Goal: Task Accomplishment & Management: Manage account settings

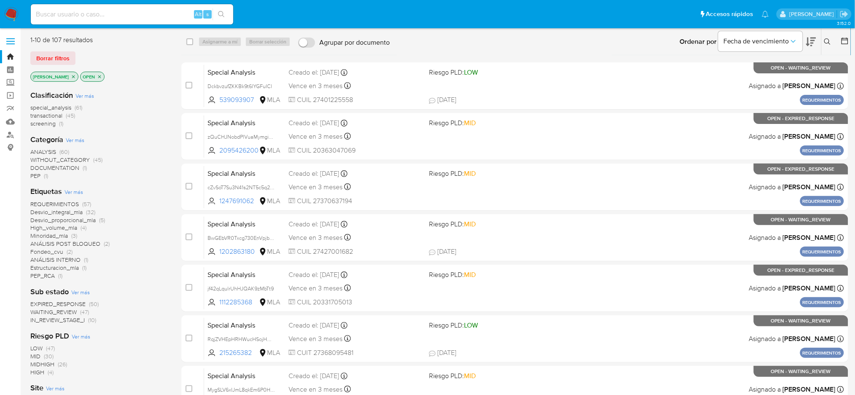
click at [143, 16] on input at bounding box center [132, 14] width 203 height 11
click at [167, 18] on input at bounding box center [132, 14] width 203 height 11
paste input "elkcoEyuRtlkdR8uODFHzHyH"
type input "elkcoEyuRtlkdR8uODFHzHyH"
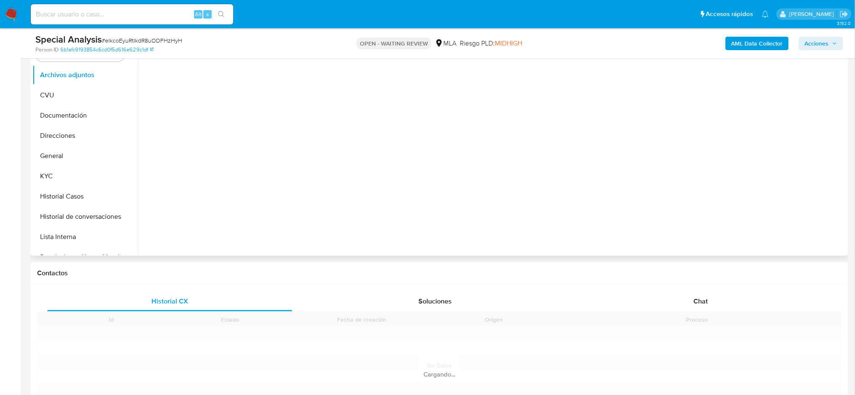
scroll to position [216, 0]
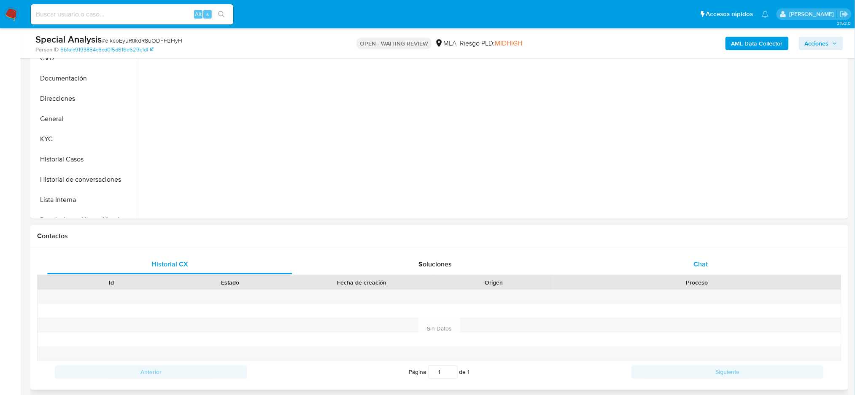
click at [725, 267] on div "Chat" at bounding box center [701, 264] width 245 height 20
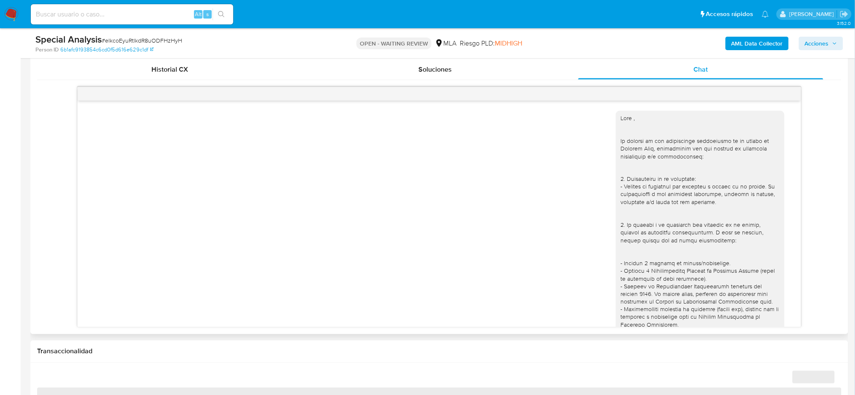
scroll to position [774, 0]
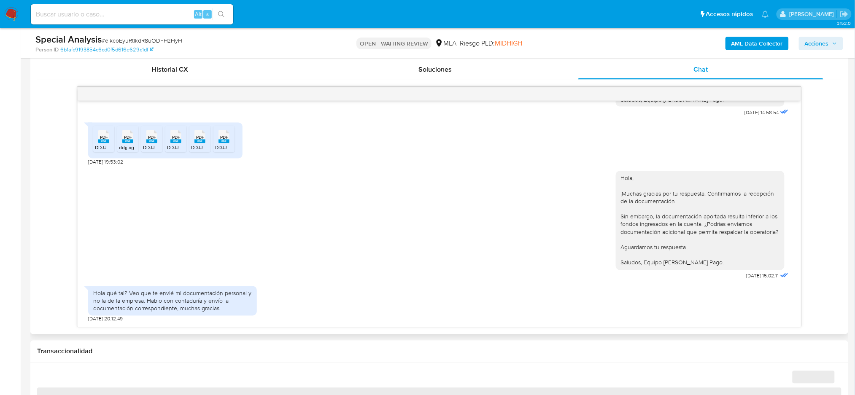
select select "10"
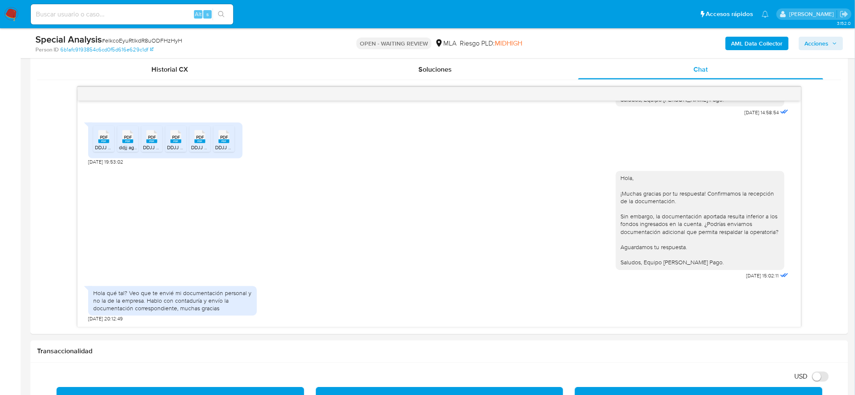
click at [8, 16] on img at bounding box center [11, 14] width 14 height 14
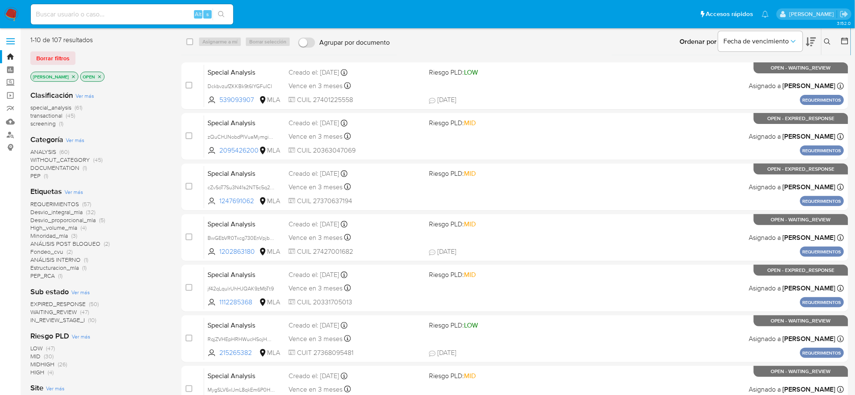
click at [176, 14] on input at bounding box center [132, 14] width 203 height 11
paste input "HX0GB1NlDYRTPStF5XeCcs6T"
type input "HX0GB1NlDYRTPStF5XeCcs6T"
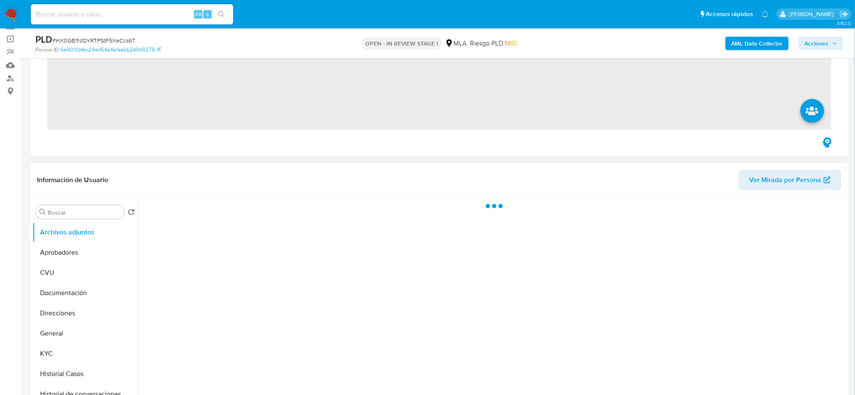
scroll to position [169, 0]
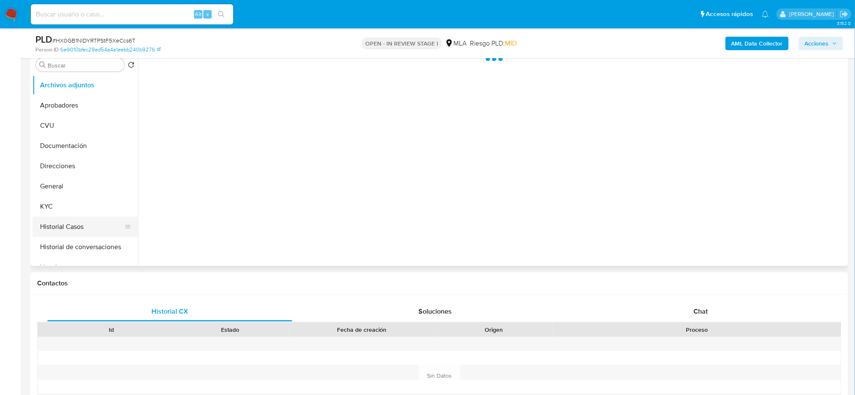
click at [48, 228] on button "Historial Casos" at bounding box center [81, 227] width 99 height 20
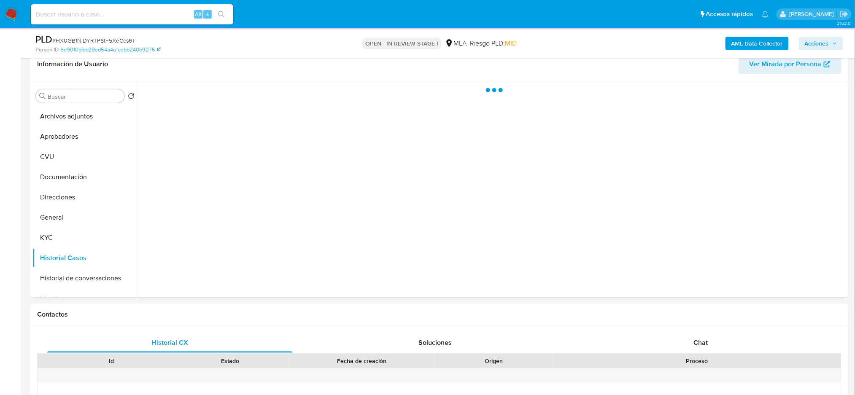
scroll to position [112, 0]
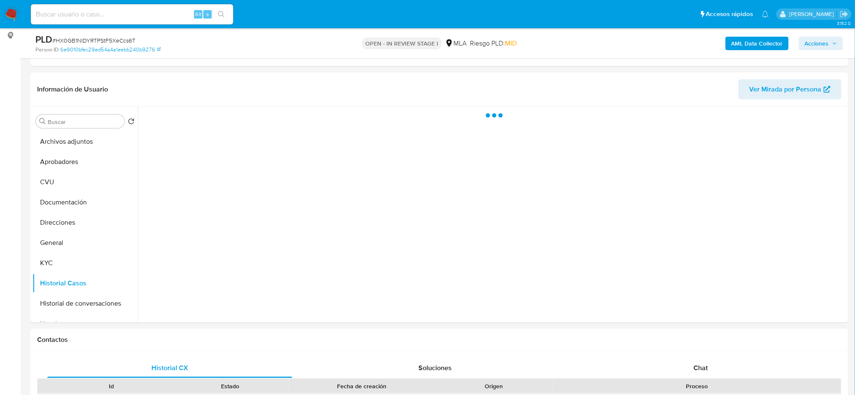
select select "10"
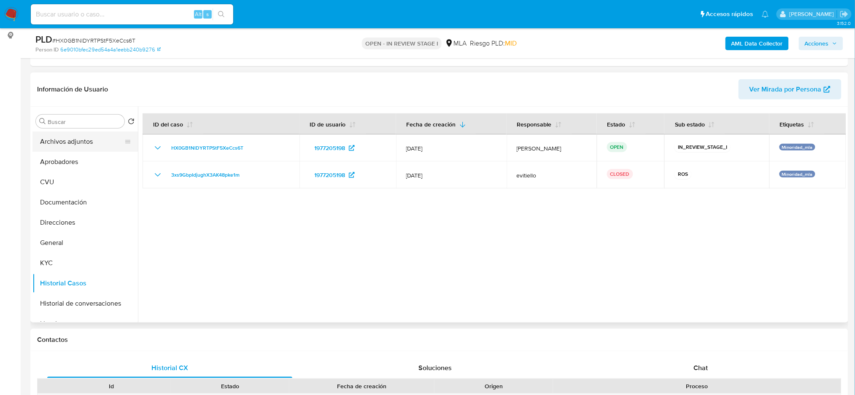
drag, startPoint x: 57, startPoint y: 136, endPoint x: 46, endPoint y: 146, distance: 14.9
click at [57, 135] on button "Archivos adjuntos" at bounding box center [81, 142] width 99 height 20
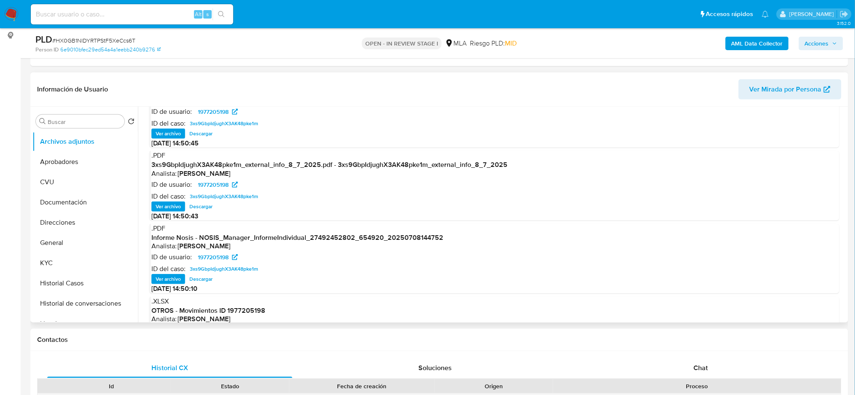
scroll to position [71, 0]
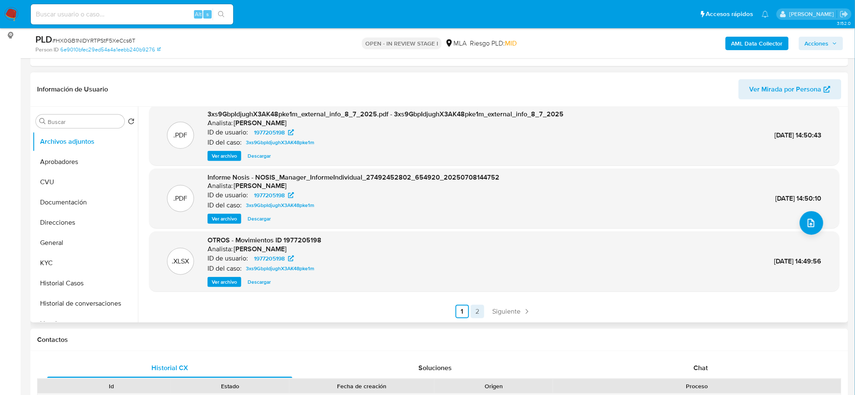
click at [479, 309] on link "2" at bounding box center [478, 312] width 14 height 14
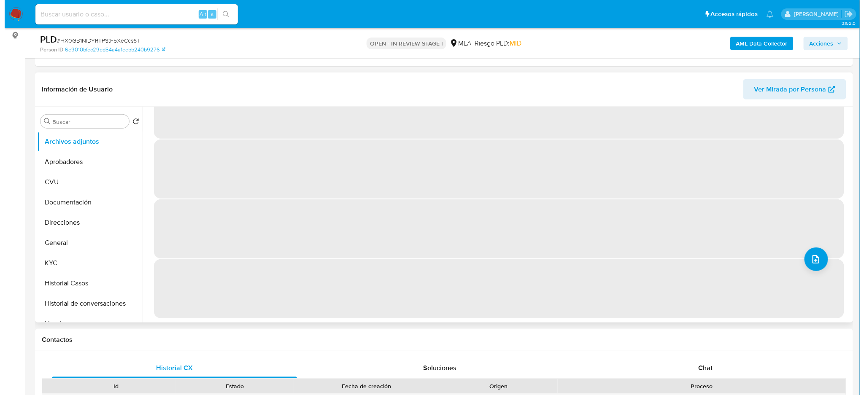
scroll to position [0, 0]
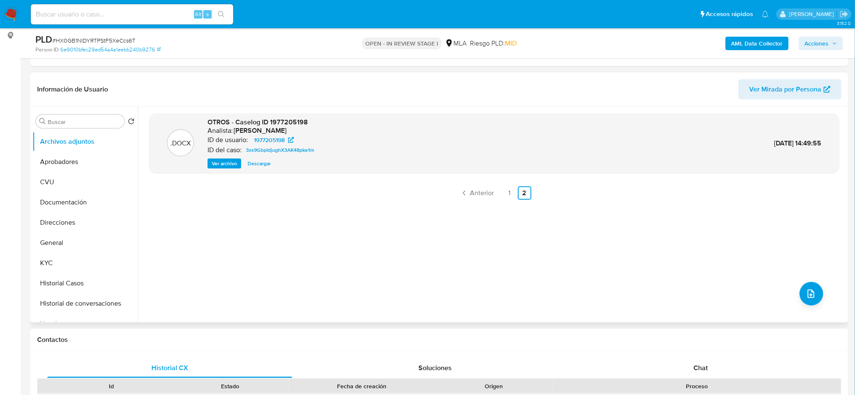
click at [216, 165] on span "Ver archivo" at bounding box center [224, 164] width 25 height 8
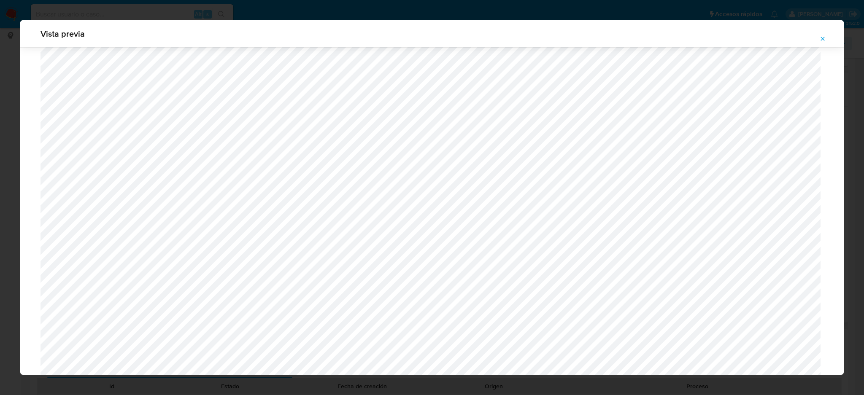
scroll to position [321, 0]
click at [819, 38] on button "Attachment preview" at bounding box center [823, 39] width 19 height 14
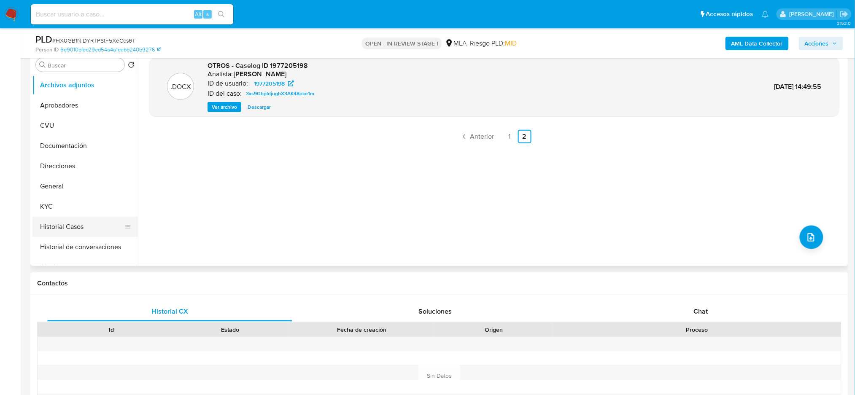
scroll to position [56, 0]
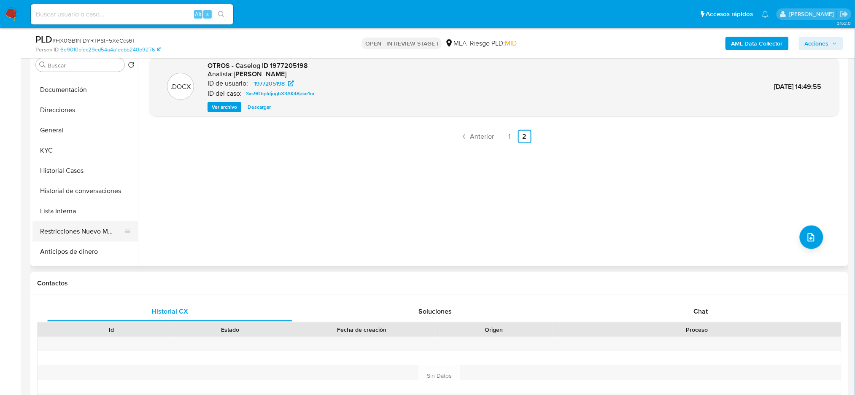
click at [73, 223] on button "Restricciones Nuevo Mundo" at bounding box center [81, 232] width 99 height 20
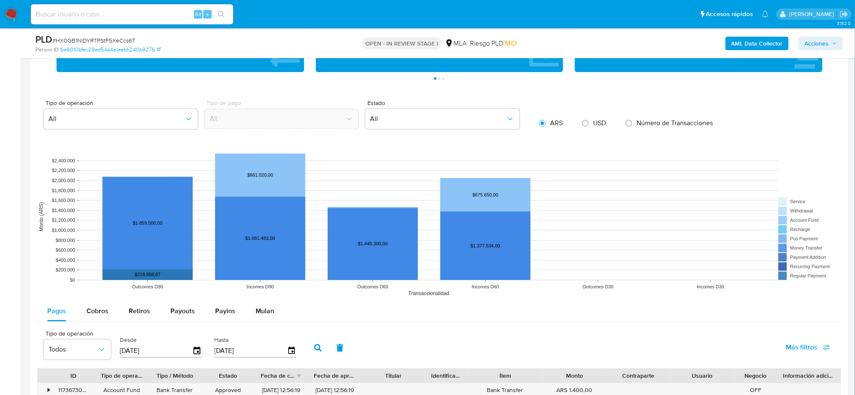
scroll to position [787, 0]
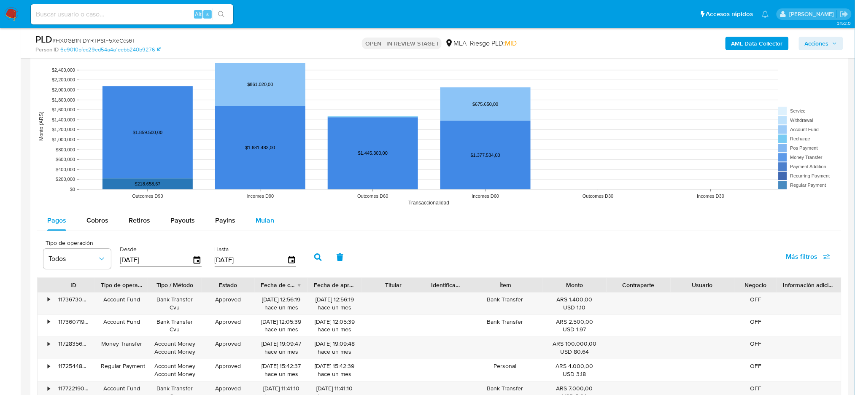
click at [280, 221] on button "Mulan" at bounding box center [265, 221] width 39 height 20
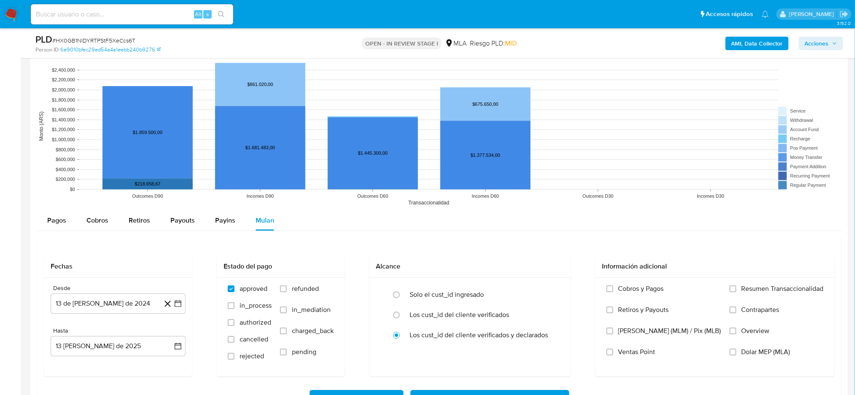
scroll to position [956, 0]
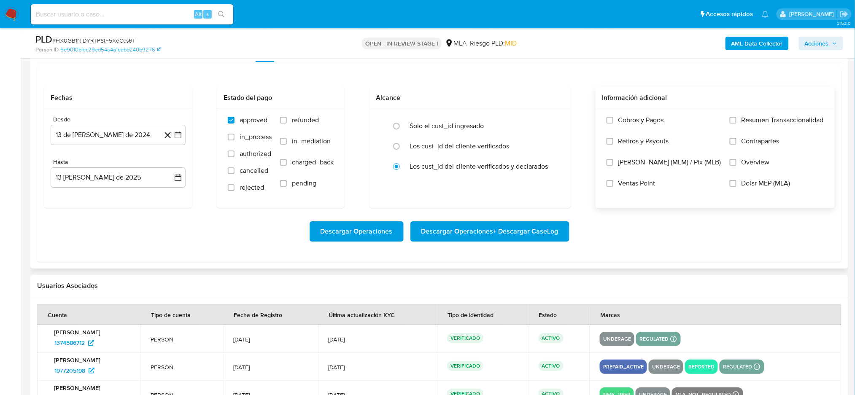
click at [747, 181] on span "Dolar MEP (MLA)" at bounding box center [766, 183] width 49 height 8
click at [737, 181] on input "Dolar MEP (MLA)" at bounding box center [733, 183] width 7 height 7
click at [72, 140] on button "13 de [PERSON_NAME] de 2024" at bounding box center [118, 135] width 135 height 20
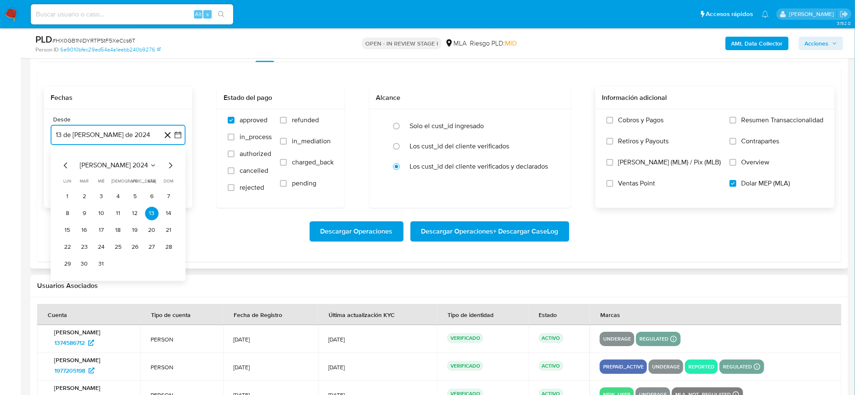
click at [169, 164] on icon "Mes siguiente" at bounding box center [170, 165] width 10 height 10
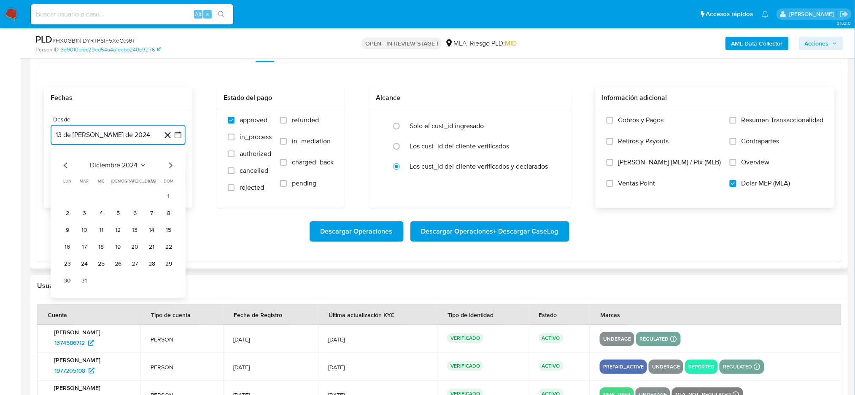
click at [169, 164] on icon "Mes siguiente" at bounding box center [170, 165] width 10 height 10
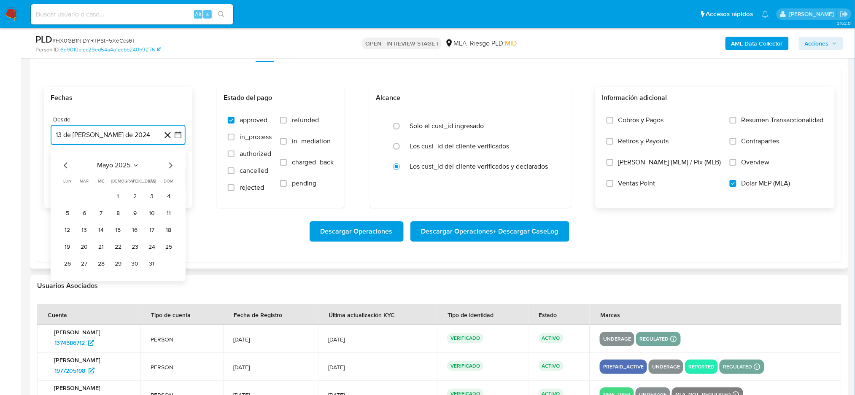
click at [169, 164] on icon "Mes siguiente" at bounding box center [170, 165] width 10 height 10
click at [169, 197] on button "1" at bounding box center [169, 197] width 14 height 14
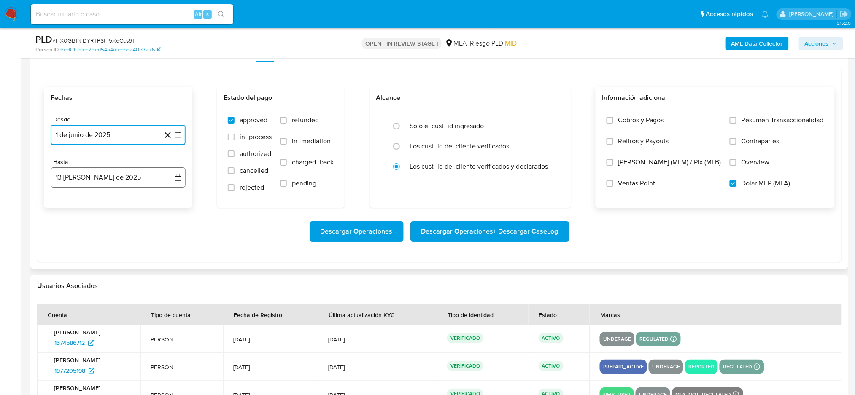
click at [130, 179] on button "13 de agosto de 2025" at bounding box center [118, 178] width 135 height 20
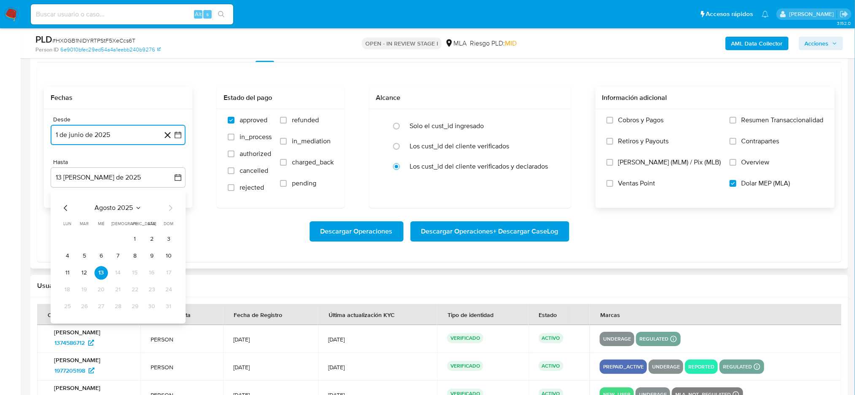
click at [63, 211] on icon "Mes anterior" at bounding box center [66, 208] width 10 height 10
click at [116, 309] on button "31" at bounding box center [118, 307] width 14 height 14
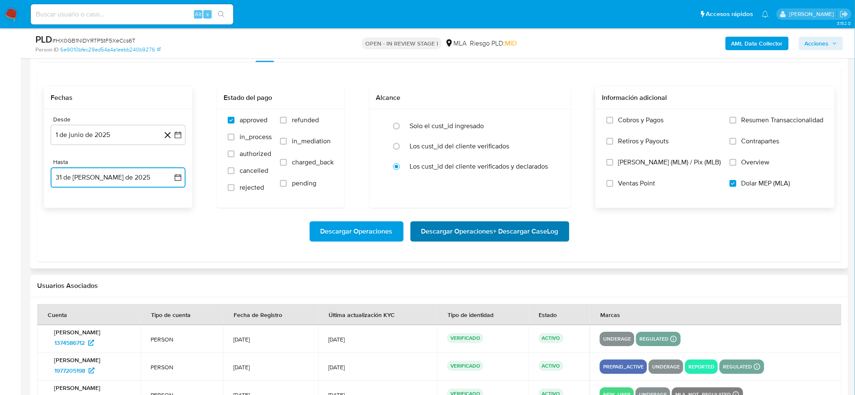
click at [489, 233] on span "Descargar Operaciones + Descargar CaseLog" at bounding box center [490, 231] width 137 height 19
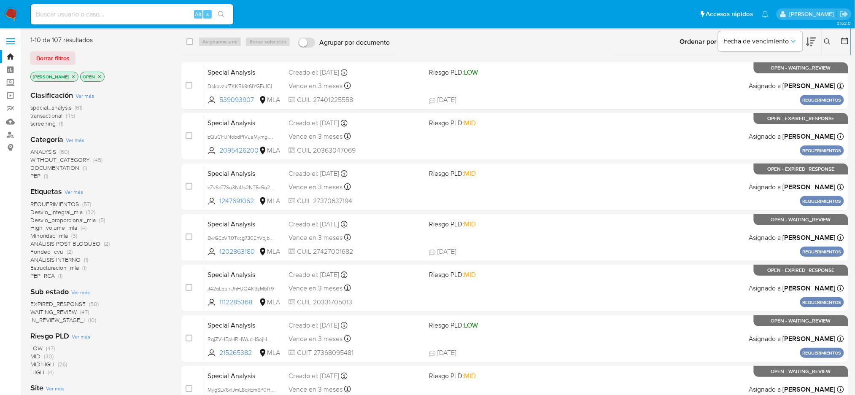
click at [134, 10] on input at bounding box center [132, 14] width 203 height 11
paste input "BYAq9jeJvIK68Ly0P5sjaMxw"
type input "BYAq9jeJvIK68Ly0P5sjaMxw"
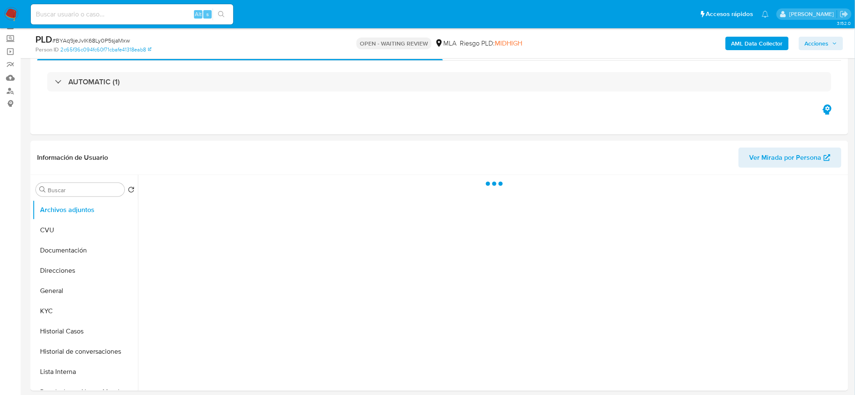
scroll to position [112, 0]
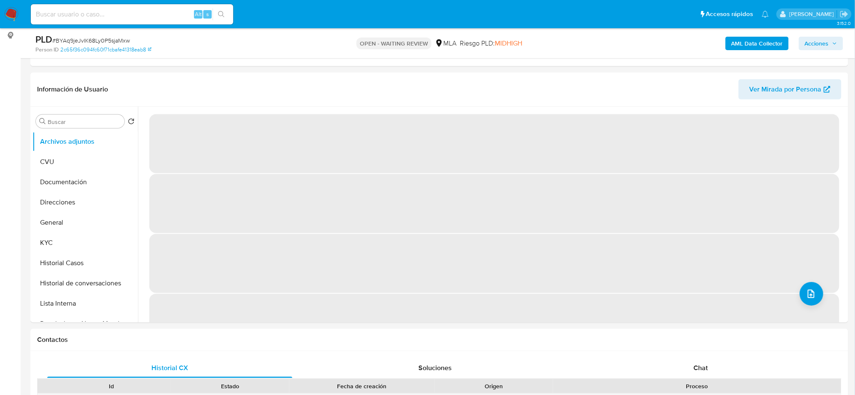
select select "10"
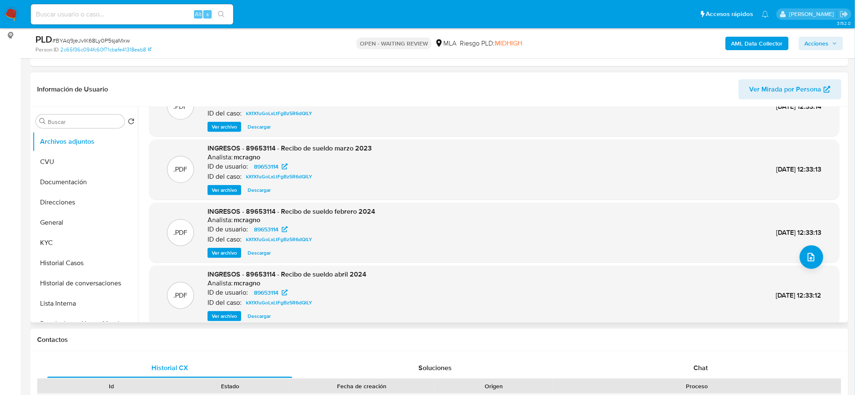
scroll to position [71, 0]
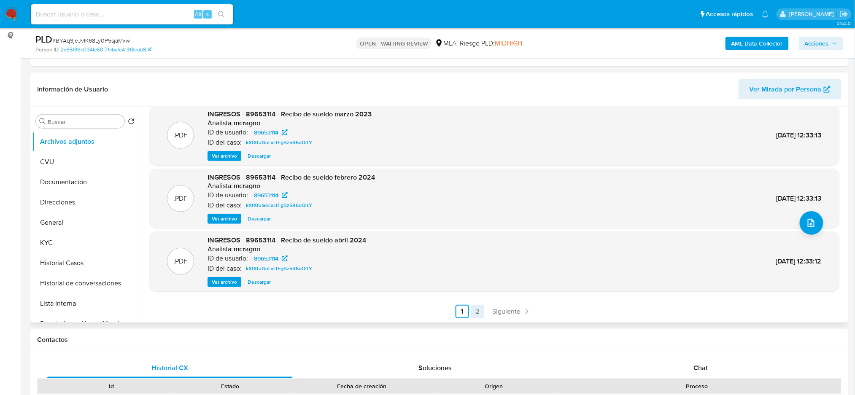
click at [478, 296] on link "2" at bounding box center [478, 312] width 14 height 14
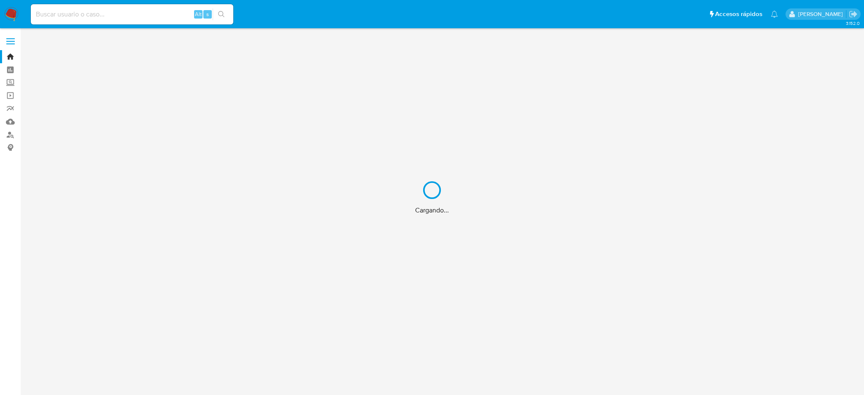
click at [99, 18] on div "Cargando..." at bounding box center [432, 197] width 864 height 395
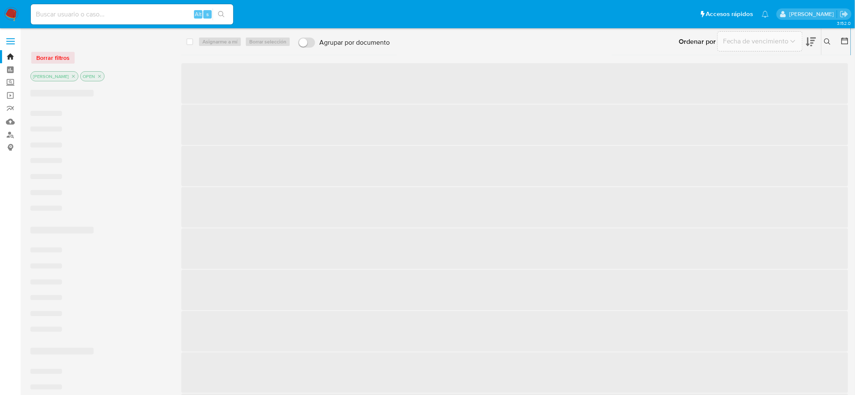
click at [95, 14] on input at bounding box center [132, 14] width 203 height 11
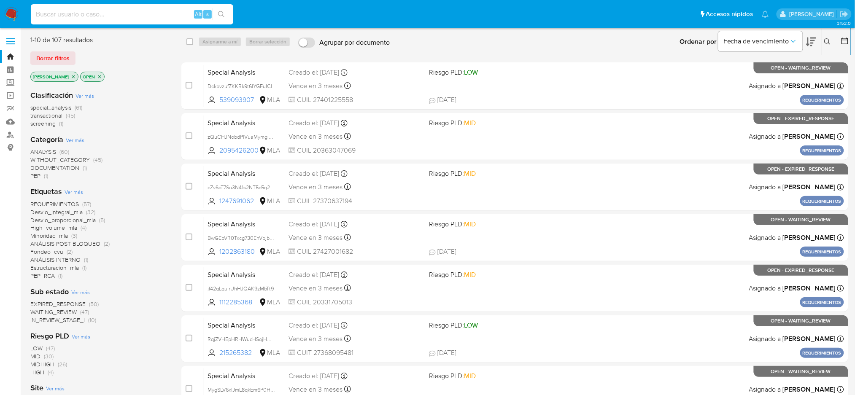
paste input "atLIVVnRtFccubFaQft0ksgi"
type input "atLIVVnRtFccubFaQft0ksgi"
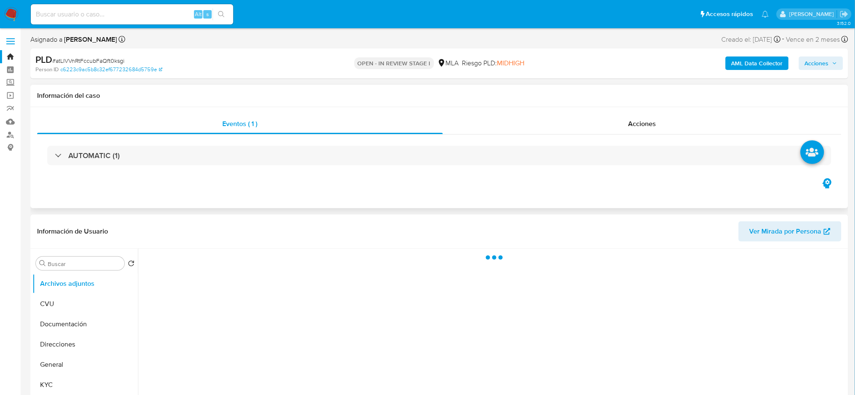
select select "10"
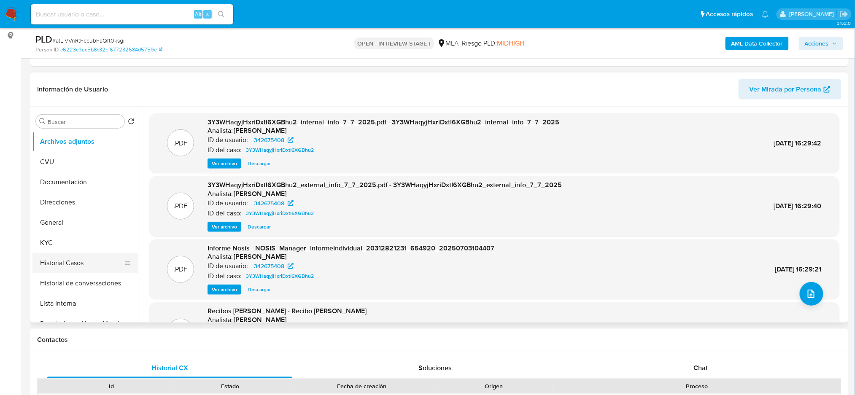
click at [73, 260] on button "Historial Casos" at bounding box center [81, 263] width 99 height 20
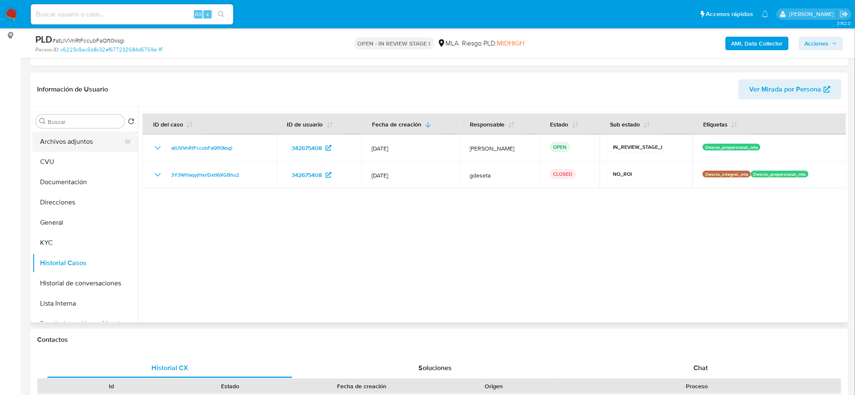
click at [60, 141] on button "Archivos adjuntos" at bounding box center [81, 142] width 99 height 20
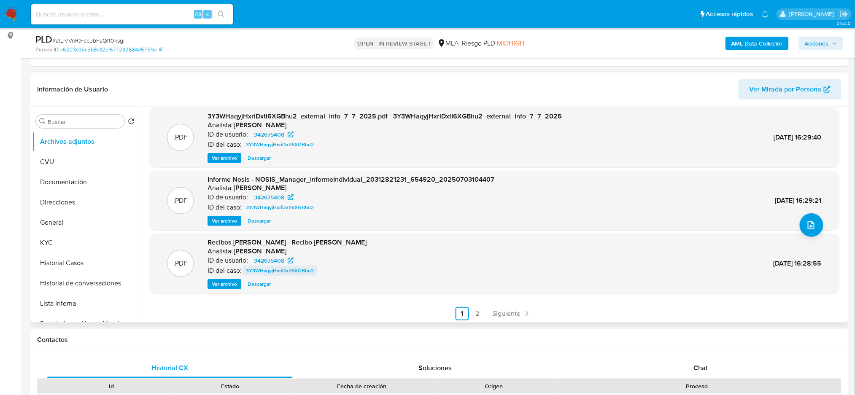
scroll to position [71, 0]
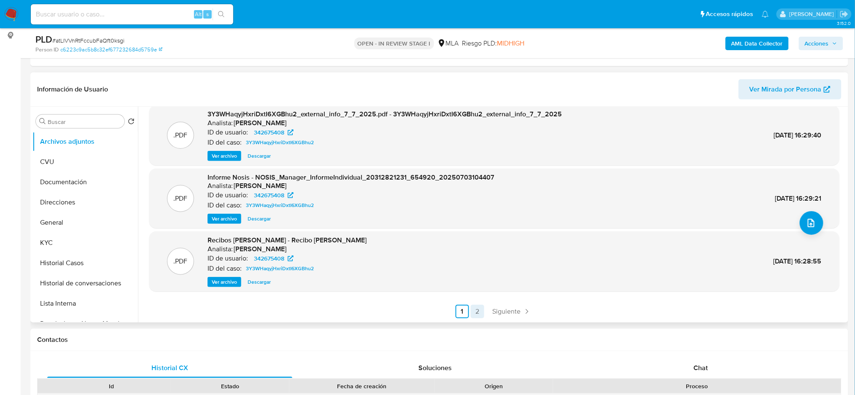
click at [475, 313] on link "2" at bounding box center [478, 312] width 14 height 14
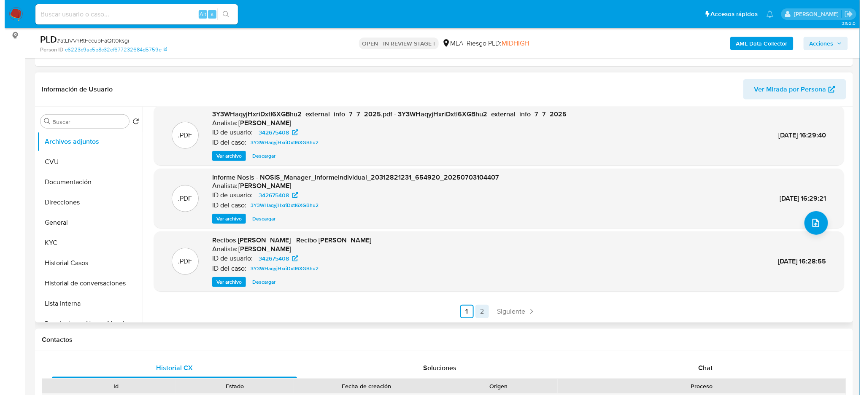
scroll to position [0, 0]
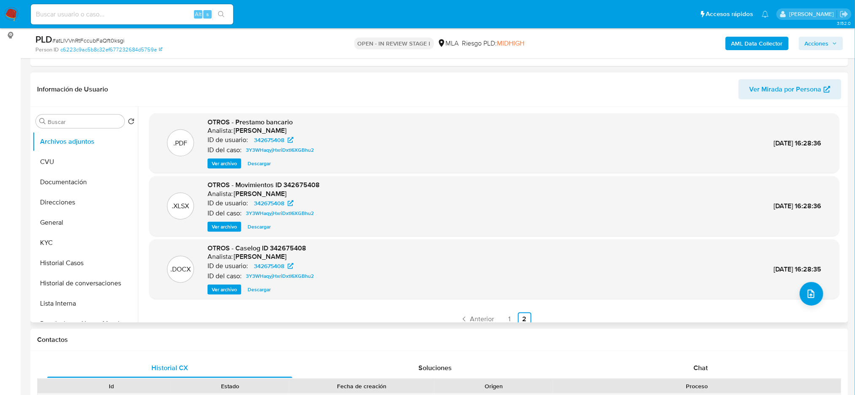
click at [219, 289] on span "Ver archivo" at bounding box center [224, 290] width 25 height 8
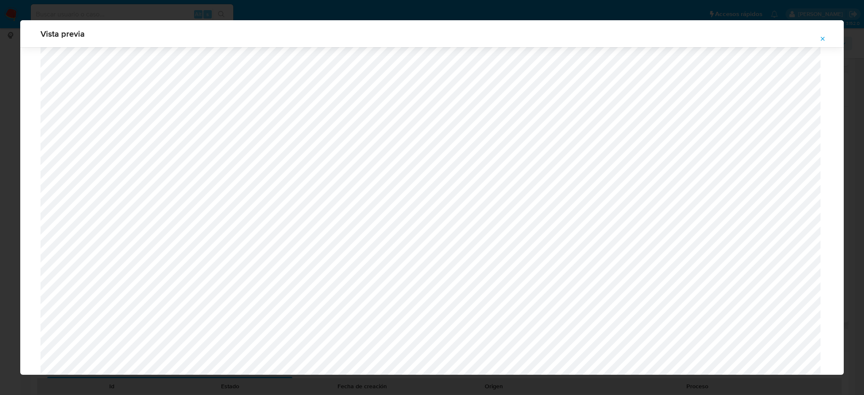
scroll to position [321, 0]
click at [824, 41] on icon "Attachment preview" at bounding box center [823, 38] width 7 height 7
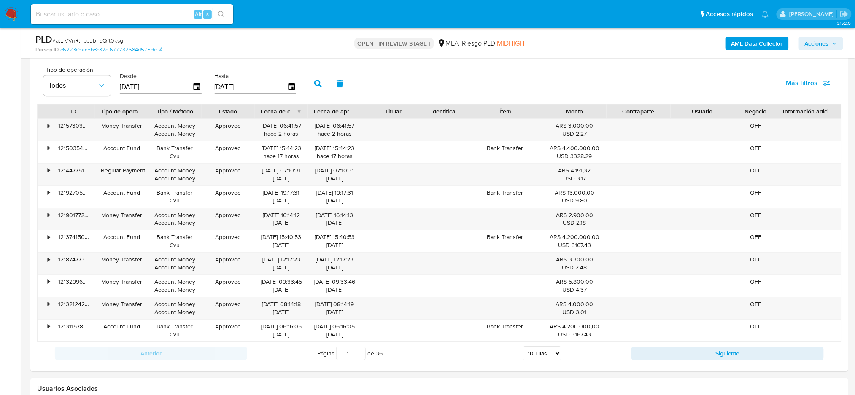
scroll to position [844, 0]
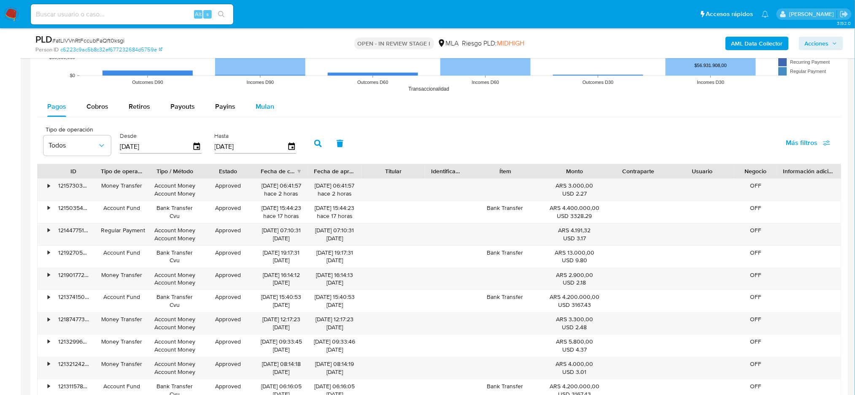
click at [265, 106] on span "Mulan" at bounding box center [265, 107] width 19 height 10
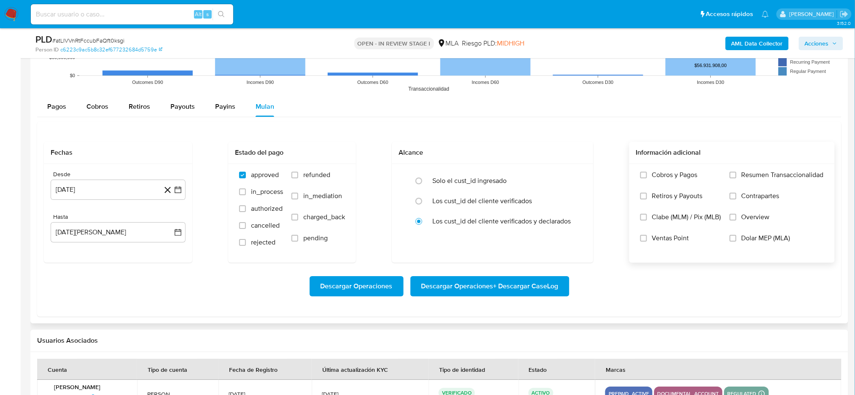
click at [768, 241] on span "Dolar MEP (MLA)" at bounding box center [766, 238] width 49 height 8
click at [737, 241] on input "Dolar MEP (MLA)" at bounding box center [733, 238] width 7 height 7
click at [88, 189] on button "13 de [PERSON_NAME] de 2024" at bounding box center [118, 190] width 135 height 20
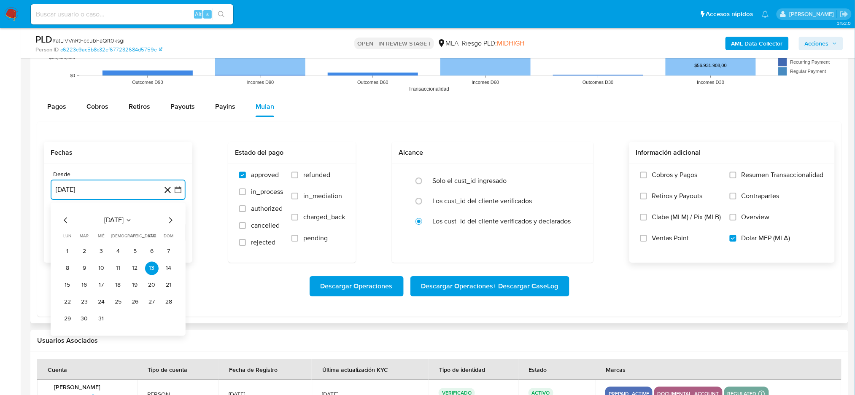
click at [170, 222] on icon "Mes siguiente" at bounding box center [170, 220] width 10 height 10
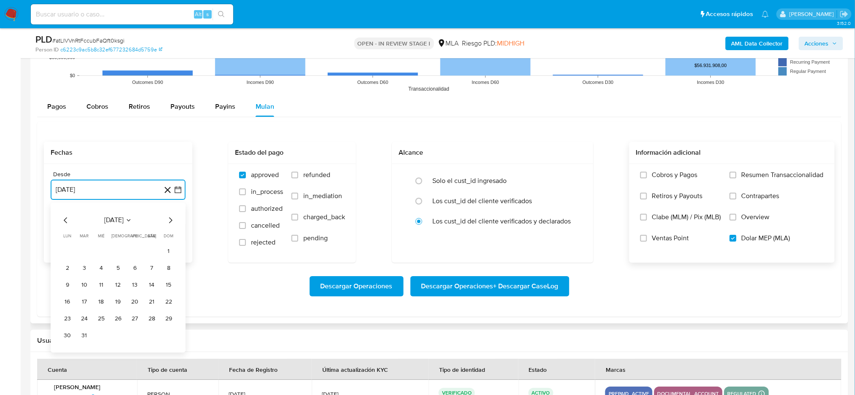
click at [170, 222] on icon "Mes siguiente" at bounding box center [170, 220] width 10 height 10
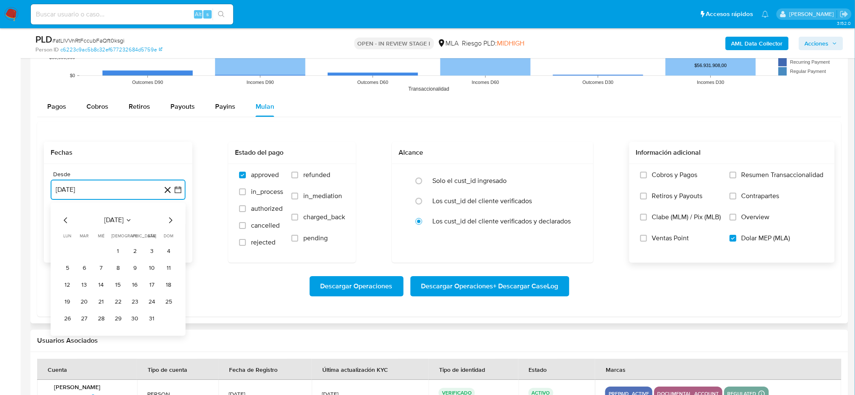
click at [170, 222] on icon "Mes siguiente" at bounding box center [170, 220] width 10 height 10
click at [168, 251] on button "1" at bounding box center [169, 252] width 14 height 14
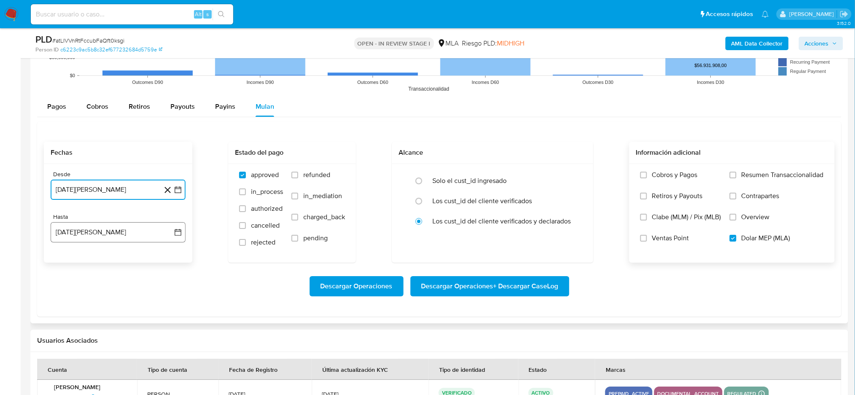
click at [119, 234] on button "13 [PERSON_NAME] de 2025" at bounding box center [118, 232] width 135 height 20
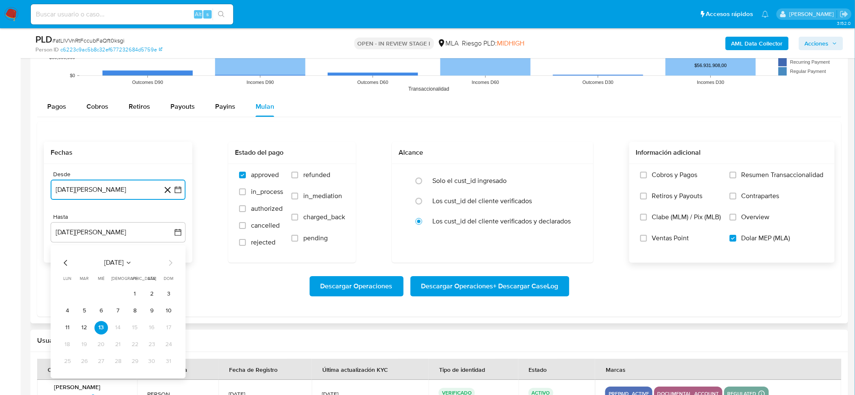
click at [63, 262] on icon "Mes anterior" at bounding box center [66, 263] width 10 height 10
click at [113, 363] on button "31" at bounding box center [118, 362] width 14 height 14
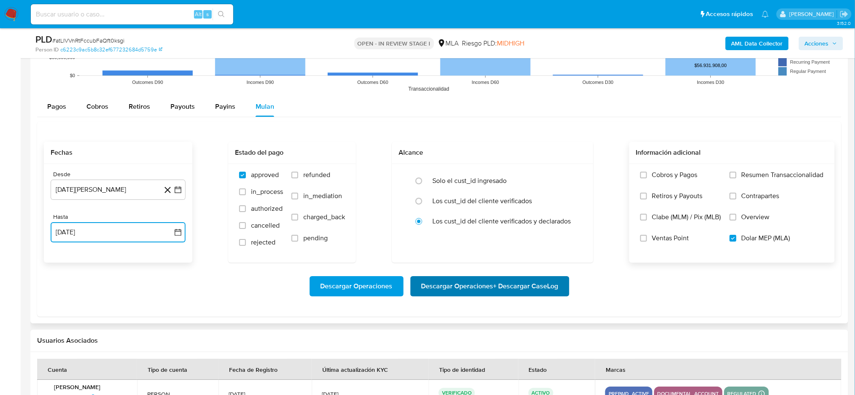
click at [503, 288] on span "Descargar Operaciones + Descargar CaseLog" at bounding box center [490, 286] width 137 height 19
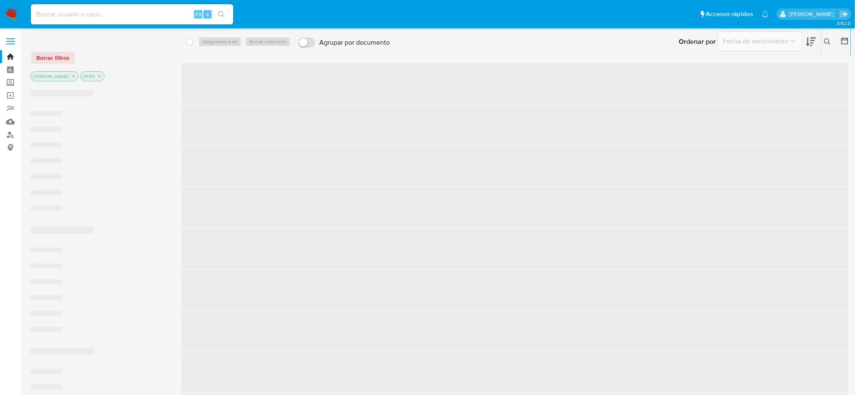
click at [102, 11] on input at bounding box center [132, 14] width 203 height 11
paste input "A41c5Mp8XFPYhSzNj2epuBoJ"
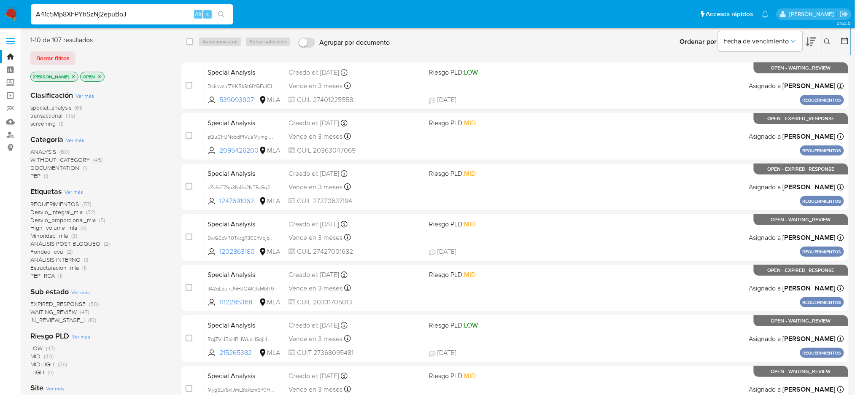
type input "A41c5Mp8XFPYhSzNj2epuBoJ"
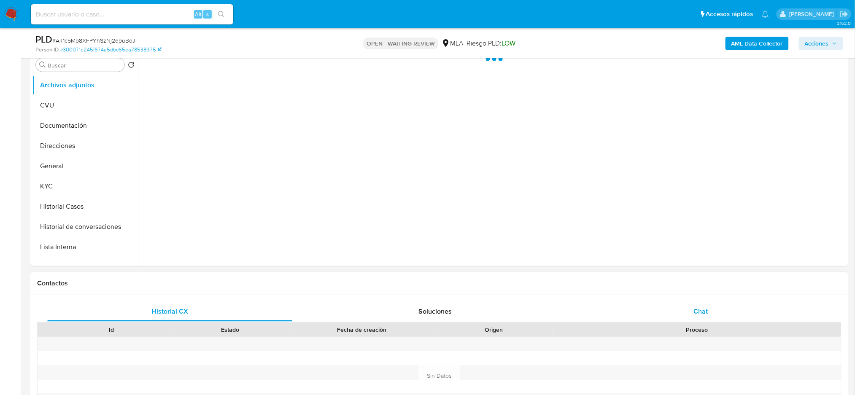
click at [724, 304] on div "Chat" at bounding box center [701, 312] width 245 height 20
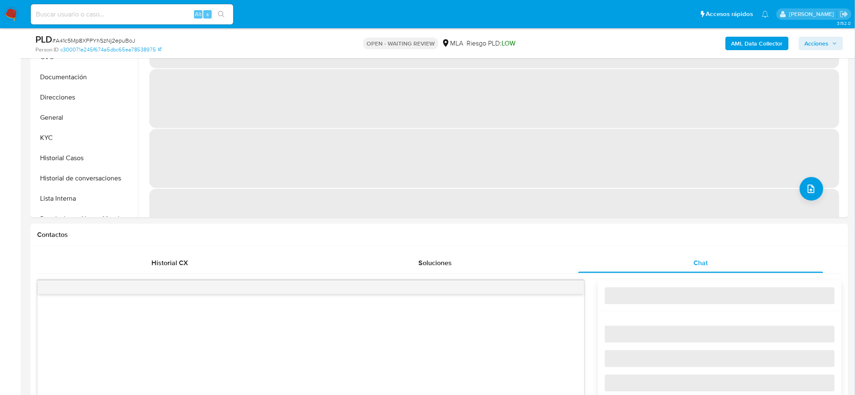
scroll to position [394, 0]
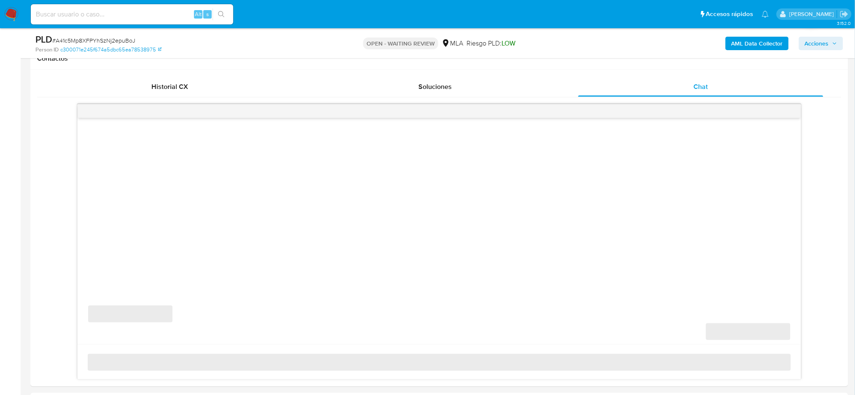
select select "10"
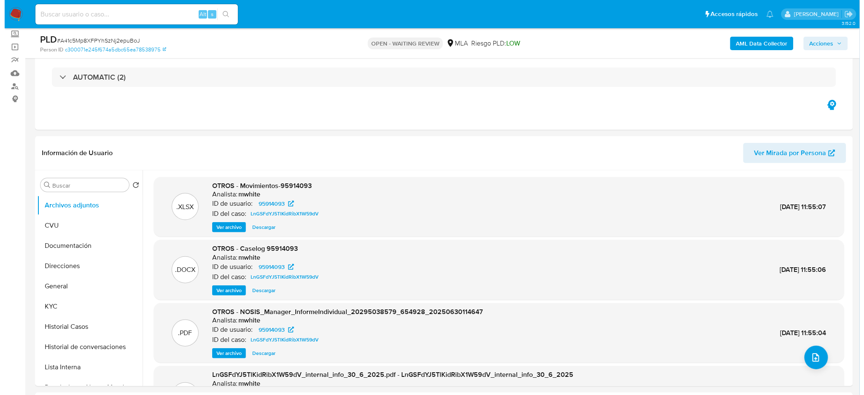
scroll to position [112, 0]
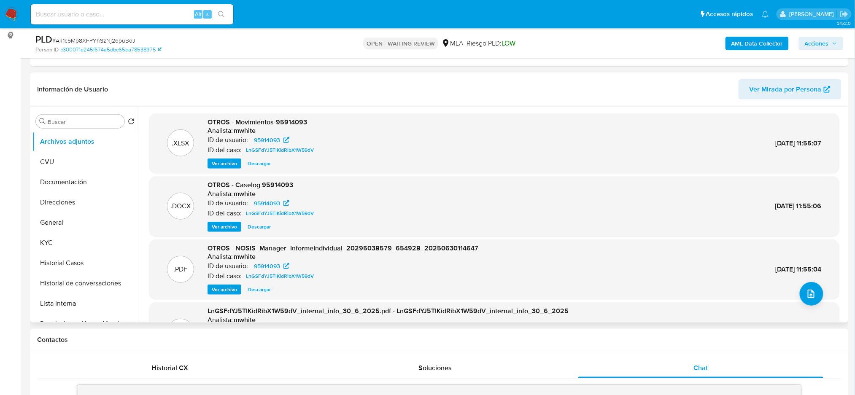
click at [218, 227] on span "Ver archivo" at bounding box center [224, 227] width 25 height 8
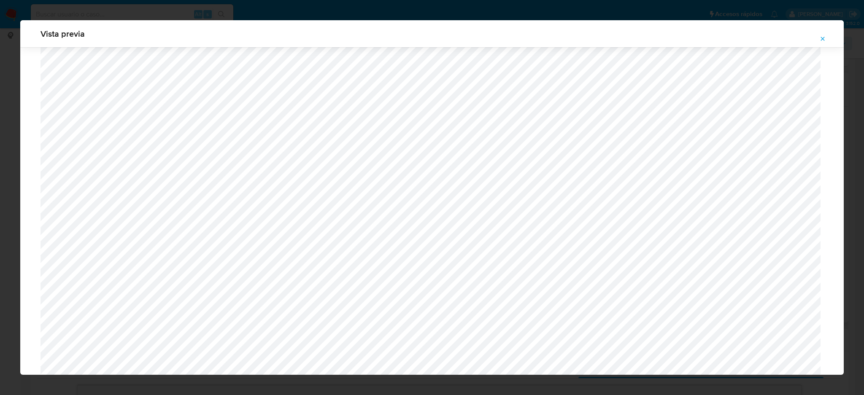
scroll to position [321, 0]
click at [829, 39] on button "Attachment preview" at bounding box center [823, 39] width 19 height 14
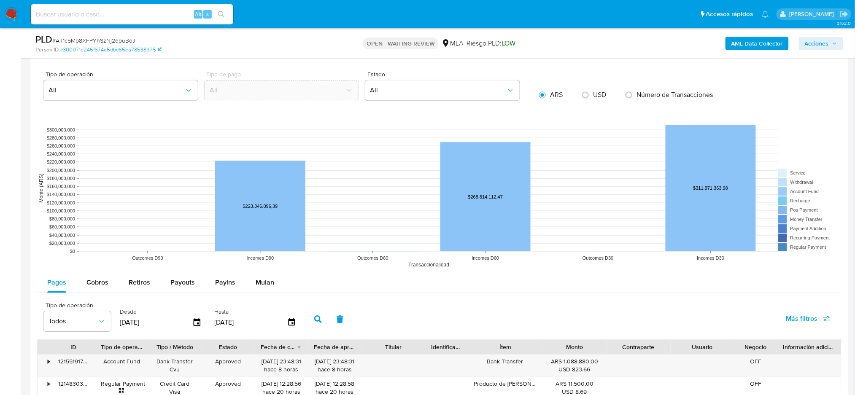
scroll to position [956, 0]
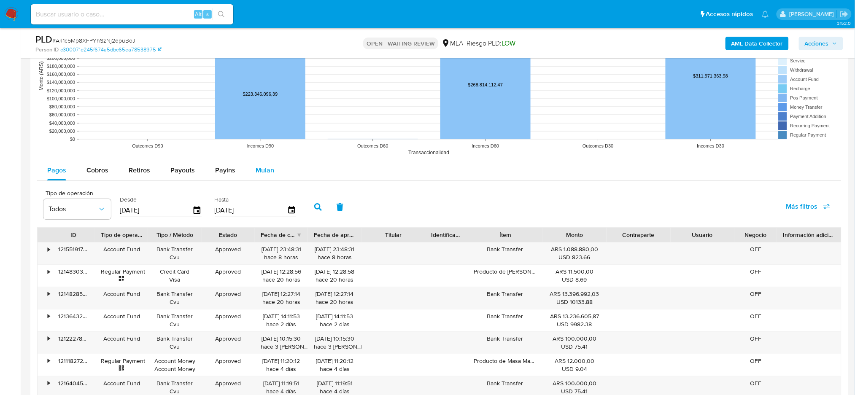
drag, startPoint x: 263, startPoint y: 170, endPoint x: 259, endPoint y: 173, distance: 5.4
click at [263, 169] on span "Mulan" at bounding box center [265, 170] width 19 height 10
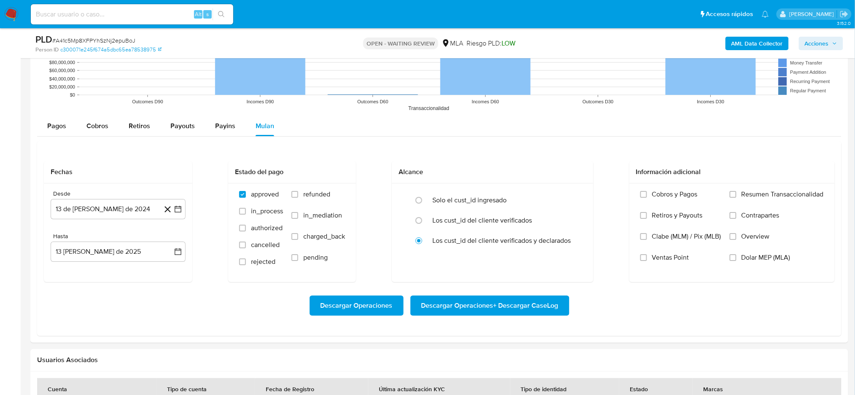
scroll to position [1069, 0]
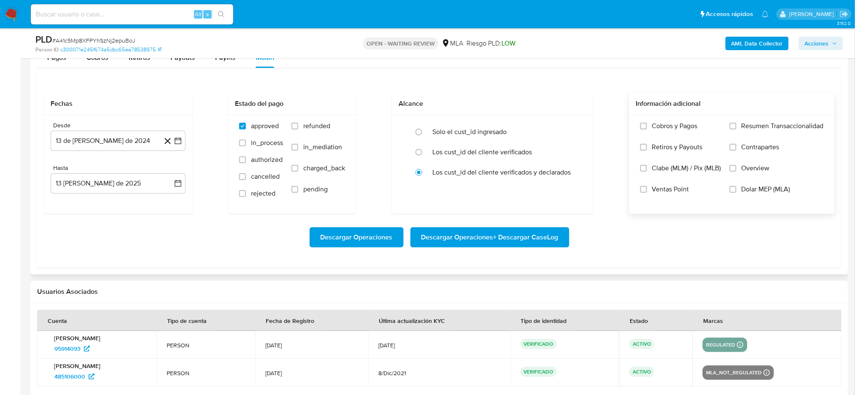
click at [744, 194] on span "Dolar MEP (MLA)" at bounding box center [766, 189] width 49 height 8
click at [737, 193] on input "Dolar MEP (MLA)" at bounding box center [733, 189] width 7 height 7
click at [109, 153] on div "Desde 13 de julio de 2024 13-07-2024 Hasta 13 de agosto de 2025 13-08-2025" at bounding box center [118, 164] width 149 height 99
click at [103, 146] on button "13 de [PERSON_NAME] de 2024" at bounding box center [118, 141] width 135 height 20
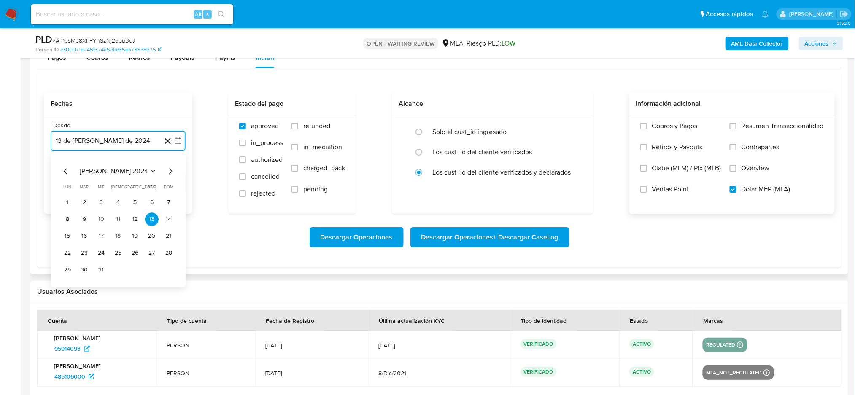
click at [170, 172] on icon "Mes siguiente" at bounding box center [170, 172] width 10 height 10
click at [170, 171] on icon "Mes siguiente" at bounding box center [170, 172] width 10 height 10
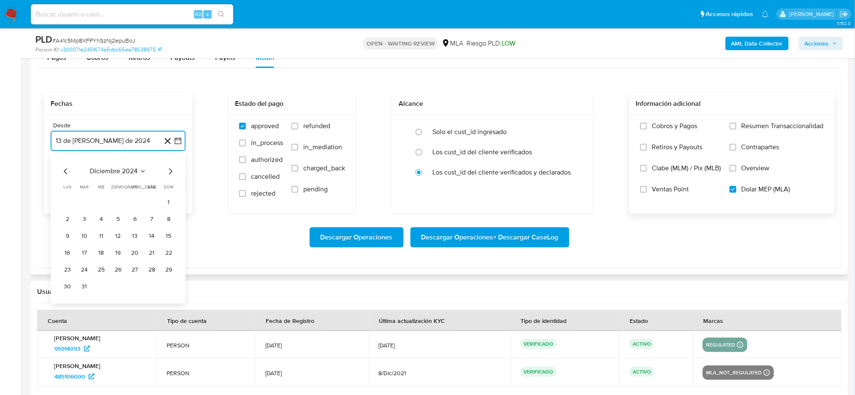
click at [170, 171] on icon "Mes siguiente" at bounding box center [170, 172] width 10 height 10
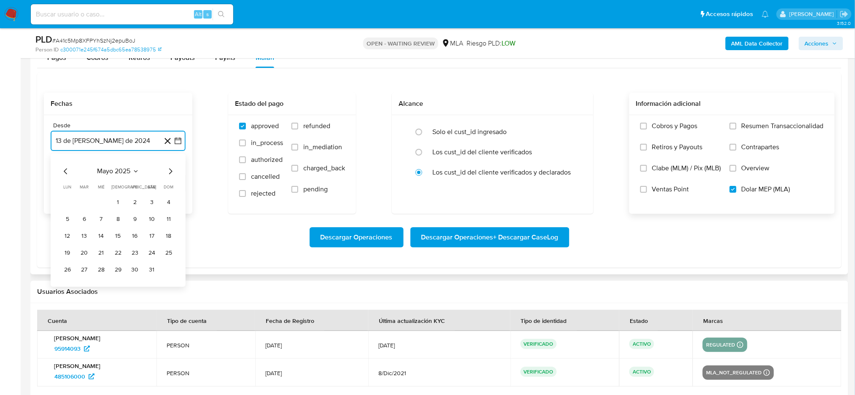
click at [170, 171] on icon "Mes siguiente" at bounding box center [170, 172] width 10 height 10
click at [170, 202] on button "1" at bounding box center [169, 203] width 14 height 14
click at [86, 189] on button "13 [PERSON_NAME] de 2025" at bounding box center [118, 183] width 135 height 20
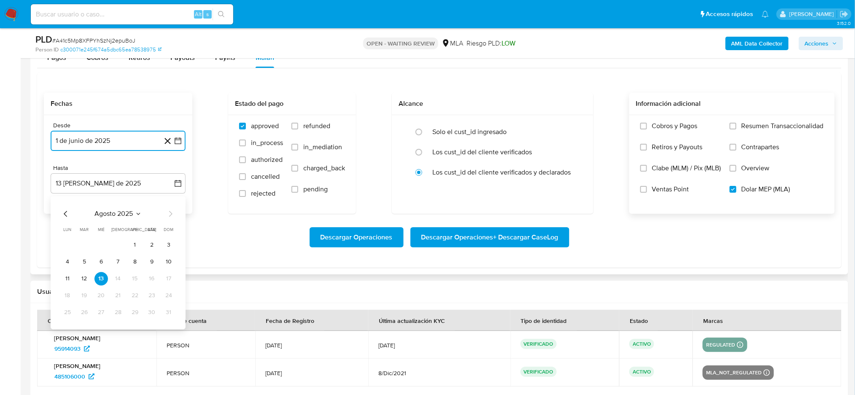
click at [62, 214] on icon "Mes anterior" at bounding box center [66, 214] width 10 height 10
click at [118, 309] on button "31" at bounding box center [118, 313] width 14 height 14
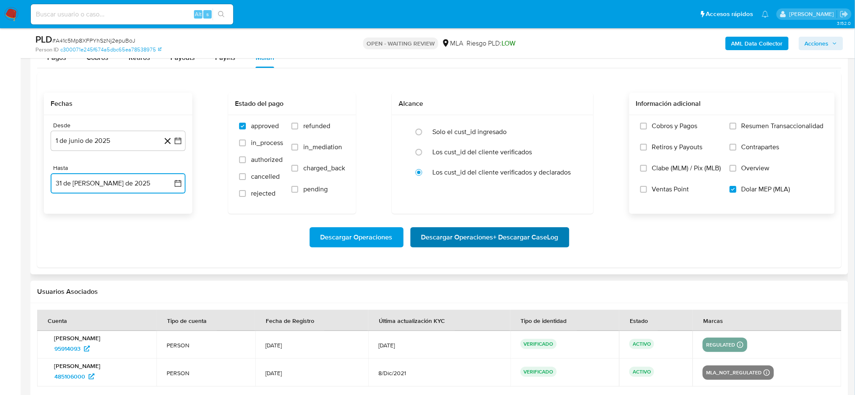
click at [507, 239] on span "Descargar Operaciones + Descargar CaseLog" at bounding box center [490, 237] width 137 height 19
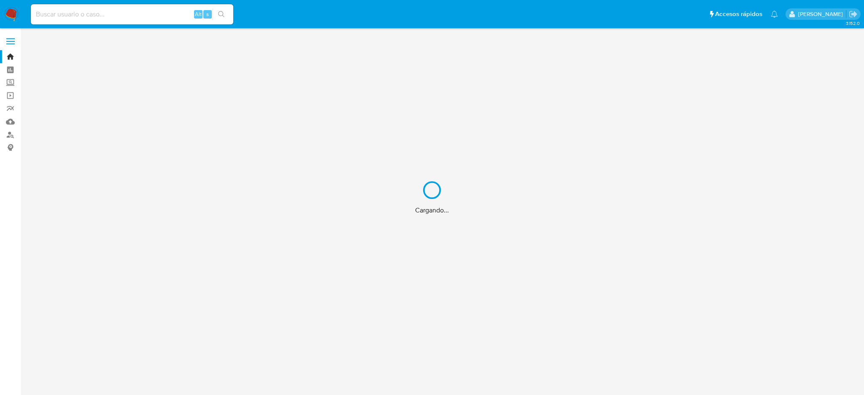
click at [145, 15] on div "Cargando..." at bounding box center [432, 197] width 864 height 395
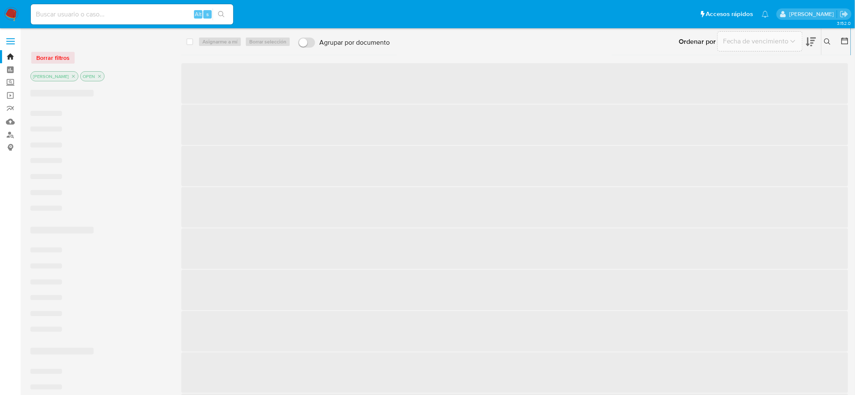
click at [126, 14] on input at bounding box center [132, 14] width 203 height 11
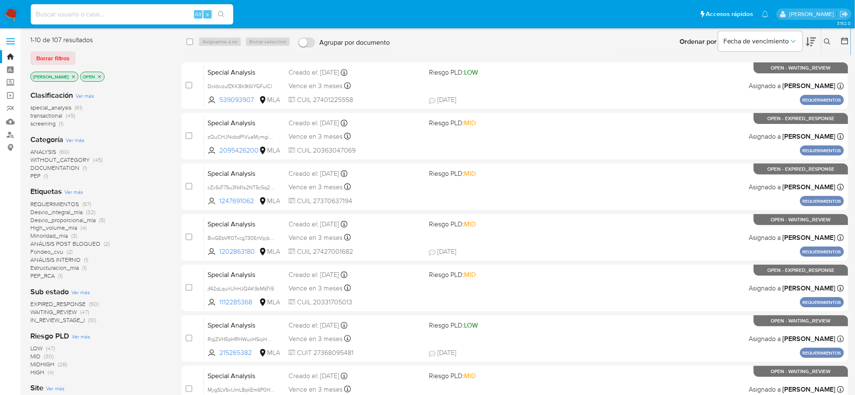
paste input "dqv2vtAhqmUAb4BKrA4aU2NP"
type input "dqv2vtAhqmUAb4BKrA4aU2NP"
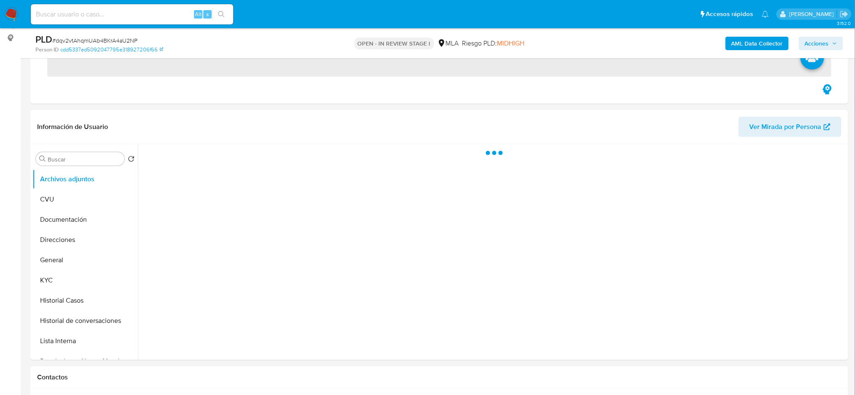
scroll to position [112, 0]
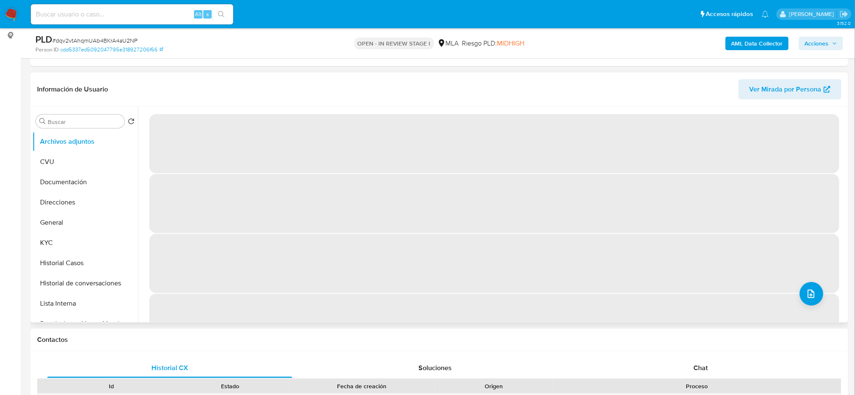
select select "10"
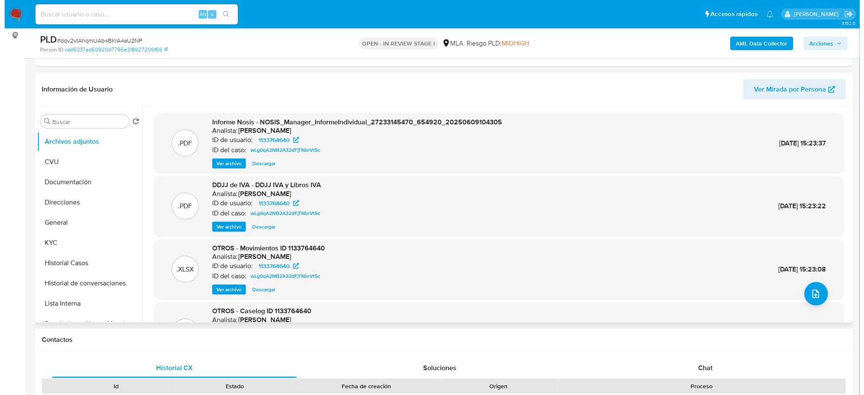
scroll to position [71, 0]
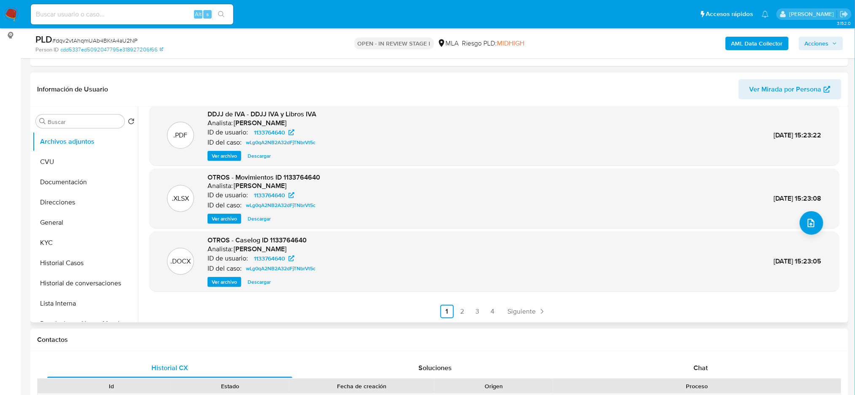
click at [216, 282] on span "Ver archivo" at bounding box center [224, 282] width 25 height 8
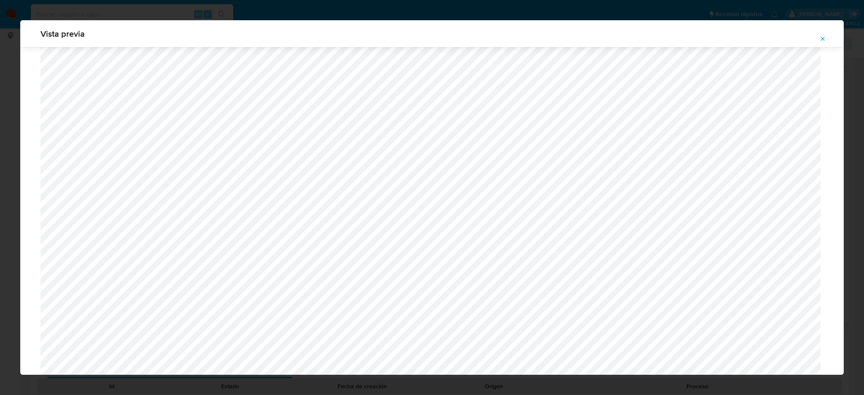
scroll to position [208, 0]
click at [826, 38] on icon "Attachment preview" at bounding box center [823, 38] width 7 height 7
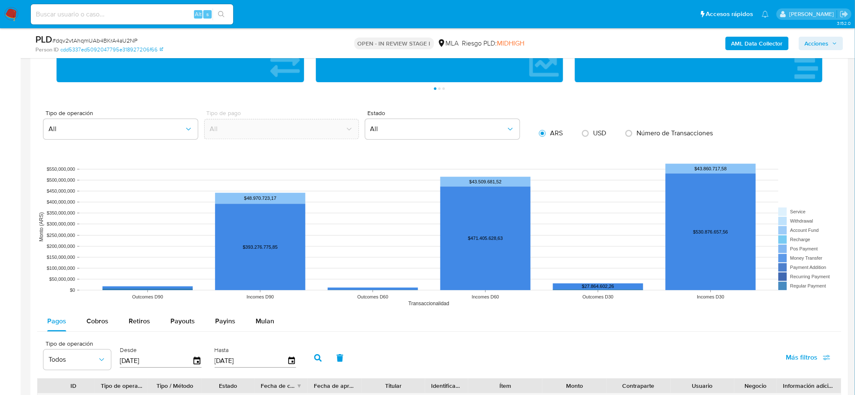
scroll to position [844, 0]
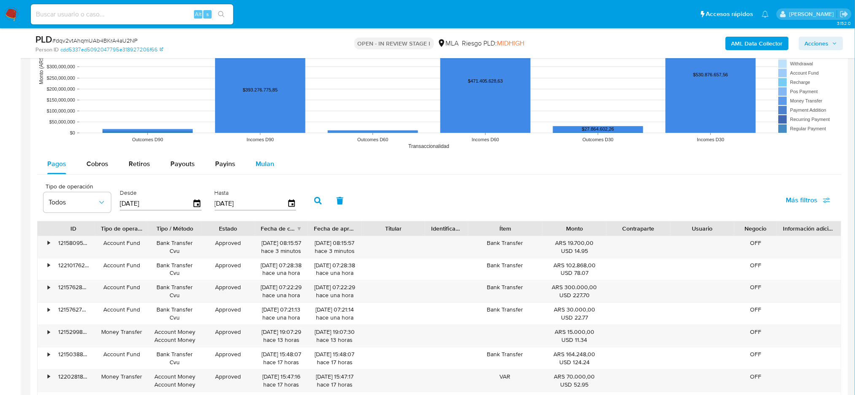
click at [271, 162] on span "Mulan" at bounding box center [265, 164] width 19 height 10
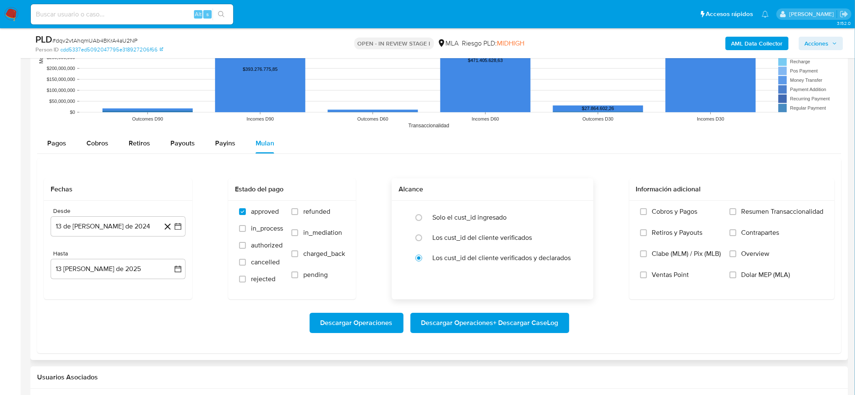
scroll to position [900, 0]
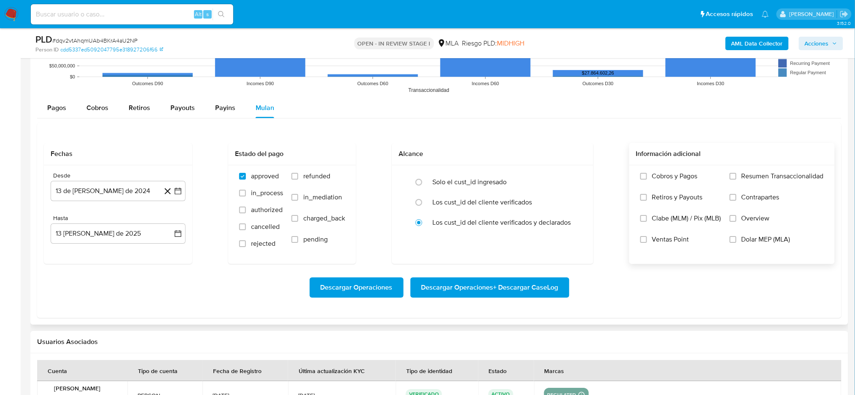
click at [768, 237] on span "Dolar MEP (MLA)" at bounding box center [766, 239] width 49 height 8
click at [737, 237] on input "Dolar MEP (MLA)" at bounding box center [733, 239] width 7 height 7
click at [79, 195] on button "13 de [PERSON_NAME] de 2024" at bounding box center [118, 191] width 135 height 20
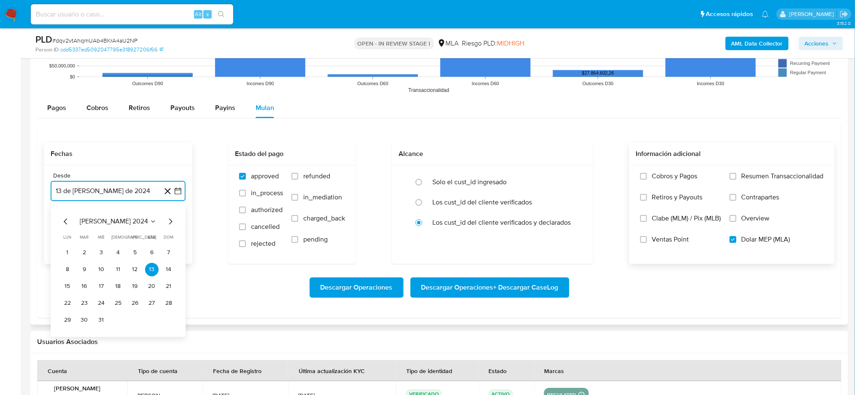
click at [170, 224] on icon "Mes siguiente" at bounding box center [170, 222] width 3 height 6
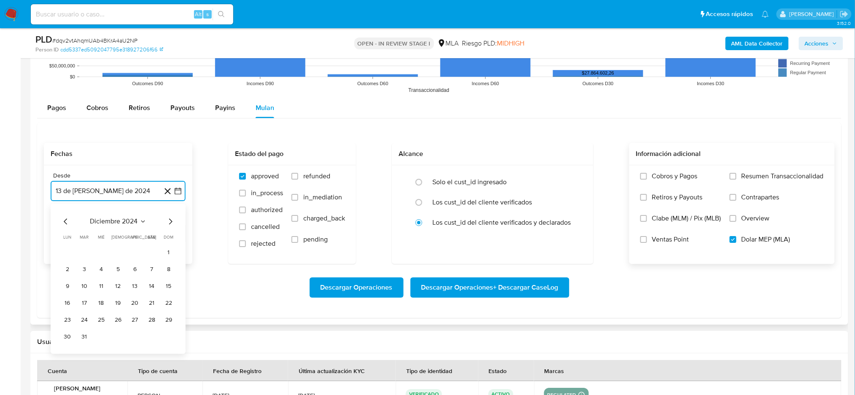
click at [170, 224] on icon "Mes siguiente" at bounding box center [170, 222] width 3 height 6
click at [171, 218] on icon "Mes siguiente" at bounding box center [170, 221] width 10 height 10
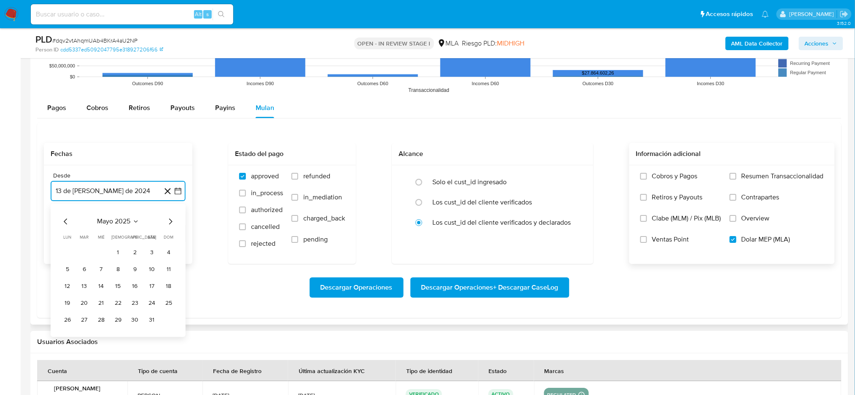
click at [118, 250] on button "1" at bounding box center [118, 253] width 14 height 14
click at [103, 240] on button "13 de agosto de 2025" at bounding box center [118, 234] width 135 height 20
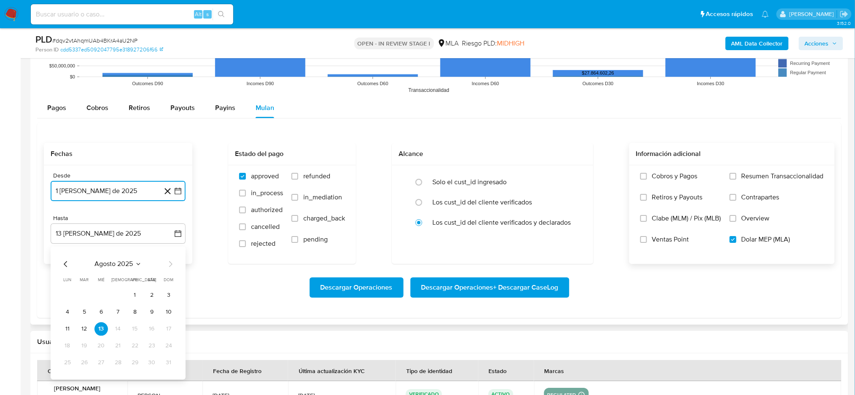
click at [63, 265] on icon "Mes anterior" at bounding box center [66, 264] width 10 height 10
click at [117, 360] on button "31" at bounding box center [118, 363] width 14 height 14
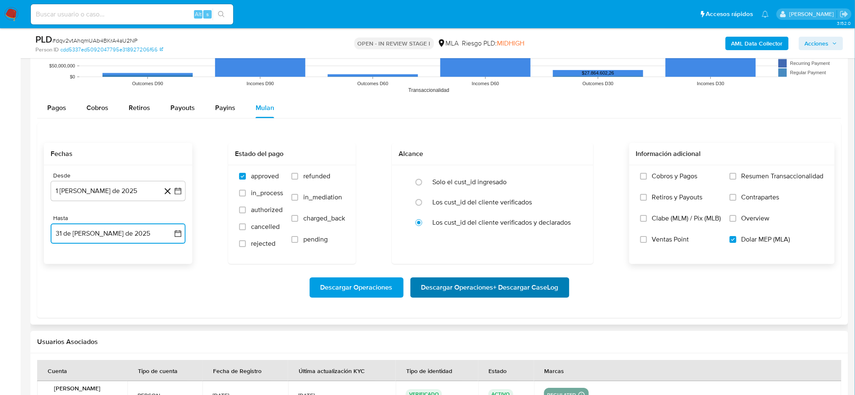
click at [515, 288] on span "Descargar Operaciones + Descargar CaseLog" at bounding box center [490, 288] width 137 height 19
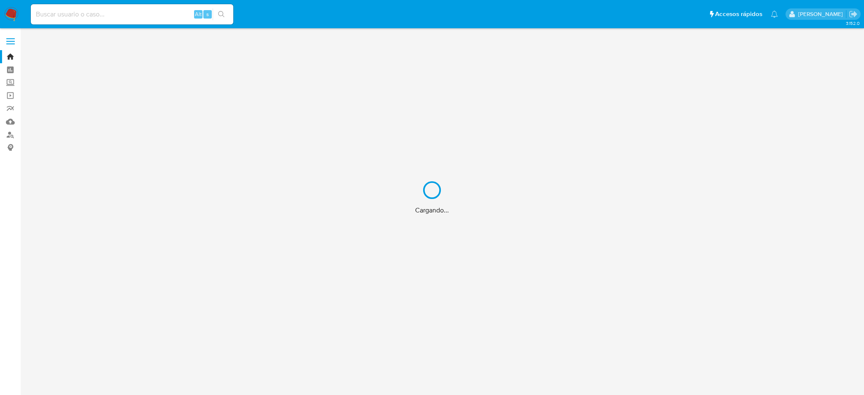
click at [149, 13] on div "Cargando..." at bounding box center [432, 197] width 864 height 395
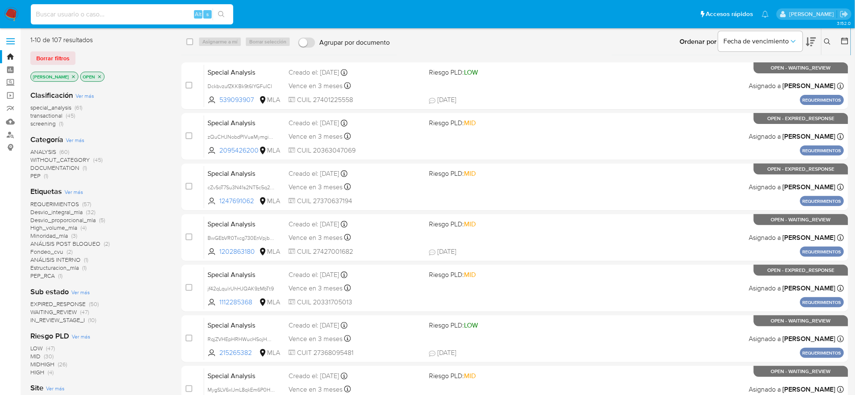
click at [149, 13] on input at bounding box center [132, 14] width 203 height 11
paste input "DVkUqPsU41x423e4JOP05Boo"
type input "DVkUqPsU41x423e4JOP05Boo"
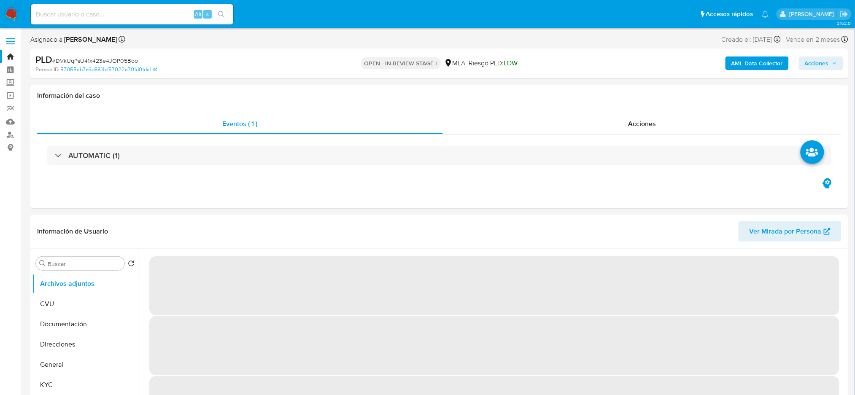
select select "10"
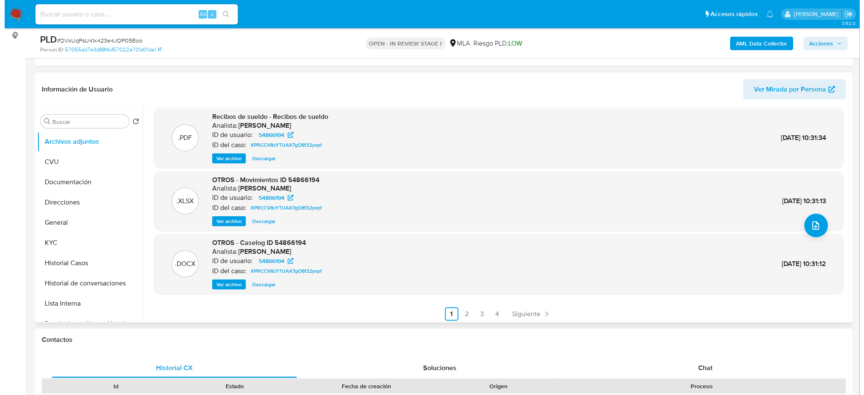
scroll to position [71, 0]
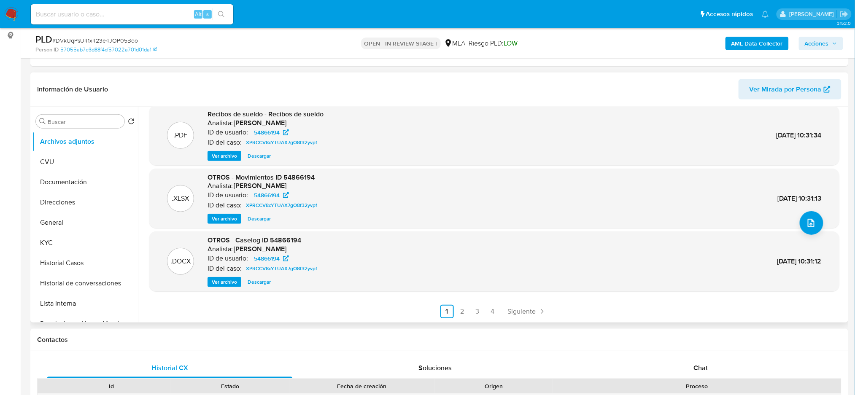
click at [231, 282] on span "Ver archivo" at bounding box center [224, 282] width 25 height 8
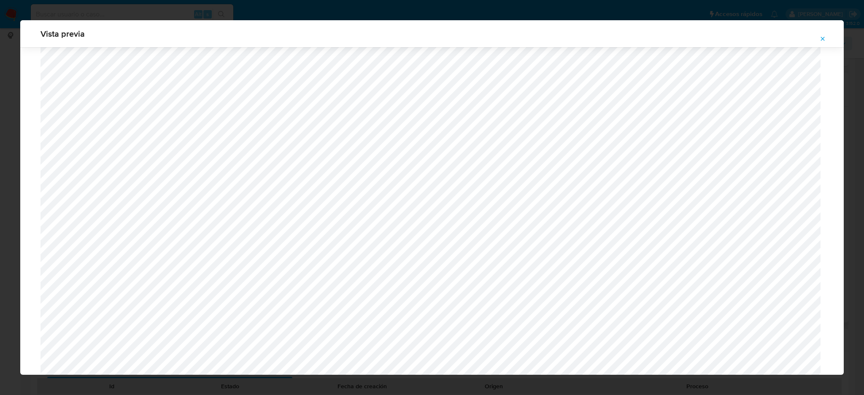
scroll to position [208, 0]
click at [820, 38] on icon "Attachment preview" at bounding box center [823, 38] width 7 height 7
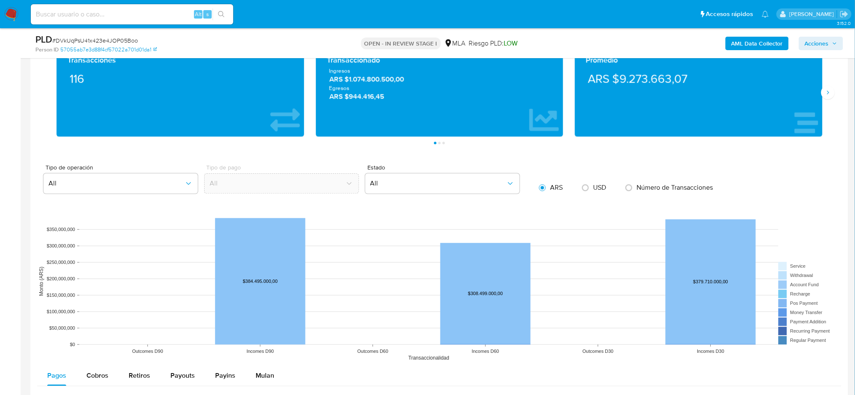
scroll to position [787, 0]
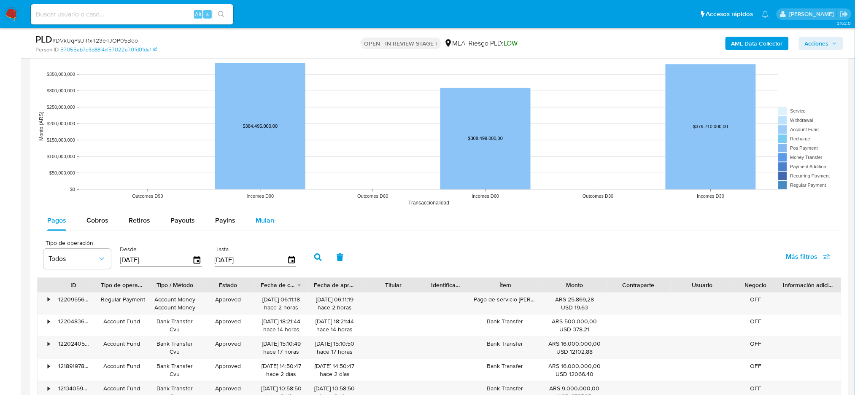
click at [257, 220] on span "Mulan" at bounding box center [265, 221] width 19 height 10
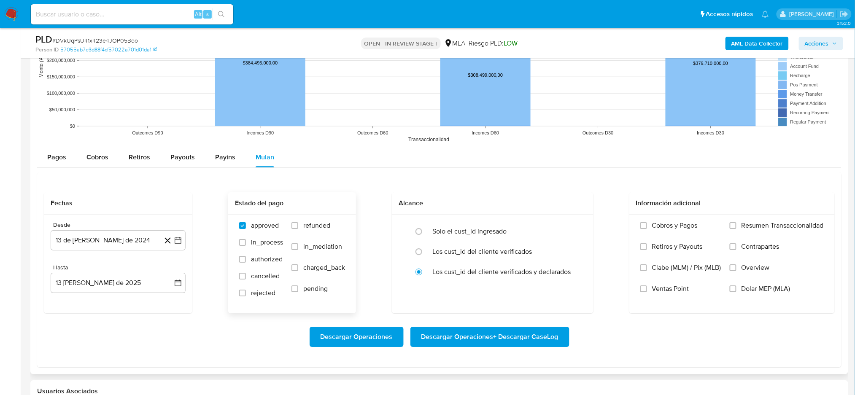
scroll to position [900, 0]
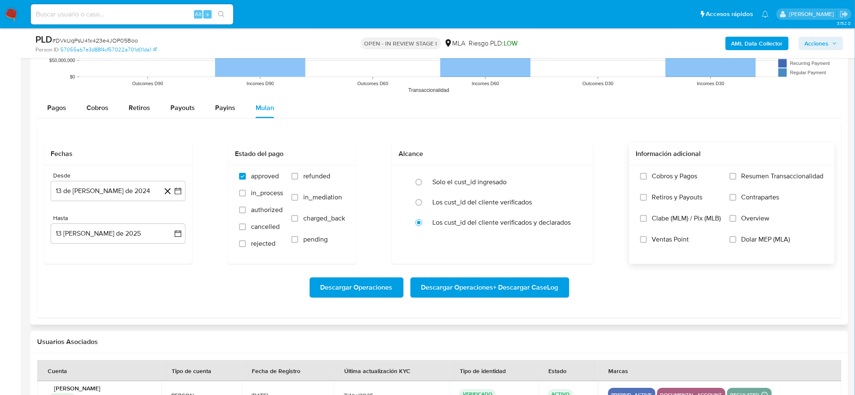
click at [748, 233] on label "Overview" at bounding box center [777, 224] width 94 height 21
click at [737, 222] on input "Overview" at bounding box center [733, 218] width 7 height 7
click at [741, 223] on label "Overview" at bounding box center [777, 224] width 94 height 21
click at [737, 222] on input "Overview" at bounding box center [733, 218] width 7 height 7
click at [746, 247] on label "Dolar MEP (MLA)" at bounding box center [777, 245] width 94 height 21
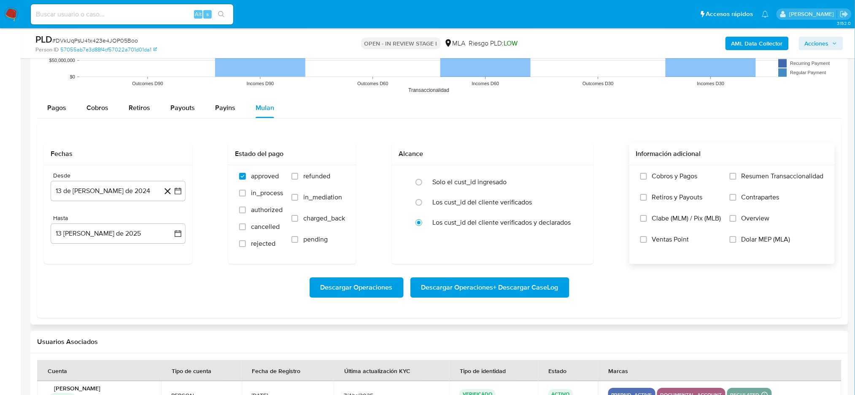
click at [737, 243] on input "Dolar MEP (MLA)" at bounding box center [733, 239] width 7 height 7
click at [78, 190] on button "13 de julio de 2024" at bounding box center [118, 191] width 135 height 20
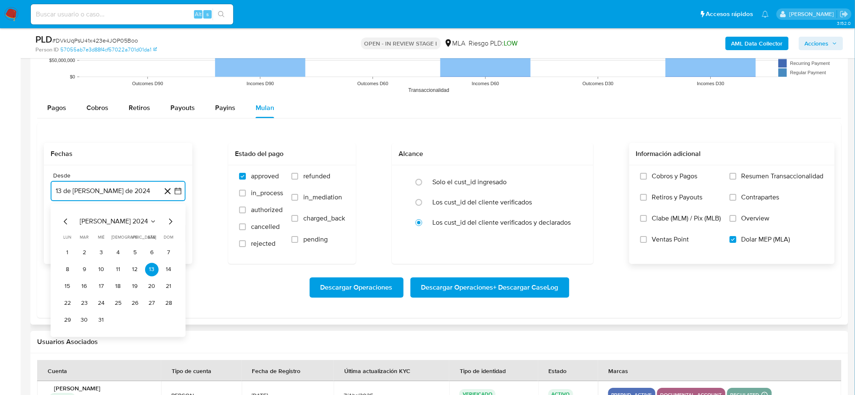
click at [170, 220] on icon "Mes siguiente" at bounding box center [170, 222] width 3 height 6
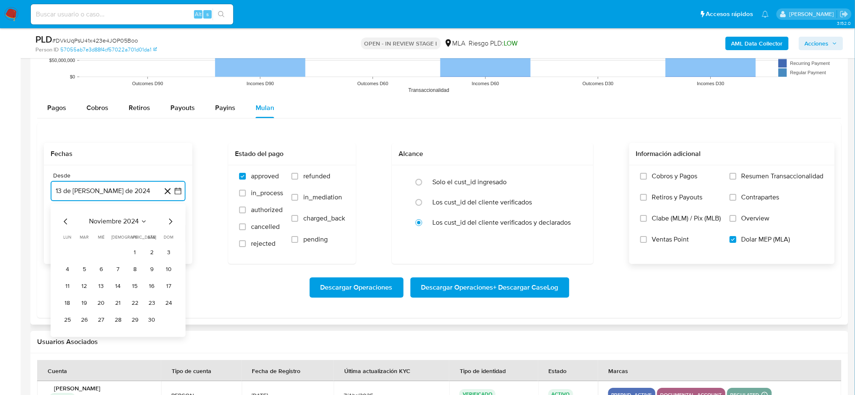
click at [170, 220] on icon "Mes siguiente" at bounding box center [170, 222] width 3 height 6
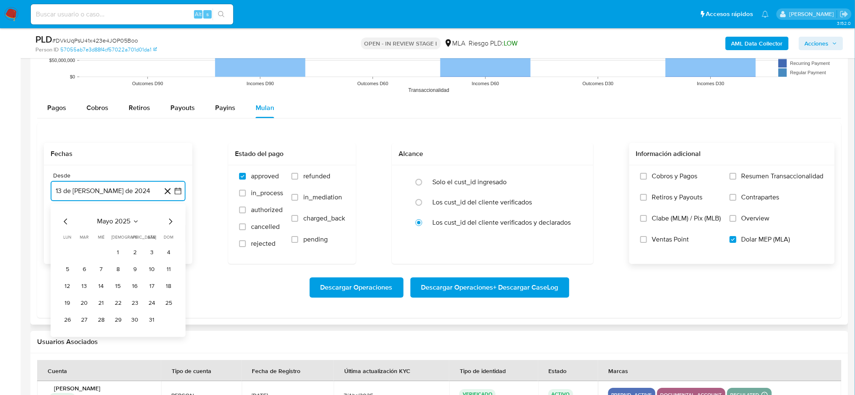
click at [170, 220] on icon "Mes siguiente" at bounding box center [170, 222] width 3 height 6
click at [167, 258] on button "1" at bounding box center [169, 253] width 14 height 14
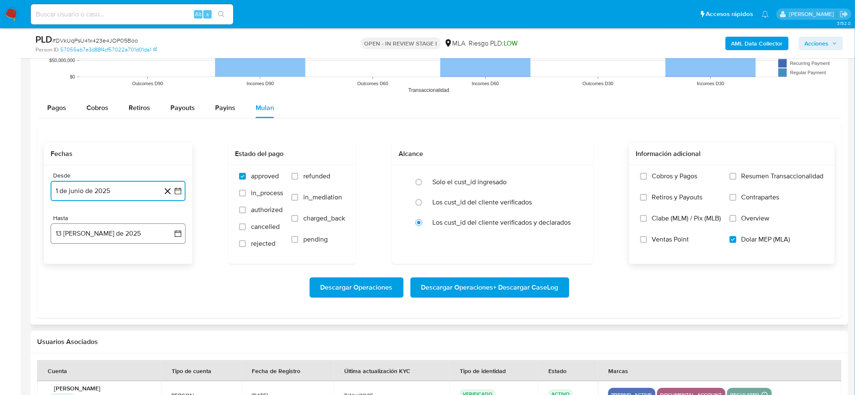
click at [111, 238] on button "13 de agosto de 2025" at bounding box center [118, 234] width 135 height 20
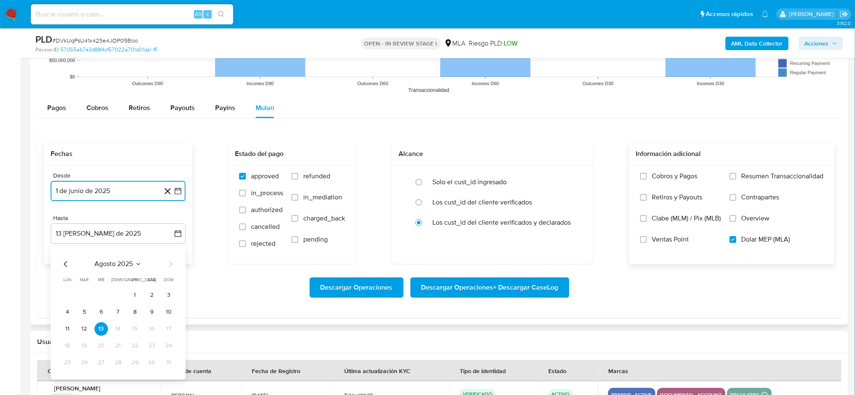
click at [64, 266] on icon "Mes anterior" at bounding box center [66, 264] width 10 height 10
click at [119, 368] on button "31" at bounding box center [118, 363] width 14 height 14
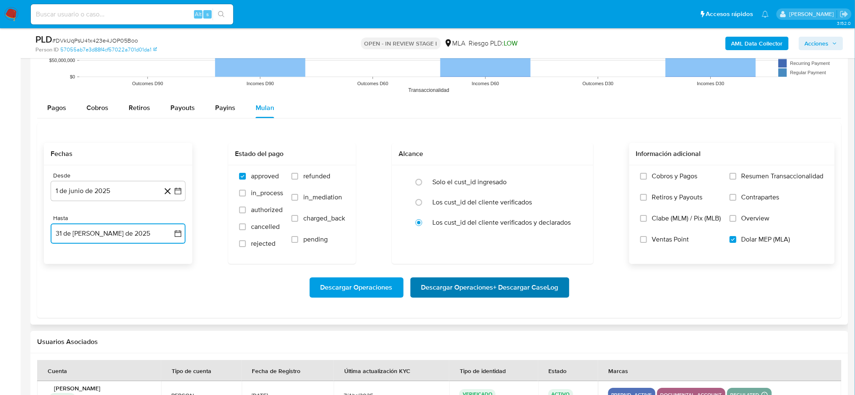
click at [491, 291] on span "Descargar Operaciones + Descargar CaseLog" at bounding box center [490, 288] width 137 height 19
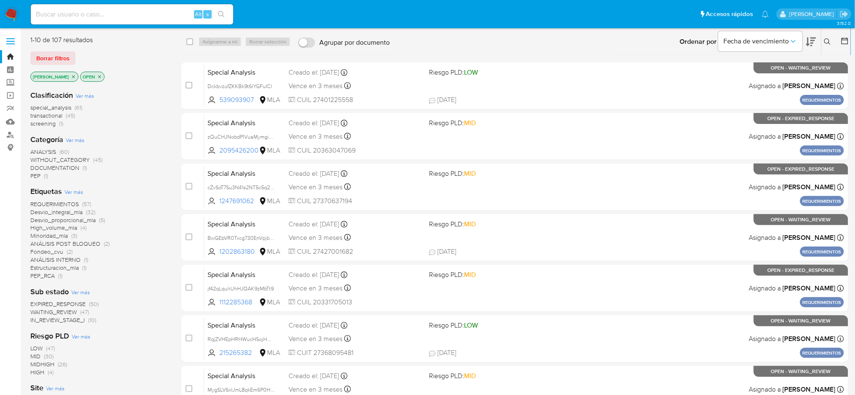
click at [127, 12] on input at bounding box center [132, 14] width 203 height 11
paste input "XkfxOFAwChbKDCFk1ZuvkxAS"
type input "XkfxOFAwChbKDCFk1ZuvkxAS"
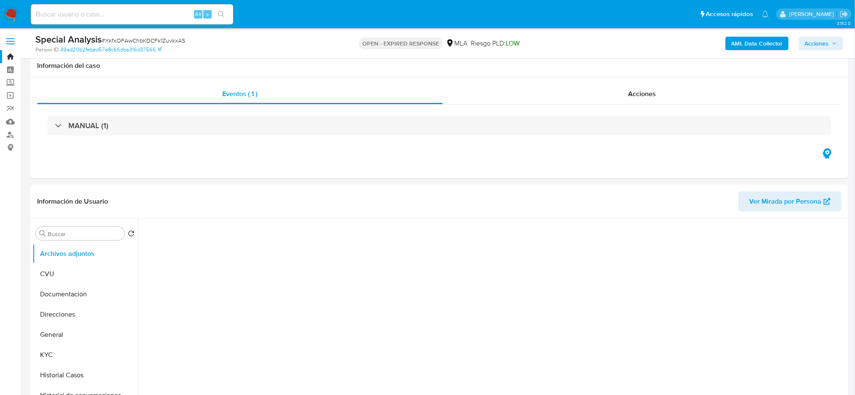
scroll to position [56, 0]
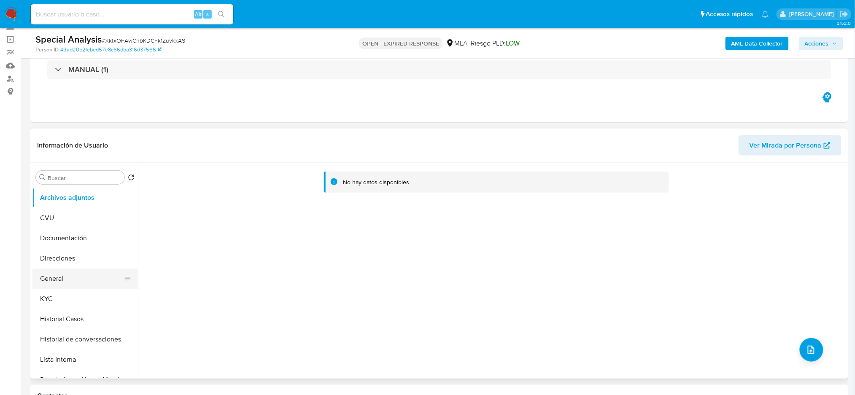
select select "10"
click at [77, 283] on button "General" at bounding box center [81, 279] width 99 height 20
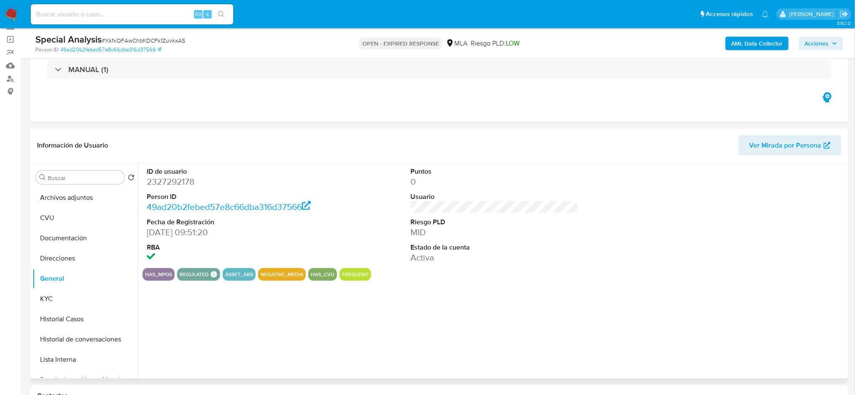
click at [160, 180] on dd "2327292178" at bounding box center [231, 182] width 168 height 12
copy dd "2327292178"
click at [61, 304] on button "KYC" at bounding box center [81, 299] width 99 height 20
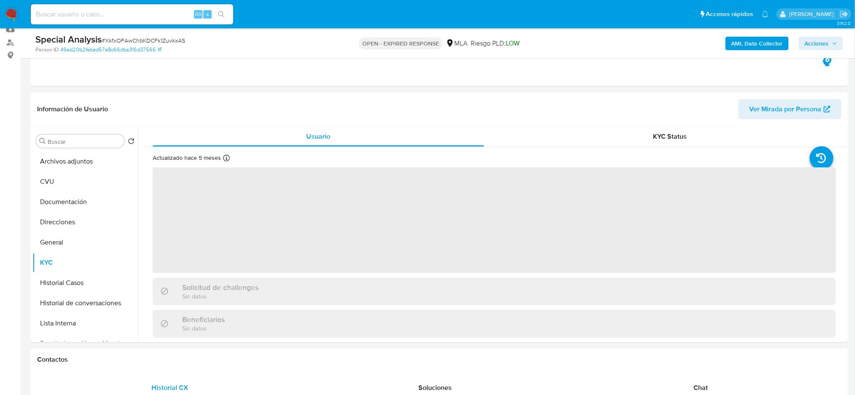
scroll to position [112, 0]
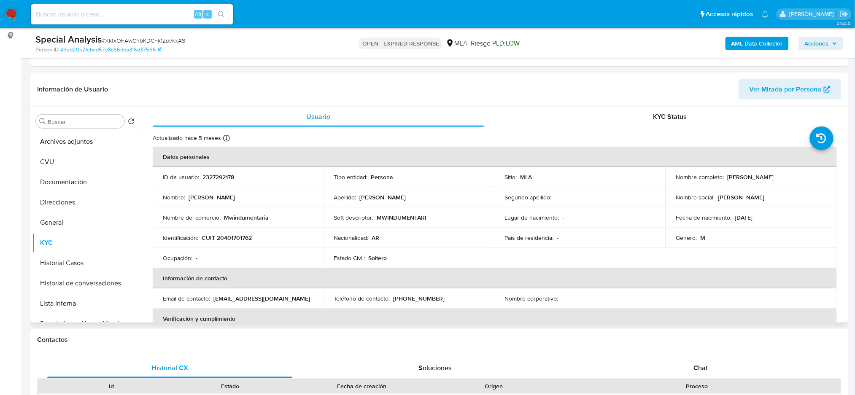
click at [238, 239] on p "CUIT 20401701762" at bounding box center [227, 238] width 50 height 8
drag, startPoint x: 238, startPoint y: 239, endPoint x: 241, endPoint y: 233, distance: 6.4
click at [238, 239] on p "CUIT 20401701762" at bounding box center [227, 238] width 50 height 8
copy p "20401701762"
drag, startPoint x: 235, startPoint y: 265, endPoint x: 230, endPoint y: 255, distance: 11.5
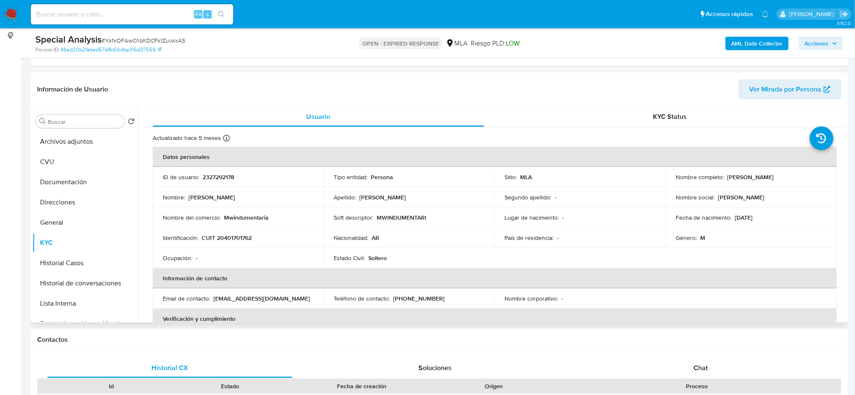
click at [235, 264] on td "Ocupación : -" at bounding box center [238, 258] width 171 height 20
drag, startPoint x: 223, startPoint y: 237, endPoint x: 249, endPoint y: 240, distance: 25.9
click at [249, 240] on p "CUIT 20401701762" at bounding box center [227, 238] width 50 height 8
copy p "40170176"
drag, startPoint x: 725, startPoint y: 177, endPoint x: 804, endPoint y: 173, distance: 79.1
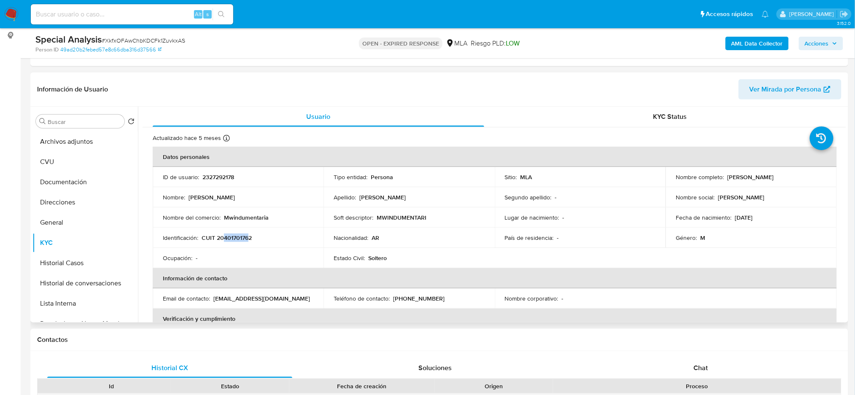
click at [804, 173] on td "Nombre completo : Walter Alfredo Ledesma" at bounding box center [751, 177] width 171 height 20
copy p "Walter Alfredo Ledesma"
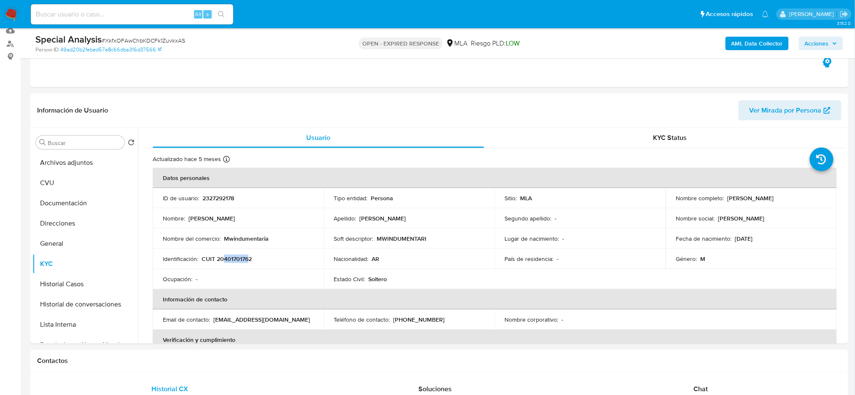
scroll to position [91, 0]
click at [63, 242] on button "General" at bounding box center [81, 244] width 99 height 20
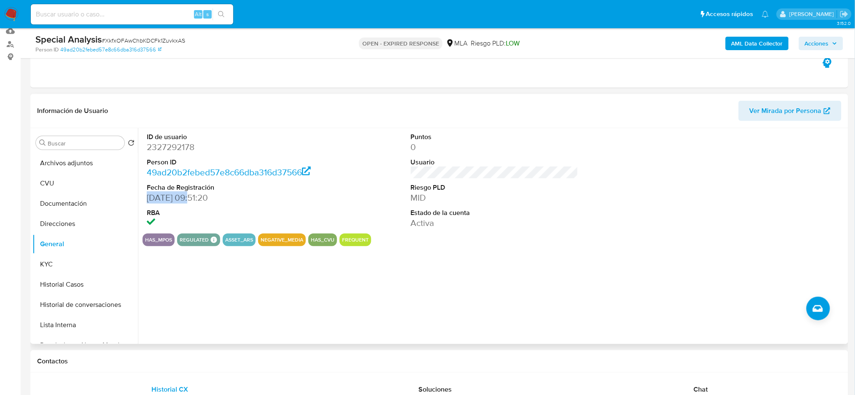
drag, startPoint x: 146, startPoint y: 199, endPoint x: 190, endPoint y: 200, distance: 44.7
click at [190, 200] on div "ID de usuario 2327292178 Person ID 49ad20b2febed57e8c66dba316d37566 Fecha de Re…" at bounding box center [231, 181] width 176 height 106
copy dd "13/03/2025"
click at [68, 206] on button "Documentación" at bounding box center [81, 204] width 99 height 20
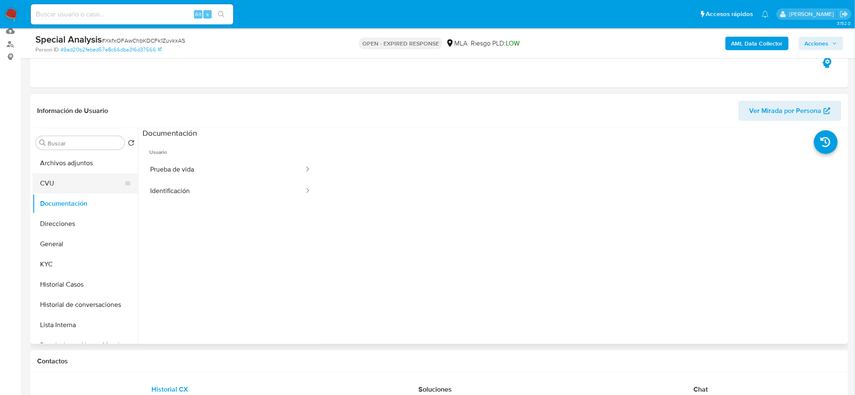
click at [61, 176] on button "CVU" at bounding box center [81, 183] width 99 height 20
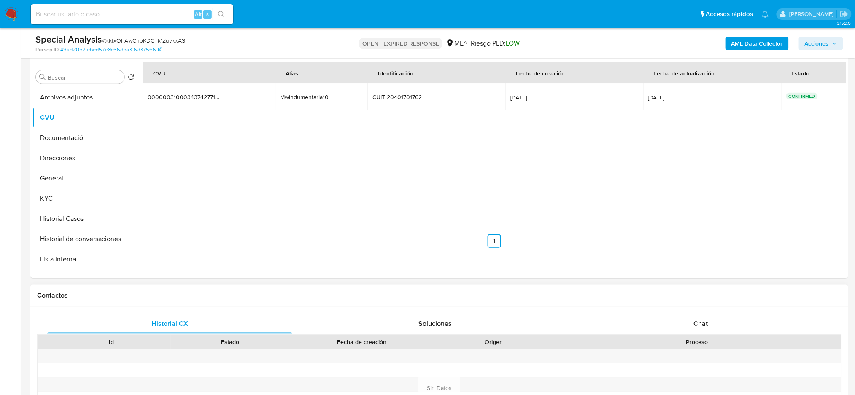
scroll to position [260, 0]
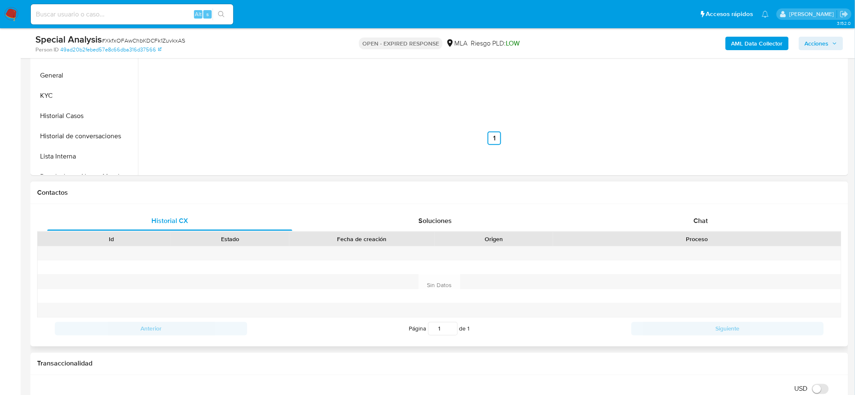
click at [701, 209] on div "Historial CX Soluciones Chat Id Estado Fecha de creación Origen Proceso Anterio…" at bounding box center [439, 275] width 818 height 143
click at [704, 216] on span "Chat" at bounding box center [701, 221] width 14 height 10
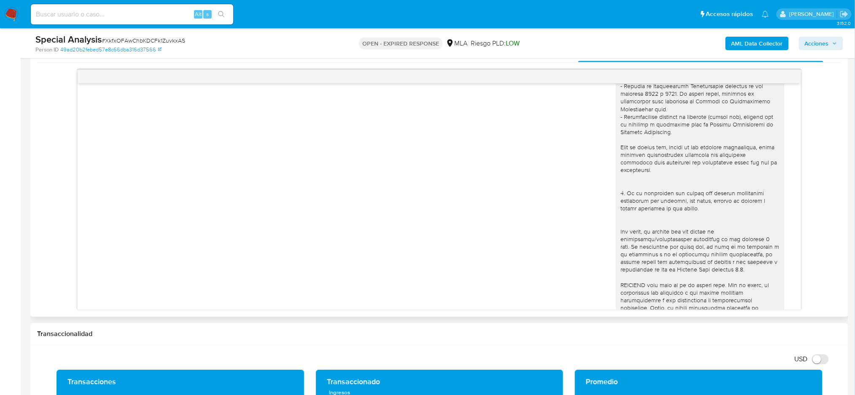
scroll to position [338, 0]
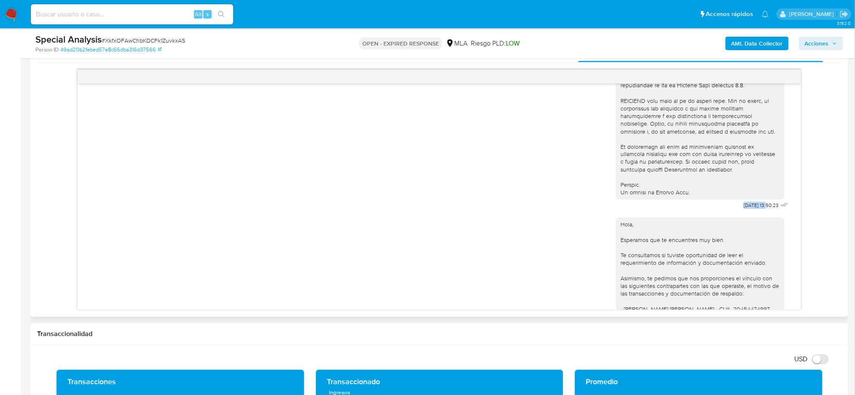
drag, startPoint x: 722, startPoint y: 221, endPoint x: 751, endPoint y: 223, distance: 28.8
copy span "10/06/2025"
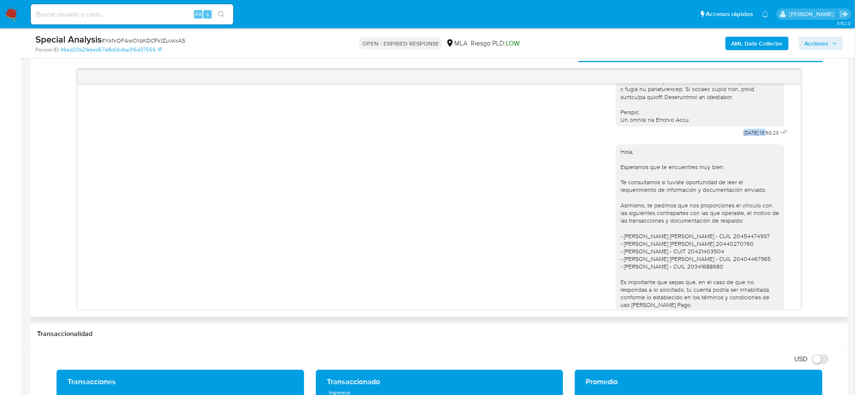
scroll to position [484, 0]
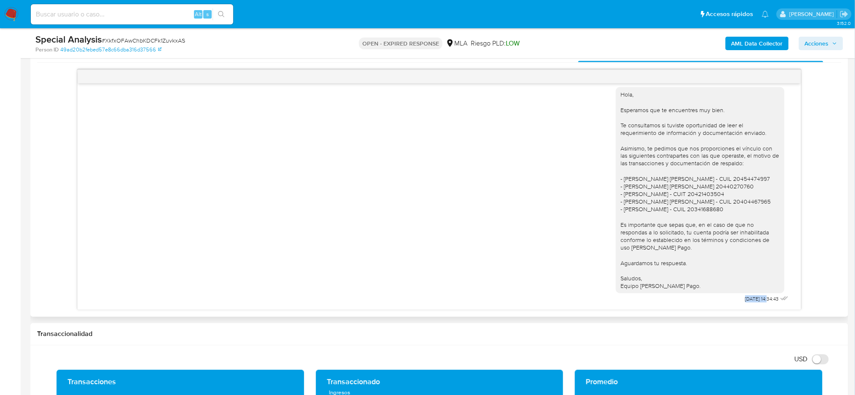
drag, startPoint x: 724, startPoint y: 302, endPoint x: 752, endPoint y: 304, distance: 28.4
click at [752, 304] on div "Hola, Esperamos que te encuentres muy bien. Te consultamos si tuviste oportunid…" at bounding box center [703, 193] width 175 height 224
copy span "07/08/2025"
click at [127, 36] on div "Special Analysis # XkfxOFAwChbKDCFk1ZuvkxAS" at bounding box center [168, 39] width 266 height 13
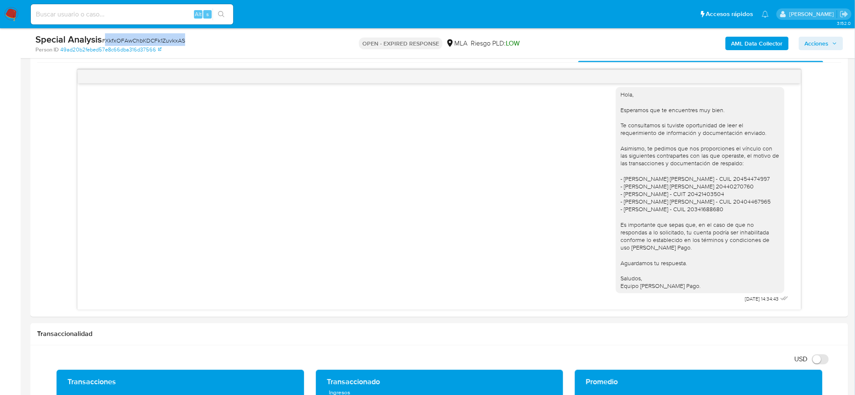
copy span "XkfxOFAwChbKDCFk1ZuvkxAS"
click at [14, 14] on img at bounding box center [11, 14] width 14 height 14
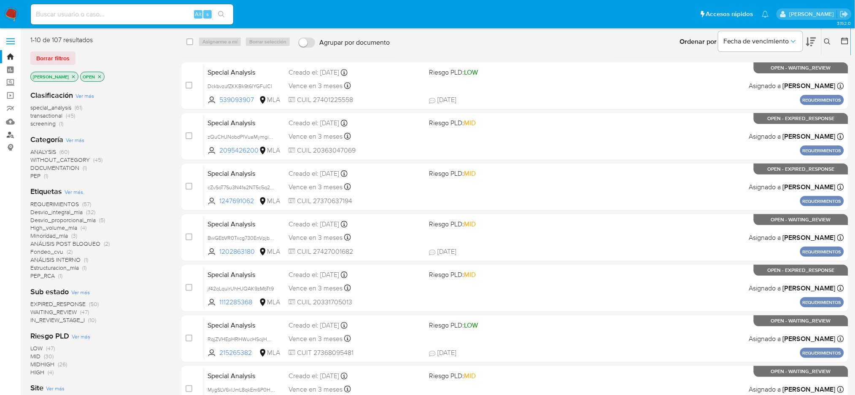
click at [5, 134] on link "Buscador de personas" at bounding box center [50, 134] width 100 height 13
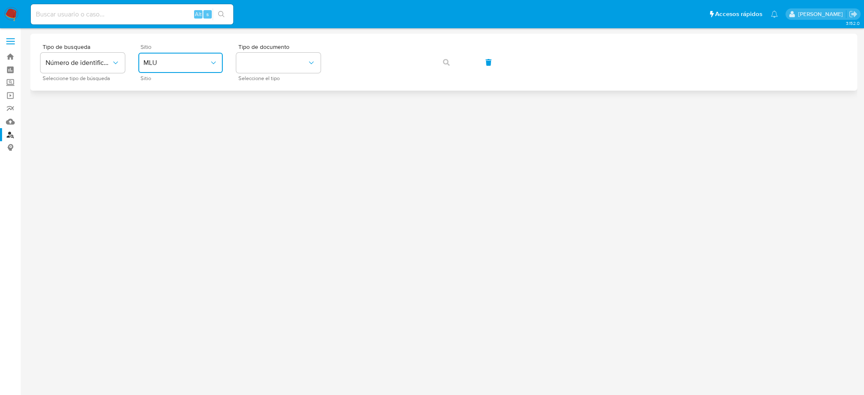
click at [191, 72] on button "MLU" at bounding box center [180, 63] width 84 height 20
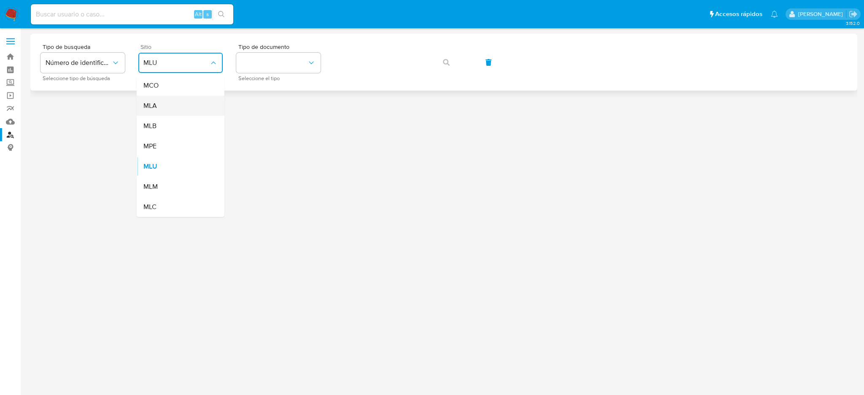
click at [189, 103] on div "MLA" at bounding box center [177, 106] width 69 height 20
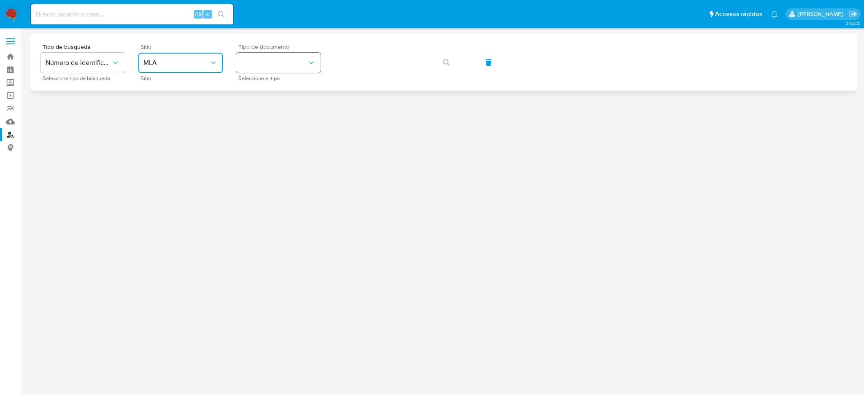
click at [267, 55] on button "identificationType" at bounding box center [278, 63] width 84 height 20
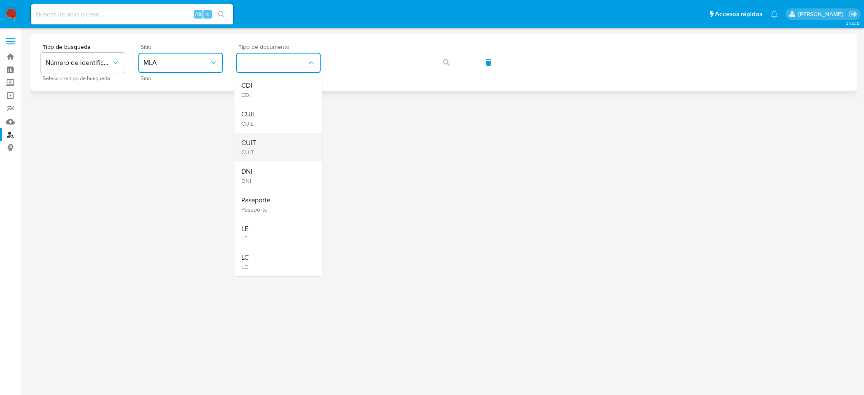
click at [279, 137] on div "CUIT CUIT" at bounding box center [275, 147] width 69 height 29
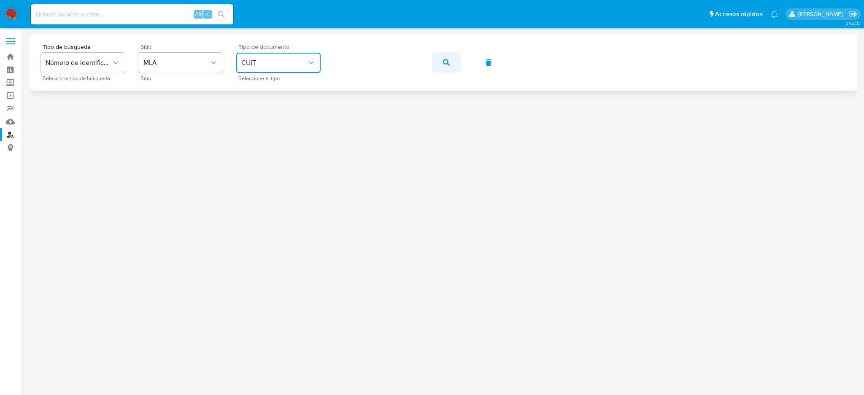
click at [443, 66] on span "button" at bounding box center [446, 62] width 7 height 19
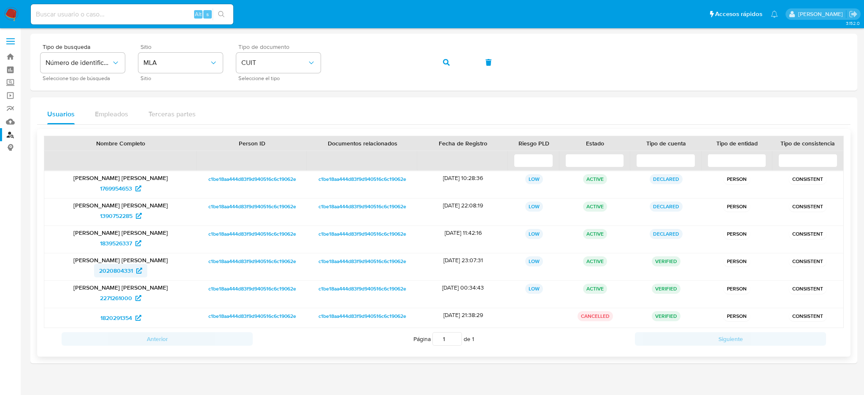
click at [111, 271] on span "2020804331" at bounding box center [116, 271] width 34 height 14
click at [322, 58] on div "Tipo de busqueda Número de identificación Seleccione tipo de búsqueda Sitio MLA…" at bounding box center [444, 62] width 807 height 37
click at [446, 59] on icon "button" at bounding box center [446, 62] width 7 height 7
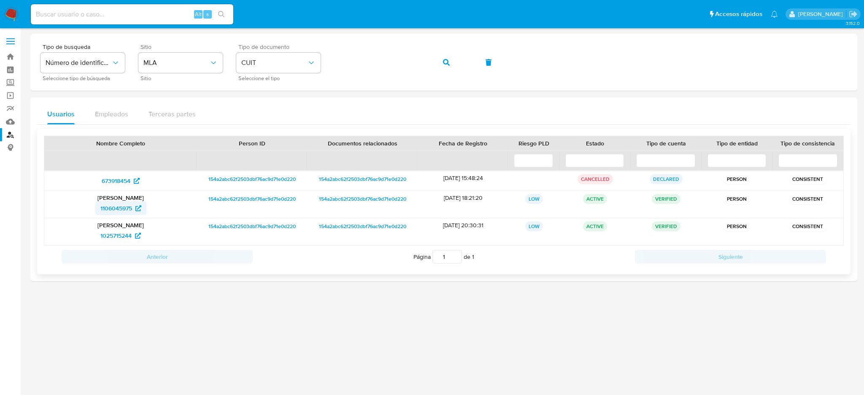
click at [117, 211] on span "1106045975" at bounding box center [116, 209] width 32 height 14
click at [331, 59] on div "Tipo de busqueda Número de identificación Seleccione tipo de búsqueda Sitio MLA…" at bounding box center [444, 62] width 807 height 37
click at [433, 68] on button "button" at bounding box center [446, 62] width 29 height 20
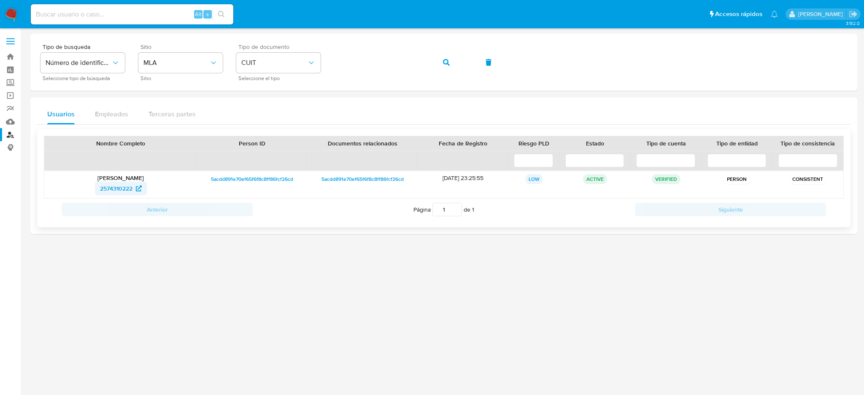
click at [112, 186] on span "2574310222" at bounding box center [116, 189] width 32 height 14
click at [321, 60] on div "Tipo de busqueda Número de identificación Seleccione tipo de búsqueda Sitio MLA…" at bounding box center [444, 62] width 807 height 37
click at [452, 68] on button "button" at bounding box center [446, 62] width 29 height 20
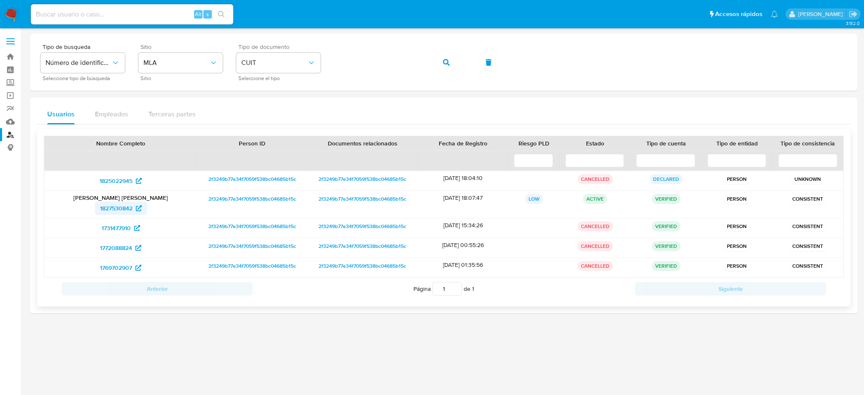
click at [115, 212] on span "1827530842" at bounding box center [116, 209] width 32 height 14
click at [319, 60] on div "Tipo de busqueda Número de identificación Seleccione tipo de búsqueda Sitio MLA…" at bounding box center [444, 62] width 807 height 37
click at [434, 59] on button "button" at bounding box center [446, 62] width 29 height 20
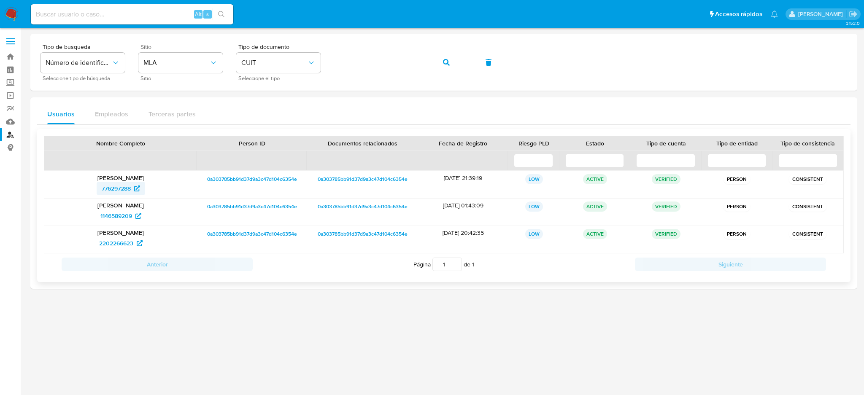
click at [117, 187] on span "776297288" at bounding box center [116, 189] width 29 height 14
click at [320, 67] on div "Tipo de busqueda Número de identificación Seleccione tipo de búsqueda Sitio MLA…" at bounding box center [444, 62] width 807 height 37
click at [438, 64] on button "button" at bounding box center [446, 62] width 29 height 20
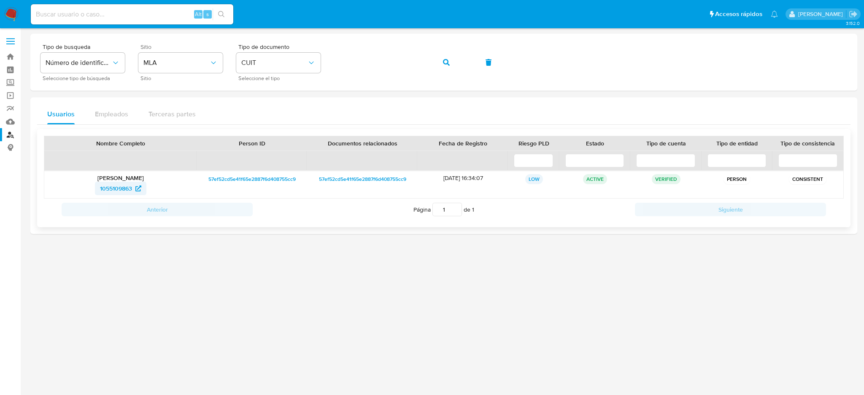
click at [119, 186] on span "1055109863" at bounding box center [116, 189] width 32 height 14
click at [319, 61] on div "Tipo de busqueda Número de identificación Seleccione tipo de búsqueda Sitio MLA…" at bounding box center [444, 62] width 807 height 37
click at [433, 62] on button "button" at bounding box center [446, 62] width 29 height 20
click at [109, 187] on span "2068184367" at bounding box center [116, 189] width 32 height 14
click at [332, 63] on div "Tipo de busqueda Número de identificación Seleccione tipo de búsqueda Sitio MLA…" at bounding box center [444, 62] width 807 height 37
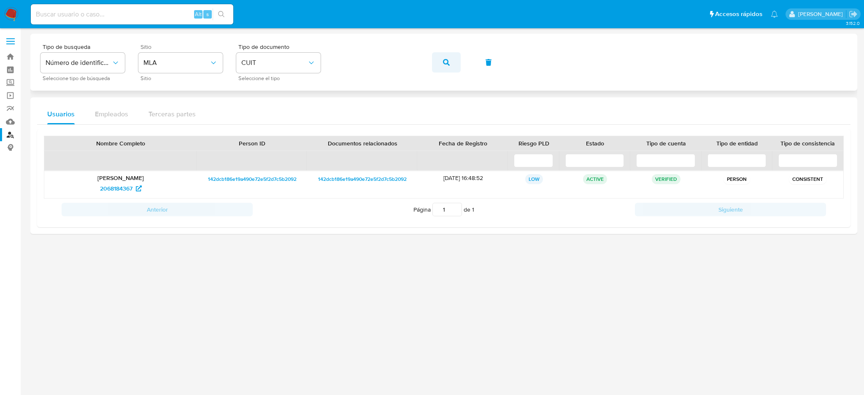
click at [441, 64] on button "button" at bounding box center [446, 62] width 29 height 20
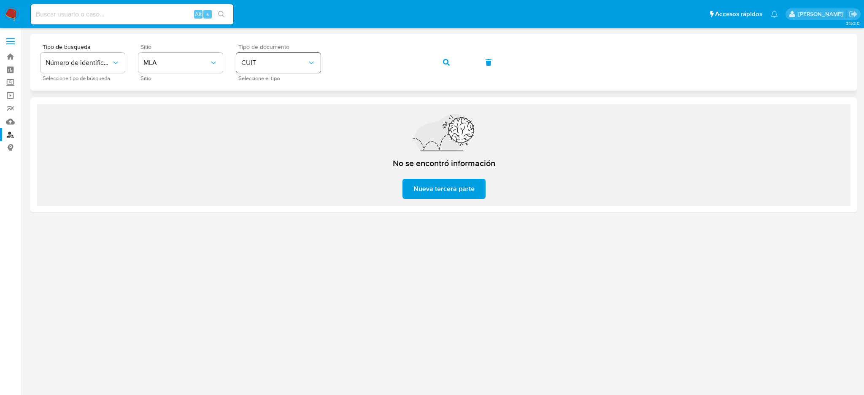
click at [311, 64] on div "Tipo de busqueda Número de identificación Seleccione tipo de búsqueda Sitio MLA…" at bounding box center [444, 62] width 807 height 37
click at [440, 57] on button "button" at bounding box center [446, 62] width 29 height 20
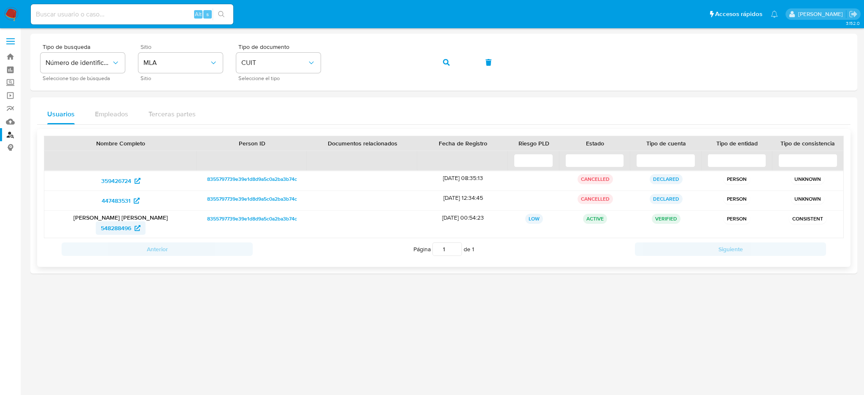
click at [123, 226] on span "548288496" at bounding box center [116, 229] width 30 height 14
click at [327, 62] on div "Tipo de busqueda Número de identificación Seleccione tipo de búsqueda Sitio MLA…" at bounding box center [444, 62] width 807 height 37
click at [446, 62] on icon "button" at bounding box center [446, 62] width 7 height 7
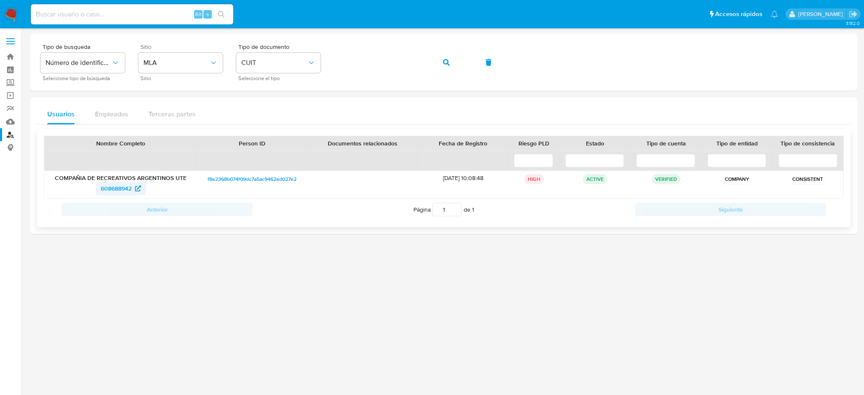
click at [117, 185] on span "608688942" at bounding box center [116, 189] width 31 height 14
click at [309, 58] on div "Tipo de busqueda Número de identificación Seleccione tipo de búsqueda Sitio MLA…" at bounding box center [444, 62] width 807 height 37
click at [439, 59] on button "button" at bounding box center [446, 62] width 29 height 20
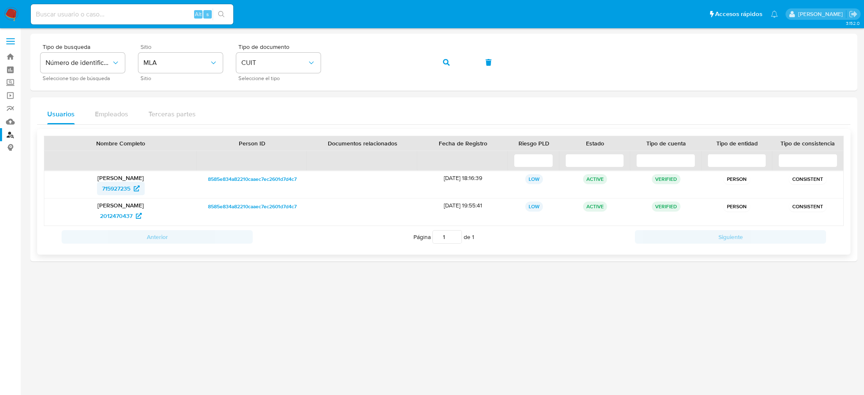
click at [123, 189] on span "715927235" at bounding box center [116, 189] width 28 height 14
click at [295, 71] on div "Tipo de busqueda Número de identificación Seleccione tipo de búsqueda Sitio MLA…" at bounding box center [444, 62] width 807 height 37
click at [444, 60] on icon "button" at bounding box center [446, 62] width 7 height 7
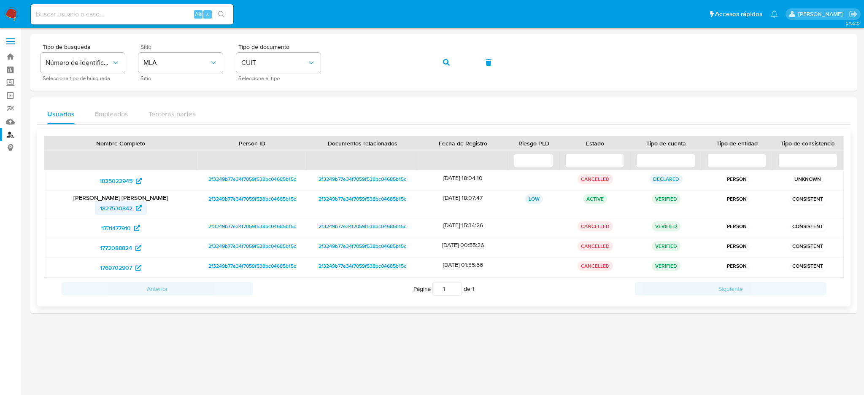
click at [105, 210] on span "1827530842" at bounding box center [116, 209] width 32 height 14
click at [322, 60] on div "Tipo de busqueda Número de identificación Seleccione tipo de búsqueda Sitio MLA…" at bounding box center [444, 62] width 807 height 37
click at [441, 62] on button "button" at bounding box center [446, 62] width 29 height 20
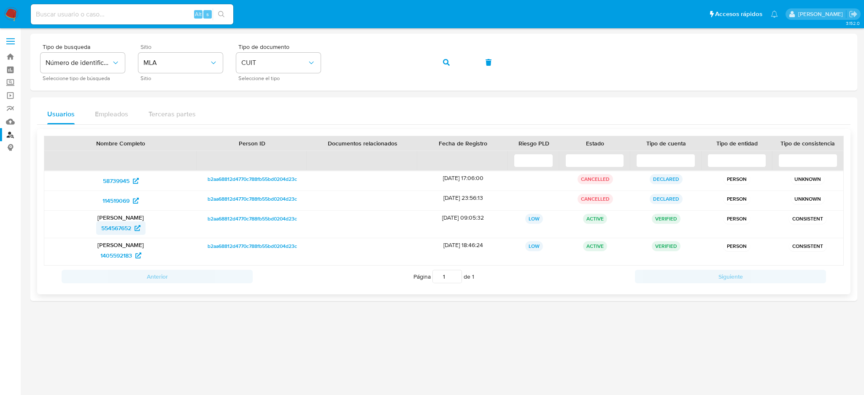
click at [122, 228] on span "554567652" at bounding box center [116, 229] width 30 height 14
click at [281, 63] on div "Tipo de busqueda Número de identificación Seleccione tipo de búsqueda Sitio MLA…" at bounding box center [444, 62] width 807 height 37
click at [453, 56] on button "button" at bounding box center [446, 62] width 29 height 20
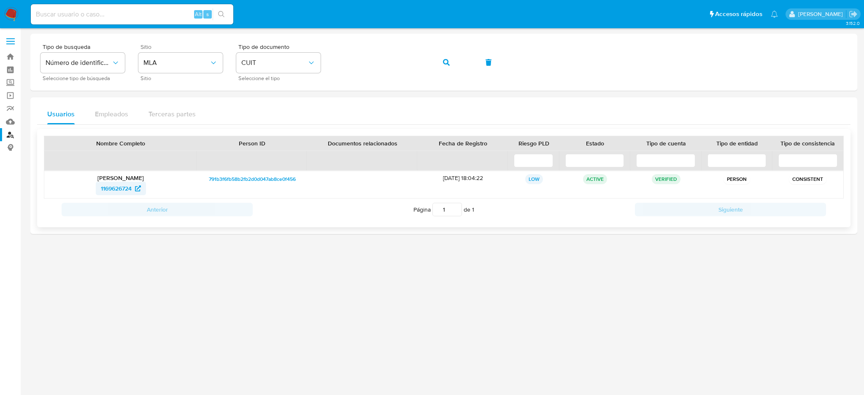
click at [116, 187] on span "1169626724" at bounding box center [116, 189] width 31 height 14
click at [287, 62] on div "Tipo de busqueda Número de identificación Seleccione tipo de búsqueda Sitio MLA…" at bounding box center [444, 62] width 807 height 37
click at [436, 65] on button "button" at bounding box center [446, 62] width 29 height 20
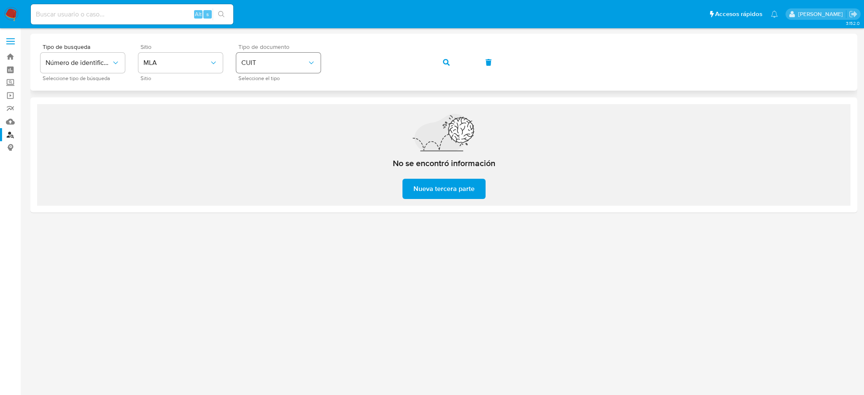
click at [312, 65] on div "Tipo de busqueda Número de identificación Seleccione tipo de búsqueda Sitio MLA…" at bounding box center [444, 62] width 807 height 37
click at [452, 61] on button "button" at bounding box center [446, 62] width 29 height 20
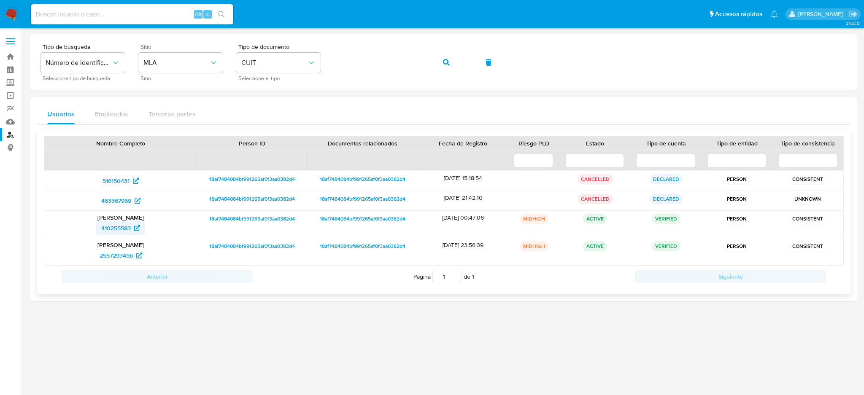
click at [103, 225] on span "410255583" at bounding box center [116, 229] width 30 height 14
click at [300, 62] on div "Tipo de busqueda Número de identificación Seleccione tipo de búsqueda Sitio MLA…" at bounding box center [444, 62] width 807 height 37
click at [441, 59] on button "button" at bounding box center [446, 62] width 29 height 20
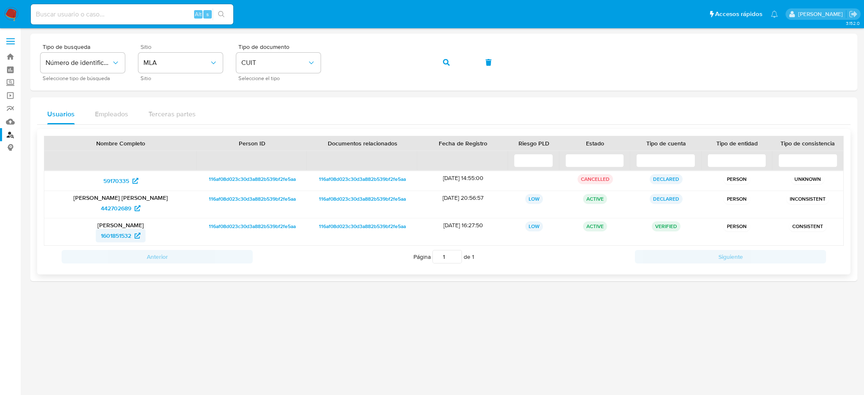
click at [116, 237] on span "1601851532" at bounding box center [116, 236] width 30 height 14
click at [320, 59] on div "Tipo de busqueda Número de identificación Seleccione tipo de búsqueda Sitio MLA…" at bounding box center [444, 62] width 807 height 37
click at [438, 61] on button "button" at bounding box center [446, 62] width 29 height 20
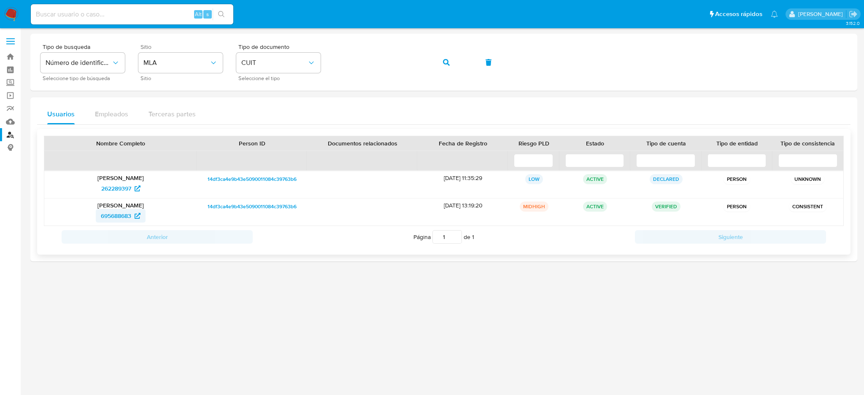
click at [102, 213] on span "695688683" at bounding box center [116, 216] width 30 height 14
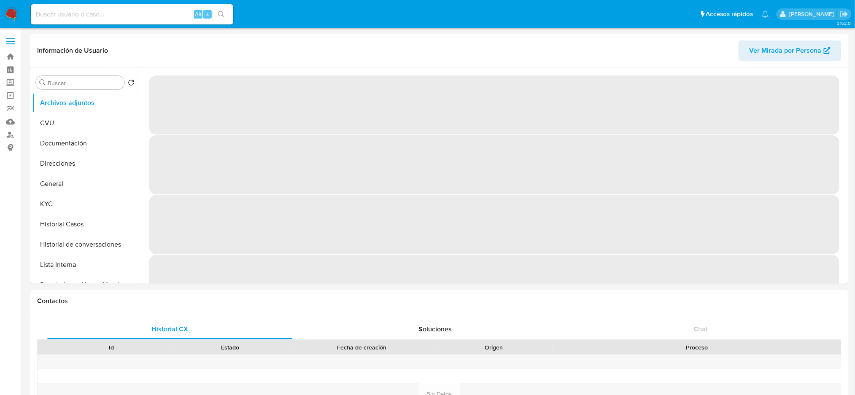
select select "10"
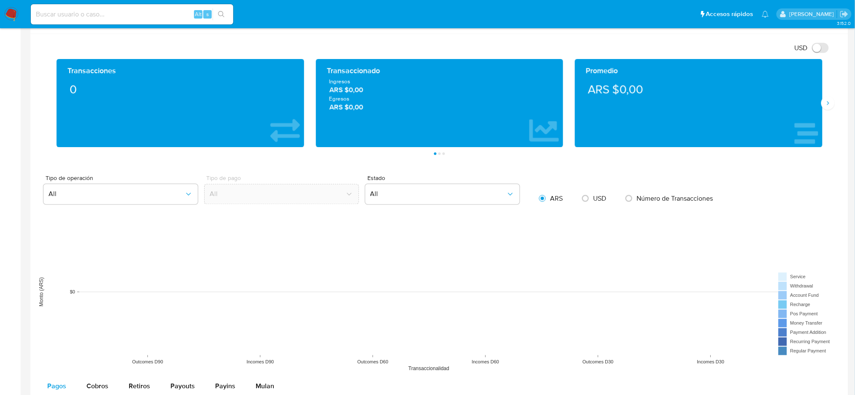
scroll to position [955, 0]
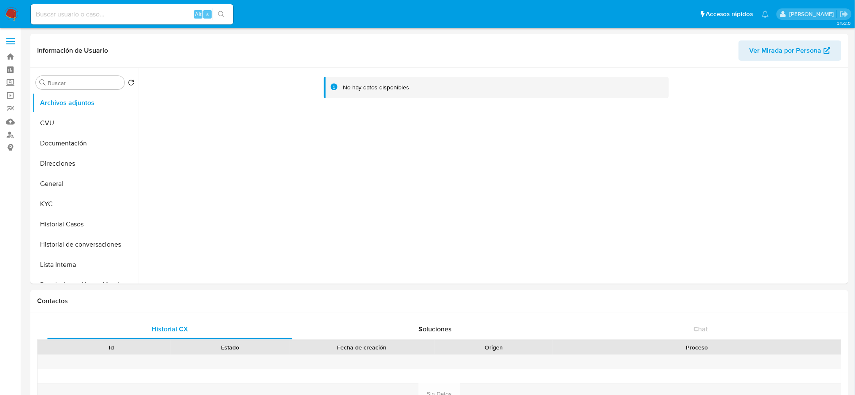
select select "10"
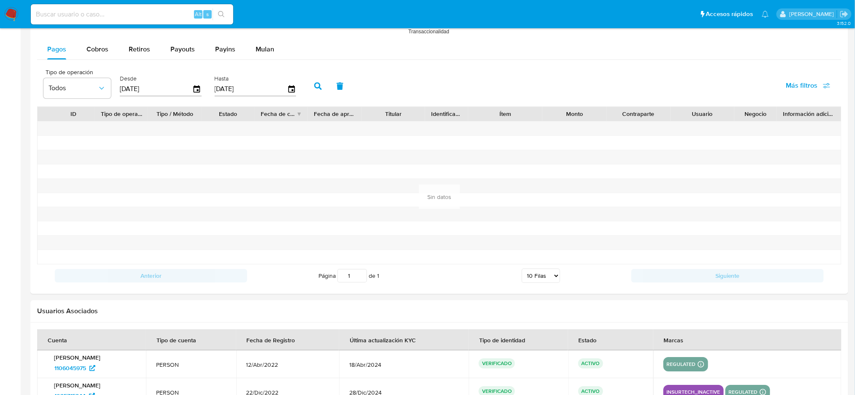
scroll to position [871, 0]
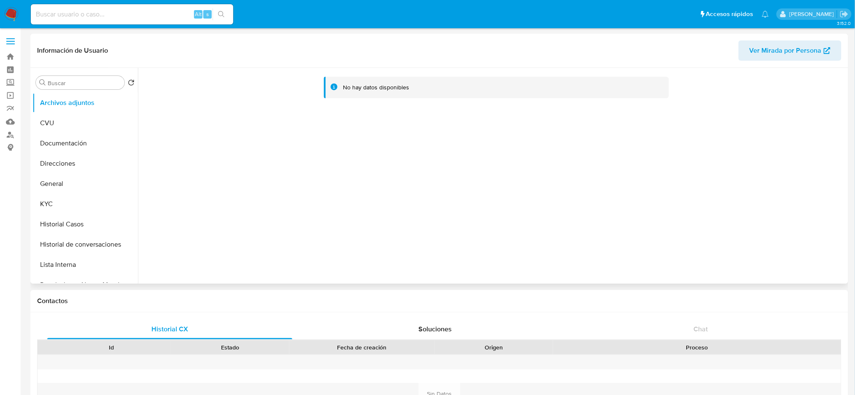
select select "10"
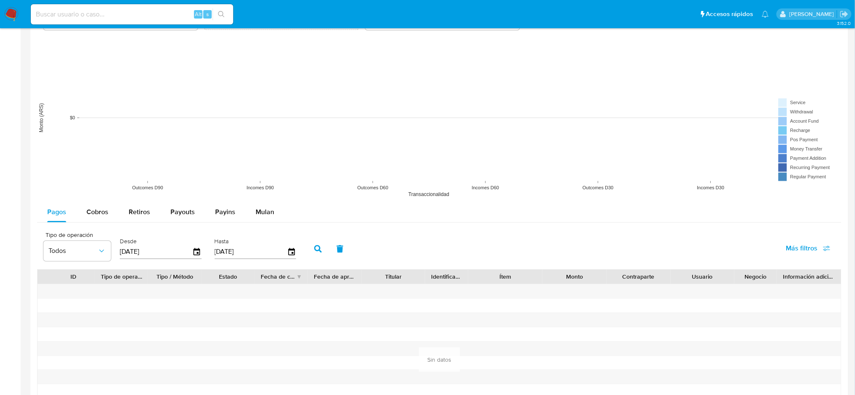
scroll to position [816, 0]
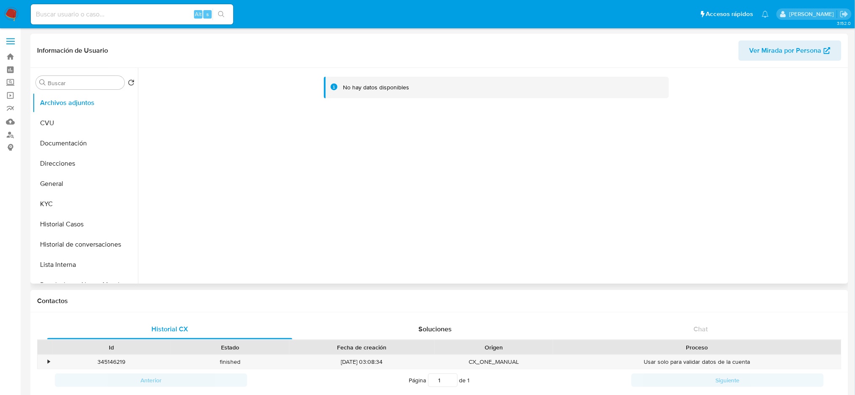
select select "10"
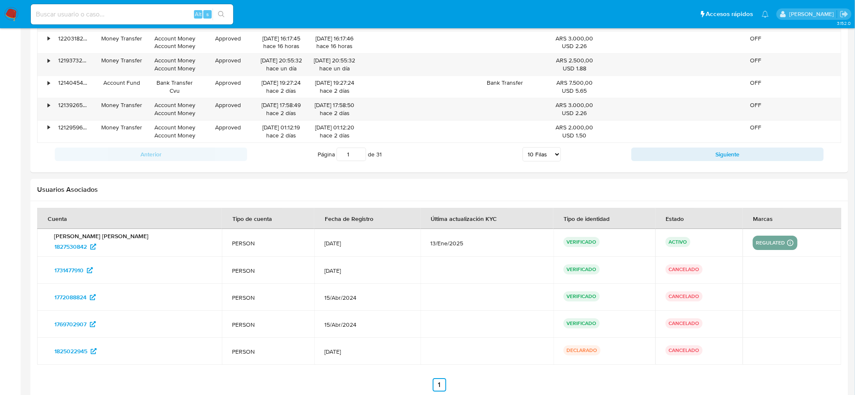
scroll to position [947, 0]
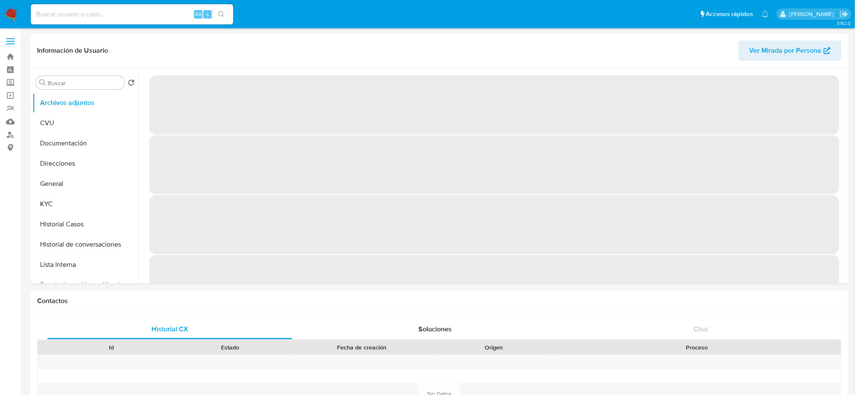
select select "10"
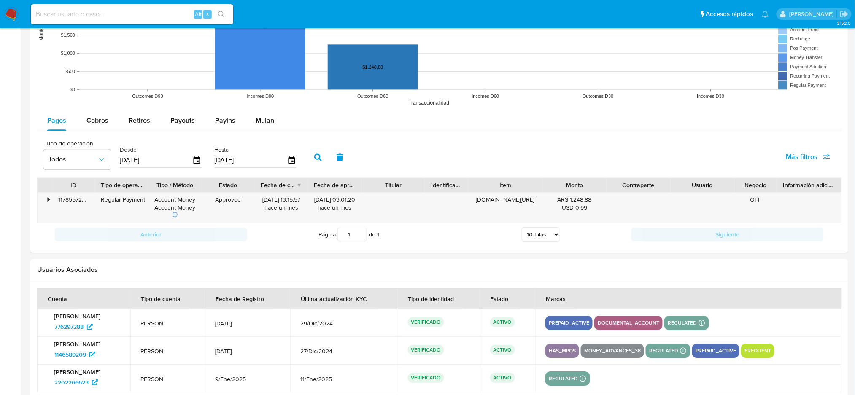
scroll to position [759, 0]
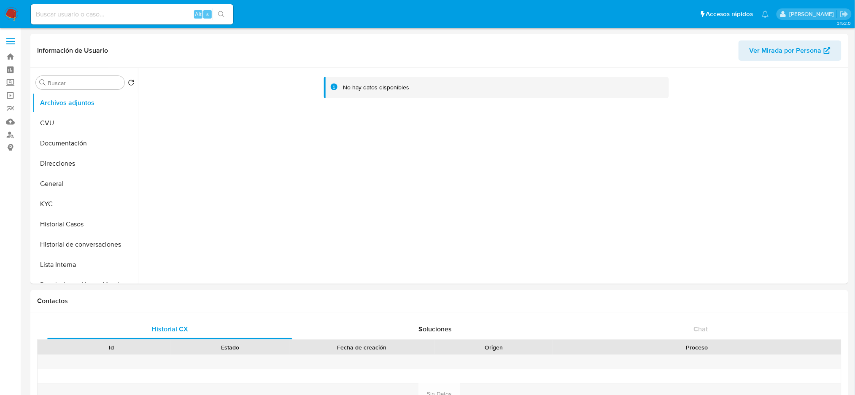
select select "10"
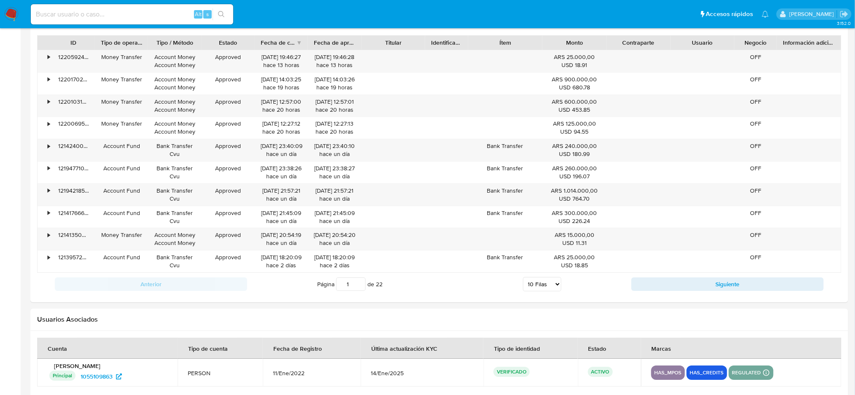
scroll to position [896, 0]
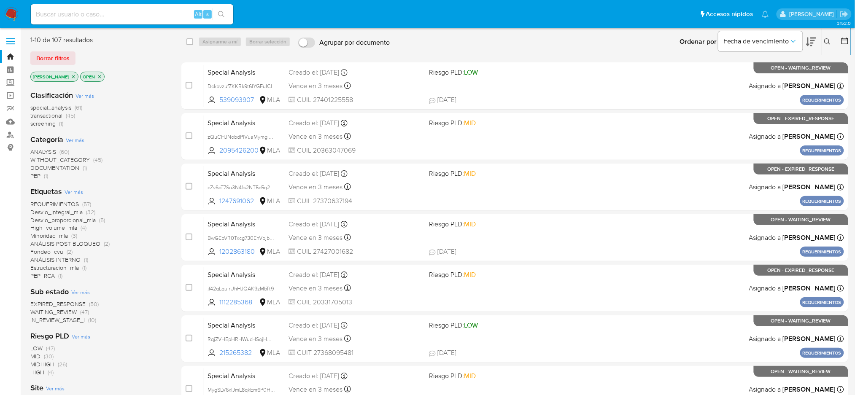
click at [832, 39] on button at bounding box center [829, 42] width 14 height 10
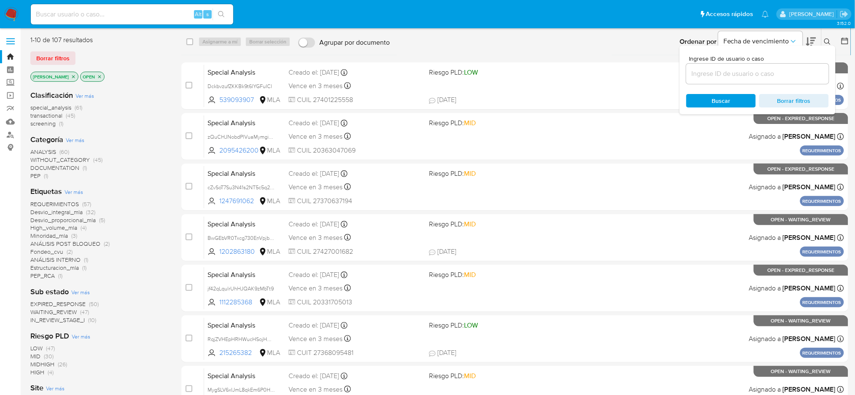
click at [776, 69] on input at bounding box center [758, 73] width 143 height 11
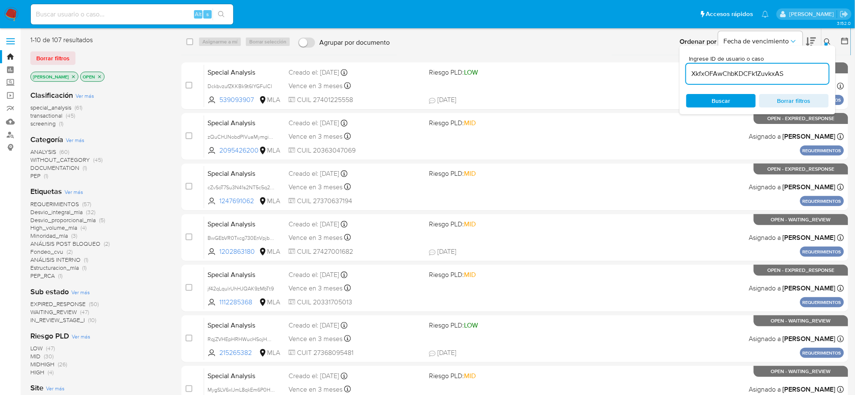
type input "XkfxOFAwChbKDCFk1ZuvkxAS"
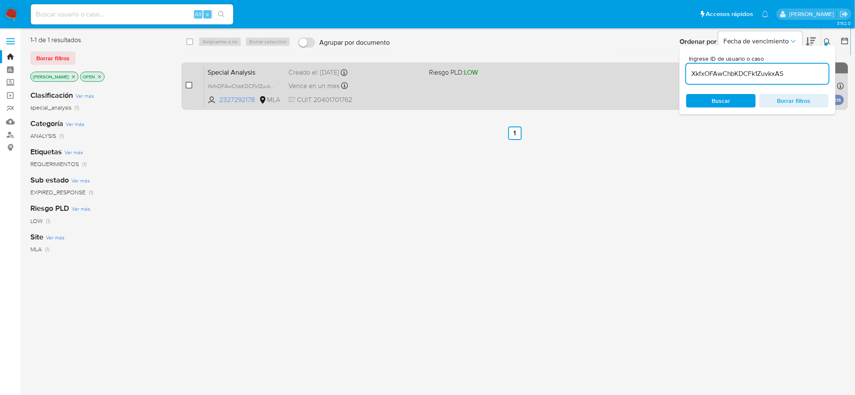
click at [189, 86] on input "checkbox" at bounding box center [189, 85] width 7 height 7
checkbox input "true"
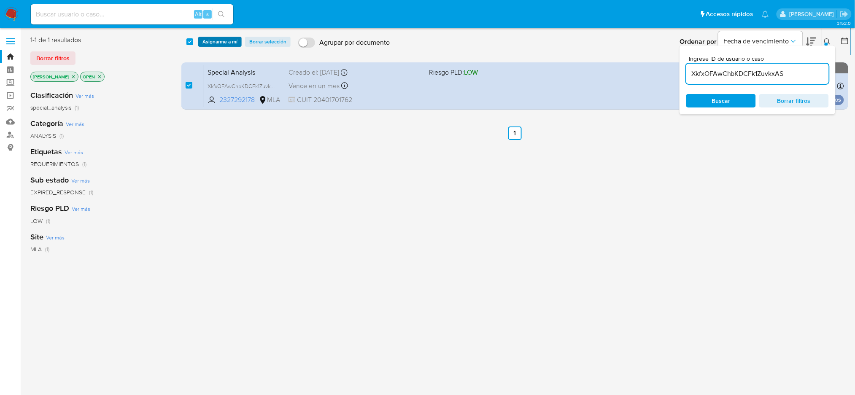
click at [212, 45] on span "Asignarme a mí" at bounding box center [220, 42] width 35 height 8
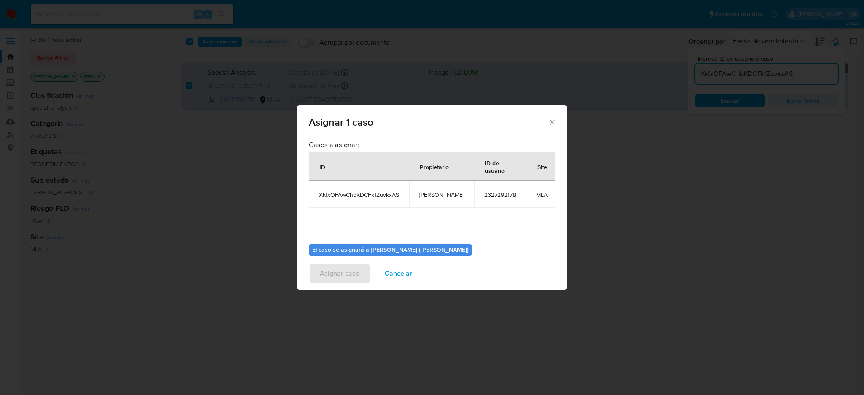
click at [433, 197] on span "[PERSON_NAME]" at bounding box center [441, 195] width 45 height 8
copy span "[PERSON_NAME]"
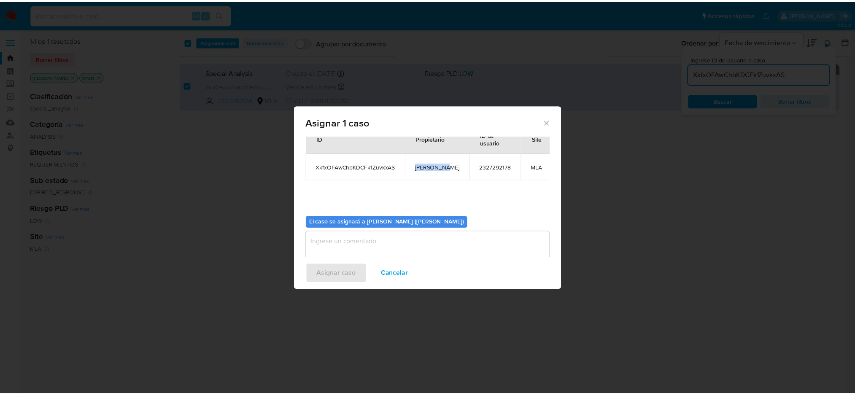
scroll to position [43, 0]
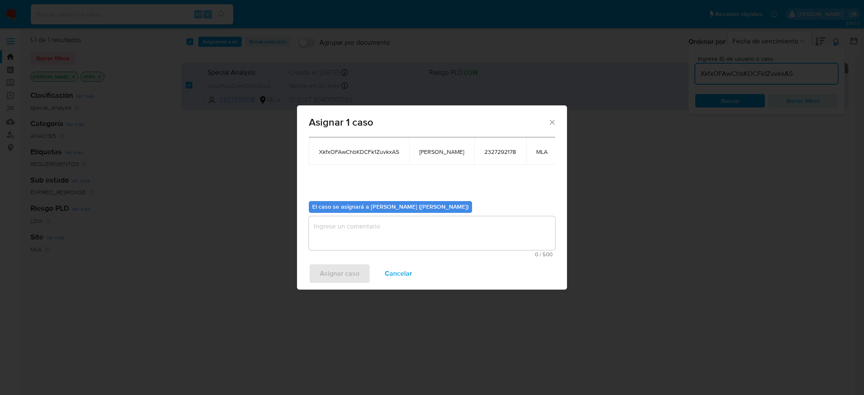
click at [369, 230] on textarea "assign-modal" at bounding box center [432, 233] width 246 height 34
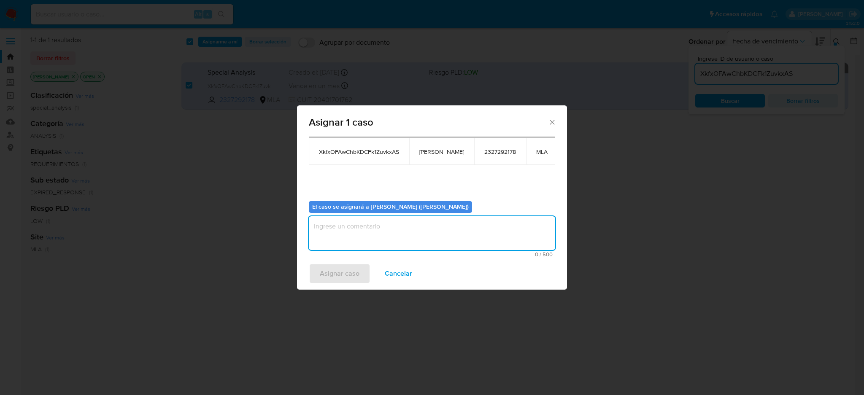
paste textarea "[PERSON_NAME]"
type textarea "[PERSON_NAME]"
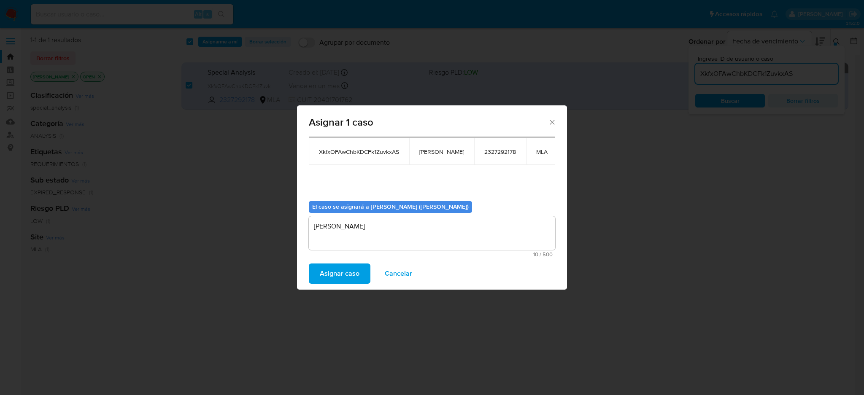
click at [339, 279] on span "Asignar caso" at bounding box center [340, 274] width 40 height 19
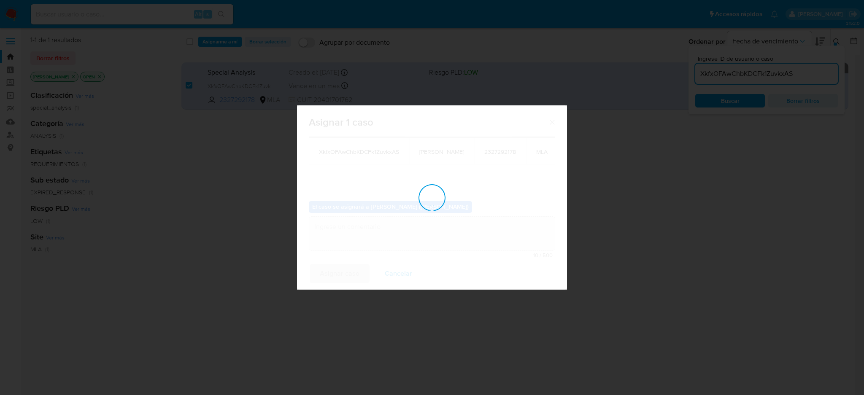
checkbox input "false"
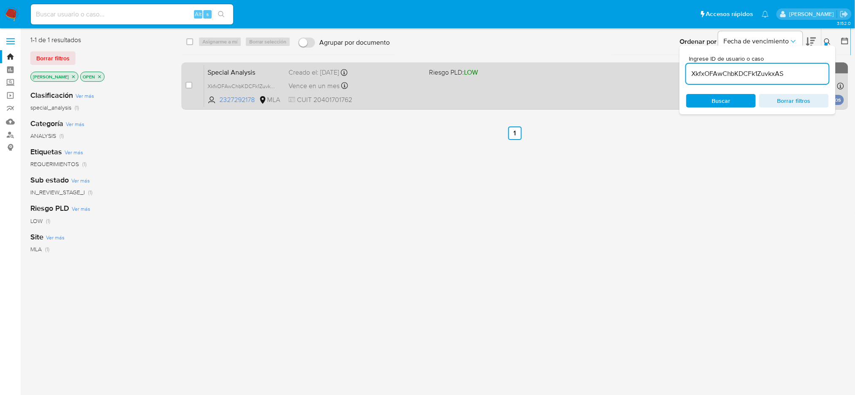
click at [376, 89] on div "Vence en un mes Vence el 07/09/2025 23:00:20" at bounding box center [356, 85] width 134 height 11
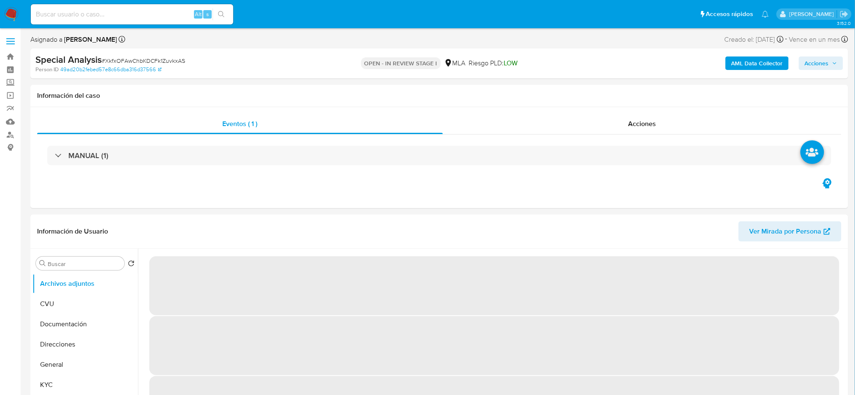
select select "10"
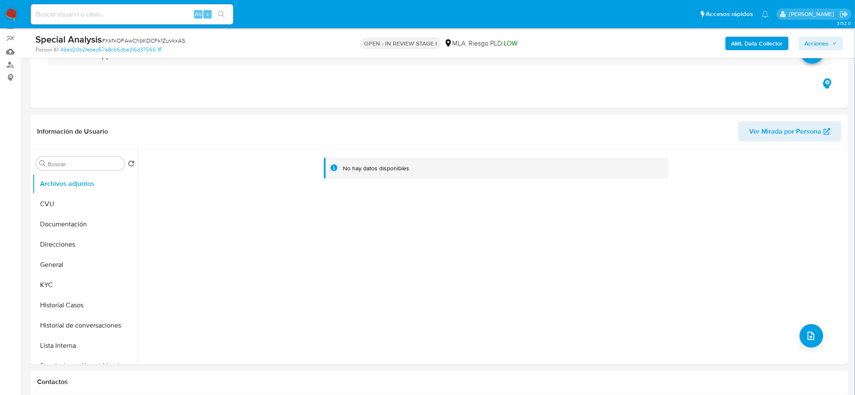
scroll to position [169, 0]
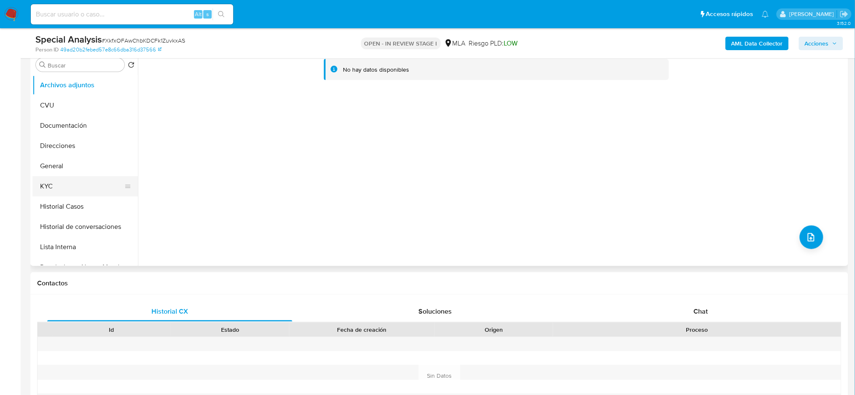
click at [54, 187] on button "KYC" at bounding box center [81, 186] width 99 height 20
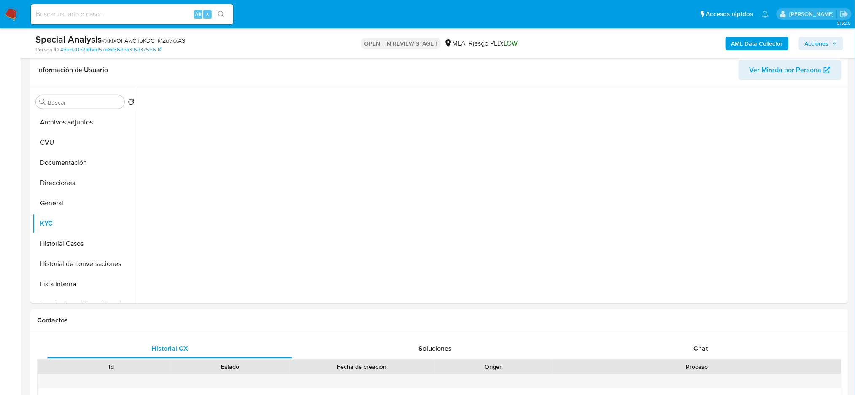
scroll to position [112, 0]
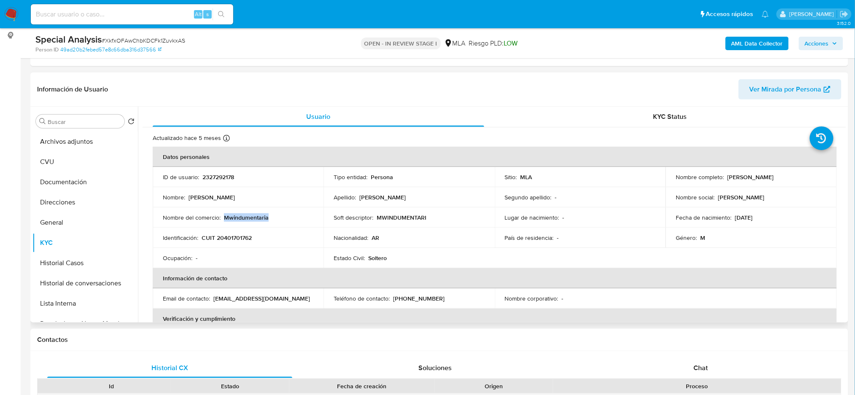
drag, startPoint x: 223, startPoint y: 219, endPoint x: 273, endPoint y: 219, distance: 50.2
click at [273, 219] on div "Nombre del comercio : Mwindumentaria" at bounding box center [238, 218] width 151 height 8
copy p "Mwindumentaria"
click at [70, 202] on button "Direcciones" at bounding box center [81, 202] width 99 height 20
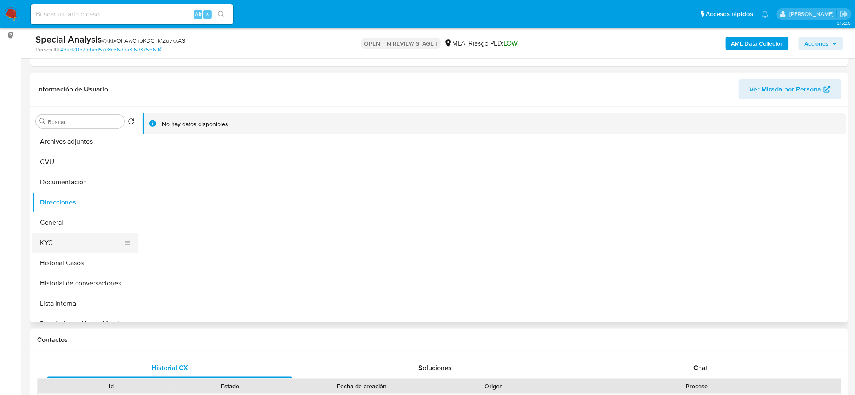
click at [79, 239] on button "KYC" at bounding box center [81, 243] width 99 height 20
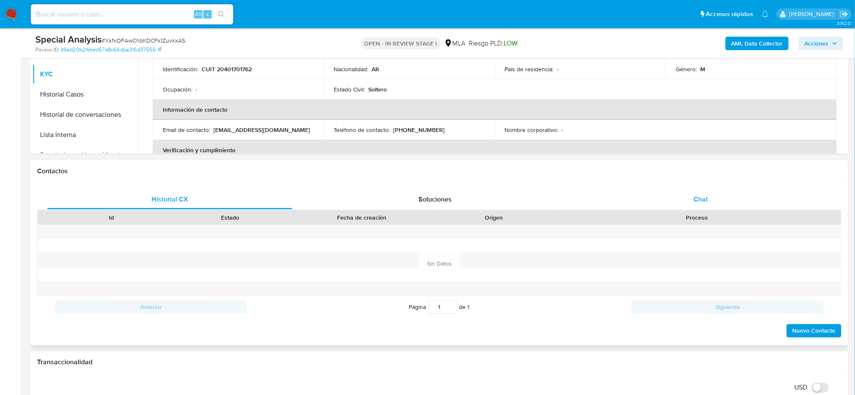
click at [720, 206] on div "Chat" at bounding box center [701, 199] width 245 height 20
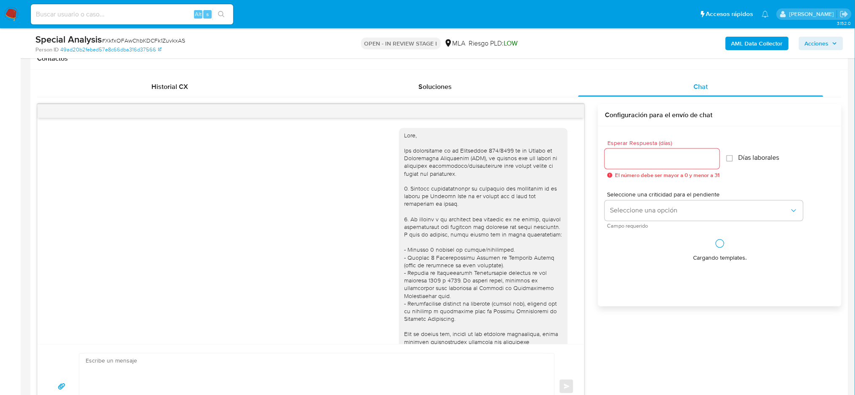
scroll to position [484, 0]
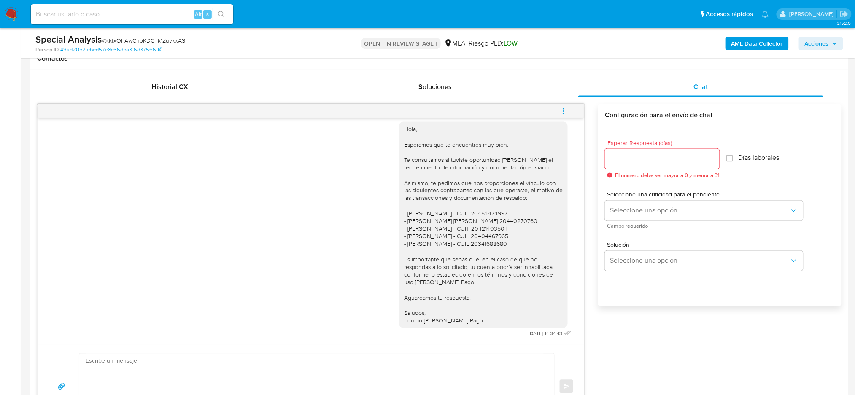
click at [568, 110] on icon "menu-action" at bounding box center [564, 112] width 8 height 8
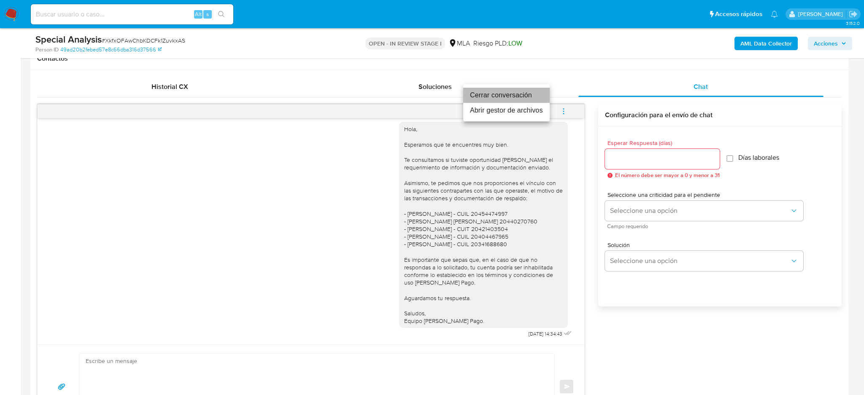
click at [483, 95] on li "Cerrar conversación" at bounding box center [506, 95] width 87 height 15
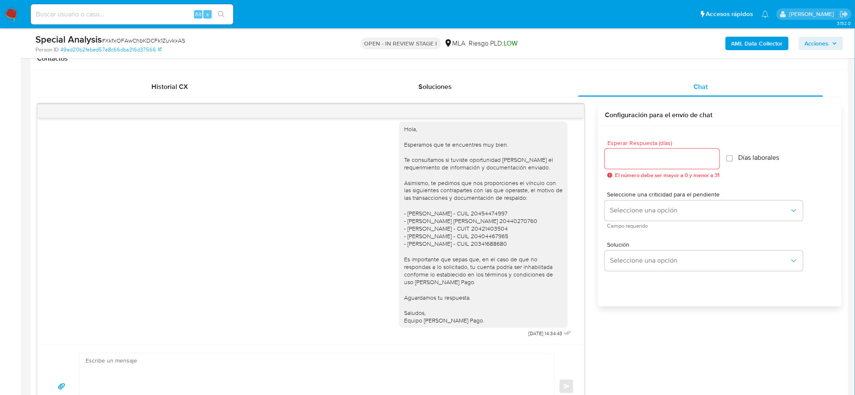
click at [149, 14] on input at bounding box center [132, 14] width 203 height 11
paste input "FFn48Xf96NZvbH4HdJayWbnK"
type input "FFn48Xf96NZvbH4HdJayWbnK"
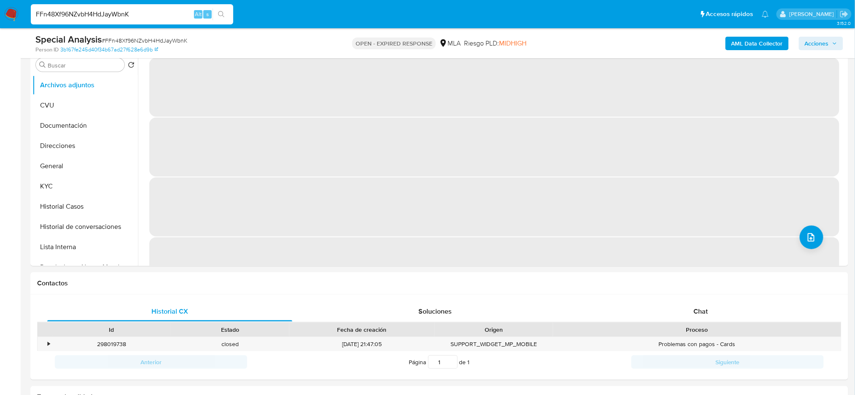
select select "10"
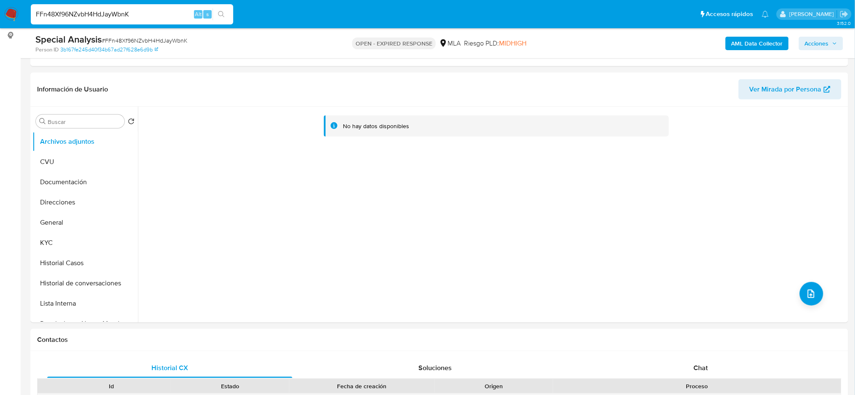
click at [115, 38] on span "# FFn48Xf96NZvbH4HdJayWbnK" at bounding box center [145, 40] width 86 height 8
copy span "FFn48Xf96NZvbH4HdJayWbnK"
click at [12, 14] on img at bounding box center [11, 14] width 14 height 14
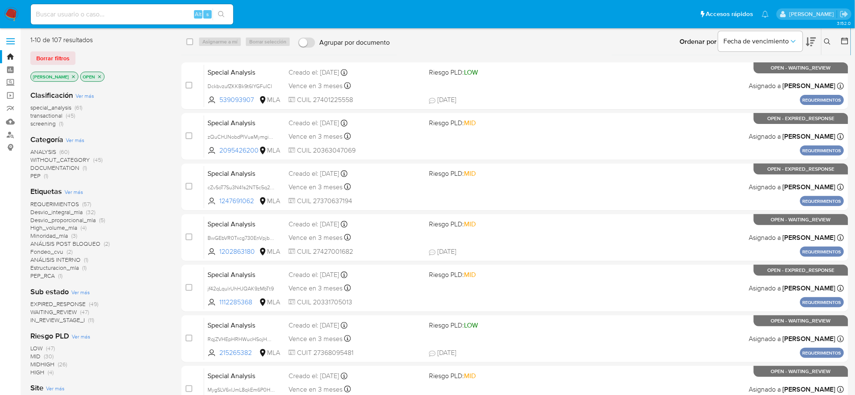
click at [828, 43] on icon at bounding box center [828, 41] width 6 height 6
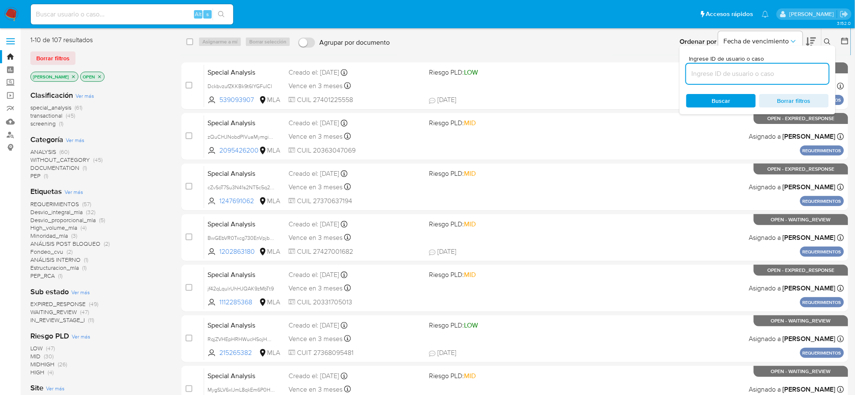
click at [727, 76] on input at bounding box center [758, 73] width 143 height 11
type input "FFn48Xf96NZvbH4HdJayWbnK"
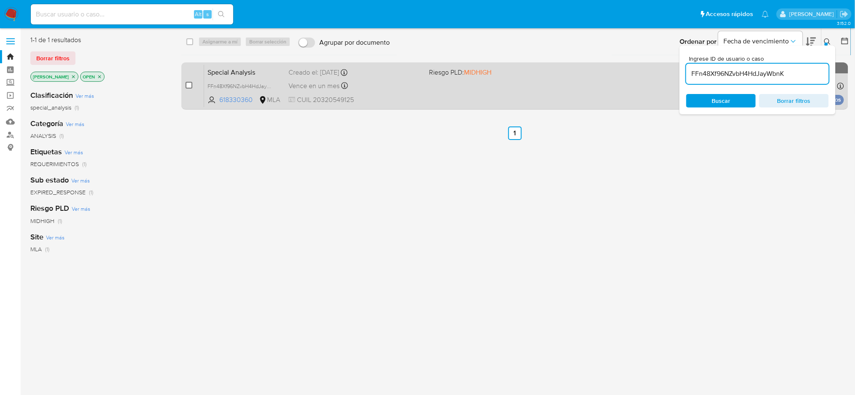
click at [189, 87] on input "checkbox" at bounding box center [189, 85] width 7 height 7
checkbox input "true"
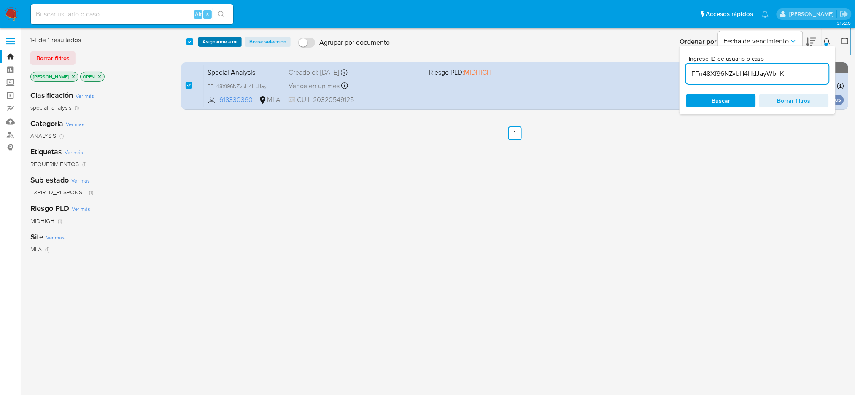
click at [213, 41] on span "Asignarme a mí" at bounding box center [220, 42] width 35 height 8
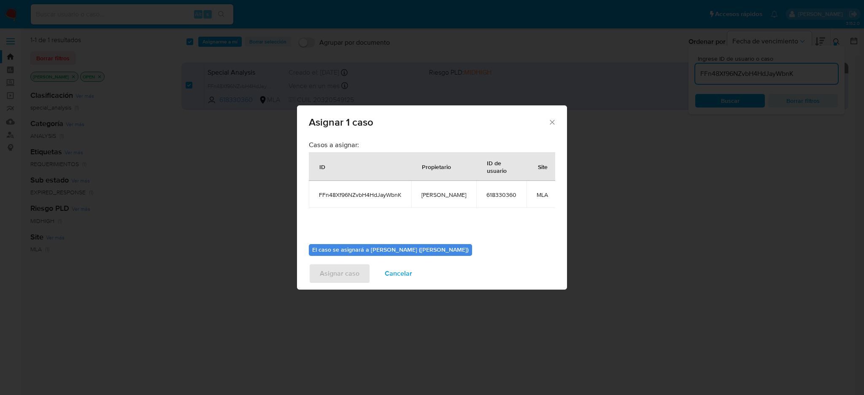
click at [433, 197] on span "[PERSON_NAME]" at bounding box center [444, 195] width 45 height 8
copy span "[PERSON_NAME]"
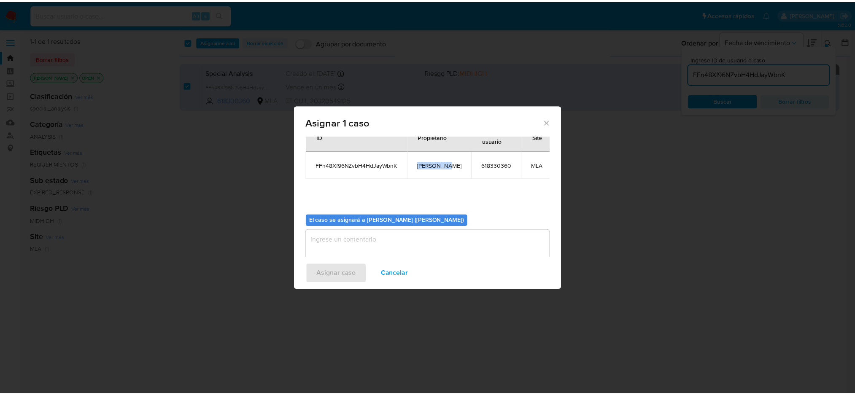
scroll to position [43, 0]
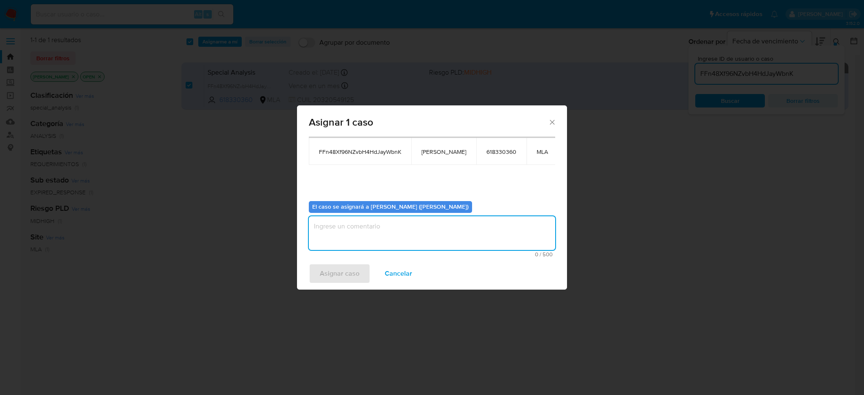
drag, startPoint x: 380, startPoint y: 240, endPoint x: 363, endPoint y: 256, distance: 23.6
click at [380, 240] on textarea "assign-modal" at bounding box center [432, 233] width 246 height 34
paste textarea "[PERSON_NAME]"
type textarea "[PERSON_NAME]"
click at [355, 273] on span "Asignar caso" at bounding box center [340, 274] width 40 height 19
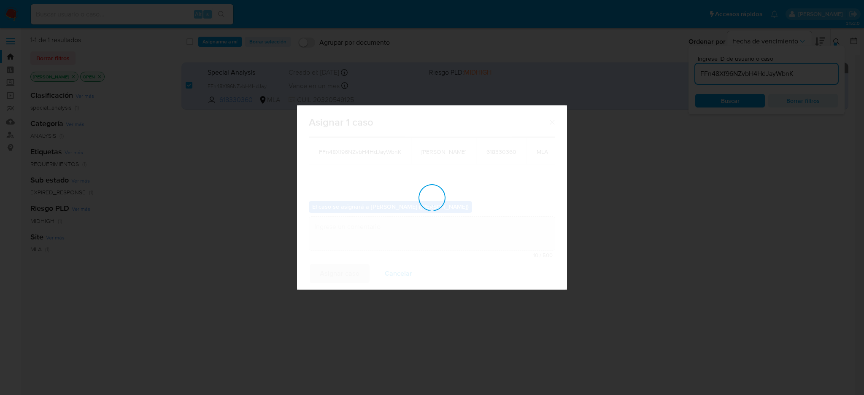
checkbox input "false"
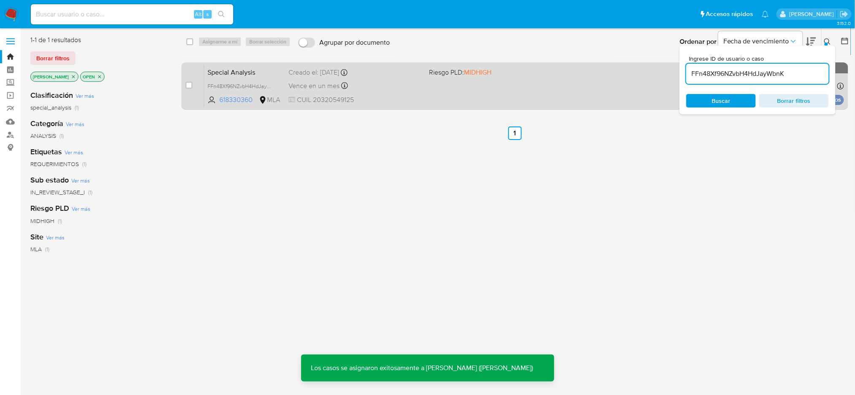
click at [261, 76] on span "Special Analysis" at bounding box center [245, 71] width 74 height 11
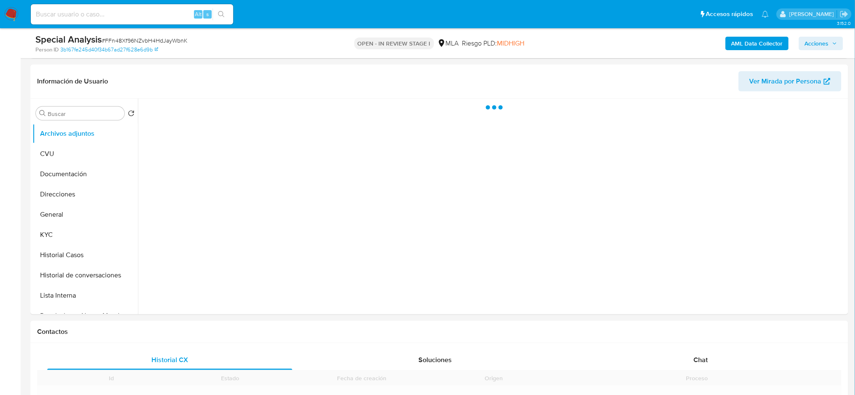
scroll to position [169, 0]
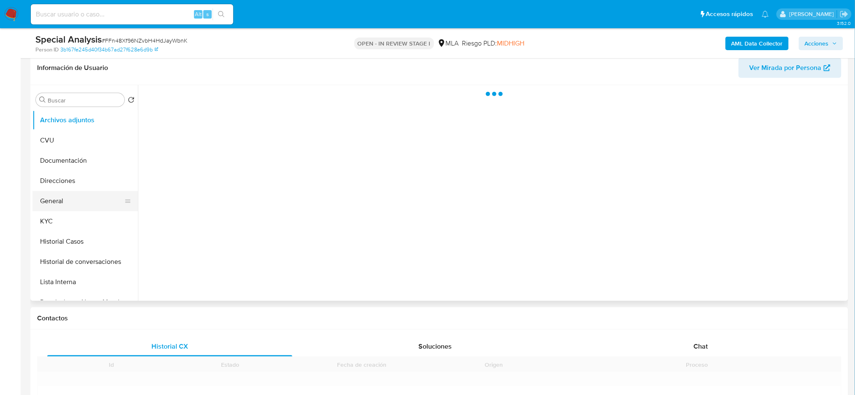
click at [56, 198] on button "General" at bounding box center [81, 201] width 99 height 20
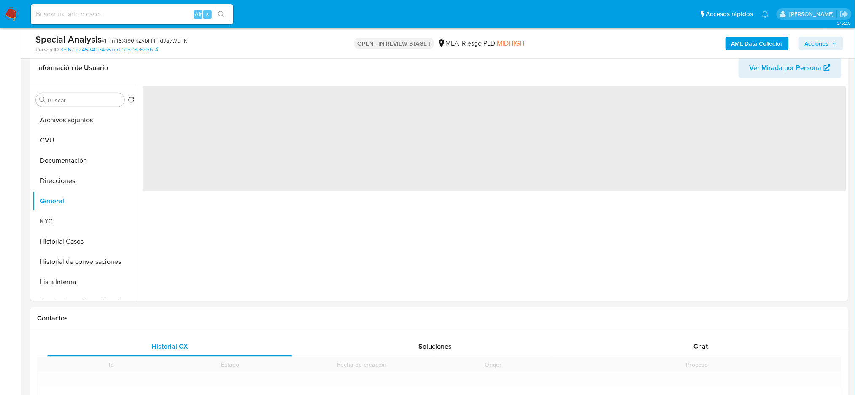
scroll to position [112, 0]
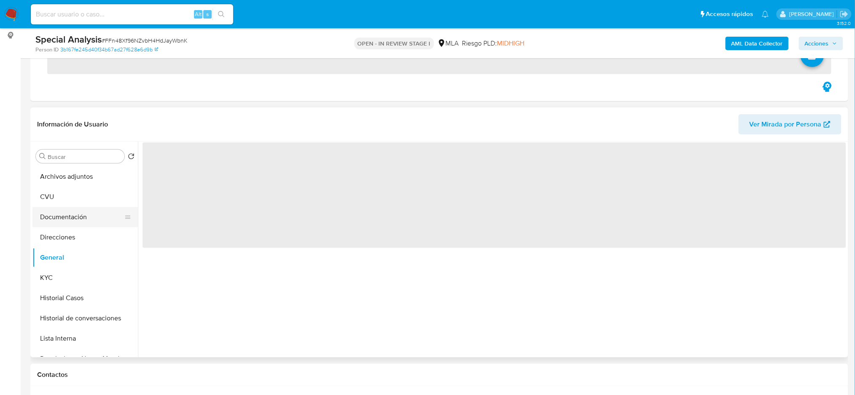
select select "10"
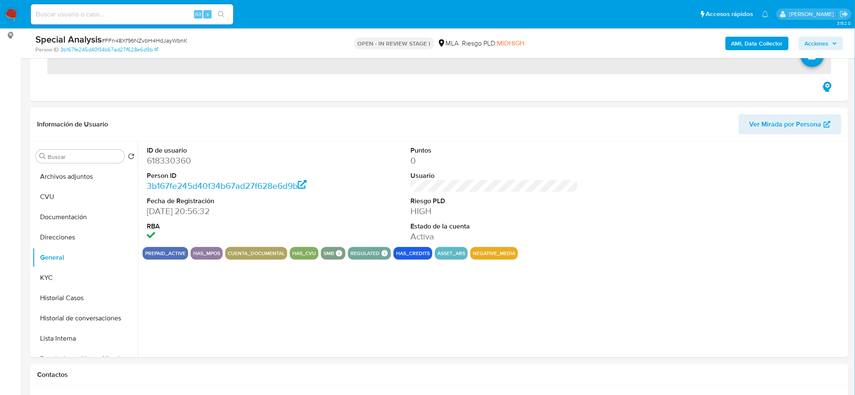
click at [165, 155] on dd "618330360" at bounding box center [231, 161] width 168 height 12
click at [165, 164] on dd "618330360" at bounding box center [231, 161] width 168 height 12
copy dd "618330360"
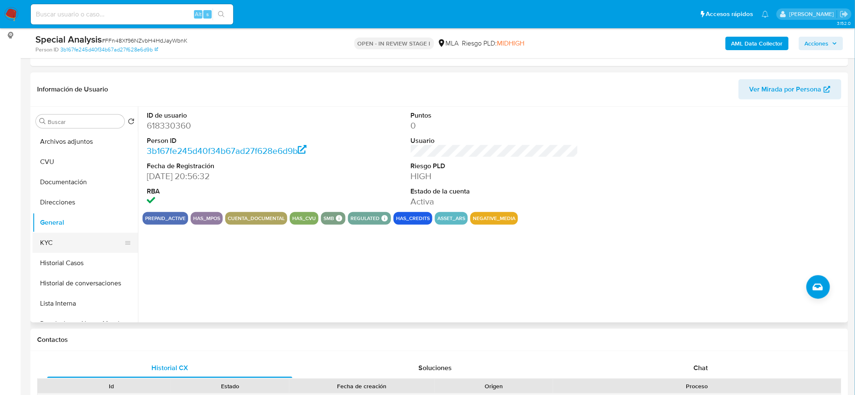
click at [30, 252] on div "Buscar Volver al orden por defecto Archivos adjuntos CVU Documentación Direccio…" at bounding box center [439, 215] width 818 height 216
click at [44, 250] on button "KYC" at bounding box center [81, 243] width 99 height 20
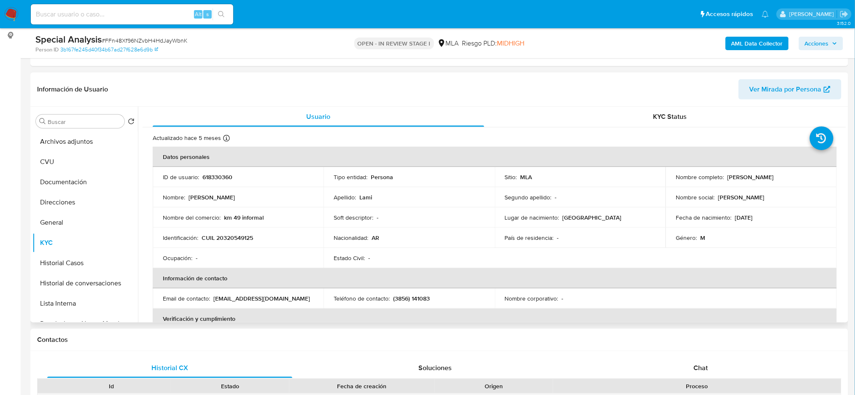
click at [228, 239] on p "CUIL 20320549125" at bounding box center [227, 238] width 51 height 8
copy p "20320549125"
click at [193, 257] on div "Ocupación : -" at bounding box center [238, 258] width 151 height 8
drag, startPoint x: 223, startPoint y: 238, endPoint x: 249, endPoint y: 239, distance: 25.7
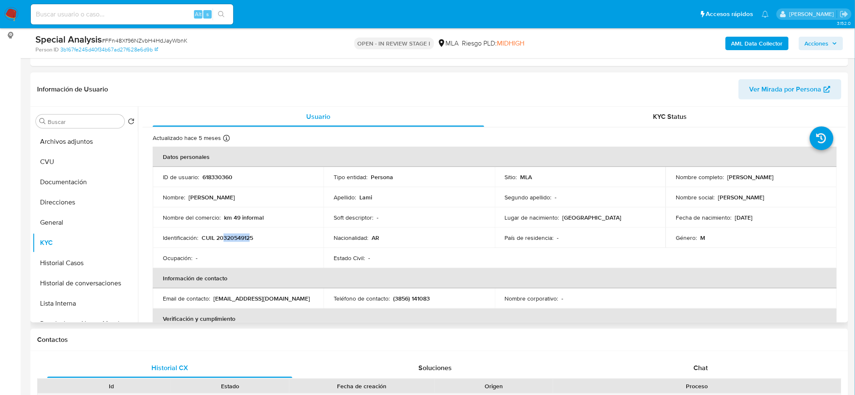
click at [249, 239] on p "CUIL 20320549125" at bounding box center [227, 238] width 51 height 8
copy p "32054912"
drag, startPoint x: 725, startPoint y: 176, endPoint x: 789, endPoint y: 176, distance: 63.7
click at [789, 176] on div "Nombre completo : Juan Carlos Lami" at bounding box center [751, 177] width 151 height 8
copy p "Juan Carlos Lami"
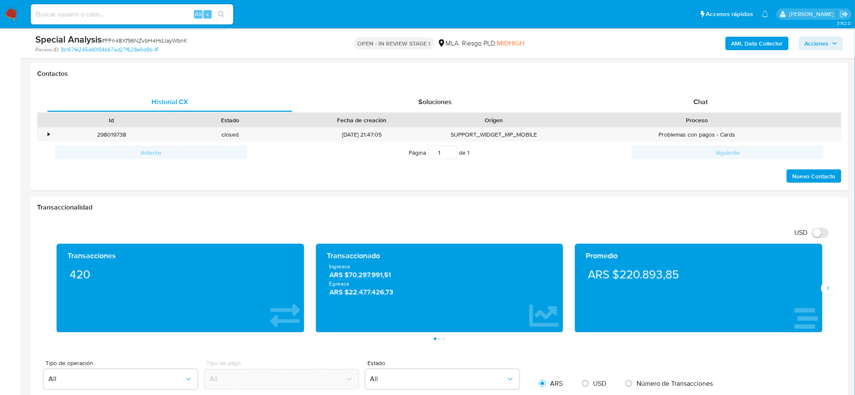
scroll to position [381, 0]
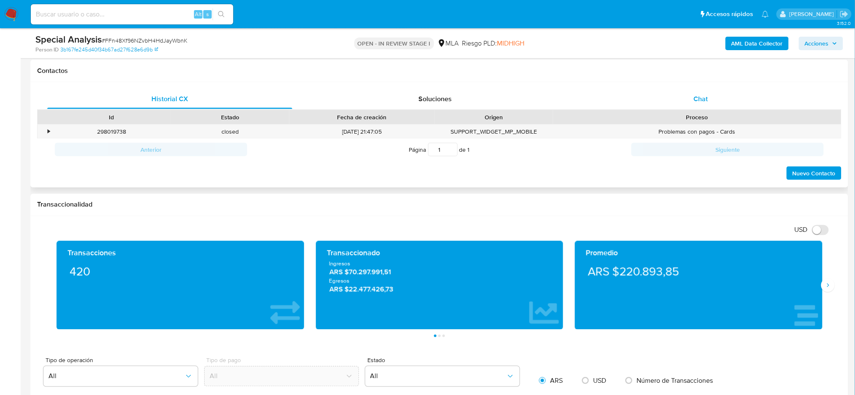
click at [740, 95] on div "Chat" at bounding box center [701, 99] width 245 height 20
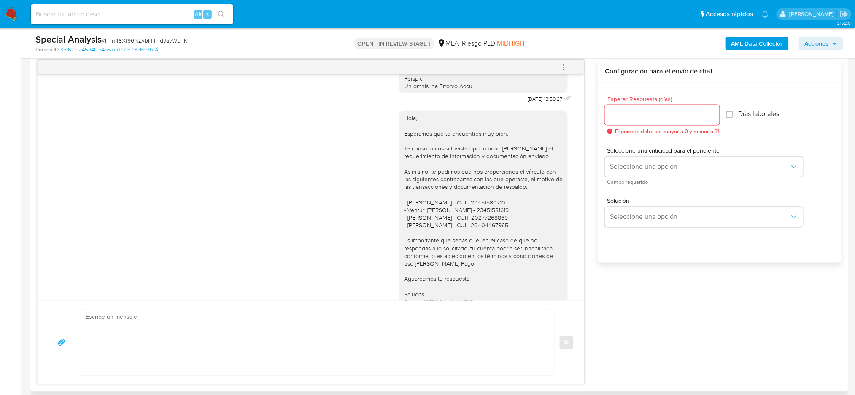
scroll to position [315, 0]
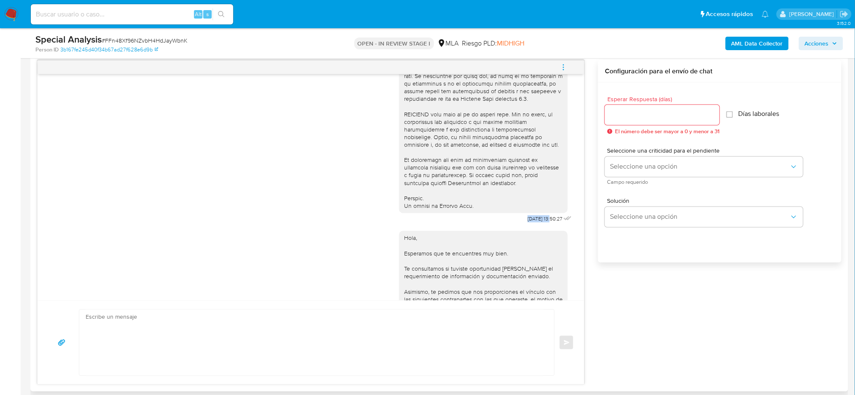
drag, startPoint x: 503, startPoint y: 234, endPoint x: 534, endPoint y: 233, distance: 31.7
copy div "10/06/2025"
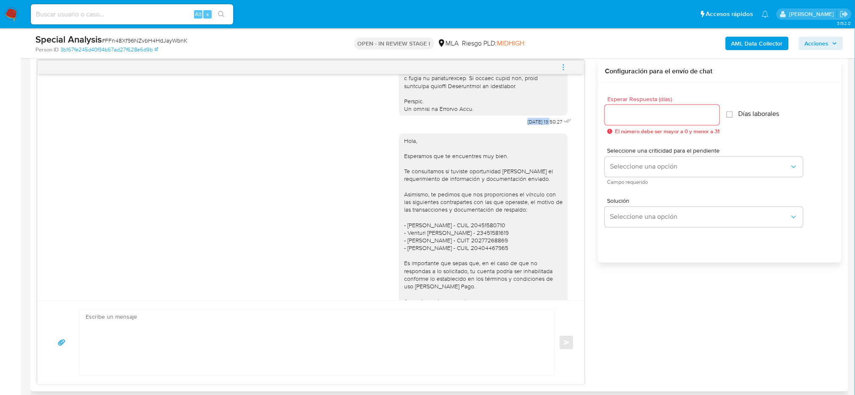
scroll to position [484, 0]
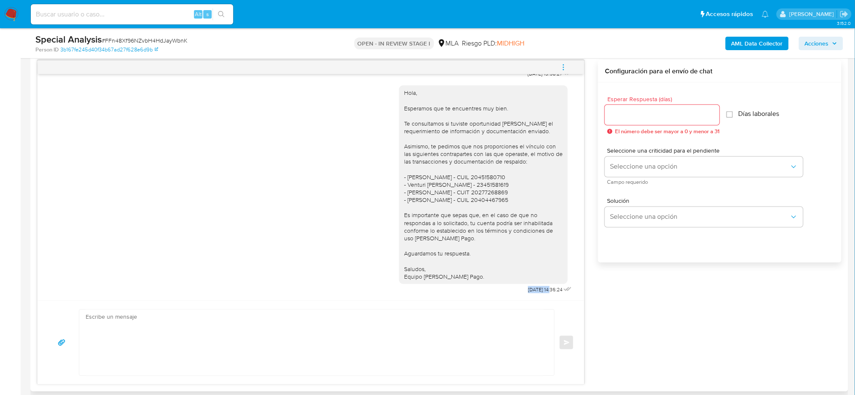
drag, startPoint x: 509, startPoint y: 293, endPoint x: 535, endPoint y: 294, distance: 25.7
click at [535, 294] on div "07/08/2025 14:36:24" at bounding box center [551, 290] width 46 height 12
copy span "[DATE]"
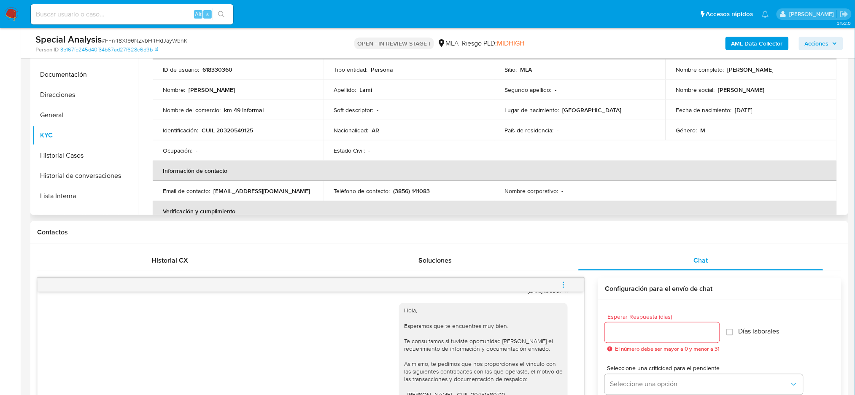
scroll to position [157, 0]
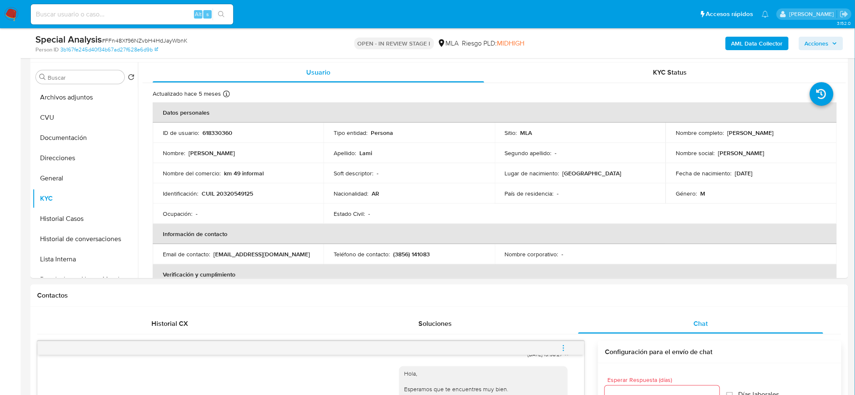
click at [752, 44] on b "AML Data Collector" at bounding box center [757, 44] width 51 height 14
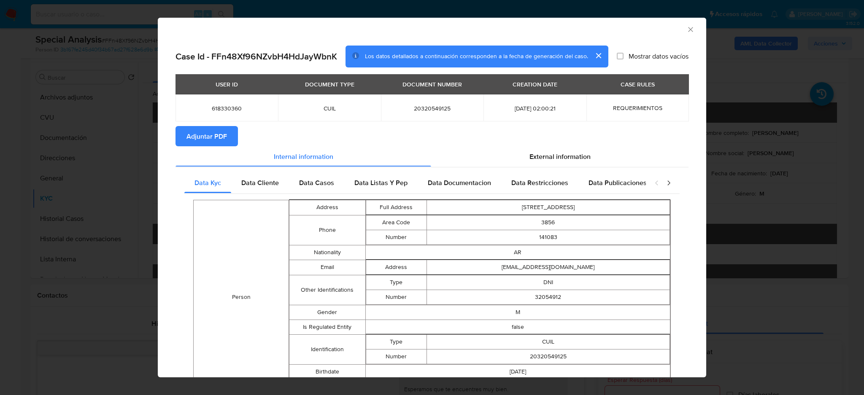
click at [687, 28] on icon "Cerrar ventana" at bounding box center [691, 29] width 8 height 8
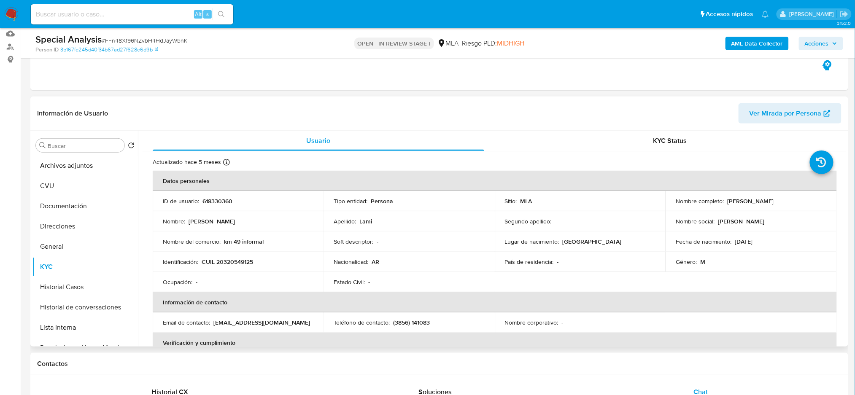
scroll to position [44, 0]
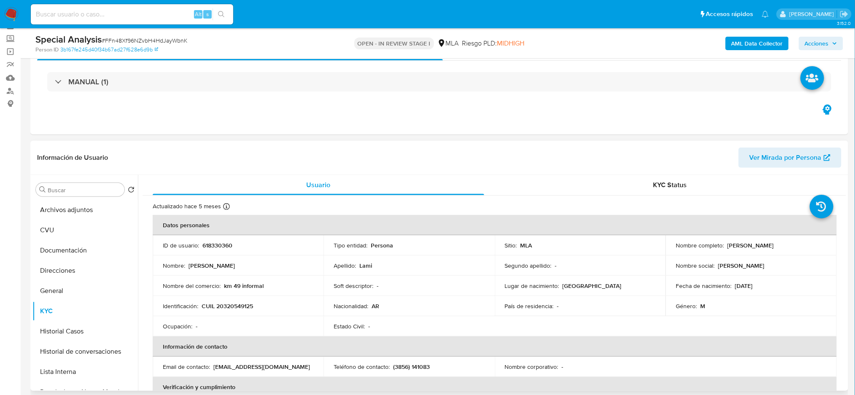
click at [781, 161] on span "Ver Mirada por Persona" at bounding box center [786, 158] width 72 height 20
click at [61, 251] on button "Documentación" at bounding box center [81, 251] width 99 height 20
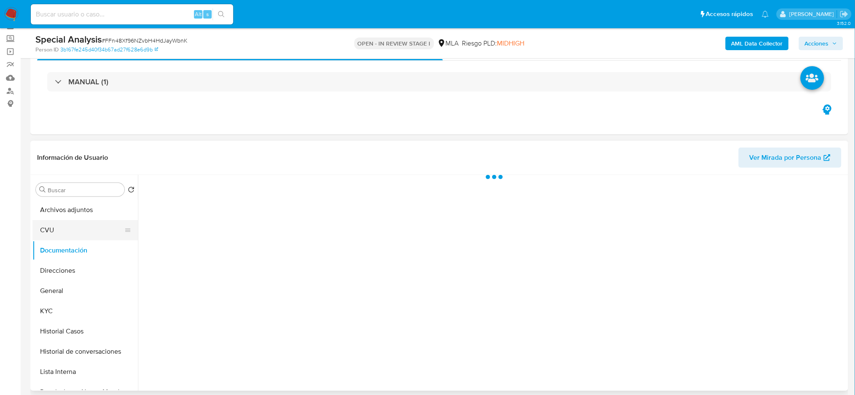
click at [65, 232] on button "CVU" at bounding box center [81, 230] width 99 height 20
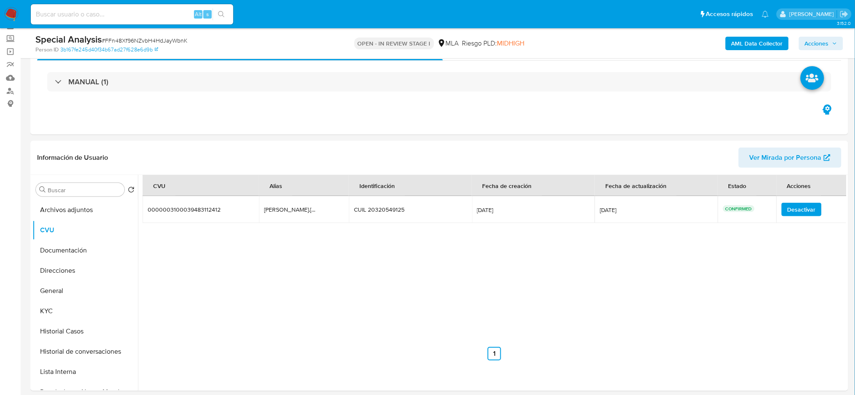
click at [114, 25] on div "Alt s" at bounding box center [132, 15] width 203 height 24
click at [112, 18] on input at bounding box center [132, 14] width 203 height 11
paste input "OPYEHGWVYsx0dE0Xf6haykPW"
type input "OPYEHGWVYsx0dE0Xf6haykPW"
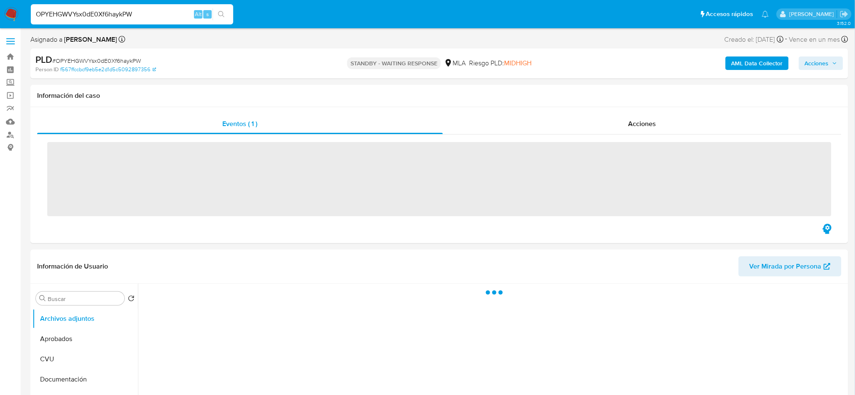
click at [14, 9] on img at bounding box center [11, 14] width 14 height 14
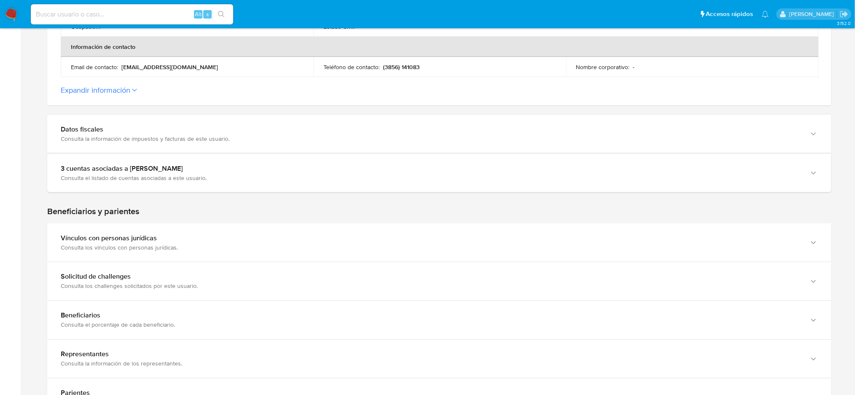
scroll to position [338, 0]
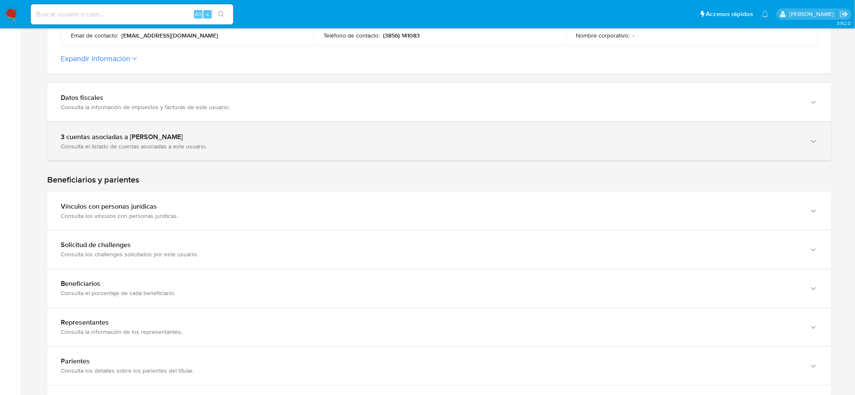
click at [167, 148] on div "Consulta el listado de cuentas asociadas a este usuario." at bounding box center [431, 147] width 741 height 8
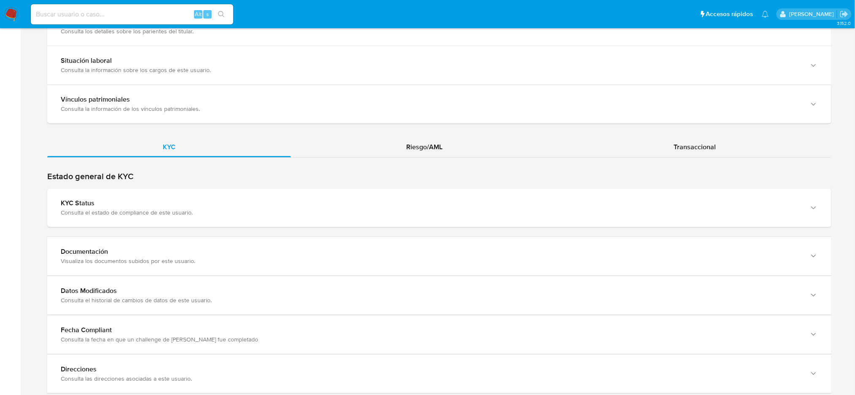
scroll to position [844, 0]
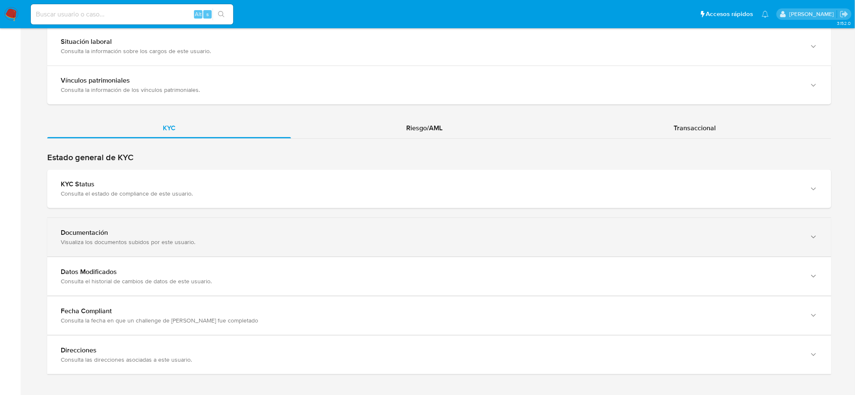
click at [62, 249] on div "Documentación Visualiza los documentos subidos por este usuario." at bounding box center [439, 237] width 785 height 38
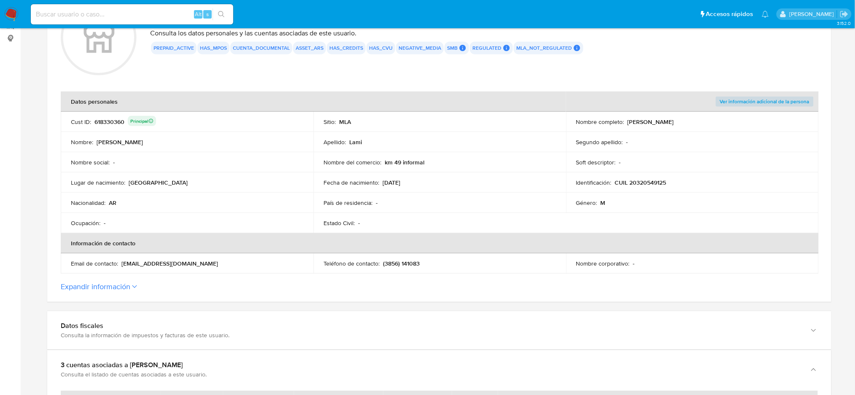
scroll to position [278, 0]
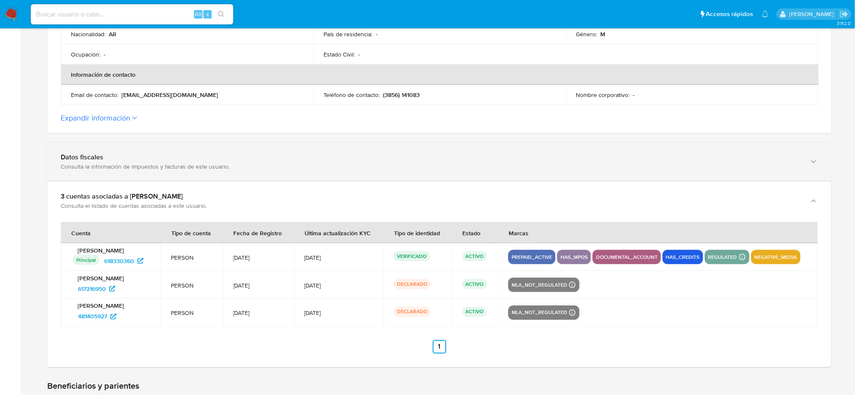
click at [110, 169] on div "Consulta la información de impuestos y facturas de este usuario." at bounding box center [431, 167] width 741 height 8
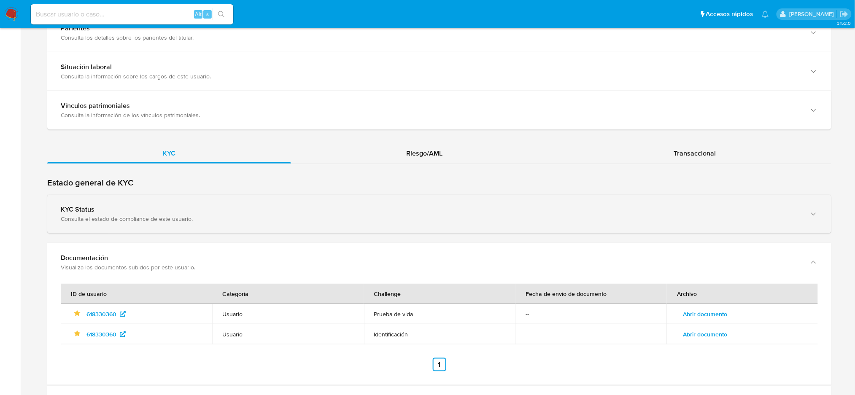
scroll to position [1347, 0]
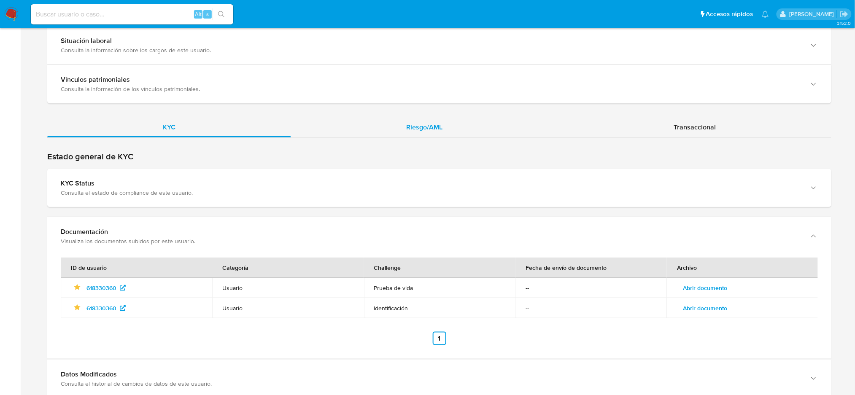
click at [435, 122] on div "Riesgo/AML" at bounding box center [425, 127] width 268 height 20
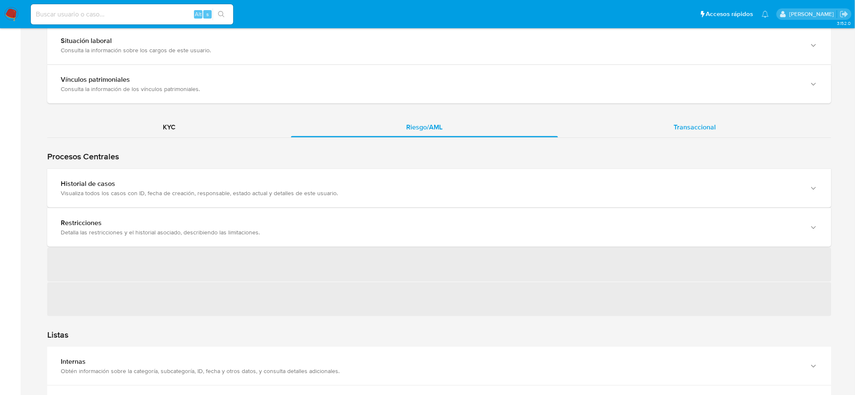
click at [692, 129] on span "Transaccional" at bounding box center [695, 127] width 42 height 10
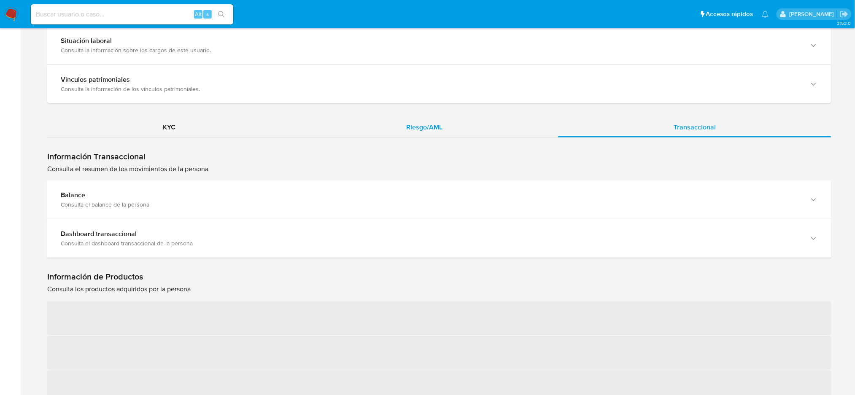
click at [438, 129] on span "Riesgo/AML" at bounding box center [425, 127] width 36 height 10
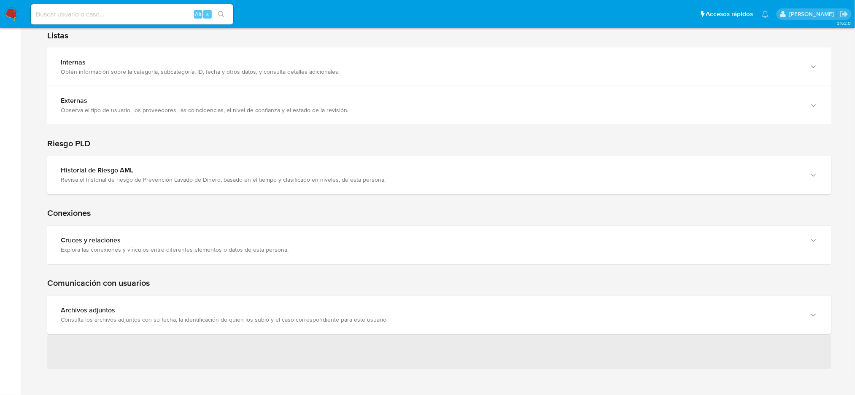
scroll to position [1409, 0]
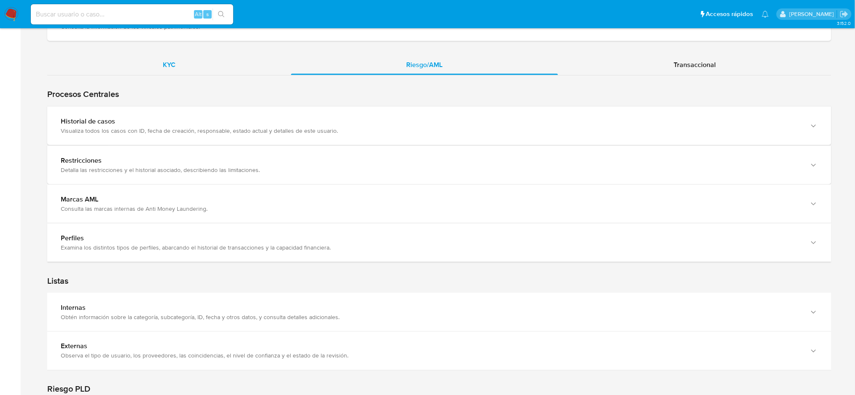
click at [167, 73] on div "KYC" at bounding box center [169, 65] width 244 height 20
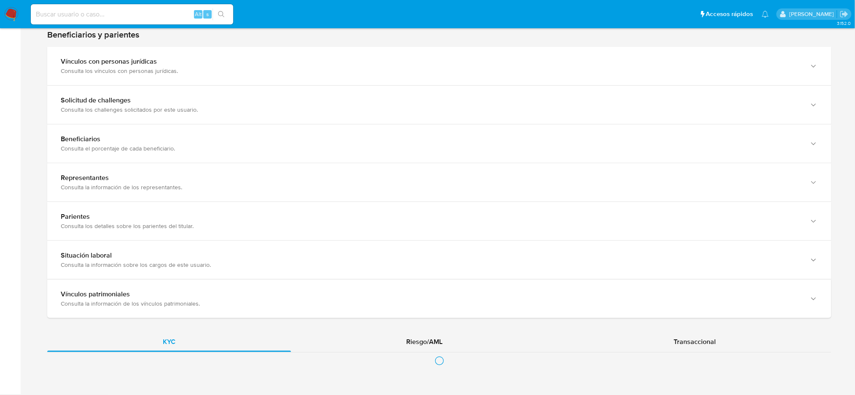
scroll to position [1352, 0]
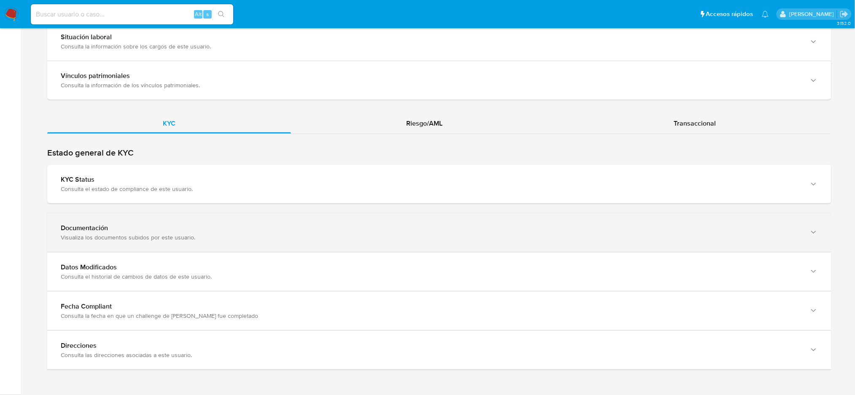
click at [143, 230] on div "Documentación" at bounding box center [431, 228] width 741 height 8
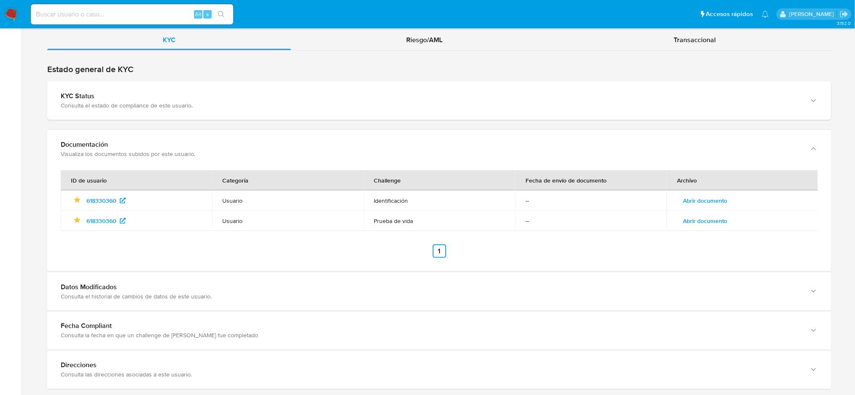
scroll to position [1455, 0]
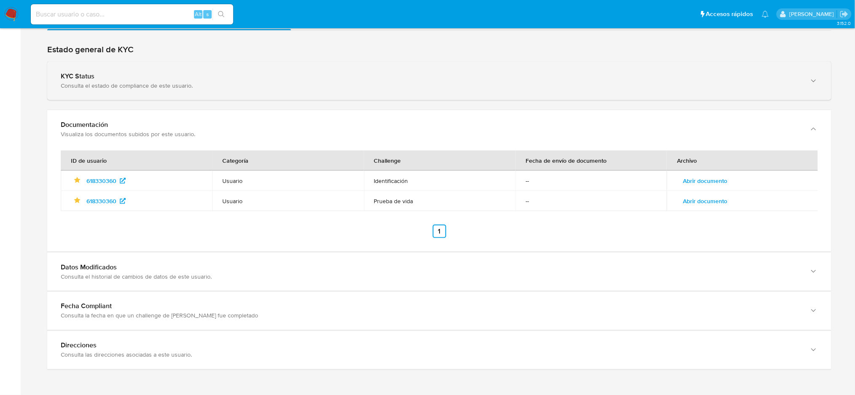
click at [129, 84] on div "Consulta el estado de compliance de este usuario." at bounding box center [431, 86] width 741 height 8
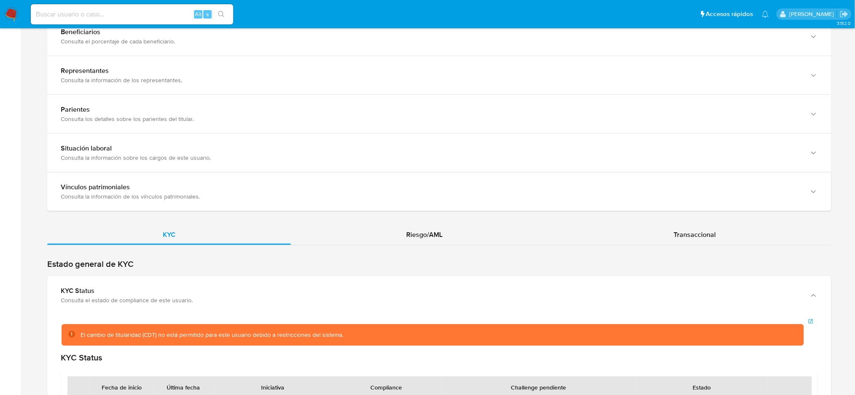
scroll to position [1183, 0]
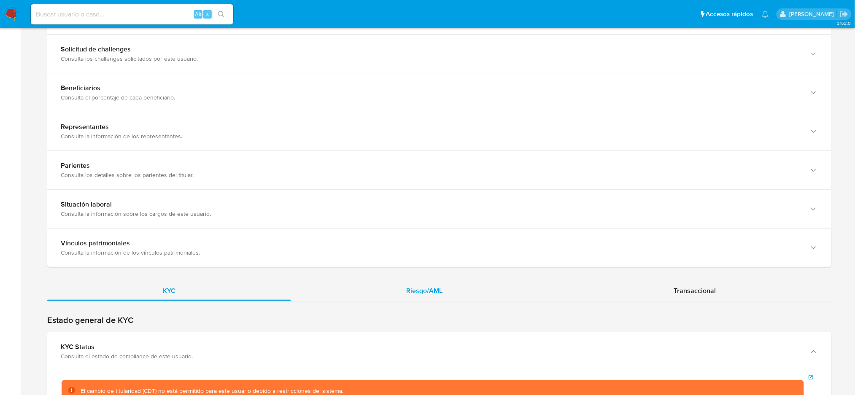
click at [401, 283] on div "Riesgo/AML" at bounding box center [425, 291] width 268 height 20
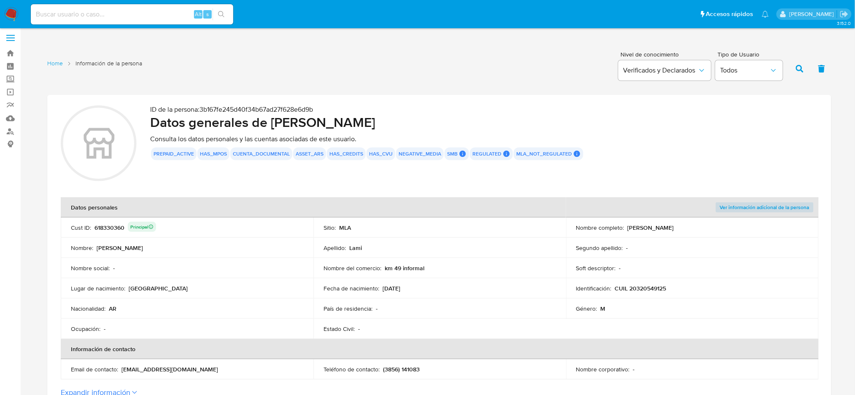
scroll to position [0, 0]
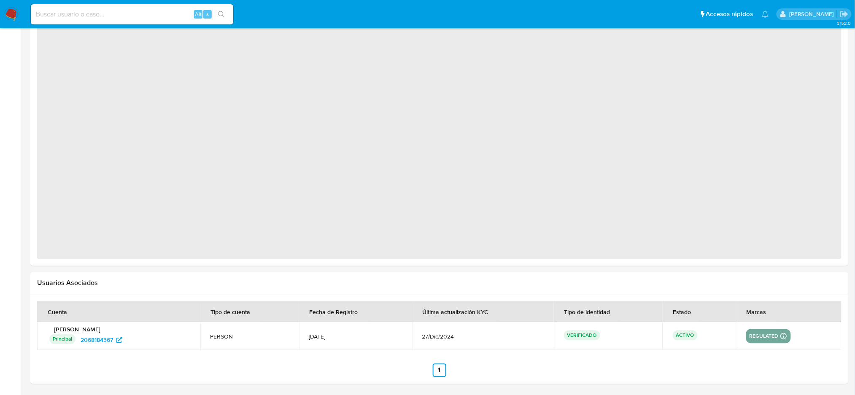
select select "10"
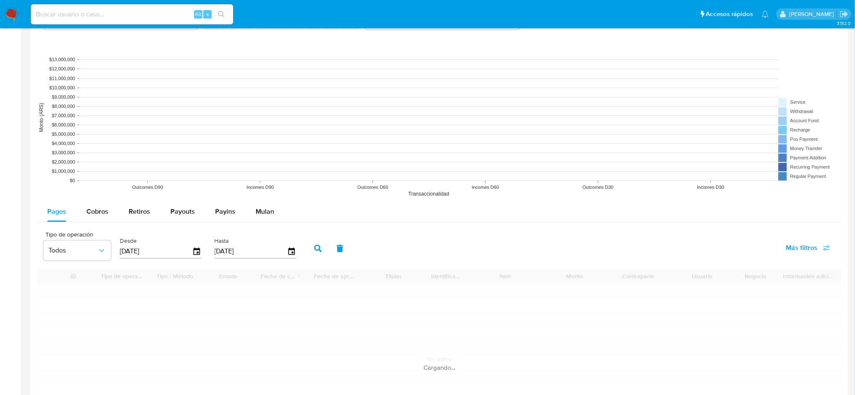
scroll to position [745, 0]
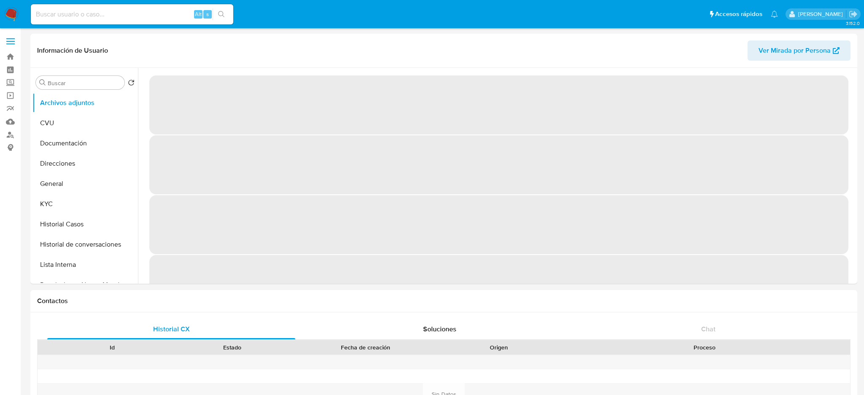
select select "10"
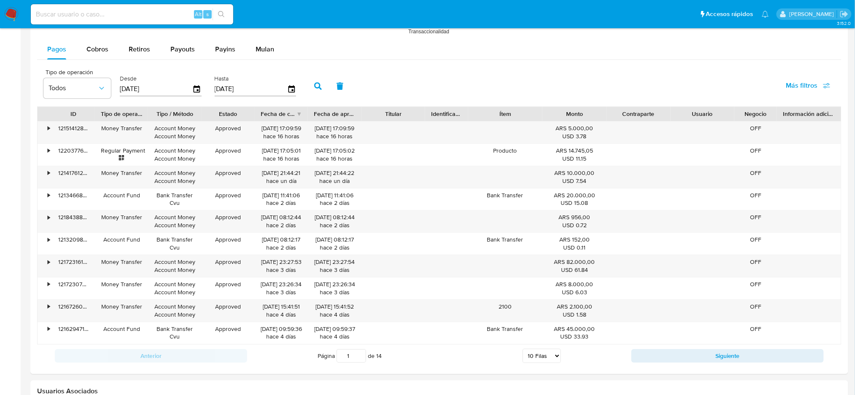
scroll to position [950, 0]
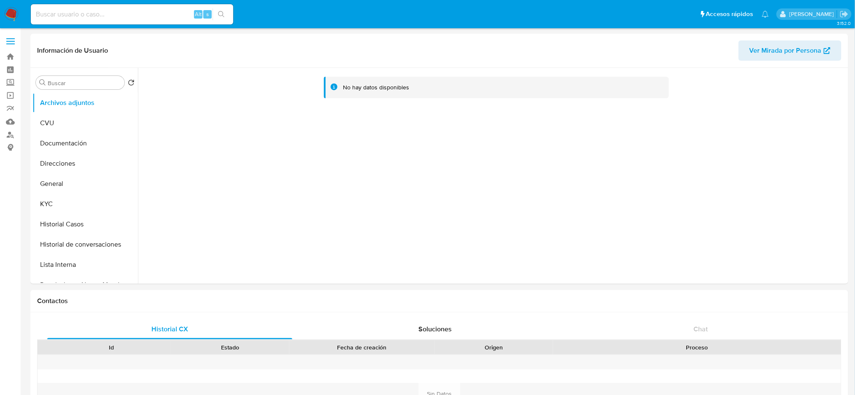
select select "10"
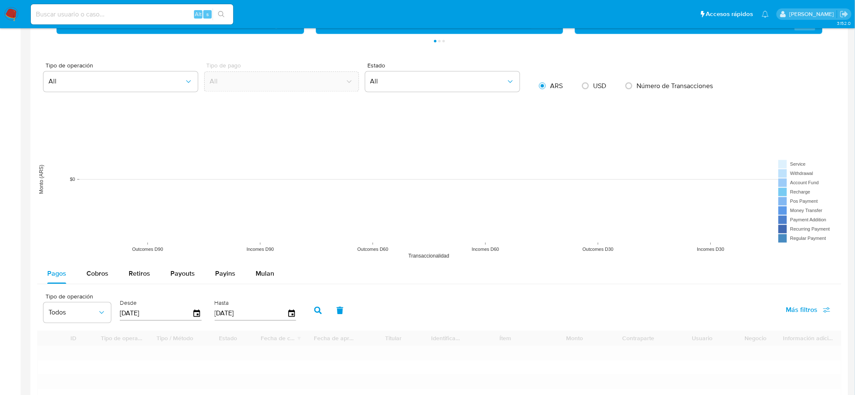
scroll to position [816, 0]
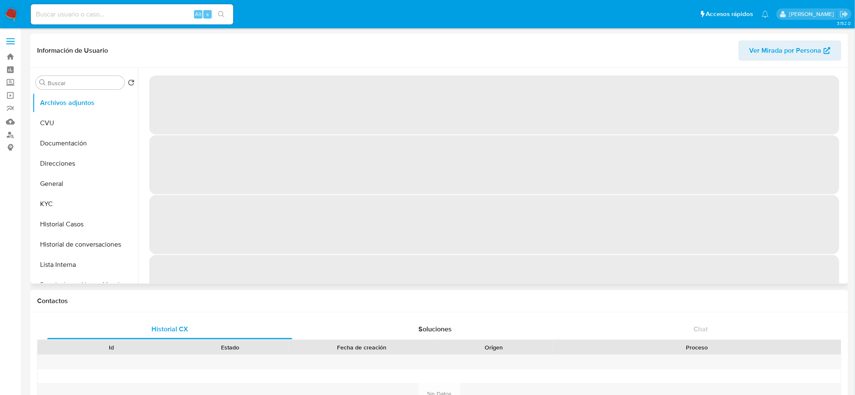
select select "10"
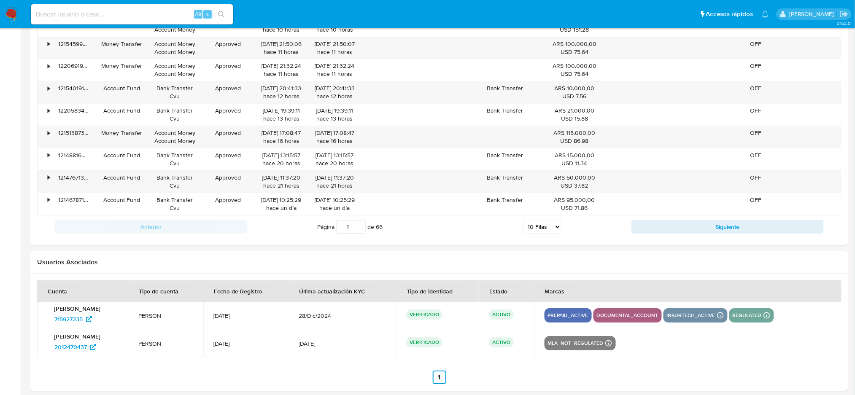
scroll to position [924, 0]
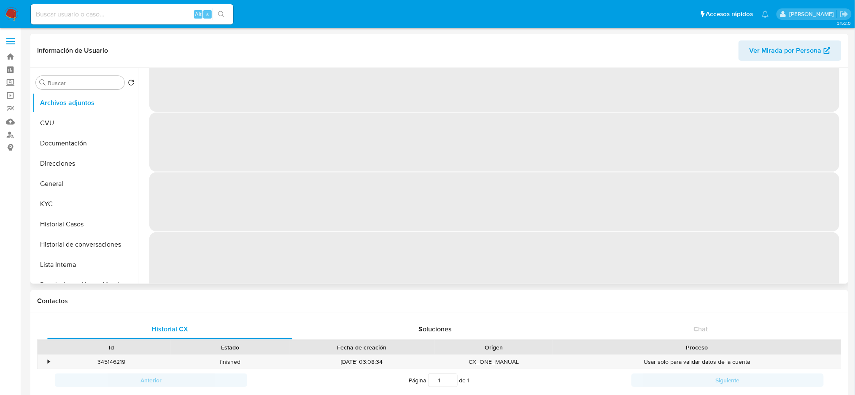
scroll to position [35, 0]
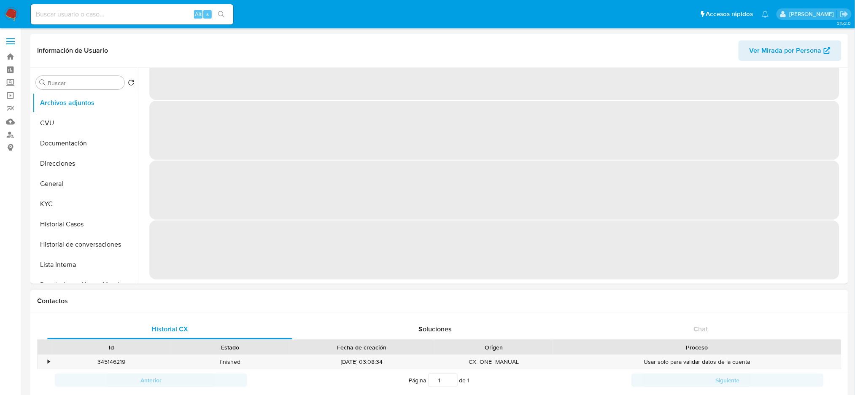
select select "10"
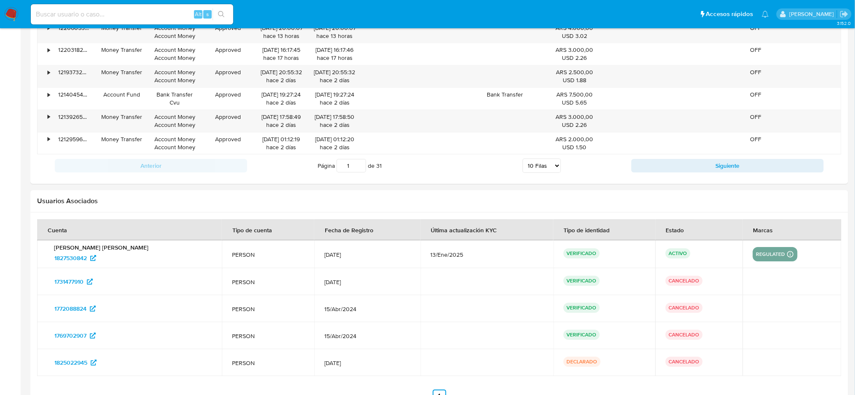
scroll to position [947, 0]
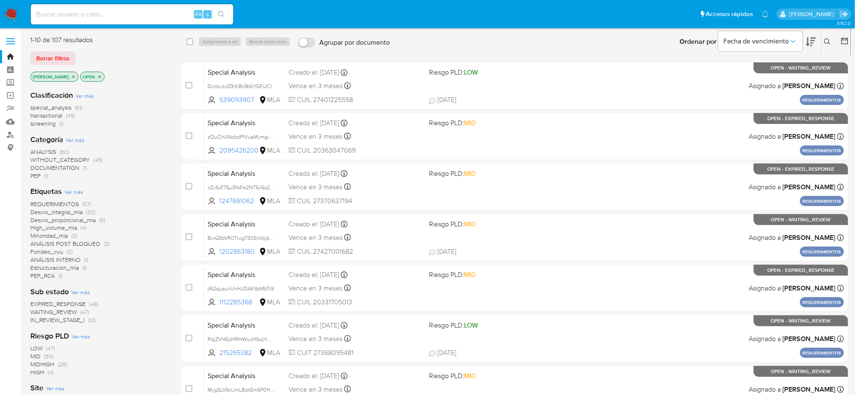
click at [158, 17] on input at bounding box center [132, 14] width 203 height 11
paste input "HX0GB1NlDYRTPStF5XeCcs6T"
type input "HX0GB1NlDYRTPStF5XeCcs6T"
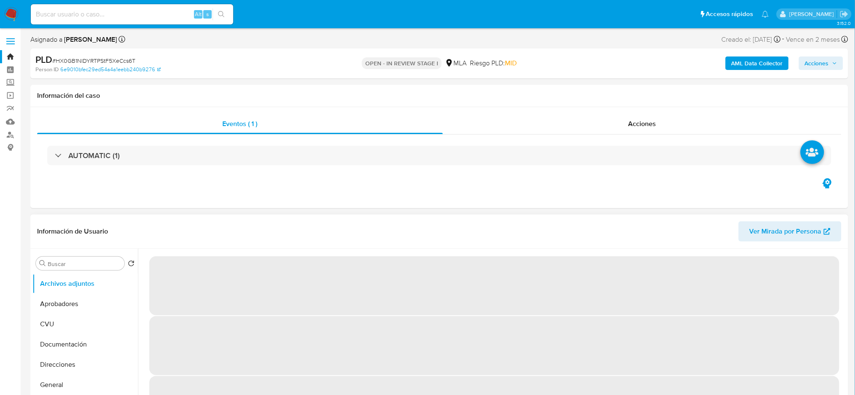
select select "10"
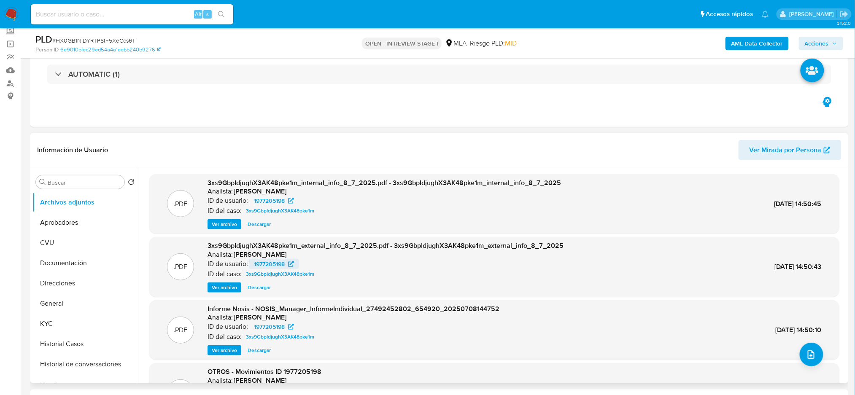
scroll to position [112, 0]
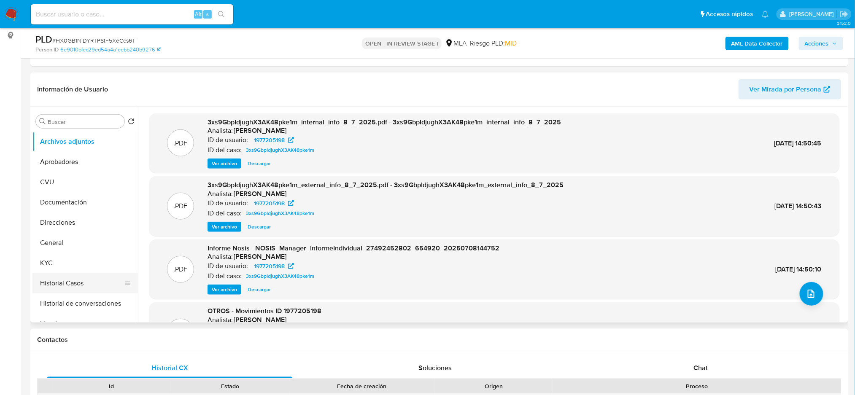
click at [80, 280] on button "Historial Casos" at bounding box center [81, 283] width 99 height 20
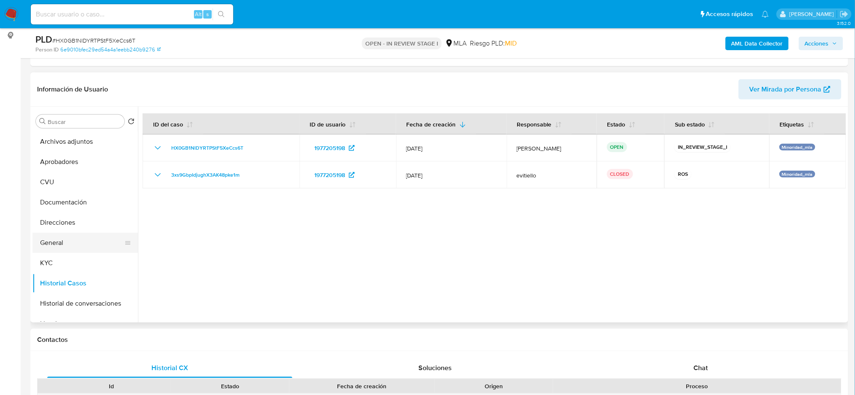
click at [87, 235] on button "General" at bounding box center [81, 243] width 99 height 20
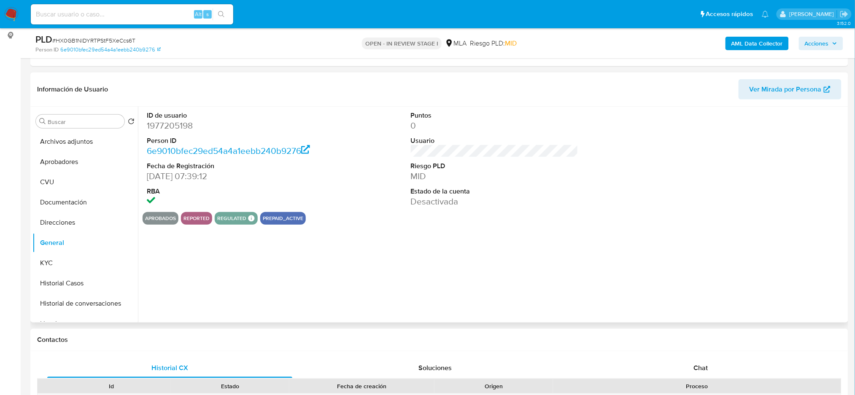
click at [165, 130] on dd "1977205198" at bounding box center [231, 126] width 168 height 12
click at [165, 131] on dd "1977205198" at bounding box center [231, 126] width 168 height 12
copy dd "1977205198"
click at [130, 39] on span "# HX0GB1NlDYRTPStF5XeCcs6T" at bounding box center [93, 40] width 83 height 8
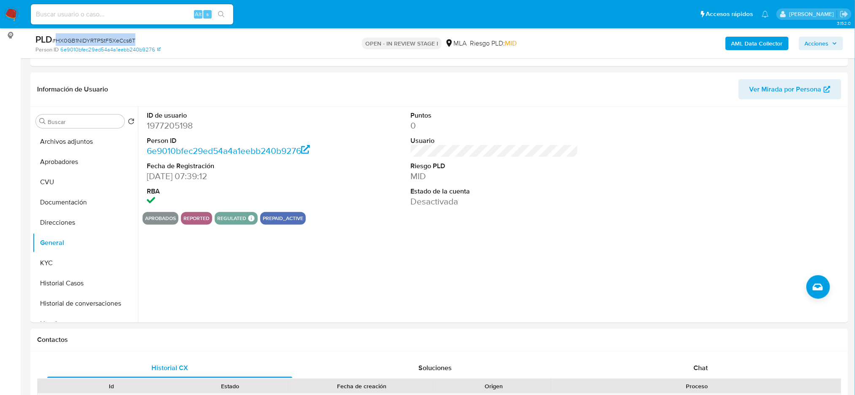
click at [130, 39] on span "# HX0GB1NlDYRTPStF5XeCcs6T" at bounding box center [93, 40] width 83 height 8
copy span "HX0GB1NlDYRTPStF5XeCcs6T"
click at [162, 121] on dd "1977205198" at bounding box center [231, 126] width 168 height 12
copy dd "1977205198"
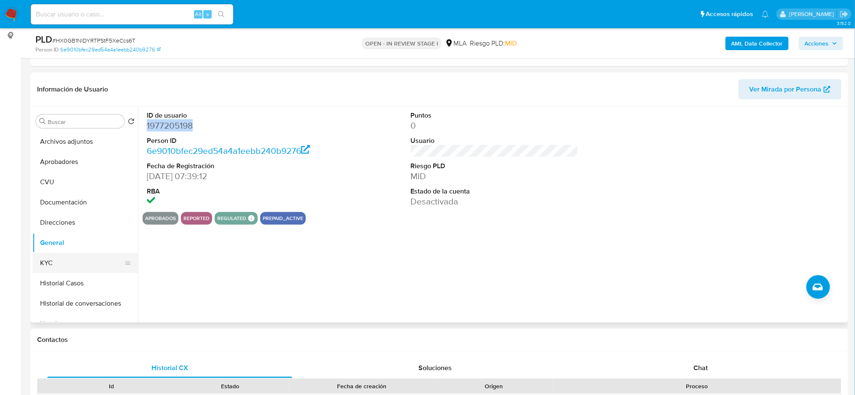
click at [62, 269] on button "KYC" at bounding box center [81, 263] width 99 height 20
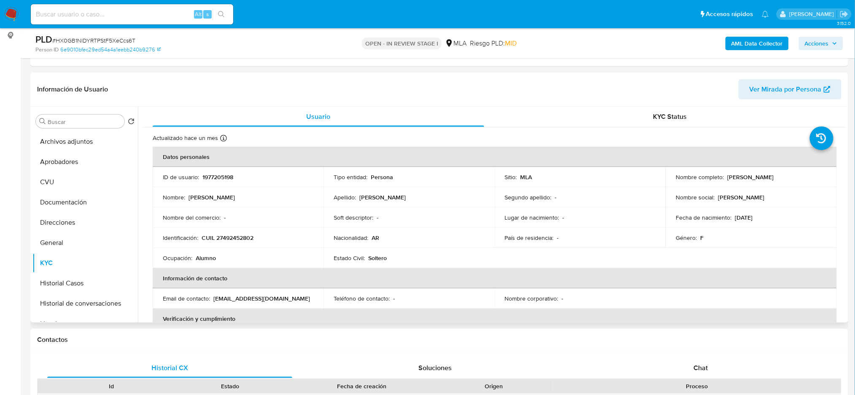
click at [242, 236] on p "CUIL 27492452802" at bounding box center [228, 238] width 52 height 8
copy p "27492452802"
click at [232, 253] on td "Ocupación : Alumno" at bounding box center [238, 258] width 171 height 20
drag, startPoint x: 224, startPoint y: 233, endPoint x: 247, endPoint y: 237, distance: 23.0
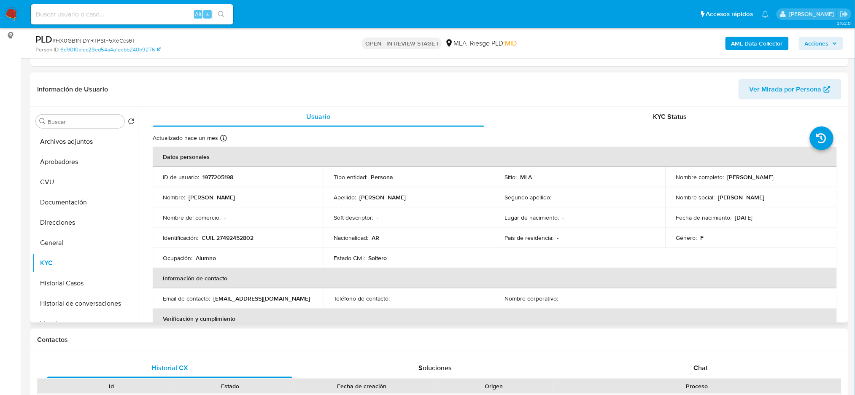
click at [247, 237] on p "CUIL 27492452802" at bounding box center [228, 238] width 52 height 8
drag, startPoint x: 223, startPoint y: 239, endPoint x: 250, endPoint y: 239, distance: 27.0
click at [250, 239] on p "CUIL 27492452802" at bounding box center [228, 238] width 52 height 8
copy p "49245280"
click at [65, 144] on button "Archivos adjuntos" at bounding box center [81, 142] width 99 height 20
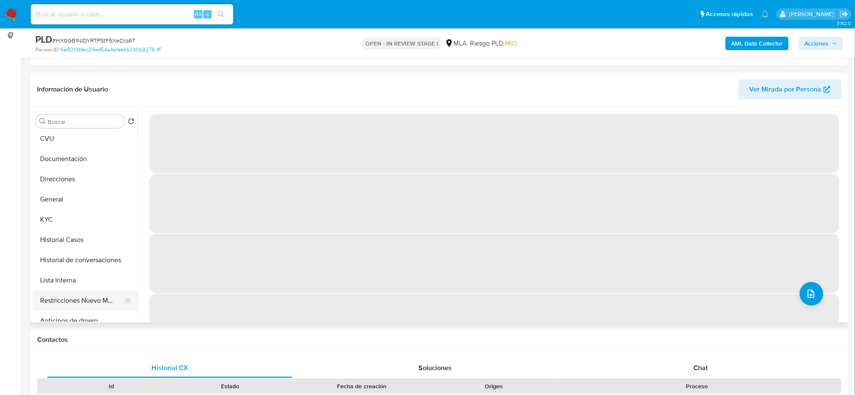
scroll to position [56, 0]
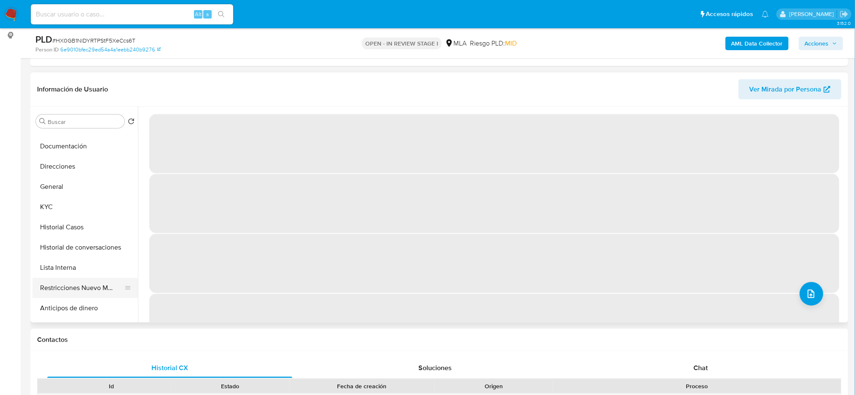
click at [89, 291] on button "Restricciones Nuevo Mundo" at bounding box center [81, 288] width 99 height 20
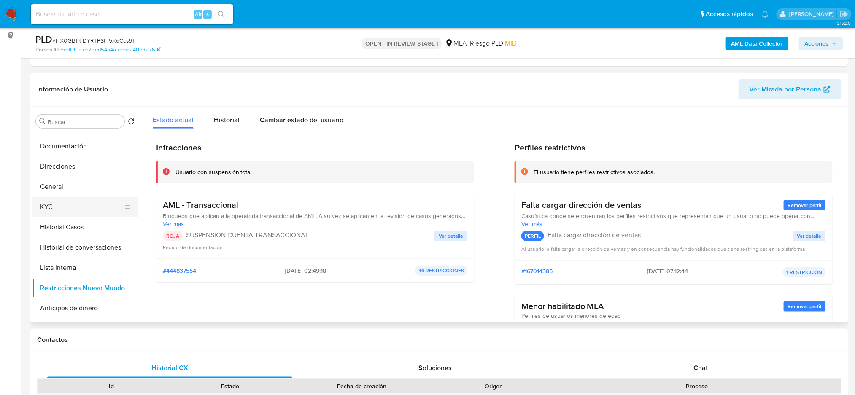
click at [72, 203] on button "KYC" at bounding box center [81, 207] width 99 height 20
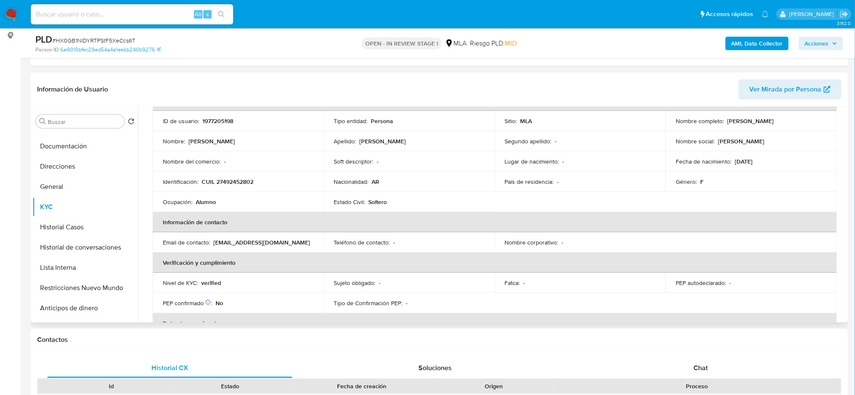
drag, startPoint x: 725, startPoint y: 121, endPoint x: 815, endPoint y: 117, distance: 90.0
click at [815, 117] on div "Nombre completo : Maria Lujan Pereira" at bounding box center [751, 121] width 151 height 8
copy p "Maria Lujan Pereira"
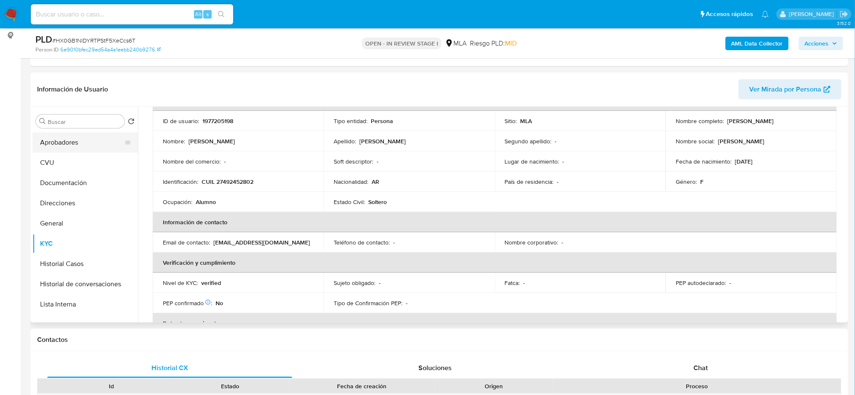
scroll to position [0, 0]
click at [75, 141] on button "Archivos adjuntos" at bounding box center [81, 142] width 99 height 20
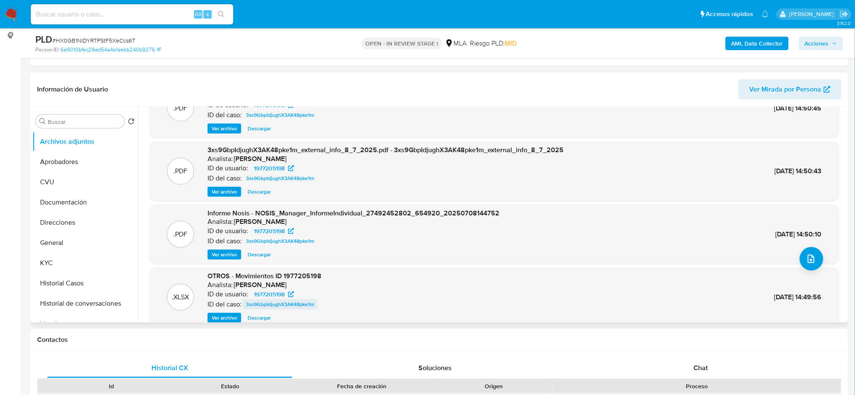
scroll to position [71, 0]
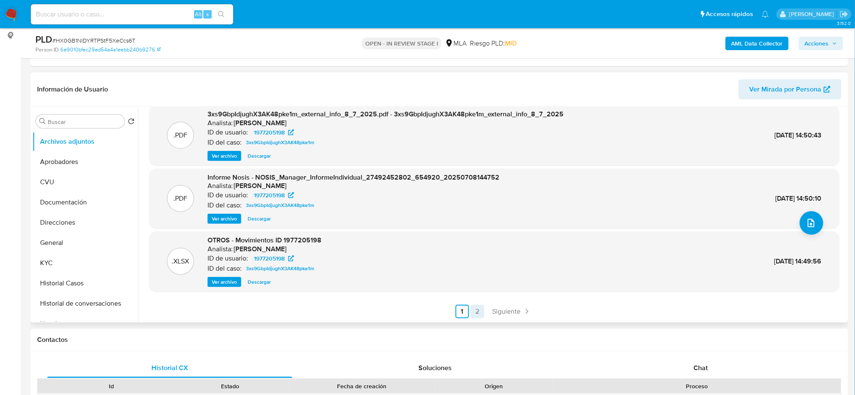
click at [473, 309] on link "2" at bounding box center [478, 312] width 14 height 14
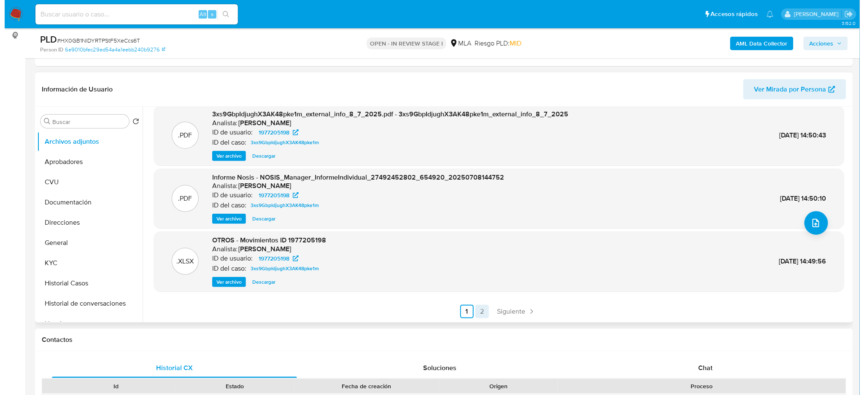
scroll to position [0, 0]
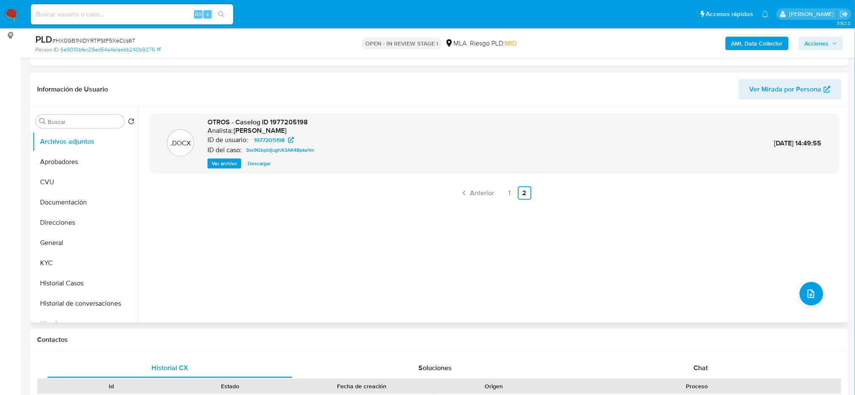
click at [216, 164] on span "Ver archivo" at bounding box center [224, 164] width 25 height 8
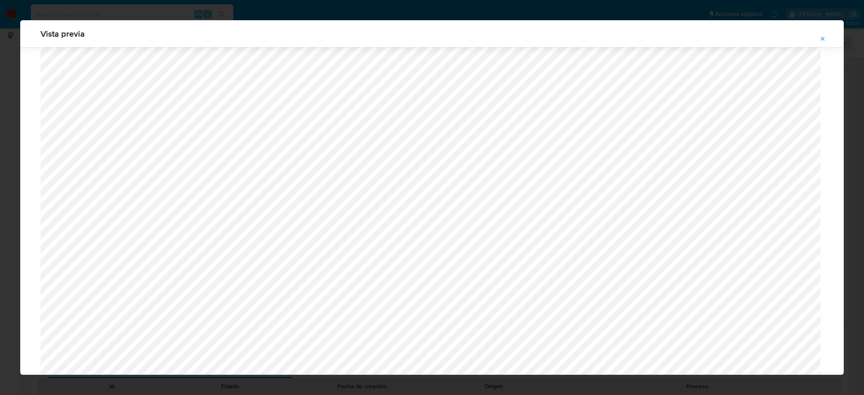
scroll to position [265, 0]
click at [821, 38] on icon "Attachment preview" at bounding box center [823, 38] width 7 height 7
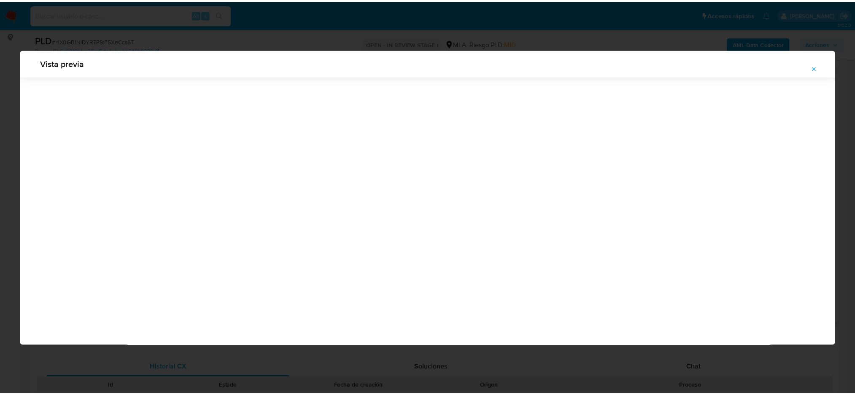
scroll to position [0, 0]
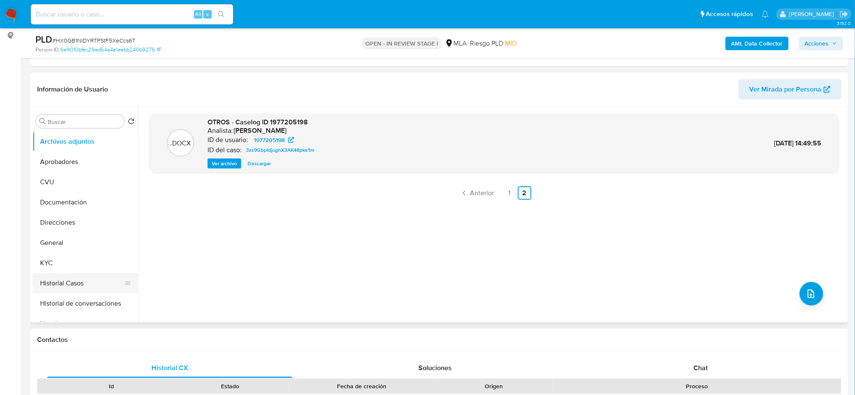
click at [65, 275] on button "Historial Casos" at bounding box center [81, 283] width 99 height 20
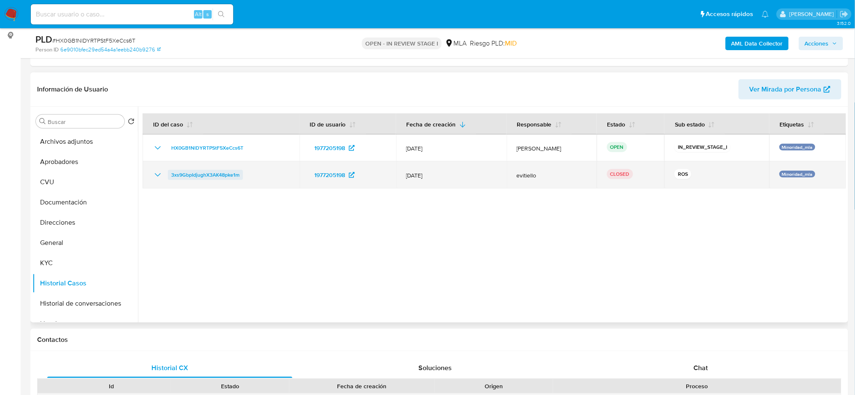
click at [187, 174] on span "3xs9GbpIdjughX3AK48pke1m" at bounding box center [205, 175] width 68 height 10
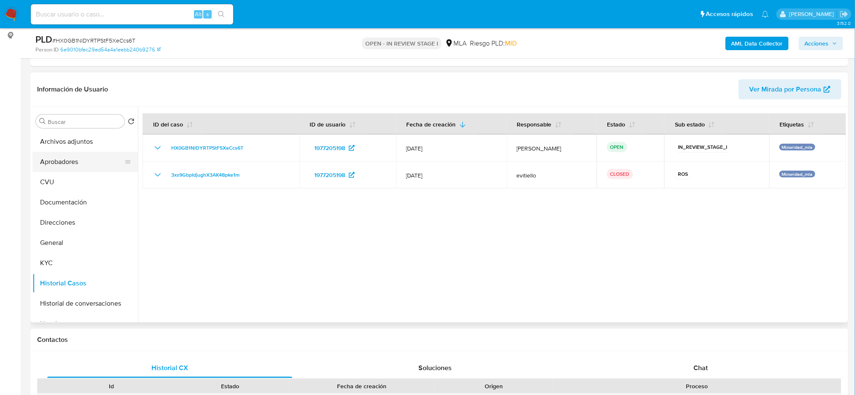
click at [69, 154] on button "Aprobadores" at bounding box center [81, 162] width 99 height 20
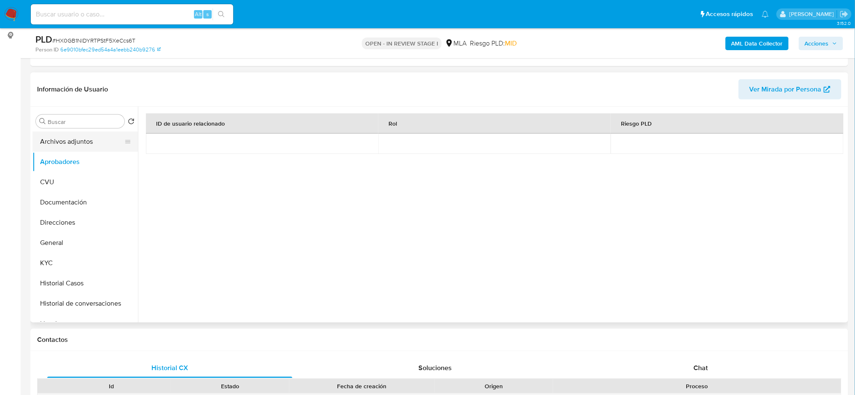
click at [57, 135] on button "Archivos adjuntos" at bounding box center [81, 142] width 99 height 20
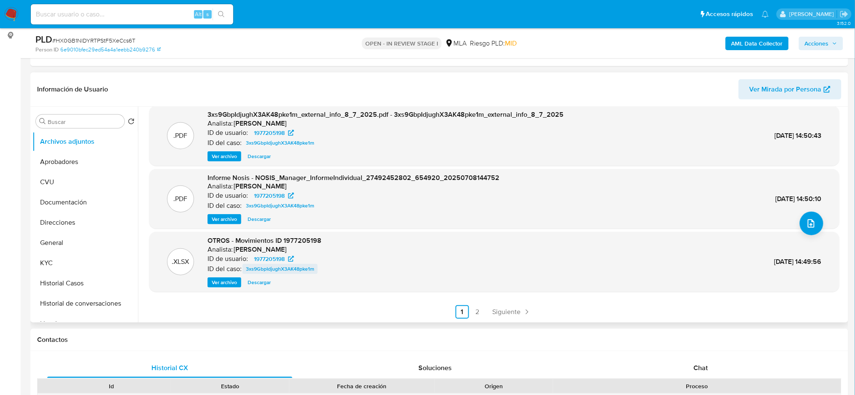
scroll to position [71, 0]
click at [475, 319] on div ".PDF 3xs9GbpIdjughX3AK48pke1m_internal_info_8_7_2025.pdf - 3xs9GbpIdjughX3AK48p…" at bounding box center [492, 215] width 709 height 216
click at [474, 310] on link "2" at bounding box center [478, 312] width 14 height 14
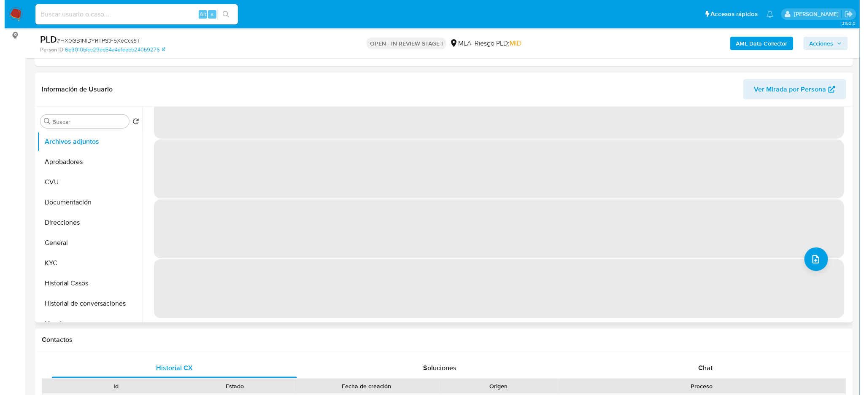
scroll to position [0, 0]
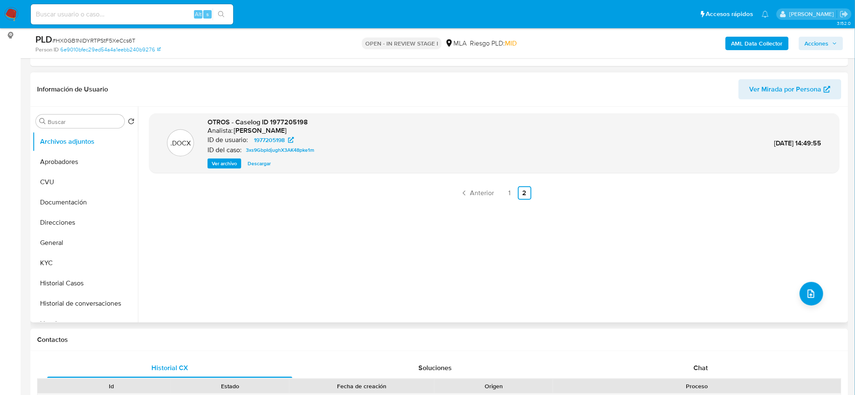
click at [235, 164] on span "Ver archivo" at bounding box center [224, 164] width 25 height 8
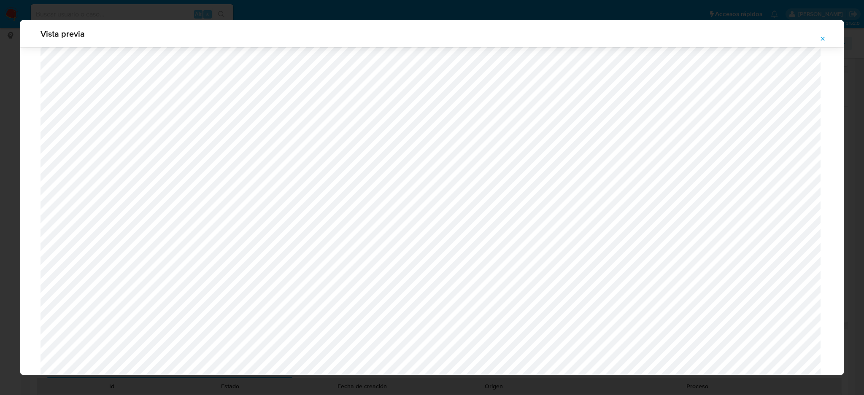
scroll to position [546, 0]
click at [826, 38] on icon "Attachment preview" at bounding box center [823, 38] width 7 height 7
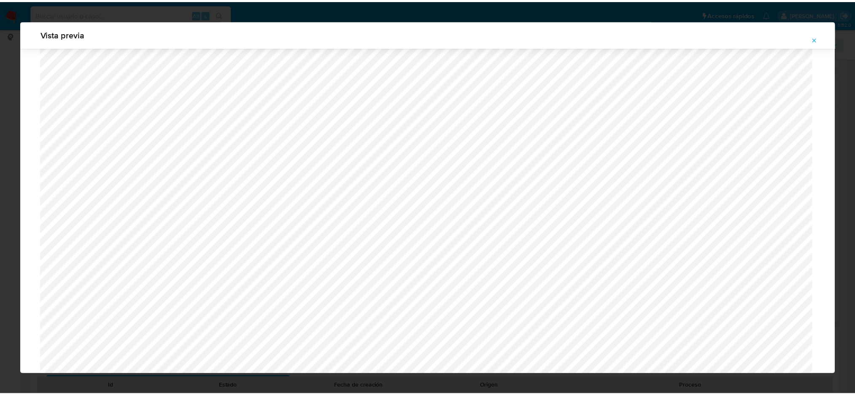
scroll to position [0, 0]
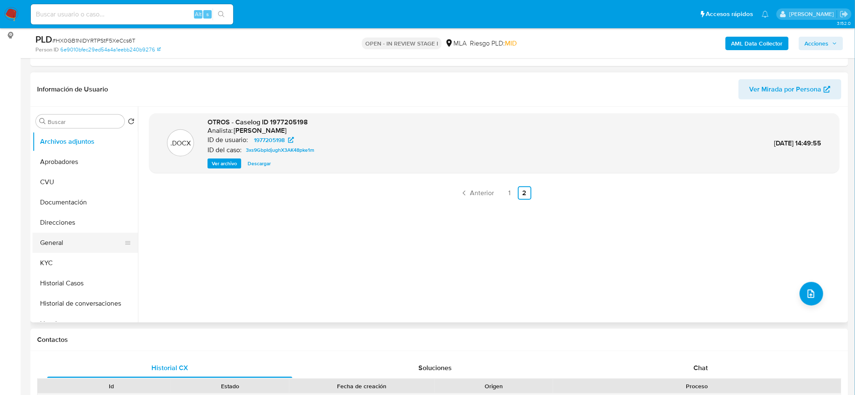
click at [61, 245] on button "General" at bounding box center [81, 243] width 99 height 20
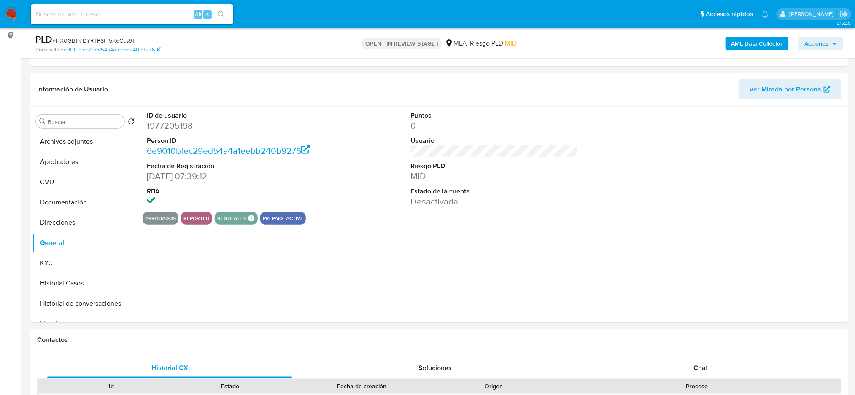
click at [176, 122] on dd "1977205198" at bounding box center [231, 126] width 168 height 12
click at [175, 122] on dd "1977205198" at bounding box center [231, 126] width 168 height 12
copy dd "1977205198"
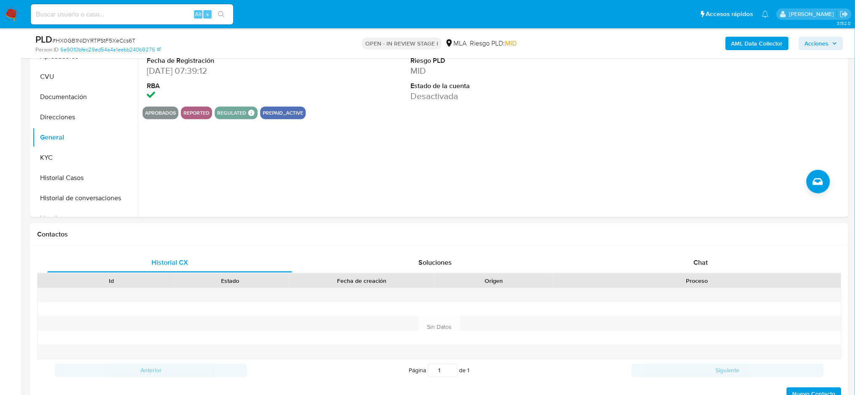
scroll to position [225, 0]
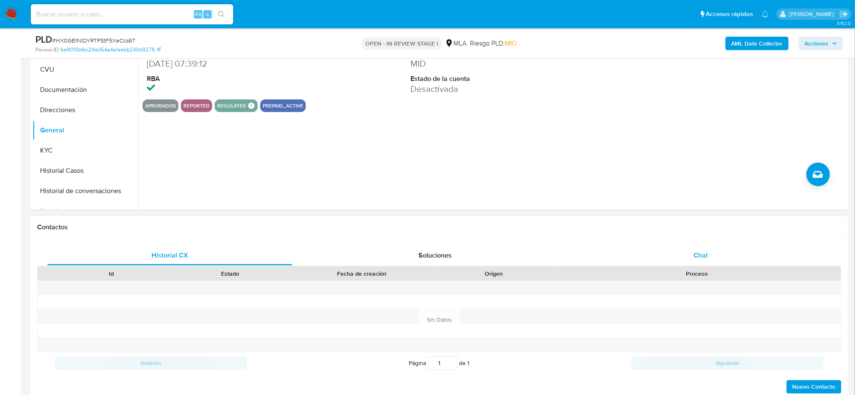
click at [724, 252] on div "Chat" at bounding box center [701, 256] width 245 height 20
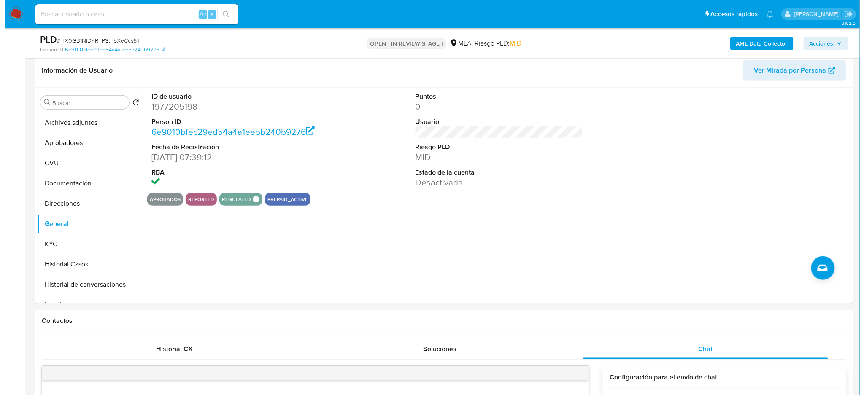
scroll to position [112, 0]
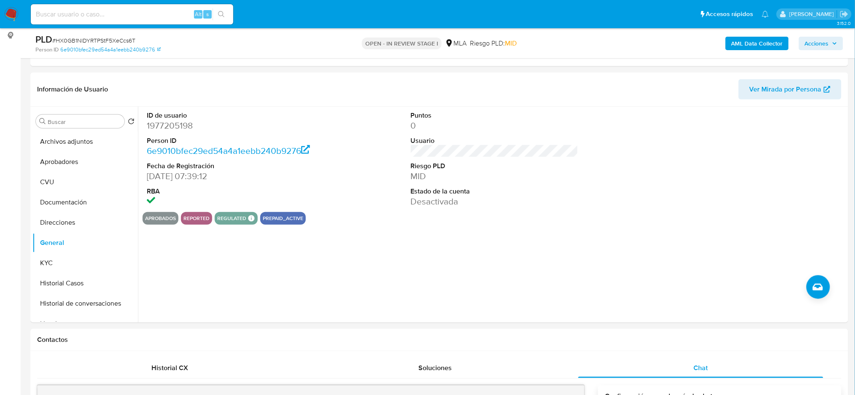
click at [743, 45] on b "AML Data Collector" at bounding box center [757, 44] width 51 height 14
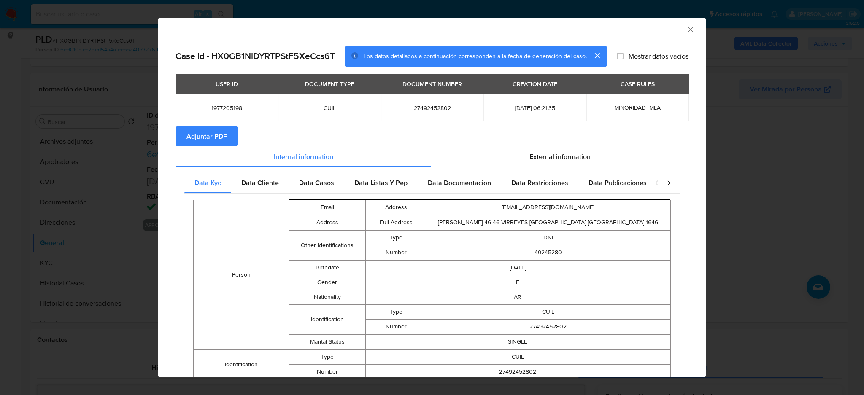
click at [188, 142] on span "Adjuntar PDF" at bounding box center [207, 136] width 41 height 19
click at [687, 31] on icon "Cerrar ventana" at bounding box center [691, 29] width 8 height 8
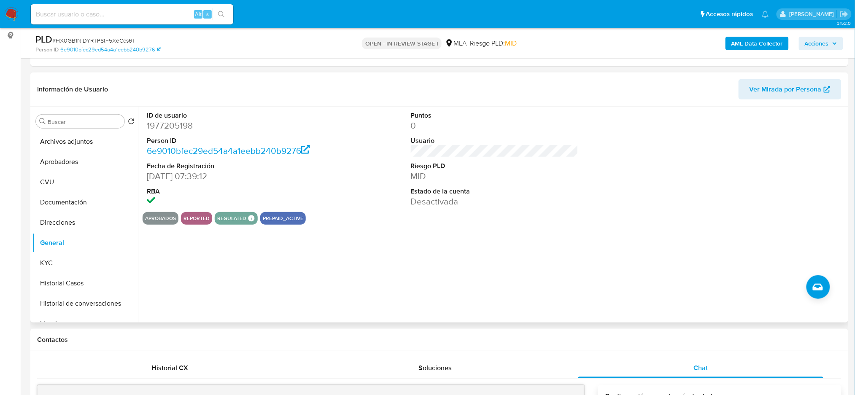
click at [158, 125] on dd "1977205198" at bounding box center [231, 126] width 168 height 12
copy dd "1977205198"
click at [57, 139] on button "Archivos adjuntos" at bounding box center [81, 142] width 99 height 20
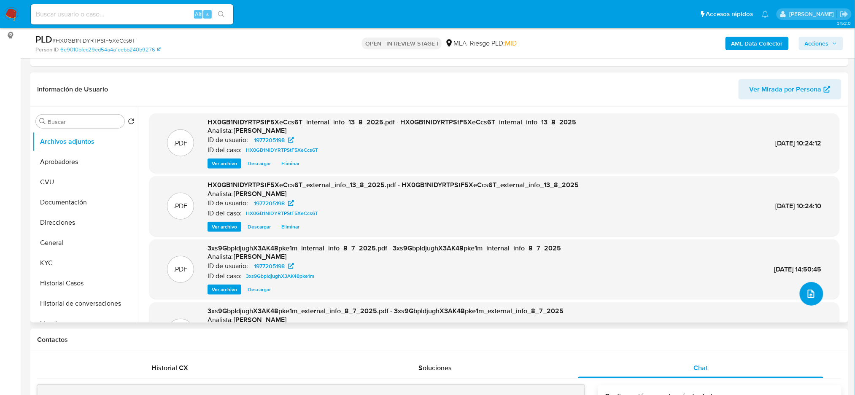
click at [806, 295] on icon "upload-file" at bounding box center [811, 294] width 10 height 10
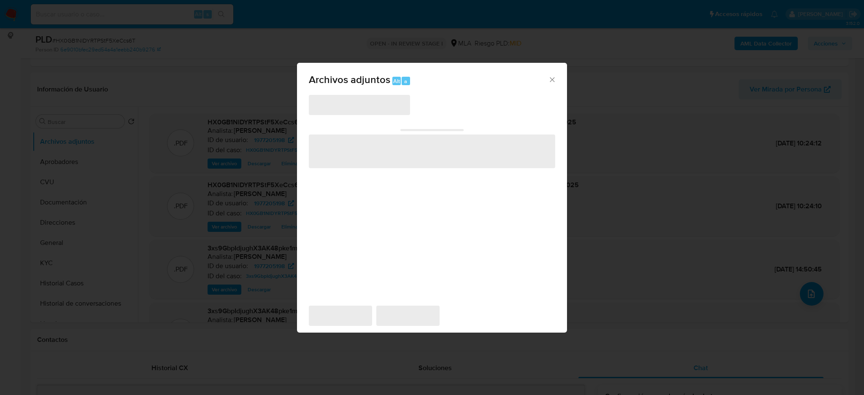
click at [368, 104] on span "‌" at bounding box center [359, 105] width 101 height 20
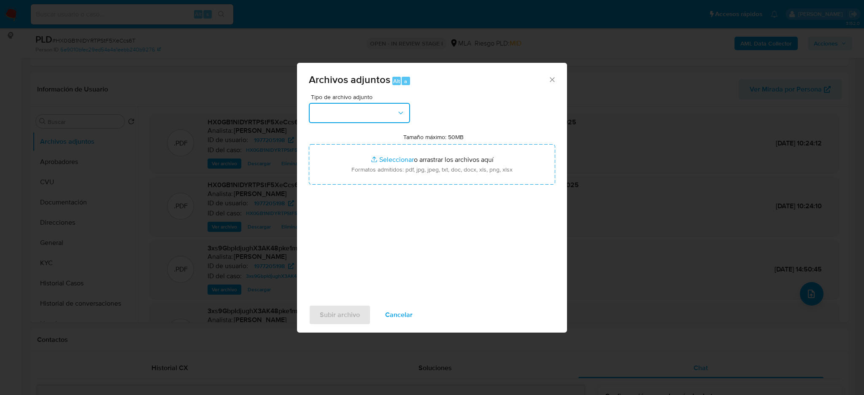
click at [365, 110] on button "button" at bounding box center [359, 113] width 101 height 20
click at [339, 216] on div "OTROS" at bounding box center [357, 206] width 86 height 20
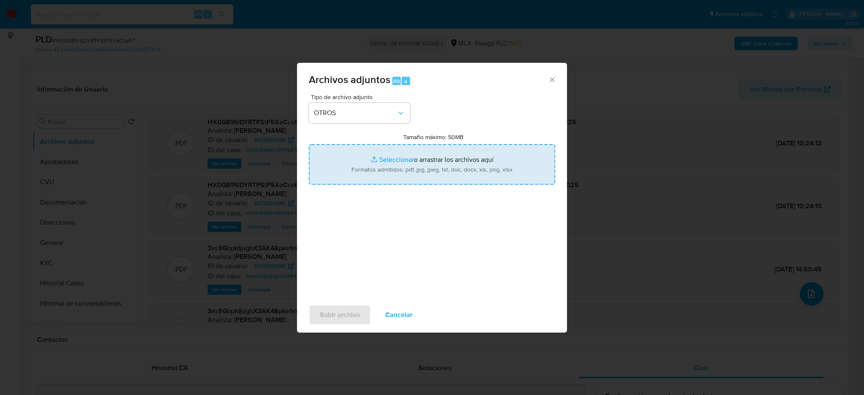
click at [363, 171] on input "Tamaño máximo: 50MB Seleccionar archivos" at bounding box center [432, 164] width 246 height 41
type input "C:\fakepath\Caselog ID 1977205198.docx"
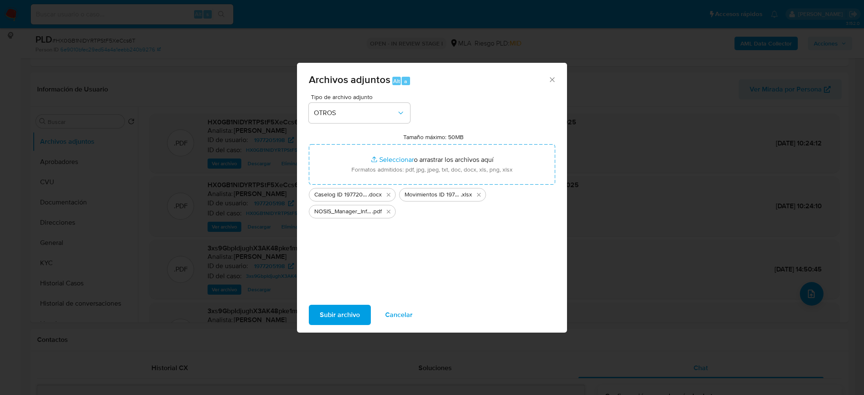
click at [318, 320] on button "Subir archivo" at bounding box center [340, 315] width 62 height 20
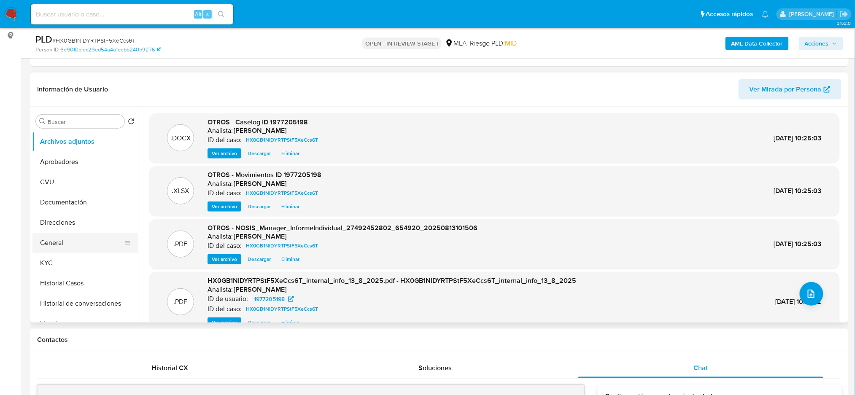
click at [71, 236] on button "General" at bounding box center [81, 243] width 99 height 20
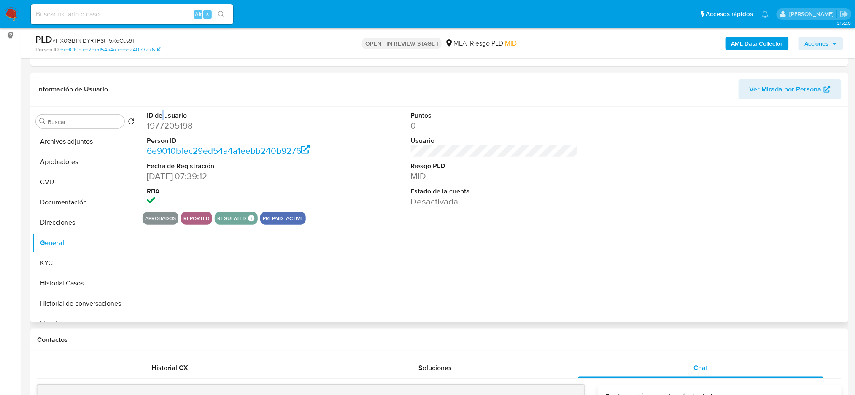
click at [163, 119] on dt "ID de usuario" at bounding box center [231, 115] width 168 height 9
click at [162, 124] on dd "1977205198" at bounding box center [231, 126] width 168 height 12
copy dd "1977205198"
click at [845, 39] on div "PLD # HX0GB1NlDYRTPStF5XeCcs6T Person ID 6e9010bfec29ed54a4a1eebb240b9276 OPEN …" at bounding box center [439, 43] width 818 height 30
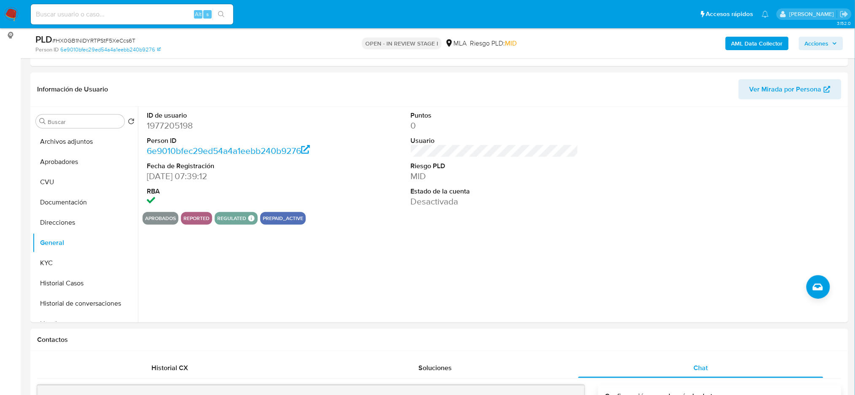
click at [825, 41] on span "Acciones" at bounding box center [817, 44] width 24 height 14
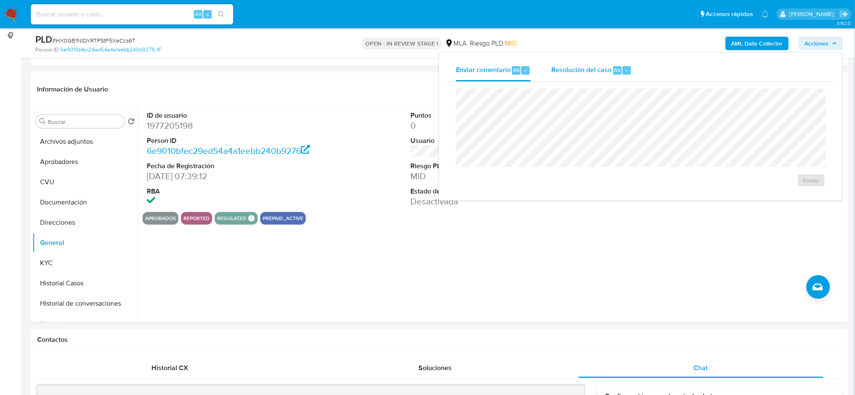
click at [600, 71] on span "Resolución del caso" at bounding box center [582, 70] width 60 height 10
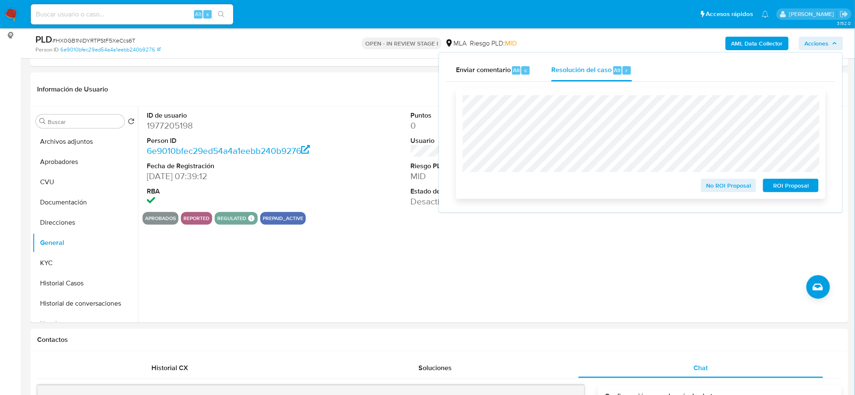
click at [816, 186] on button "ROI Proposal" at bounding box center [791, 186] width 56 height 14
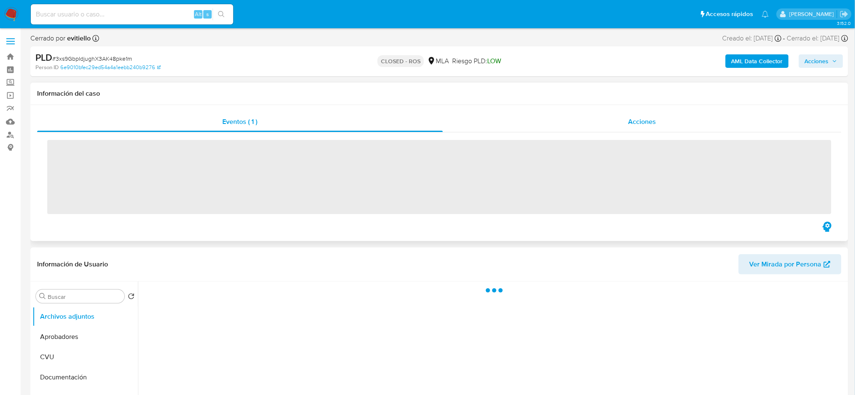
click at [654, 127] on div "Acciones" at bounding box center [642, 122] width 399 height 20
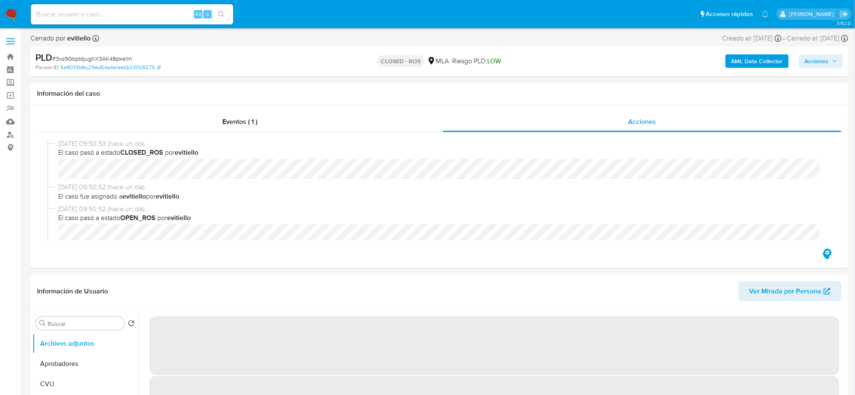
select select "10"
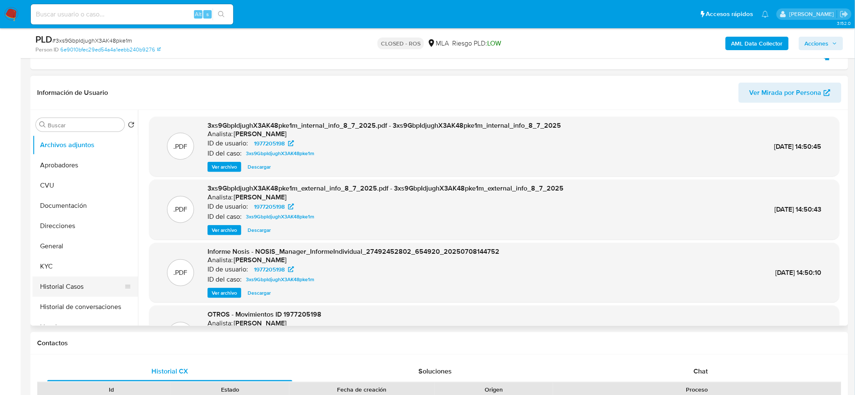
scroll to position [56, 0]
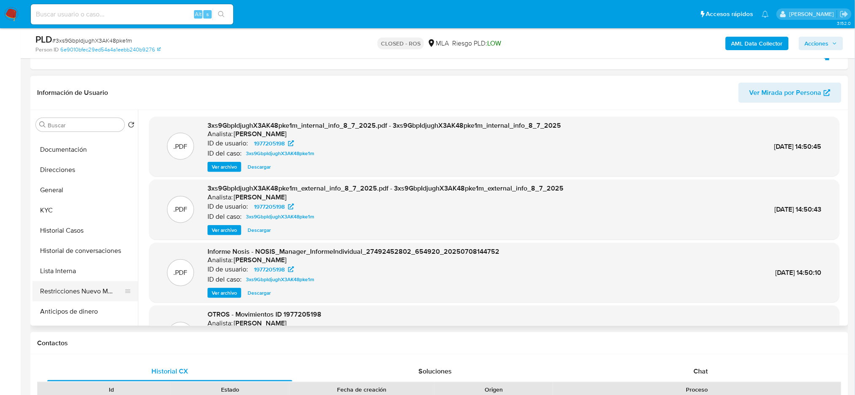
click at [81, 291] on button "Restricciones Nuevo Mundo" at bounding box center [81, 291] width 99 height 20
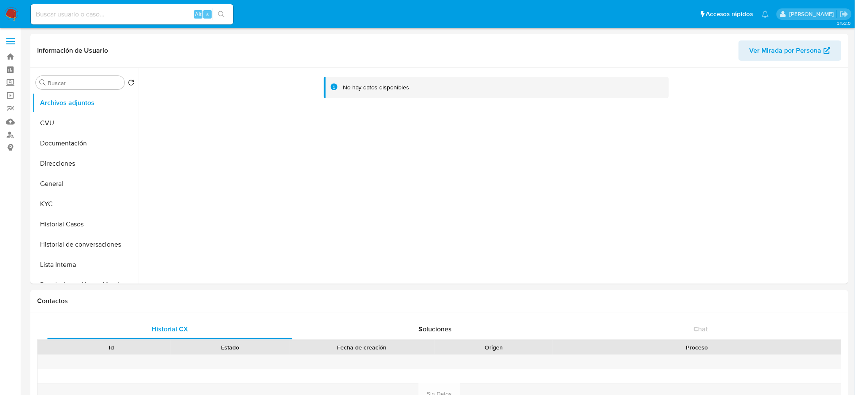
select select "10"
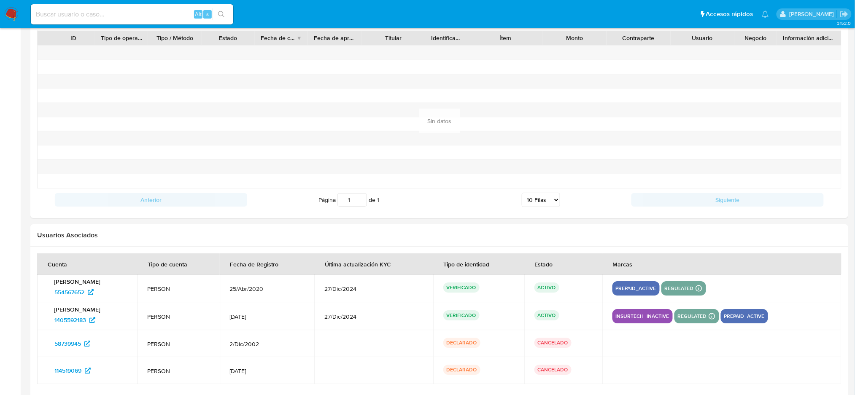
scroll to position [898, 0]
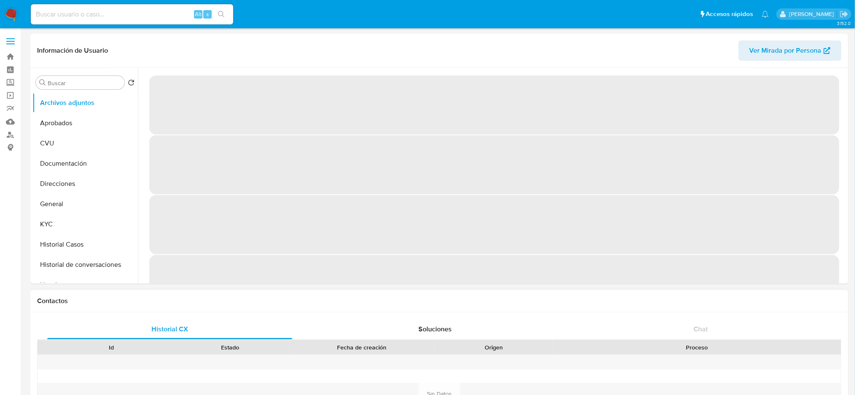
select select "10"
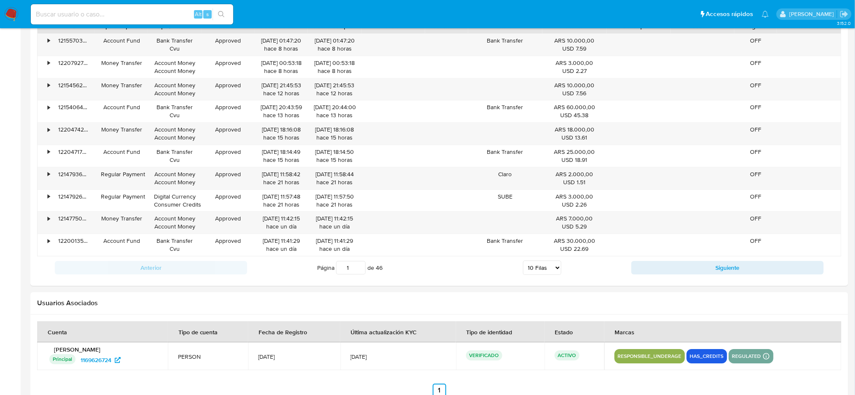
scroll to position [896, 0]
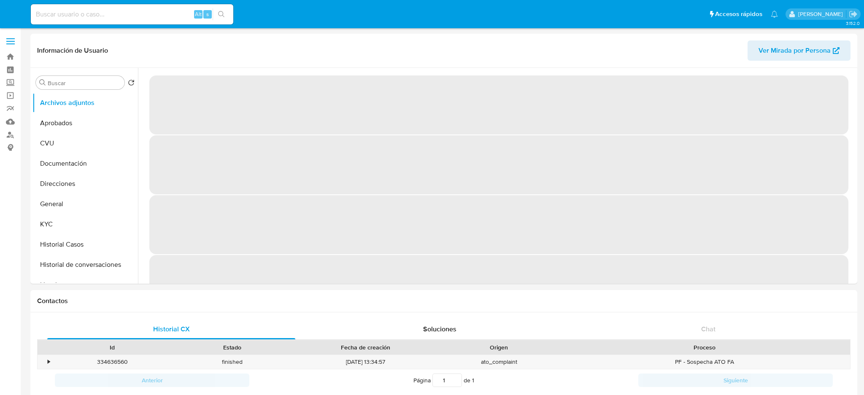
select select "10"
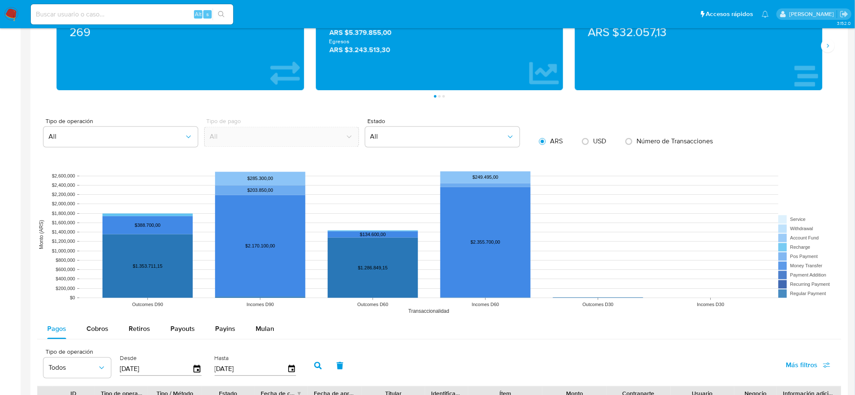
scroll to position [921, 0]
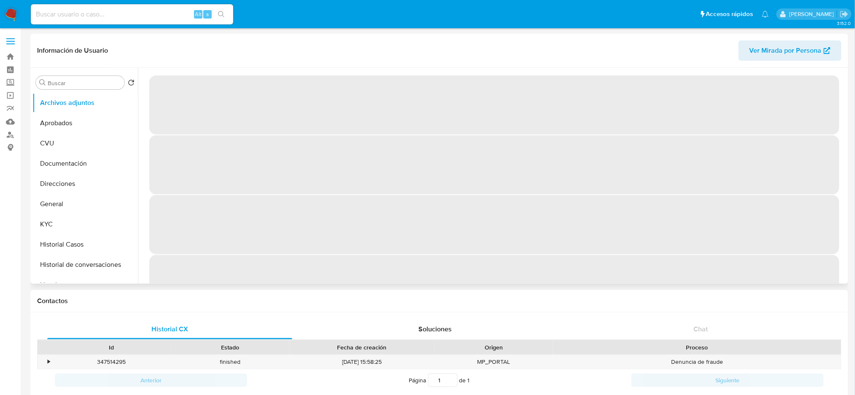
select select "10"
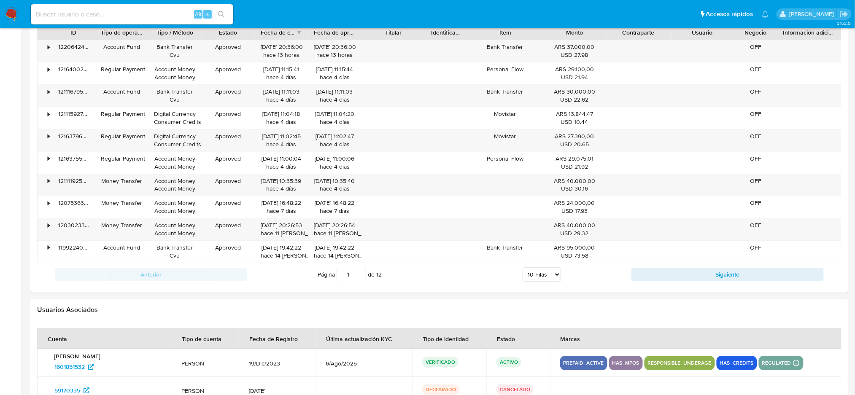
scroll to position [894, 0]
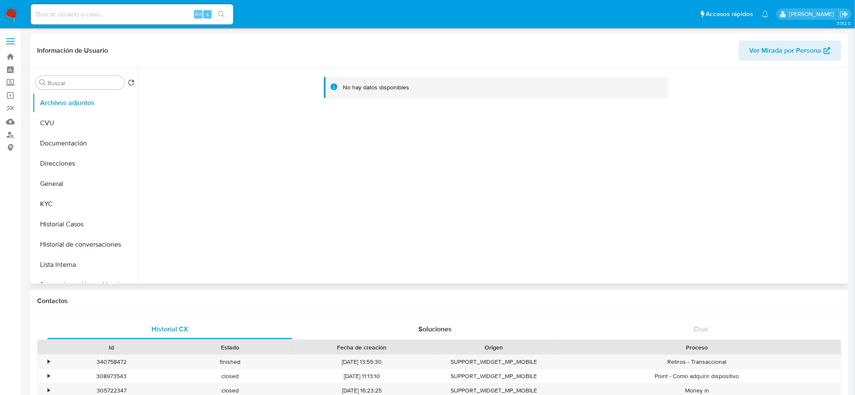
select select "10"
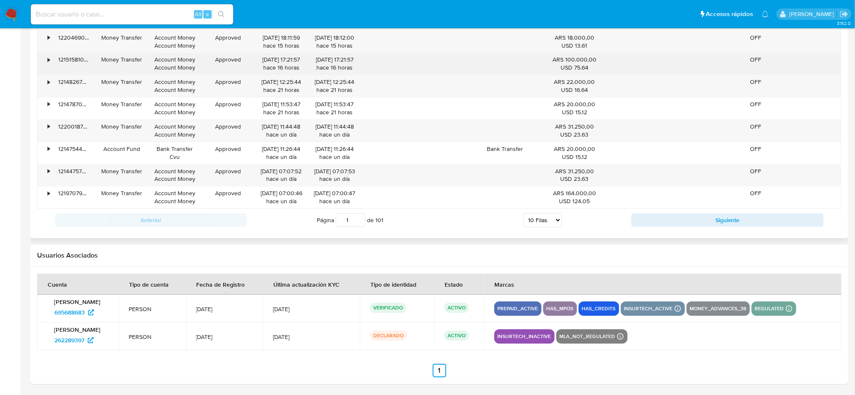
scroll to position [924, 0]
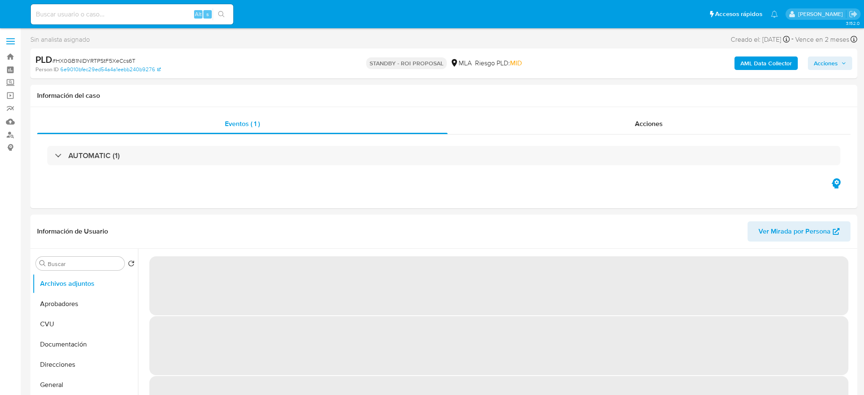
select select "10"
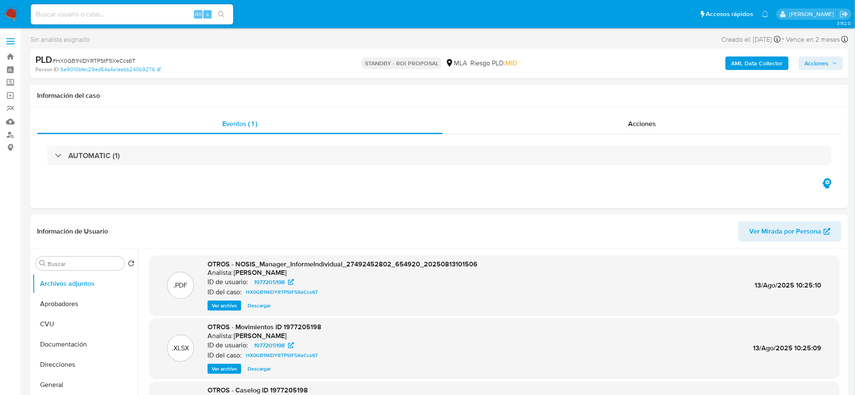
click at [11, 13] on img at bounding box center [11, 14] width 14 height 14
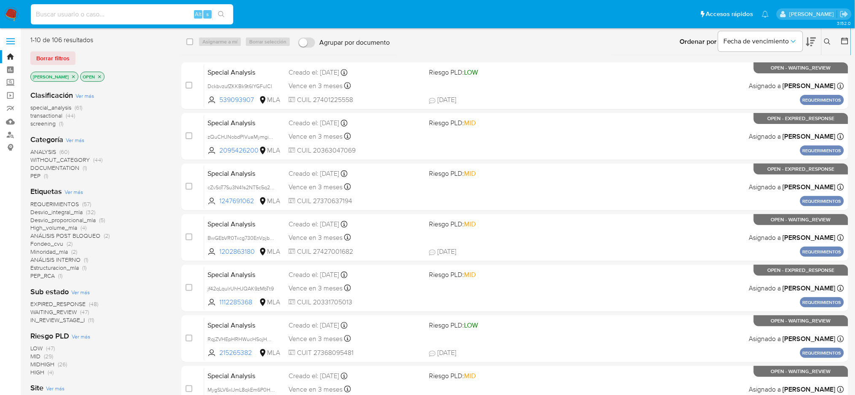
click at [125, 14] on input at bounding box center [132, 14] width 203 height 11
paste input "atLIVVnRtFccubFaQft0ksgi"
type input "atLIVVnRtFccubFaQft0ksgi"
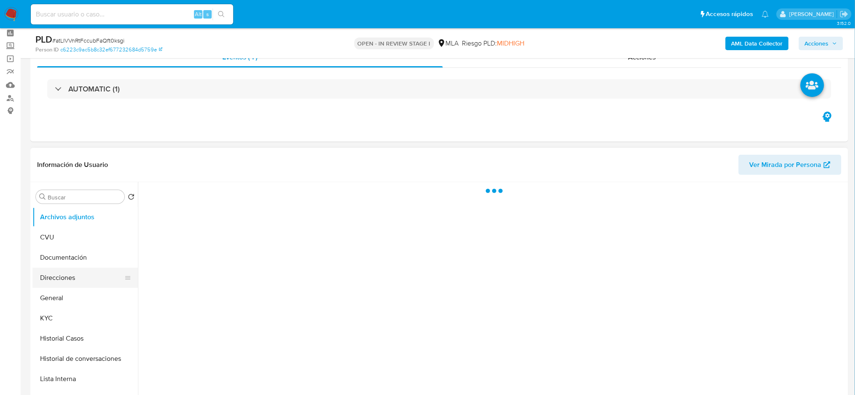
scroll to position [56, 0]
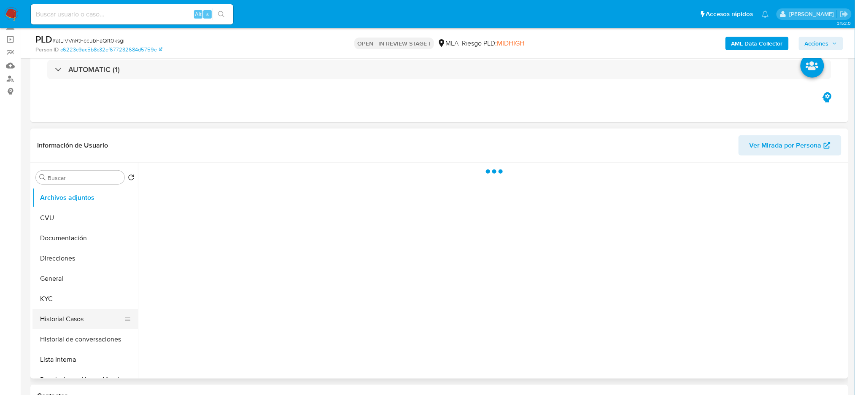
click at [66, 313] on button "Historial Casos" at bounding box center [81, 319] width 99 height 20
select select "10"
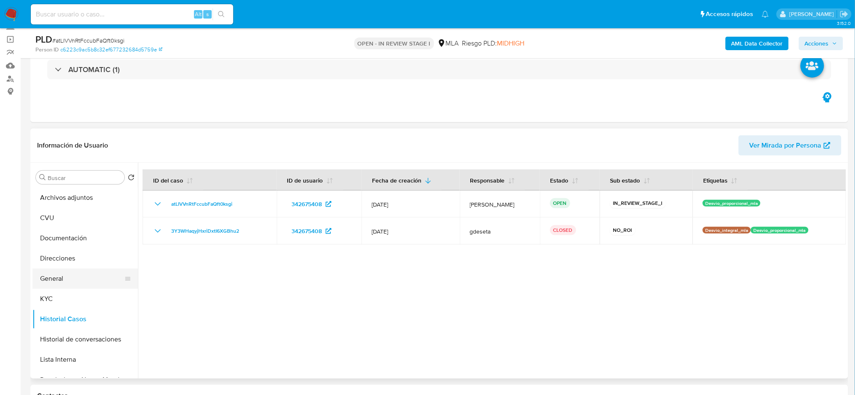
click at [76, 284] on button "General" at bounding box center [81, 279] width 99 height 20
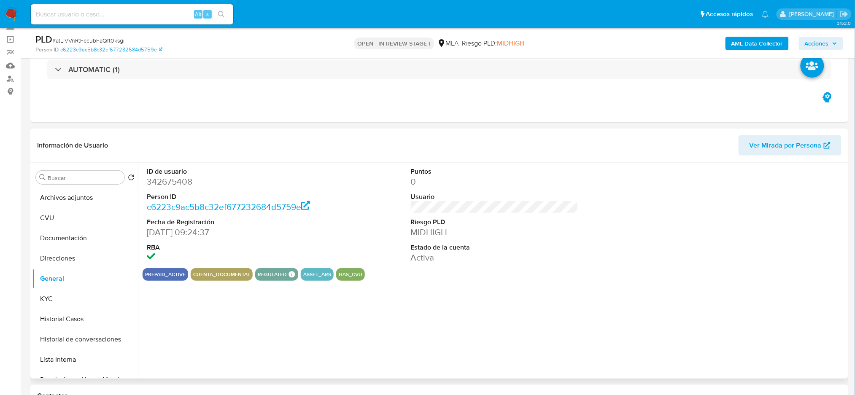
click at [157, 187] on dd "342675408" at bounding box center [231, 182] width 168 height 12
copy dd "342675408"
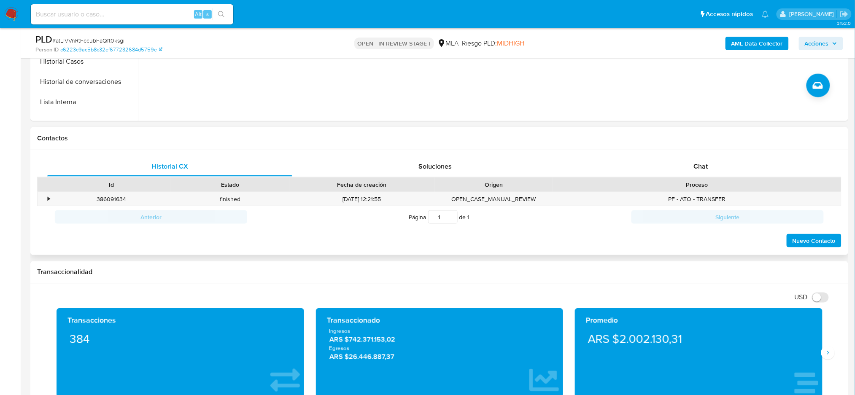
scroll to position [338, 0]
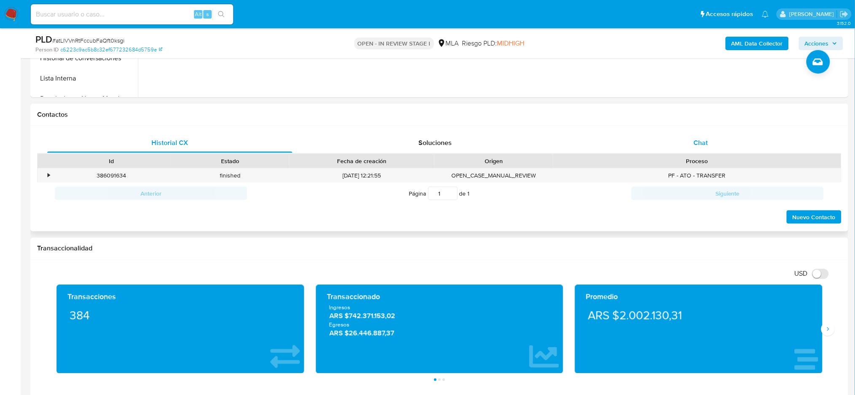
click at [701, 144] on span "Chat" at bounding box center [701, 143] width 14 height 10
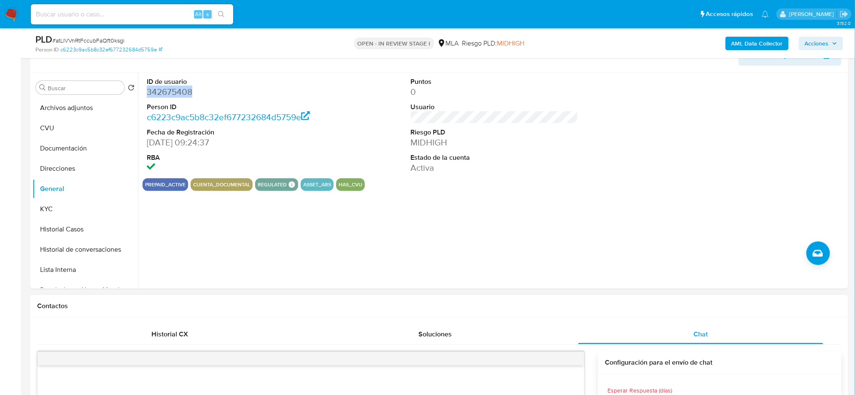
scroll to position [112, 0]
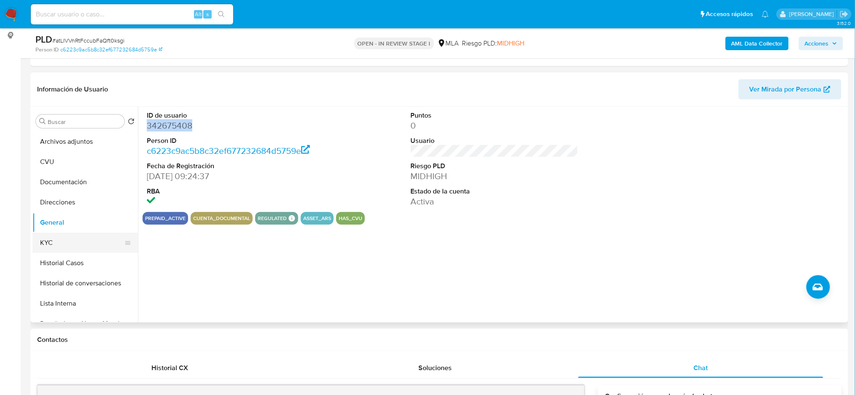
click at [46, 243] on button "KYC" at bounding box center [81, 243] width 99 height 20
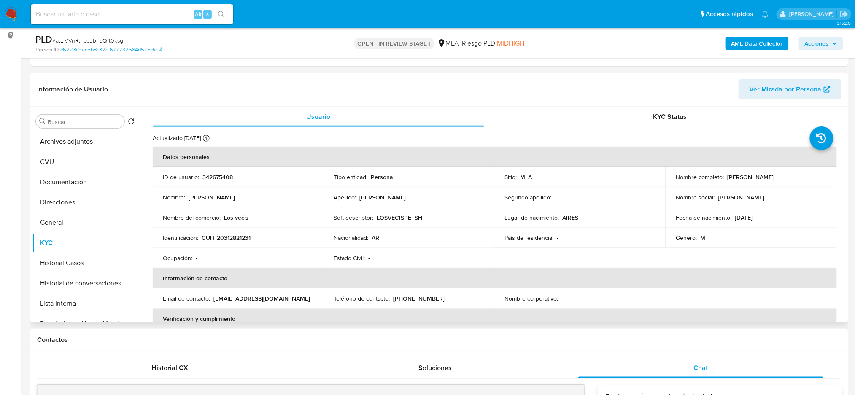
click at [231, 237] on p "CUIT 20312821231" at bounding box center [226, 238] width 49 height 8
copy p "20312821231"
click at [232, 240] on p "CUIT 20312821231" at bounding box center [226, 238] width 49 height 8
drag, startPoint x: 223, startPoint y: 238, endPoint x: 249, endPoint y: 240, distance: 25.4
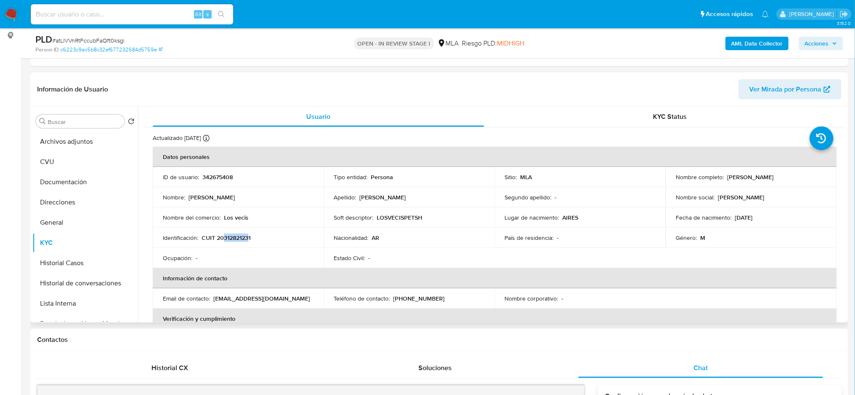
click at [249, 240] on p "CUIT 20312821231" at bounding box center [226, 238] width 49 height 8
copy p "31282123"
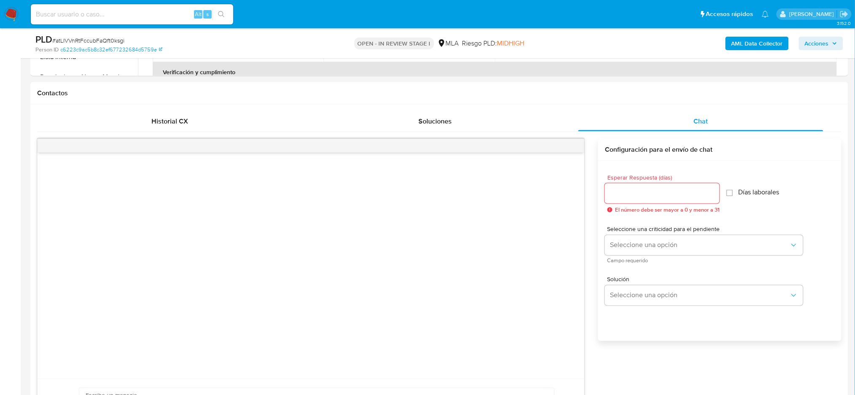
scroll to position [134, 0]
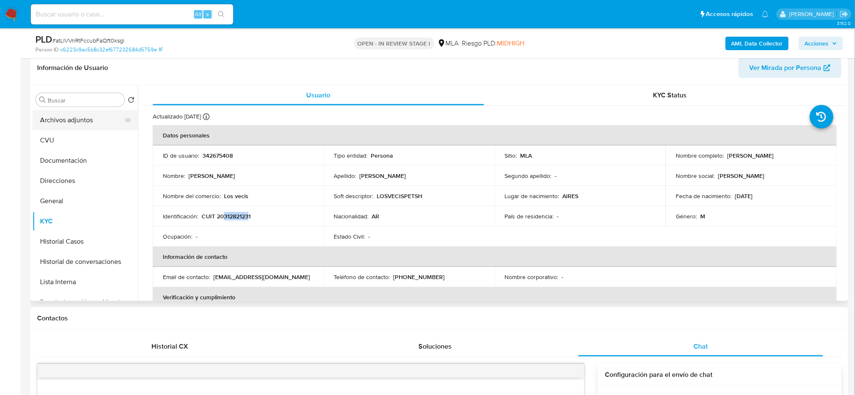
click at [75, 118] on button "Archivos adjuntos" at bounding box center [81, 120] width 99 height 20
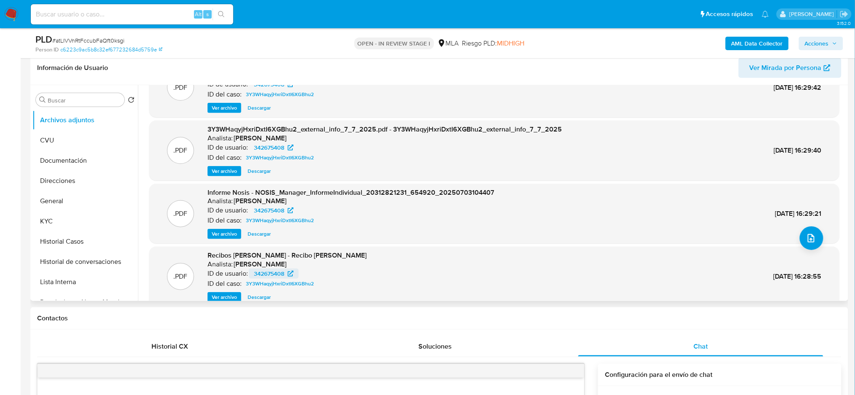
scroll to position [71, 0]
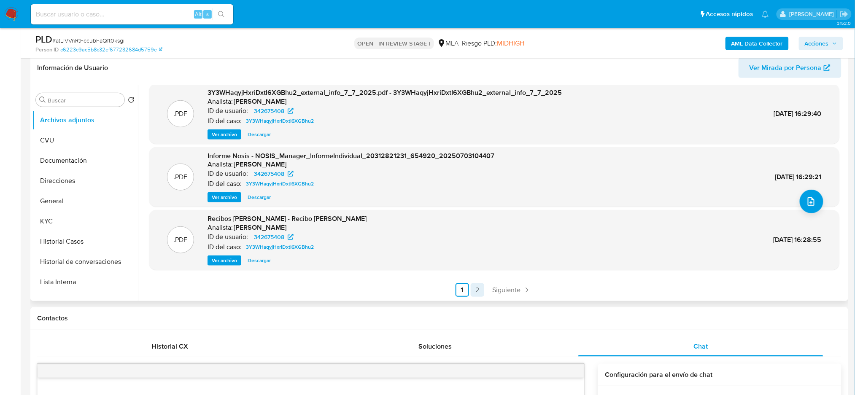
click at [473, 287] on link "2" at bounding box center [478, 291] width 14 height 14
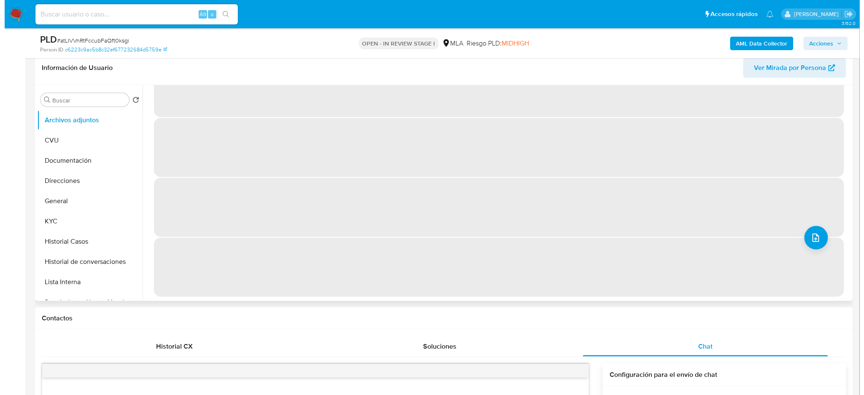
scroll to position [0, 0]
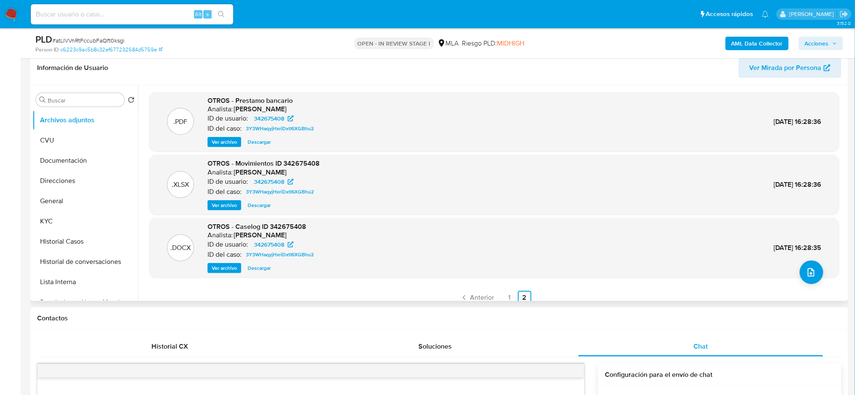
click at [220, 267] on span "Ver archivo" at bounding box center [224, 268] width 25 height 8
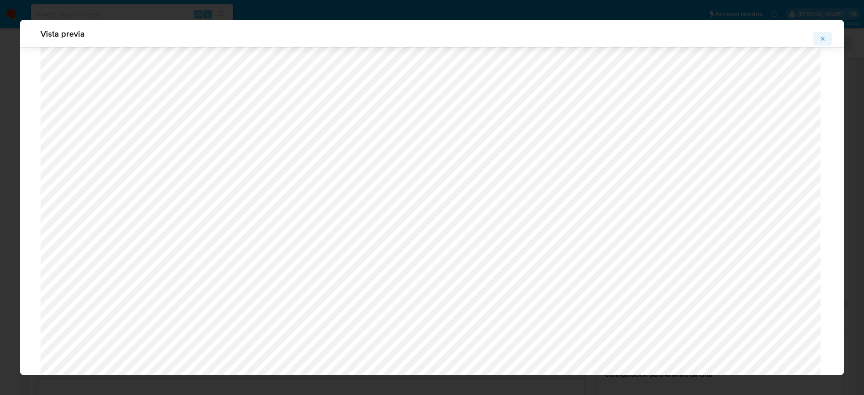
scroll to position [714, 0]
click at [820, 40] on icon "Attachment preview" at bounding box center [823, 38] width 7 height 7
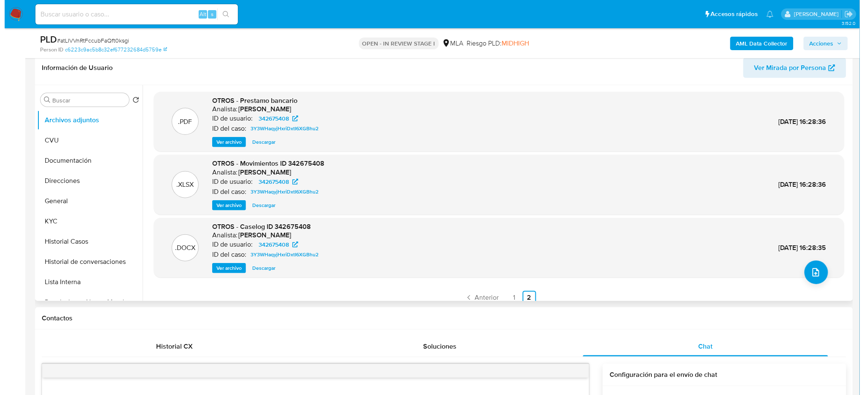
scroll to position [8, 0]
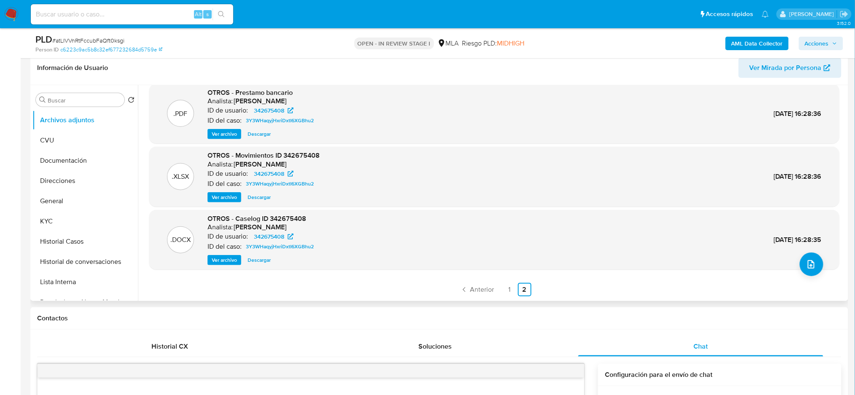
click at [224, 267] on div ".DOCX OTROS - Caselog ID 342675408 Analista: amedzovich ID de usuario: 34267540…" at bounding box center [494, 240] width 690 height 60
click at [222, 263] on span "Ver archivo" at bounding box center [224, 260] width 25 height 8
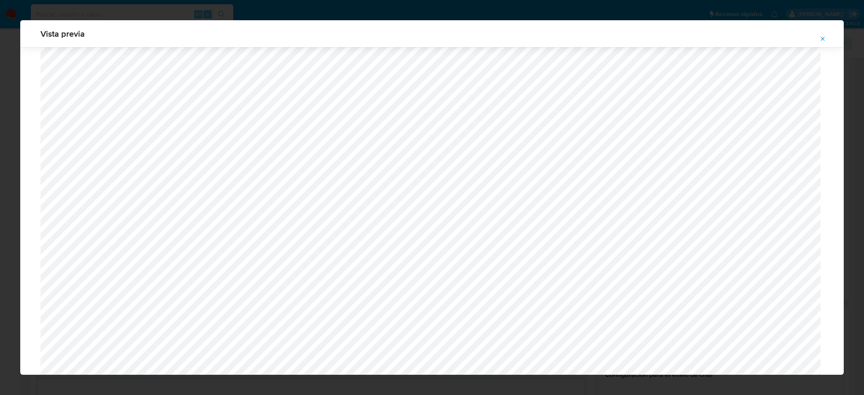
scroll to position [643, 0]
click at [822, 33] on span "Attachment preview" at bounding box center [823, 39] width 7 height 12
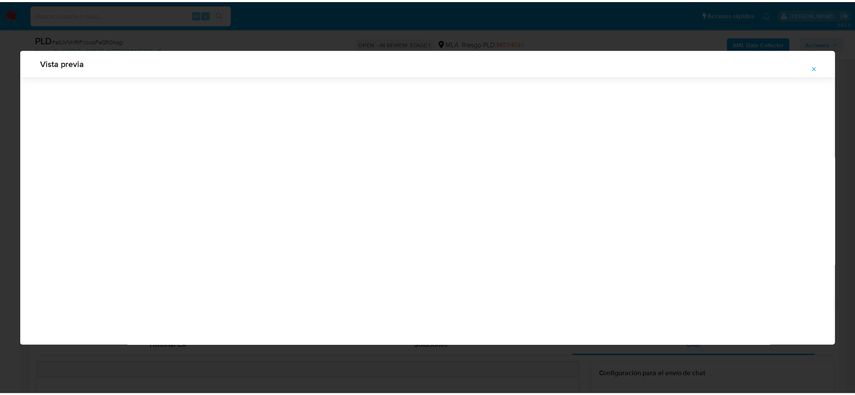
scroll to position [0, 0]
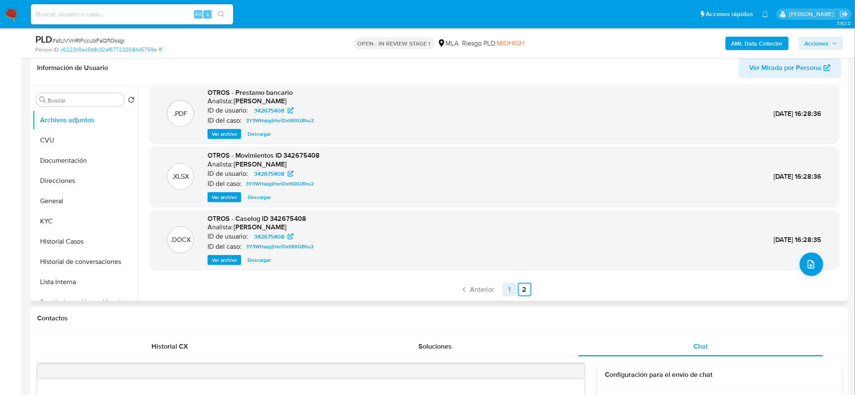
click at [506, 287] on link "1" at bounding box center [510, 290] width 14 height 14
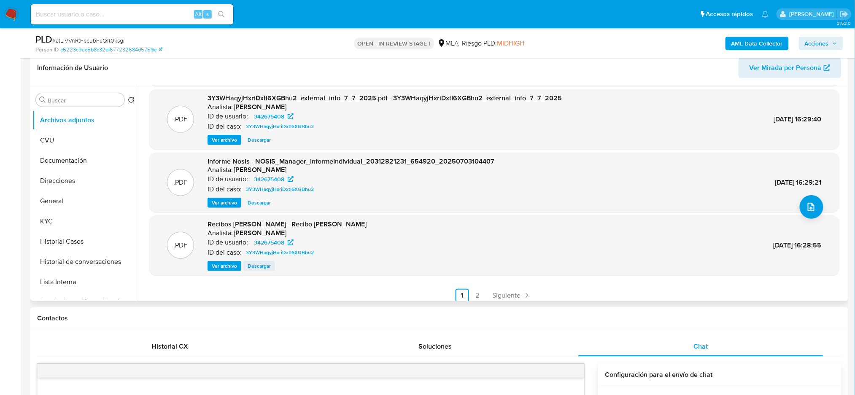
scroll to position [71, 0]
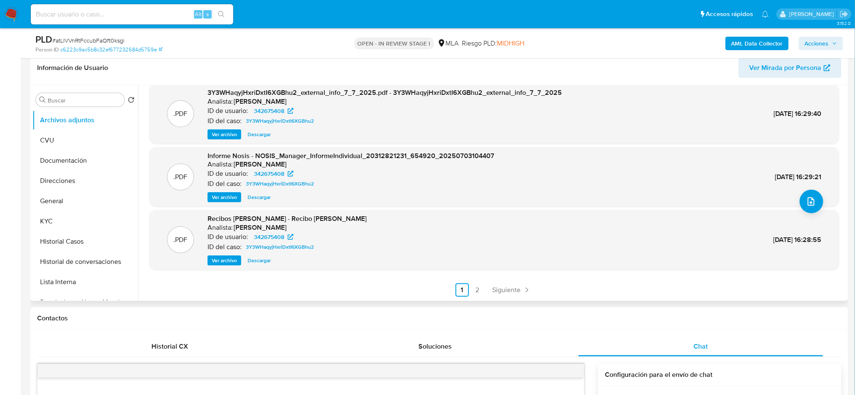
click at [216, 257] on span "Ver archivo" at bounding box center [224, 261] width 25 height 8
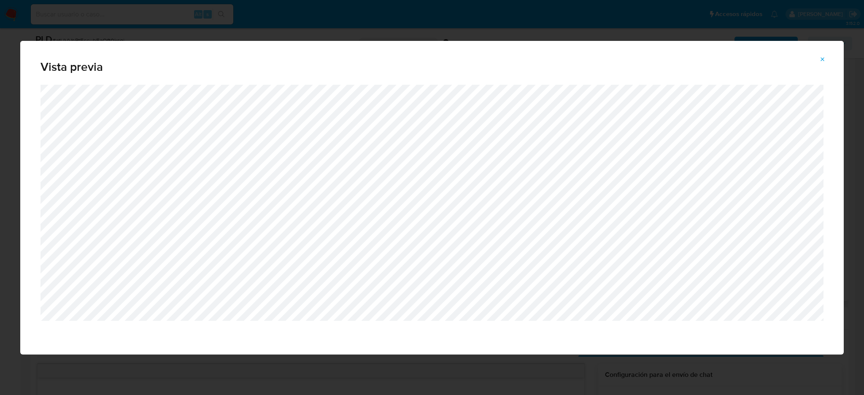
click at [816, 57] on button "Attachment preview" at bounding box center [823, 60] width 19 height 14
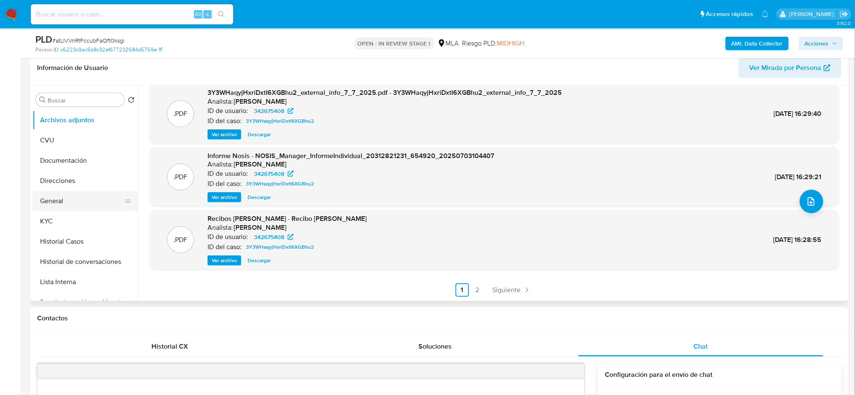
click at [87, 191] on button "General" at bounding box center [81, 201] width 99 height 20
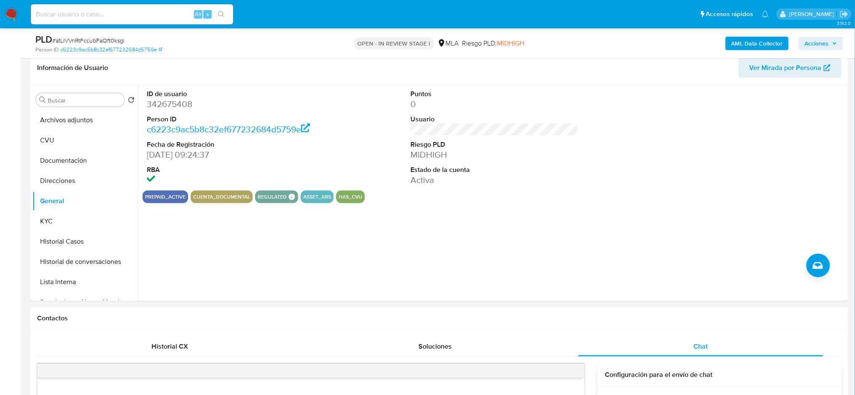
click at [164, 103] on dd "342675408" at bounding box center [231, 104] width 168 height 12
copy dd "342675408"
click at [81, 39] on span "# atLIVVnRtFccubFaQft0ksgi" at bounding box center [88, 40] width 72 height 8
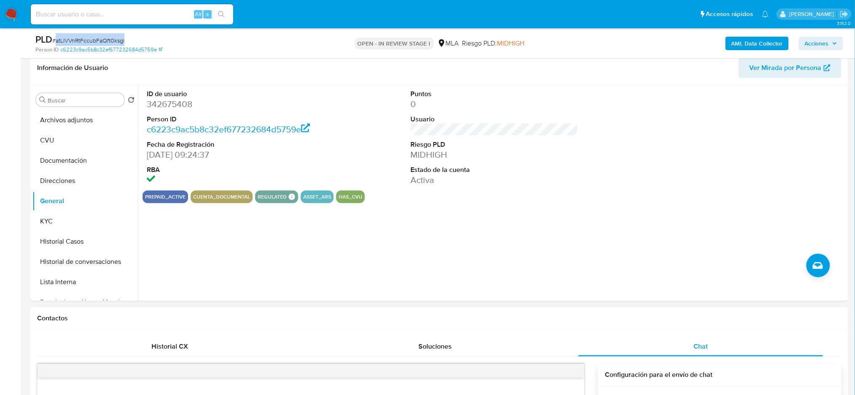
copy span "atLIVVnRtFccubFaQft0ksgi"
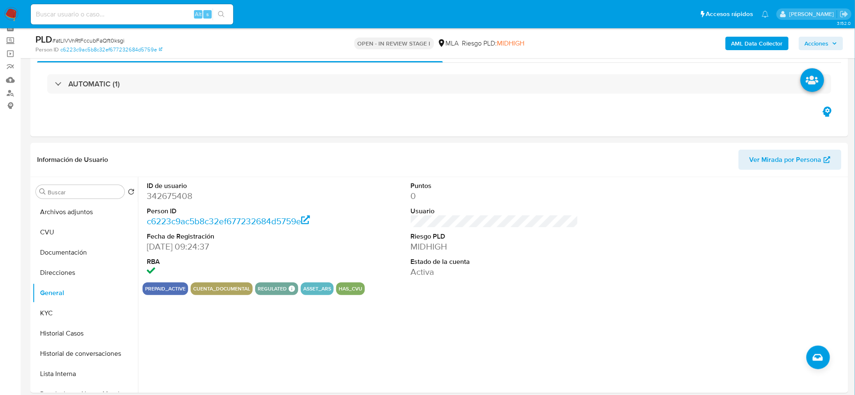
scroll to position [22, 0]
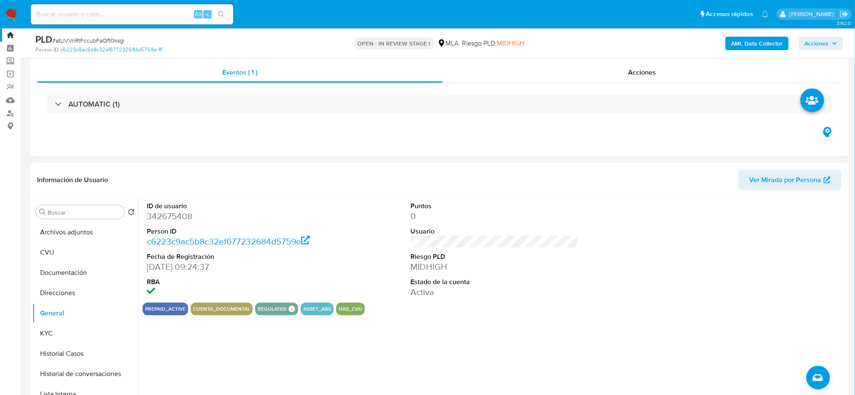
click at [766, 41] on b "AML Data Collector" at bounding box center [757, 44] width 51 height 14
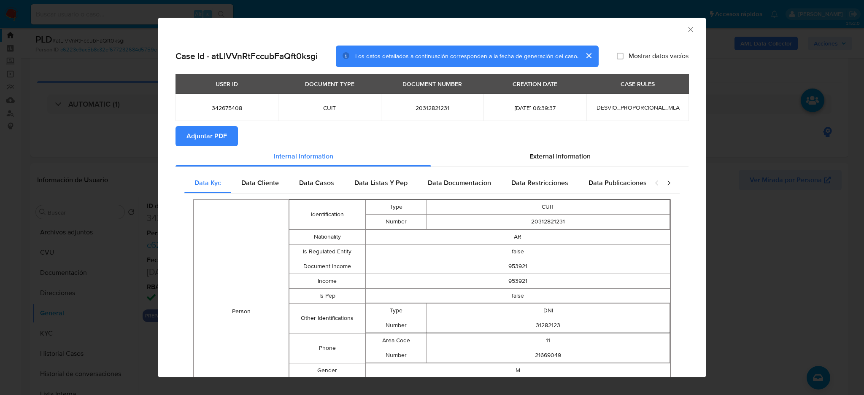
click at [219, 136] on span "Adjuntar PDF" at bounding box center [207, 136] width 41 height 19
click at [687, 32] on icon "Cerrar ventana" at bounding box center [691, 29] width 8 height 8
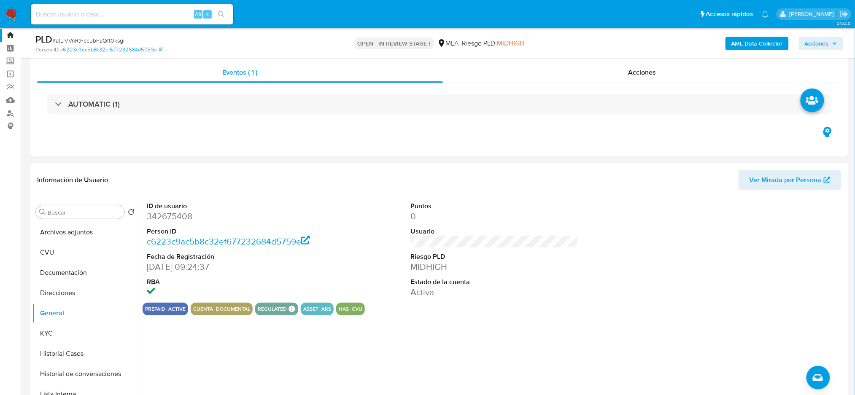
click at [180, 216] on dd "342675408" at bounding box center [231, 217] width 168 height 12
copy dd "342675408"
click at [58, 228] on button "Archivos adjuntos" at bounding box center [81, 232] width 99 height 20
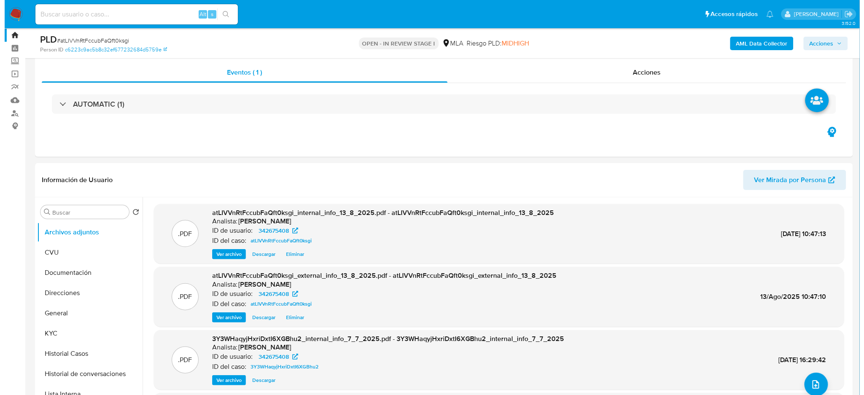
scroll to position [78, 0]
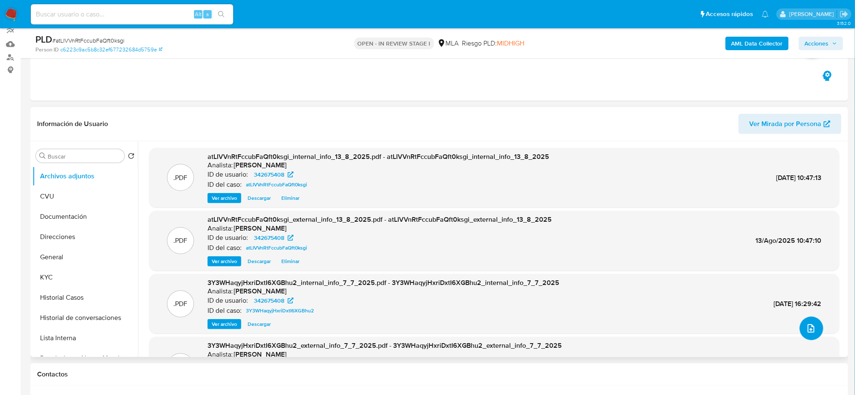
click at [814, 323] on button "upload-file" at bounding box center [812, 329] width 24 height 24
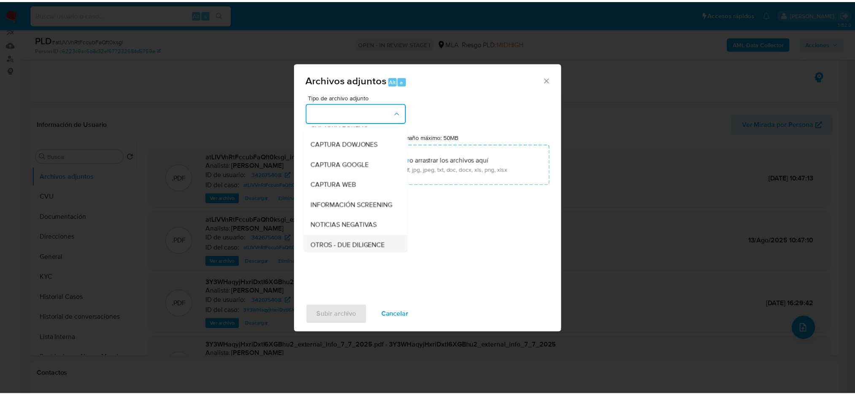
scroll to position [112, 0]
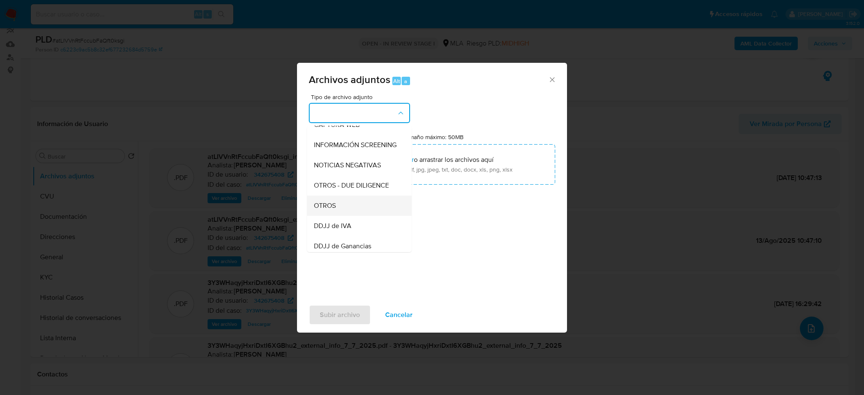
click at [341, 214] on div "OTROS" at bounding box center [357, 206] width 86 height 20
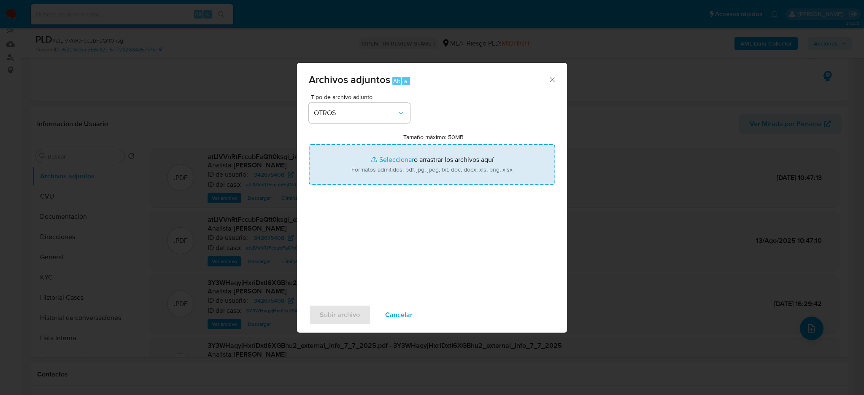
click at [378, 165] on input "Tamaño máximo: 50MB Seleccionar archivos" at bounding box center [432, 164] width 246 height 41
type input "C:\fakepath\Caselog atLIVVnRtFccubFaQft0ksgi_2025_08_13_08_32_28.docx"
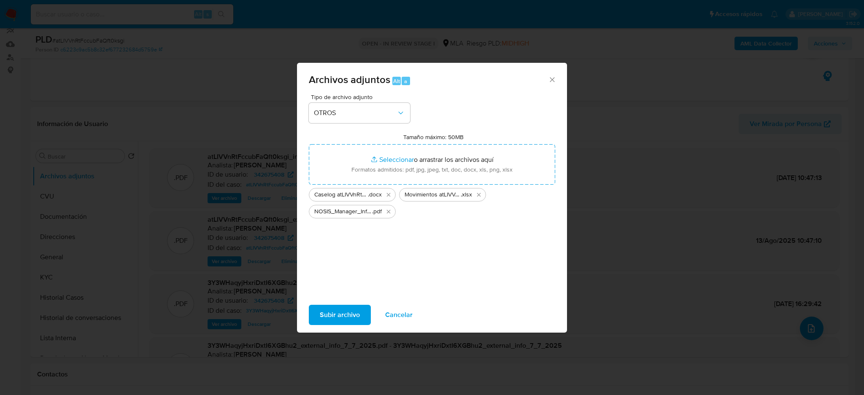
click at [326, 310] on span "Subir archivo" at bounding box center [340, 315] width 40 height 19
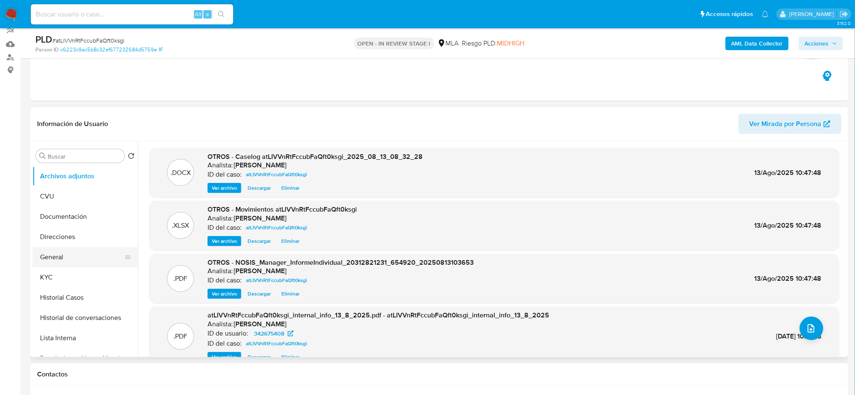
click at [65, 251] on button "General" at bounding box center [81, 257] width 99 height 20
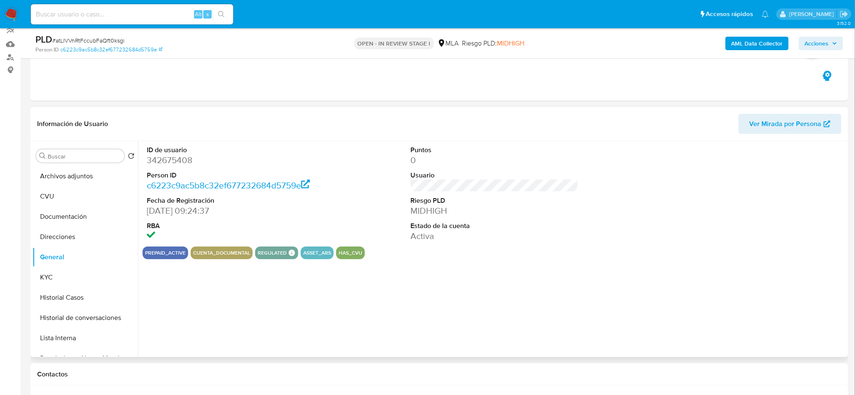
click at [172, 164] on dd "342675408" at bounding box center [231, 160] width 168 height 12
copy dd "342675408"
click at [833, 41] on icon "button" at bounding box center [835, 43] width 5 height 5
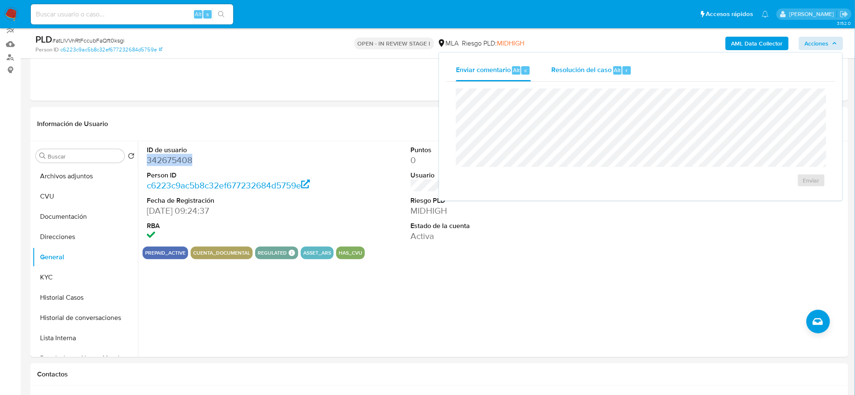
click at [582, 64] on div "Resolución del caso Alt r" at bounding box center [592, 71] width 81 height 22
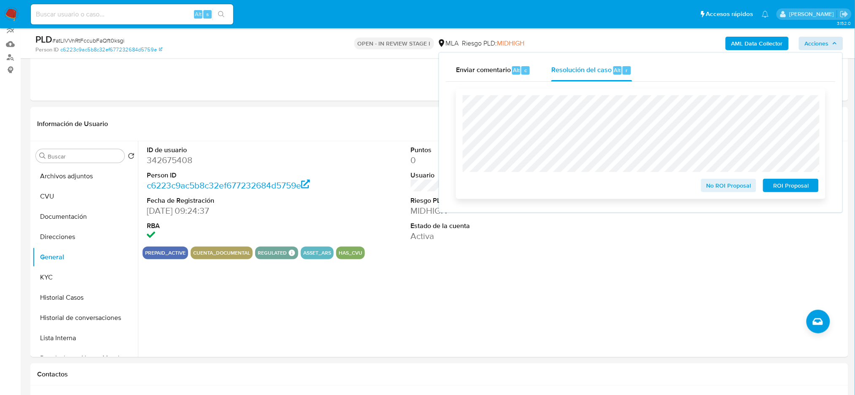
click at [711, 186] on span "No ROI Proposal" at bounding box center [729, 186] width 44 height 12
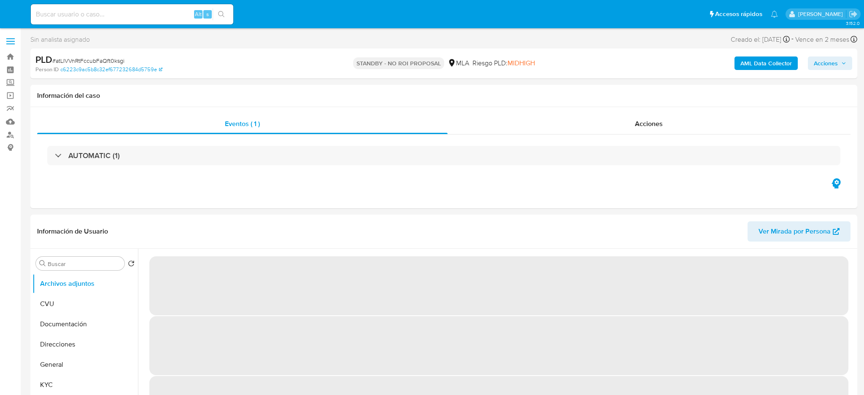
select select "10"
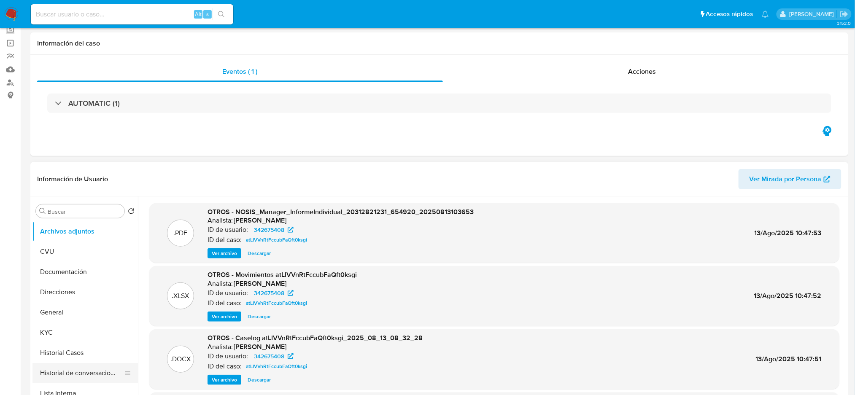
scroll to position [112, 0]
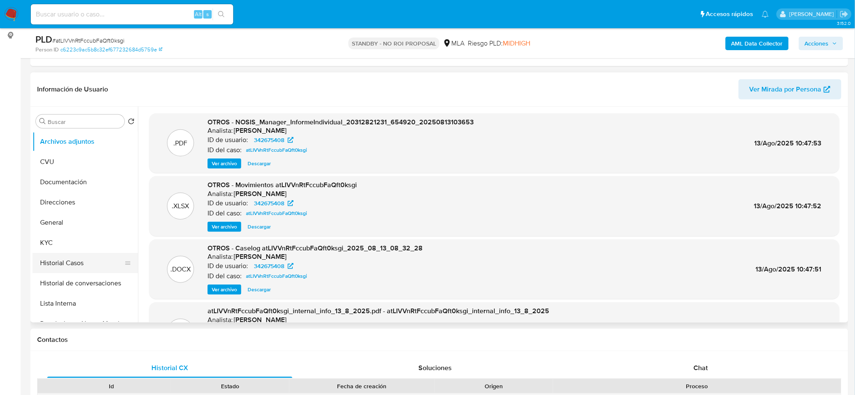
click at [77, 261] on button "Historial Casos" at bounding box center [81, 263] width 99 height 20
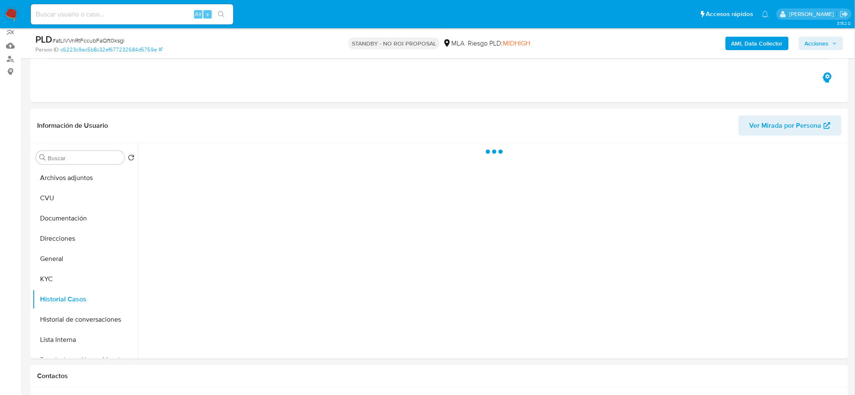
scroll to position [56, 0]
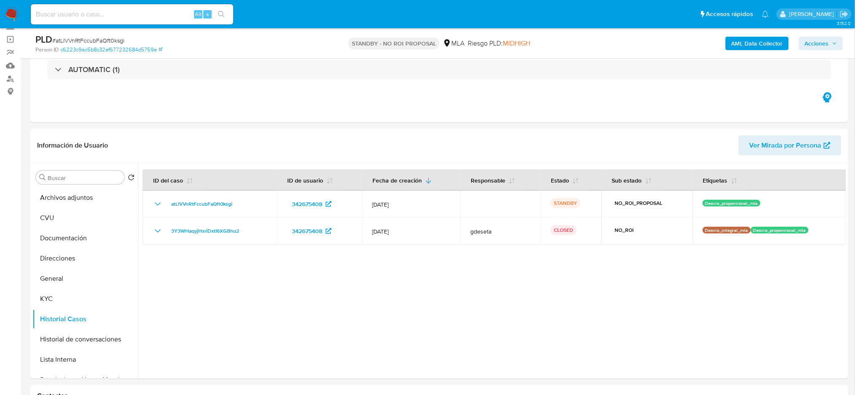
click at [14, 14] on img at bounding box center [11, 14] width 14 height 14
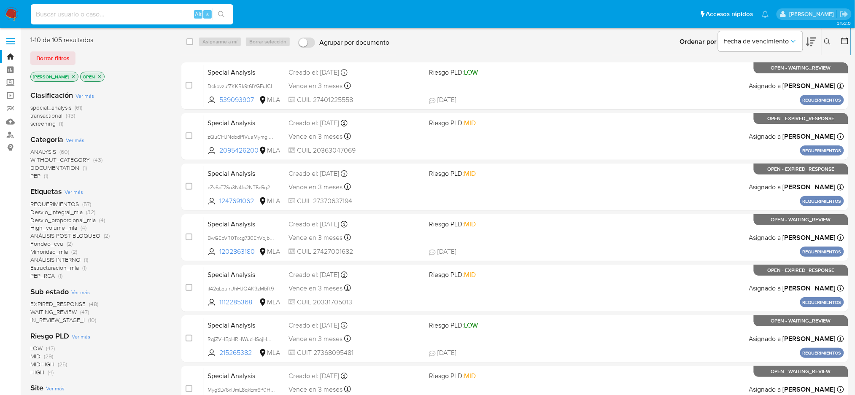
click at [141, 9] on input at bounding box center [132, 14] width 203 height 11
paste input "A41c5Mp8XFPYhSzNj2epuBoJ"
type input "A41c5Mp8XFPYhSzNj2epuBoJ"
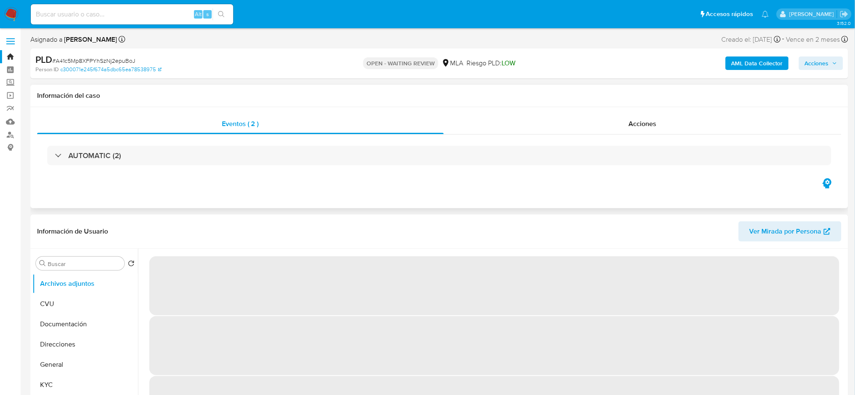
select select "10"
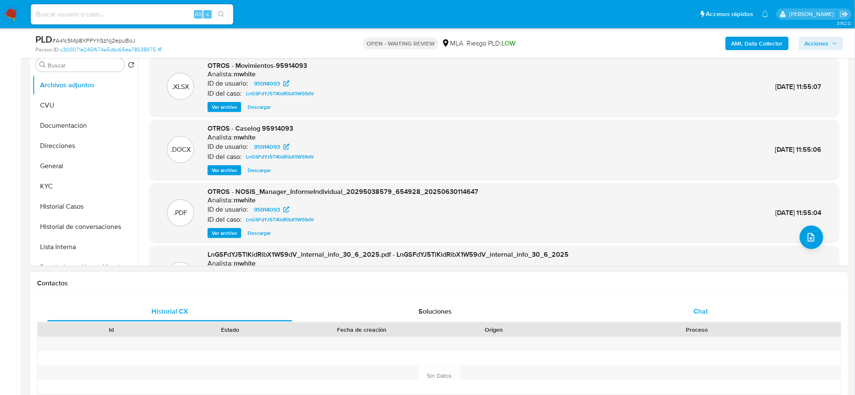
click at [719, 306] on div "Chat" at bounding box center [701, 312] width 245 height 20
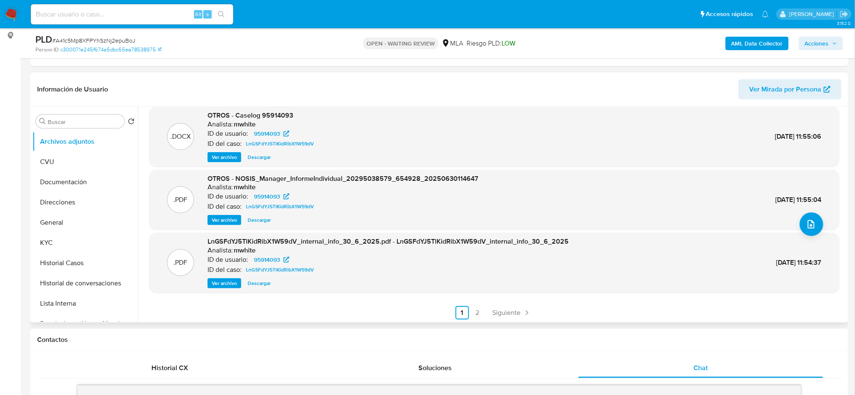
scroll to position [71, 0]
click at [476, 314] on link "2" at bounding box center [478, 312] width 14 height 14
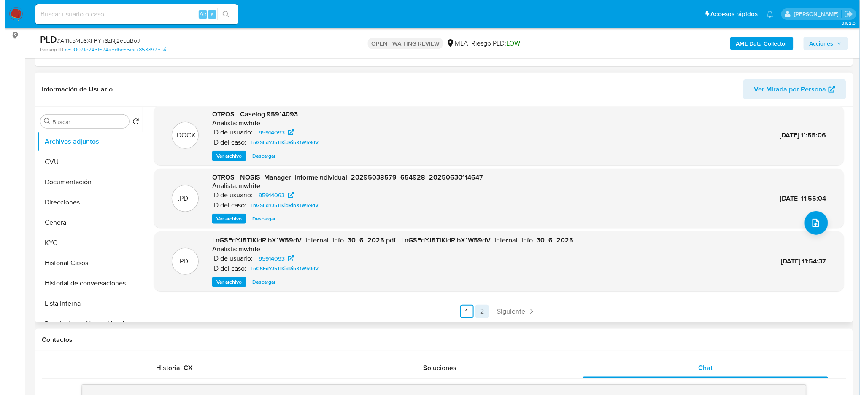
scroll to position [0, 0]
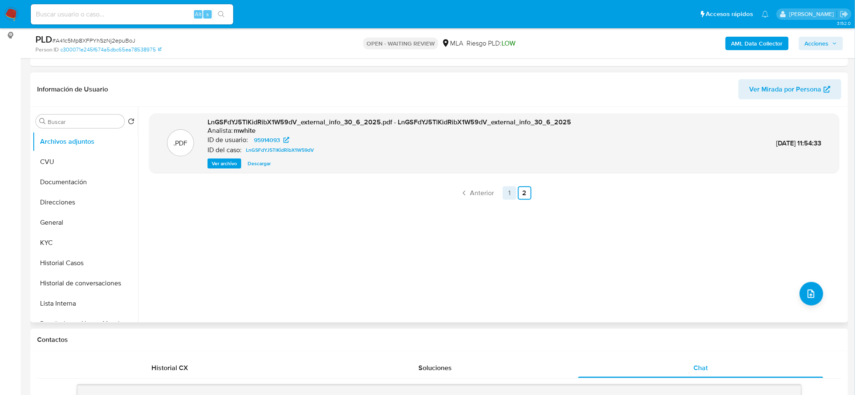
click at [505, 195] on link "1" at bounding box center [510, 194] width 14 height 14
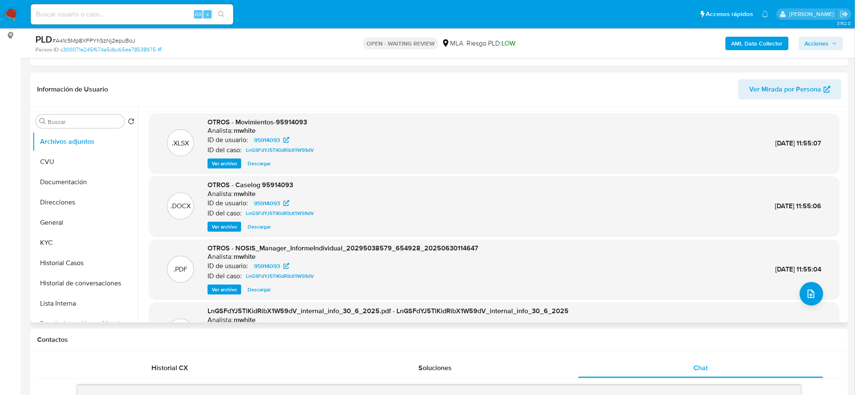
click at [209, 225] on button "Ver archivo" at bounding box center [225, 227] width 34 height 10
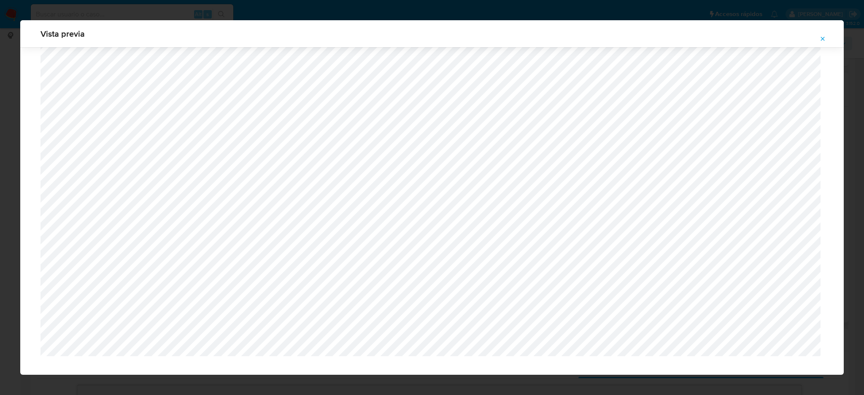
scroll to position [898, 0]
click at [820, 40] on icon "Attachment preview" at bounding box center [823, 38] width 7 height 7
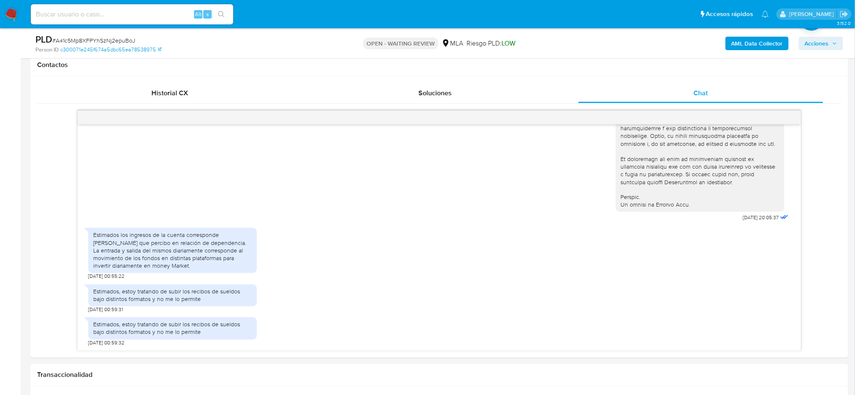
scroll to position [394, 0]
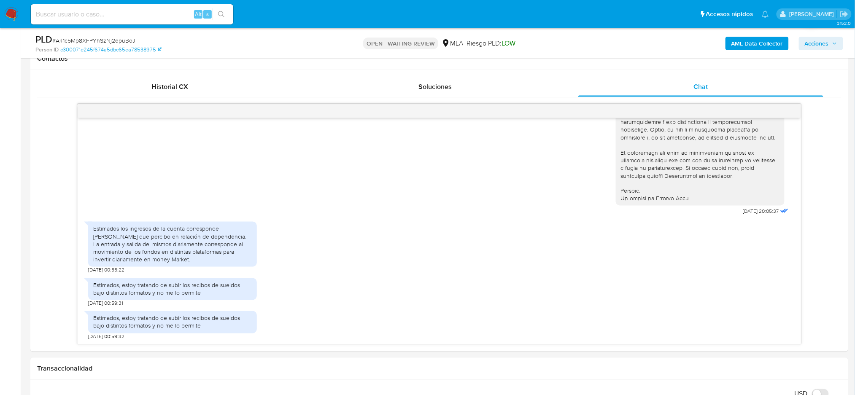
click at [104, 41] on span "# A41c5Mp8XFPYhSzNj2epuBoJ" at bounding box center [93, 40] width 83 height 8
copy span "A41c5Mp8XFPYhSzNj2epuBoJ"
click at [19, 13] on nav "Pausado Ver notificaciones Alt s Accesos rápidos Presiona las siguientes teclas…" at bounding box center [427, 14] width 855 height 28
click at [9, 16] on img at bounding box center [11, 14] width 14 height 14
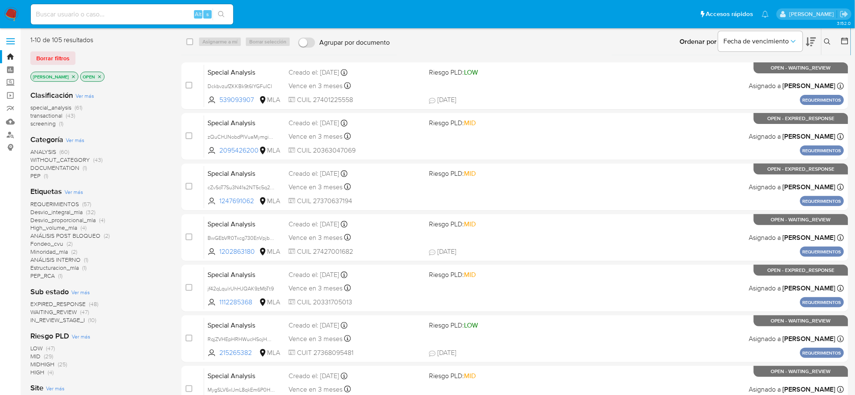
click at [824, 41] on button at bounding box center [829, 42] width 14 height 10
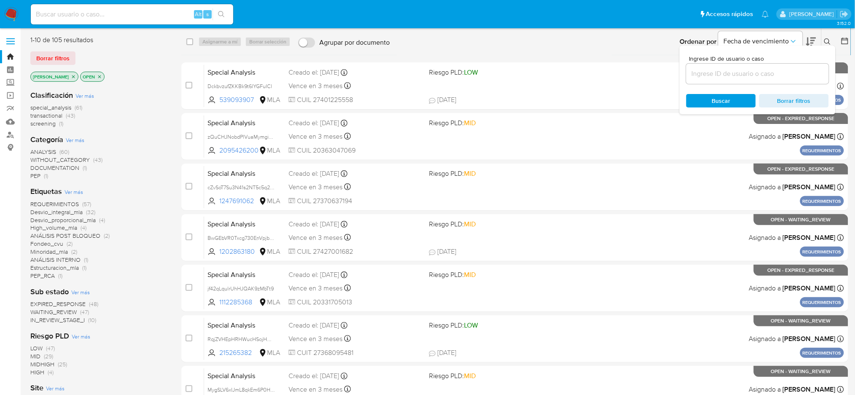
click at [762, 74] on input at bounding box center [758, 73] width 143 height 11
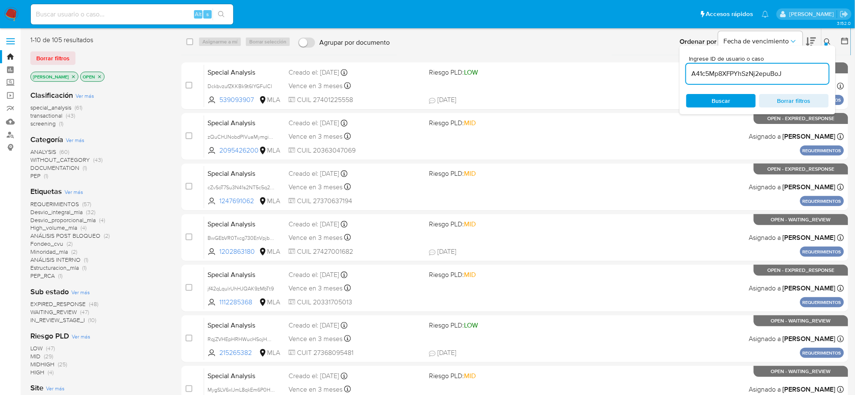
type input "A41c5Mp8XFPYhSzNj2epuBoJ"
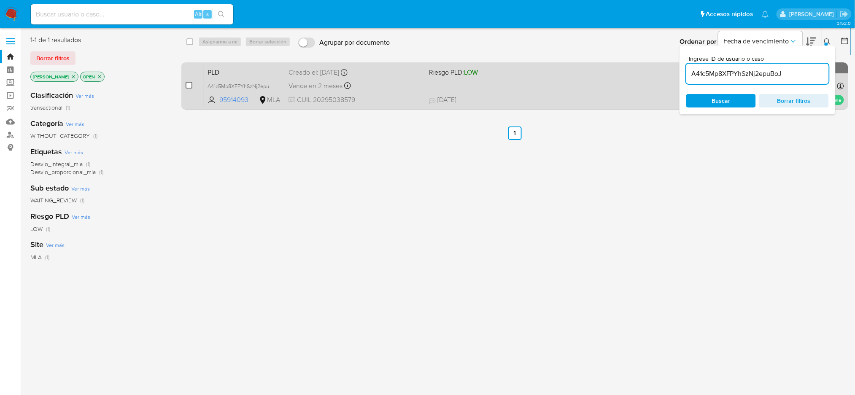
click at [189, 87] on input "checkbox" at bounding box center [189, 85] width 7 height 7
checkbox input "true"
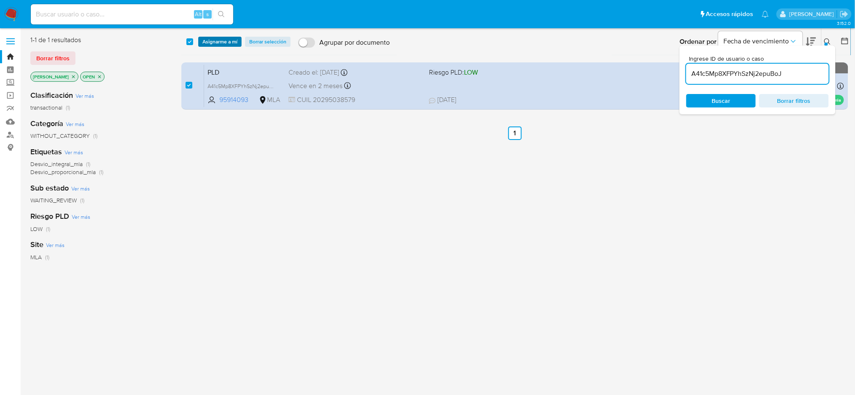
click at [221, 45] on span "Asignarme a mí" at bounding box center [220, 42] width 35 height 8
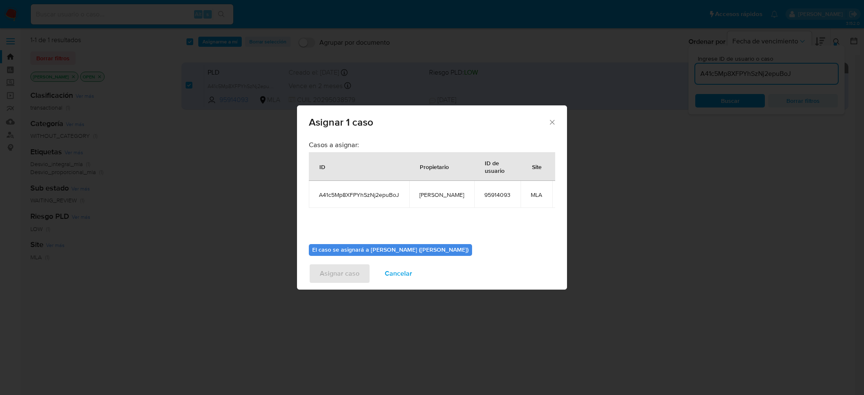
click at [441, 197] on span "amedzovich" at bounding box center [441, 195] width 45 height 8
copy span "amedzovich"
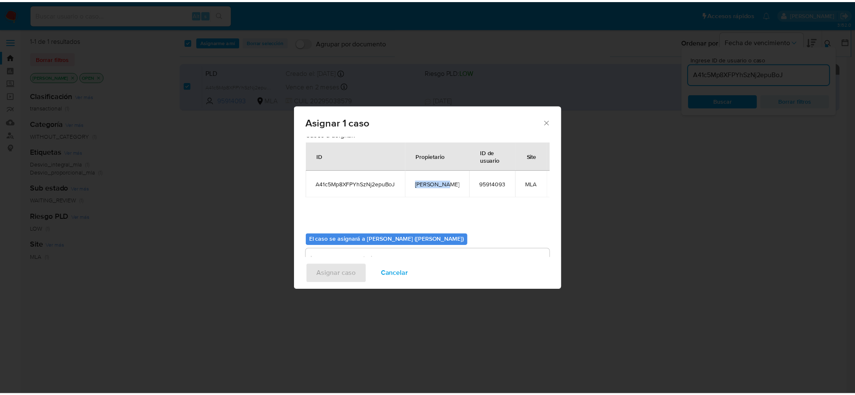
scroll to position [43, 0]
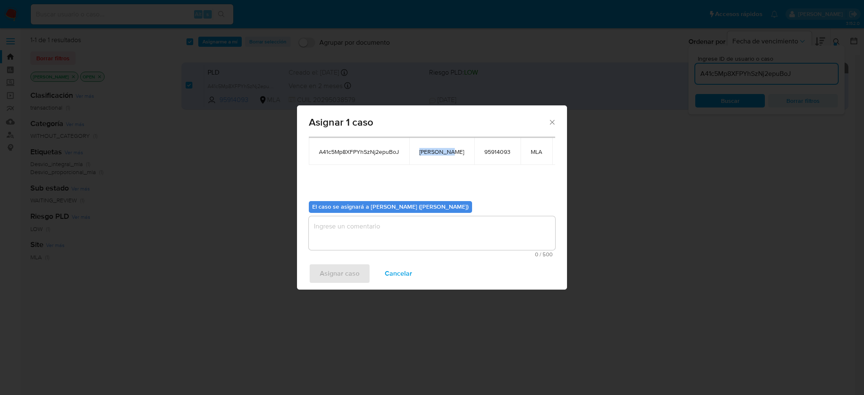
click at [387, 222] on textarea "assign-modal" at bounding box center [432, 233] width 246 height 34
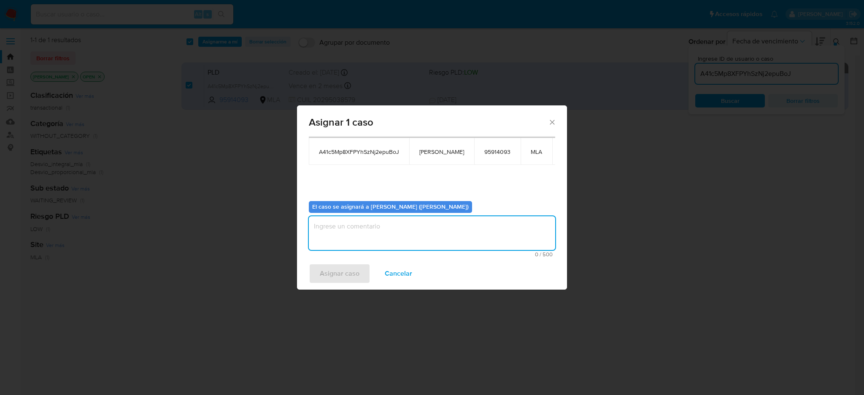
paste textarea "amedzovich"
type textarea "amedzovich"
click at [349, 272] on span "Asignar caso" at bounding box center [340, 274] width 40 height 19
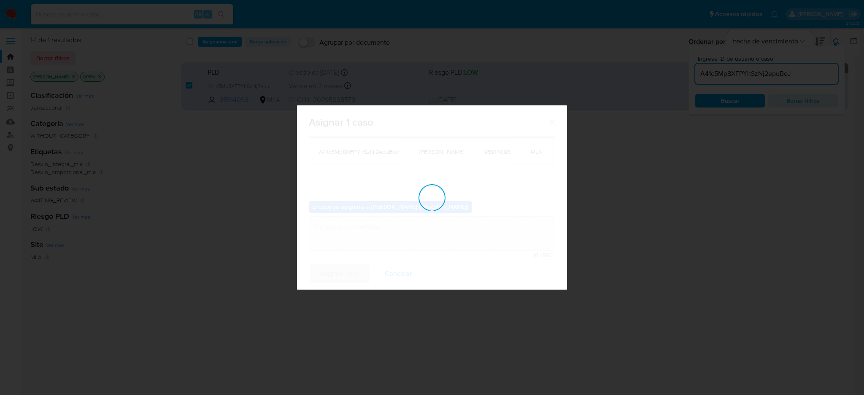
checkbox input "false"
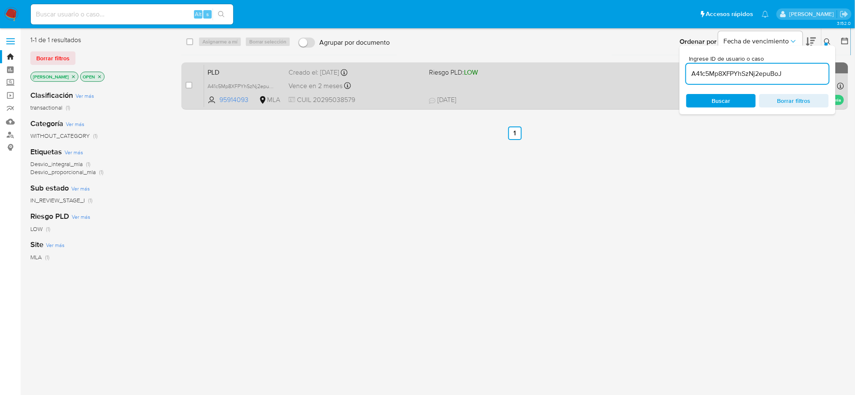
click at [252, 68] on span "PLD" at bounding box center [245, 71] width 74 height 11
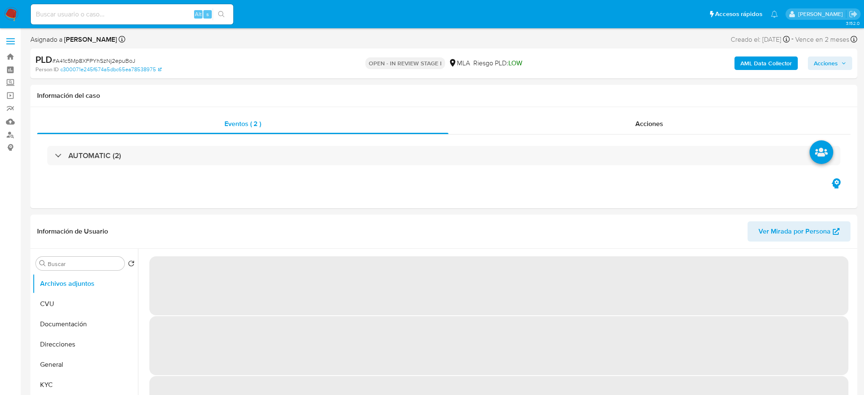
select select "10"
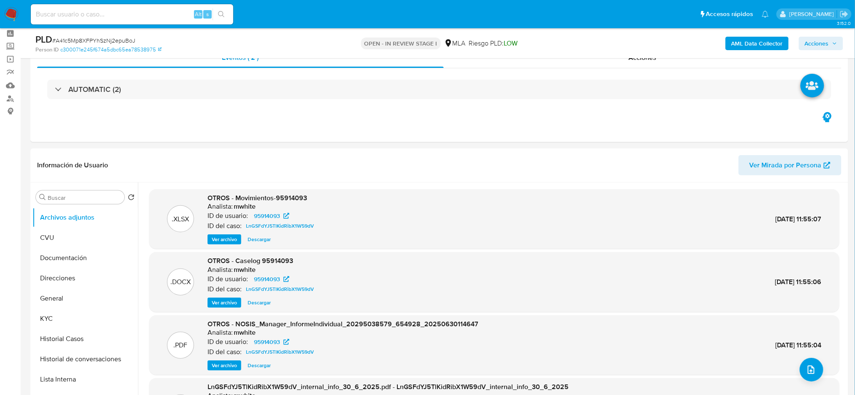
scroll to position [56, 0]
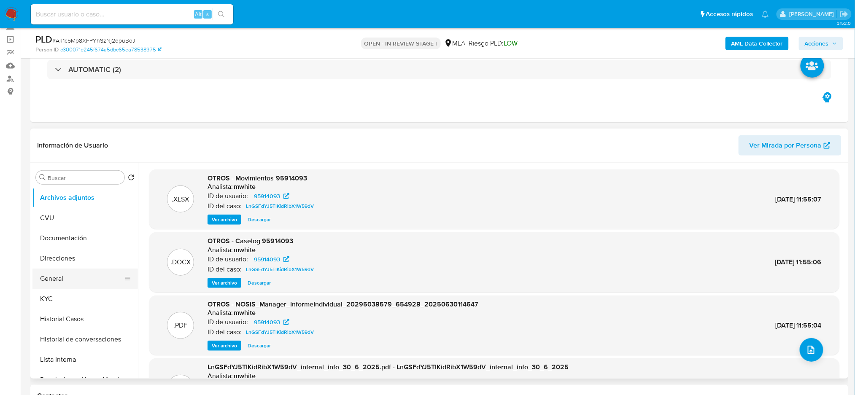
click at [99, 280] on button "General" at bounding box center [81, 279] width 99 height 20
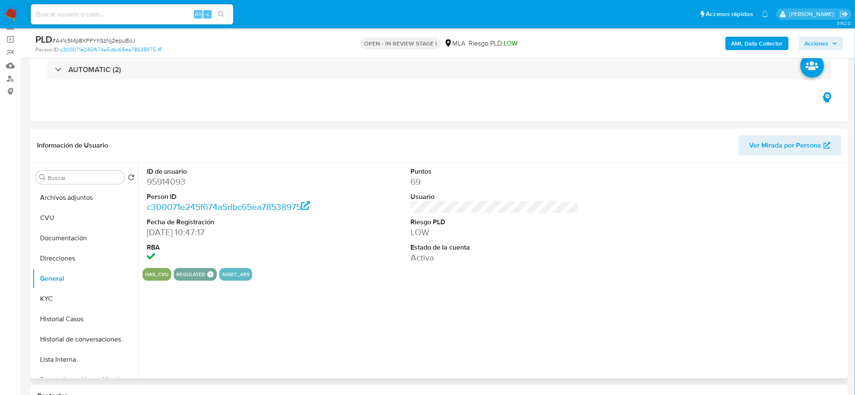
click at [173, 185] on dd "95914093" at bounding box center [231, 182] width 168 height 12
copy dd "95914093"
click at [72, 43] on span "# A41c5Mp8XFPYhSzNj2epuBoJ" at bounding box center [93, 40] width 83 height 8
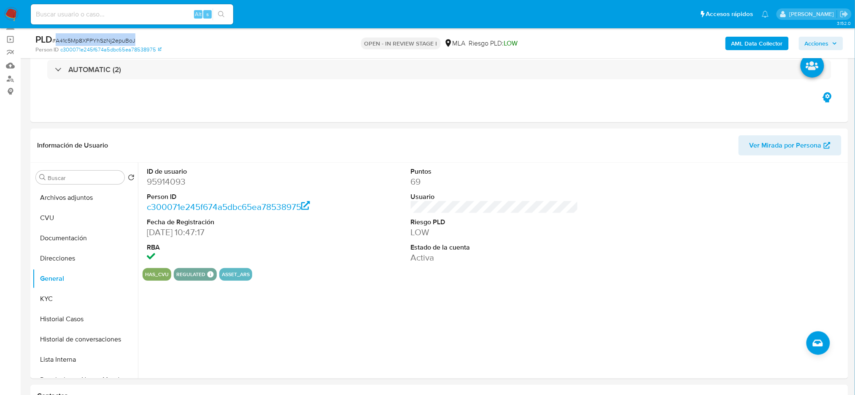
copy span "A41c5Mp8XFPYhSzNj2epuBoJ"
click at [160, 181] on dd "95914093" at bounding box center [231, 182] width 168 height 12
copy dd "95914093"
click at [53, 297] on button "KYC" at bounding box center [81, 299] width 99 height 20
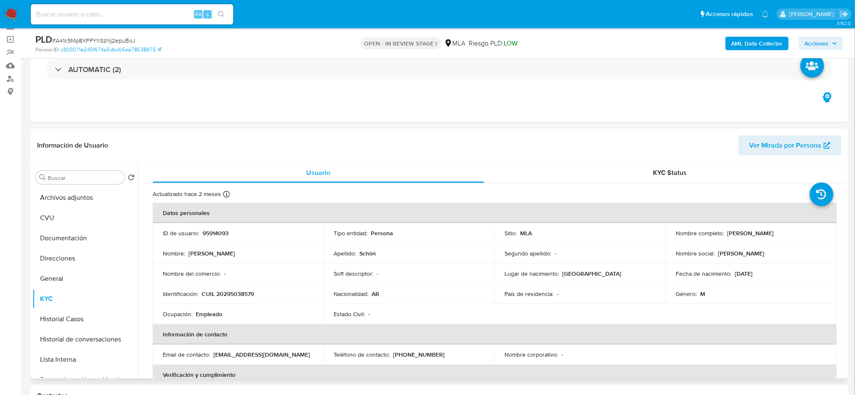
click at [241, 290] on p "CUIL 20295038579" at bounding box center [228, 294] width 52 height 8
copy p "20295038579"
drag, startPoint x: 226, startPoint y: 316, endPoint x: 227, endPoint y: 303, distance: 13.5
click at [226, 311] on div "Ocupación : Empleado" at bounding box center [238, 315] width 151 height 8
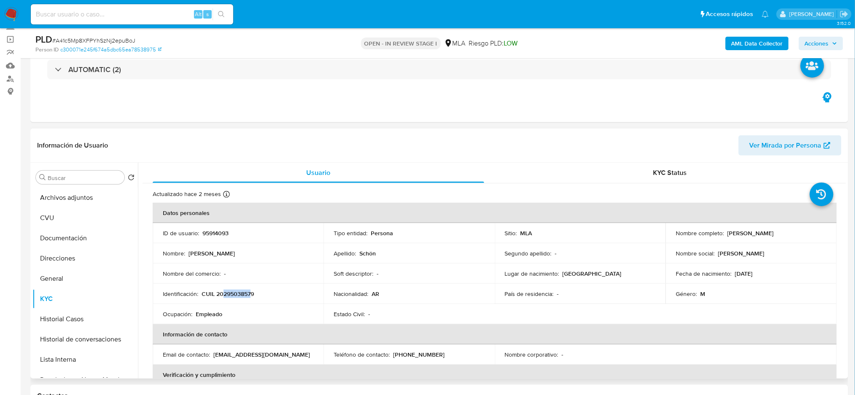
drag, startPoint x: 232, startPoint y: 294, endPoint x: 251, endPoint y: 295, distance: 19.0
click at [251, 295] on p "CUIL 20295038579" at bounding box center [228, 294] width 52 height 8
copy p "29503857"
click at [250, 243] on tbody "ID de usuario : 95914093 Tipo entidad : Persona Sitio : MLA Nombre completo : D…" at bounding box center [495, 273] width 684 height 101
click at [231, 294] on p "CUIL 20295038579" at bounding box center [228, 294] width 52 height 8
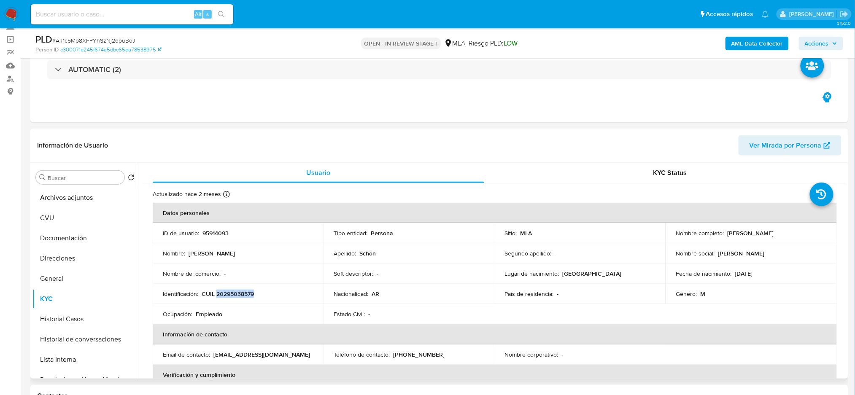
click at [231, 294] on p "CUIL 20295038579" at bounding box center [228, 294] width 52 height 8
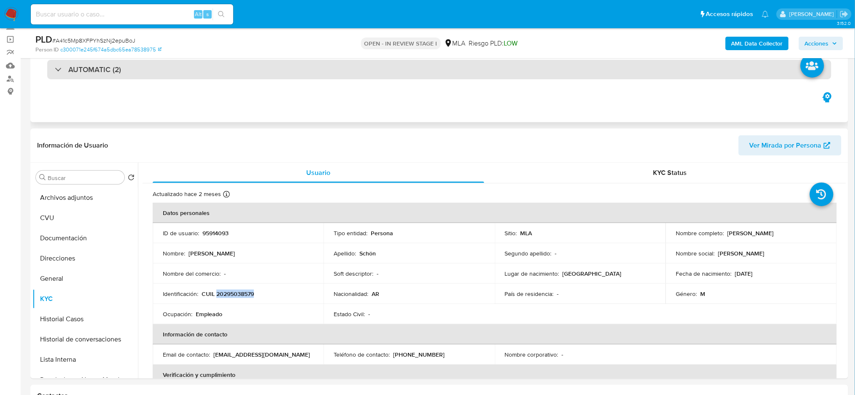
copy p "20295038579"
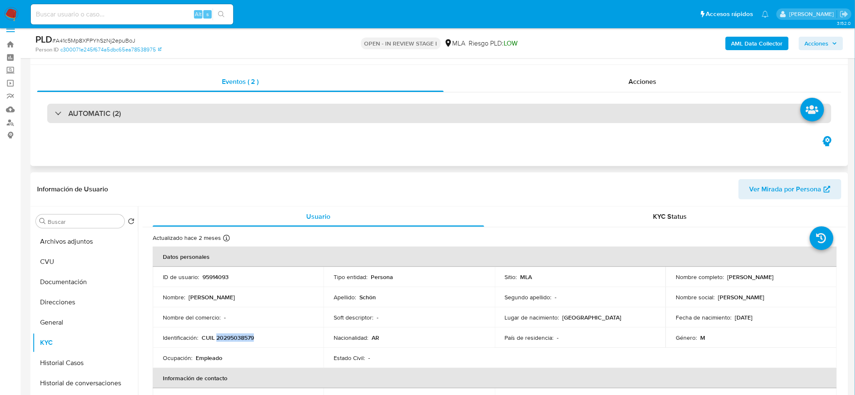
scroll to position [0, 0]
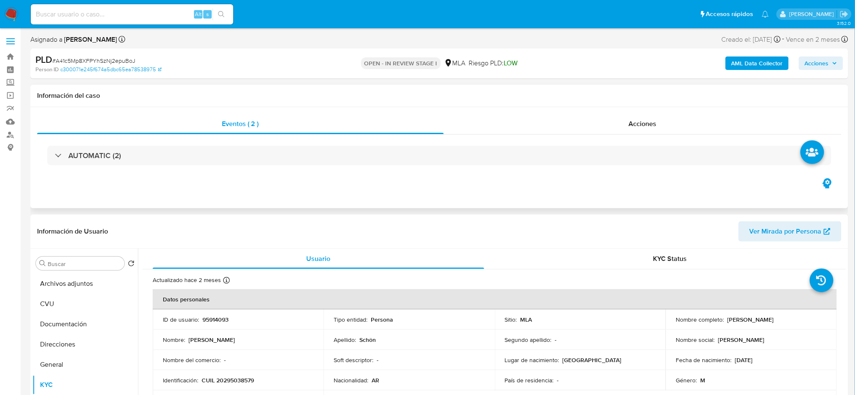
click at [169, 166] on div "AUTOMATIC (2)" at bounding box center [439, 156] width 805 height 42
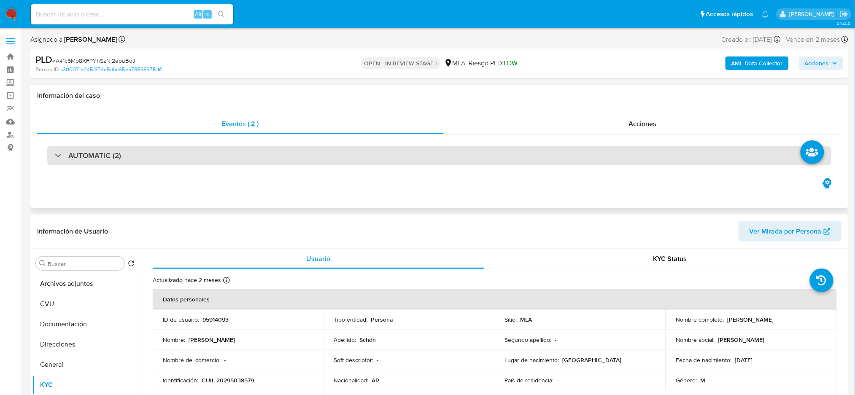
click at [163, 161] on div "AUTOMATIC (2)" at bounding box center [439, 155] width 785 height 19
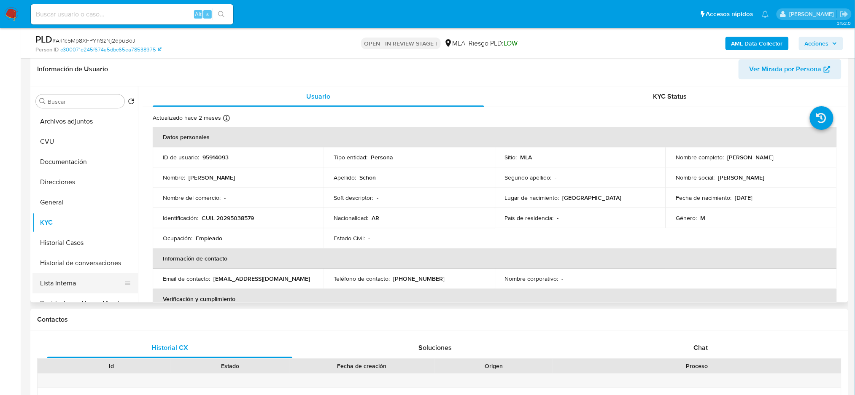
scroll to position [675, 0]
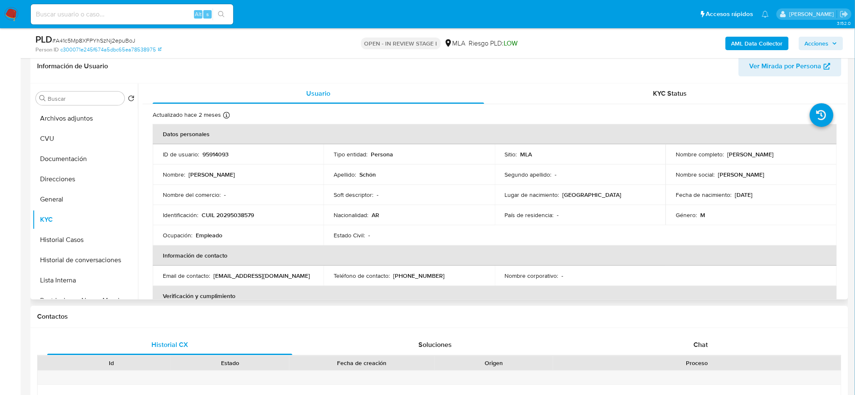
drag, startPoint x: 725, startPoint y: 154, endPoint x: 810, endPoint y: 156, distance: 85.3
click at [810, 156] on div "Nombre completo : Diego Andres Schön" at bounding box center [751, 155] width 151 height 8
copy p "Diego Andres Schön"
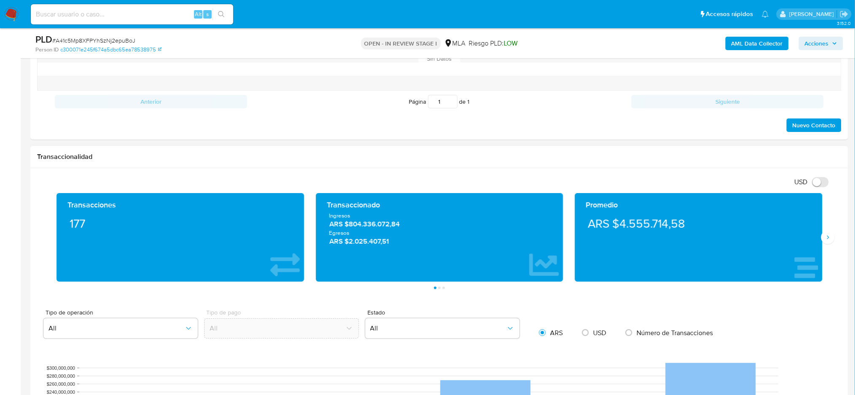
scroll to position [951, 0]
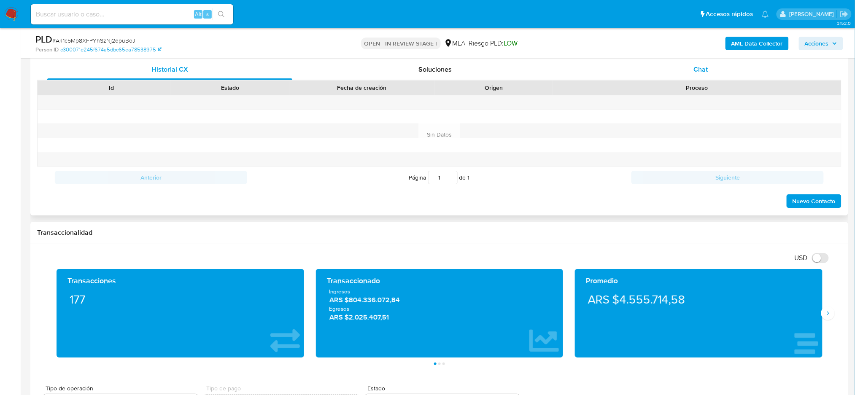
click at [687, 73] on div "Chat" at bounding box center [701, 70] width 245 height 20
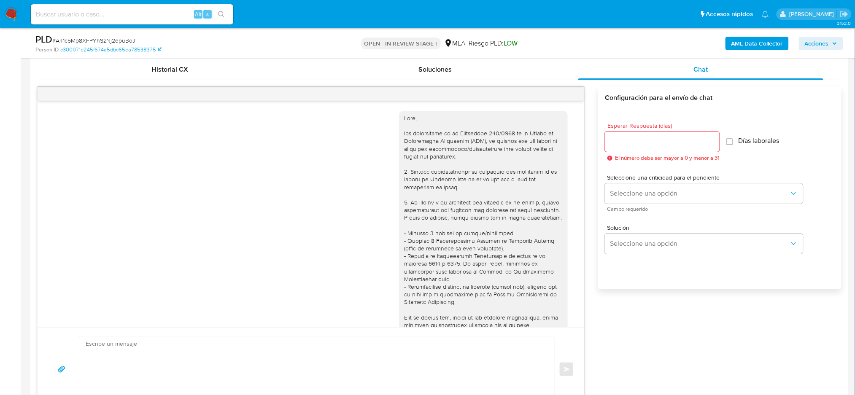
scroll to position [382, 0]
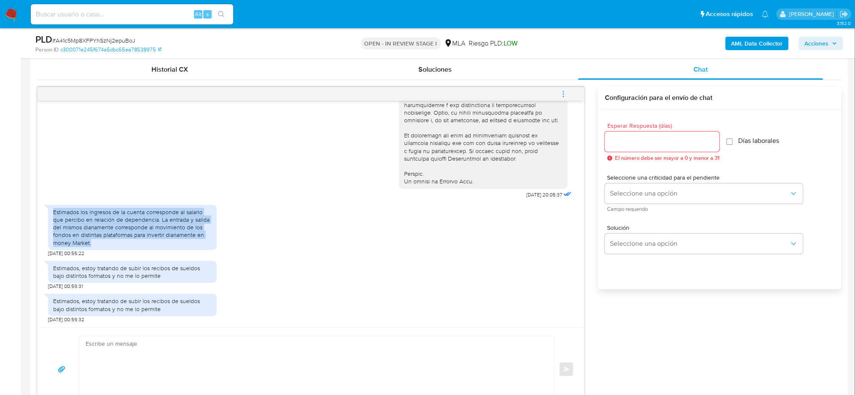
drag, startPoint x: 106, startPoint y: 254, endPoint x: 51, endPoint y: 211, distance: 69.7
click at [51, 211] on div "Estimados los ingresos de la cuenta corresponde al salario que percibo en relac…" at bounding box center [132, 229] width 169 height 56
copy div "Estimados los ingresos de la cuenta corresponde al salario que percibo en relac…"
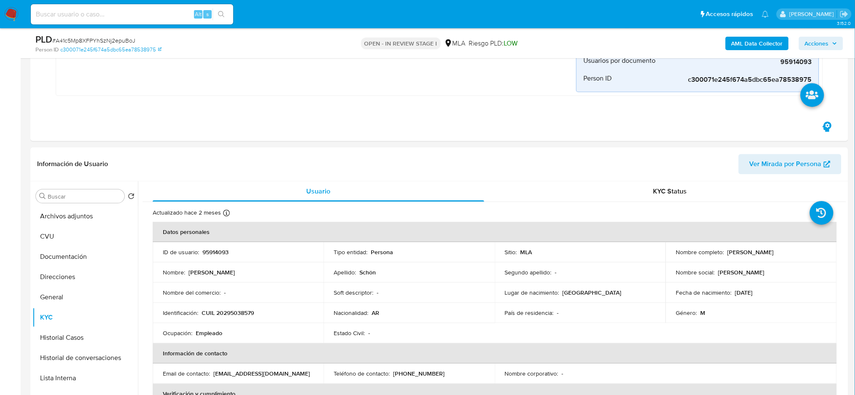
scroll to position [557, 0]
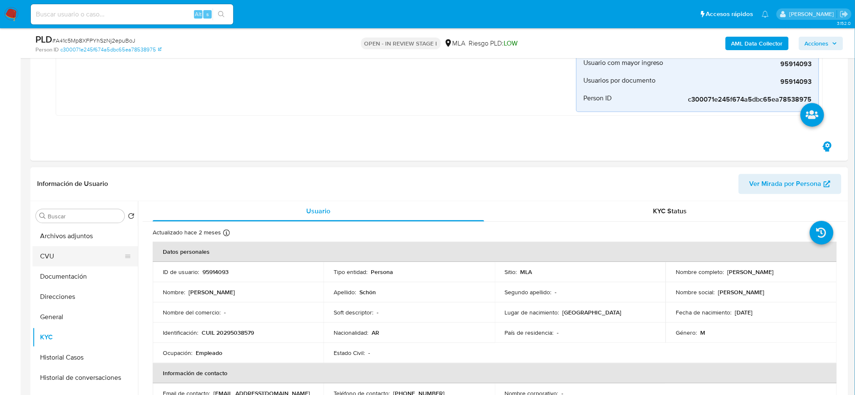
click at [65, 265] on button "CVU" at bounding box center [81, 257] width 99 height 20
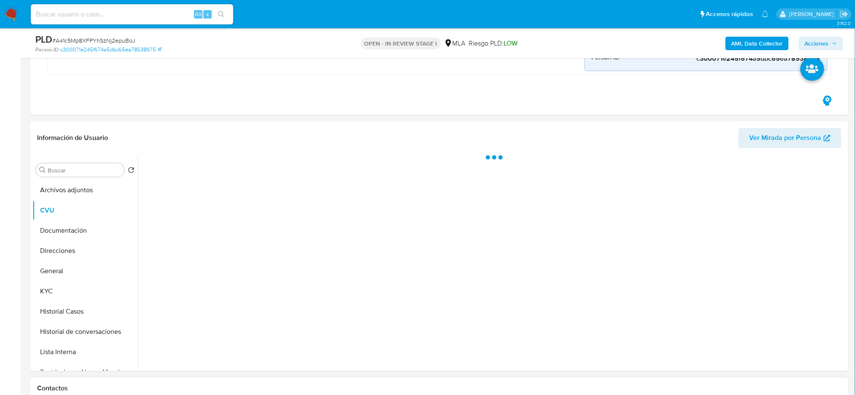
scroll to position [613, 0]
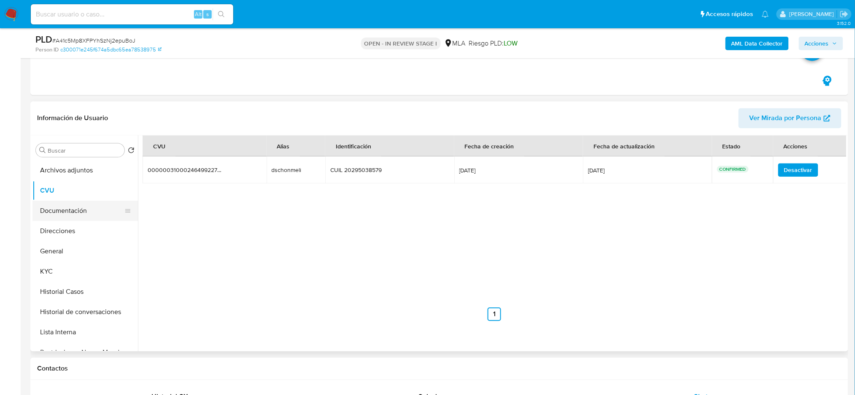
click at [60, 216] on button "Documentación" at bounding box center [81, 211] width 99 height 20
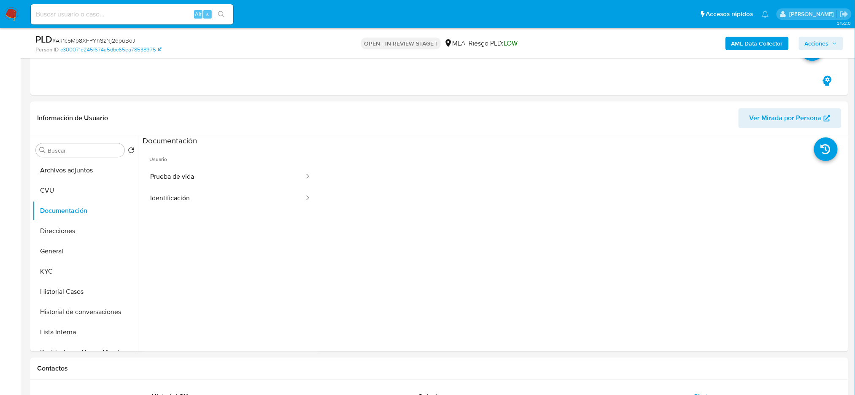
click at [93, 39] on span "# A41c5Mp8XFPYhSzNj2epuBoJ" at bounding box center [93, 40] width 83 height 8
copy span "A41c5Mp8XFPYhSzNj2epuBoJ"
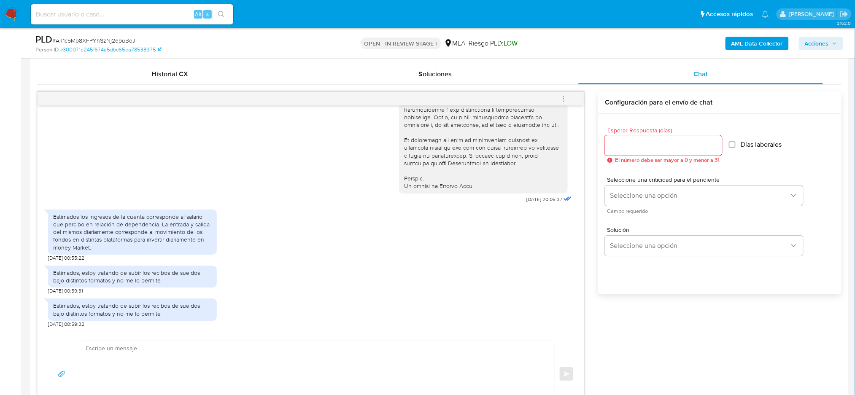
scroll to position [1063, 0]
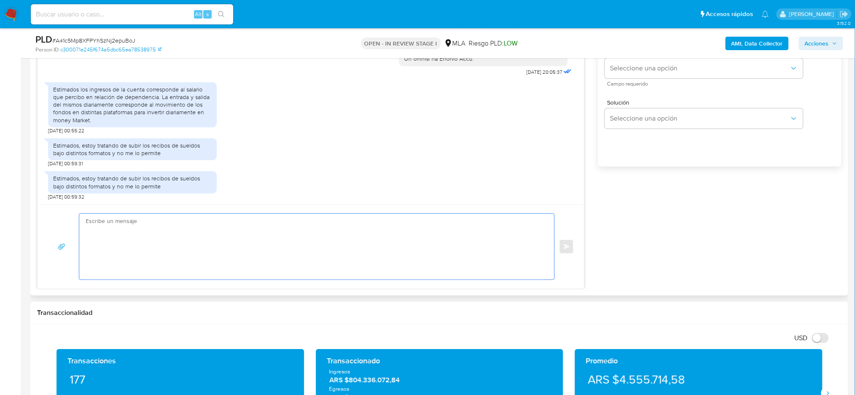
click at [116, 232] on textarea at bounding box center [315, 247] width 458 height 66
paste textarea "Hola, ¡Muchas gracias por tu respuesta! ¿Podrías enviarnos los últimos 3 Recibo…"
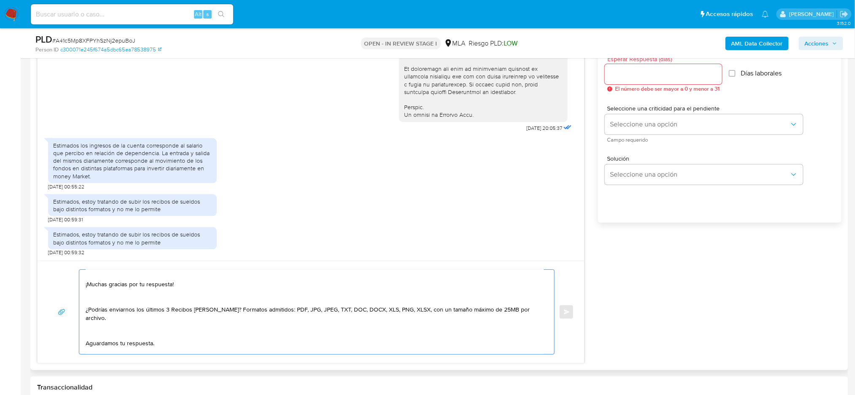
scroll to position [0, 0]
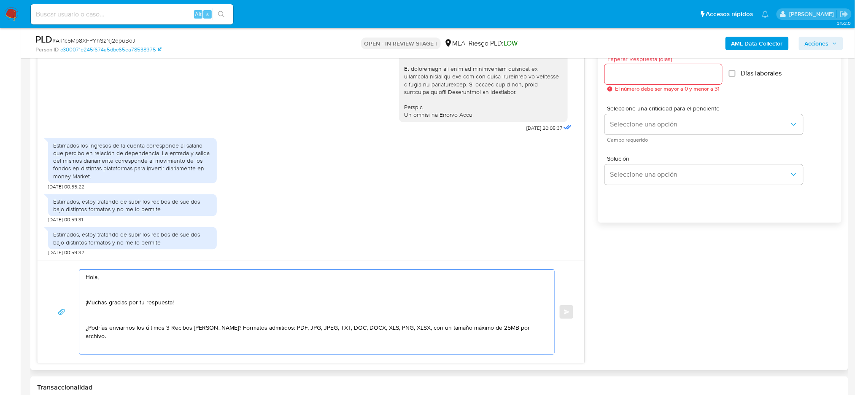
type textarea "Hola, ¡Muchas gracias por tu respuesta! ¿Podrías enviarnos los últimos 3 Recibo…"
click at [618, 77] on input "Esperar Respuesta (días)" at bounding box center [663, 74] width 117 height 11
type input "3"
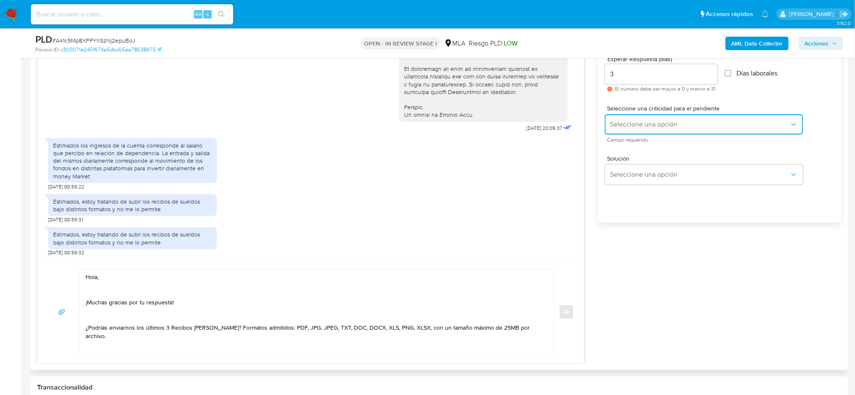
click at [624, 119] on button "Seleccione una opción" at bounding box center [704, 124] width 198 height 20
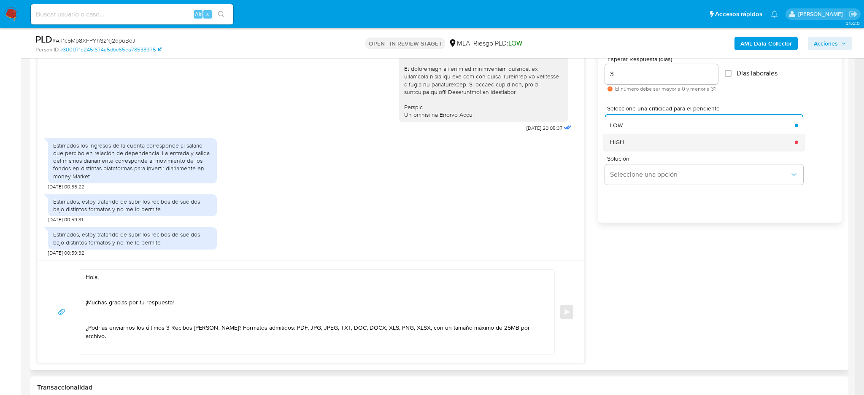
click at [625, 139] on div "HIGH" at bounding box center [700, 142] width 180 height 17
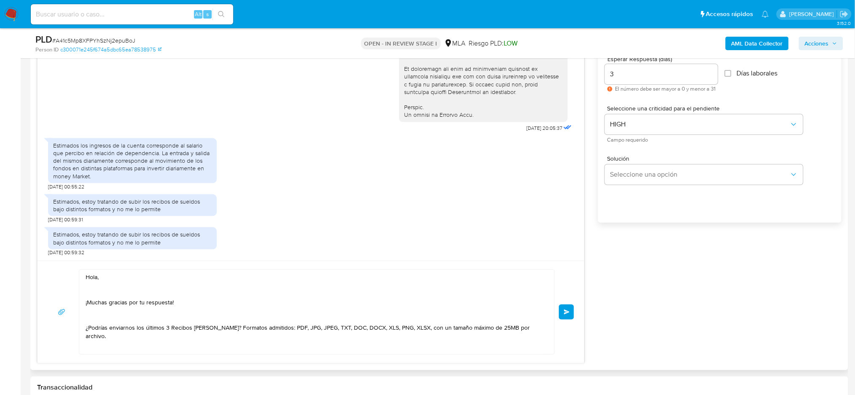
click at [568, 309] on button "Enviar" at bounding box center [566, 312] width 15 height 15
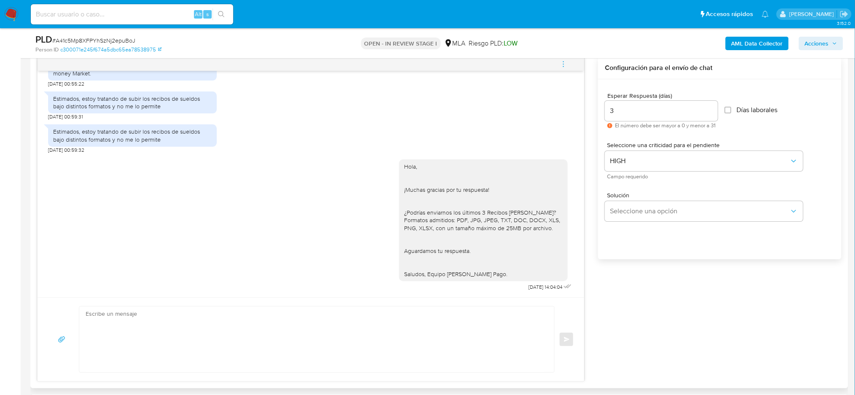
scroll to position [951, 0]
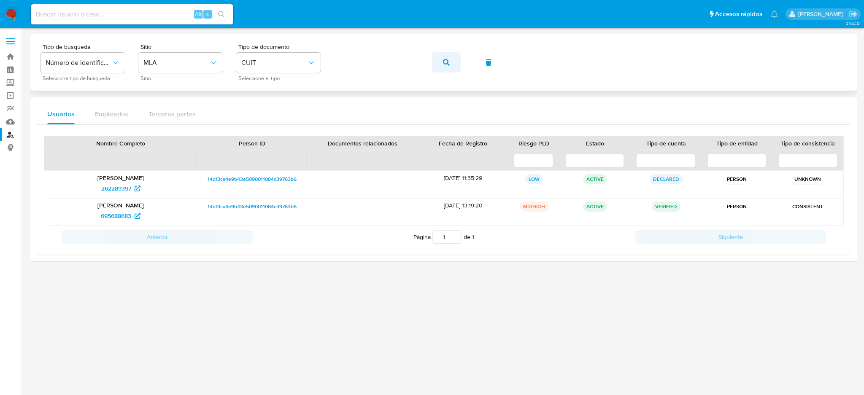
click at [443, 61] on icon "button" at bounding box center [446, 62] width 7 height 7
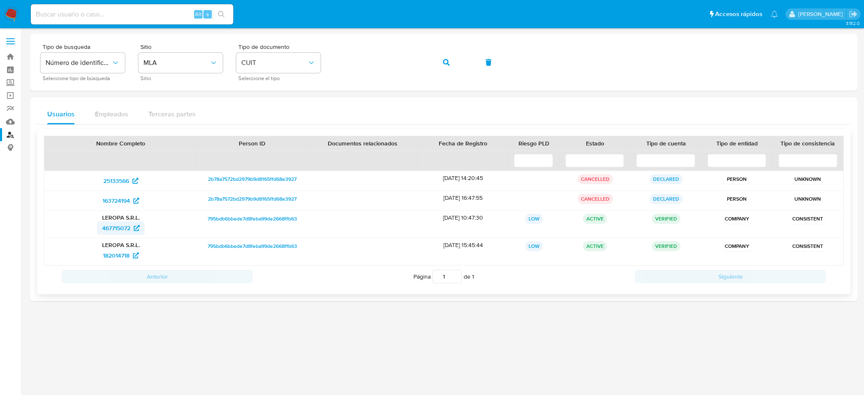
click at [111, 225] on span "467715072" at bounding box center [116, 229] width 28 height 14
click at [301, 59] on div "Tipo de busqueda Número de identificación Seleccione tipo de búsqueda Sitio MLA…" at bounding box center [444, 62] width 807 height 37
click at [441, 64] on button "button" at bounding box center [446, 62] width 29 height 20
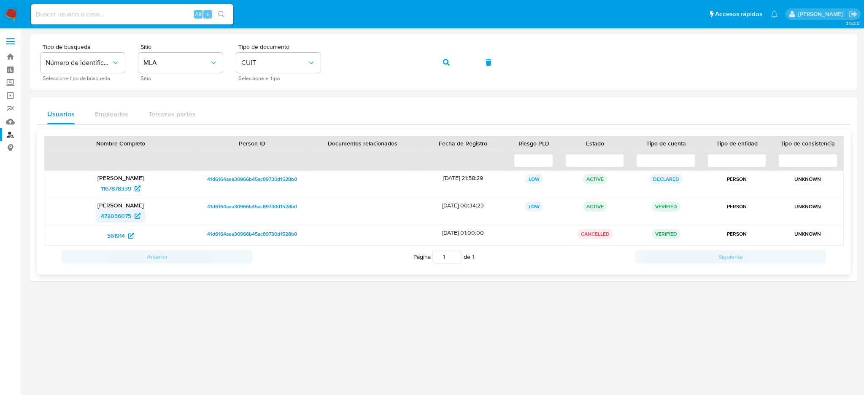
click at [116, 213] on span "472036075" at bounding box center [116, 216] width 30 height 14
click at [282, 71] on div "Tipo de busqueda Número de identificación Seleccione tipo de búsqueda Sitio MLA…" at bounding box center [444, 62] width 807 height 37
click at [445, 65] on icon "button" at bounding box center [446, 62] width 7 height 7
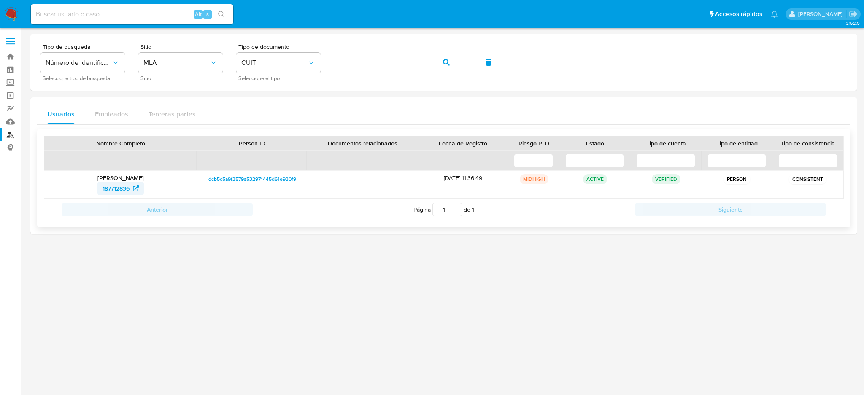
click at [119, 185] on span "187712836" at bounding box center [116, 189] width 27 height 14
click at [298, 70] on div "Tipo de busqueda Número de identificación Seleccione tipo de búsqueda Sitio MLA…" at bounding box center [444, 62] width 807 height 37
click at [444, 63] on icon "button" at bounding box center [446, 62] width 7 height 7
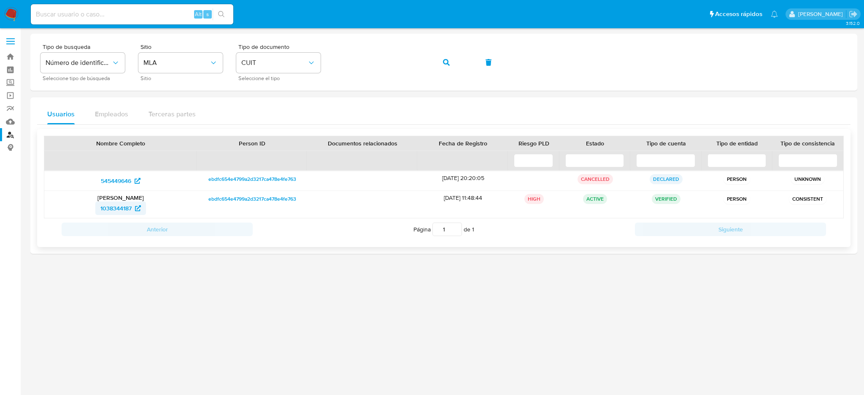
click at [104, 210] on span "1038344187" at bounding box center [115, 209] width 31 height 14
click at [314, 60] on div "Tipo de busqueda Número de identificación Seleccione tipo de búsqueda Sitio MLA…" at bounding box center [444, 62] width 807 height 37
click at [448, 68] on span "button" at bounding box center [446, 62] width 7 height 19
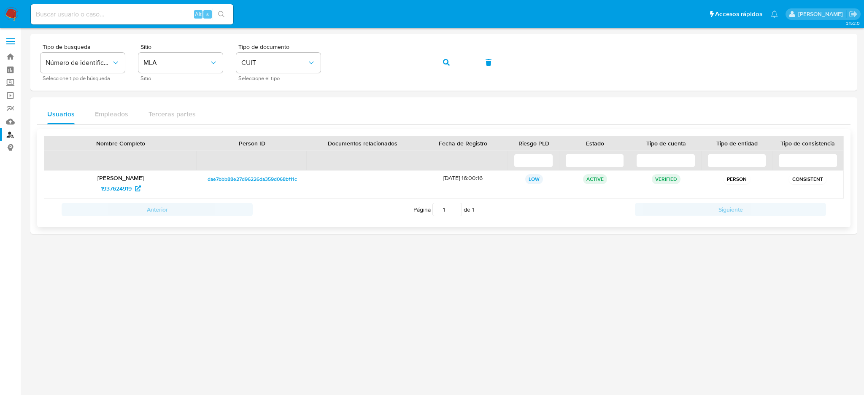
click at [114, 198] on div "[PERSON_NAME] 1937624919" at bounding box center [120, 184] width 153 height 27
click at [114, 192] on span "1937624919" at bounding box center [116, 189] width 31 height 14
click at [288, 75] on div "Tipo de busqueda Número de identificación Seleccione tipo de búsqueda Sitio MLA…" at bounding box center [444, 62] width 807 height 37
click at [454, 59] on button "button" at bounding box center [446, 62] width 29 height 20
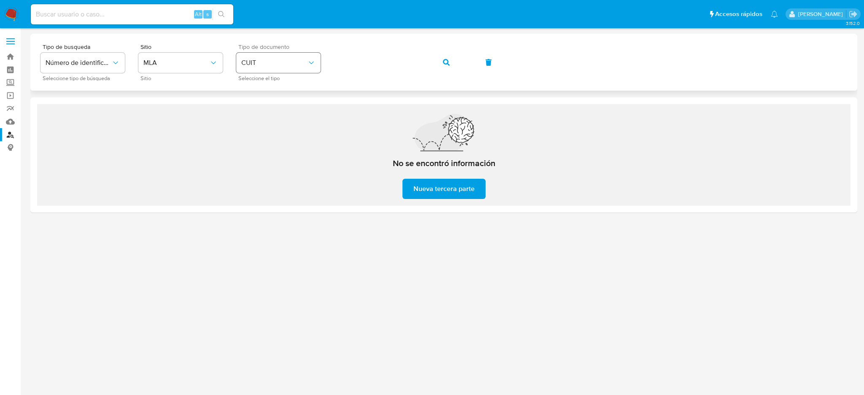
click at [312, 62] on div "Tipo de busqueda Número de identificación Seleccione tipo de búsqueda Sitio MLA…" at bounding box center [444, 62] width 807 height 37
click at [456, 62] on button "button" at bounding box center [446, 62] width 29 height 20
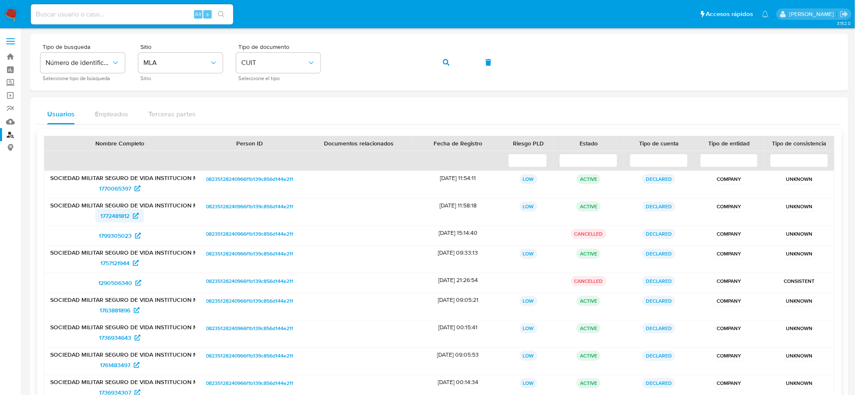
click at [118, 218] on span "1772481812" at bounding box center [114, 216] width 29 height 14
click at [317, 65] on div "Tipo de busqueda Número de identificación Seleccione tipo de búsqueda Sitio MLA…" at bounding box center [440, 62] width 798 height 37
click at [454, 69] on button "button" at bounding box center [446, 62] width 29 height 20
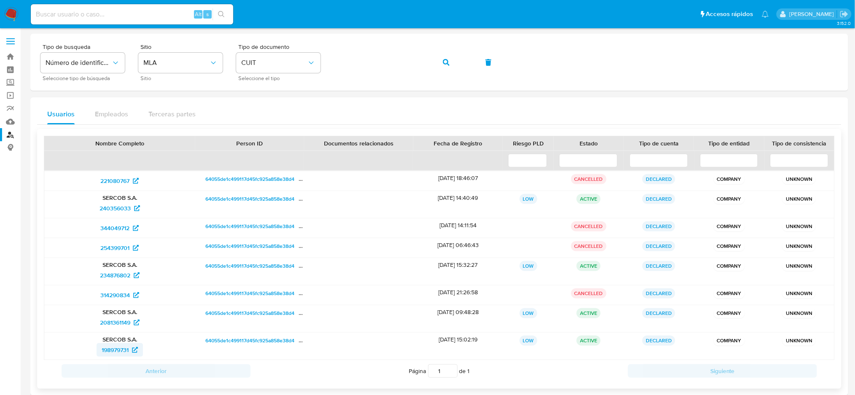
click at [112, 353] on span "198979731" at bounding box center [115, 351] width 27 height 14
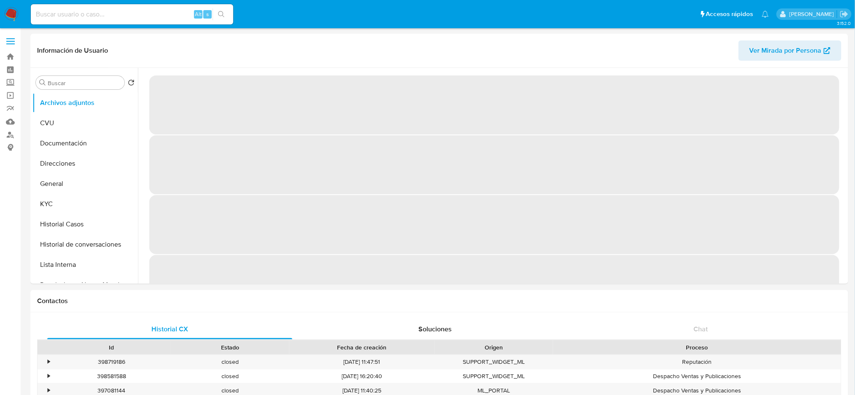
select select "10"
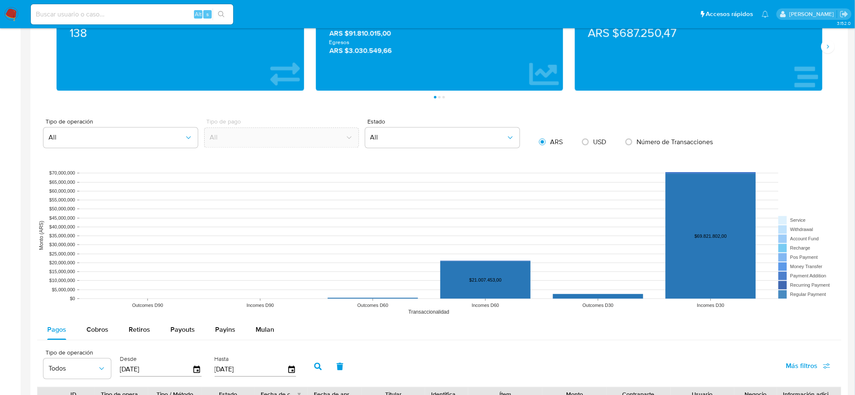
scroll to position [850, 0]
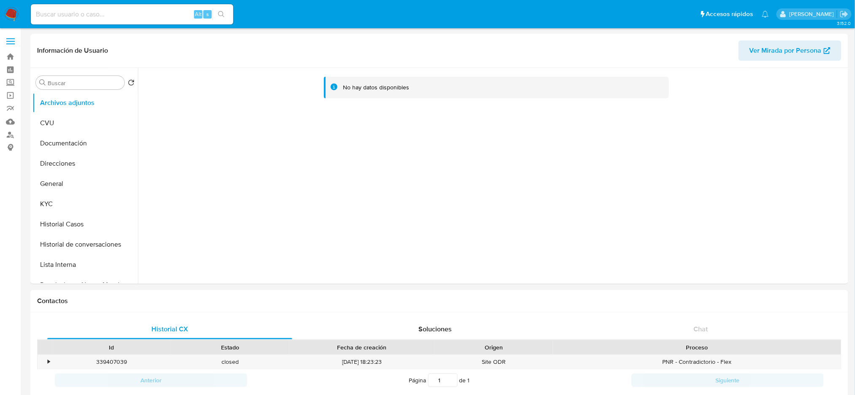
select select "10"
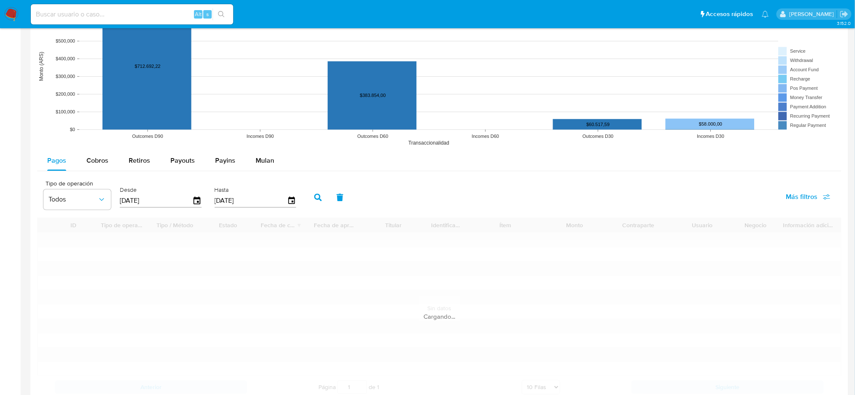
scroll to position [814, 0]
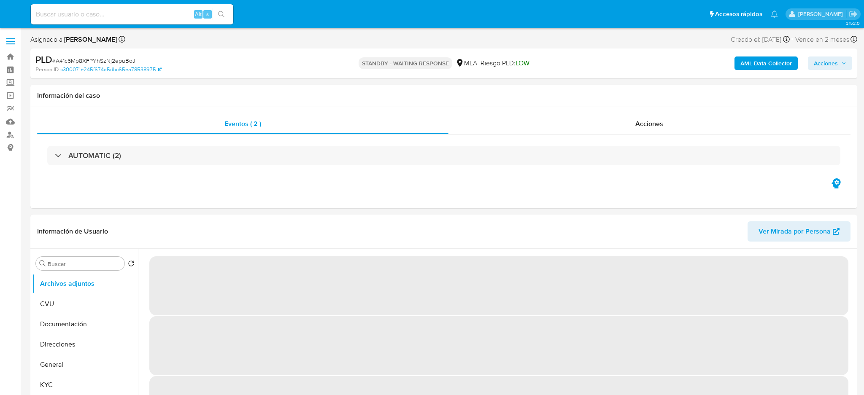
select select "10"
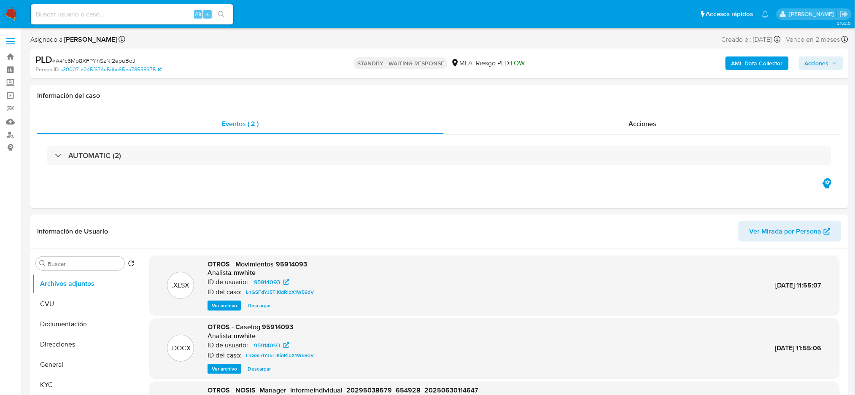
click at [160, 16] on input at bounding box center [132, 14] width 203 height 11
paste input "dqv2vtAhqmUAb4BKrA4aU2NP"
type input "dqv2vtAhqmUAb4BKrA4aU2NP"
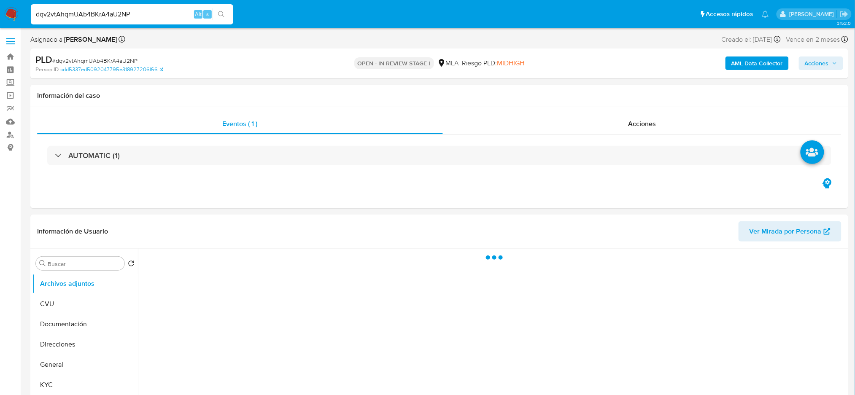
select select "10"
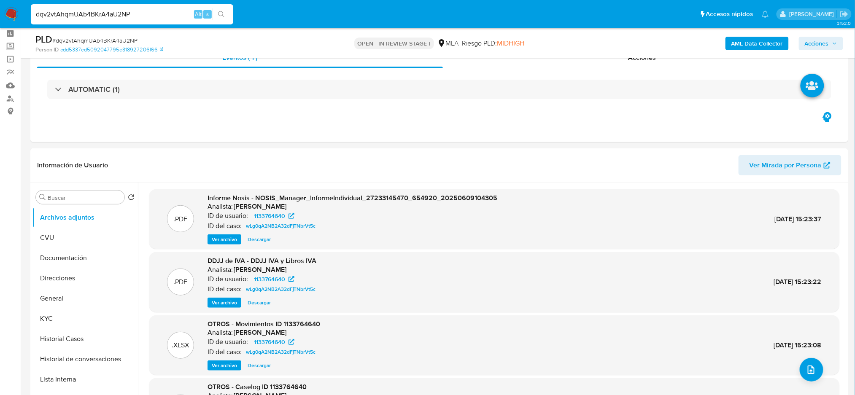
scroll to position [56, 0]
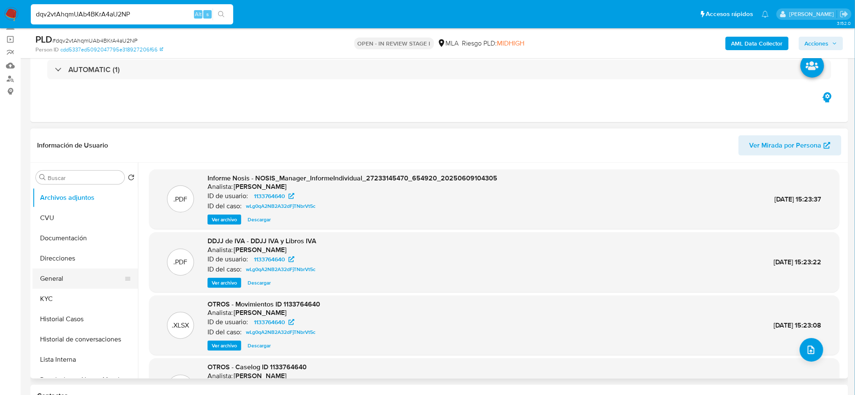
click at [65, 279] on button "General" at bounding box center [81, 279] width 99 height 20
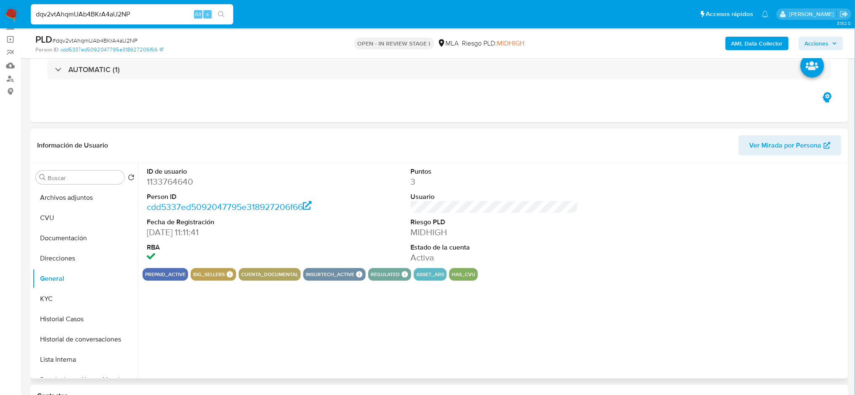
click at [166, 184] on dd "1133764640" at bounding box center [231, 182] width 168 height 12
copy dd "1133764640"
click at [71, 303] on button "KYC" at bounding box center [81, 299] width 99 height 20
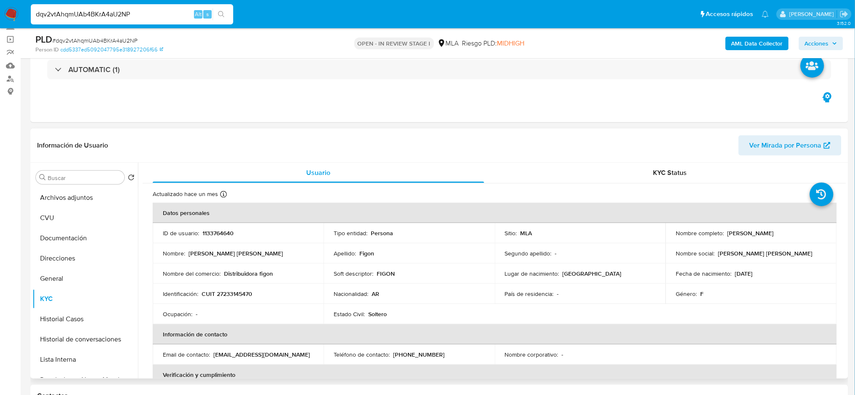
click at [230, 291] on p "CUIT 27233145470" at bounding box center [227, 294] width 51 height 8
copy p "27233145470"
click at [234, 281] on td "Nombre del comercio : Distribuidora figon" at bounding box center [238, 274] width 171 height 20
drag, startPoint x: 223, startPoint y: 292, endPoint x: 251, endPoint y: 294, distance: 27.5
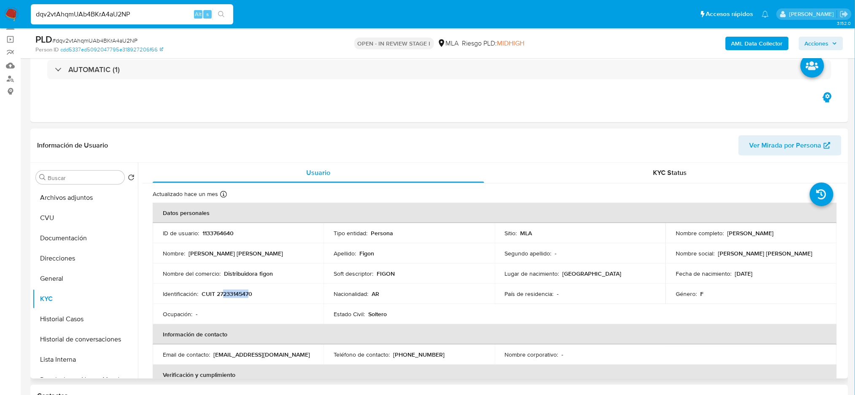
click at [251, 294] on p "CUIT 27233145470" at bounding box center [227, 294] width 51 height 8
copy p "23314547"
drag, startPoint x: 724, startPoint y: 233, endPoint x: 793, endPoint y: 236, distance: 69.3
click at [793, 236] on div "Nombre completo : Liliana Andrea Figon" at bounding box center [751, 234] width 151 height 8
copy div "Liliana Andrea Figon"
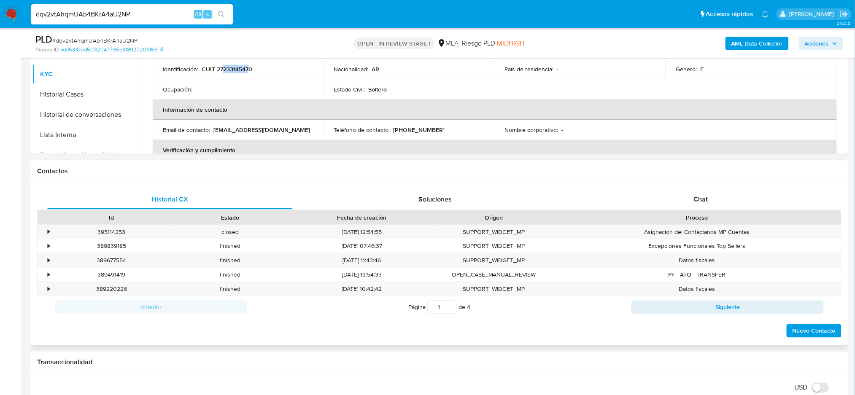
drag, startPoint x: 752, startPoint y: 206, endPoint x: 360, endPoint y: 213, distance: 392.1
click at [751, 205] on div "Chat" at bounding box center [701, 199] width 245 height 20
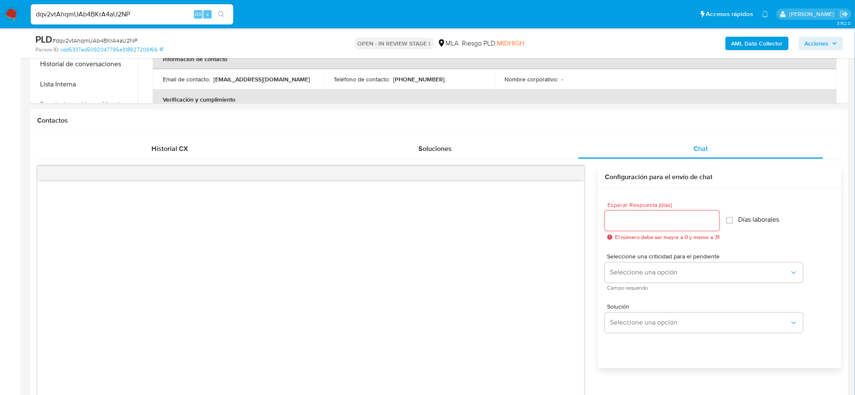
scroll to position [112, 0]
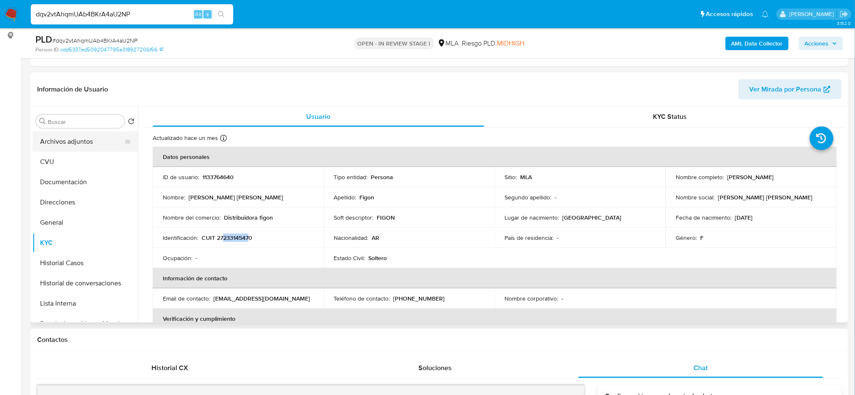
click at [82, 140] on button "Archivos adjuntos" at bounding box center [81, 142] width 99 height 20
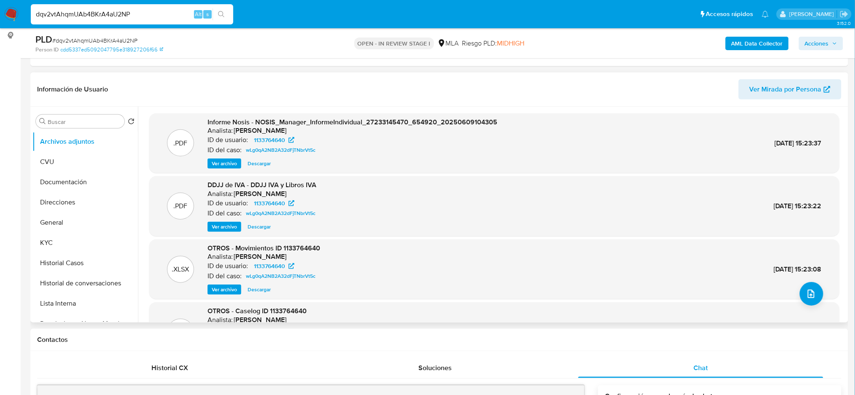
click at [223, 227] on span "Ver archivo" at bounding box center [224, 227] width 25 height 8
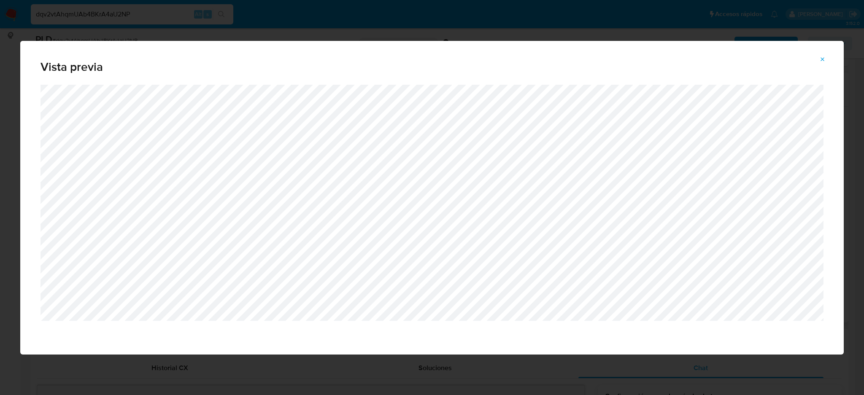
drag, startPoint x: 826, startPoint y: 58, endPoint x: 747, endPoint y: 75, distance: 80.3
click at [826, 57] on icon "Attachment preview" at bounding box center [823, 59] width 7 height 7
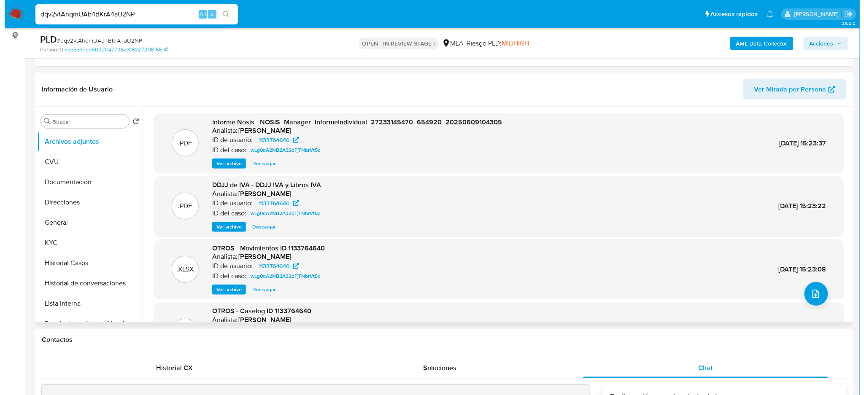
scroll to position [71, 0]
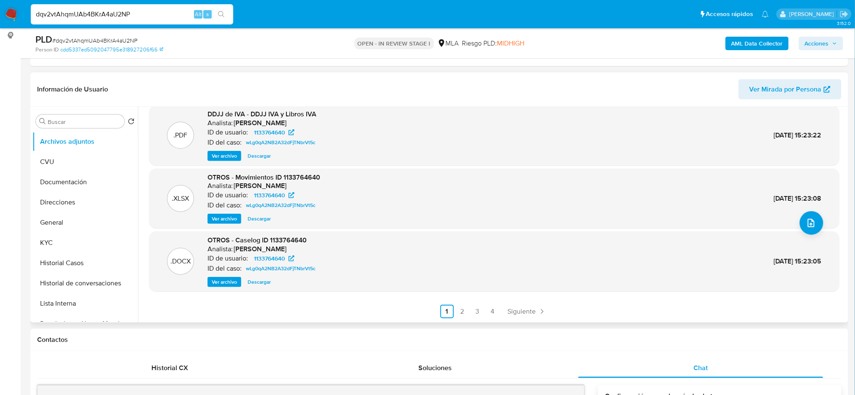
click at [210, 281] on button "Ver archivo" at bounding box center [225, 282] width 34 height 10
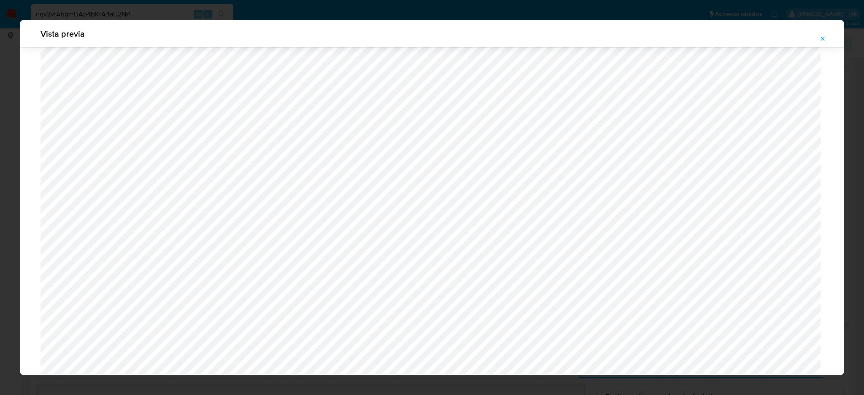
scroll to position [602, 0]
click at [825, 43] on span "Attachment preview" at bounding box center [823, 39] width 7 height 12
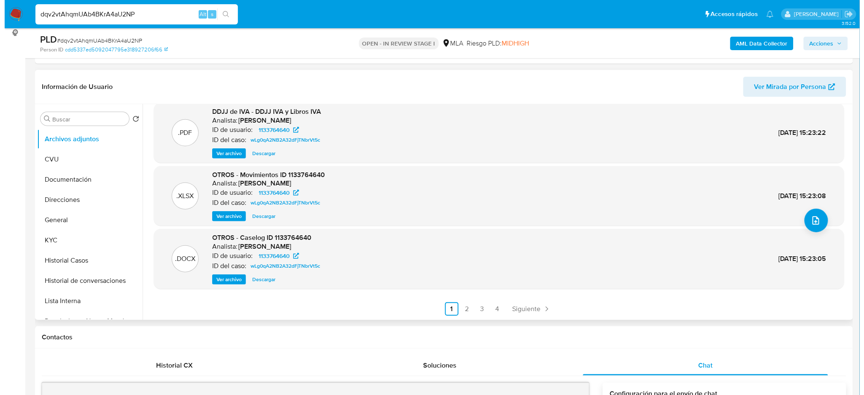
scroll to position [112, 0]
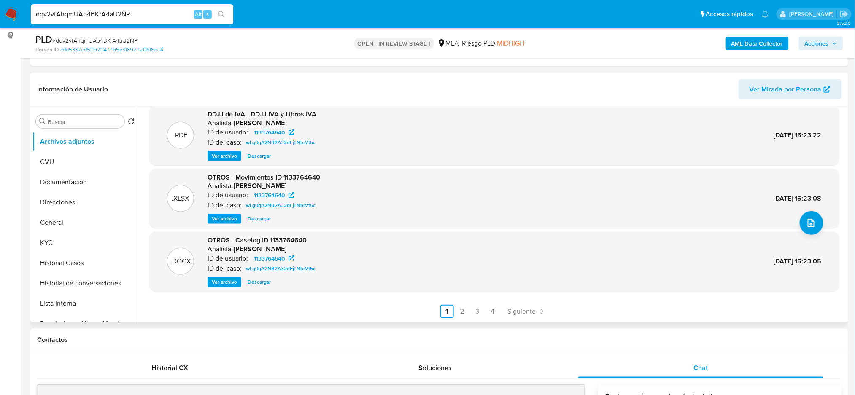
click at [217, 276] on div "OTROS - Caselog ID 1133764640 Analista: amedzovich ID de usuario: 1133764640 ID…" at bounding box center [263, 261] width 111 height 51
click at [219, 279] on span "Ver archivo" at bounding box center [224, 282] width 25 height 8
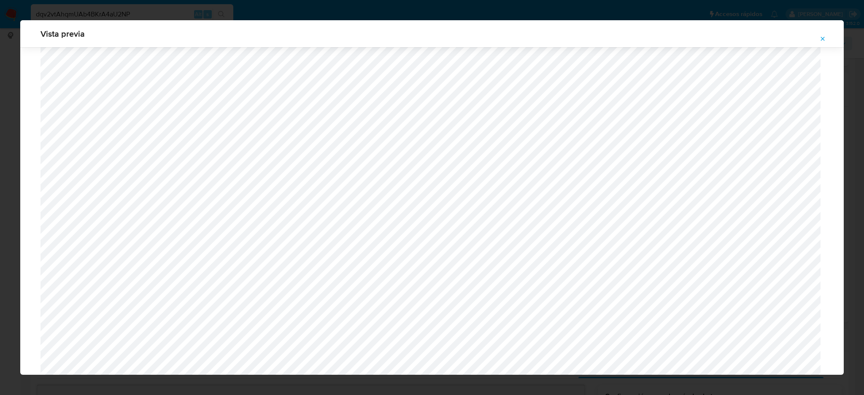
scroll to position [563, 0]
click at [822, 38] on icon "Attachment preview" at bounding box center [823, 38] width 7 height 7
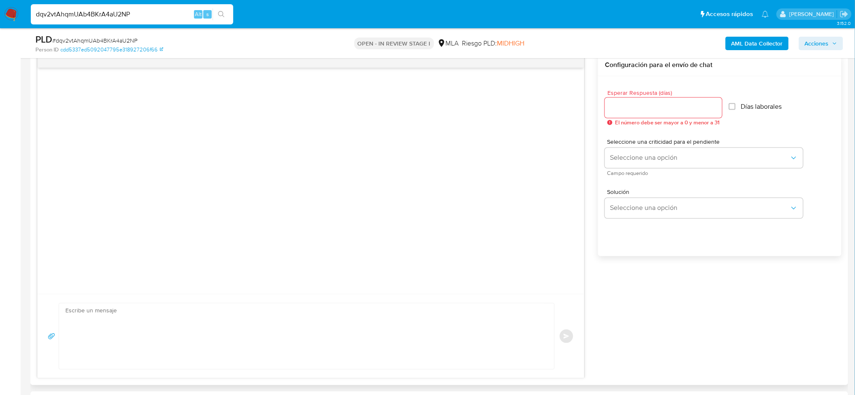
scroll to position [450, 0]
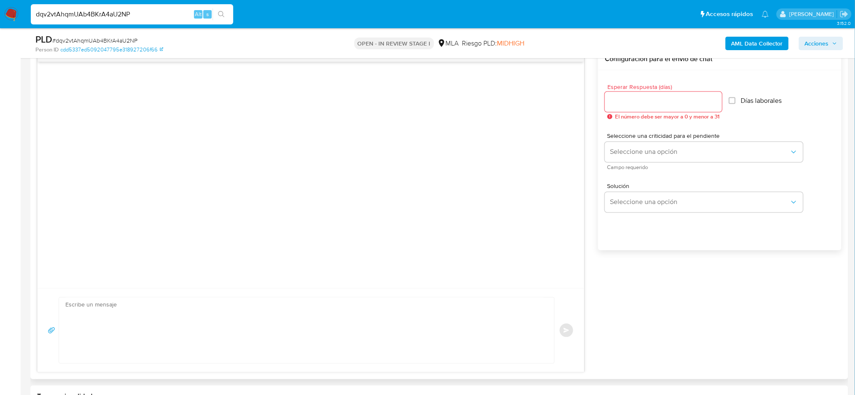
click at [112, 322] on textarea at bounding box center [304, 331] width 479 height 66
paste textarea "Hola , En función de las operaciones registradas en tu cuenta de Mercado Pago, …"
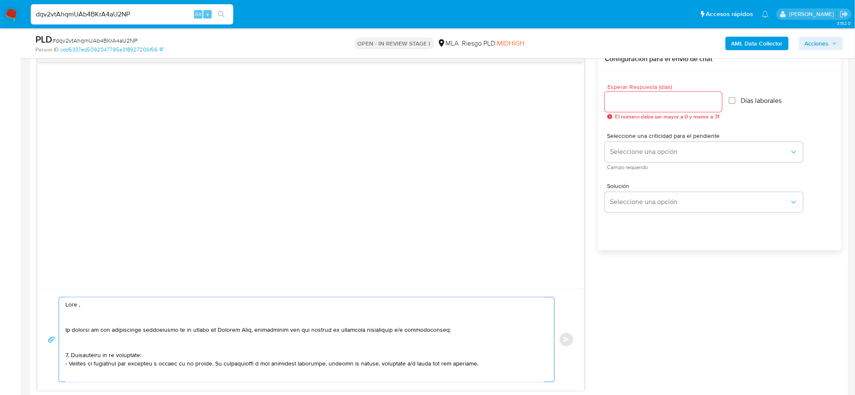
scroll to position [278, 0]
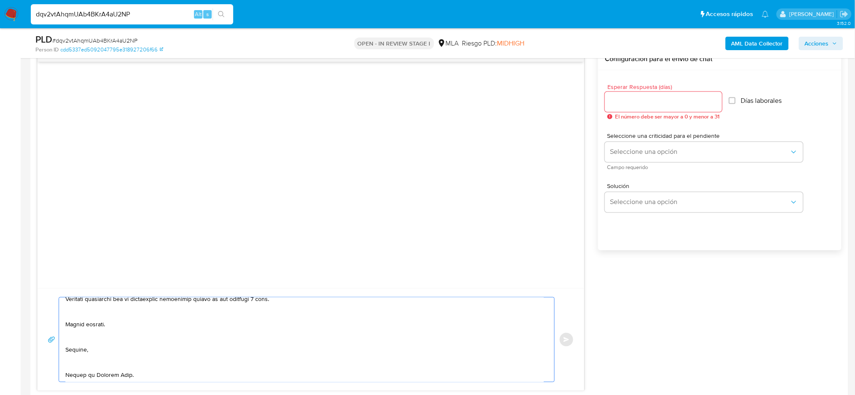
type textarea "Hola , En función de las operaciones registradas en tu cuenta de Mercado Pago, …"
click at [613, 103] on input "Esperar Respuesta (días)" at bounding box center [663, 102] width 117 height 11
drag, startPoint x: 617, startPoint y: 103, endPoint x: 582, endPoint y: 111, distance: 35.0
click at [582, 111] on div "Enviar Configuración para el envío de chat Esperar Respuesta (días) 2 El número…" at bounding box center [439, 220] width 805 height 344
type input "3"
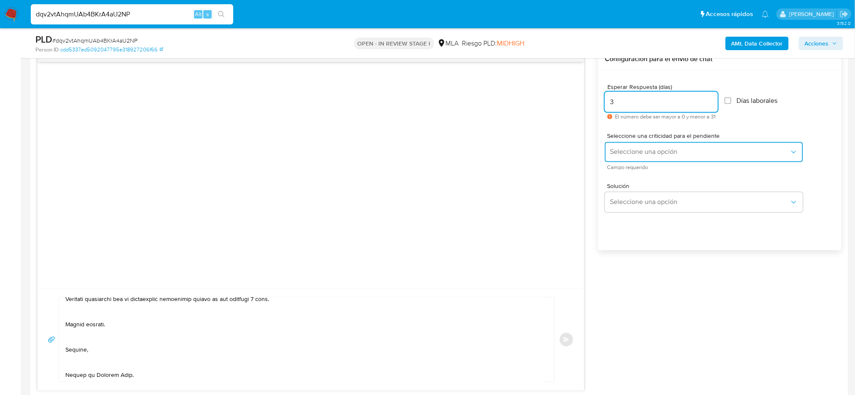
click at [620, 154] on span "Seleccione una opción" at bounding box center [700, 152] width 180 height 8
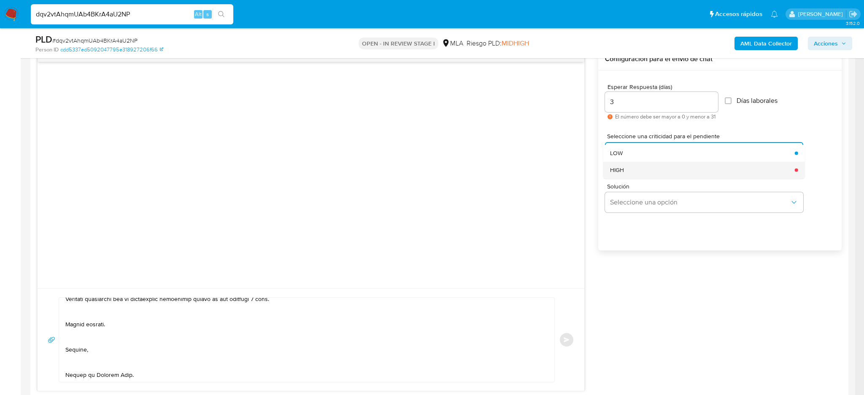
click at [625, 167] on div "HIGH" at bounding box center [700, 170] width 180 height 17
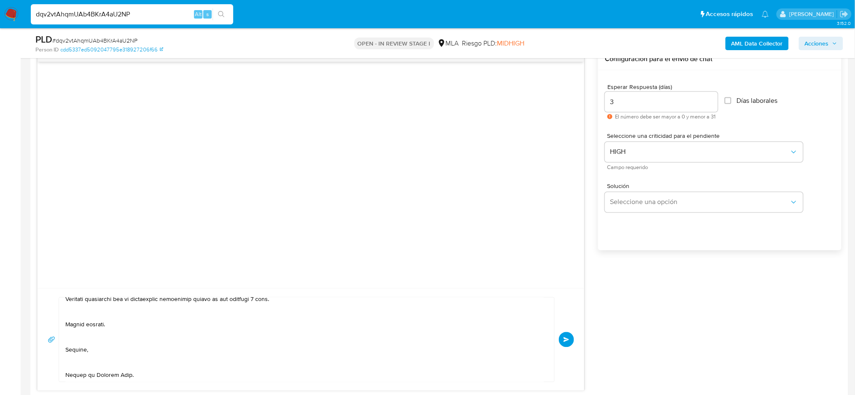
click at [565, 343] on span "Enviar" at bounding box center [567, 340] width 6 height 5
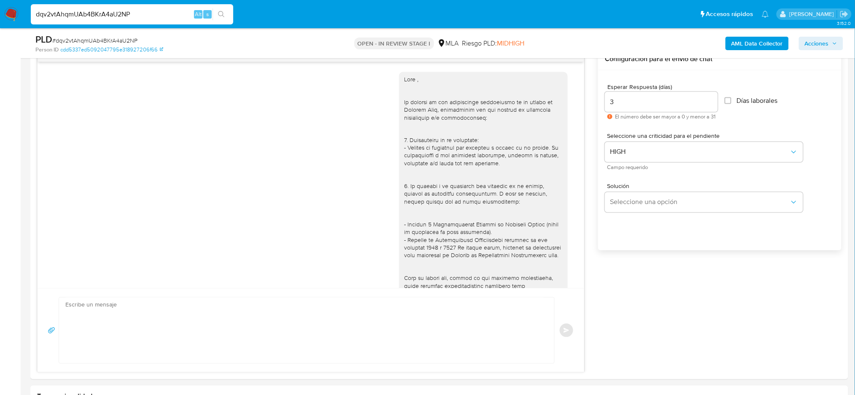
scroll to position [236, 0]
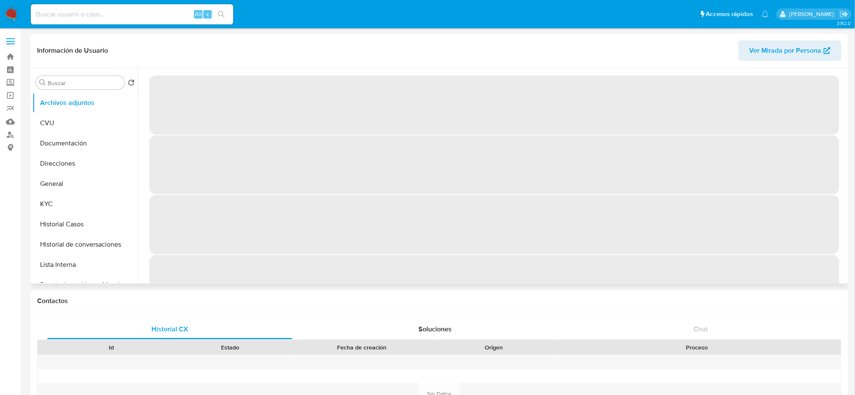
select select "10"
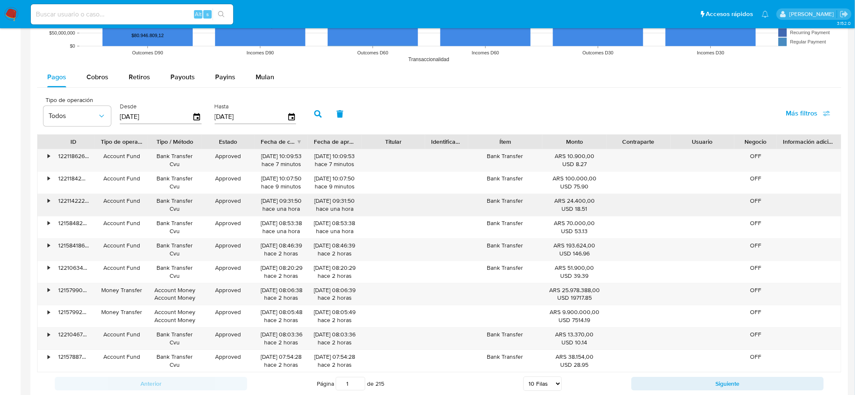
scroll to position [896, 0]
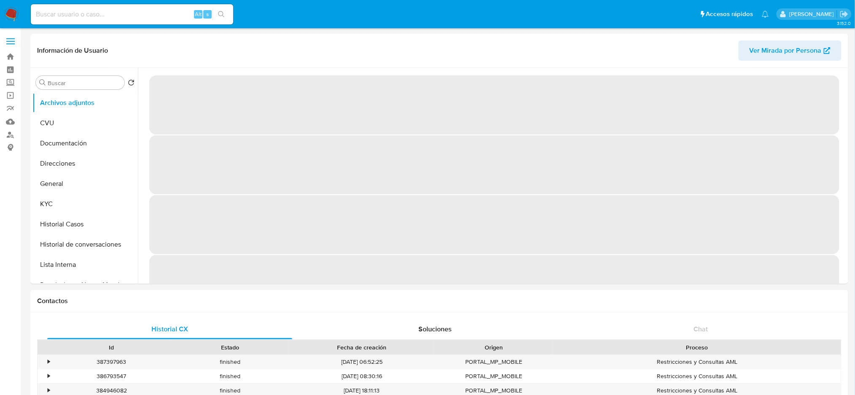
select select "10"
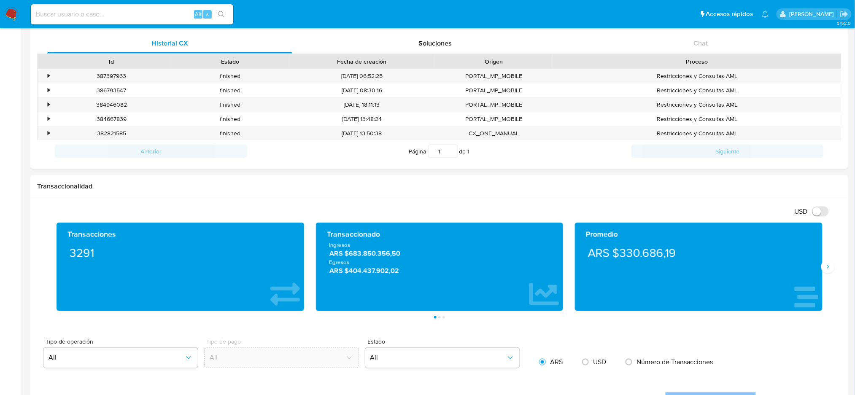
scroll to position [79, 0]
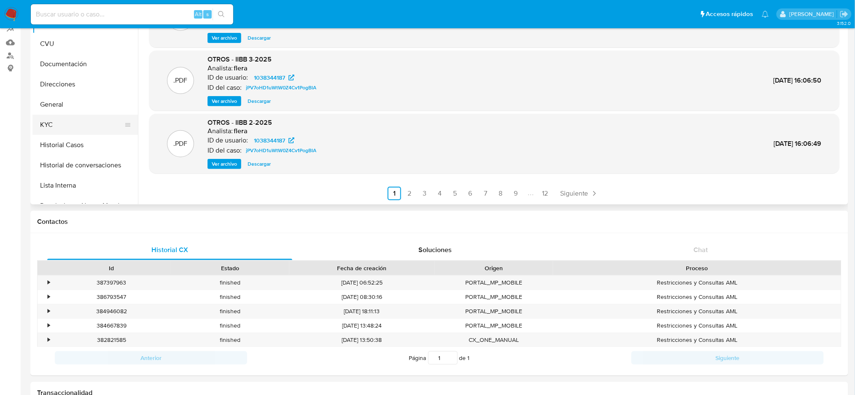
click at [77, 132] on button "KYC" at bounding box center [81, 125] width 99 height 20
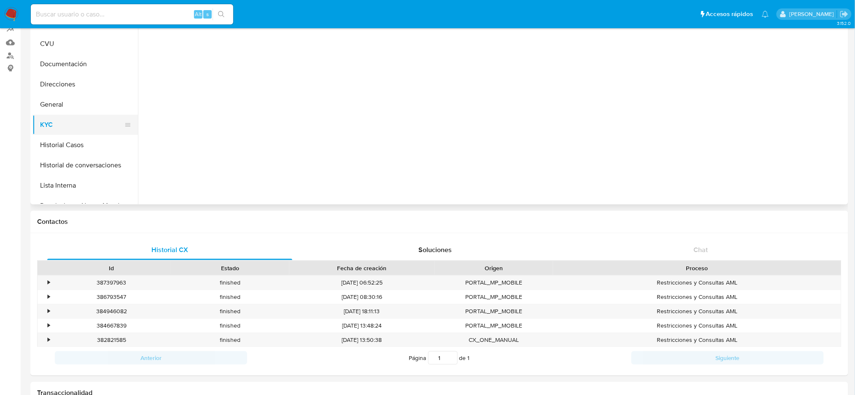
scroll to position [0, 0]
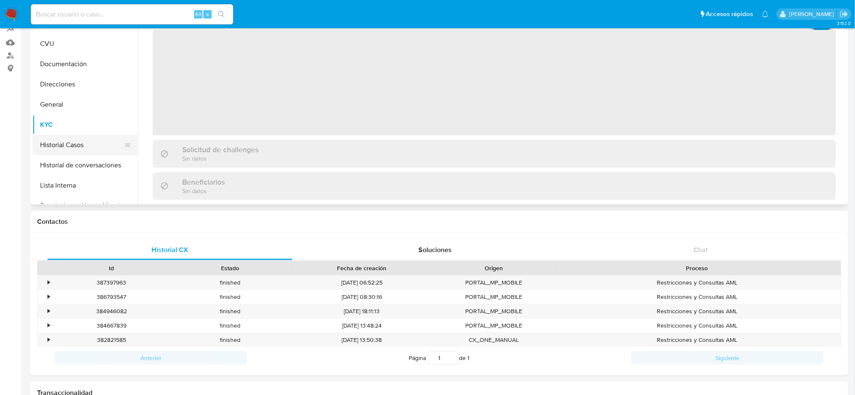
click at [76, 138] on button "Historial Casos" at bounding box center [81, 145] width 99 height 20
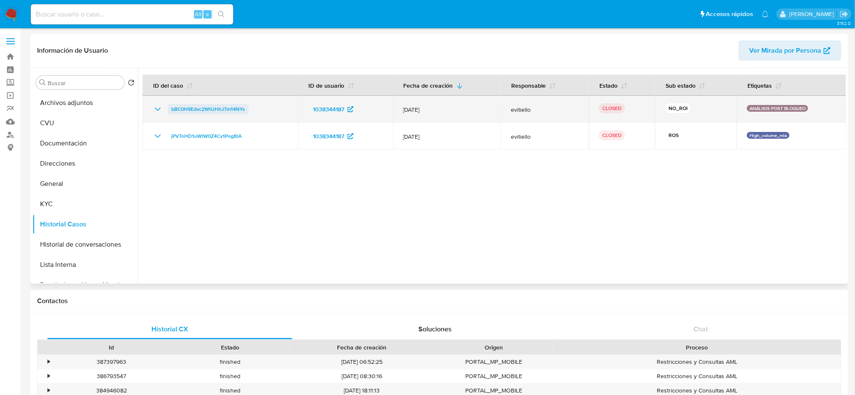
click at [227, 108] on span "bBC0H9Edvc2WtUHhJTm14NYs" at bounding box center [208, 109] width 74 height 10
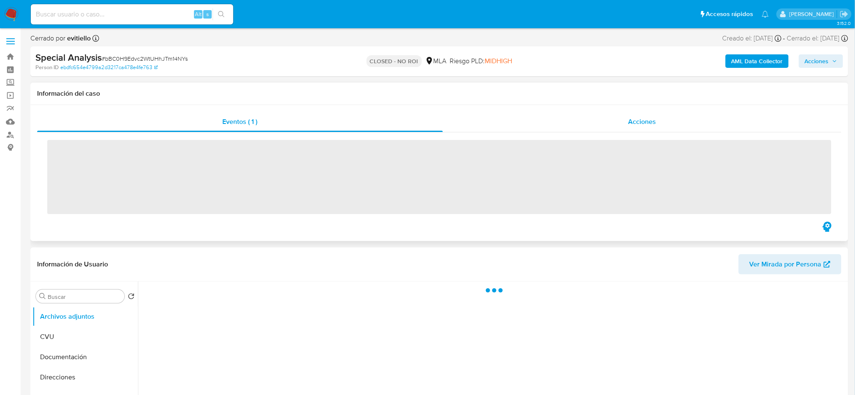
click at [657, 125] on div "Acciones" at bounding box center [642, 122] width 399 height 20
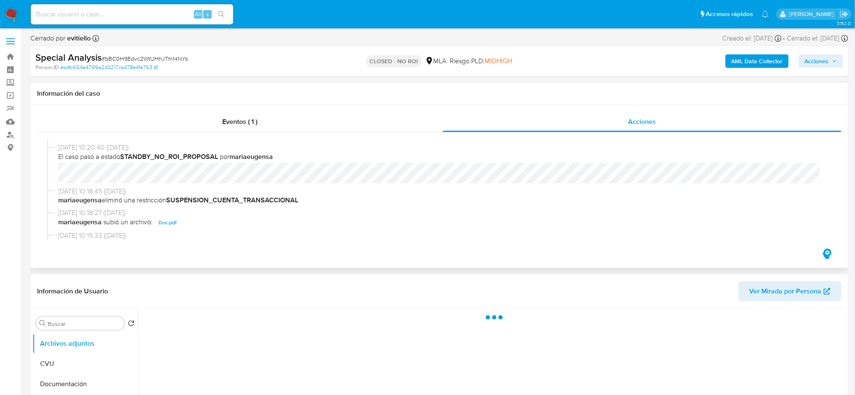
scroll to position [112, 0]
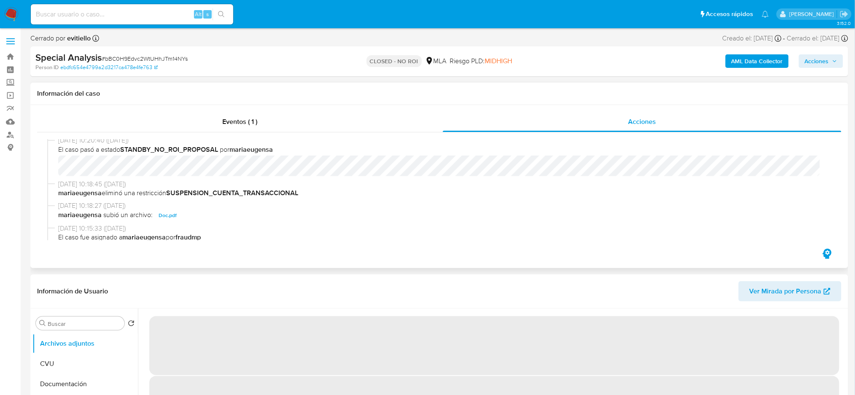
select select "10"
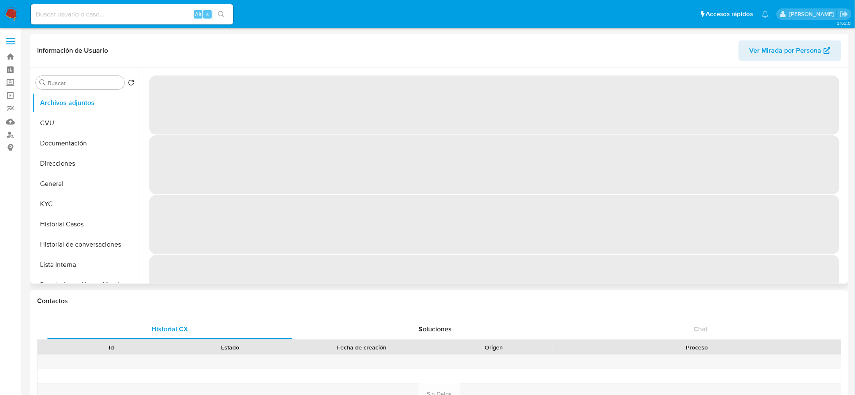
select select "10"
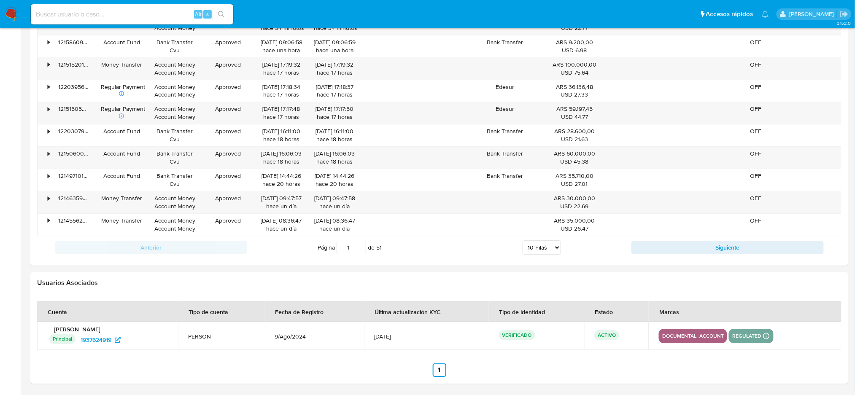
scroll to position [896, 0]
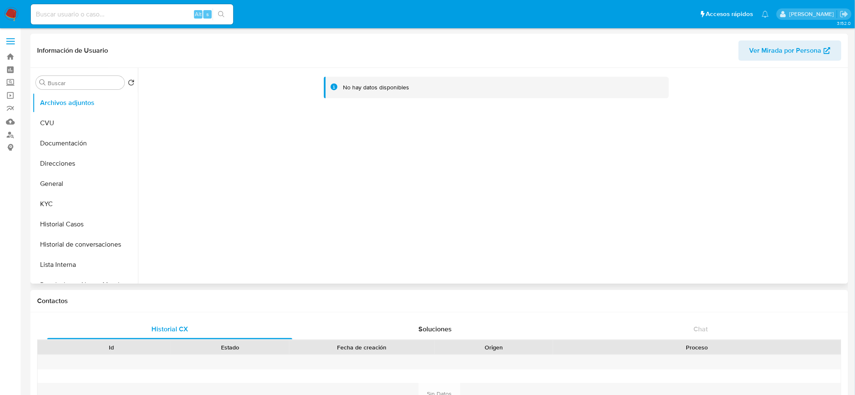
select select "10"
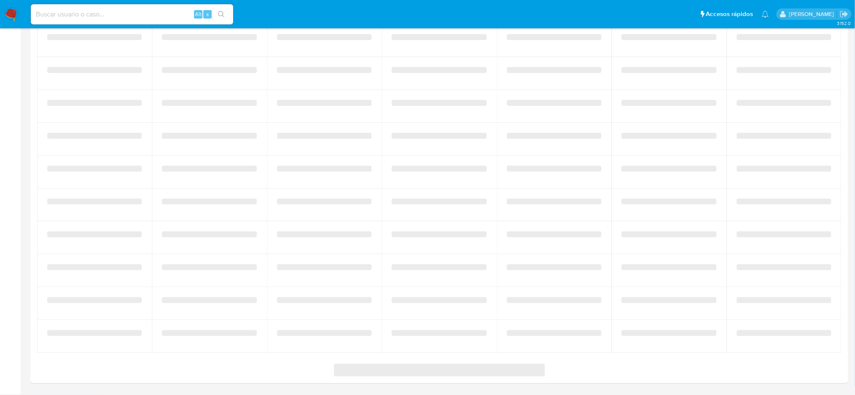
scroll to position [1069, 0]
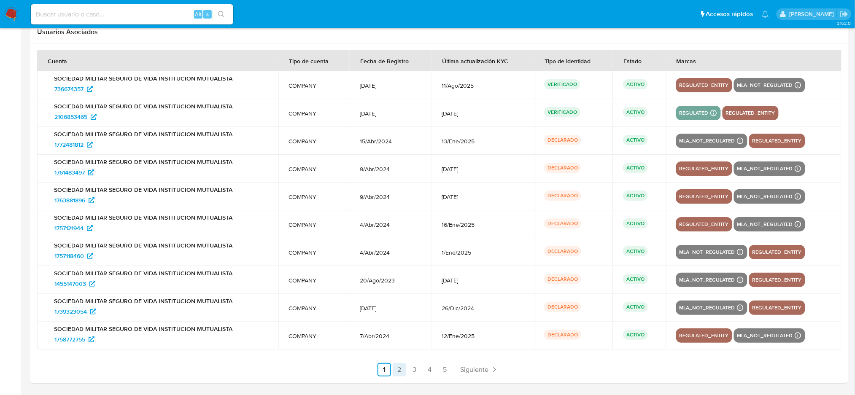
click at [406, 367] on link "2" at bounding box center [400, 370] width 14 height 14
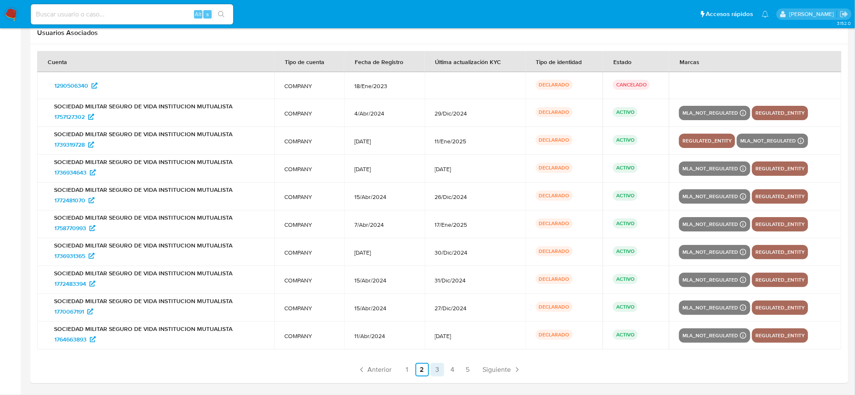
click at [436, 373] on link "3" at bounding box center [438, 370] width 14 height 14
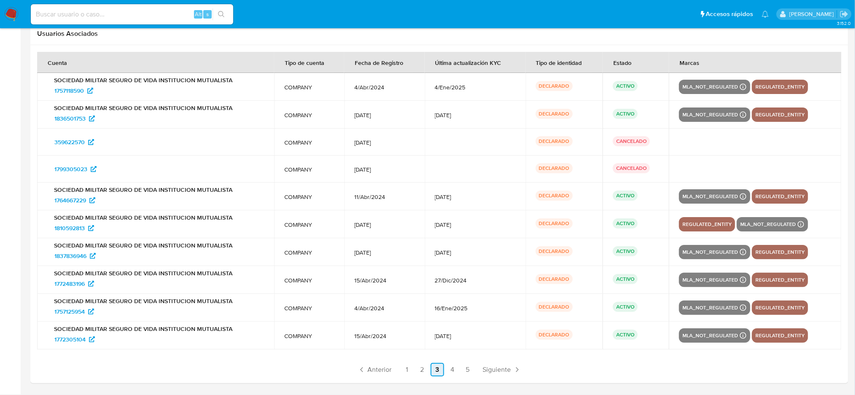
scroll to position [1067, 0]
click at [454, 372] on link "4" at bounding box center [453, 370] width 14 height 14
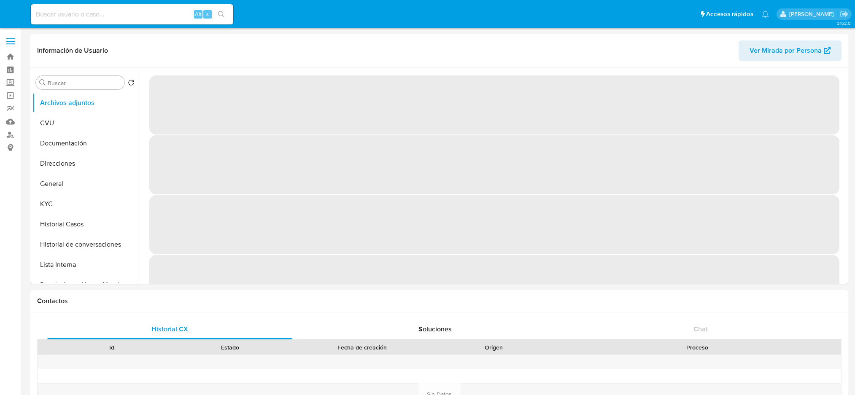
select select "10"
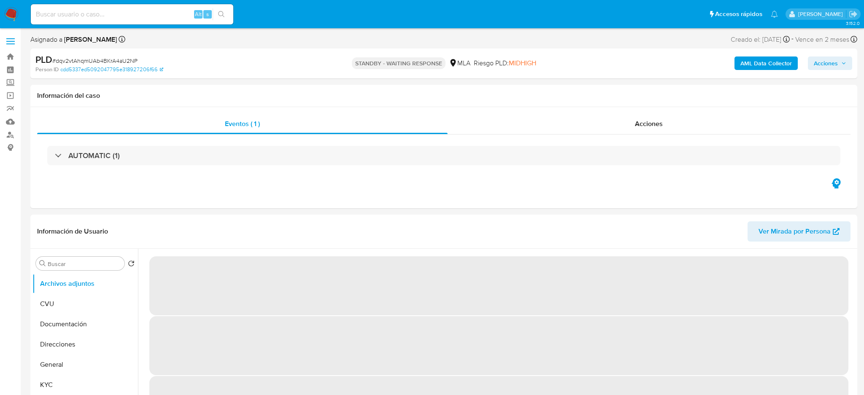
select select "10"
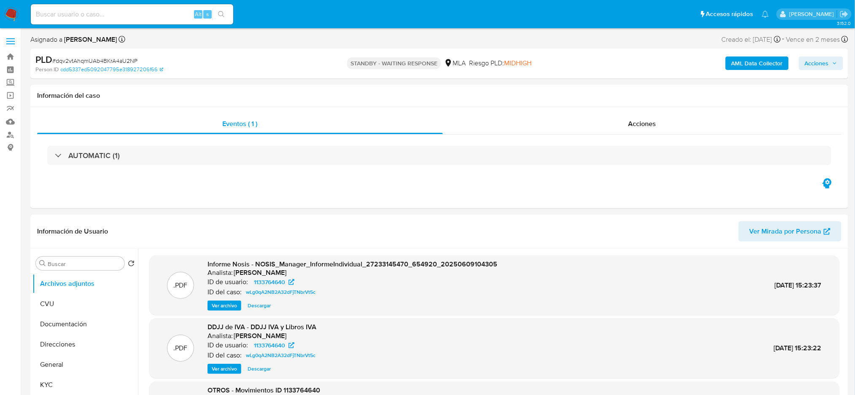
click at [176, 11] on input at bounding box center [132, 14] width 203 height 11
paste input "OPYEHGWVYsx0dE0Xf6haykPW"
type input "OPYEHGWVYsx0dE0Xf6haykPW"
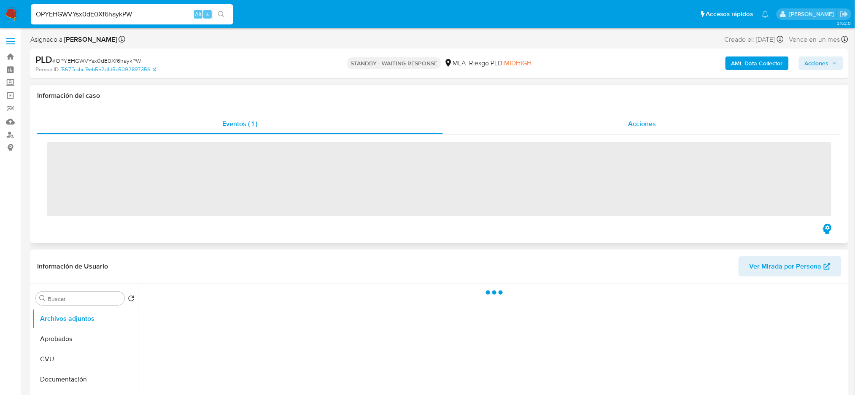
click at [641, 127] on span "Acciones" at bounding box center [643, 124] width 28 height 10
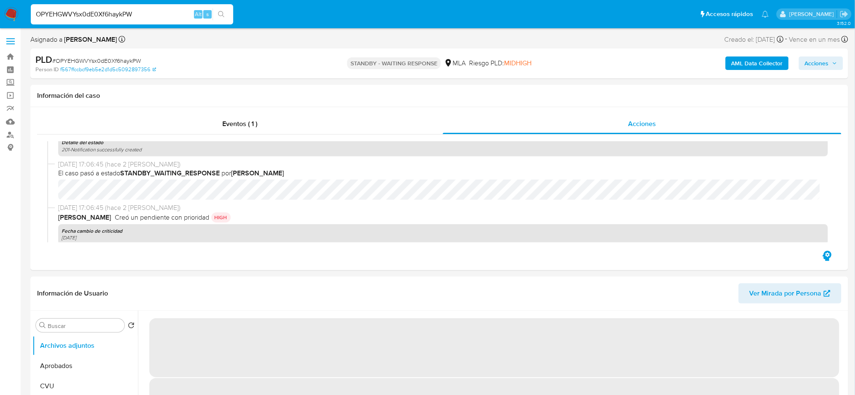
select select "10"
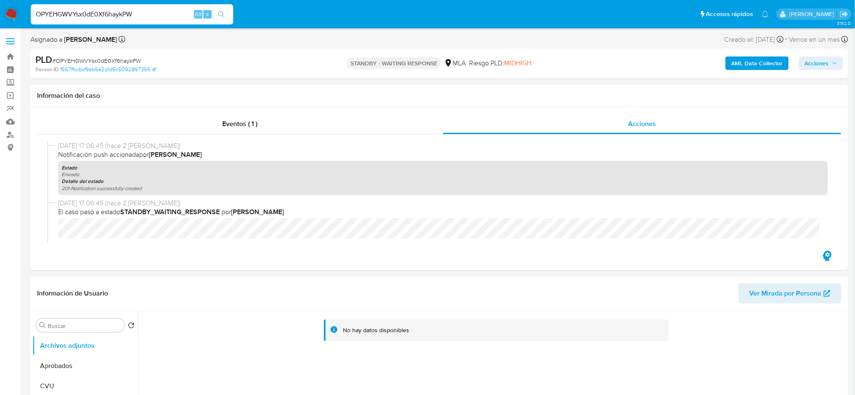
drag, startPoint x: 153, startPoint y: 12, endPoint x: 0, endPoint y: 36, distance: 155.1
paste input "ifbNE1pU9v1XjXSFFHjXVQKf"
type input "ifbNE1pU9v1XjXSFFHjXVQKf"
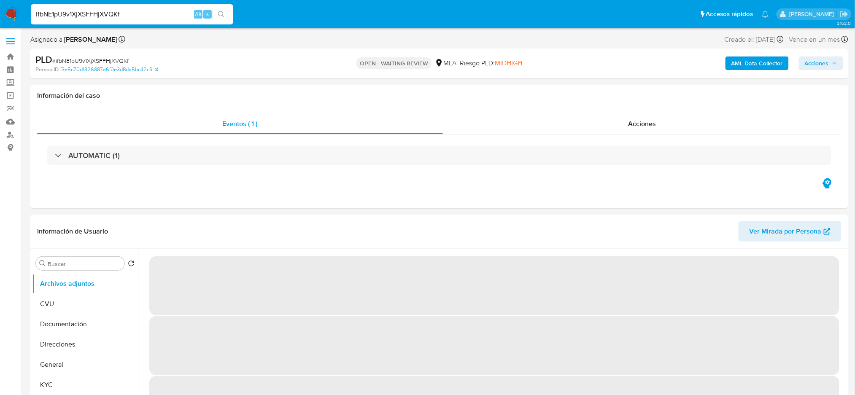
select select "10"
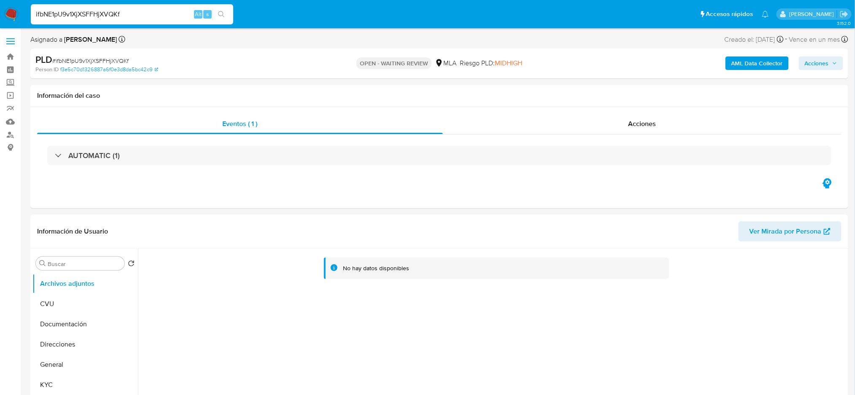
click at [103, 63] on span "# ifbNE1pU9v1XjXSFFHjXVQKf" at bounding box center [90, 61] width 76 height 8
copy span "ifbNE1pU9v1XjXSFFHjXVQKf"
click at [7, 17] on img at bounding box center [11, 14] width 14 height 14
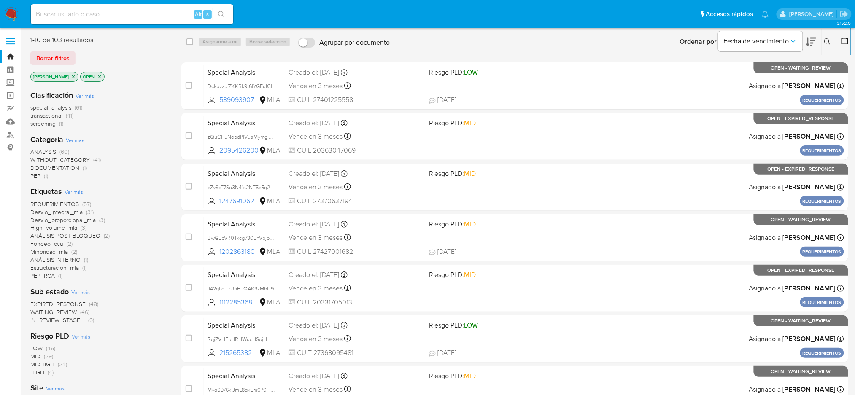
click at [825, 42] on icon at bounding box center [828, 41] width 6 height 6
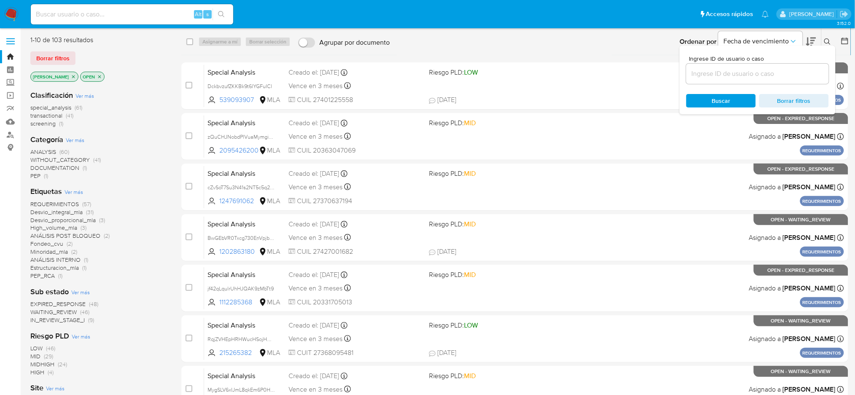
click at [768, 73] on input at bounding box center [758, 73] width 143 height 11
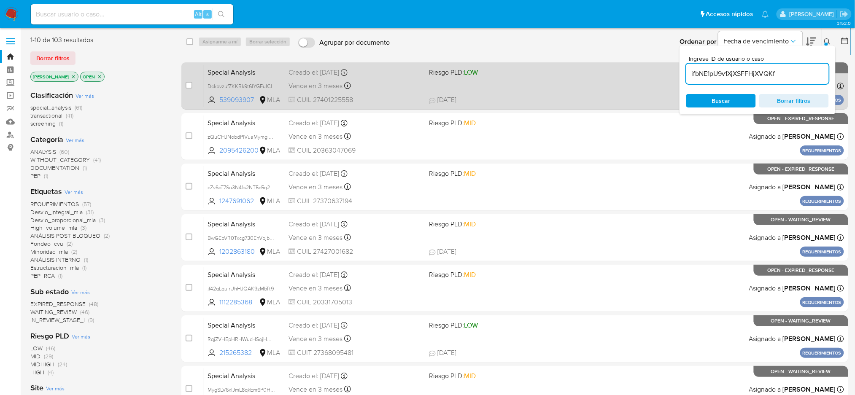
type input "ifbNE1pU9v1XjXSFFHjXVQKf"
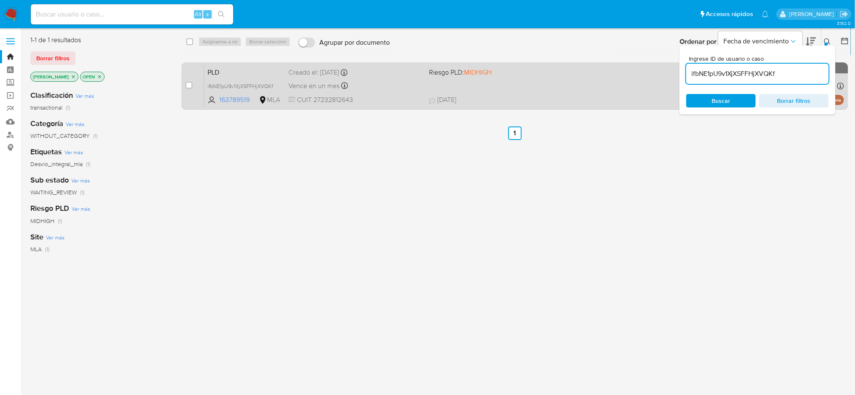
drag, startPoint x: 191, startPoint y: 85, endPoint x: 192, endPoint y: 79, distance: 6.5
click at [190, 85] on input "checkbox" at bounding box center [189, 85] width 7 height 7
checkbox input "true"
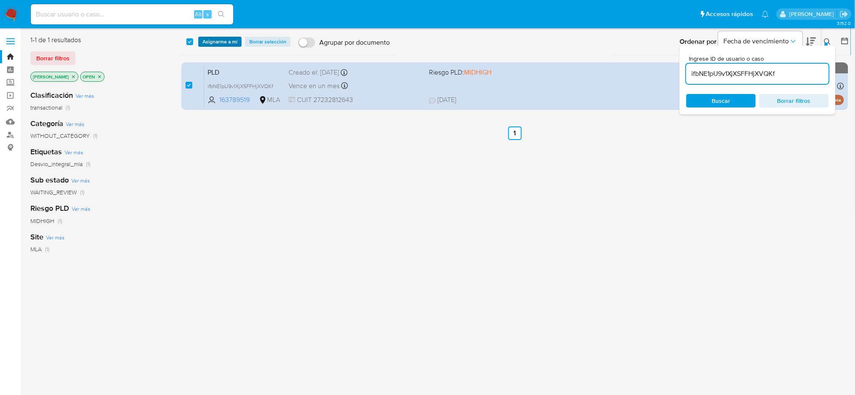
click at [210, 45] on span "Asignarme a mí" at bounding box center [220, 42] width 35 height 8
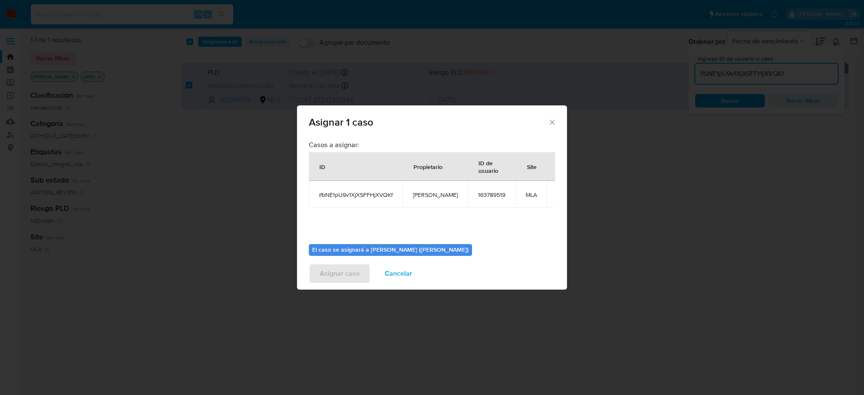
click at [431, 199] on span "[PERSON_NAME]" at bounding box center [435, 195] width 45 height 8
click at [431, 198] on span "[PERSON_NAME]" at bounding box center [435, 195] width 45 height 8
copy span "[PERSON_NAME]"
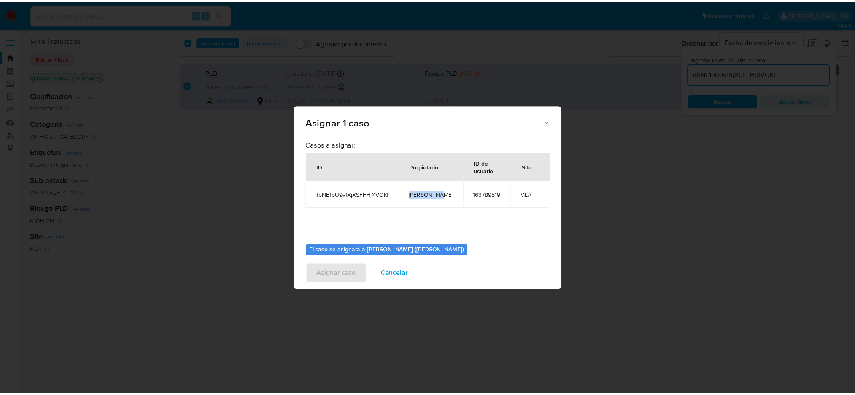
scroll to position [43, 0]
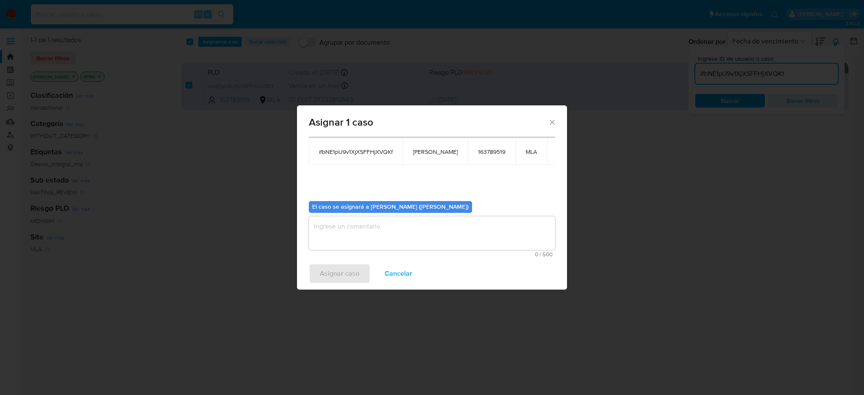
click at [365, 248] on textarea "assign-modal" at bounding box center [432, 233] width 246 height 34
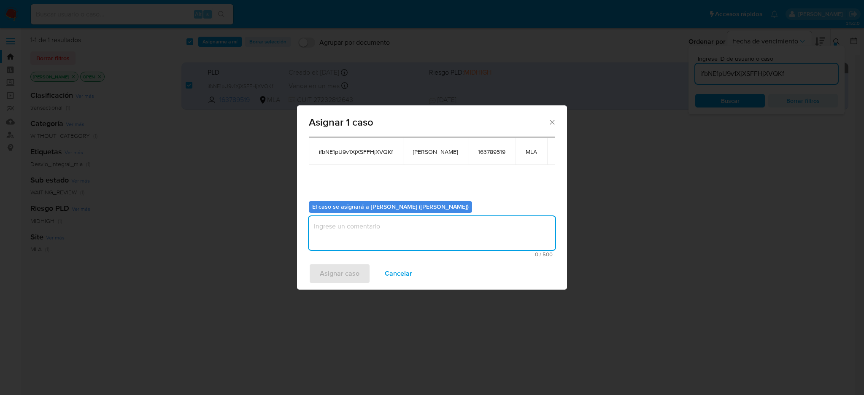
paste textarea "[PERSON_NAME]"
type textarea "[PERSON_NAME]"
click at [346, 280] on span "Asignar caso" at bounding box center [340, 274] width 40 height 19
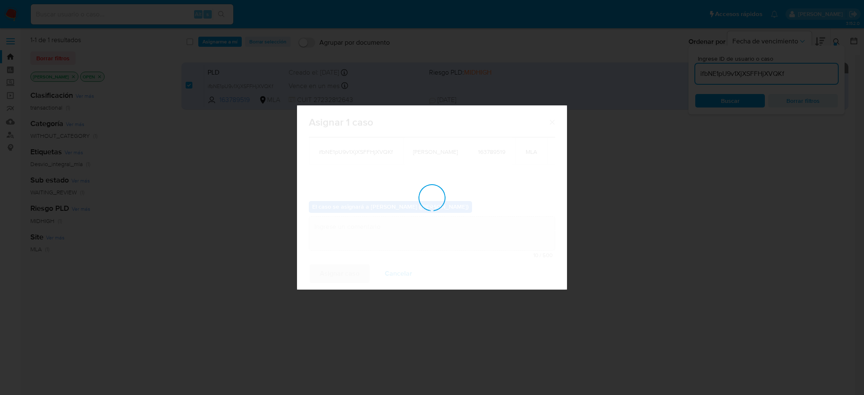
checkbox input "false"
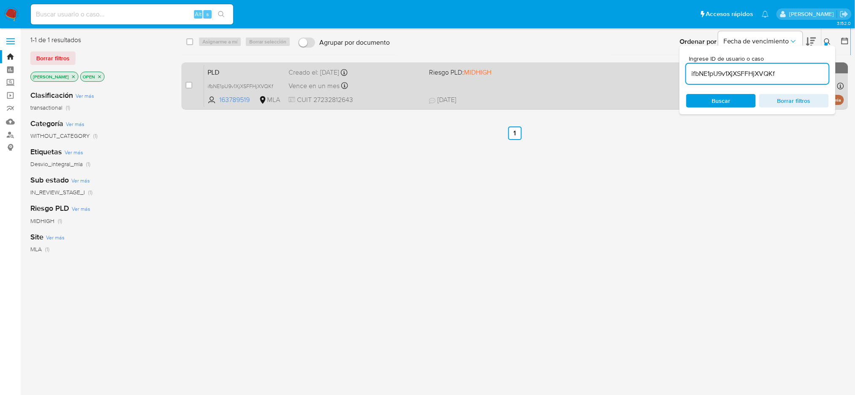
click at [385, 92] on div "PLD ifbNE1pU9v1XjXSFFHjXVQKf 163789519 MLA Riesgo PLD: MIDHIGH Creado el: 12/06…" at bounding box center [524, 86] width 640 height 43
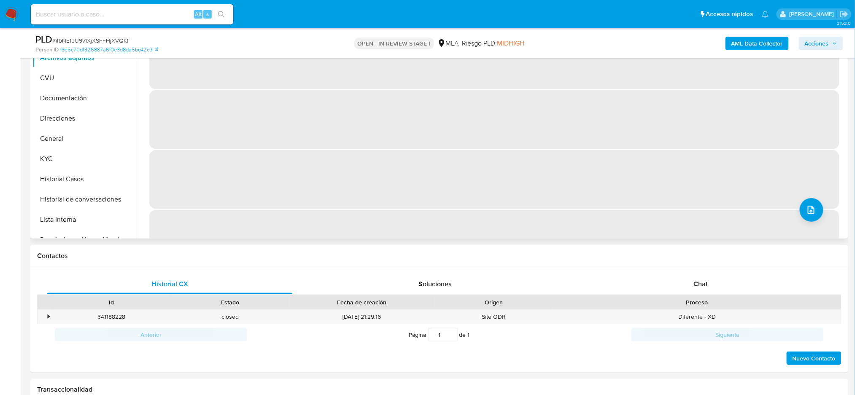
scroll to position [225, 0]
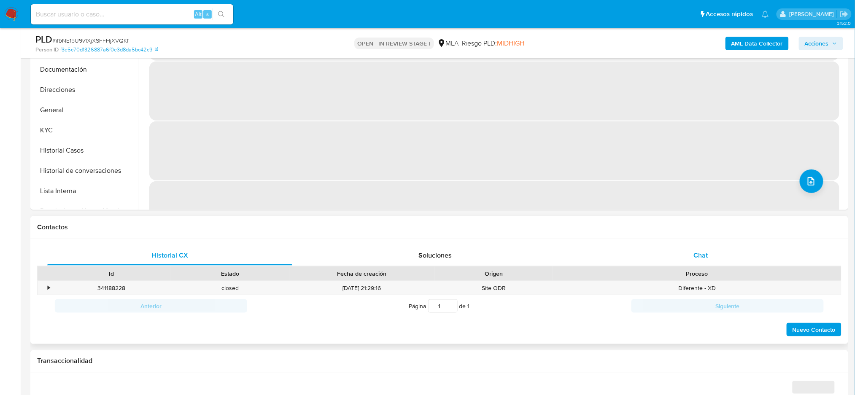
select select "10"
click at [709, 252] on div "Chat" at bounding box center [701, 256] width 245 height 20
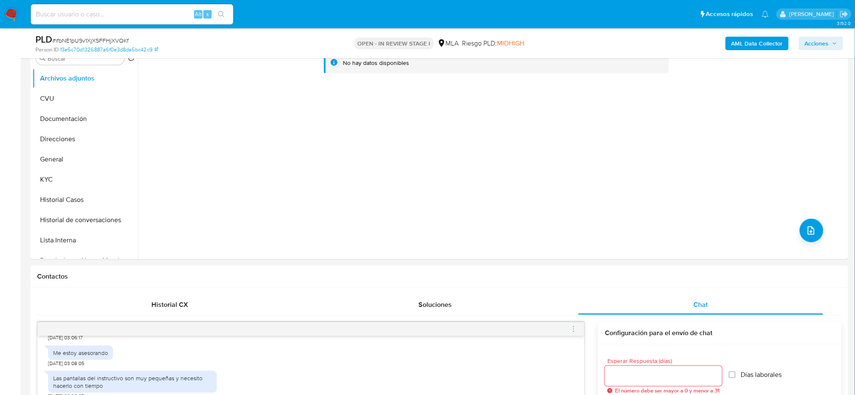
scroll to position [169, 0]
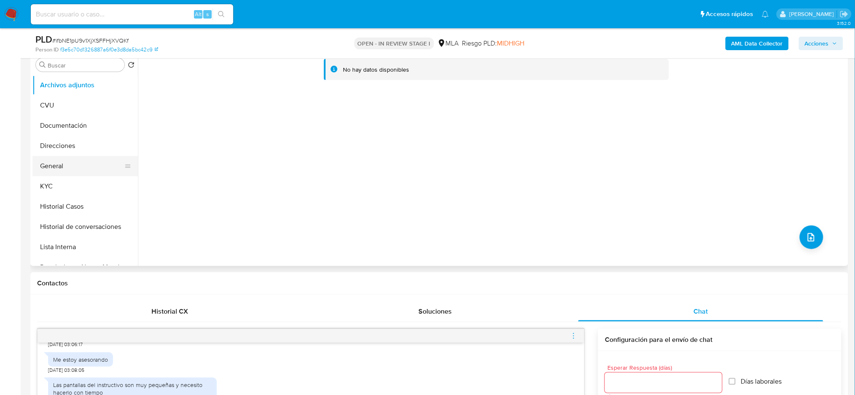
click at [53, 165] on button "General" at bounding box center [81, 166] width 99 height 20
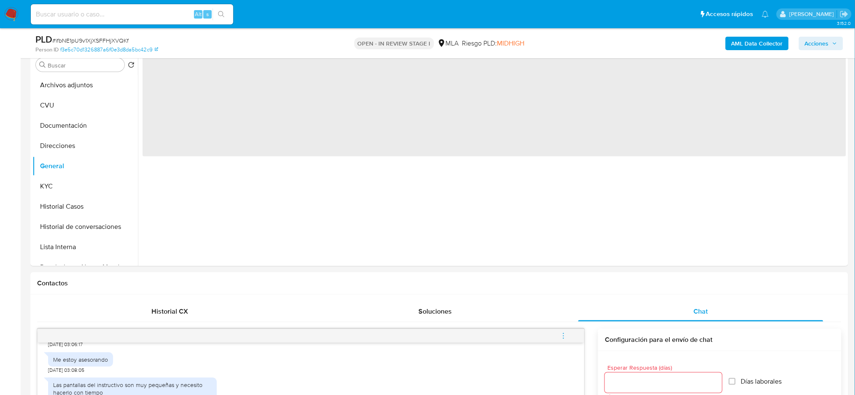
scroll to position [112, 0]
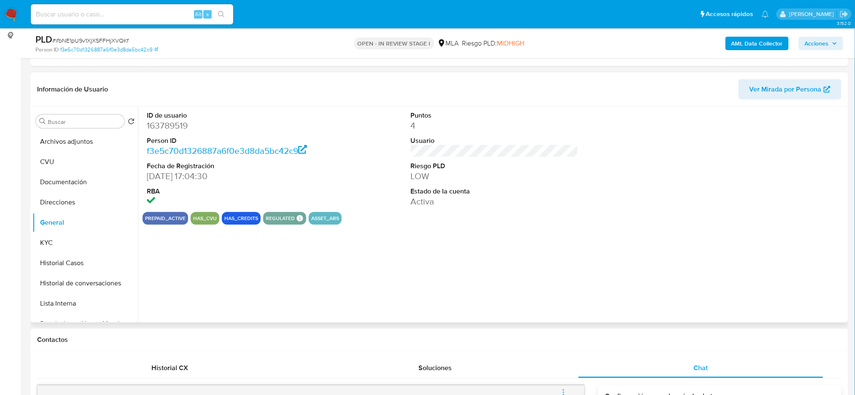
click at [158, 120] on dd "163789519" at bounding box center [231, 126] width 168 height 12
copy dd "163789519"
click at [81, 265] on button "Historial Casos" at bounding box center [81, 263] width 99 height 20
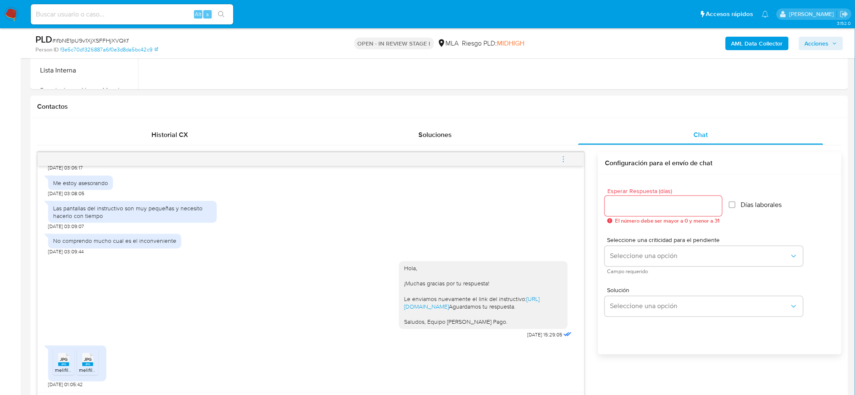
scroll to position [281, 0]
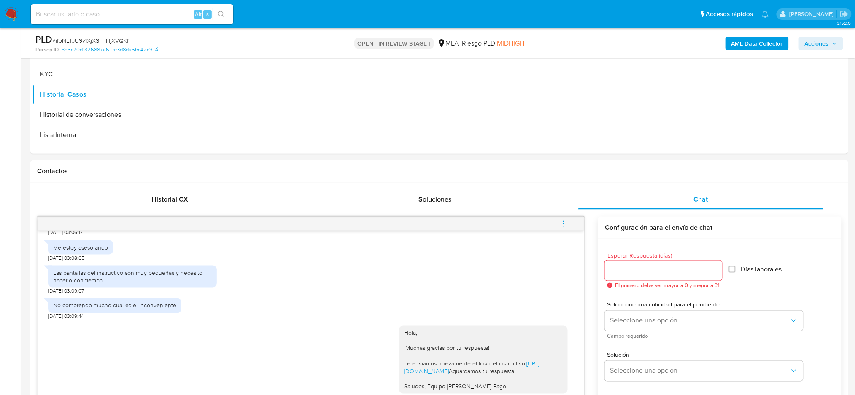
click at [97, 43] on span "# ifbNE1pU9v1XjXSFFHjXVQKf" at bounding box center [90, 40] width 76 height 8
copy span "ifbNE1pU9v1XjXSFFHjXVQKf"
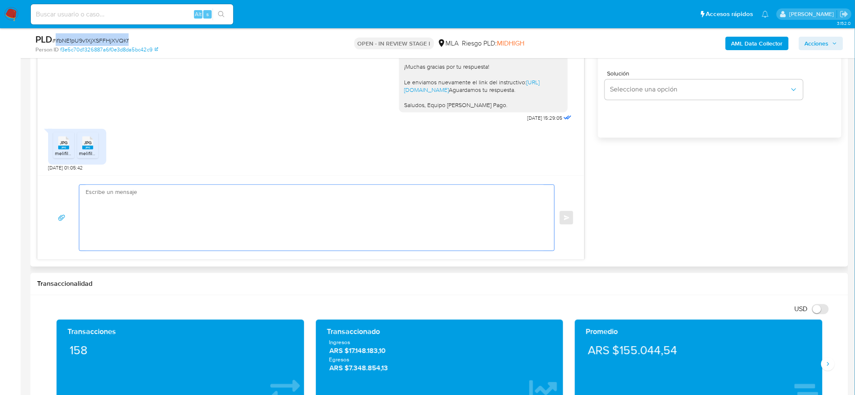
click at [120, 221] on textarea at bounding box center [315, 218] width 458 height 66
paste textarea "Hola, ¡Muchas gracias por tu respuesta! Confirmamos la recepción de la document…"
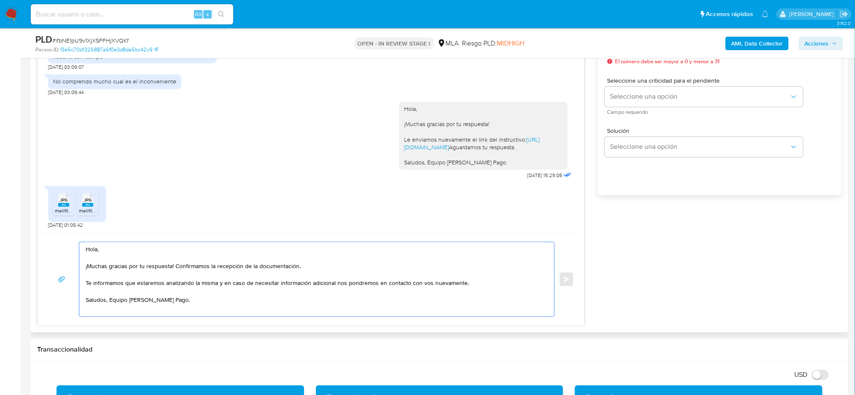
scroll to position [394, 0]
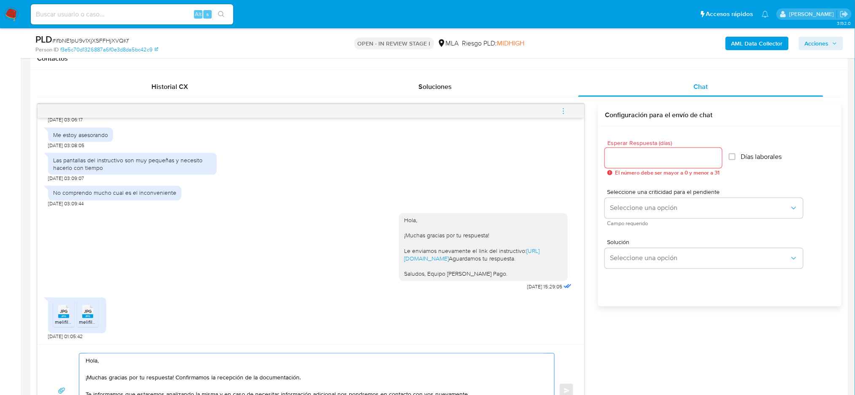
type textarea "Hola, ¡Muchas gracias por tu respuesta! Confirmamos la recepción de la document…"
click at [629, 155] on input "Esperar Respuesta (días)" at bounding box center [663, 158] width 117 height 11
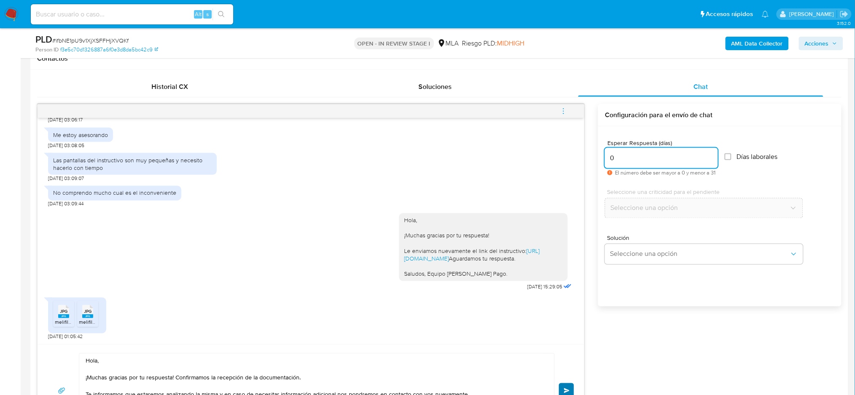
type input "0"
click at [568, 385] on button "Enviar" at bounding box center [566, 391] width 15 height 15
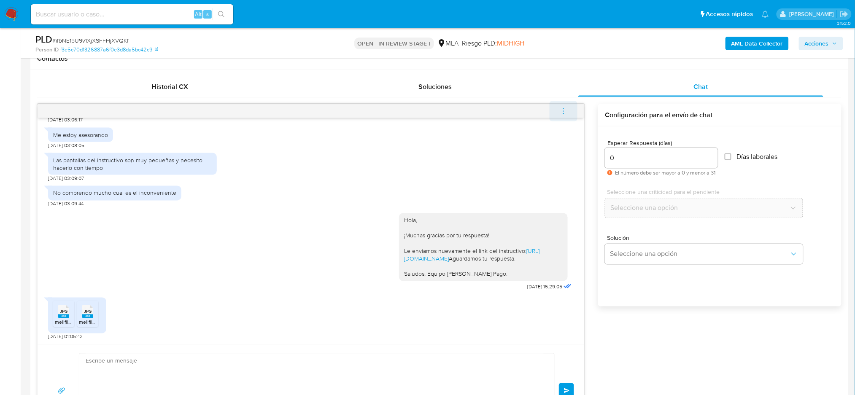
scroll to position [1325, 0]
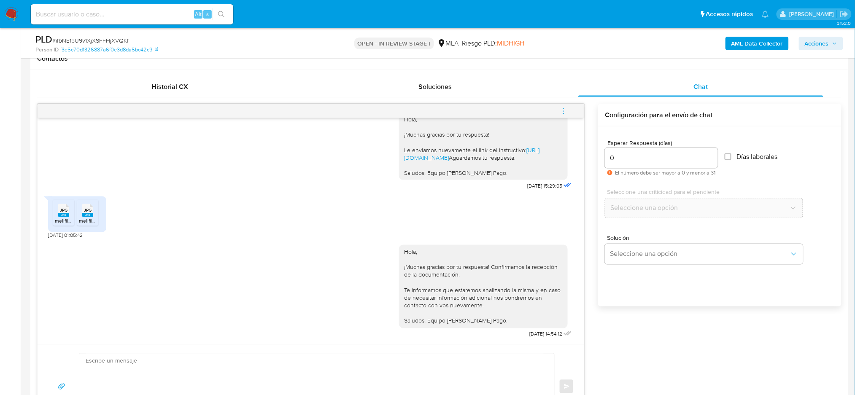
click at [561, 108] on icon "menu-action" at bounding box center [564, 112] width 8 height 8
click at [514, 100] on li "Cerrar conversación" at bounding box center [506, 95] width 87 height 15
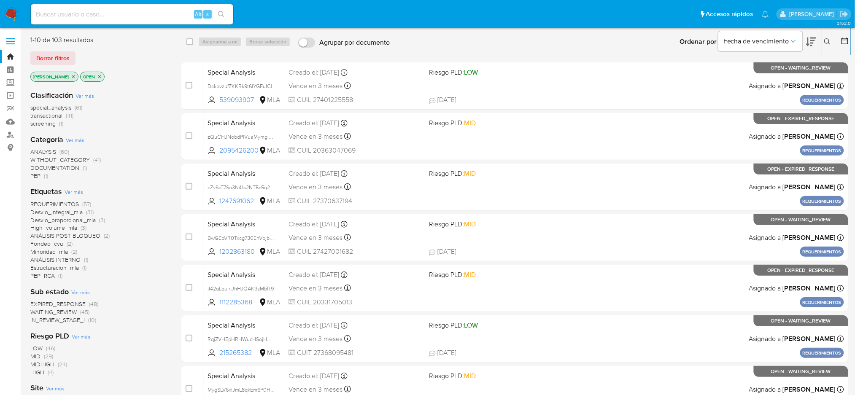
click at [829, 46] on button at bounding box center [829, 42] width 14 height 10
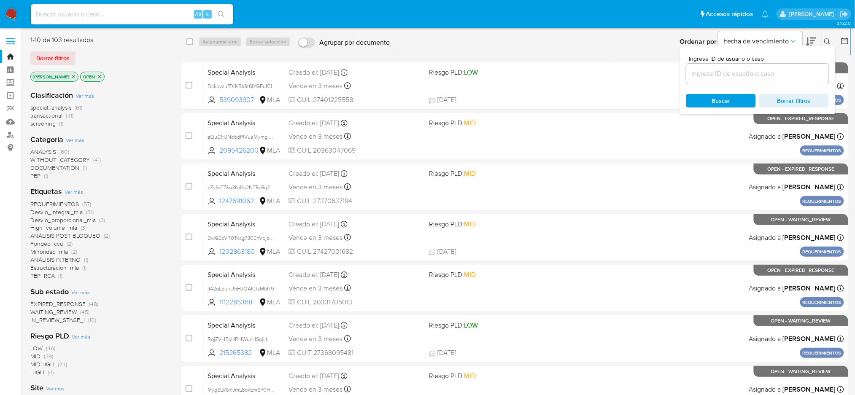
click at [766, 78] on input at bounding box center [758, 73] width 143 height 11
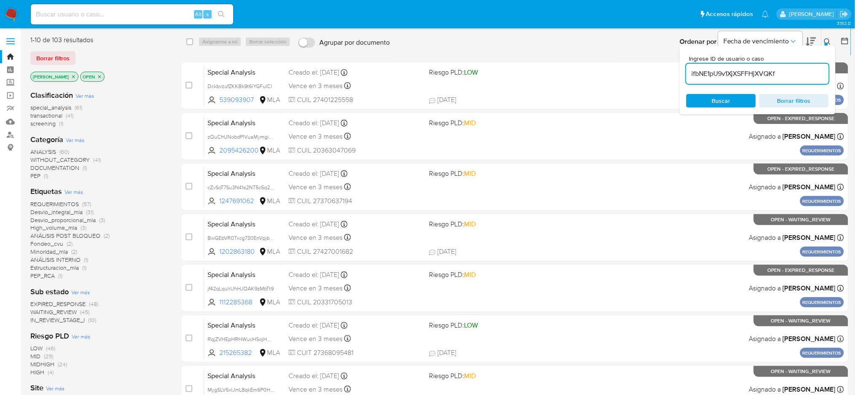
type input "ifbNE1pU9v1XjXSFFHjXVQKf"
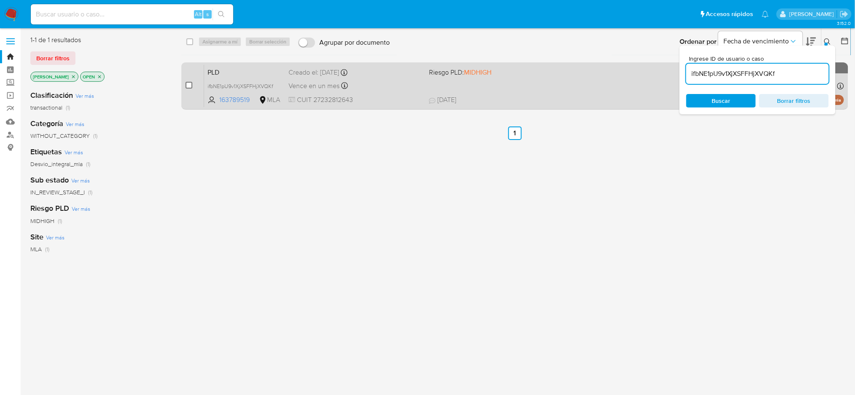
click at [190, 84] on input "checkbox" at bounding box center [189, 85] width 7 height 7
checkbox input "true"
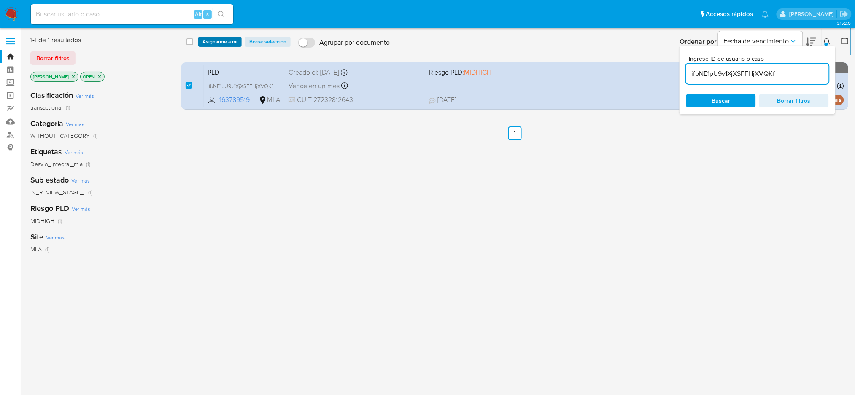
click at [219, 50] on div "select-all-cases-checkbox Asignarme a mí Borrar selección Agrupar por documento…" at bounding box center [516, 42] width 670 height 26
click at [216, 38] on span "Asignarme a mí" at bounding box center [220, 42] width 35 height 8
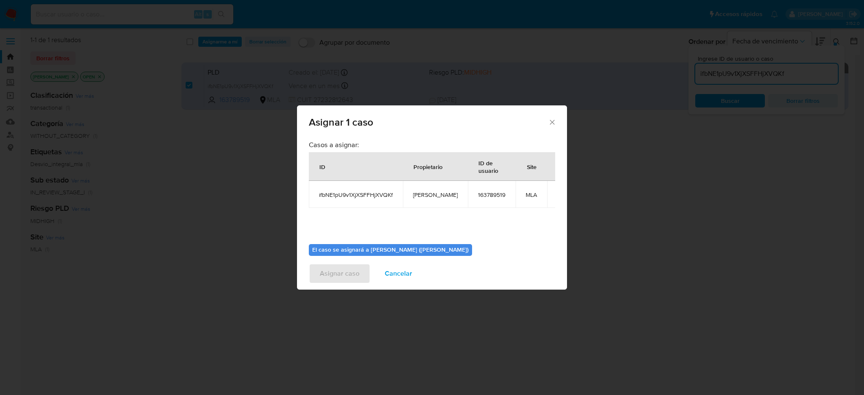
click at [427, 193] on span "[PERSON_NAME]" at bounding box center [435, 195] width 45 height 8
copy span "[PERSON_NAME]"
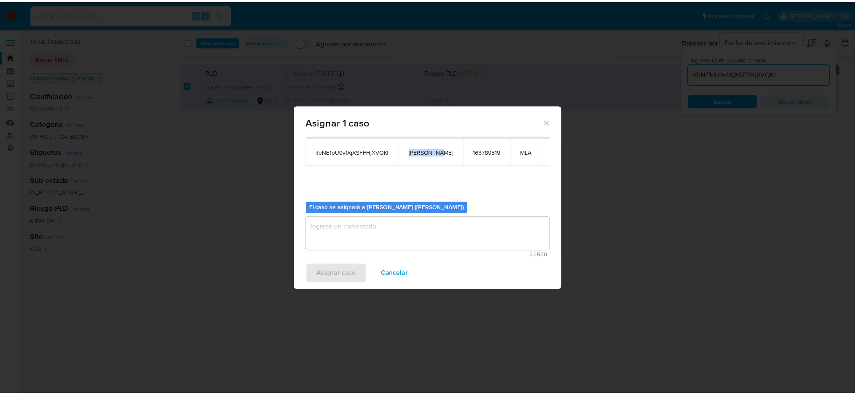
scroll to position [43, 0]
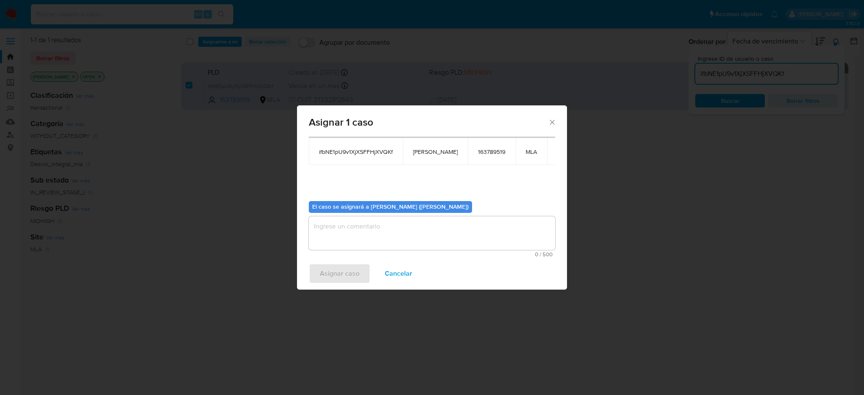
click at [346, 228] on textarea "assign-modal" at bounding box center [432, 233] width 246 height 34
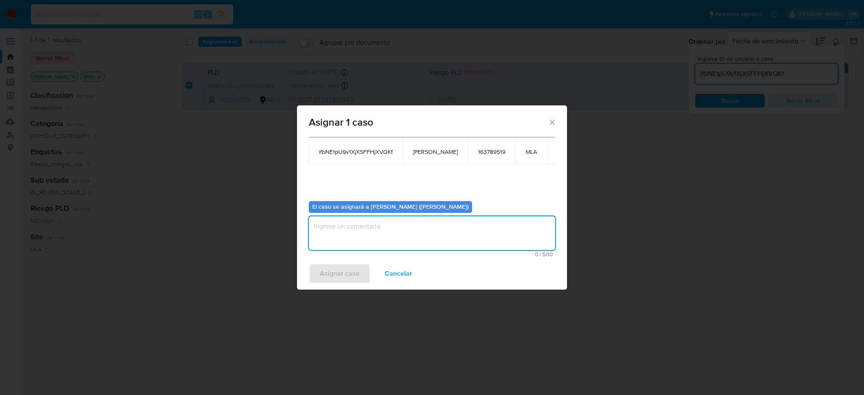
paste textarea "[PERSON_NAME]"
type textarea "[PERSON_NAME]"
click at [340, 274] on span "Asignar caso" at bounding box center [340, 274] width 40 height 19
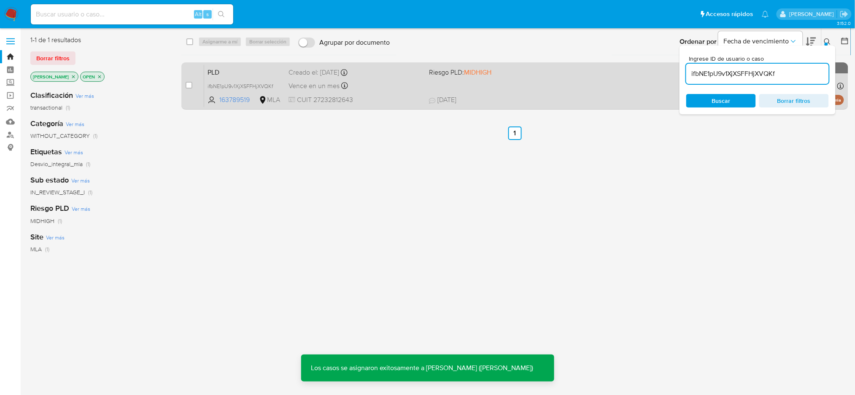
click at [389, 92] on div "PLD ifbNE1pU9v1XjXSFFHjXVQKf 163789519 MLA Riesgo PLD: MIDHIGH Creado el: [DATE…" at bounding box center [524, 86] width 640 height 43
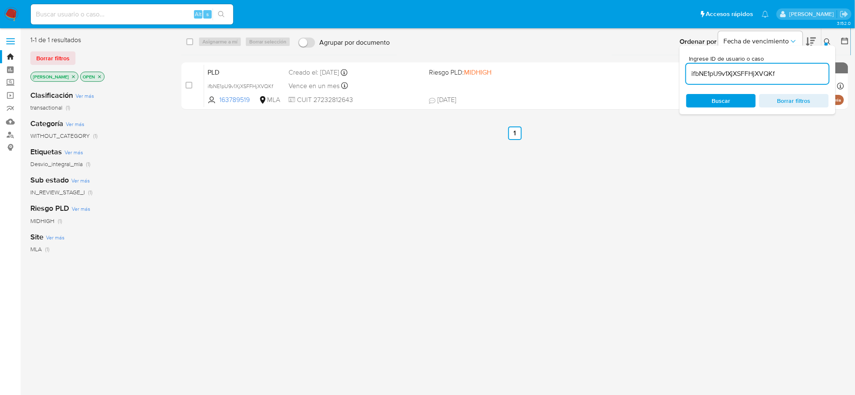
click at [173, 15] on input at bounding box center [132, 14] width 203 height 11
paste input "elkcoEyuRtlkdR8uODFHzHyH"
type input "elkcoEyuRtlkdR8uODFHzHyH"
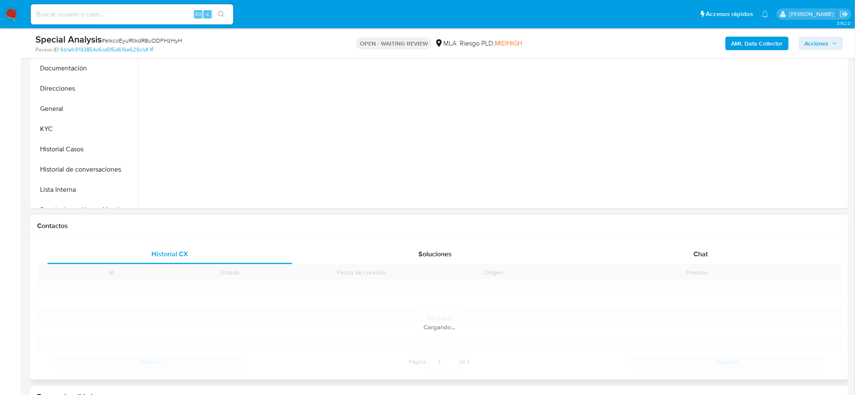
scroll to position [281, 0]
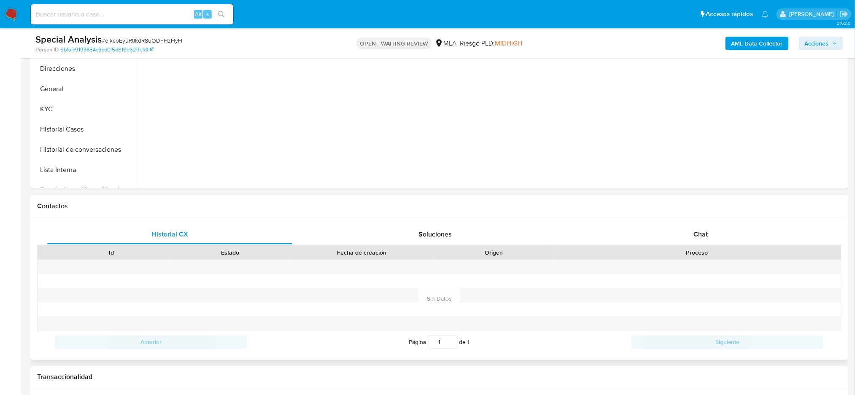
click at [715, 274] on div at bounding box center [697, 281] width 288 height 14
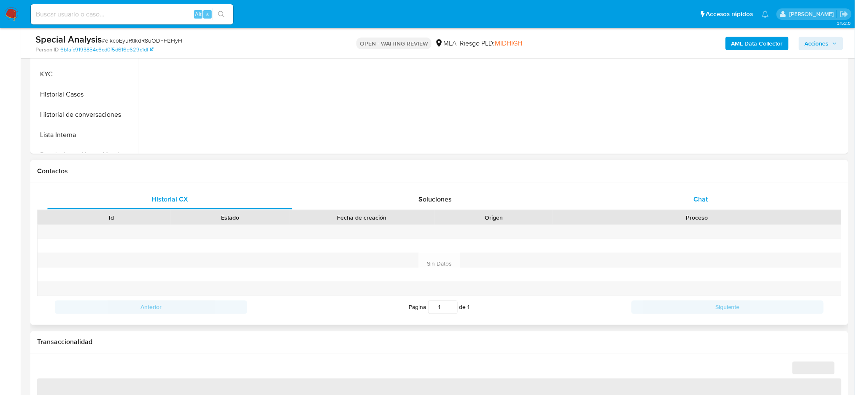
click at [697, 207] on div "Chat" at bounding box center [701, 199] width 245 height 20
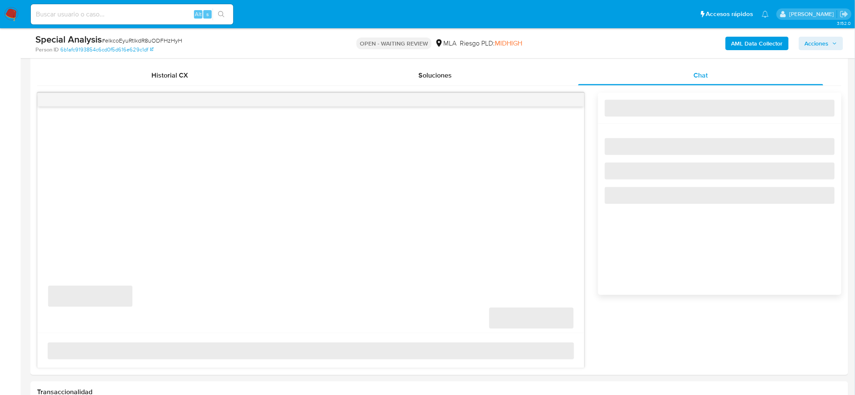
scroll to position [450, 0]
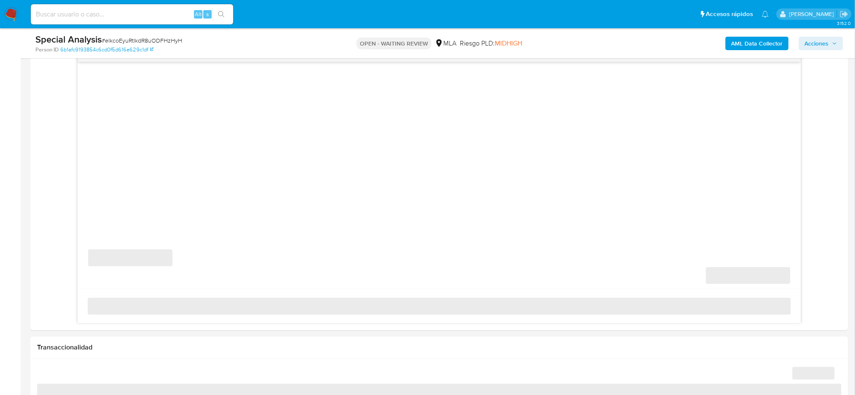
select select "10"
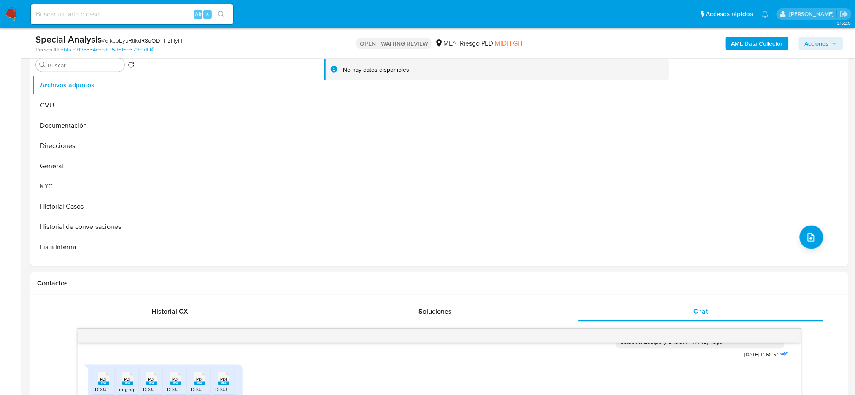
scroll to position [0, 0]
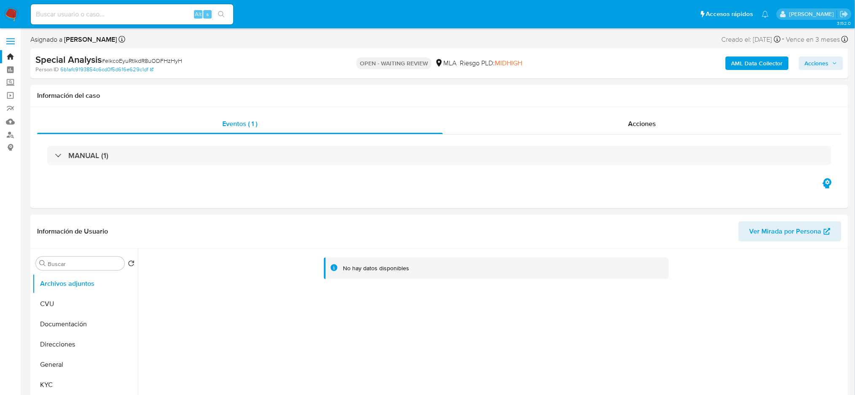
click at [85, 19] on div "Alt s" at bounding box center [132, 14] width 203 height 20
click at [84, 14] on input at bounding box center [132, 14] width 203 height 11
paste input "Wb5YnLQKzEPnDtQirnRicYSe"
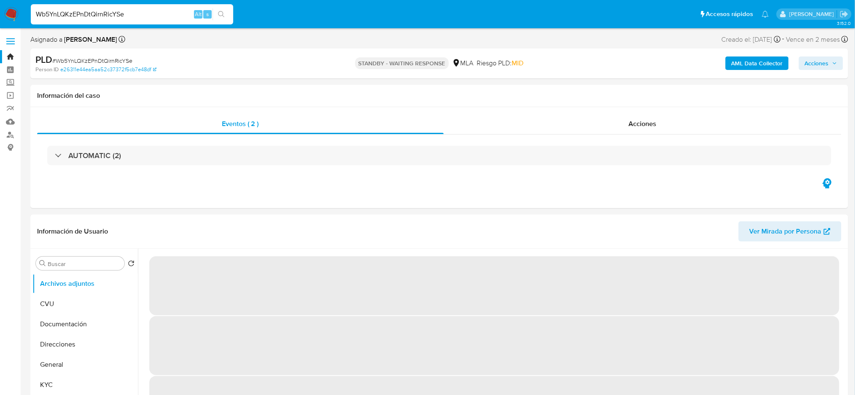
drag, startPoint x: 141, startPoint y: 14, endPoint x: 0, endPoint y: 24, distance: 141.0
click at [0, 24] on nav "Pausado Ver notificaciones Wb5YnLQKzEPnDtQirnRicYSe Alt s Accesos rápidos Presi…" at bounding box center [427, 14] width 855 height 28
paste input "A4RdYvyOSgOAGDvBFDoY6Vb1"
type input "A4RdYvyOSgOAGDvBFDoY6Vb1"
select select "10"
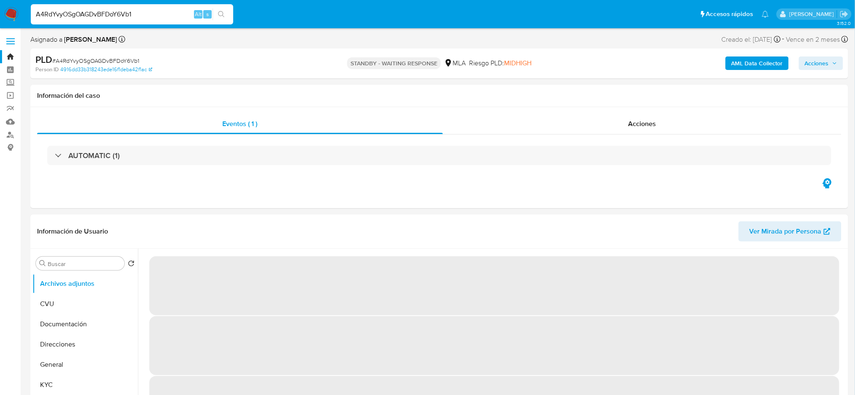
drag, startPoint x: 148, startPoint y: 18, endPoint x: 0, endPoint y: 32, distance: 148.4
paste input "r8YZhZiishyncEyDl6XRGnJU"
type input "r8YZhZiishyncEyDl6XRGnJU"
select select "10"
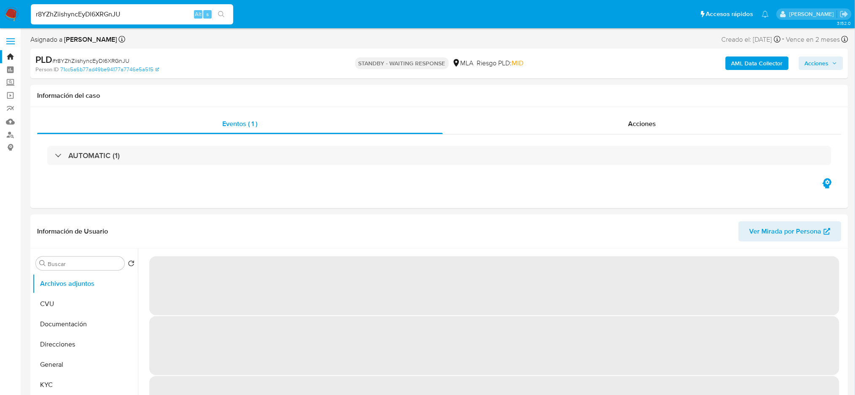
drag, startPoint x: 150, startPoint y: 14, endPoint x: 0, endPoint y: 45, distance: 153.1
select select "10"
paste input "S9C0a02vScFPfMdzH5fu6ky6"
drag, startPoint x: 135, startPoint y: 13, endPoint x: 0, endPoint y: 35, distance: 137.3
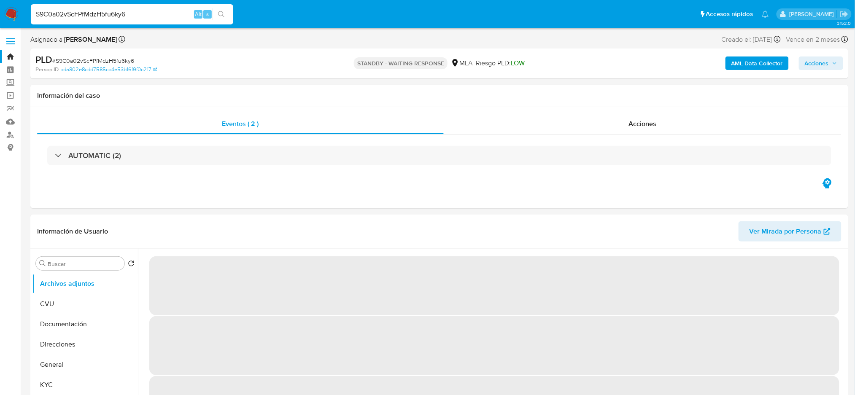
paste input "juPjLipzUirfNqA3SUQZS3BQ"
type input "juPjLipzUirfNqA3SUQZS3BQ"
select select "10"
type input "juPjLipzUirfNqA3SUQZS3BQ"
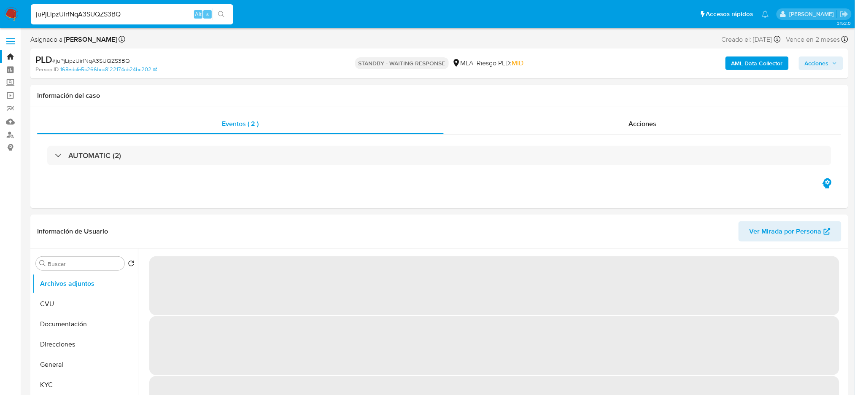
select select "10"
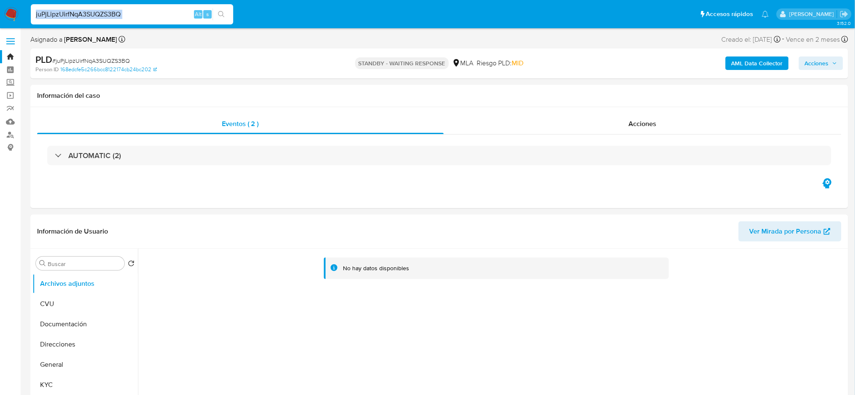
drag, startPoint x: 170, startPoint y: 19, endPoint x: 57, endPoint y: 25, distance: 113.2
click at [57, 25] on div "juPjLipzUirfNqA3SUQZS3BQ Alt s" at bounding box center [132, 15] width 203 height 24
click at [128, 13] on input "juPjLipzUirfNqA3SUQZS3BQ" at bounding box center [132, 14] width 203 height 11
drag, startPoint x: 126, startPoint y: 13, endPoint x: 0, endPoint y: 25, distance: 126.8
click at [0, 25] on nav "Pausado Ver notificaciones juPjLipzUirfNqA3SUQZS3BQ Alt s Accesos rápidos Presi…" at bounding box center [427, 14] width 855 height 28
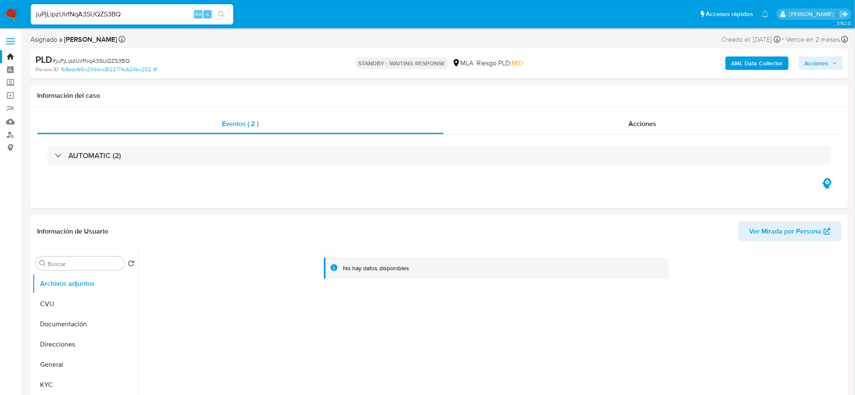
paste input "eE6mAWb8lwyUdafQg34YygtT"
type input "eE6mAWb8lwyUdafQg34YygtT"
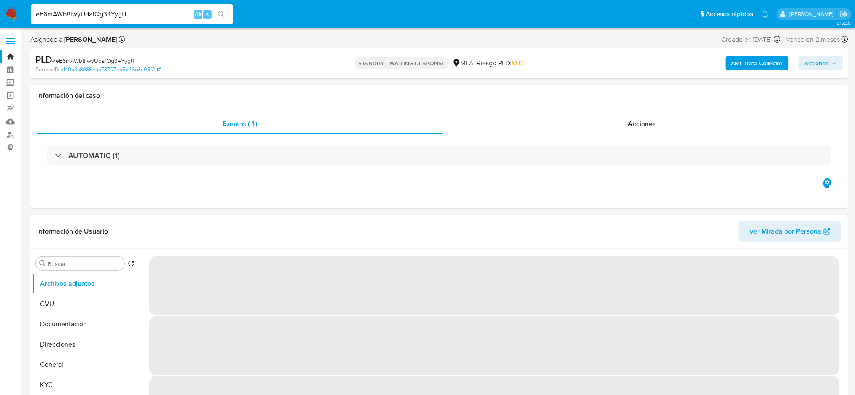
select select "10"
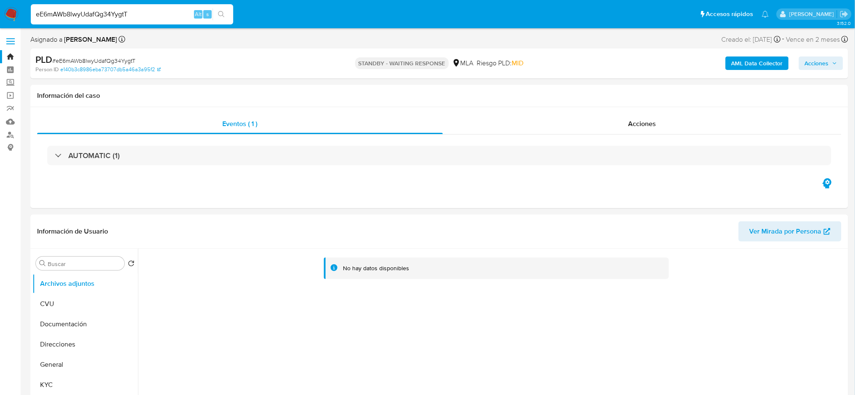
drag, startPoint x: 131, startPoint y: 17, endPoint x: 0, endPoint y: 29, distance: 131.3
paste input "jOsMP7ESkk4lM1SCYeJKVZAo"
type input "jOsMP7ESkk4lM1SCYeJKVZAo"
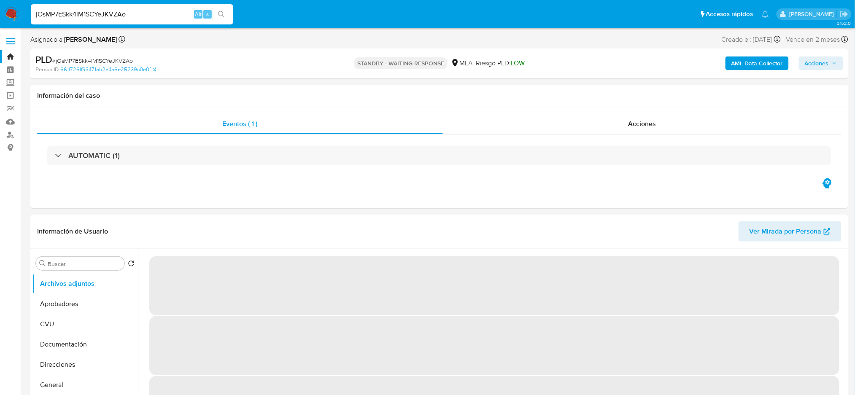
select select "10"
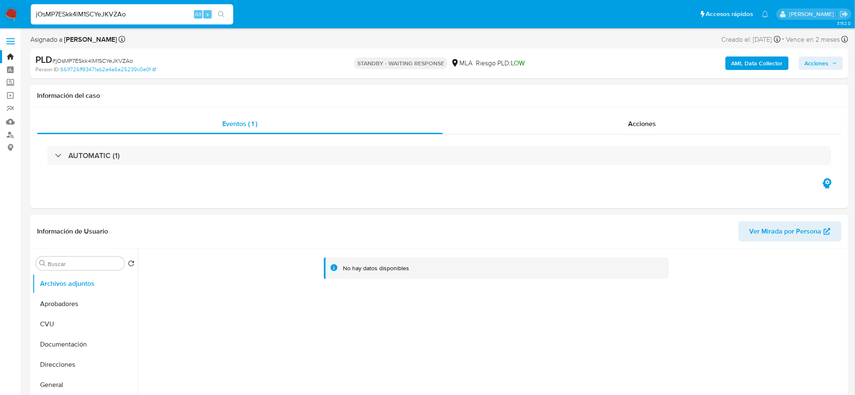
drag, startPoint x: 143, startPoint y: 17, endPoint x: 0, endPoint y: 21, distance: 142.7
click at [0, 21] on nav "Pausado Ver notificaciones jOsMP7ESkk4lM1SCYeJKVZAo Alt s Accesos rápidos Presi…" at bounding box center [427, 14] width 855 height 28
paste input "365rBFg85DT3Oa5MQkNlKUOQ"
type input "365rBFg85DT3Oa5MQkNlKUOQ"
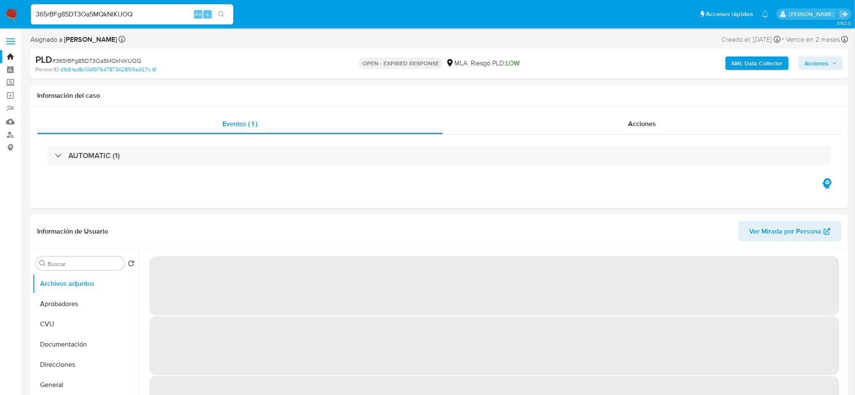
select select "10"
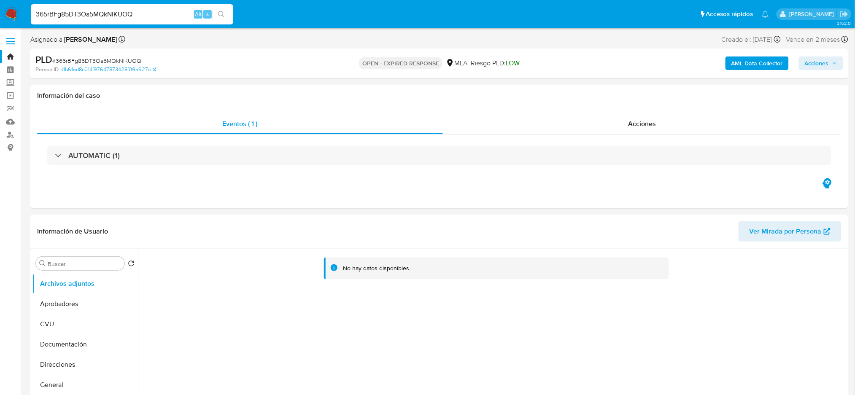
drag, startPoint x: 141, startPoint y: 11, endPoint x: 0, endPoint y: 31, distance: 141.9
paste input "urXfR59xcwWKgIbuOvNHmAx9"
type input "urXfR59xcwWKgIbuOvNHmAx9"
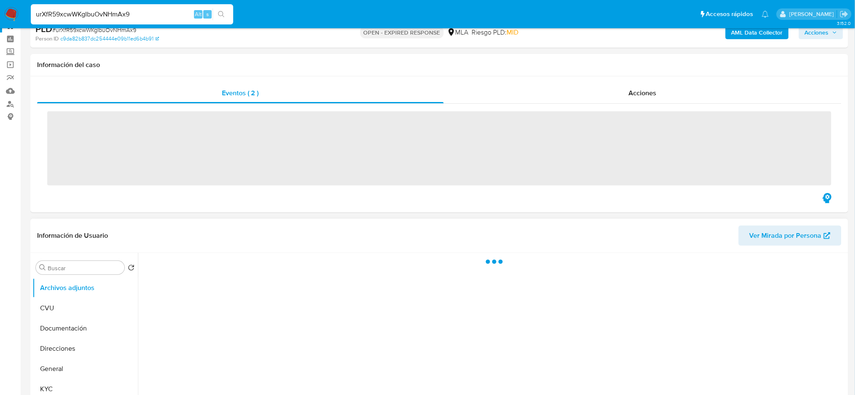
scroll to position [225, 0]
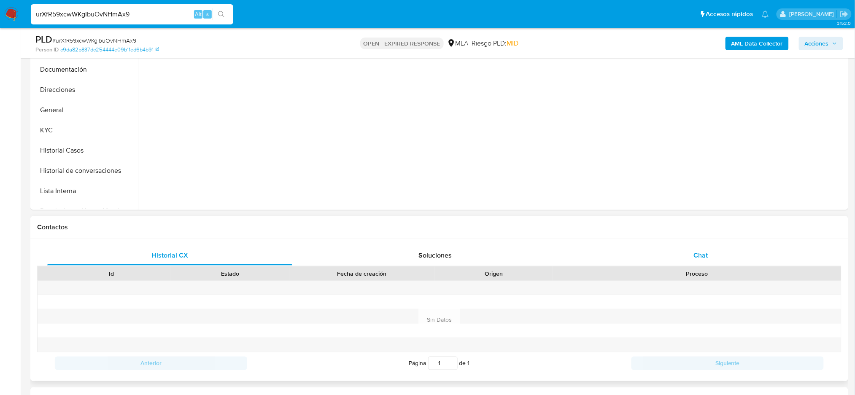
click at [724, 256] on div "Chat" at bounding box center [701, 256] width 245 height 20
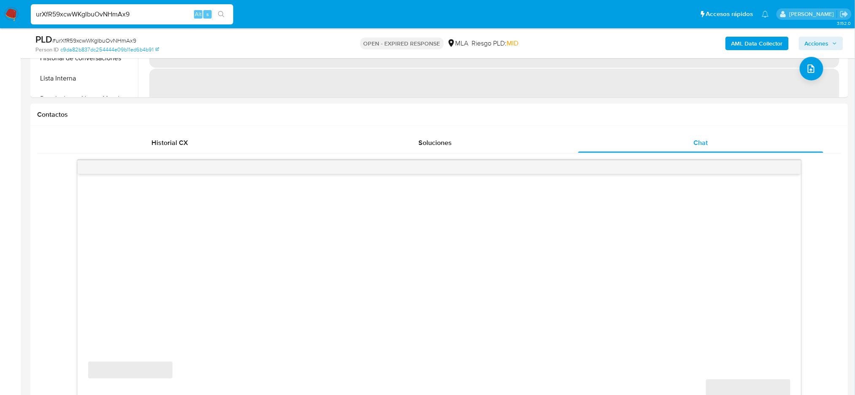
scroll to position [394, 0]
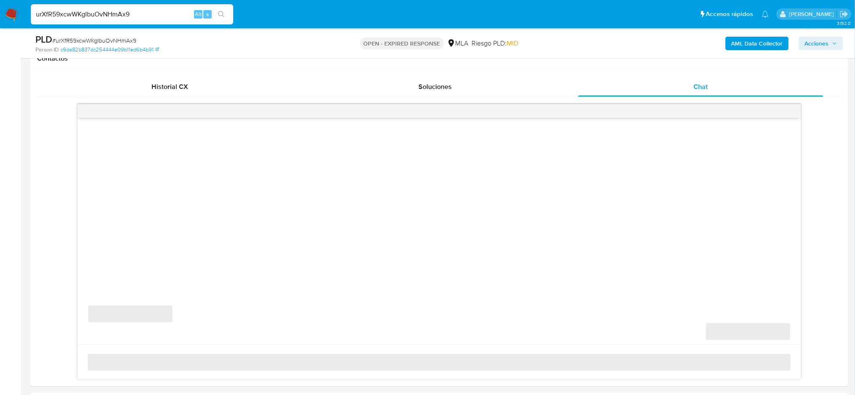
select select "10"
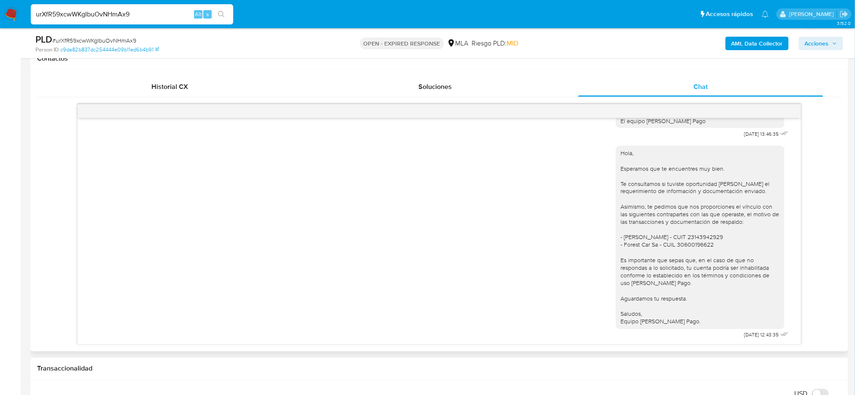
scroll to position [647, 0]
drag, startPoint x: 148, startPoint y: 12, endPoint x: 0, endPoint y: 20, distance: 147.9
click at [0, 20] on nav "Pausado Ver notificaciones urXfR59xcwWKgIbuOvNHmAx9 Alt s Accesos rápidos Presi…" at bounding box center [427, 14] width 855 height 28
paste input "2dqZ9WY8KLO5aX5LlAtnhYRf"
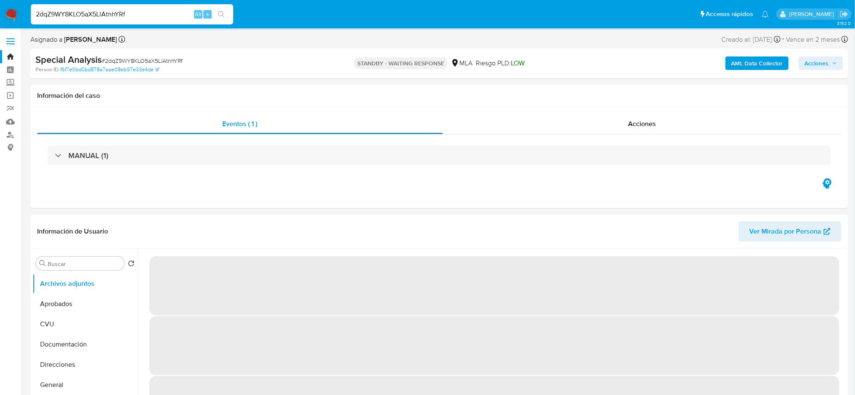
drag, startPoint x: 145, startPoint y: 16, endPoint x: 0, endPoint y: 23, distance: 144.9
click at [0, 23] on nav "Pausado Ver notificaciones 2dqZ9WY8KLO5aX5LlAtnhYRf Alt s Accesos rápidos Presi…" at bounding box center [427, 14] width 855 height 28
paste input "nUGhNJP4naSdEDwjSWBSGXdk"
type input "nUGhNJP4naSdEDwjSWBSGXdk"
select select "10"
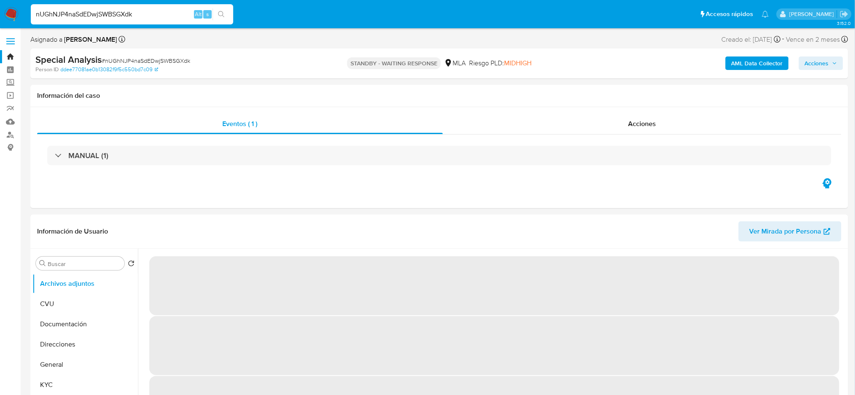
select select "10"
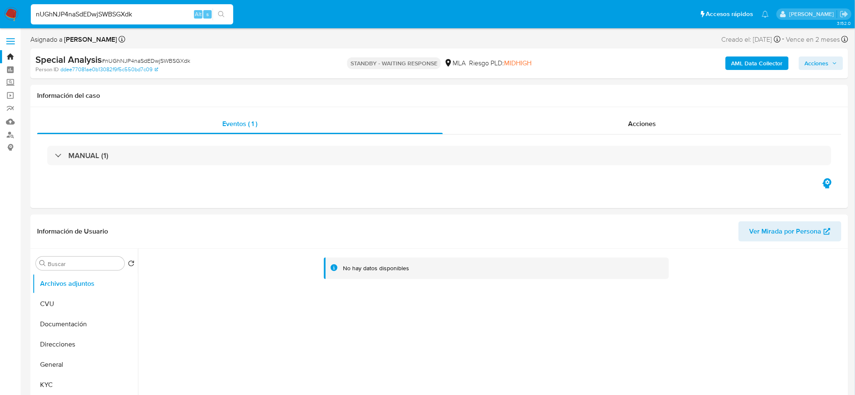
drag, startPoint x: 145, startPoint y: 14, endPoint x: 0, endPoint y: 25, distance: 145.2
click at [0, 24] on nav "Pausado Ver notificaciones nUGhNJP4naSdEDwjSWBSGXdk Alt s Accesos rápidos Presi…" at bounding box center [427, 14] width 855 height 28
paste input "9nozTF3XmQG66c95rLNummUW"
type input "9nozTF3XmQG66c95rLNummUW"
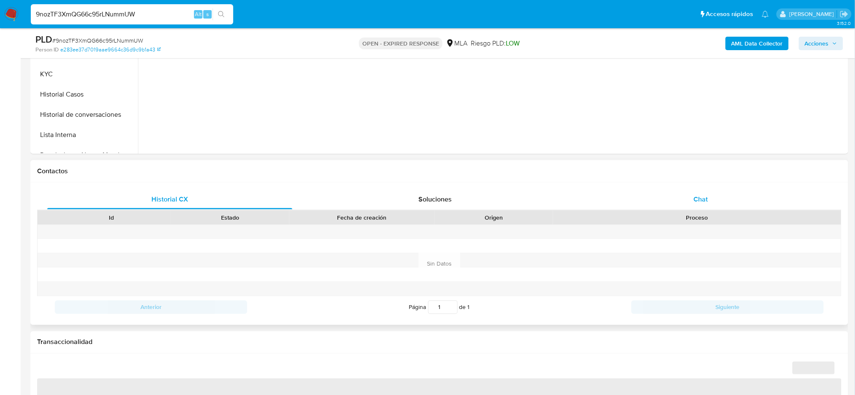
click at [698, 195] on span "Chat" at bounding box center [701, 200] width 14 height 10
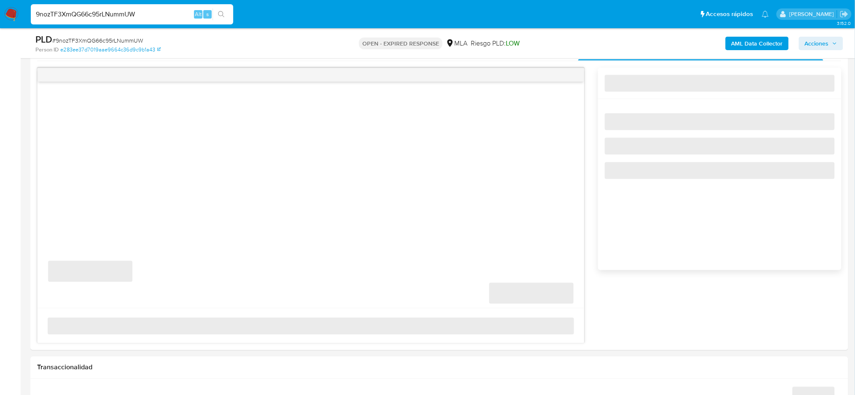
scroll to position [450, 0]
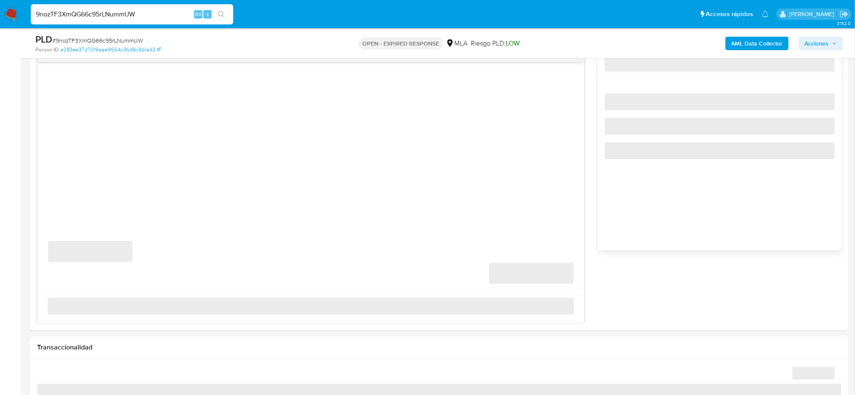
select select "10"
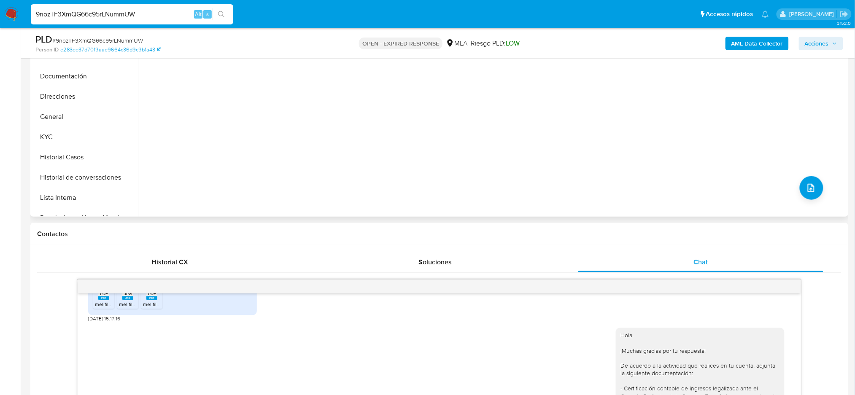
scroll to position [112, 0]
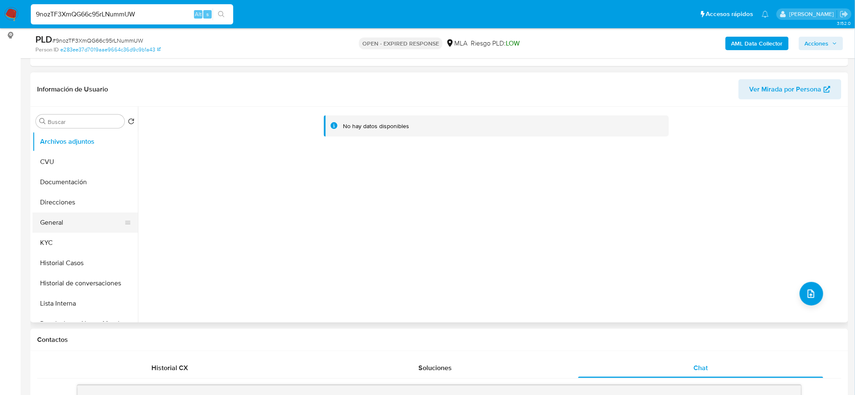
click at [65, 221] on button "General" at bounding box center [81, 223] width 99 height 20
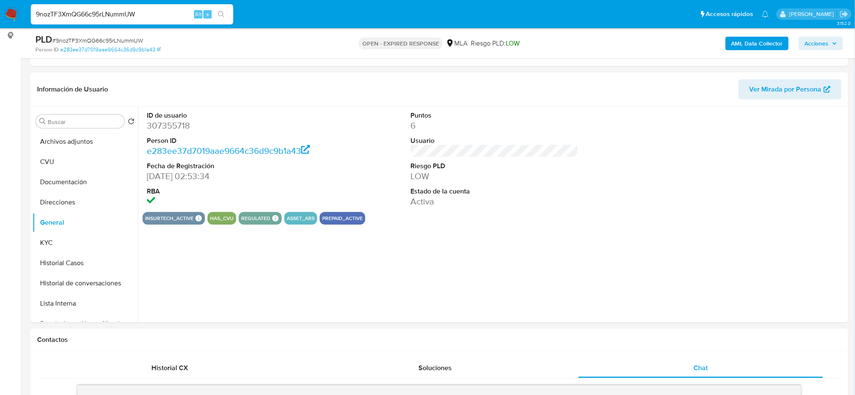
click at [163, 122] on dd "307355718" at bounding box center [231, 126] width 168 height 12
copy dd "307355718"
click at [89, 42] on span "# 9nozTF3XmQG66c95rLNummUW" at bounding box center [97, 40] width 91 height 8
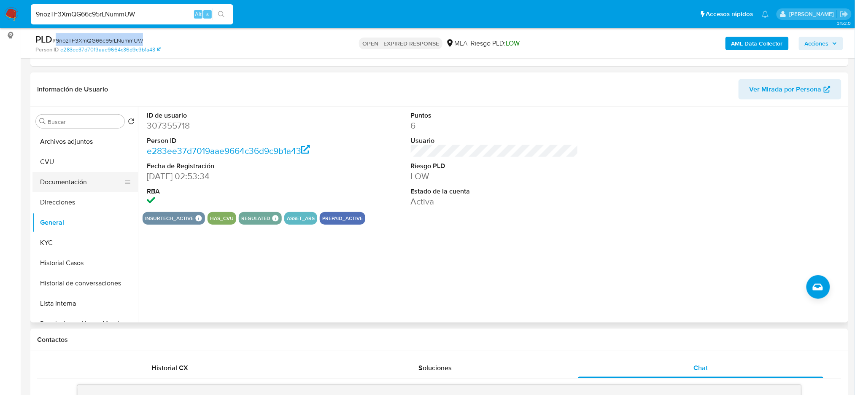
copy span "9nozTF3XmQG66c95rLNummUW"
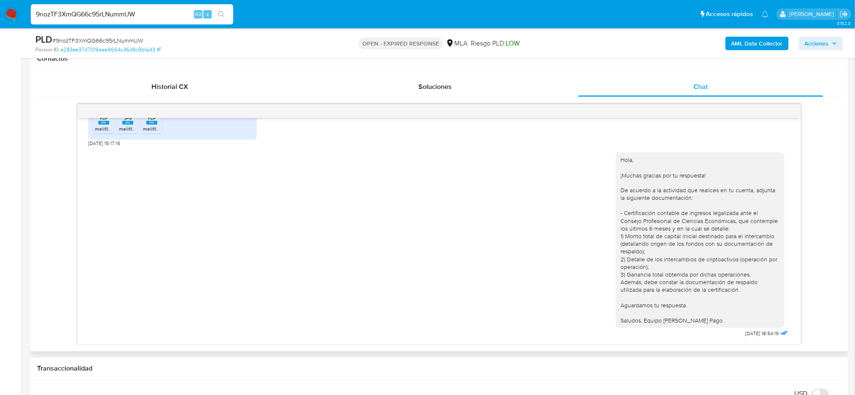
scroll to position [467, 0]
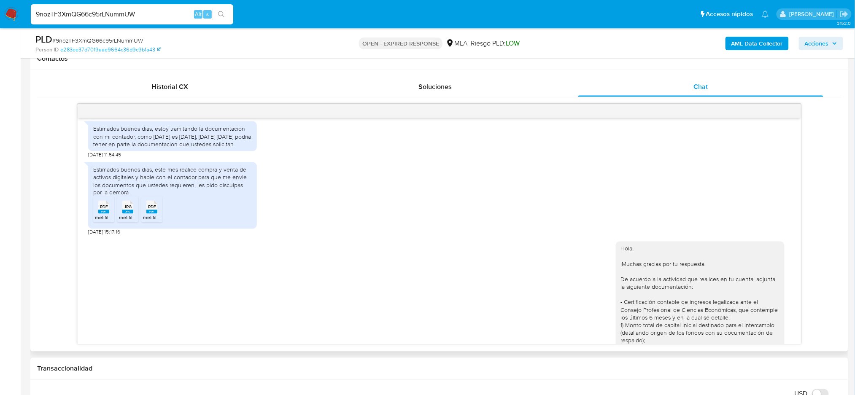
drag, startPoint x: 101, startPoint y: 230, endPoint x: 115, endPoint y: 231, distance: 13.6
click at [102, 223] on li "PDF PDF melifile4237723879071901988.pdf" at bounding box center [103, 210] width 21 height 26
click at [124, 222] on span "melifile2958073530128781353.jpg" at bounding box center [158, 217] width 78 height 7
click at [149, 222] on span "melifile4976838411487587201.pdf" at bounding box center [181, 217] width 76 height 7
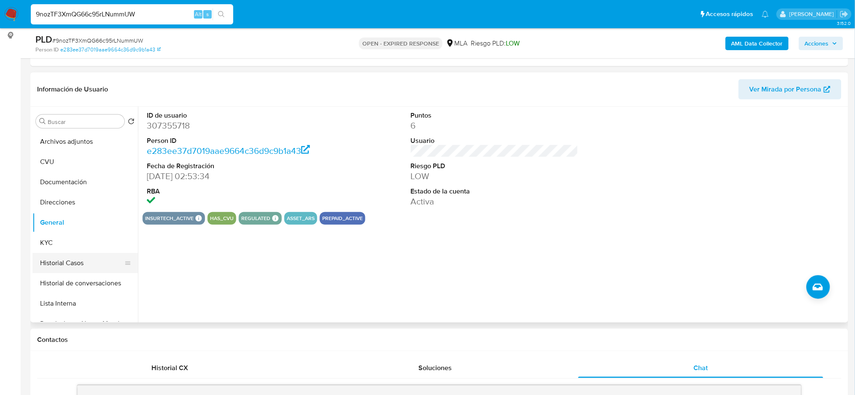
click at [77, 259] on button "Historial Casos" at bounding box center [81, 263] width 99 height 20
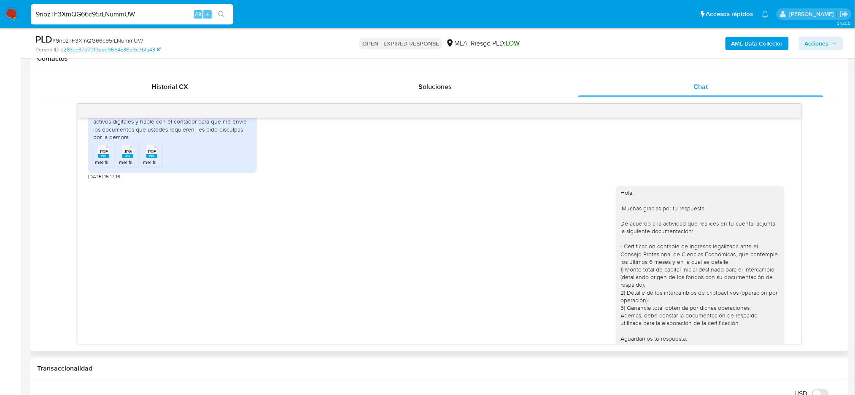
scroll to position [579, 0]
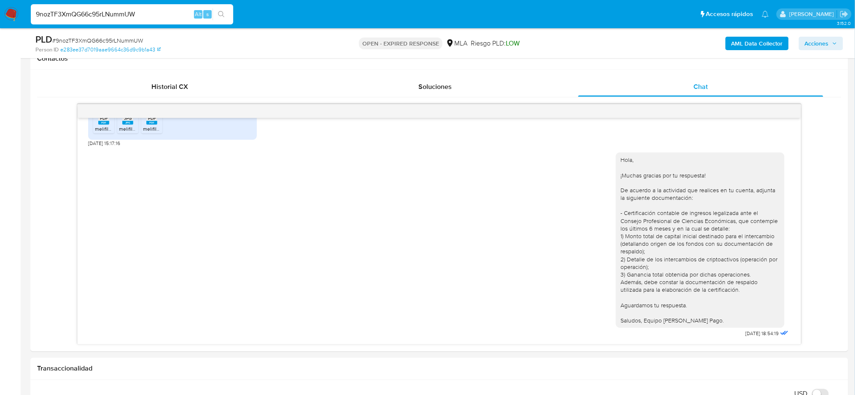
click at [91, 40] on span "# 9nozTF3XmQG66c95rLNummUW" at bounding box center [97, 40] width 91 height 8
click at [91, 39] on span "# 9nozTF3XmQG66c95rLNummUW" at bounding box center [97, 40] width 91 height 8
copy span "9nozTF3XmQG66c95rLNummUW"
click at [11, 16] on img at bounding box center [11, 14] width 14 height 14
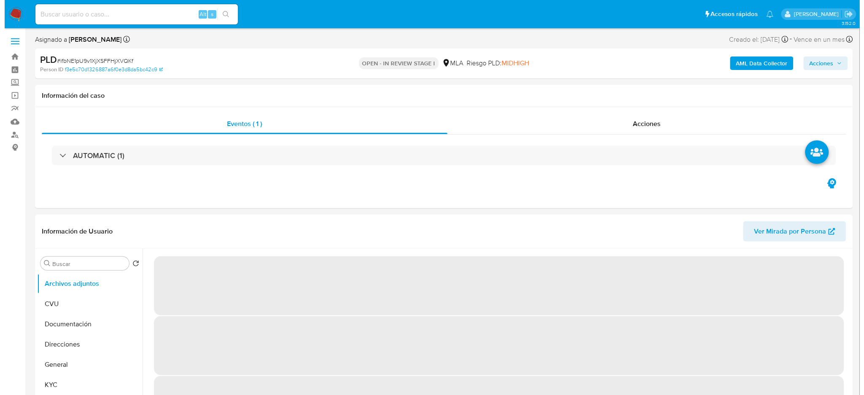
scroll to position [56, 0]
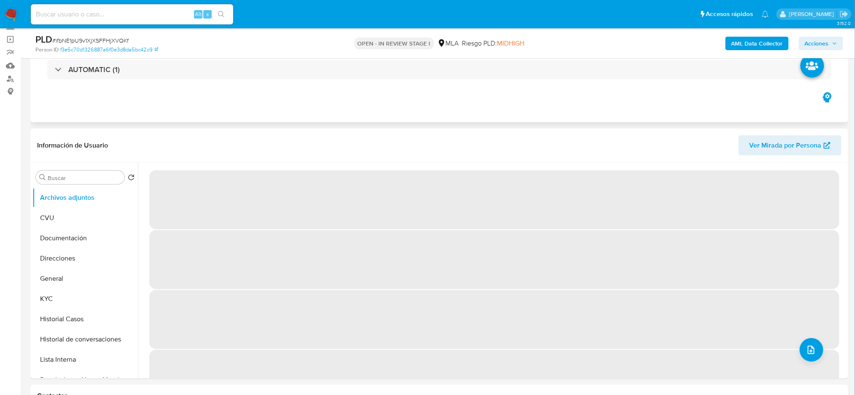
select select "10"
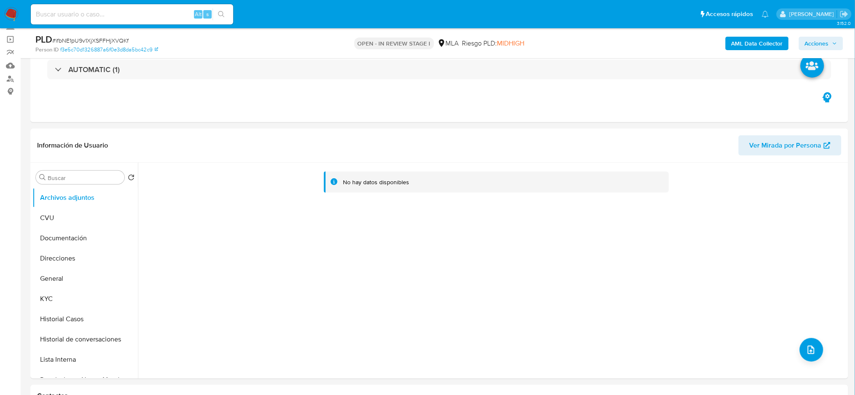
click at [739, 45] on b "AML Data Collector" at bounding box center [757, 44] width 51 height 14
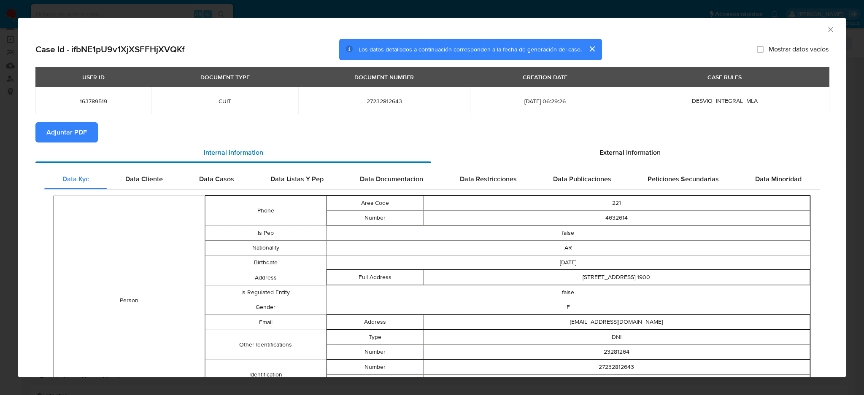
drag, startPoint x: 70, startPoint y: 134, endPoint x: 235, endPoint y: 145, distance: 165.8
click at [70, 134] on span "Adjuntar PDF" at bounding box center [66, 132] width 41 height 19
click at [827, 33] on icon "Cerrar ventana" at bounding box center [831, 29] width 8 height 8
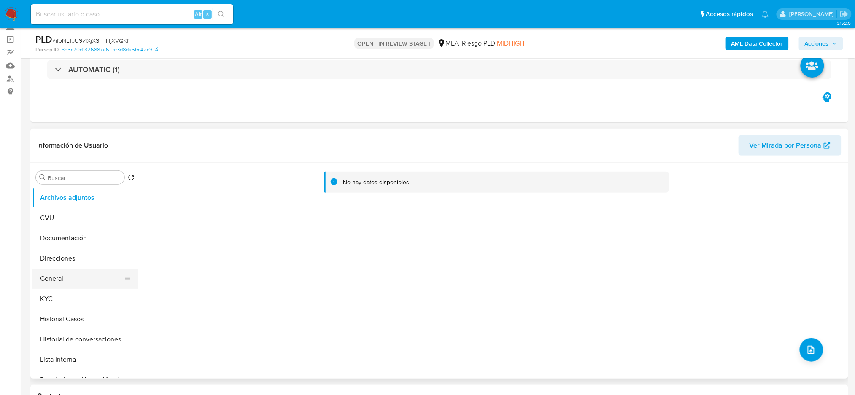
click at [59, 282] on button "General" at bounding box center [81, 279] width 99 height 20
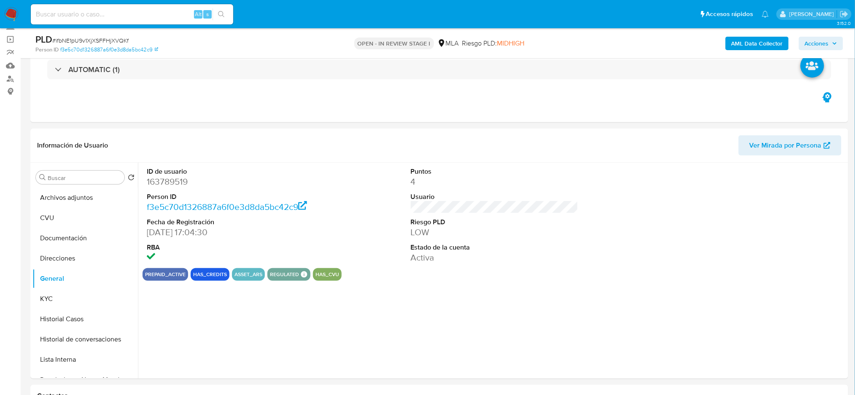
click at [156, 180] on dd "163789519" at bounding box center [231, 182] width 168 height 12
copy dd "163789519"
click at [64, 189] on button "Archivos adjuntos" at bounding box center [81, 198] width 99 height 20
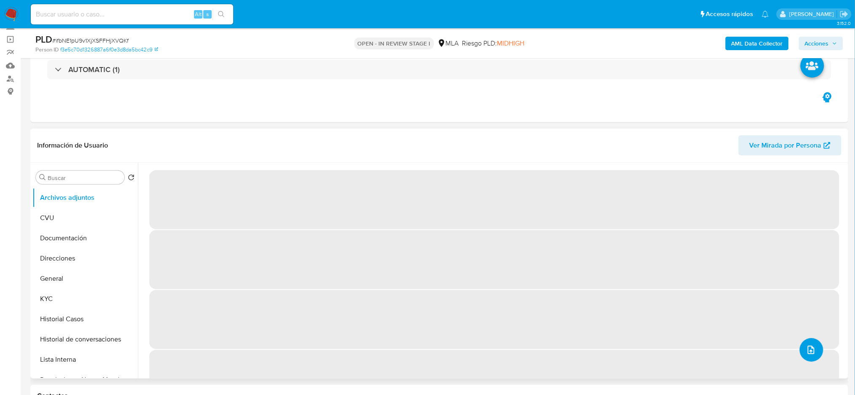
click at [812, 350] on icon "upload-file" at bounding box center [811, 350] width 10 height 10
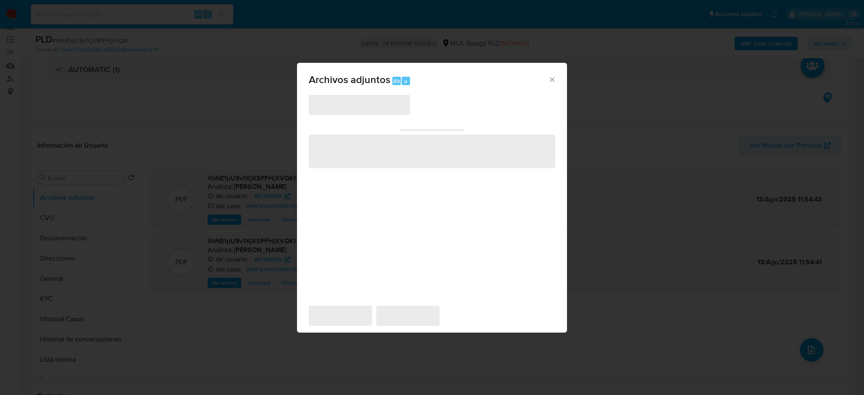
click at [352, 110] on span "‌" at bounding box center [359, 105] width 101 height 20
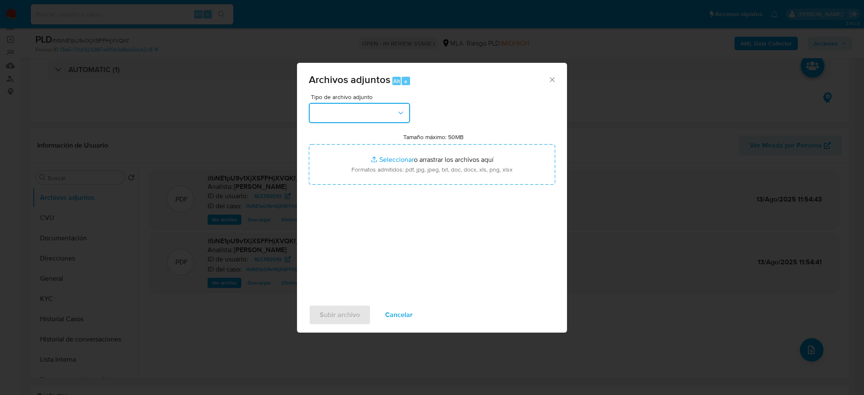
click at [357, 108] on button "button" at bounding box center [359, 113] width 101 height 20
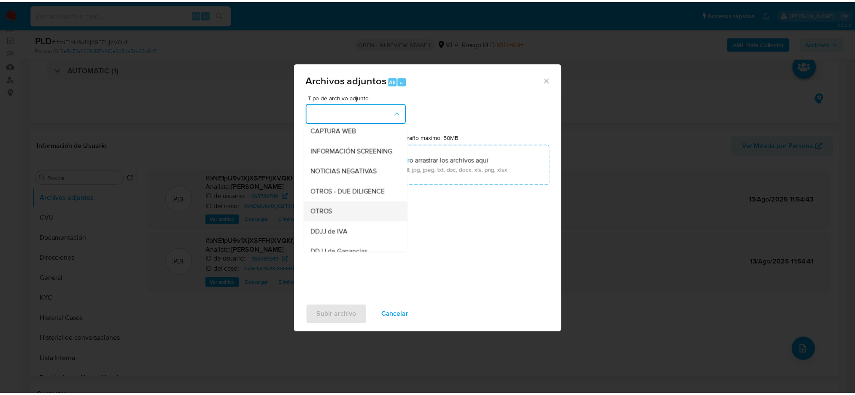
scroll to position [112, 0]
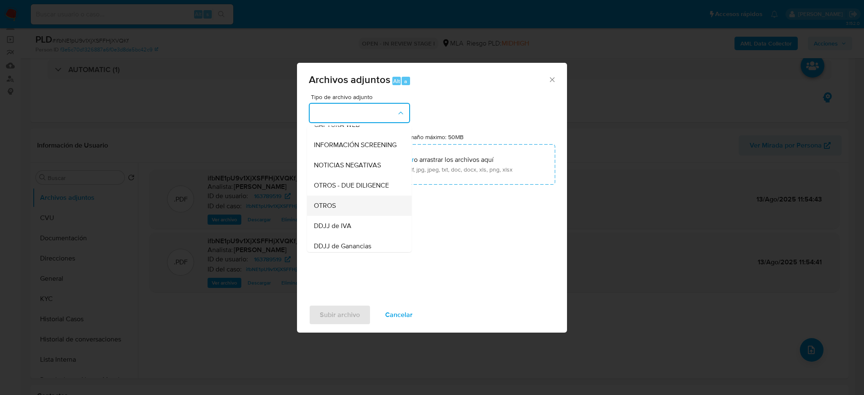
click at [344, 208] on div "OTROS" at bounding box center [357, 206] width 86 height 20
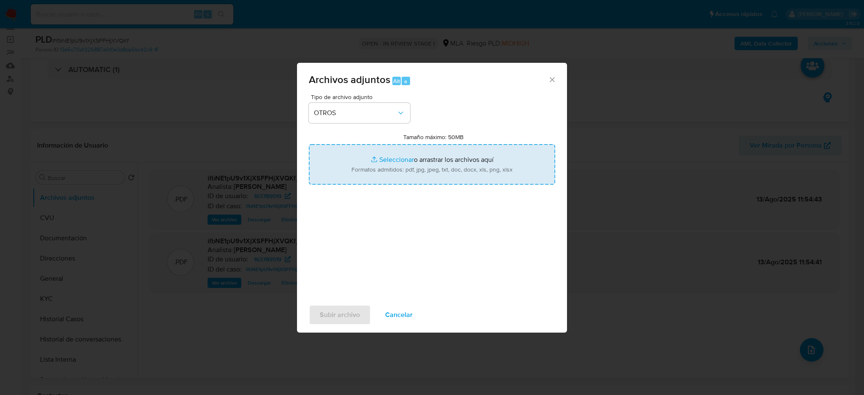
click at [380, 162] on input "Tamaño máximo: 50MB Seleccionar archivos" at bounding box center [432, 164] width 246 height 41
type input "C:\fakepath\Caselog ID 163789519.docx"
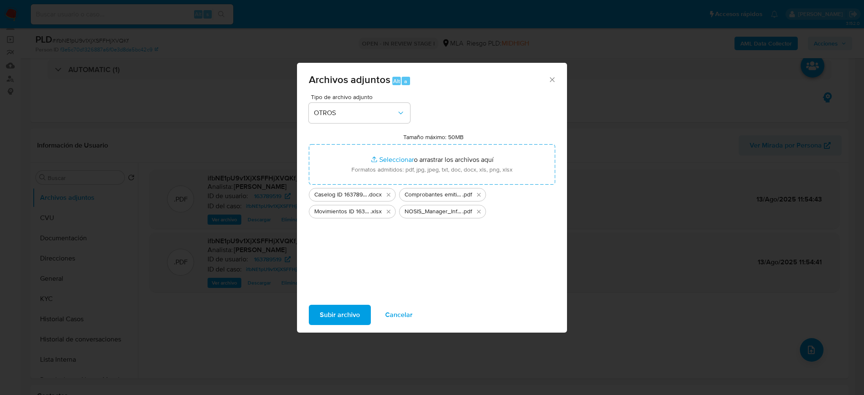
click at [346, 310] on span "Subir archivo" at bounding box center [340, 315] width 40 height 19
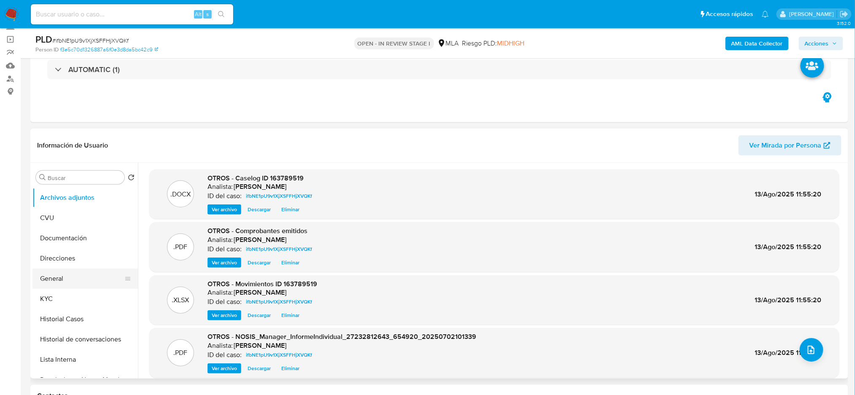
click at [65, 282] on button "General" at bounding box center [81, 279] width 99 height 20
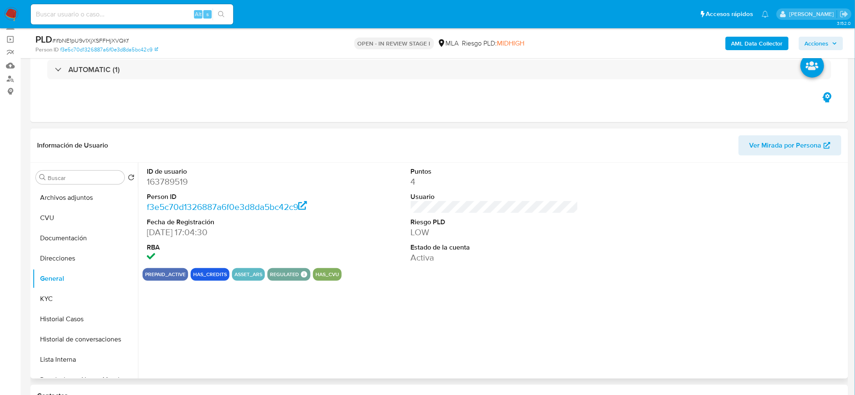
click at [165, 183] on dd "163789519" at bounding box center [231, 182] width 168 height 12
copy dd "163789519"
click at [812, 44] on span "Acciones" at bounding box center [817, 44] width 24 height 14
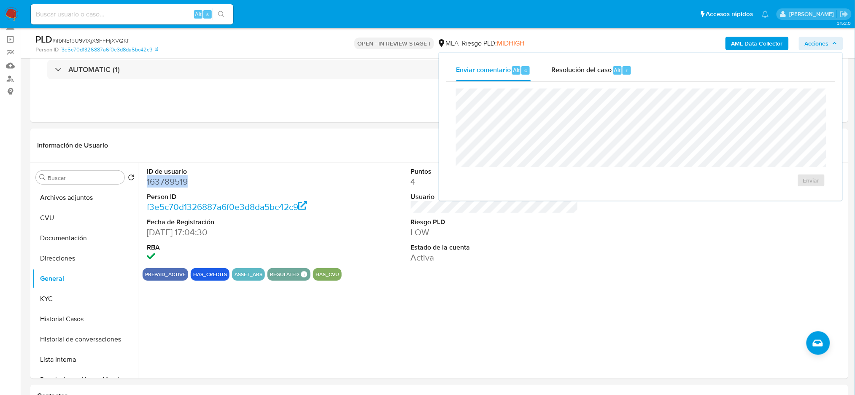
drag, startPoint x: 611, startPoint y: 70, endPoint x: 596, endPoint y: 87, distance: 23.0
click at [611, 70] on div "Resolución del caso Alt r" at bounding box center [592, 71] width 81 height 22
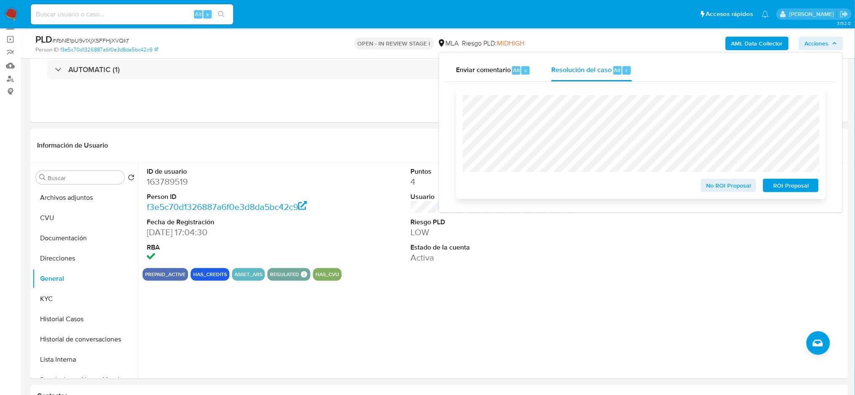
click at [709, 183] on span "No ROI Proposal" at bounding box center [729, 186] width 44 height 12
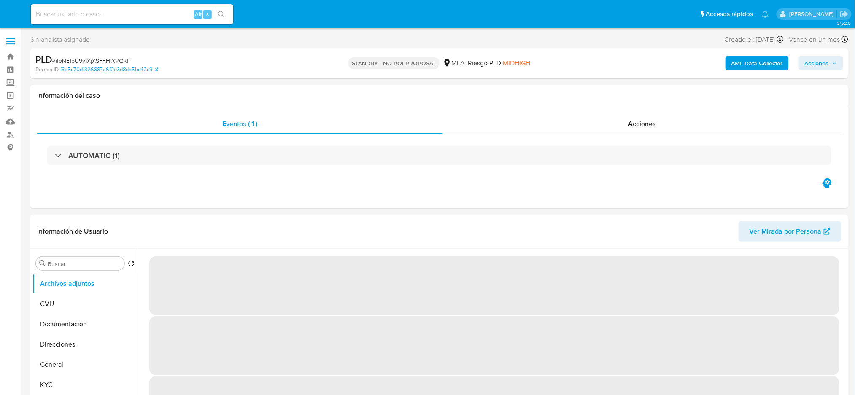
select select "10"
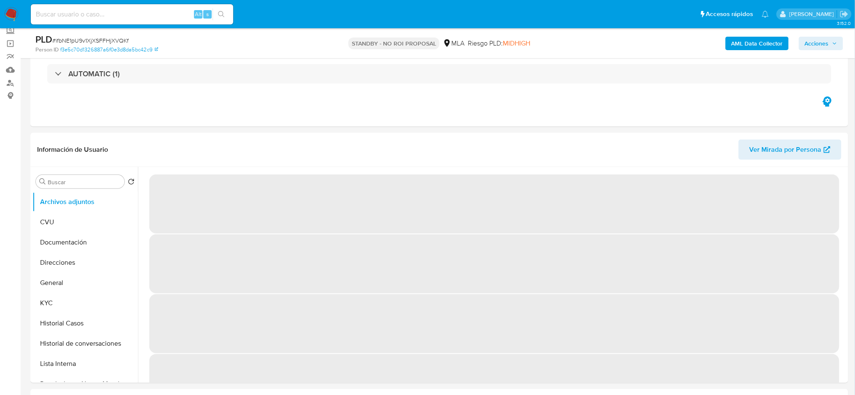
scroll to position [112, 0]
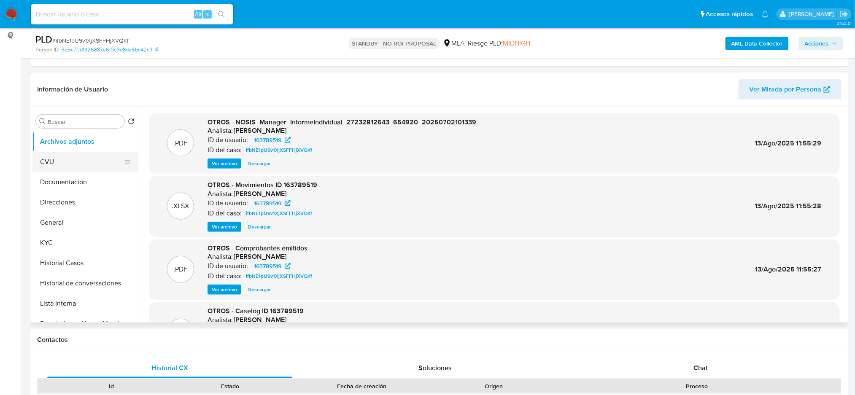
click at [56, 170] on button "CVU" at bounding box center [81, 162] width 99 height 20
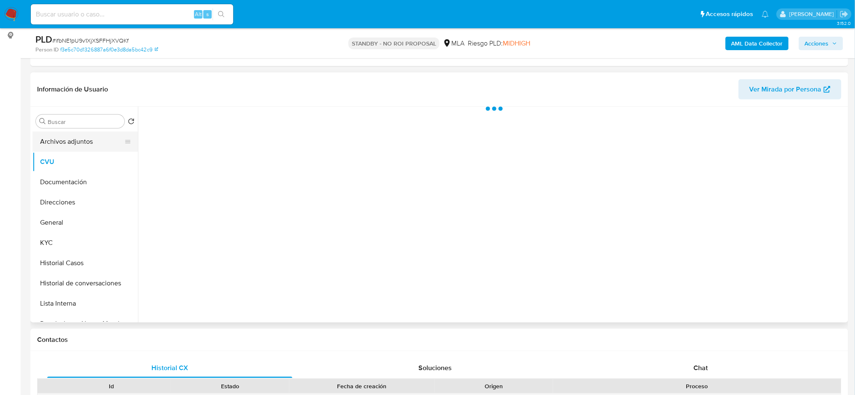
click at [61, 147] on button "Archivos adjuntos" at bounding box center [81, 142] width 99 height 20
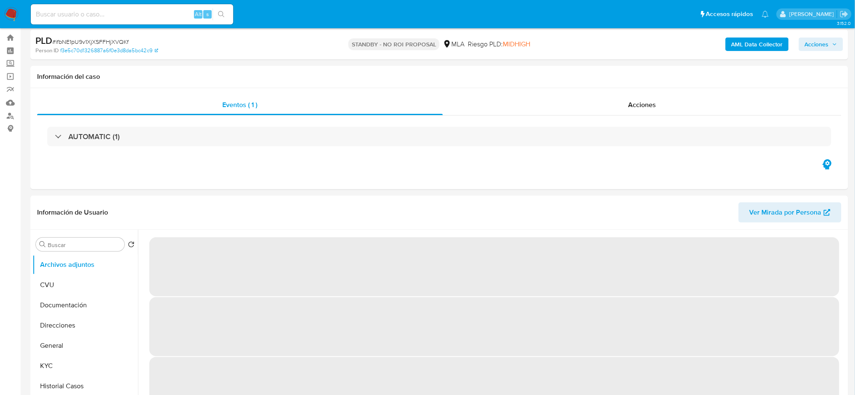
scroll to position [0, 0]
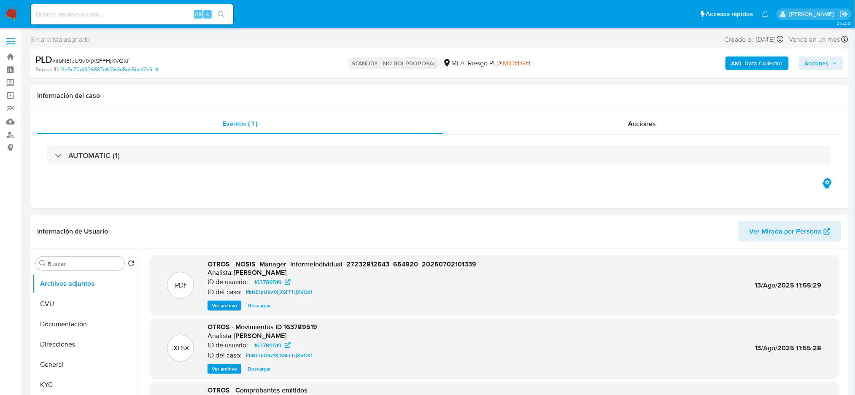
click at [11, 13] on img at bounding box center [11, 14] width 14 height 14
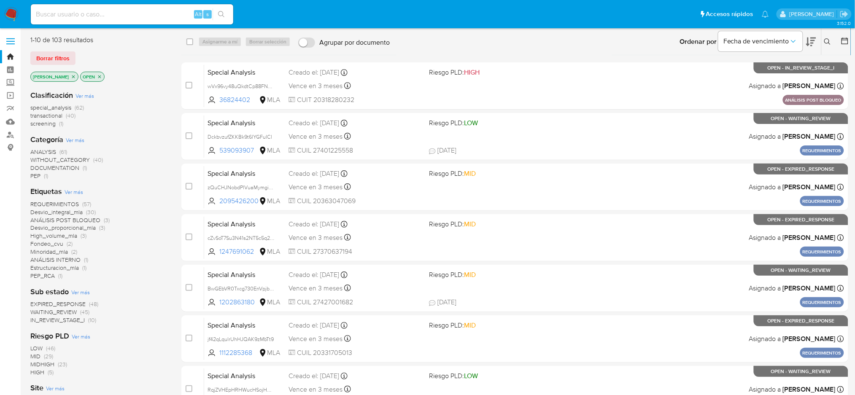
click at [825, 43] on icon at bounding box center [828, 41] width 7 height 7
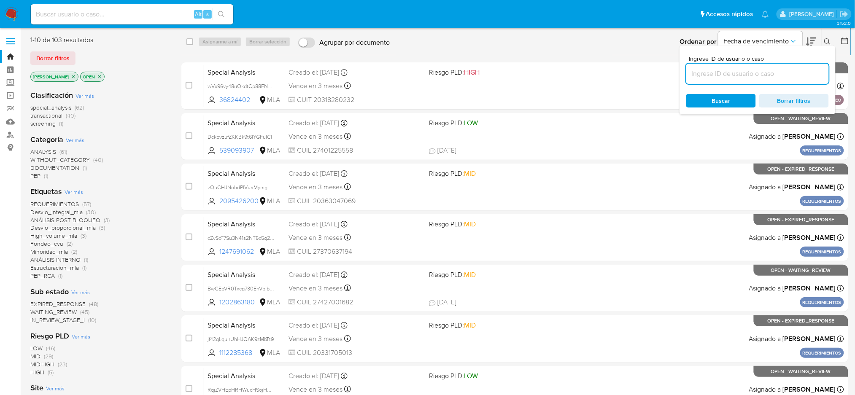
click at [741, 73] on input at bounding box center [758, 73] width 143 height 11
type input "9nozTF3XmQG66c95rLNummUW"
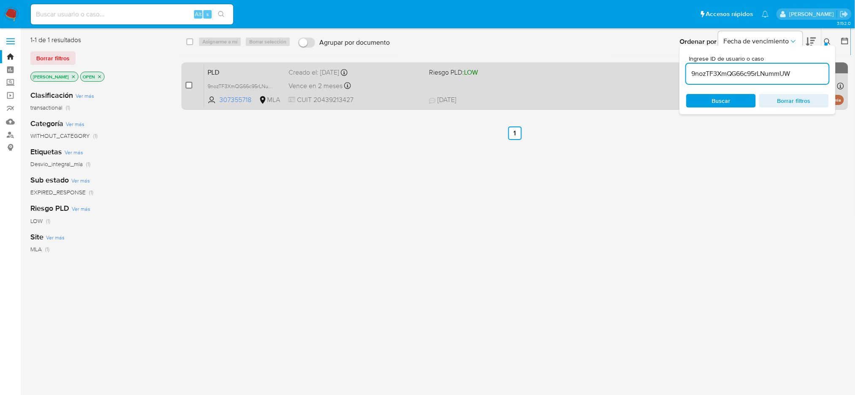
click at [189, 84] on input "checkbox" at bounding box center [189, 85] width 7 height 7
checkbox input "true"
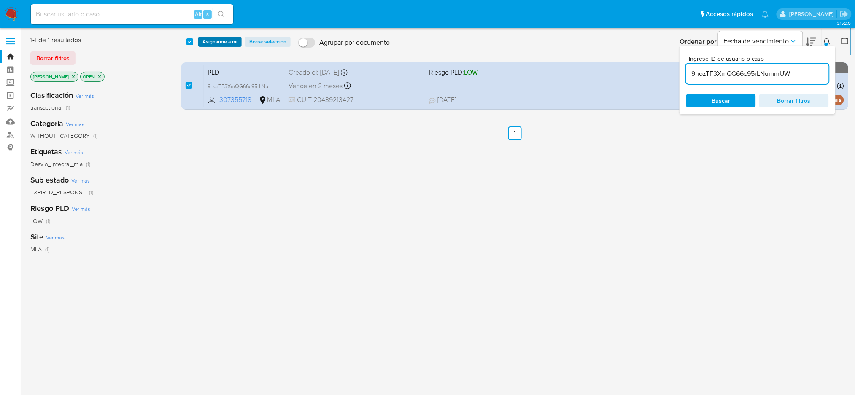
click at [211, 43] on span "Asignarme a mí" at bounding box center [220, 42] width 35 height 8
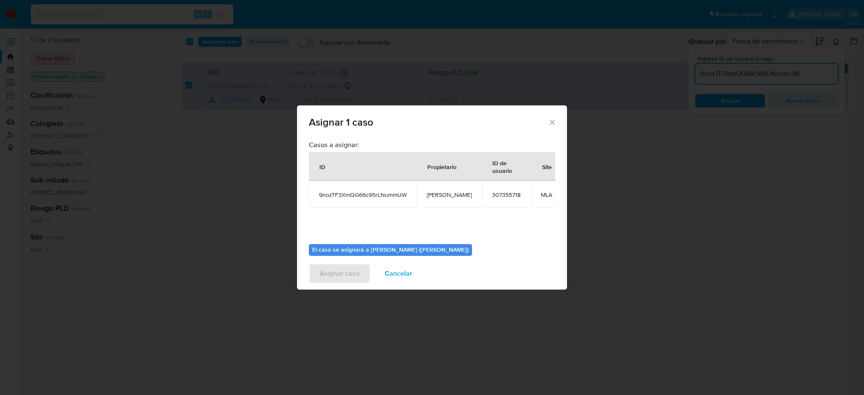
click at [446, 196] on span "[PERSON_NAME]" at bounding box center [449, 195] width 45 height 8
copy span "[PERSON_NAME]"
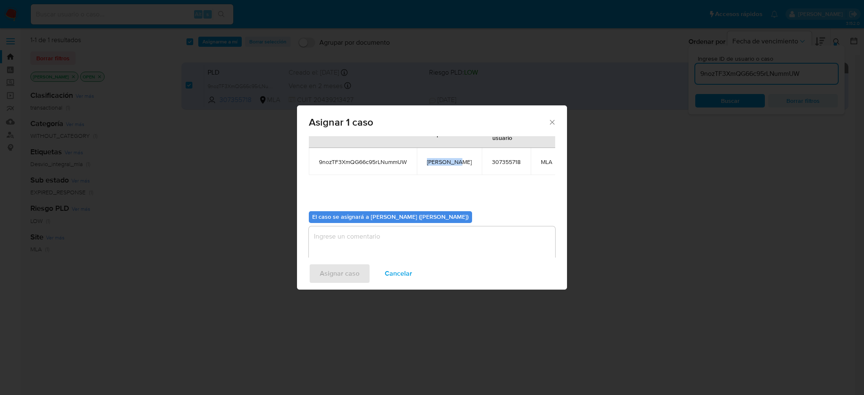
scroll to position [51, 0]
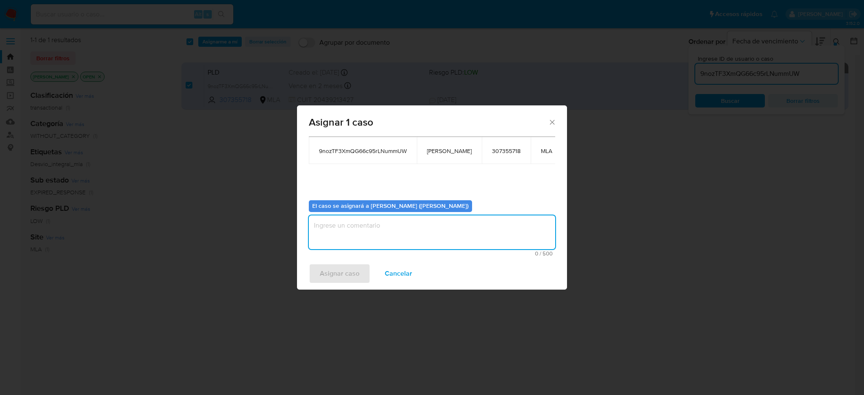
click at [384, 219] on textarea "assign-modal" at bounding box center [432, 233] width 246 height 34
paste textarea "[PERSON_NAME]"
type textarea "[PERSON_NAME]"
click at [342, 273] on span "Asignar caso" at bounding box center [340, 274] width 40 height 19
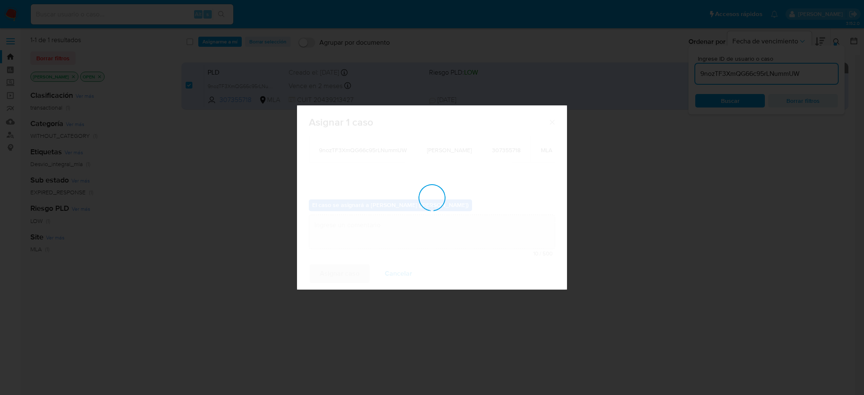
checkbox input "false"
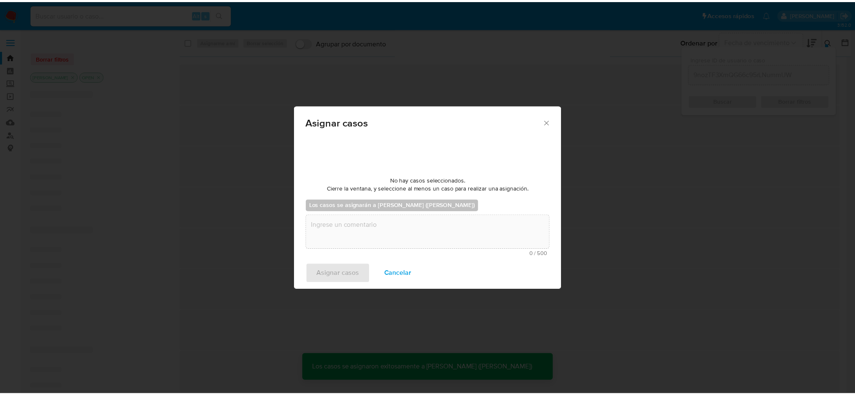
scroll to position [50, 0]
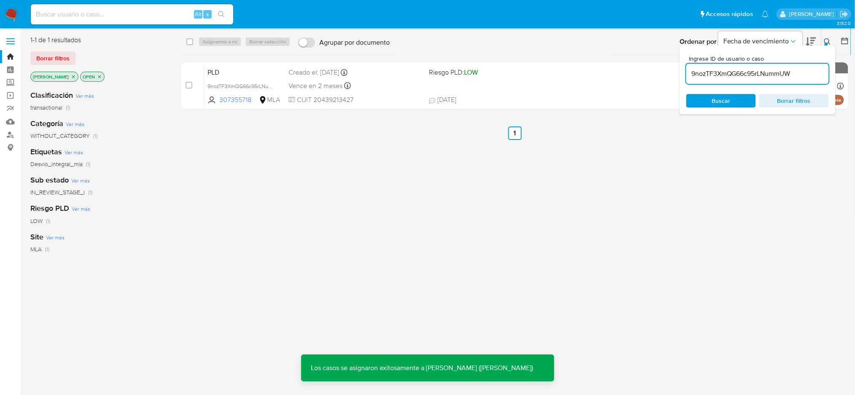
click at [265, 73] on span "PLD" at bounding box center [245, 71] width 74 height 11
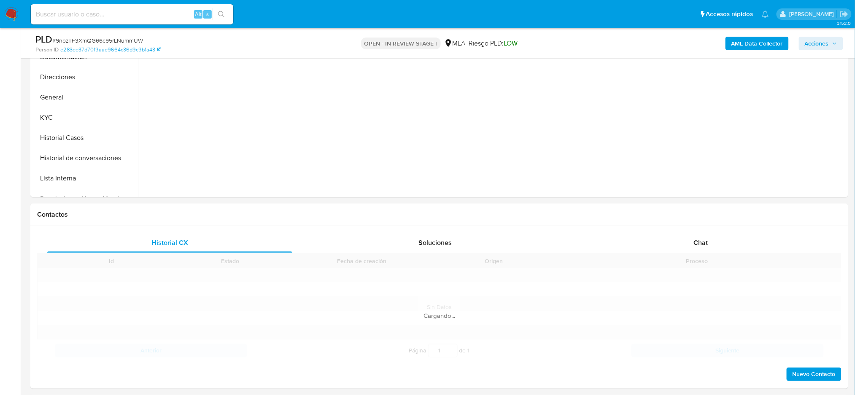
scroll to position [281, 0]
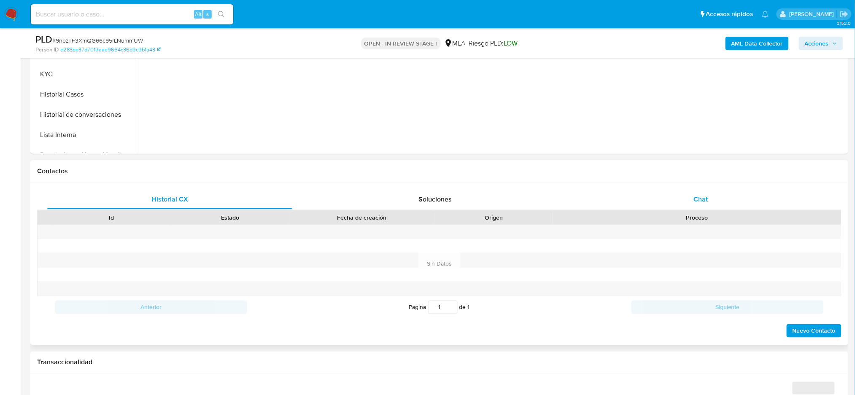
click at [707, 234] on div at bounding box center [697, 232] width 288 height 14
click at [709, 206] on div "Chat" at bounding box center [701, 199] width 245 height 20
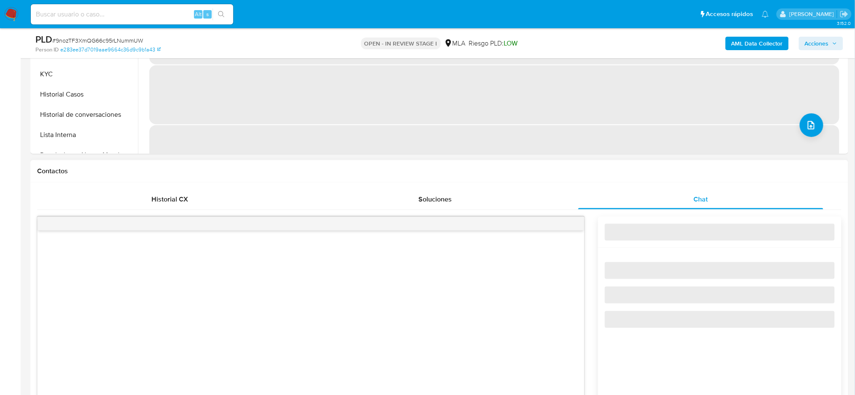
scroll to position [338, 0]
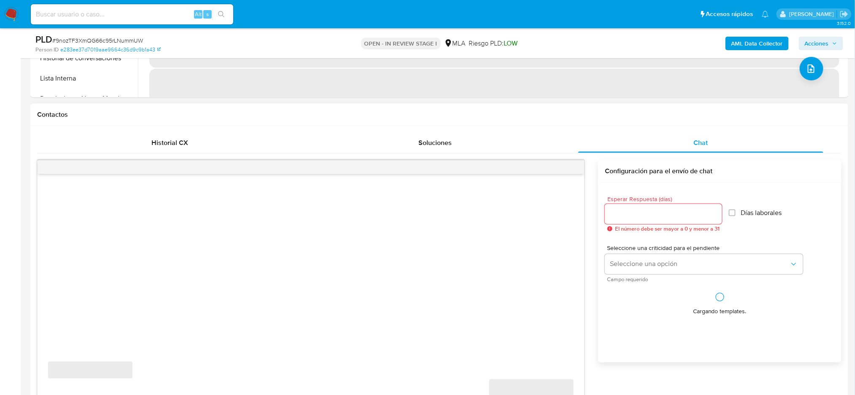
select select "10"
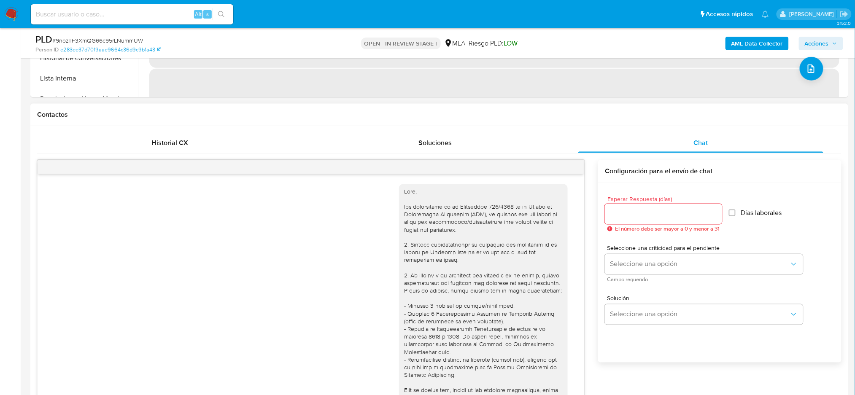
scroll to position [579, 0]
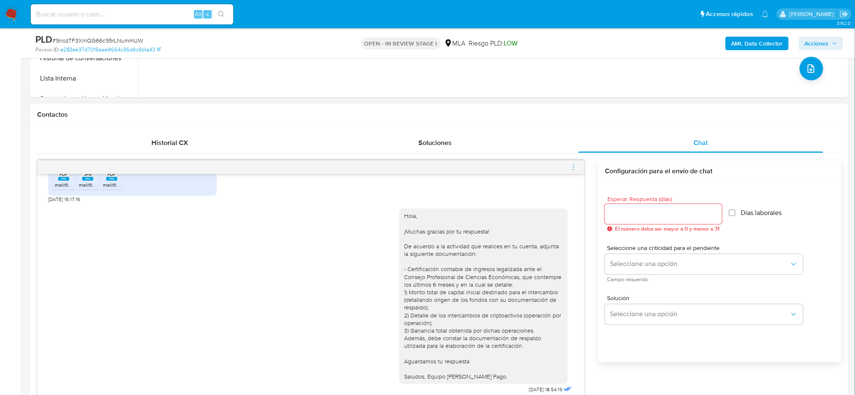
click at [572, 167] on icon "menu-action" at bounding box center [574, 168] width 8 height 8
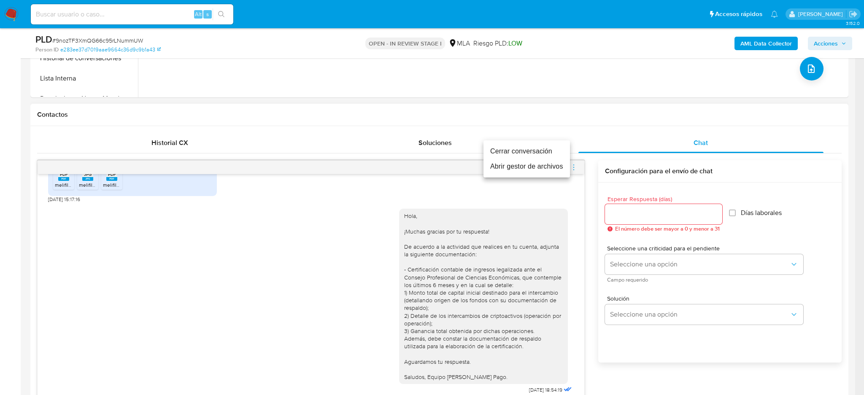
click at [549, 145] on li "Cerrar conversación" at bounding box center [527, 151] width 87 height 15
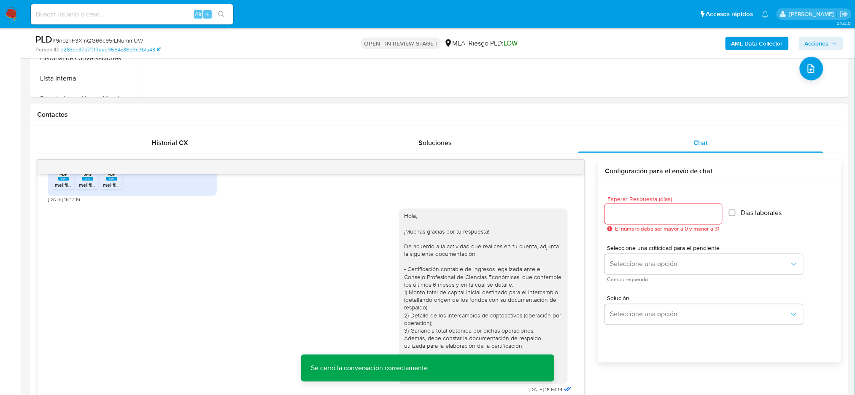
click at [744, 46] on b "AML Data Collector" at bounding box center [757, 44] width 51 height 14
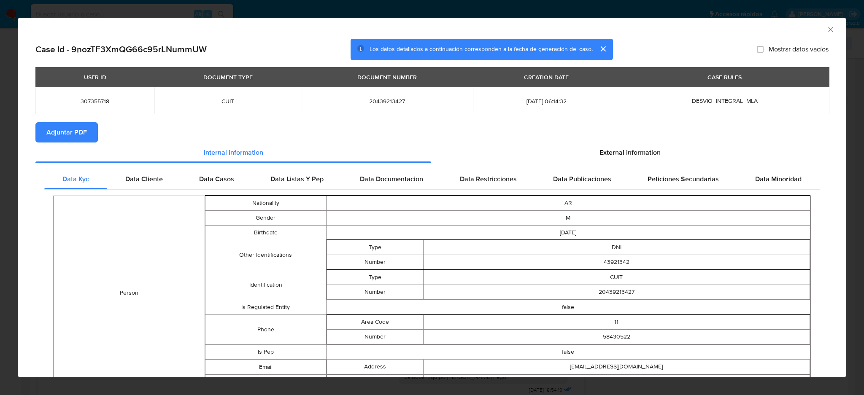
click at [70, 132] on span "Adjuntar PDF" at bounding box center [66, 132] width 41 height 19
click at [817, 32] on div "AML Data Collector" at bounding box center [432, 28] width 829 height 21
click at [827, 31] on icon "Cerrar ventana" at bounding box center [831, 29] width 8 height 8
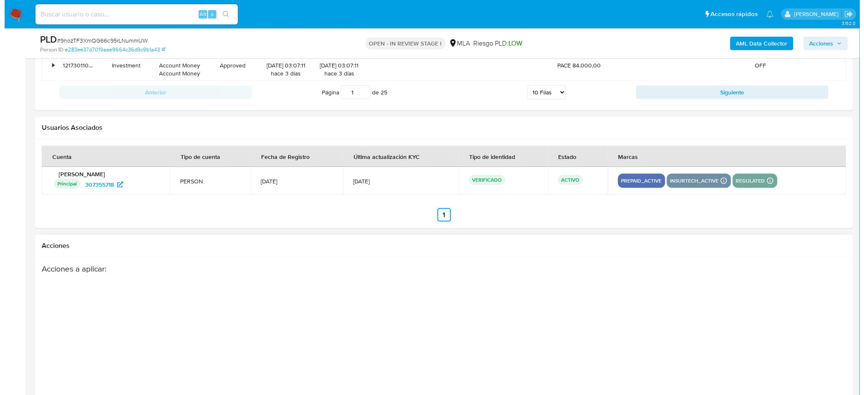
scroll to position [1485, 0]
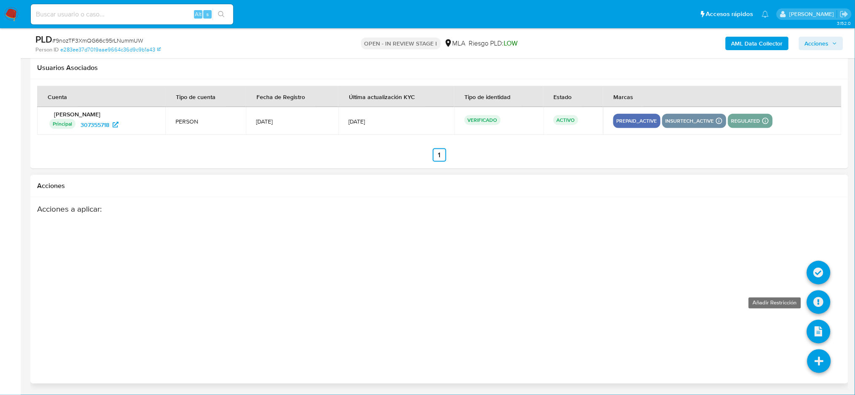
click at [822, 309] on icon at bounding box center [819, 303] width 24 height 24
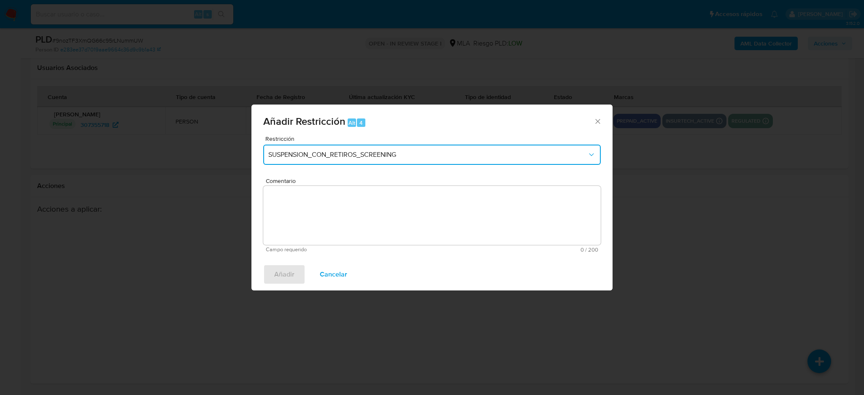
click at [352, 149] on button "SUSPENSION_CON_RETIROS_SCREENING" at bounding box center [432, 155] width 338 height 20
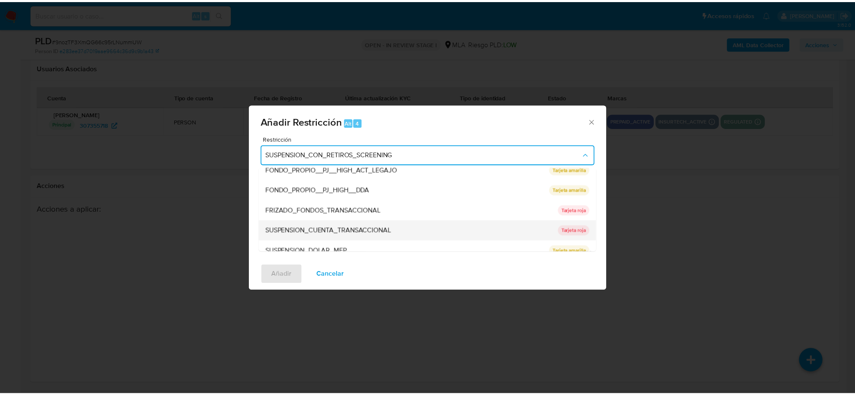
scroll to position [138, 0]
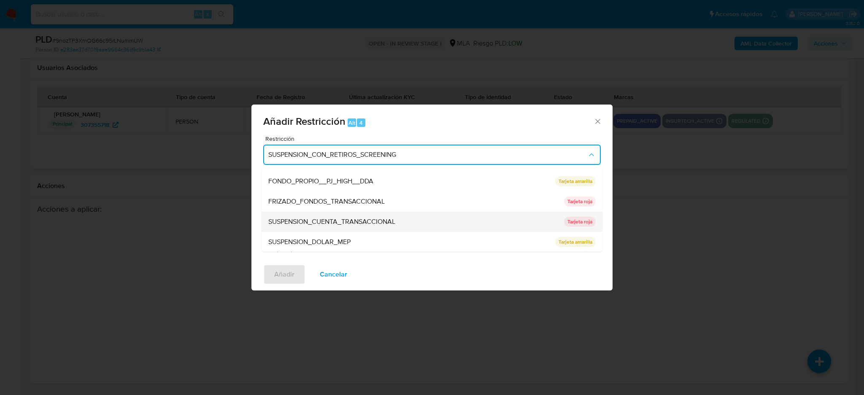
click at [318, 222] on span "SUSPENSION_CUENTA_TRANSACCIONAL" at bounding box center [331, 222] width 127 height 8
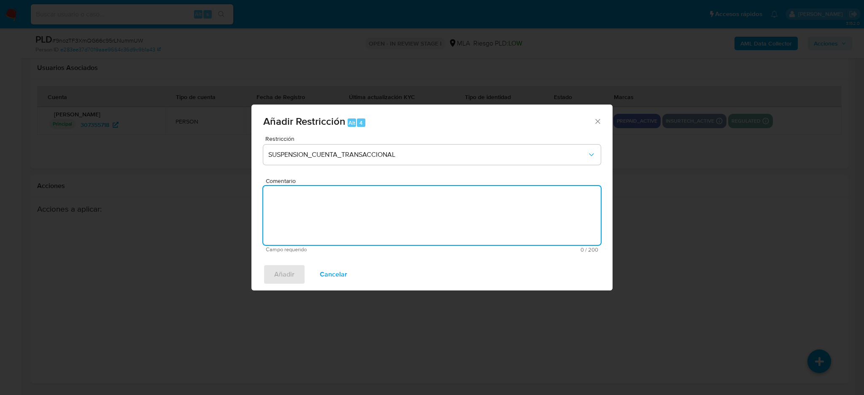
click at [318, 222] on textarea "Comentario" at bounding box center [432, 215] width 338 height 59
type textarea "AML"
click at [278, 270] on span "Añadir" at bounding box center [284, 274] width 20 height 19
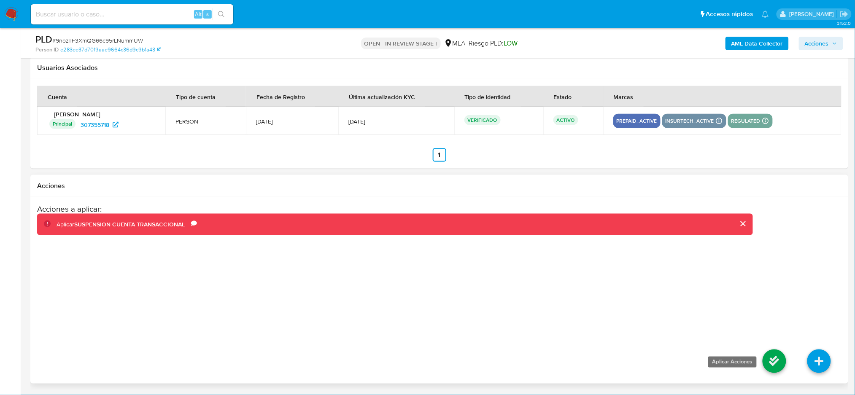
click at [768, 362] on icon at bounding box center [775, 362] width 24 height 24
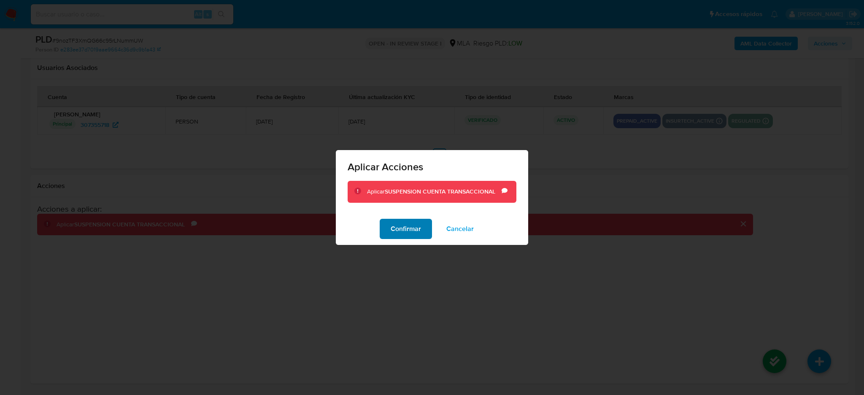
click at [427, 237] on button "Confirmar" at bounding box center [406, 229] width 52 height 20
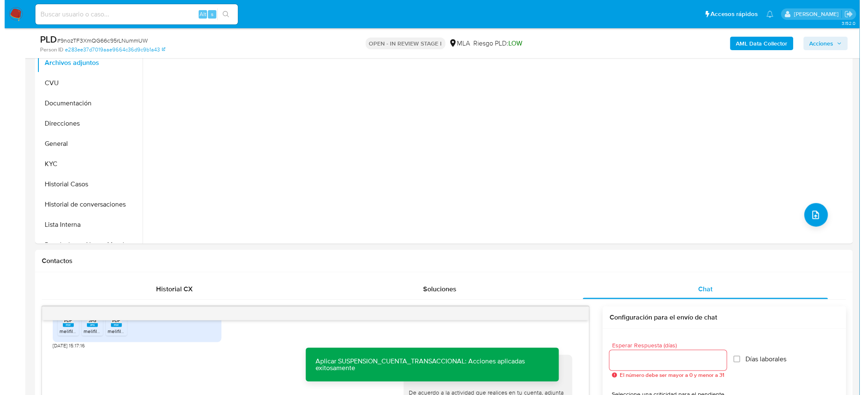
scroll to position [135, 0]
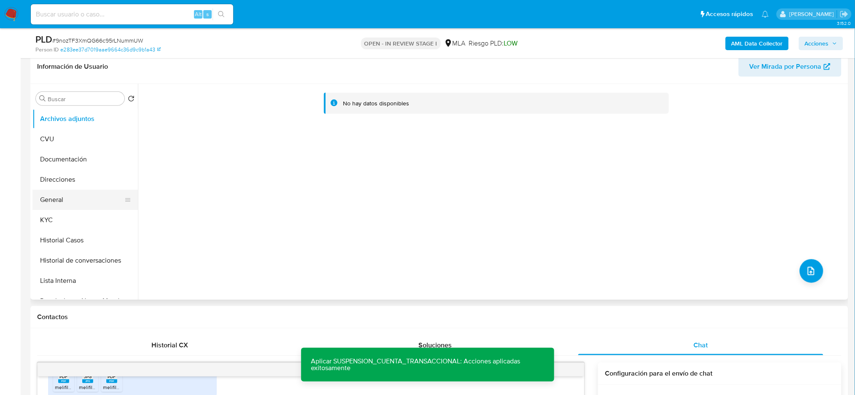
click at [56, 203] on button "General" at bounding box center [81, 200] width 99 height 20
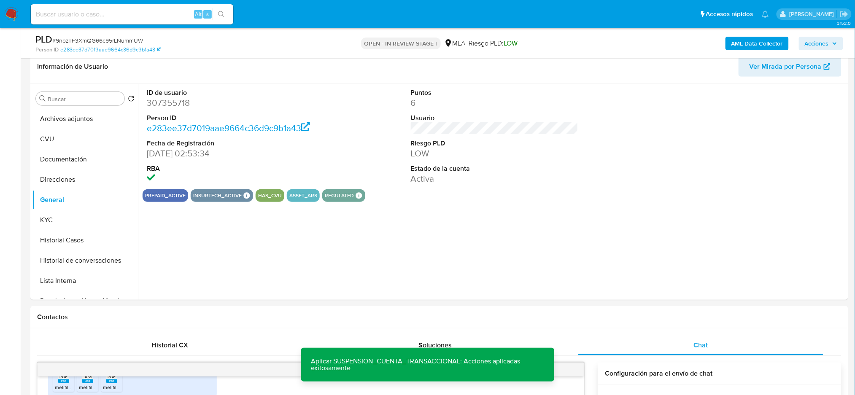
click at [165, 102] on dd "307355718" at bounding box center [231, 103] width 168 height 12
copy dd "307355718"
click at [81, 112] on button "Archivos adjuntos" at bounding box center [81, 119] width 99 height 20
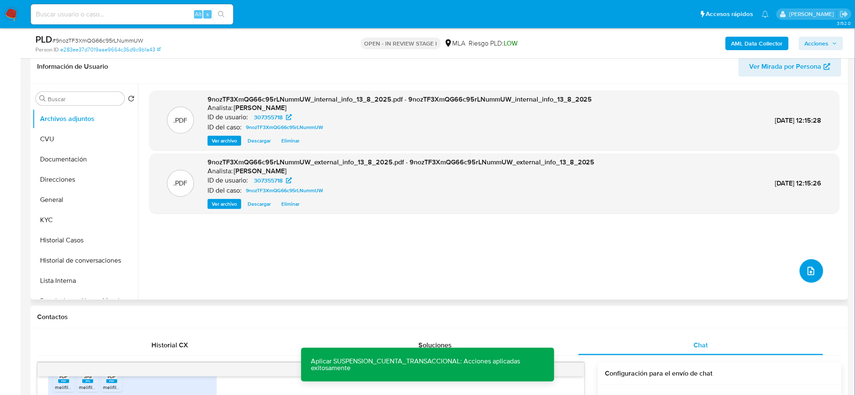
click at [806, 274] on span "upload-file" at bounding box center [811, 271] width 10 height 10
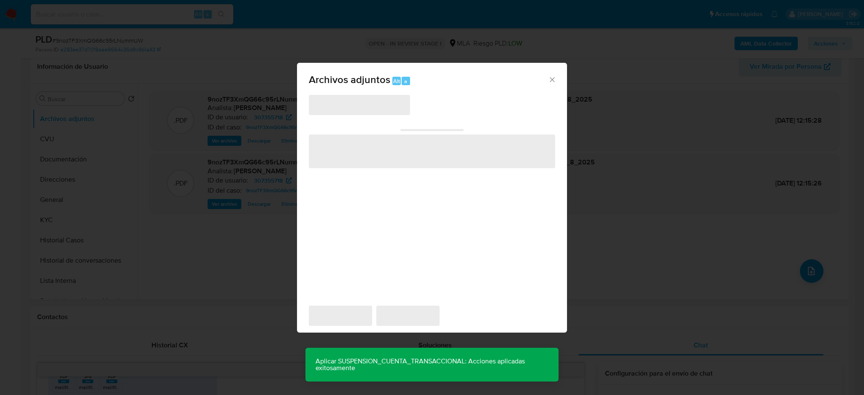
click at [319, 104] on span "‌" at bounding box center [359, 105] width 101 height 20
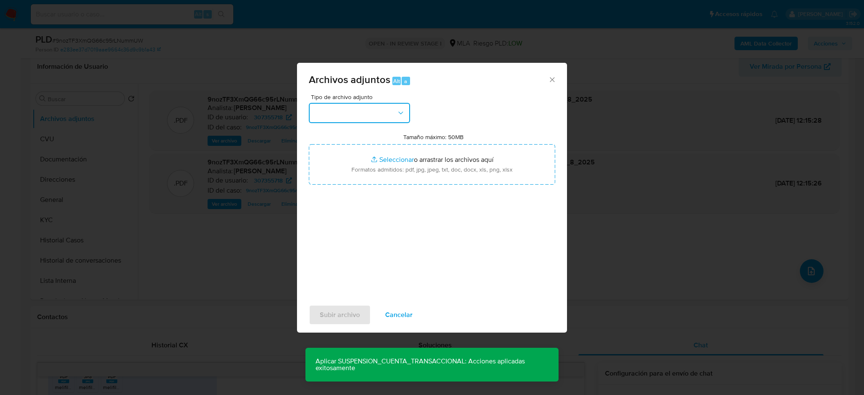
click at [333, 107] on button "button" at bounding box center [359, 113] width 101 height 20
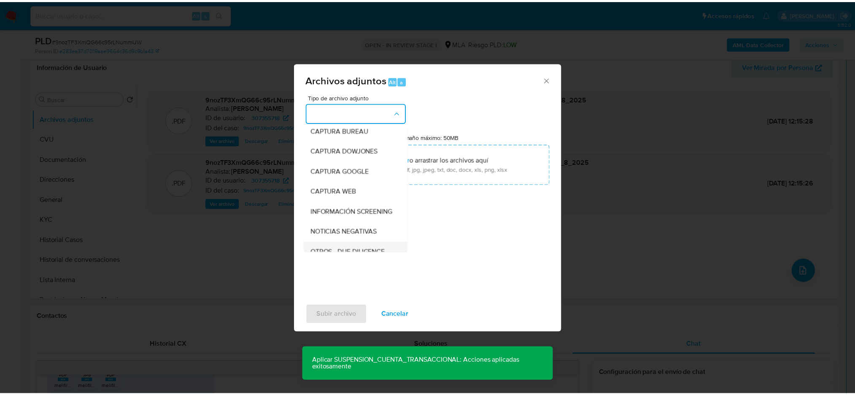
scroll to position [112, 0]
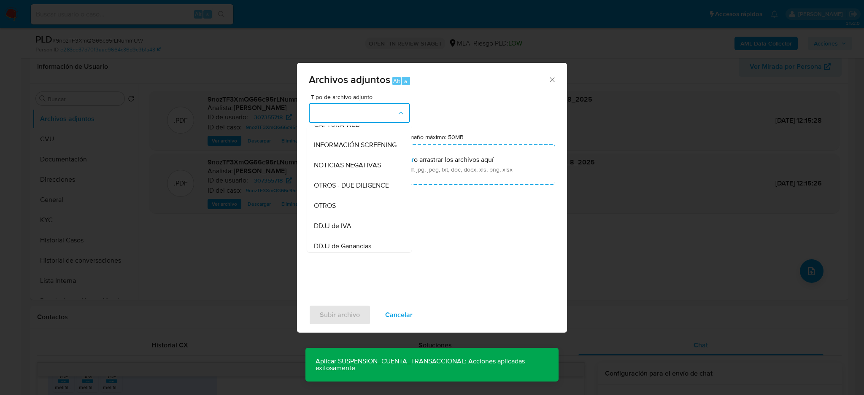
click at [335, 209] on div "OTROS" at bounding box center [357, 206] width 86 height 20
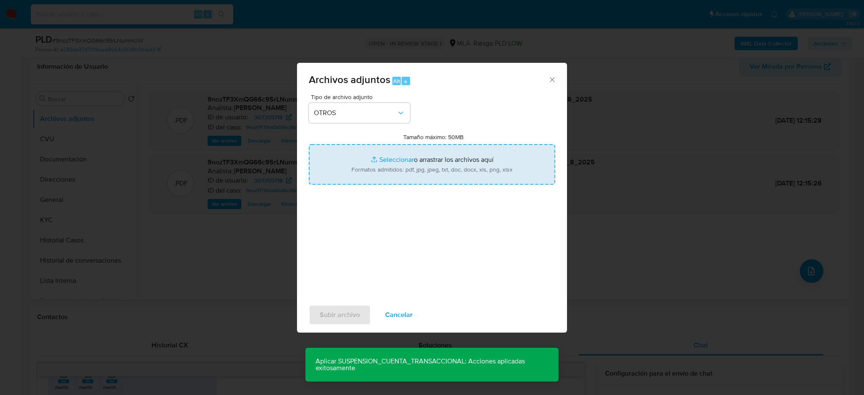
click at [365, 168] on input "Tamaño máximo: 50MB Seleccionar archivos" at bounding box center [432, 164] width 246 height 41
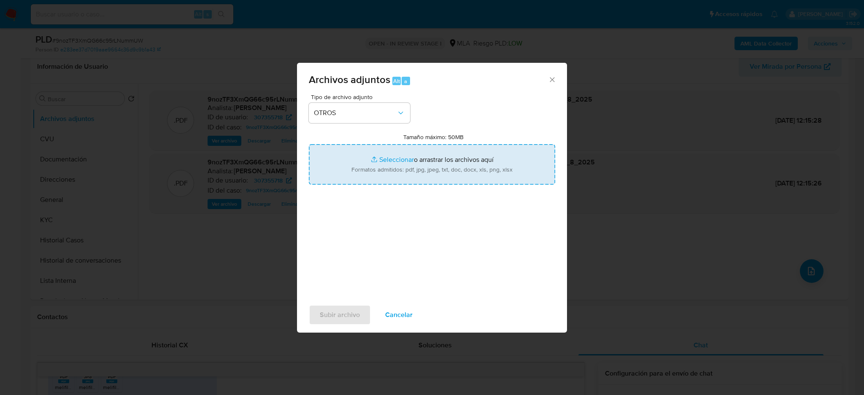
type input "C:\fakepath\Caselog 9nozTF3XmQG66c95rLNummUW_2025_07_18_09_27_34.docx"
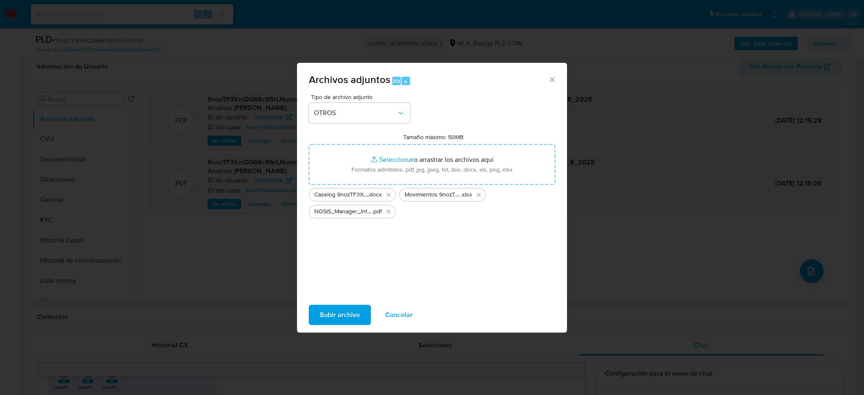
click at [333, 314] on span "Subir archivo" at bounding box center [340, 315] width 40 height 19
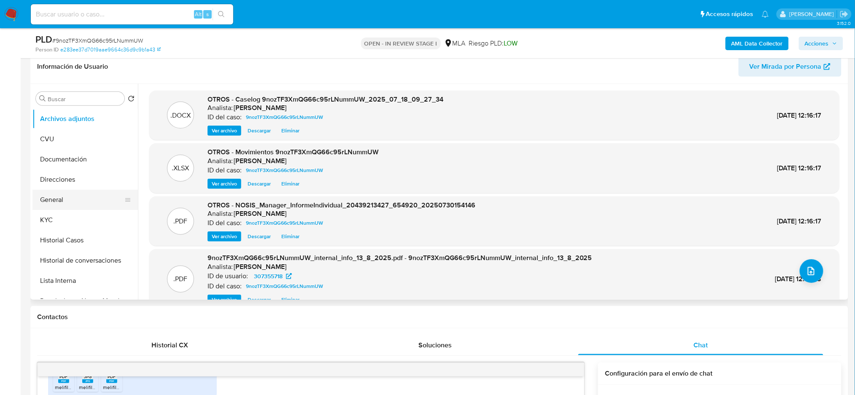
click at [70, 196] on button "General" at bounding box center [81, 200] width 99 height 20
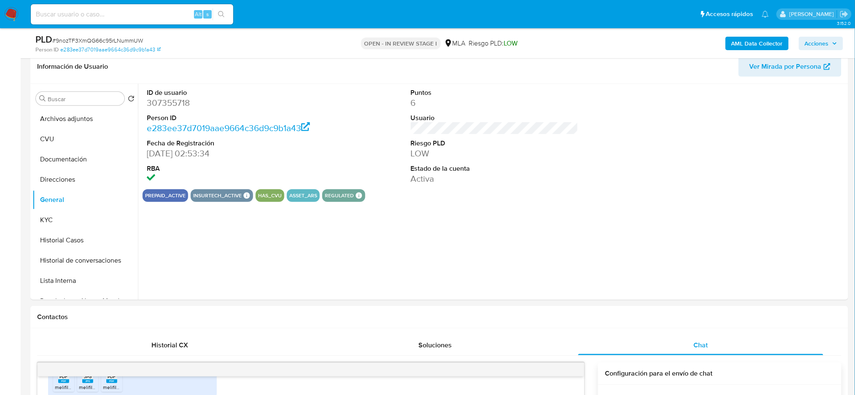
click at [165, 100] on dd "307355718" at bounding box center [231, 103] width 168 height 12
copy dd "307355718"
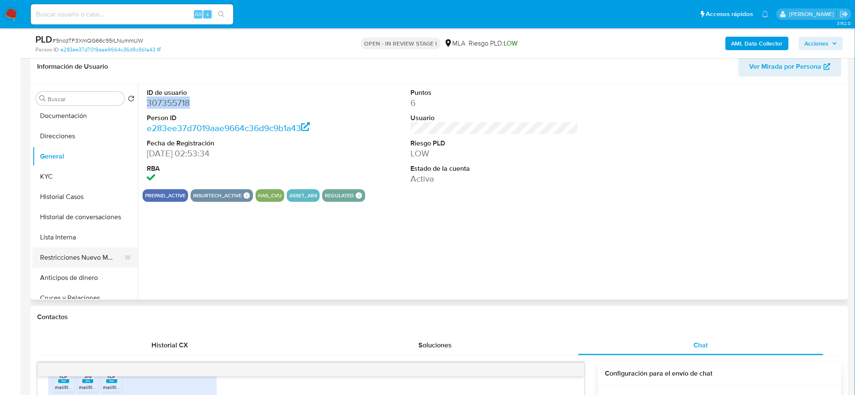
scroll to position [56, 0]
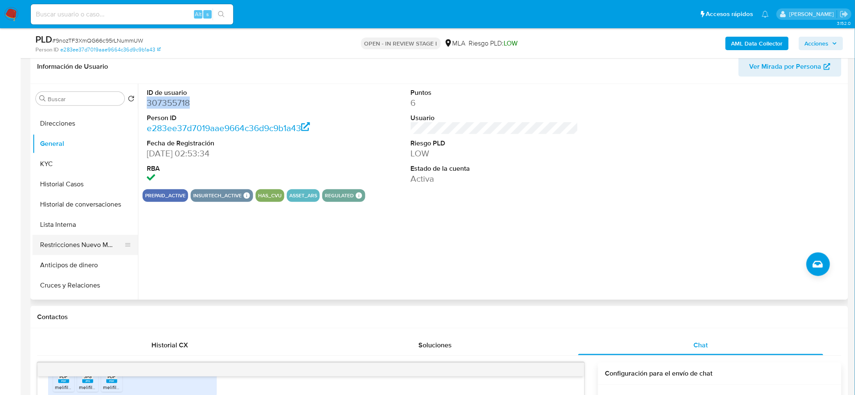
click at [63, 242] on button "Restricciones Nuevo Mundo" at bounding box center [81, 245] width 99 height 20
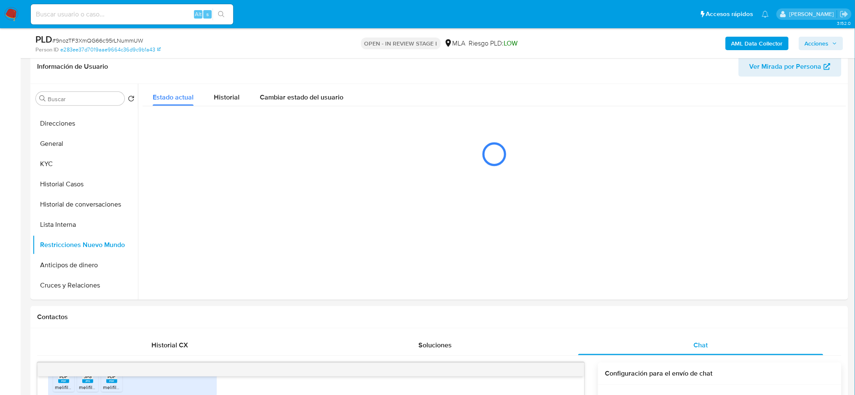
scroll to position [78, 0]
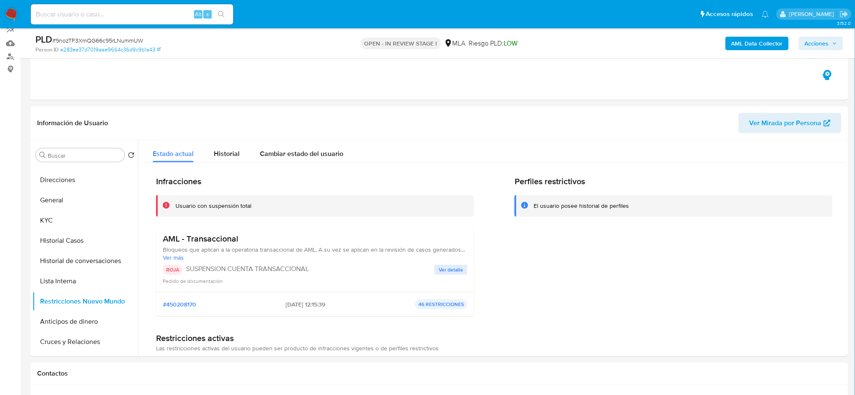
click at [820, 47] on span "Acciones" at bounding box center [817, 44] width 24 height 14
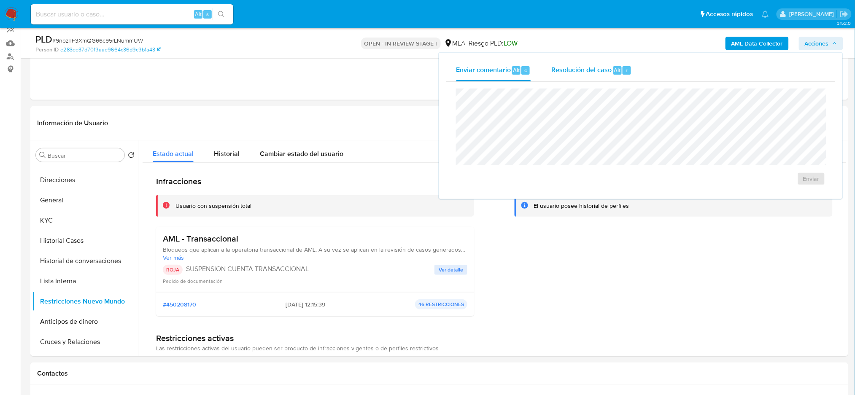
click at [593, 68] on span "Resolución del caso" at bounding box center [582, 70] width 60 height 10
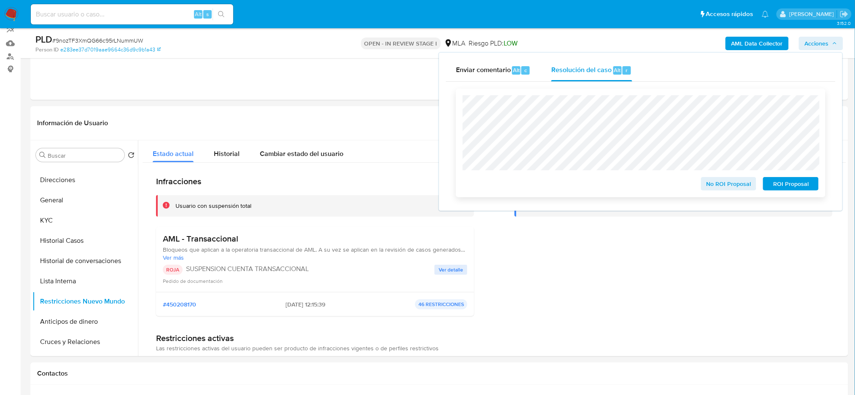
click at [801, 185] on span "ROI Proposal" at bounding box center [791, 184] width 44 height 12
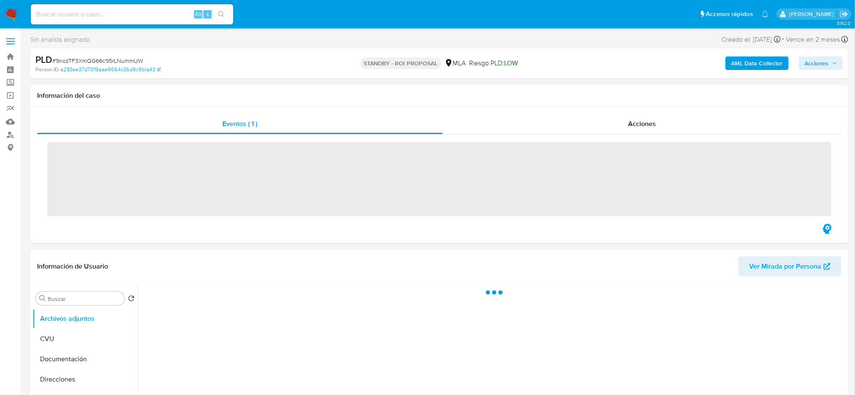
click at [90, 11] on input at bounding box center [132, 14] width 203 height 11
paste input "FDZ3XK7aqD20Rx1Rl25qgLc0"
type input "FDZ3XK7aqD20Rx1Rl25qgLc0"
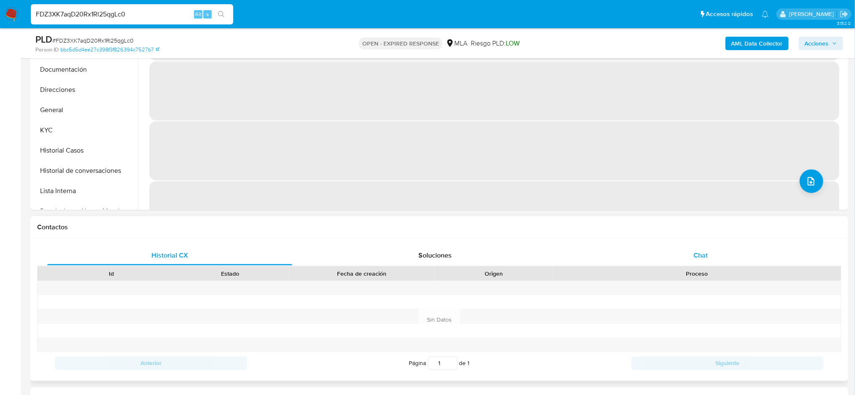
click at [717, 248] on div "Chat" at bounding box center [701, 256] width 245 height 20
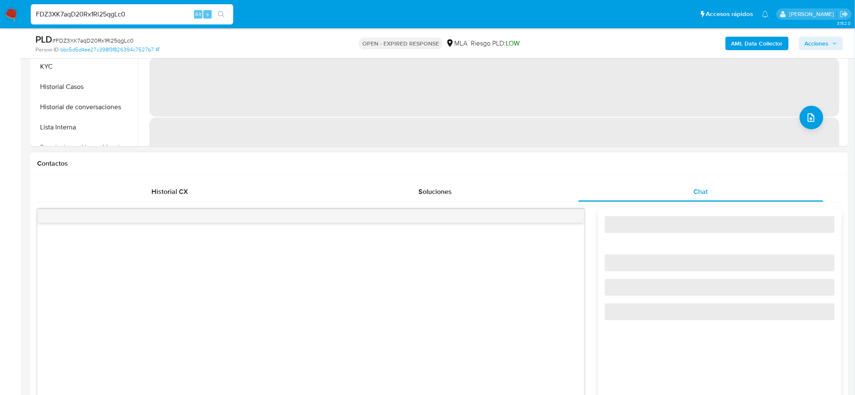
scroll to position [338, 0]
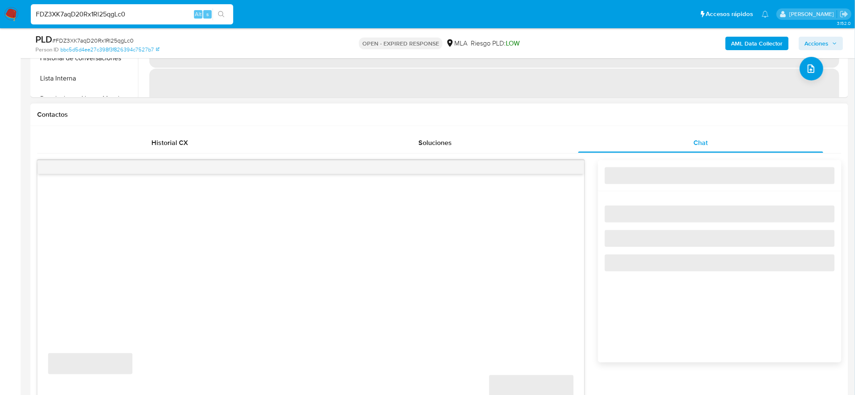
select select "10"
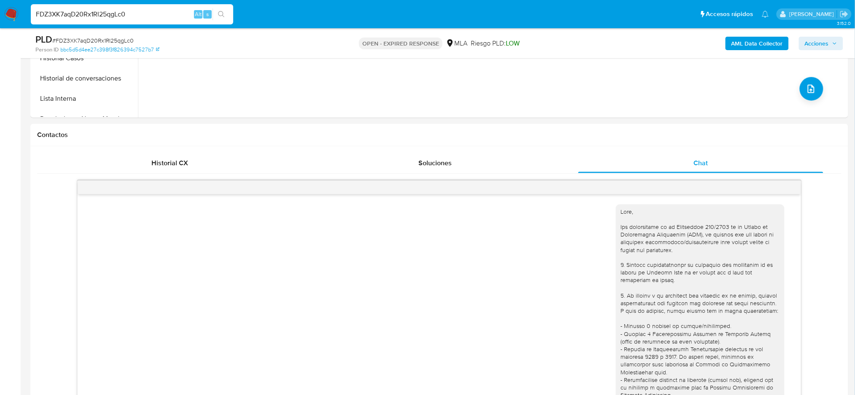
scroll to position [169, 0]
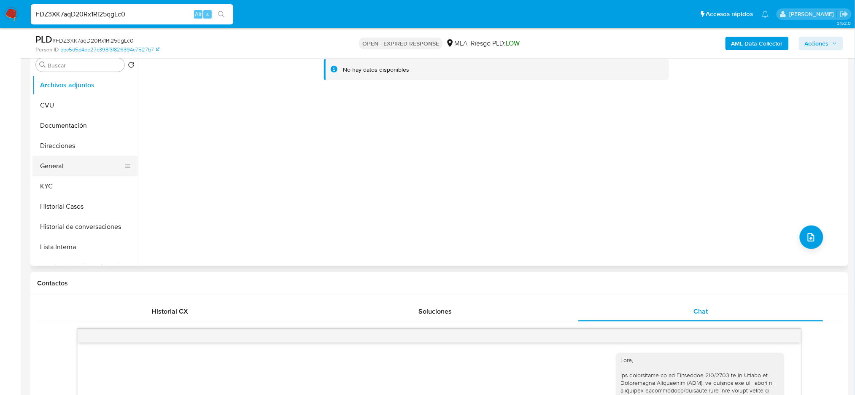
drag, startPoint x: 67, startPoint y: 158, endPoint x: 57, endPoint y: 167, distance: 13.1
click at [68, 158] on button "General" at bounding box center [81, 166] width 99 height 20
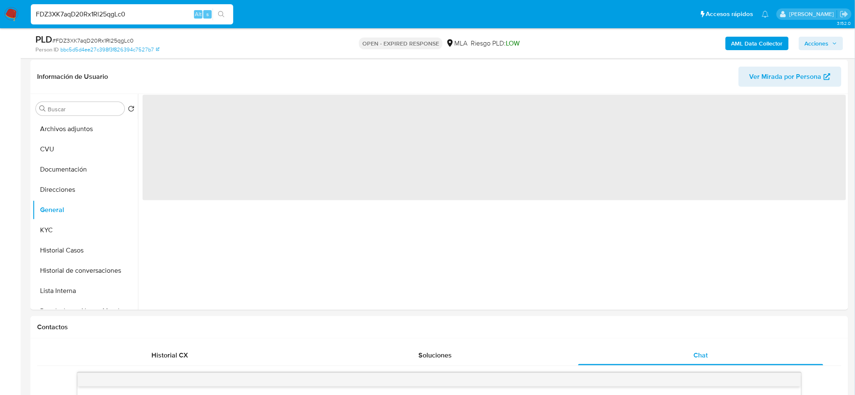
scroll to position [112, 0]
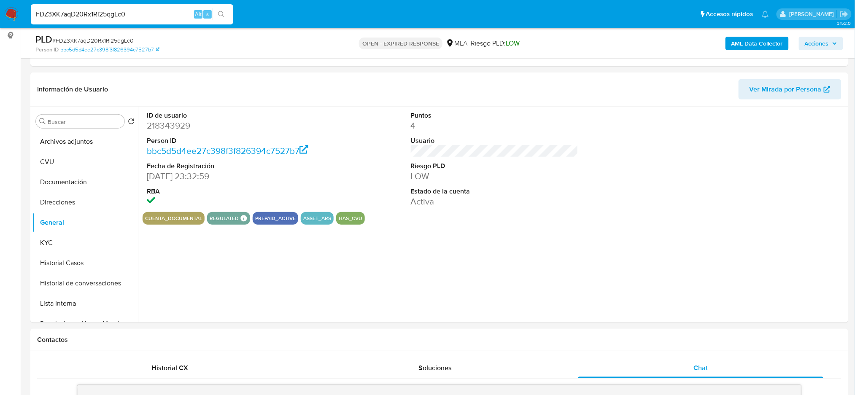
click at [160, 127] on dd "218343929" at bounding box center [231, 126] width 168 height 12
copy dd "218343929"
click at [85, 41] on span "# FDZ3XK7aqD20Rx1Rl25qgLc0" at bounding box center [92, 40] width 81 height 8
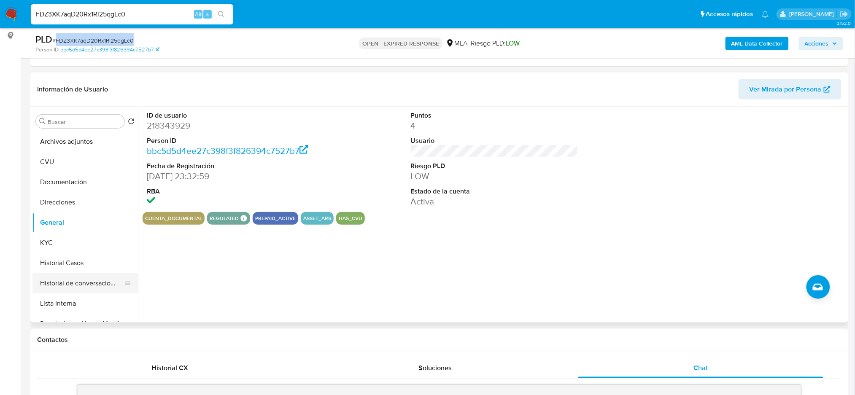
copy span "FDZ3XK7aqD20Rx1Rl25qgLc0"
drag, startPoint x: 74, startPoint y: 18, endPoint x: 0, endPoint y: 18, distance: 74.3
click at [0, 18] on nav "Pausado Ver notificaciones FDZ3XK7aqD20Rx1Rl25qgLc0 Alt s Accesos rápidos Presi…" at bounding box center [427, 14] width 855 height 28
paste input "geZySjgJI4VYz5unMw05SqjY"
type input "geZySjgJI4VYz5unMw05SqjY"
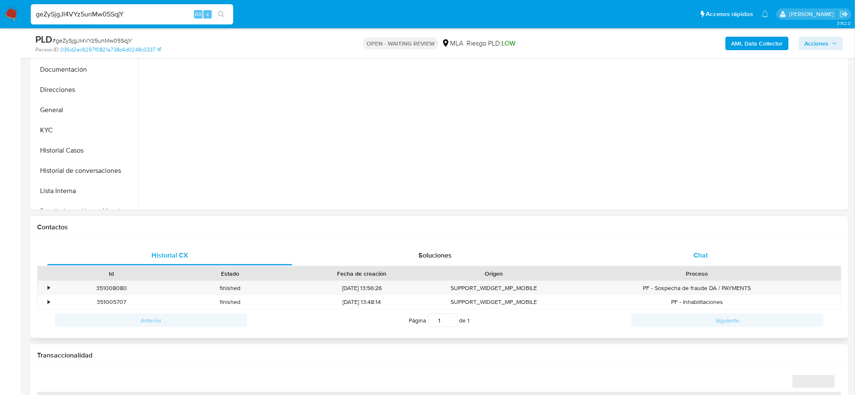
click at [696, 246] on div "Chat" at bounding box center [701, 256] width 245 height 20
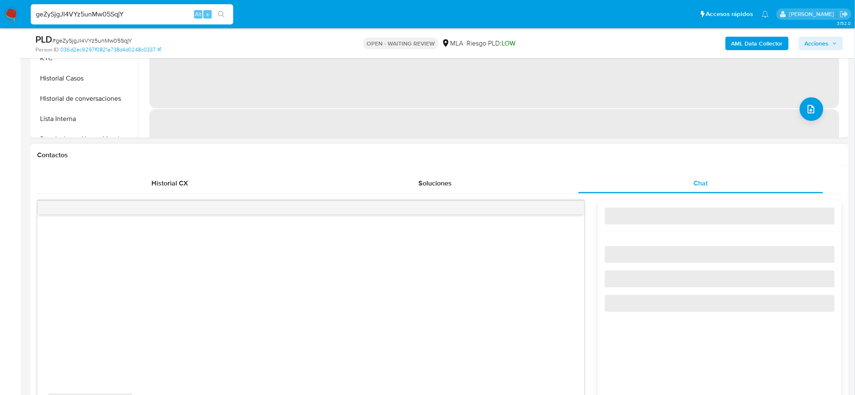
scroll to position [394, 0]
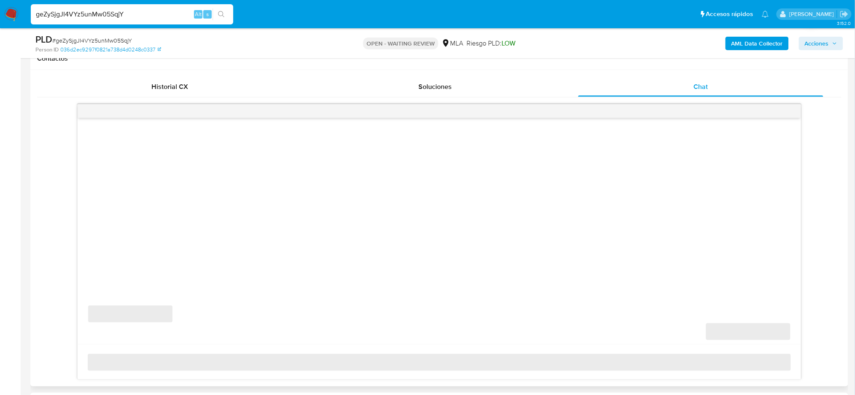
select select "10"
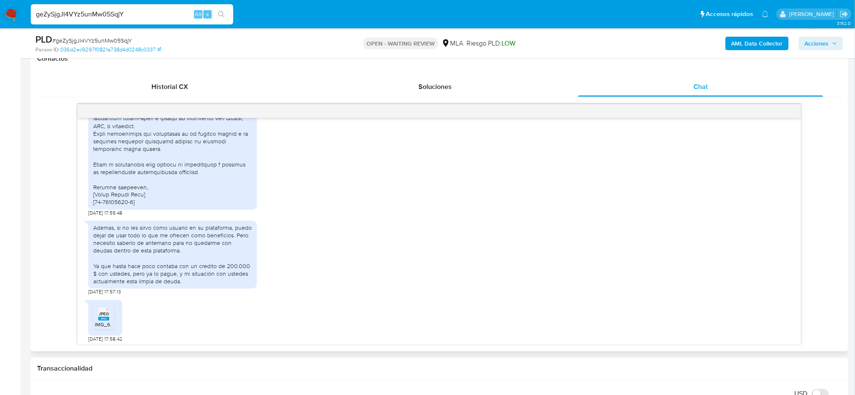
scroll to position [1386, 0]
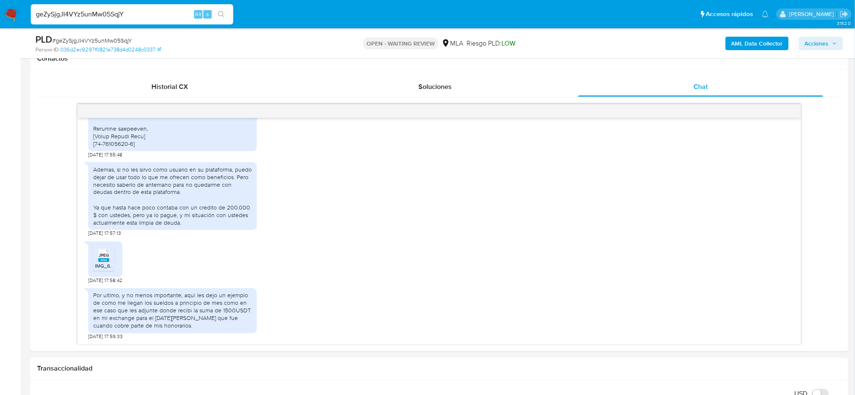
drag, startPoint x: 130, startPoint y: 18, endPoint x: 0, endPoint y: 41, distance: 131.5
paste input "UlqyjQxBrIYN94cTFymA3WMZ"
type input "UlqyjQxBrIYN94cTFymA3WMZ"
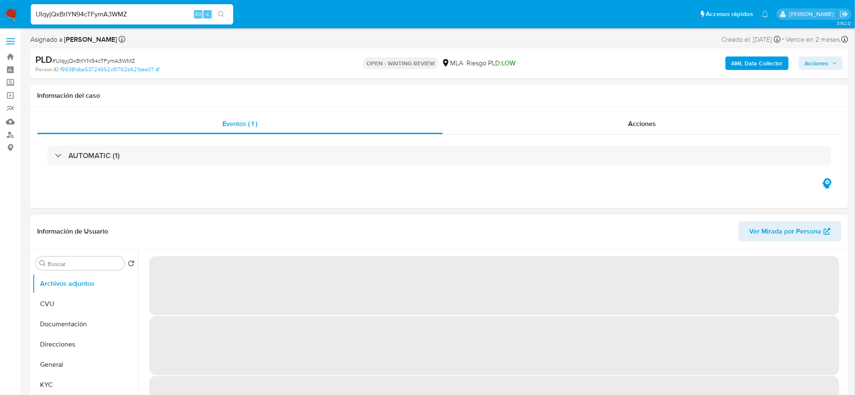
select select "10"
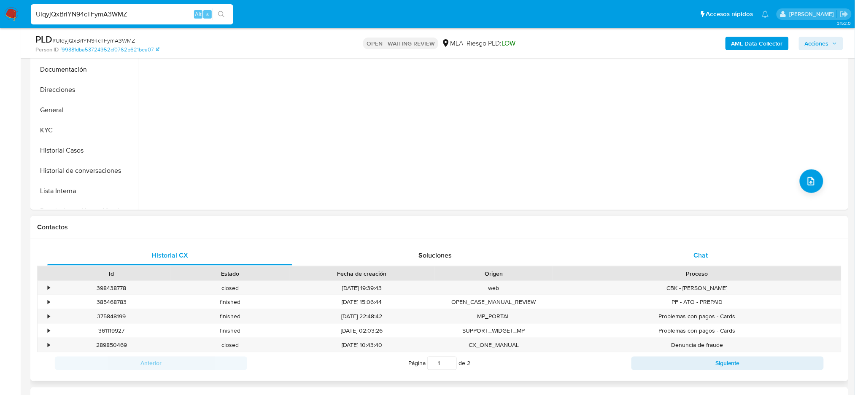
click at [724, 253] on div "Chat" at bounding box center [701, 256] width 245 height 20
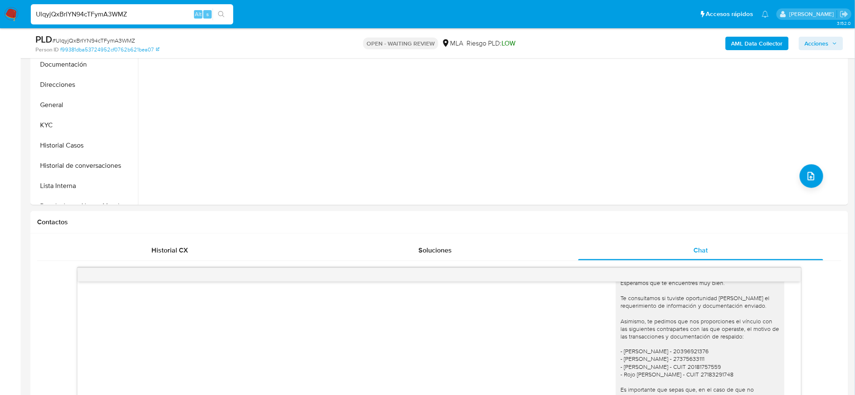
scroll to position [112, 0]
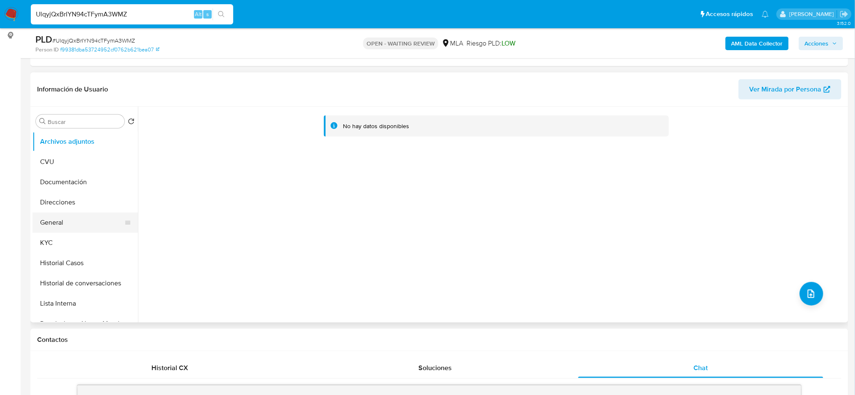
click at [70, 225] on button "General" at bounding box center [81, 223] width 99 height 20
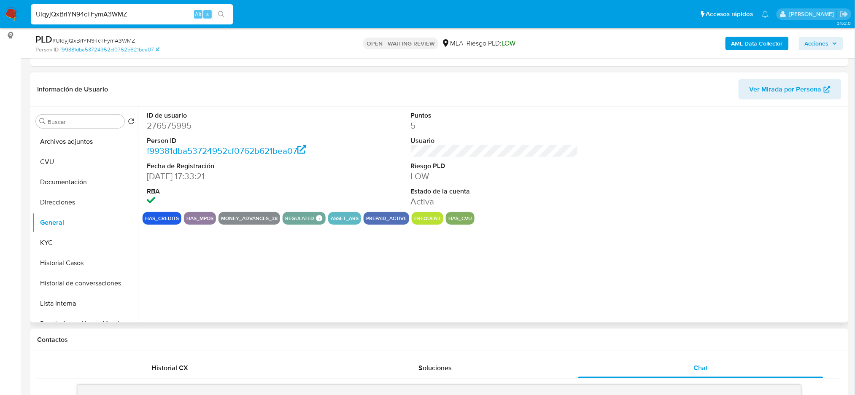
click at [174, 124] on dd "276575995" at bounding box center [231, 126] width 168 height 12
copy dd "276575995"
drag, startPoint x: 123, startPoint y: 11, endPoint x: 0, endPoint y: 22, distance: 123.3
click at [0, 22] on nav "Pausado Ver notificaciones UlqyjQxBrIYN94cTFymA3WMZ Alt s Accesos rápidos Presi…" at bounding box center [427, 14] width 855 height 28
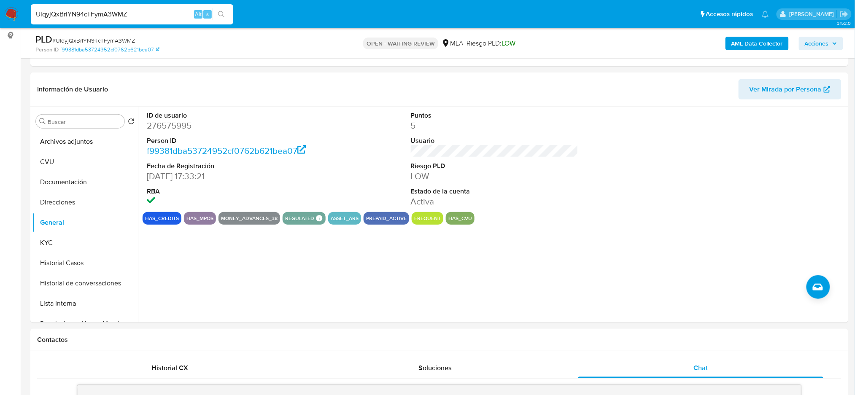
paste input "hYYu9dFIARLfMMrkR5NpRU1e"
type input "hYYu9dFIARLfMMrkR5NpRU1e"
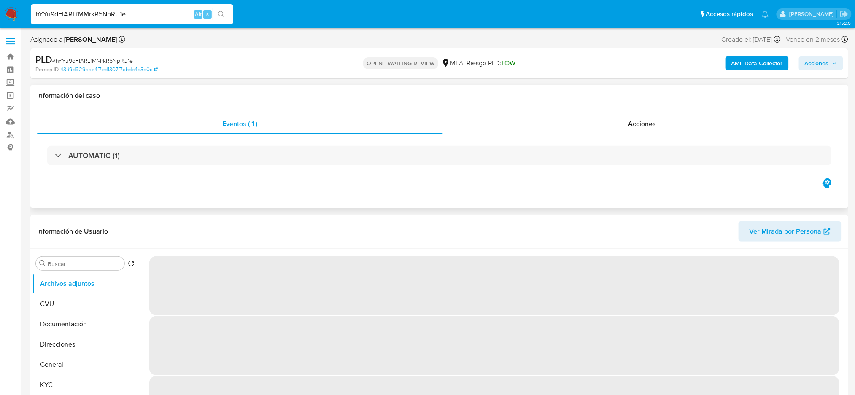
select select "10"
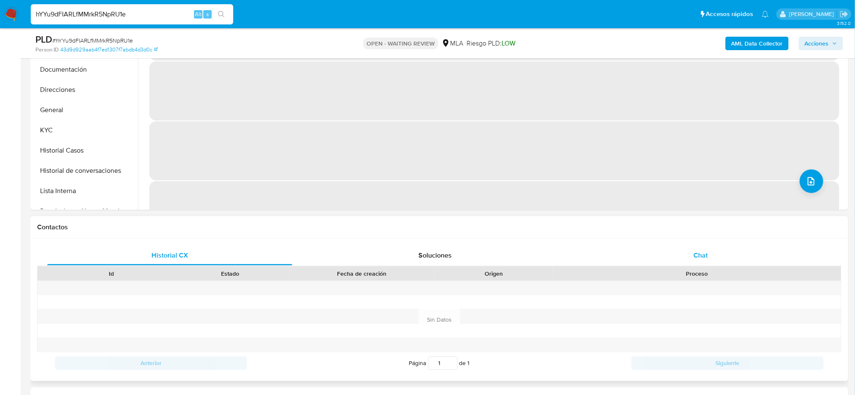
click at [717, 255] on div "Chat" at bounding box center [701, 256] width 245 height 20
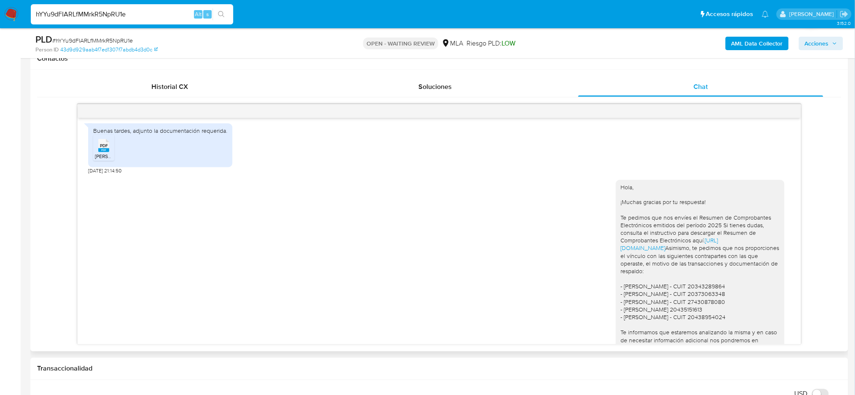
scroll to position [577, 0]
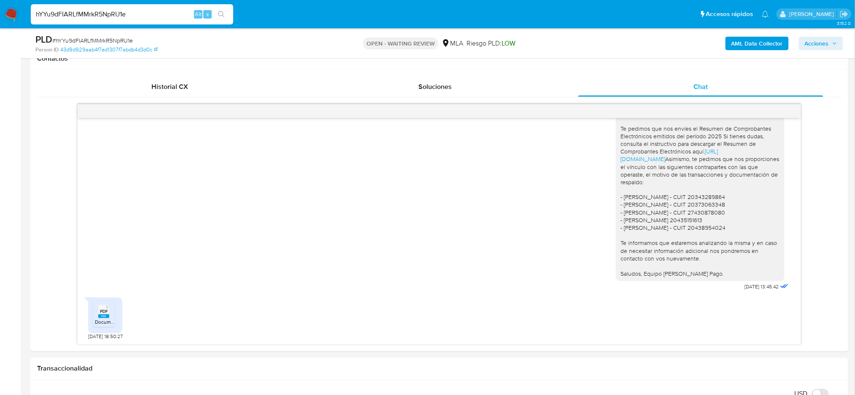
drag, startPoint x: 166, startPoint y: 18, endPoint x: 0, endPoint y: 26, distance: 166.0
click at [0, 26] on nav "Pausado Ver notificaciones hYYu9dFIARLfMMrkR5NpRU1e Alt s Accesos rápidos Presi…" at bounding box center [427, 14] width 855 height 28
paste input "Fbvl1gg4DLMD8XnwXfzpDsKI"
type input "Fbvl1gg4DLMD8XnwXfzpDsKI"
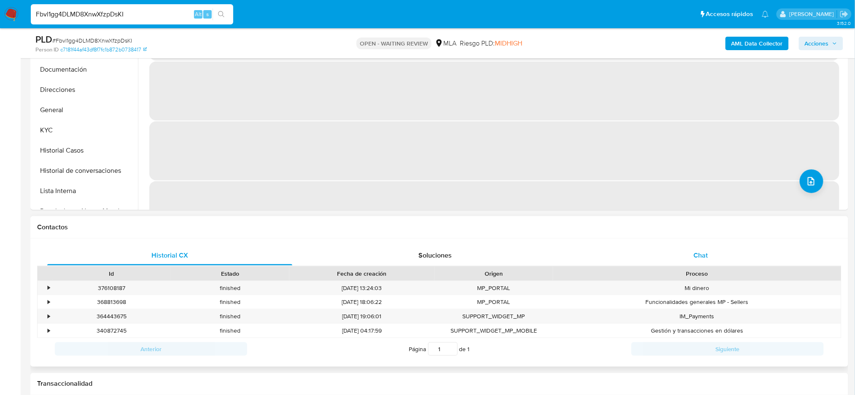
click at [721, 256] on div "Chat" at bounding box center [701, 256] width 245 height 20
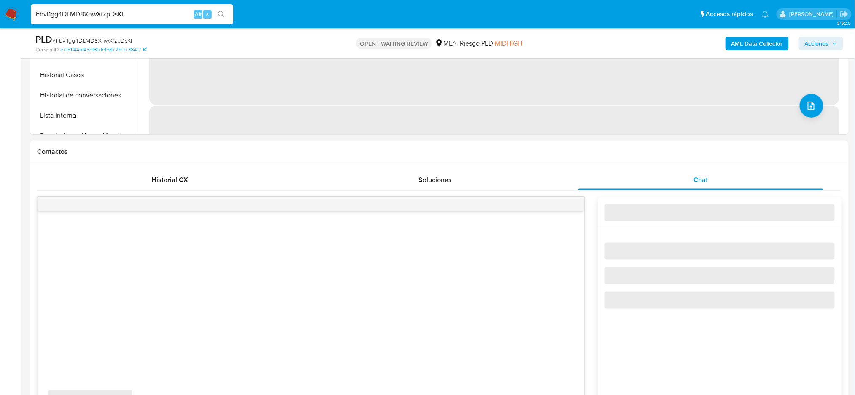
scroll to position [394, 0]
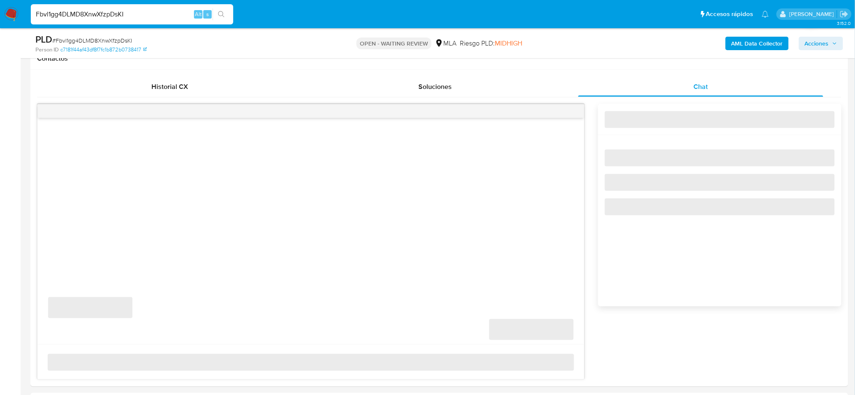
select select "10"
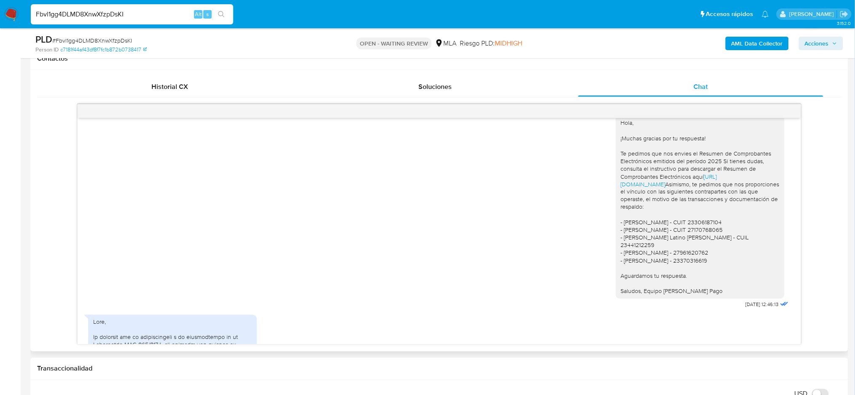
scroll to position [740, 0]
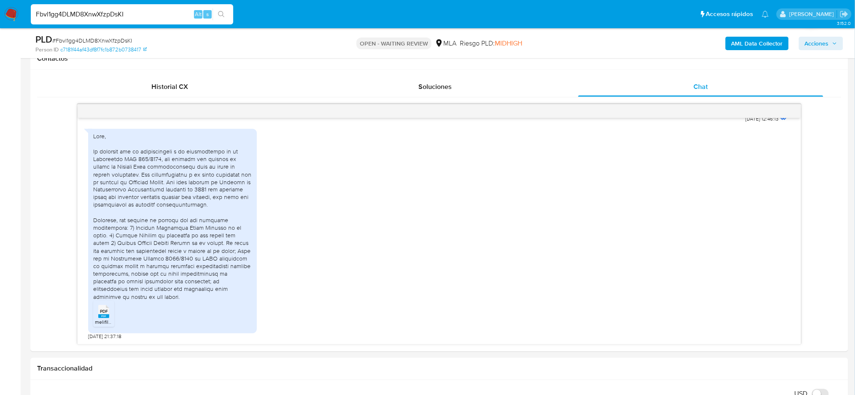
drag, startPoint x: 143, startPoint y: 14, endPoint x: 0, endPoint y: 36, distance: 144.4
paste input "JVS0YbRdxGRVCTvzNAEnPa7H"
type input "JVS0YbRdxGRVCTvzNAEnPa7H"
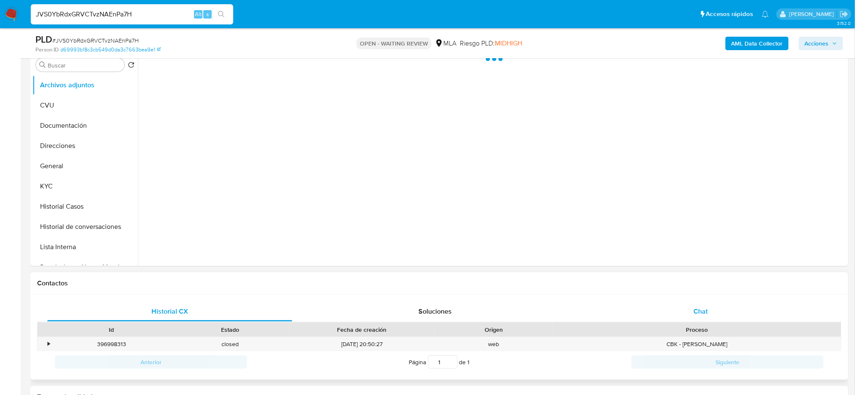
click at [719, 313] on div "Chat" at bounding box center [701, 312] width 245 height 20
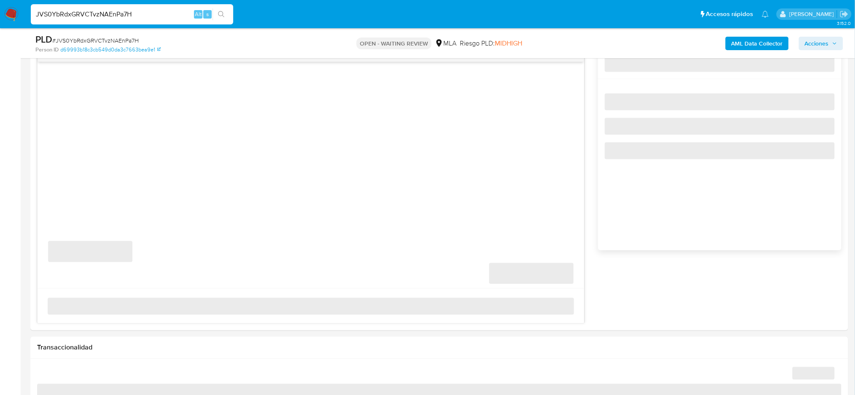
select select "10"
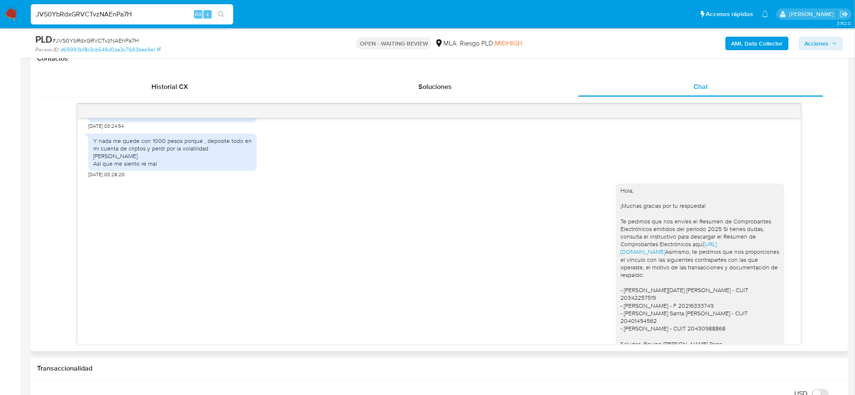
scroll to position [265, 0]
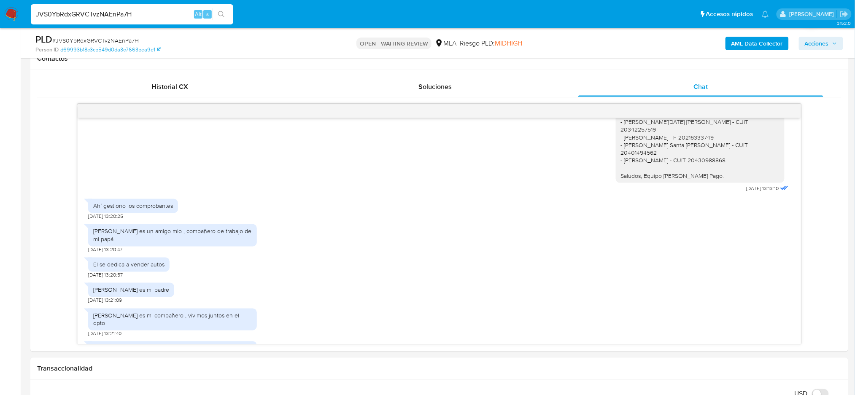
drag, startPoint x: 173, startPoint y: 10, endPoint x: 0, endPoint y: 27, distance: 174.2
click at [0, 27] on nav "Pausado Ver notificaciones JVS0YbRdxGRVCTvzNAEnPa7H Alt s Accesos rápidos Presi…" at bounding box center [427, 14] width 855 height 28
paste input "UMc3RXC5dTLk25S0pZeuCkyO"
type input "UMc3RXC5dTLk25S0pZeuCkyO"
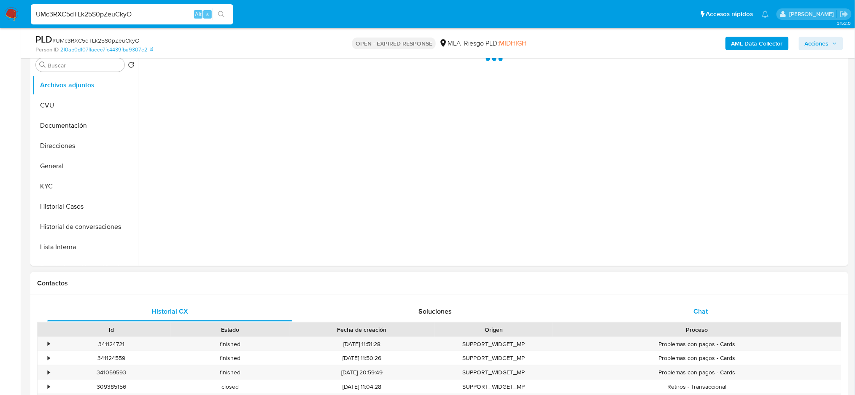
click at [726, 304] on div "Chat" at bounding box center [701, 312] width 245 height 20
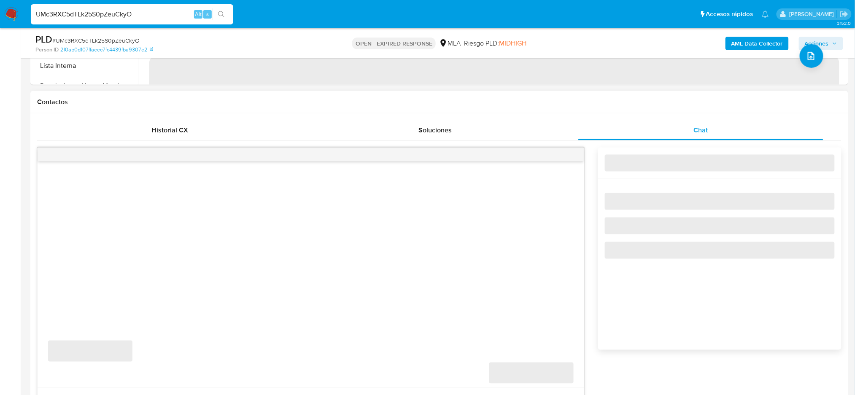
scroll to position [394, 0]
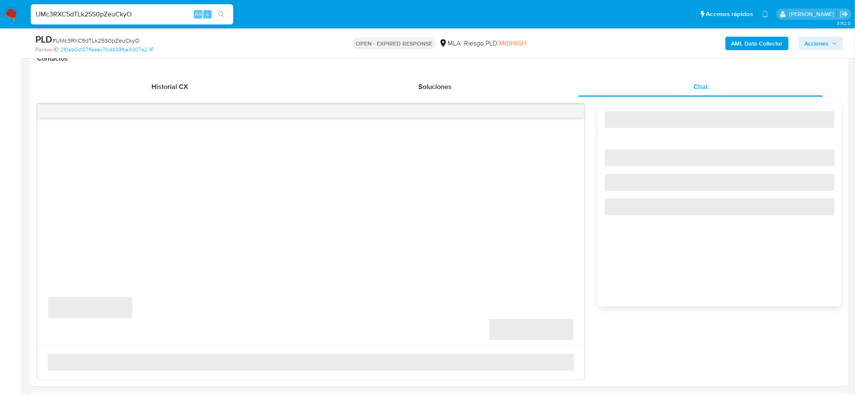
select select "10"
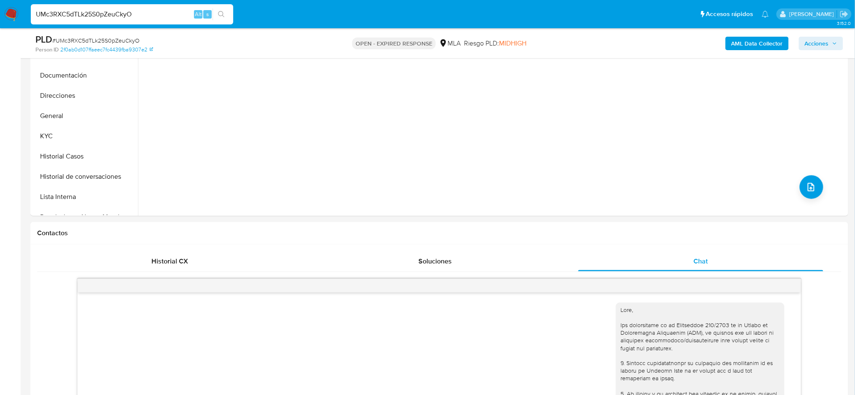
scroll to position [112, 0]
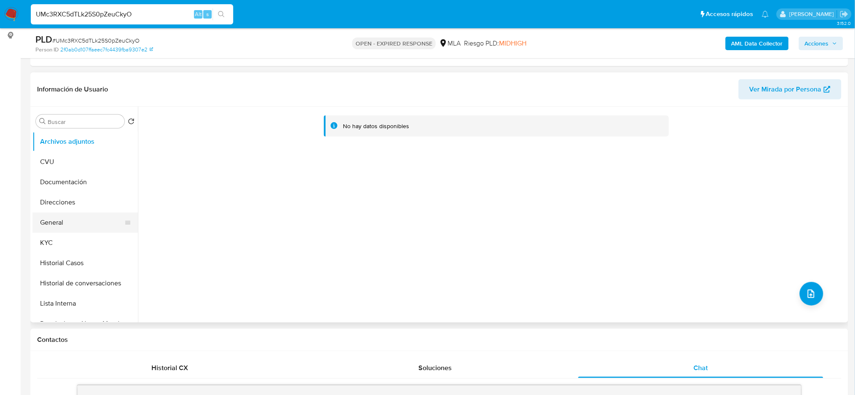
click at [50, 225] on button "General" at bounding box center [81, 223] width 99 height 20
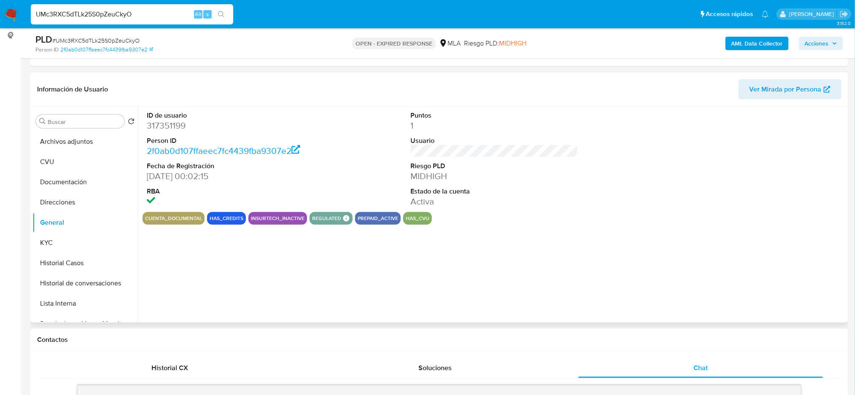
click at [171, 127] on dd "317351199" at bounding box center [231, 126] width 168 height 12
copy dd "317351199"
click at [82, 41] on span "# UMc3RXC5dTLk25S0pZeuCkyO" at bounding box center [95, 40] width 87 height 8
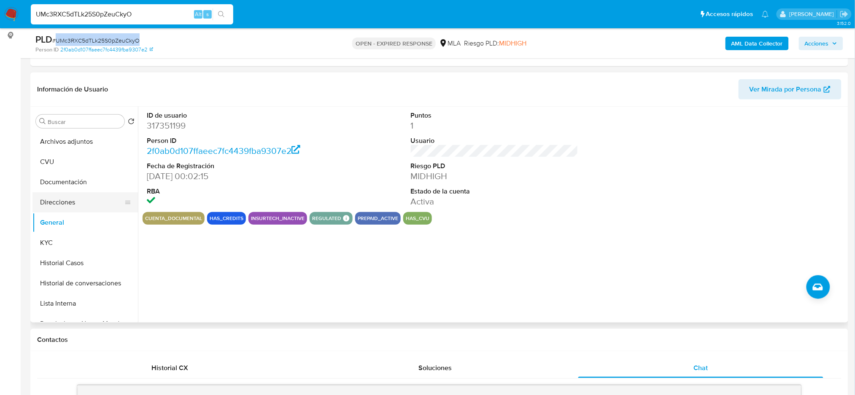
copy span "UMc3RXC5dTLk25S0pZeuCkyO"
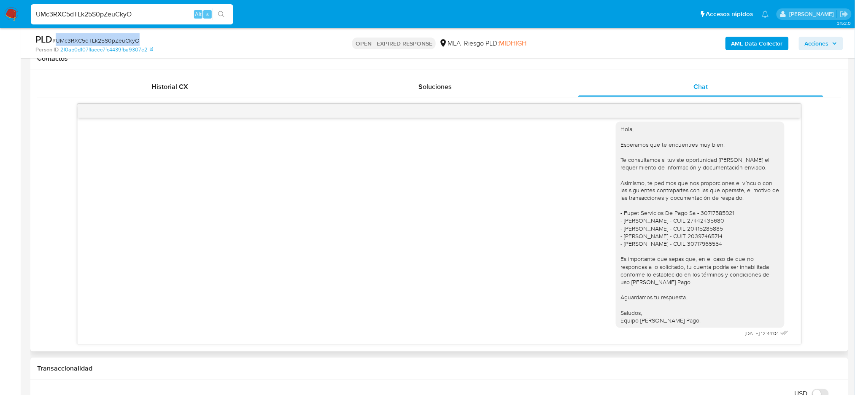
scroll to position [677, 0]
drag, startPoint x: 724, startPoint y: 337, endPoint x: 750, endPoint y: 337, distance: 26.2
click at [750, 337] on div "Hola, Esperamos que te encuentres muy bien. Te consultamos si tuviste oportunid…" at bounding box center [703, 228] width 175 height 224
copy span "05/08/2025"
click at [96, 41] on span "# UMc3RXC5dTLk25S0pZeuCkyO" at bounding box center [95, 40] width 87 height 8
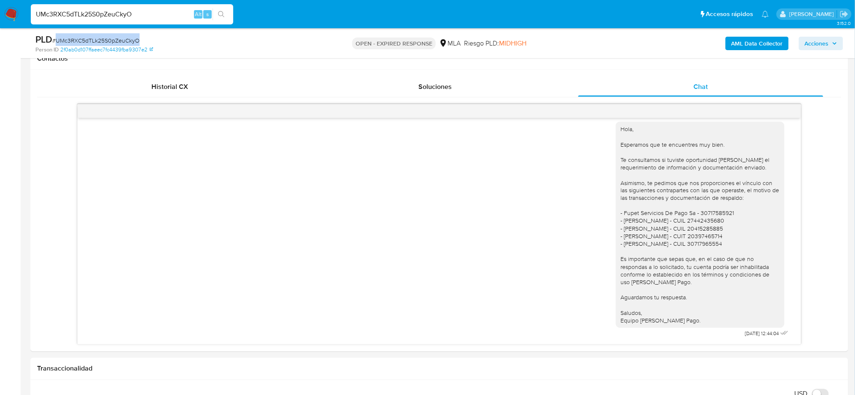
drag, startPoint x: 96, startPoint y: 41, endPoint x: 87, endPoint y: 41, distance: 9.3
click at [96, 41] on span "# UMc3RXC5dTLk25S0pZeuCkyO" at bounding box center [95, 40] width 87 height 8
copy span "UMc3RXC5dTLk25S0pZeuCkyO"
click at [11, 14] on img at bounding box center [11, 14] width 14 height 14
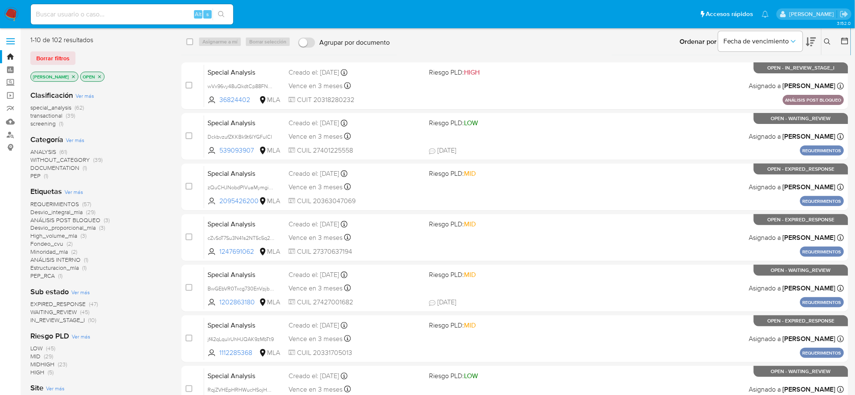
click at [825, 41] on icon at bounding box center [828, 41] width 6 height 6
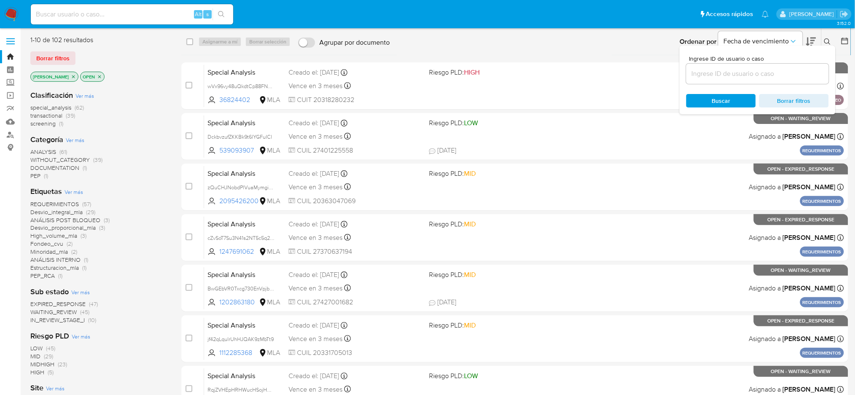
click at [756, 68] on input at bounding box center [758, 73] width 143 height 11
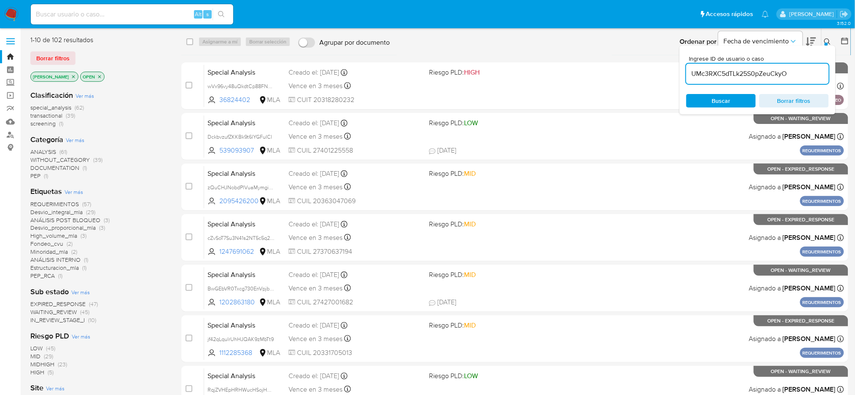
type input "UMc3RXC5dTLk25S0pZeuCkyO"
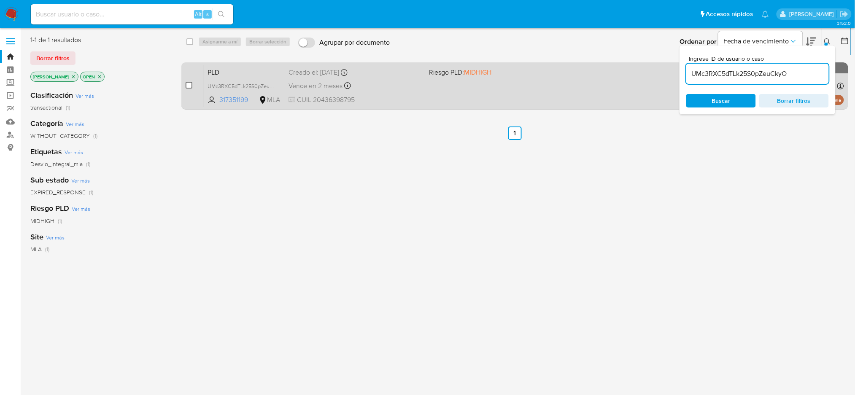
click at [189, 85] on input "checkbox" at bounding box center [189, 85] width 7 height 7
checkbox input "true"
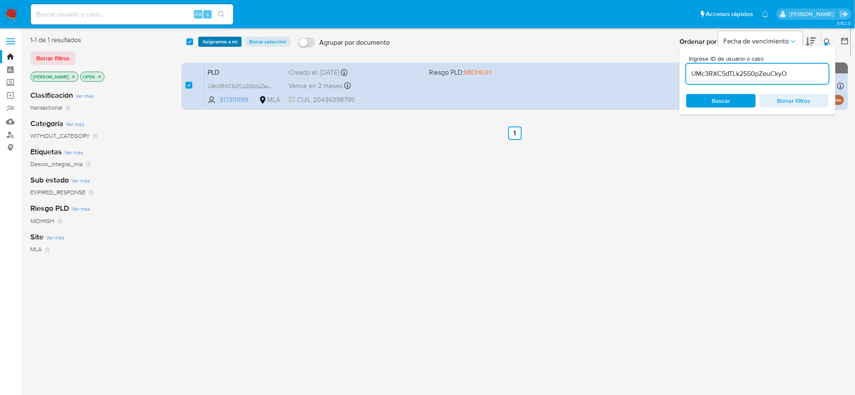
click at [213, 38] on span "Asignarme a mí" at bounding box center [220, 42] width 35 height 8
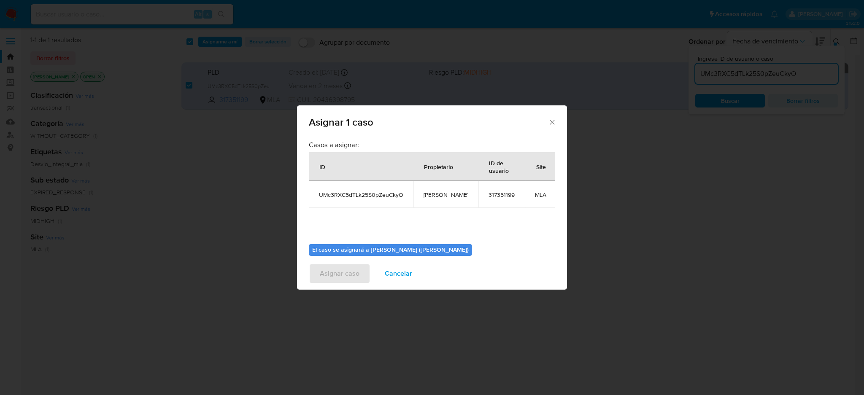
click at [430, 192] on span "[PERSON_NAME]" at bounding box center [446, 195] width 45 height 8
copy span "[PERSON_NAME]"
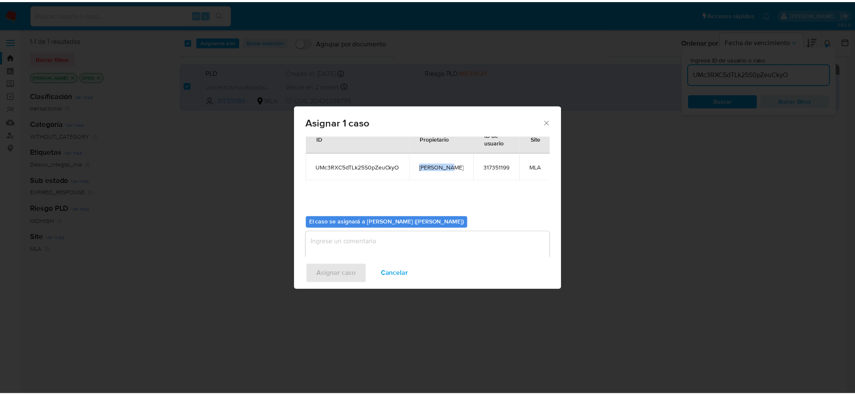
scroll to position [43, 0]
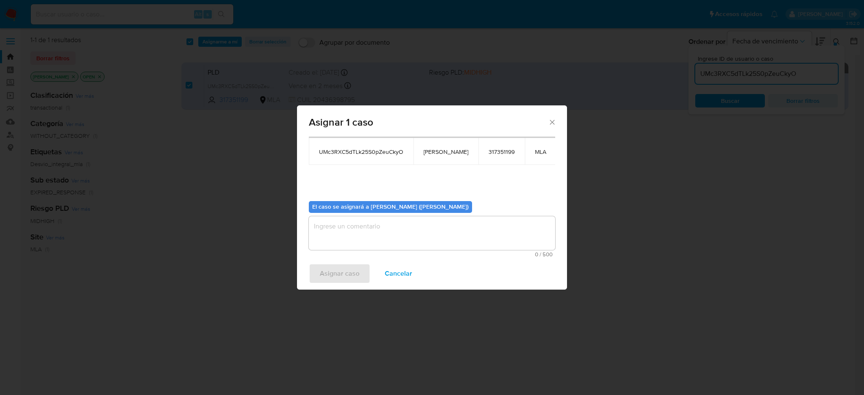
click at [386, 222] on textarea "assign-modal" at bounding box center [432, 233] width 246 height 34
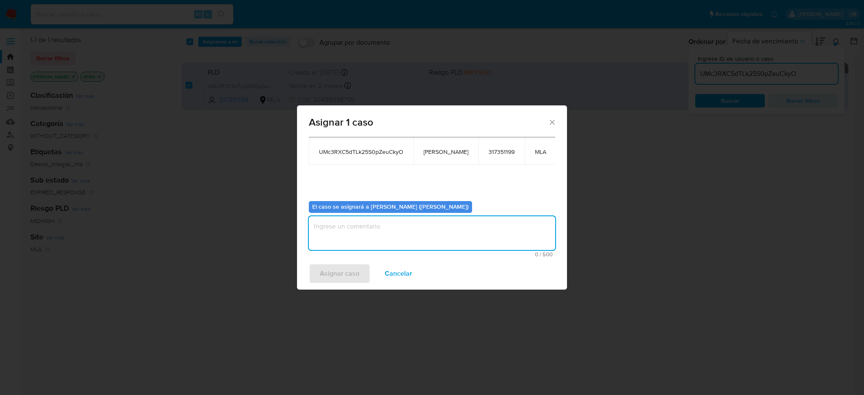
paste textarea "[PERSON_NAME]"
type textarea "[PERSON_NAME]"
click at [345, 270] on span "Asignar caso" at bounding box center [340, 274] width 40 height 19
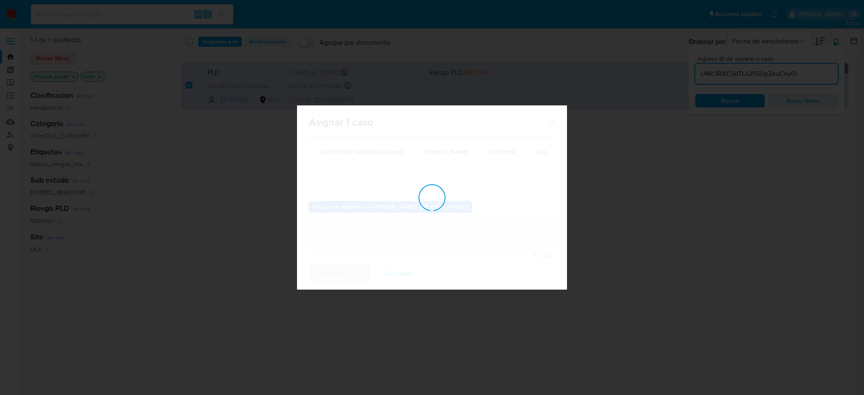
checkbox input "false"
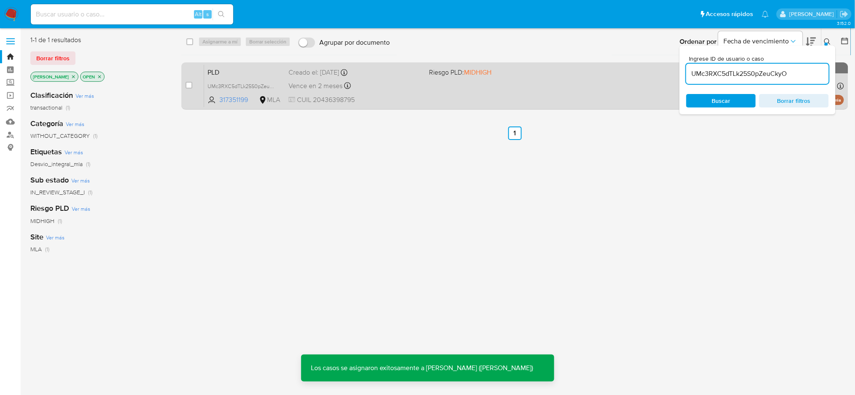
click at [376, 85] on div "Vence en 2 meses Vence el [DATE] 03:11:47" at bounding box center [356, 85] width 134 height 11
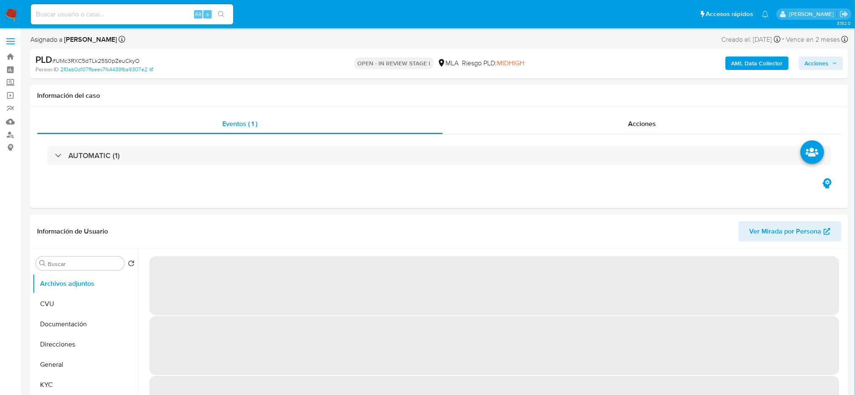
select select "10"
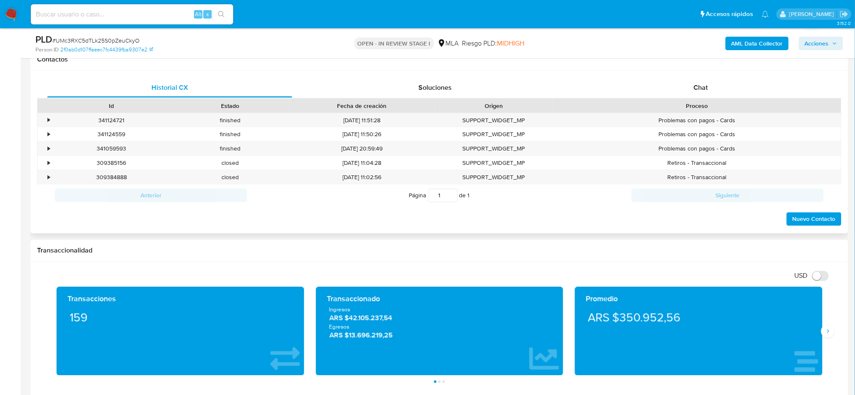
scroll to position [338, 0]
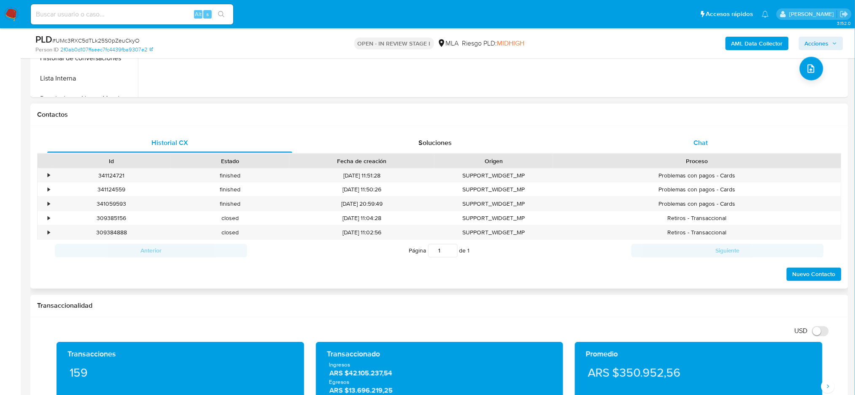
click at [707, 135] on div "Chat" at bounding box center [701, 143] width 245 height 20
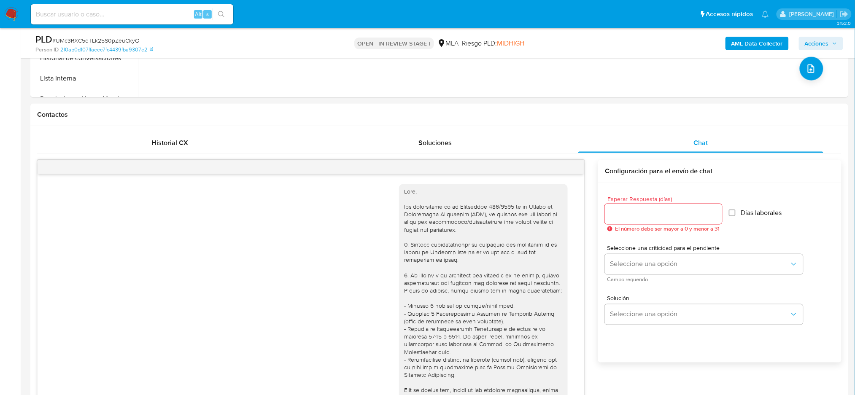
scroll to position [677, 0]
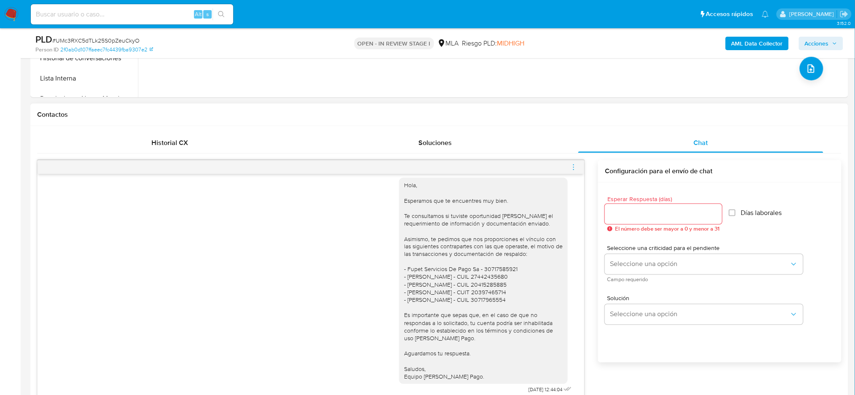
click at [573, 167] on icon "menu-action" at bounding box center [574, 168] width 8 height 8
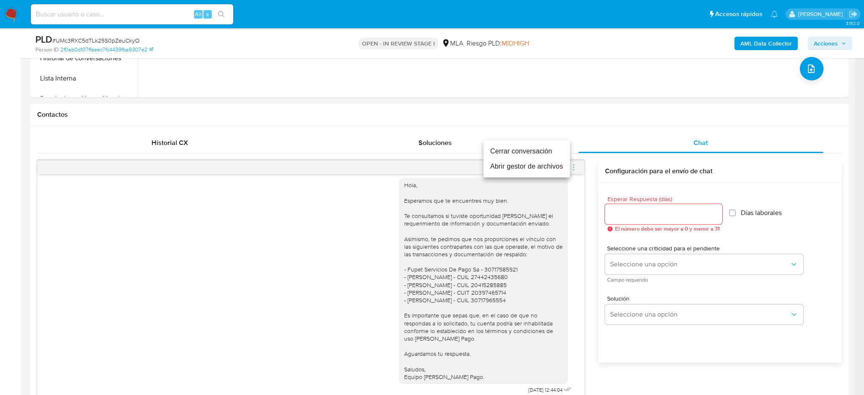
drag, startPoint x: 538, startPoint y: 153, endPoint x: 471, endPoint y: 153, distance: 67.1
click at [538, 152] on li "Cerrar conversación" at bounding box center [527, 151] width 87 height 15
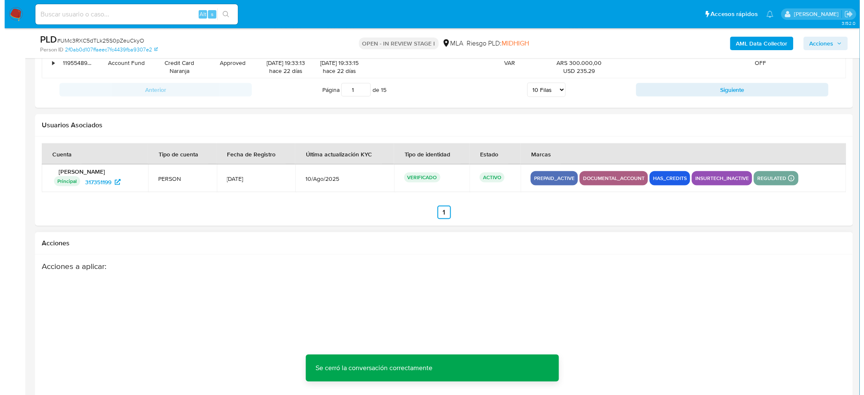
scroll to position [1486, 0]
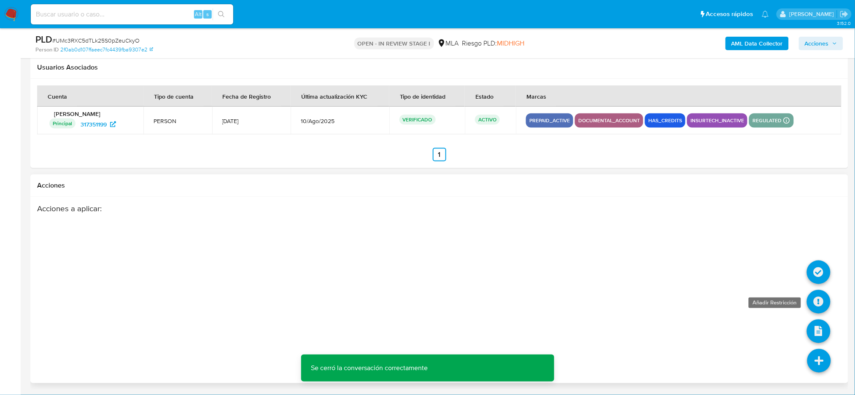
click at [821, 306] on icon at bounding box center [819, 302] width 24 height 24
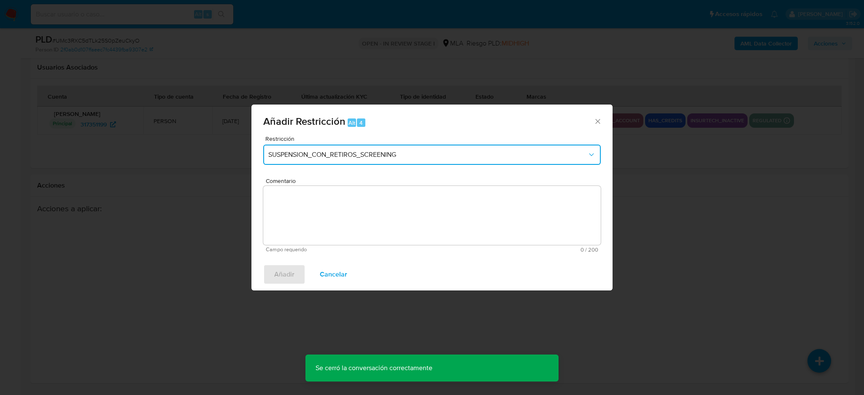
click at [284, 159] on span "SUSPENSION_CON_RETIROS_SCREENING" at bounding box center [427, 155] width 319 height 8
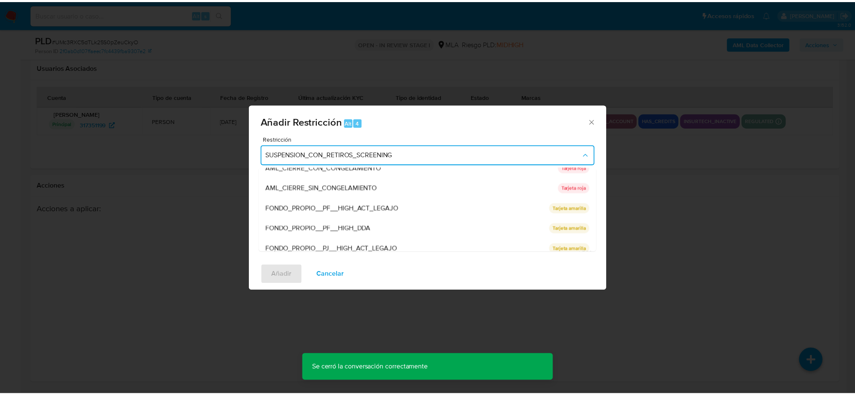
scroll to position [138, 0]
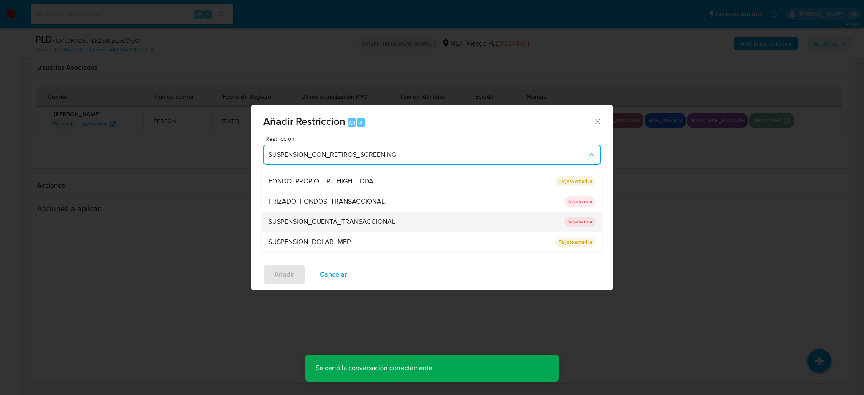
click at [295, 223] on span "SUSPENSION_CUENTA_TRANSACCIONAL" at bounding box center [331, 222] width 127 height 8
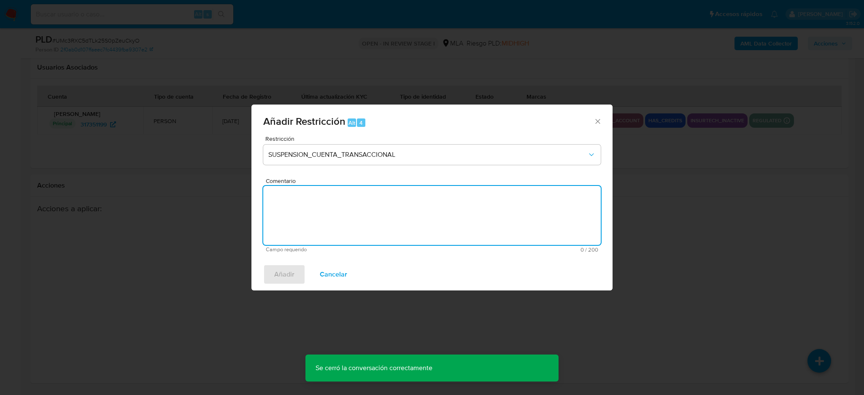
click at [295, 223] on textarea "Comentario" at bounding box center [432, 215] width 338 height 59
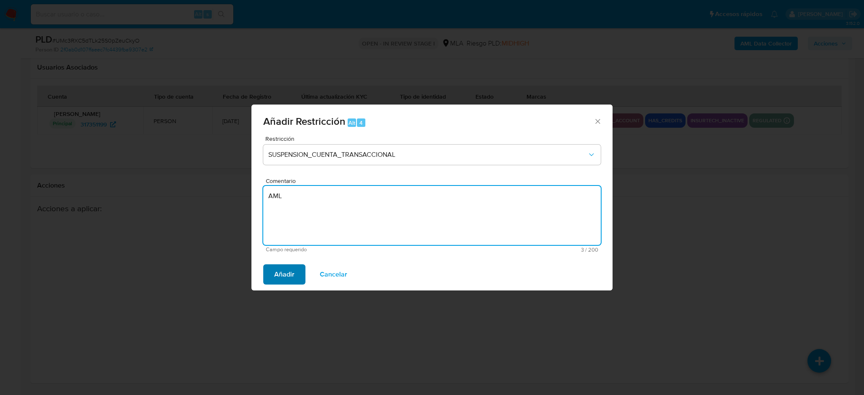
type textarea "AML"
click at [284, 273] on span "Añadir" at bounding box center [284, 274] width 20 height 19
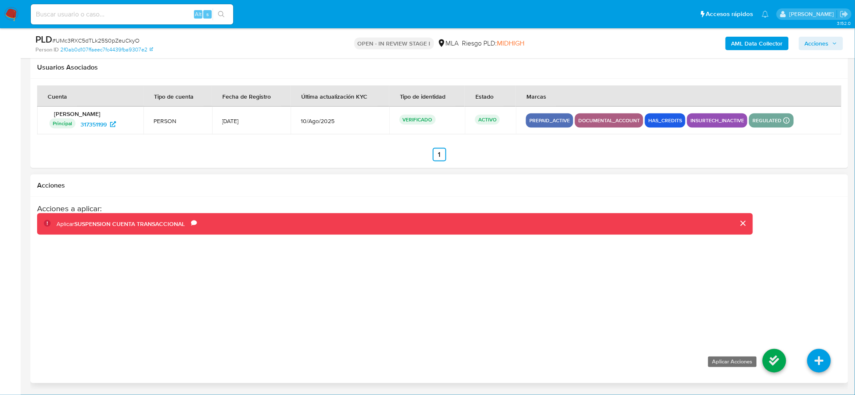
click at [763, 364] on icon at bounding box center [775, 361] width 24 height 24
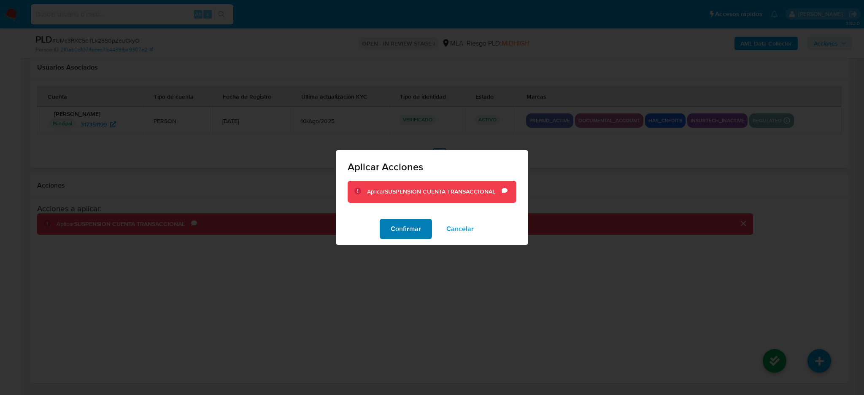
click at [404, 223] on span "Confirmar" at bounding box center [406, 229] width 30 height 19
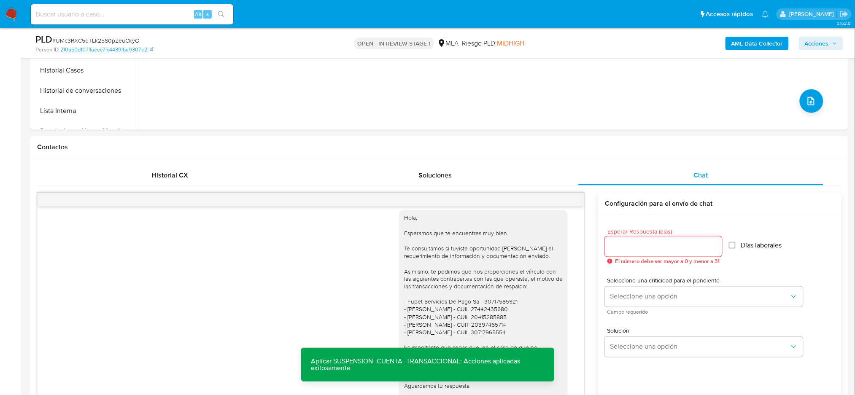
scroll to position [192, 0]
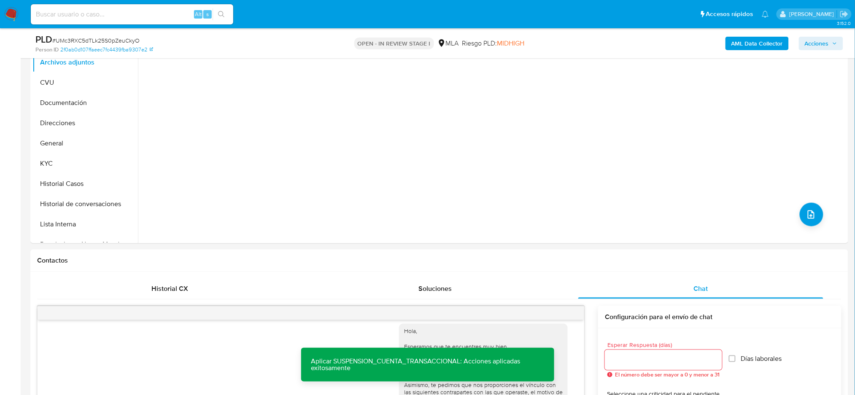
click at [762, 41] on b "AML Data Collector" at bounding box center [757, 44] width 51 height 14
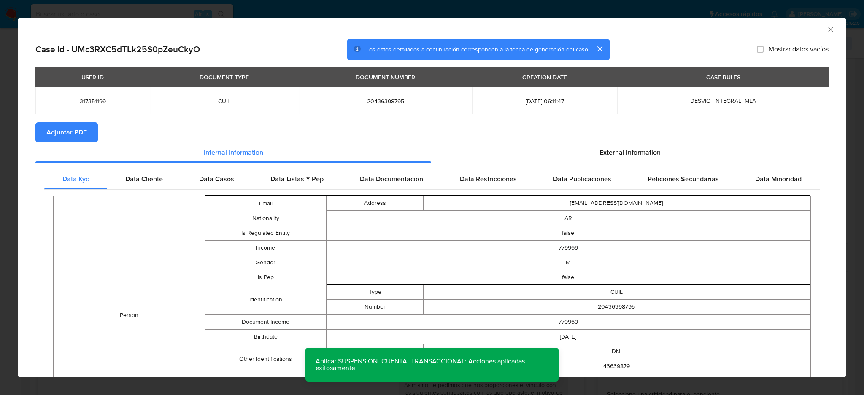
click at [78, 124] on span "Adjuntar PDF" at bounding box center [66, 132] width 41 height 19
click at [827, 26] on icon "Cerrar ventana" at bounding box center [831, 29] width 8 height 8
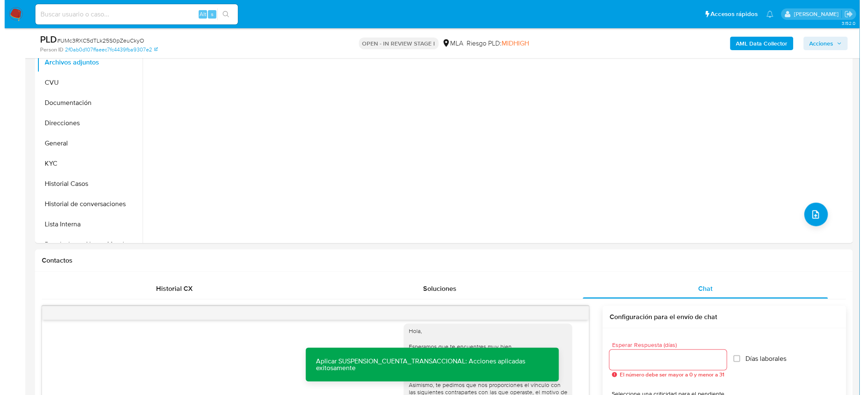
scroll to position [135, 0]
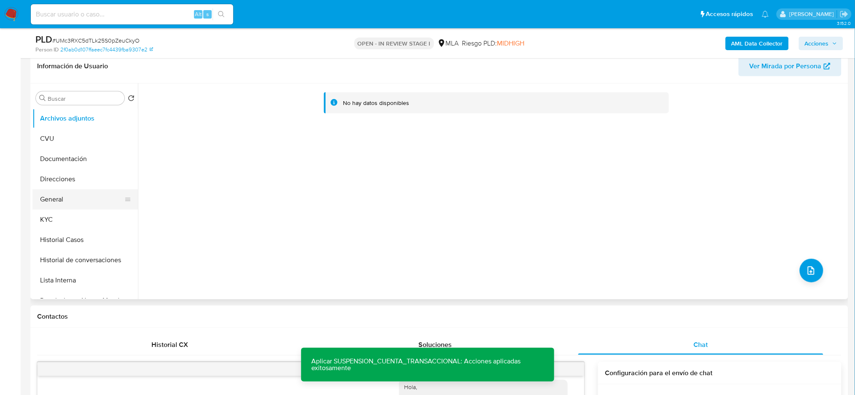
click at [76, 206] on button "General" at bounding box center [81, 199] width 99 height 20
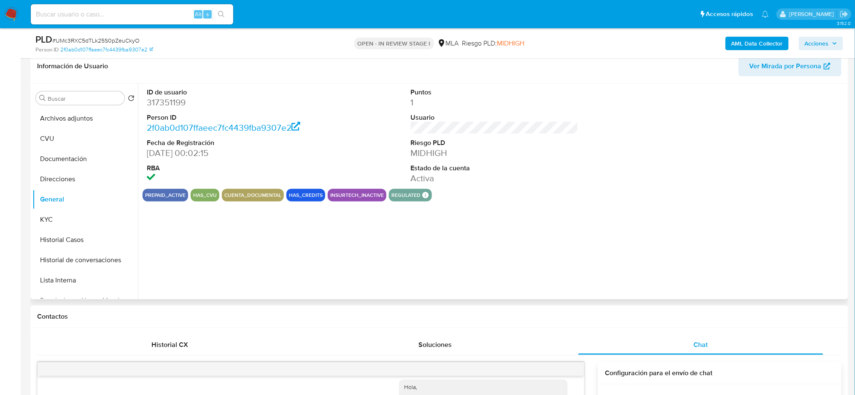
click at [172, 101] on dd "317351199" at bounding box center [231, 103] width 168 height 12
copy dd "317351199"
click at [76, 111] on button "Archivos adjuntos" at bounding box center [81, 118] width 99 height 20
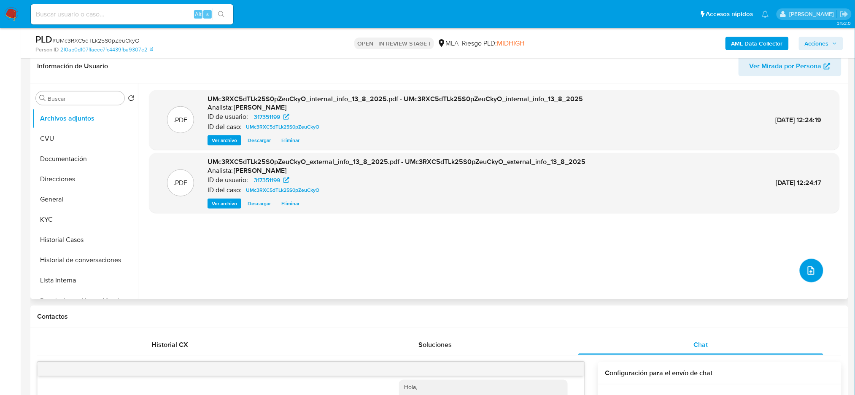
click at [811, 273] on icon "upload-file" at bounding box center [811, 271] width 10 height 10
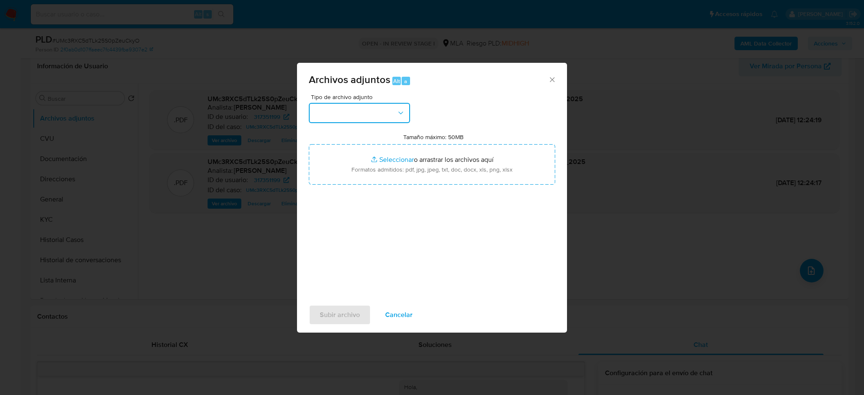
click at [346, 112] on button "button" at bounding box center [359, 113] width 101 height 20
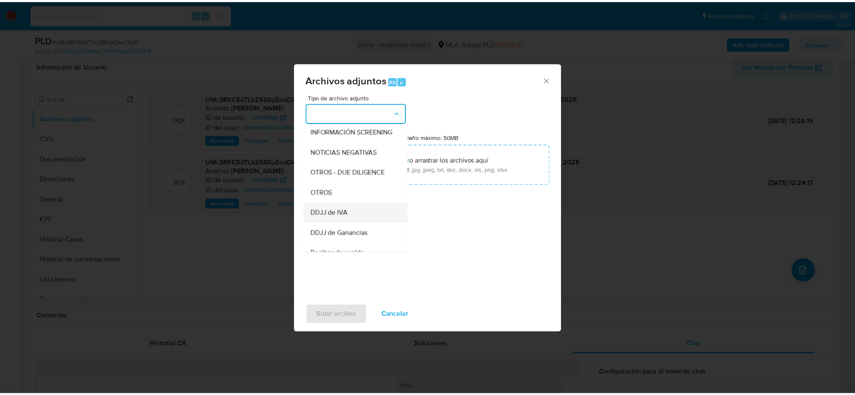
scroll to position [112, 0]
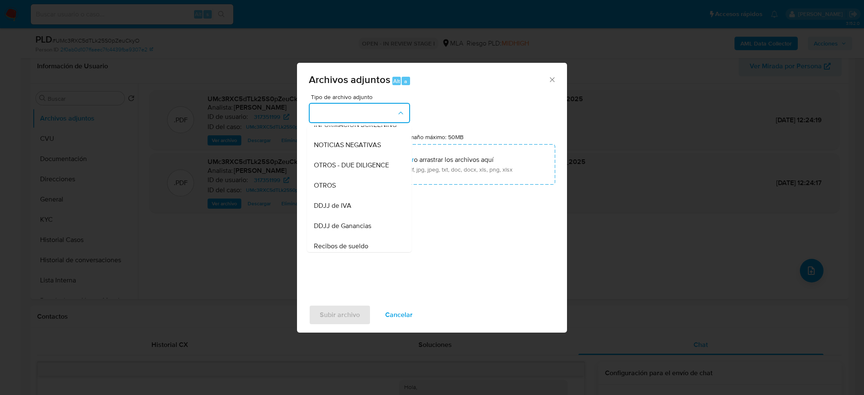
click at [328, 190] on span "OTROS" at bounding box center [325, 185] width 22 height 8
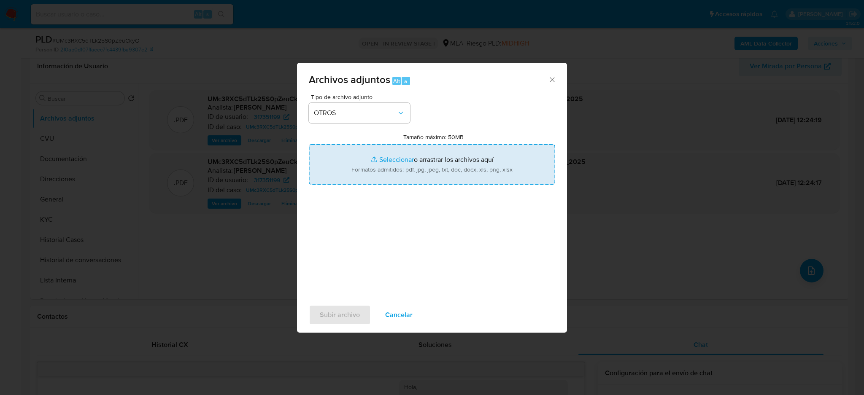
click at [377, 175] on input "Tamaño máximo: 50MB Seleccionar archivos" at bounding box center [432, 164] width 246 height 41
type input "C:\fakepath\Caselog UMc3RXC5dTLk25S0pZeuCkyO_2025_07_18_11_40_49.docx"
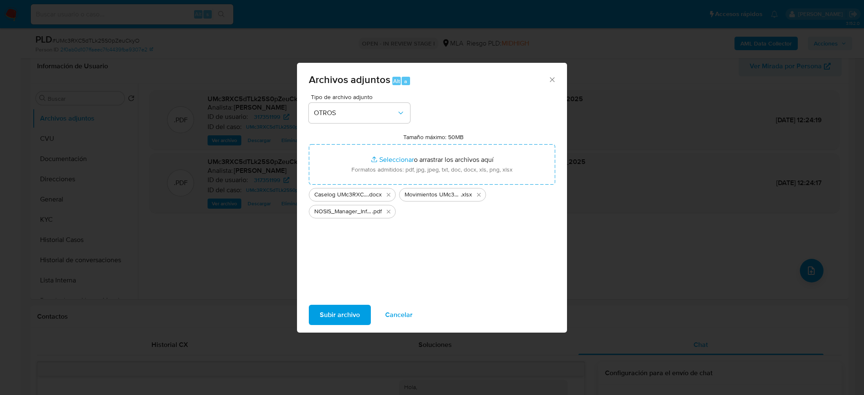
click at [345, 313] on span "Subir archivo" at bounding box center [340, 315] width 40 height 19
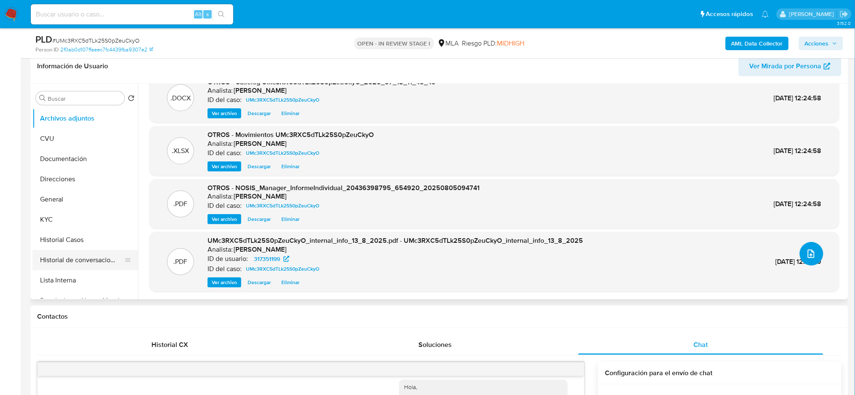
scroll to position [56, 0]
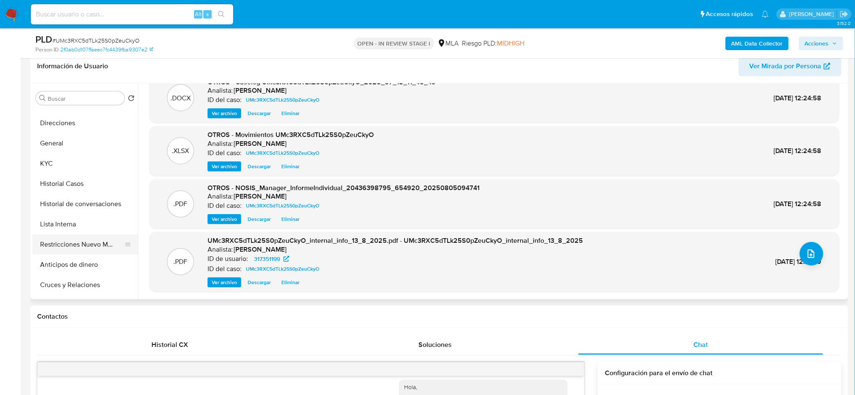
click at [84, 254] on button "Restricciones Nuevo Mundo" at bounding box center [81, 245] width 99 height 20
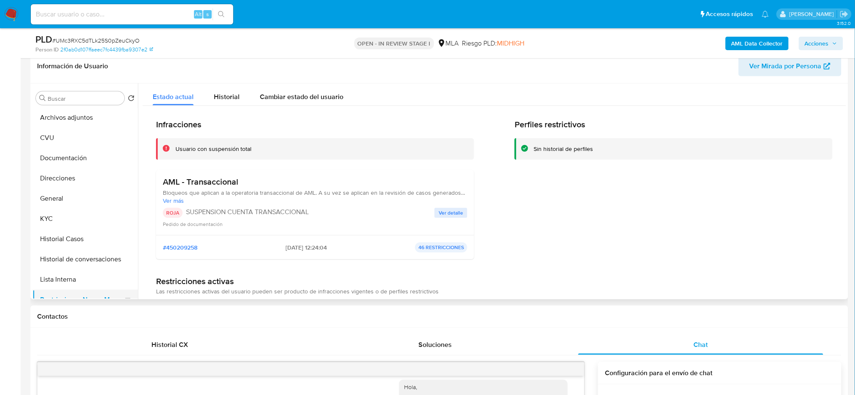
scroll to position [0, 0]
click at [49, 201] on button "General" at bounding box center [81, 199] width 99 height 20
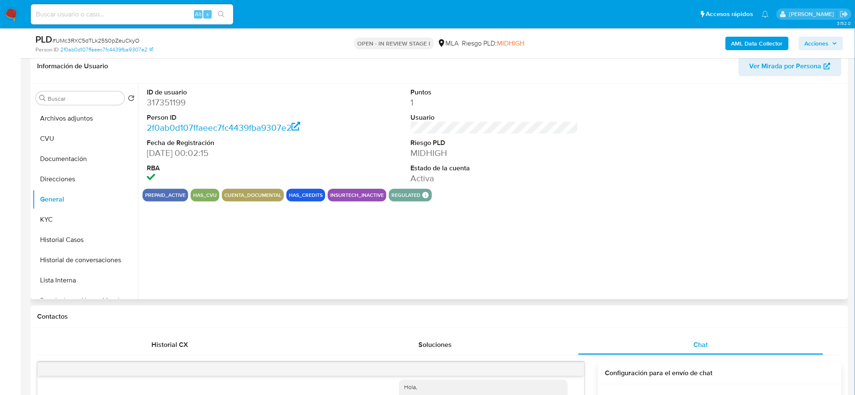
click at [159, 108] on dd "317351199" at bounding box center [231, 103] width 168 height 12
copy dd "317351199"
click at [813, 45] on span "Acciones" at bounding box center [817, 44] width 24 height 14
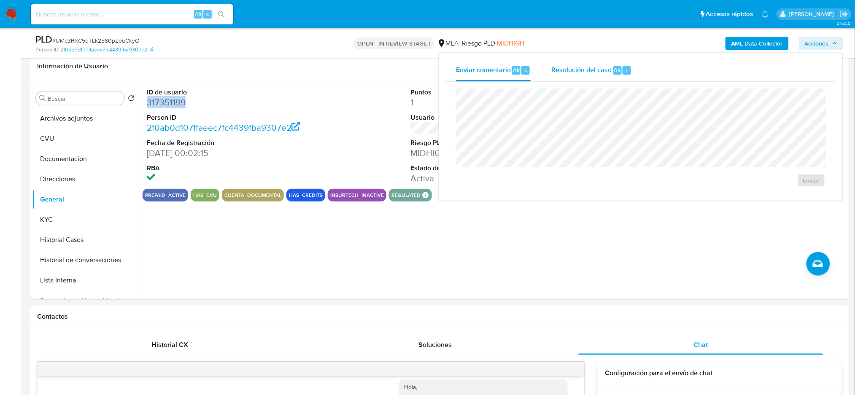
click at [606, 72] on span "Resolución del caso" at bounding box center [582, 70] width 60 height 10
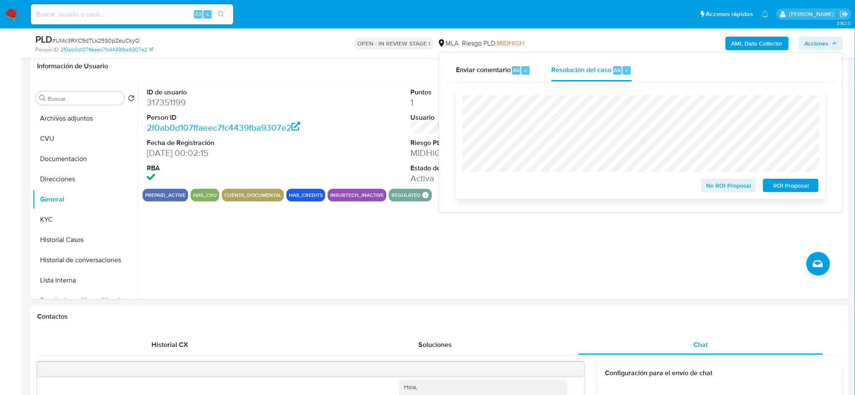
click at [813, 187] on span "ROI Proposal" at bounding box center [791, 186] width 44 height 12
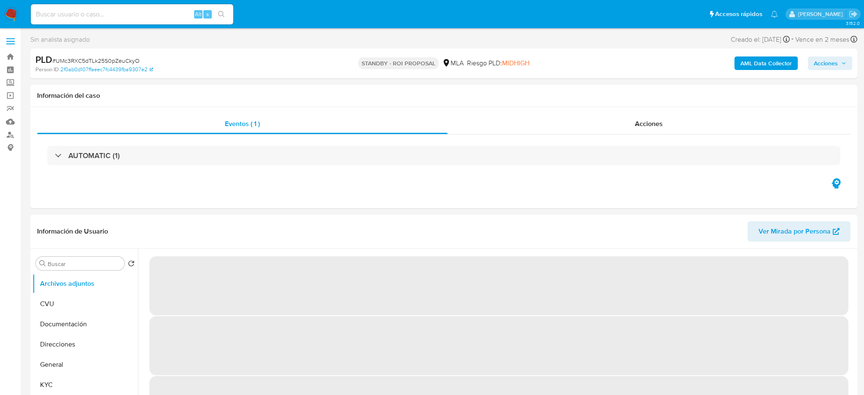
select select "10"
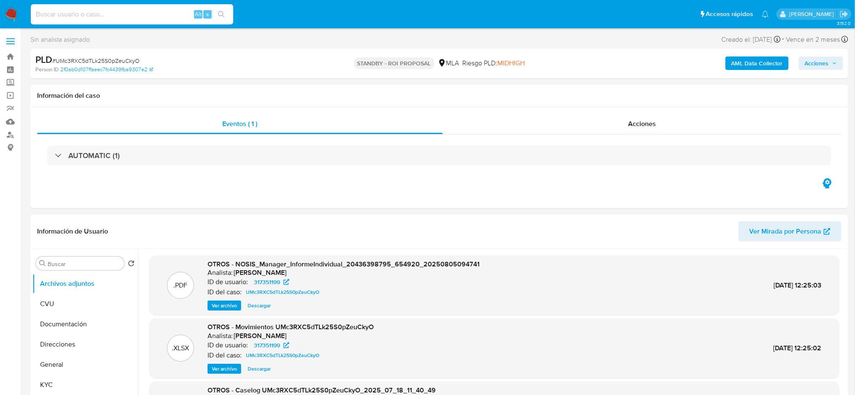
click at [86, 12] on input at bounding box center [132, 14] width 203 height 11
paste input "Iv0fehnHiGmH8MfHzS37inHe"
type input "Iv0fehnHiGmH8MfHzS37inHe"
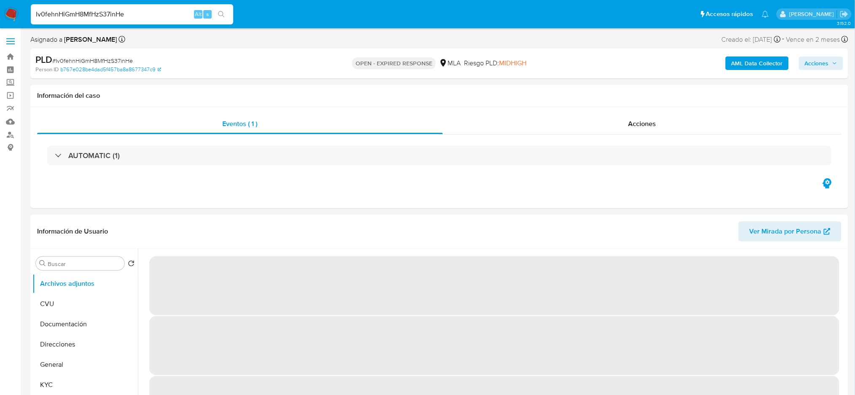
select select "10"
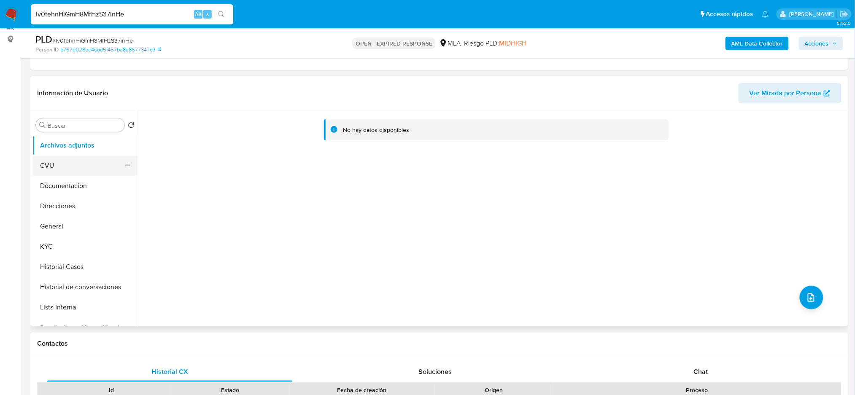
scroll to position [112, 0]
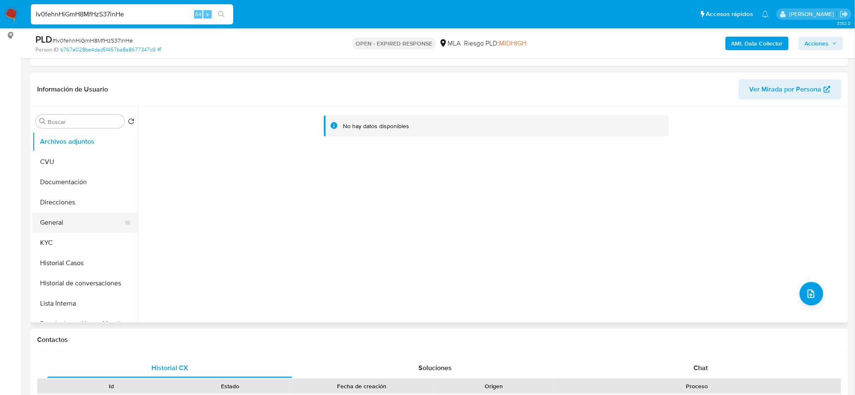
click at [76, 227] on button "General" at bounding box center [81, 223] width 99 height 20
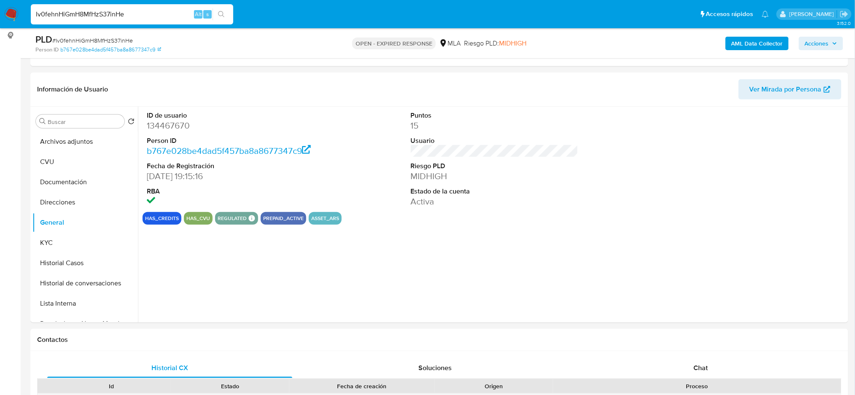
click at [157, 124] on dd "134467670" at bounding box center [231, 126] width 168 height 12
copy dd "134467670"
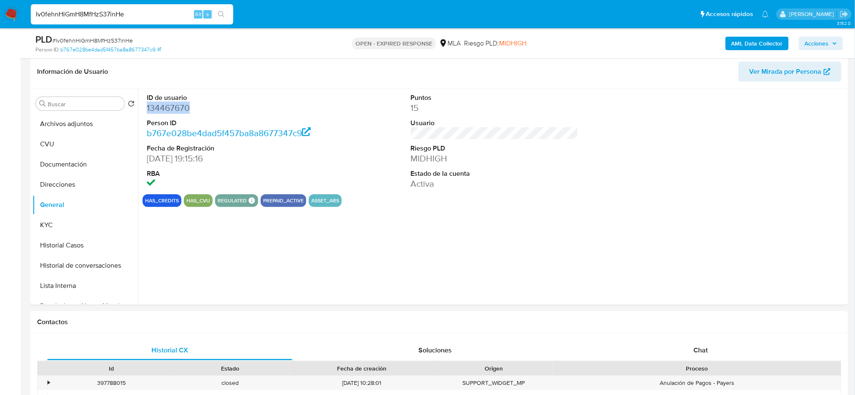
scroll to position [338, 0]
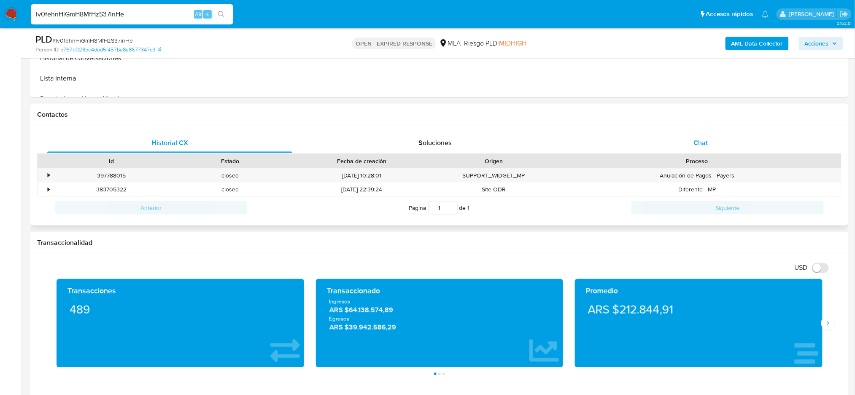
click at [724, 142] on div "Chat" at bounding box center [701, 143] width 245 height 20
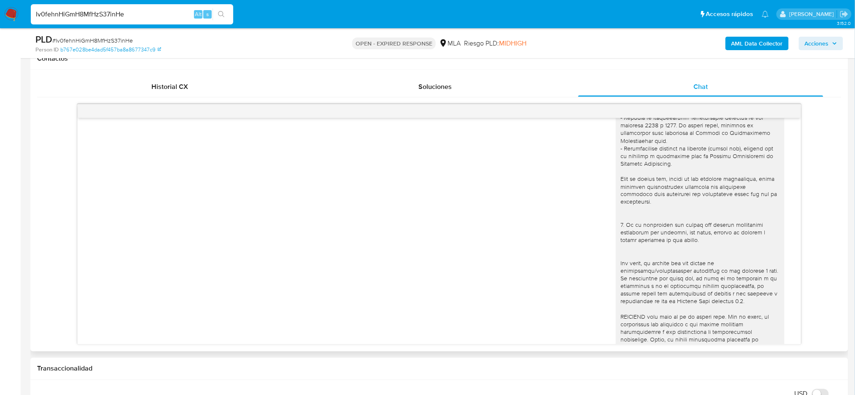
scroll to position [0, 0]
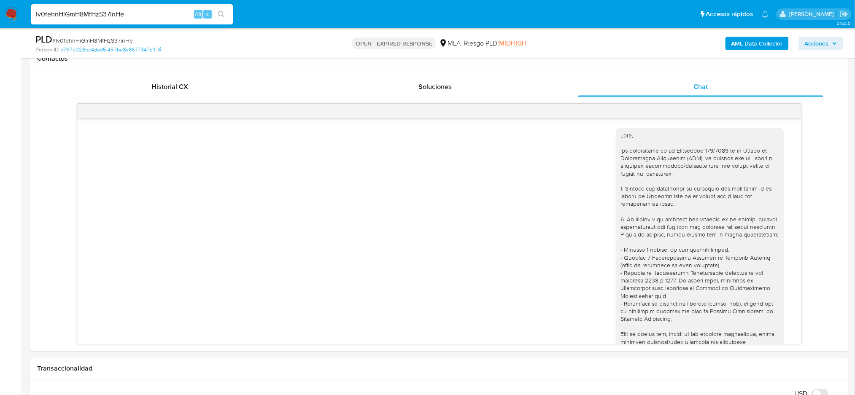
click at [73, 43] on span "# Iv0fehnHiGmH8MfHzS37inHe" at bounding box center [92, 40] width 81 height 8
copy span "Iv0fehnHiGmH8MfHzS37inHe"
drag, startPoint x: 148, startPoint y: 17, endPoint x: 0, endPoint y: 38, distance: 149.1
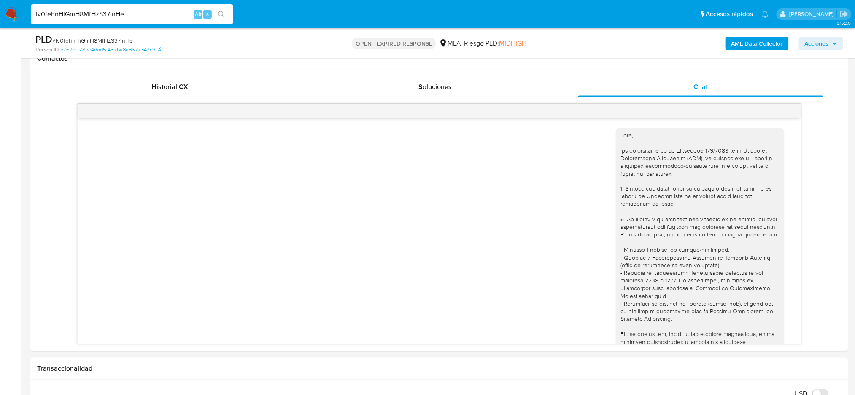
paste input "xf4yFmoRR6eYn8MhFUN2HXoO"
type input "xf4yFmoRR6eYn8MhFUN2HXoO"
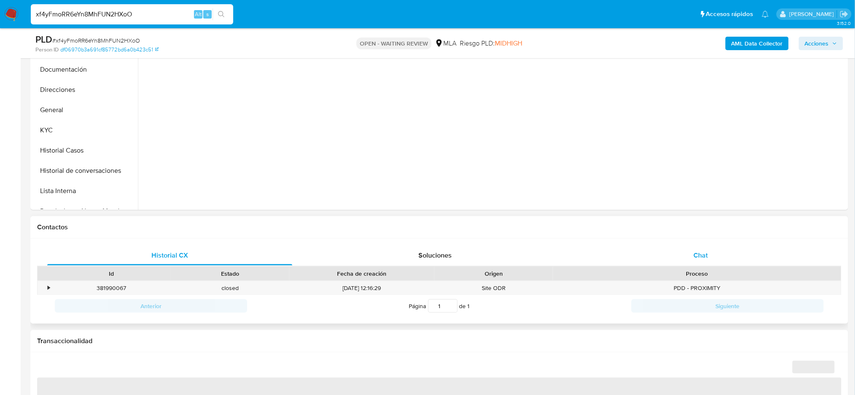
click at [697, 258] on span "Chat" at bounding box center [701, 256] width 14 height 10
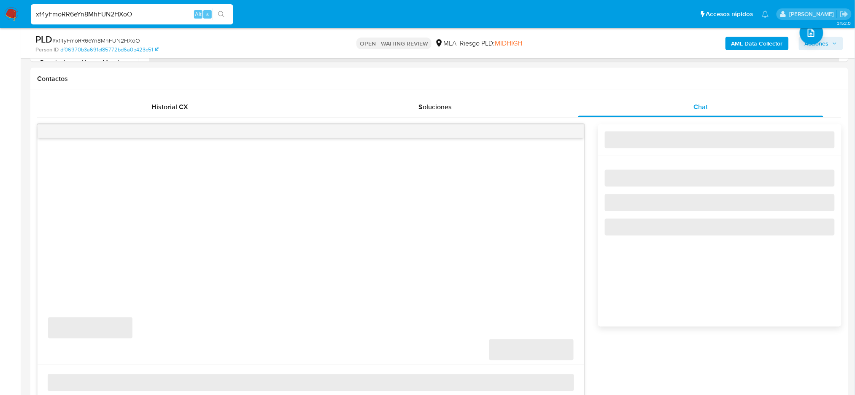
scroll to position [394, 0]
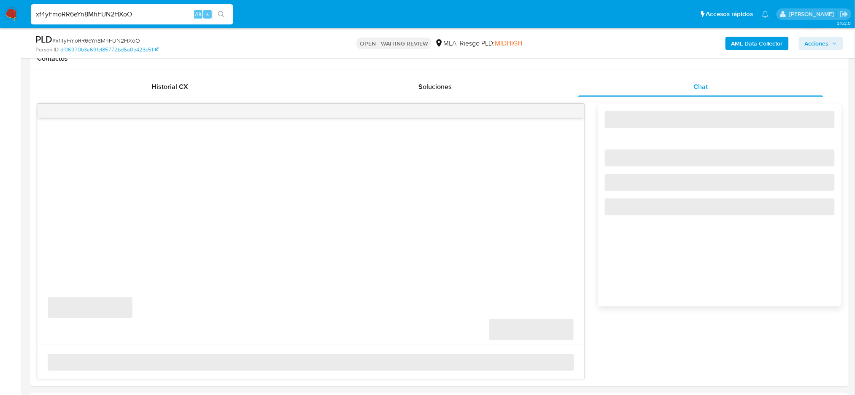
select select "10"
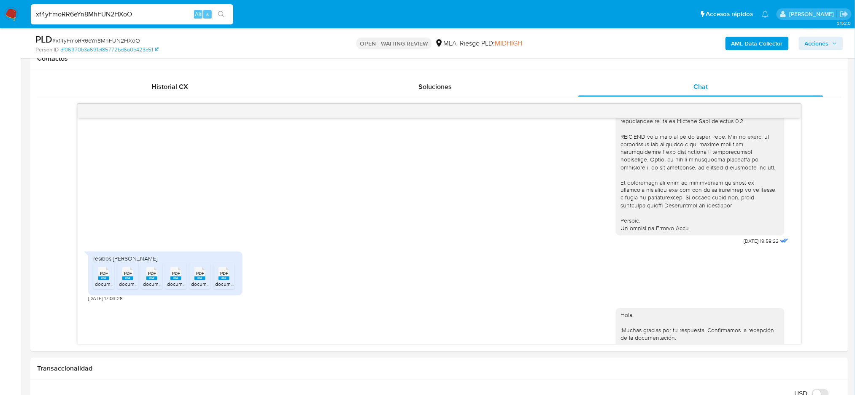
scroll to position [338, 0]
drag, startPoint x: 150, startPoint y: 12, endPoint x: 0, endPoint y: 23, distance: 150.2
click at [0, 23] on nav "Pausado Ver notificaciones xf4yFmoRR6eYn8MhFUN2HXoO Alt s Accesos rápidos Presi…" at bounding box center [427, 14] width 855 height 28
paste input "i6PzncvHISW2Sx6aQFKAgkvz"
type input "i6PzncvHISW2Sx6aQFKAgkvz"
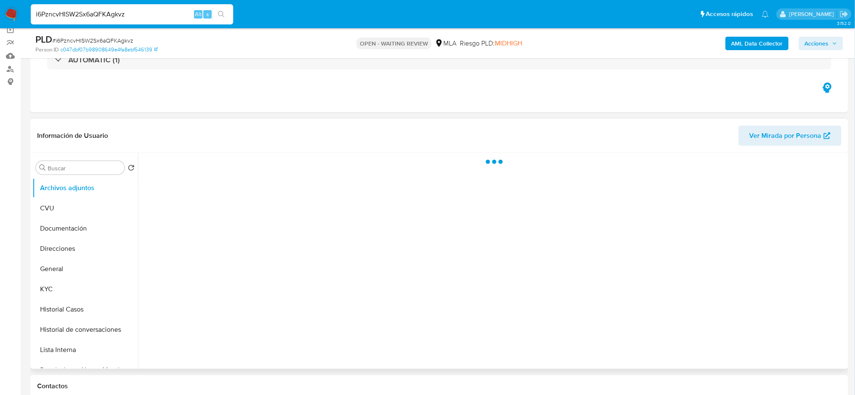
scroll to position [169, 0]
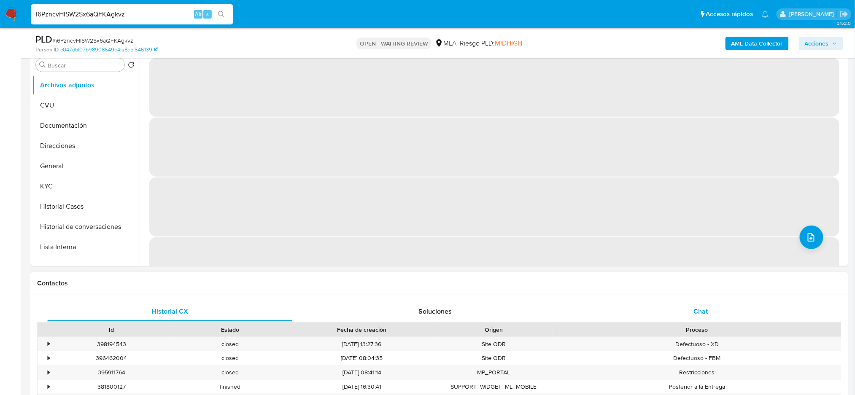
click at [717, 306] on div "Chat" at bounding box center [701, 312] width 245 height 20
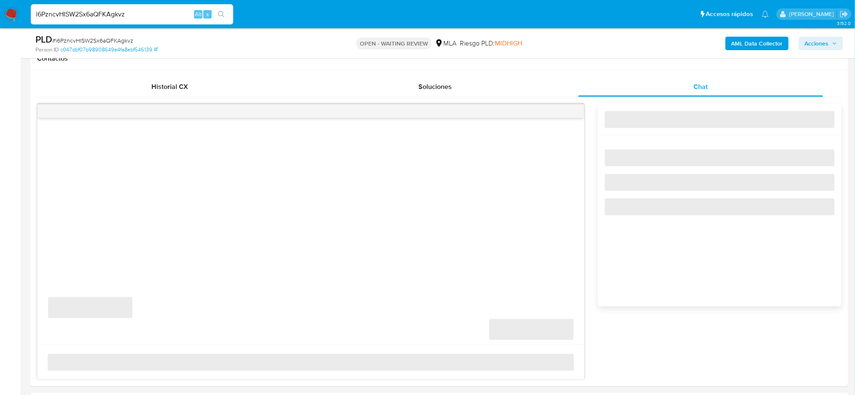
select select "10"
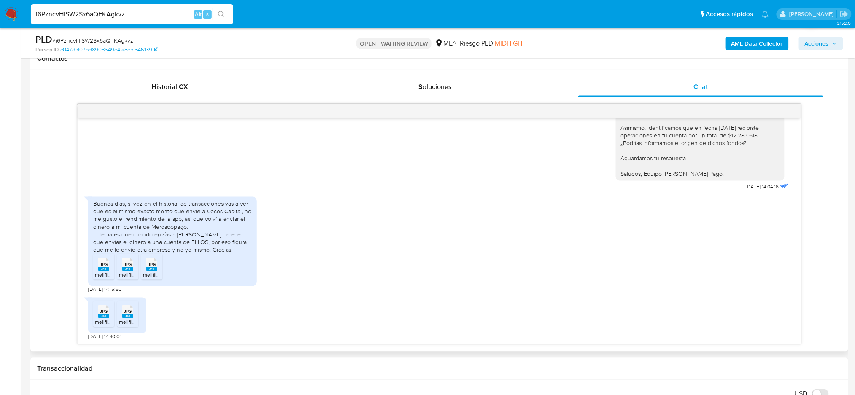
scroll to position [666, 0]
click at [99, 273] on span "melifile7523327593884195437.jpg" at bounding box center [134, 275] width 78 height 7
click at [122, 273] on span "melifile8523547892170625229.jpg" at bounding box center [158, 275] width 79 height 7
click at [149, 272] on icon "JPG" at bounding box center [151, 264] width 11 height 15
click at [128, 316] on rect at bounding box center [127, 317] width 11 height 4
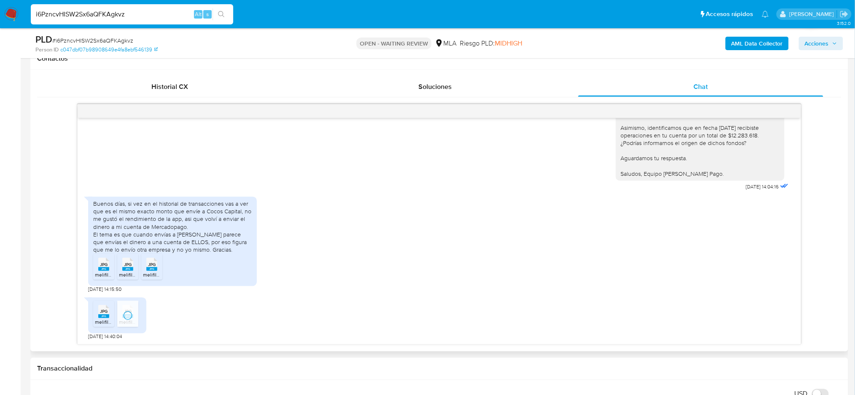
click at [102, 317] on rect at bounding box center [103, 317] width 11 height 4
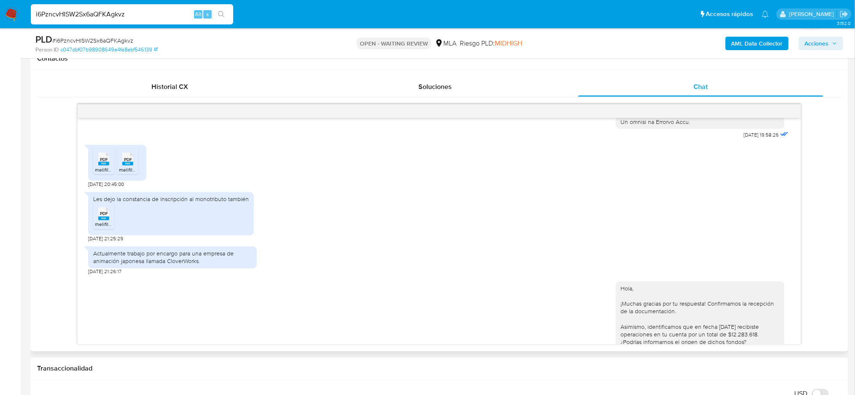
scroll to position [441, 0]
drag, startPoint x: 21, startPoint y: 207, endPoint x: 70, endPoint y: 190, distance: 52.7
click at [100, 177] on li "PDF PDF melifile9037071769233786891.pdf" at bounding box center [103, 164] width 21 height 26
click at [133, 176] on span "melifile3313320416958619961.pdf" at bounding box center [157, 171] width 76 height 7
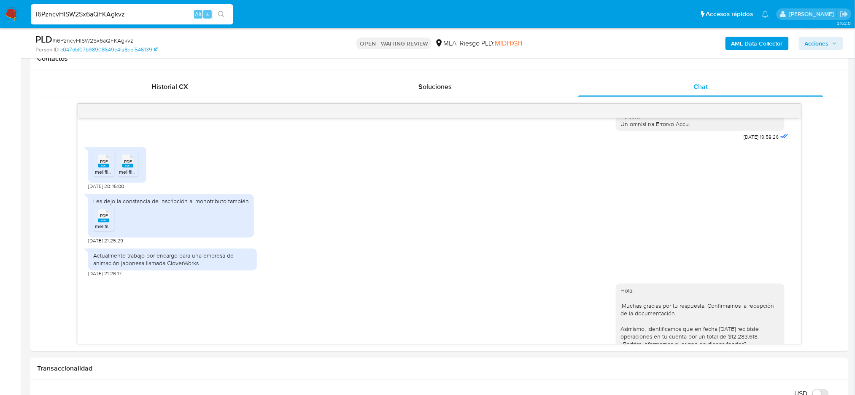
drag, startPoint x: 5, startPoint y: 127, endPoint x: 5, endPoint y: 141, distance: 13.1
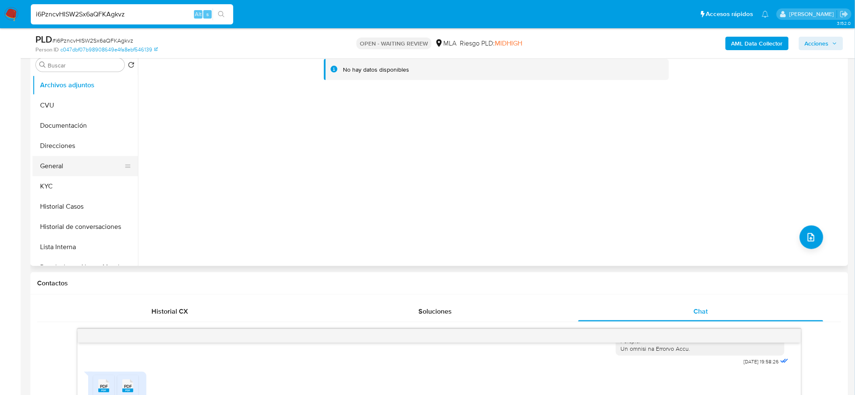
click at [65, 167] on button "General" at bounding box center [81, 166] width 99 height 20
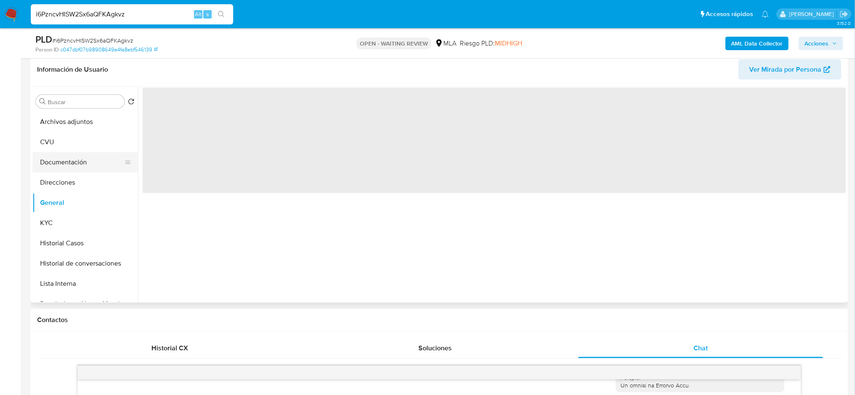
scroll to position [112, 0]
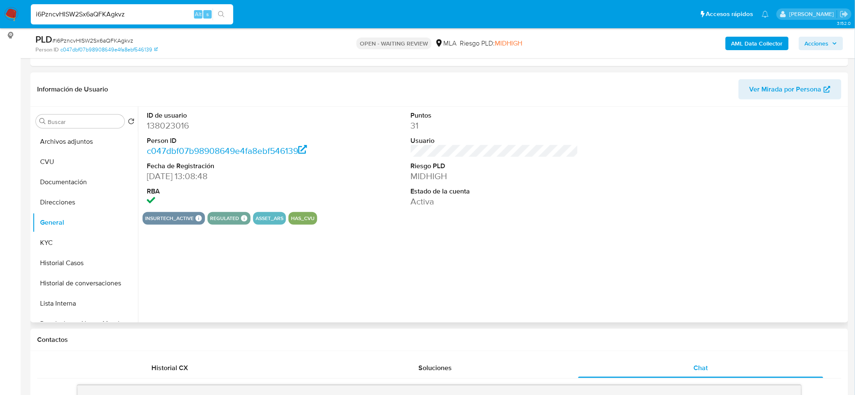
click at [156, 124] on dd "138023016" at bounding box center [231, 126] width 168 height 12
copy dd "138023016"
click at [75, 43] on span "# i6PzncvHISW2Sx6aQFKAgkvz" at bounding box center [92, 40] width 81 height 8
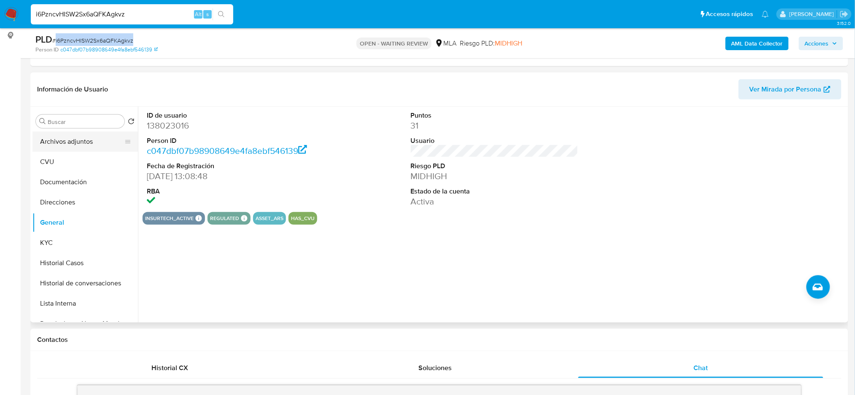
copy span "i6PzncvHISW2Sx6aQFKAgkvz"
drag, startPoint x: 146, startPoint y: 16, endPoint x: 0, endPoint y: 30, distance: 147.1
paste input "odylkKQvclkFsUiWxiP8UlzJ"
type input "odylkKQvclkFsUiWxiP8UlzJ"
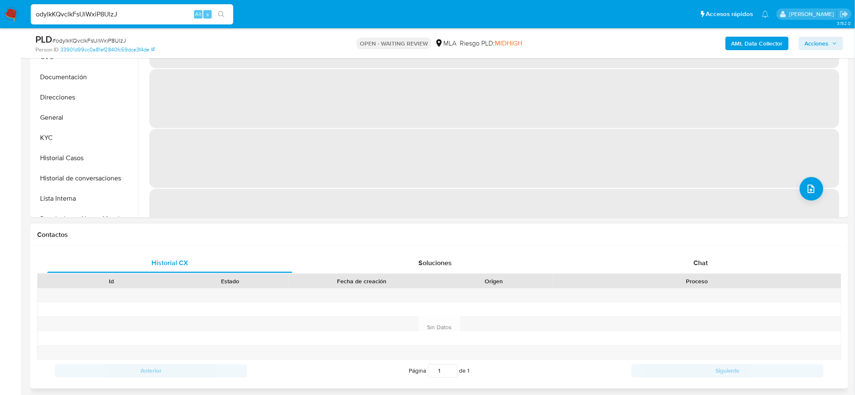
scroll to position [281, 0]
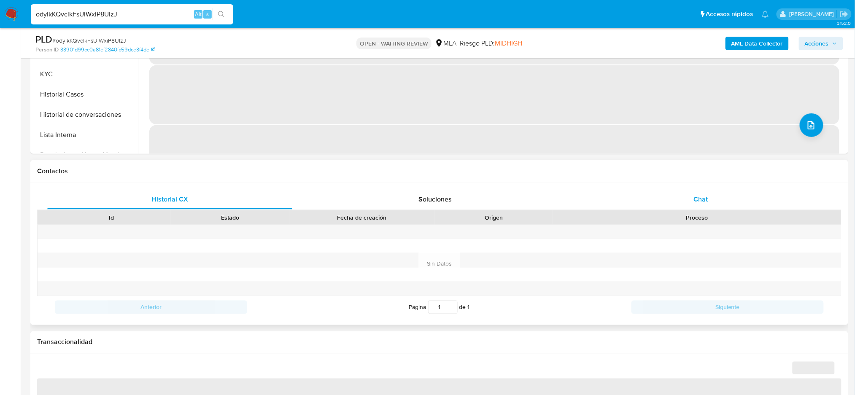
click at [763, 193] on div "Chat" at bounding box center [701, 199] width 245 height 20
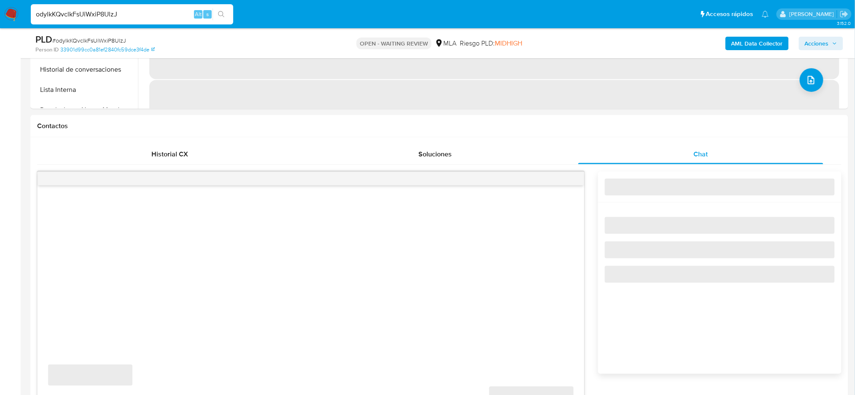
scroll to position [394, 0]
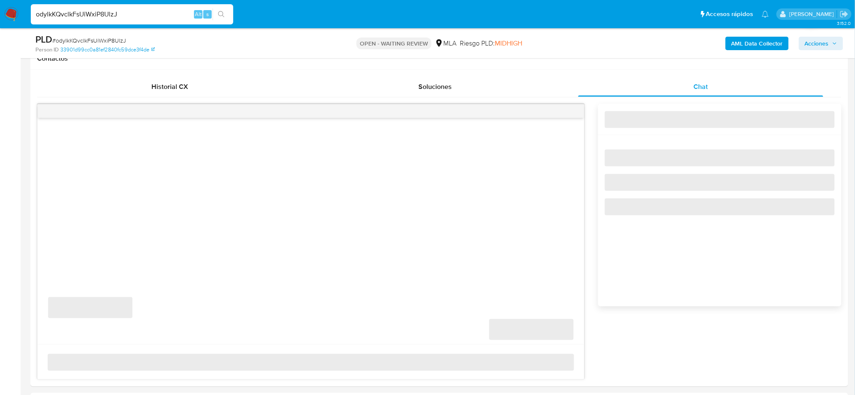
select select "10"
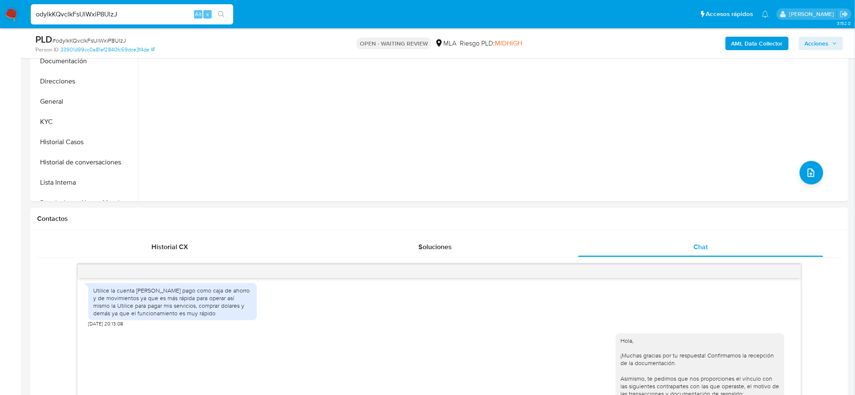
scroll to position [225, 0]
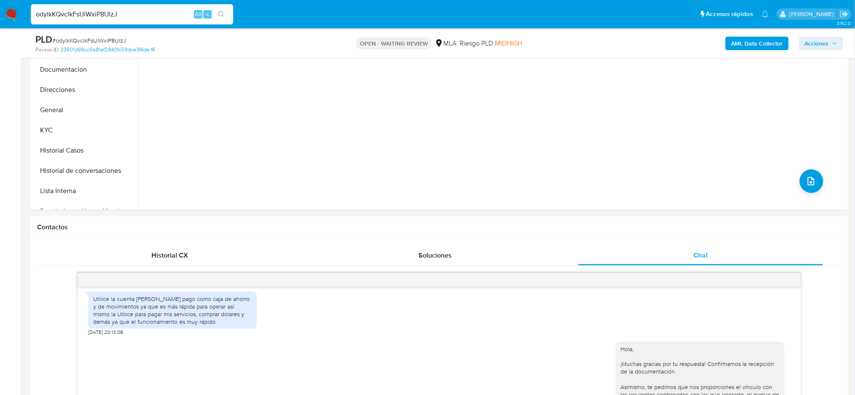
drag, startPoint x: 145, startPoint y: 10, endPoint x: 0, endPoint y: 18, distance: 145.0
click at [0, 18] on nav "Pausado Ver notificaciones odylkKQvclkFsUiWxiP8UlzJ Alt s Accesos rápidos Presi…" at bounding box center [427, 14] width 855 height 28
paste input "S9C0a02vScFPfMdzH5fu6ky6"
type input "S9C0a02vScFPfMdzH5fu6ky6"
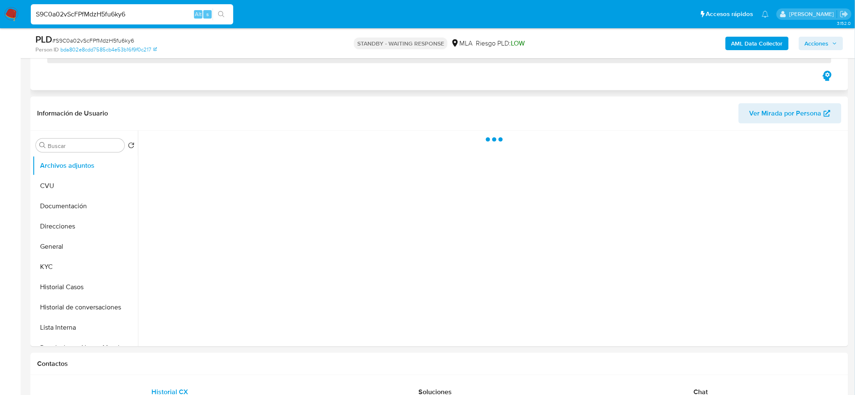
scroll to position [169, 0]
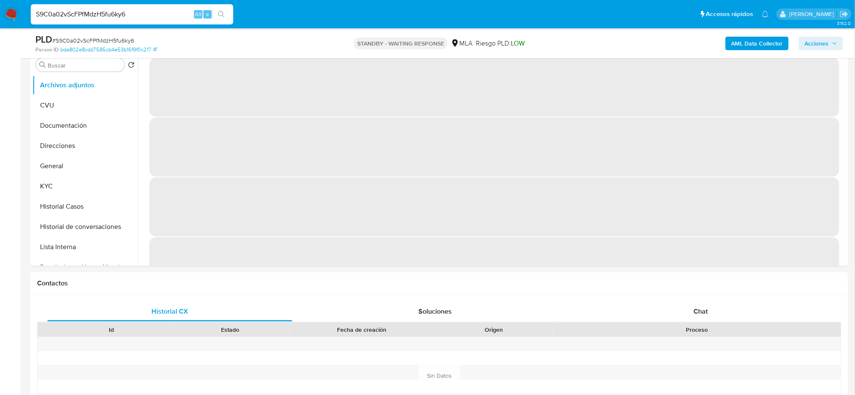
select select "10"
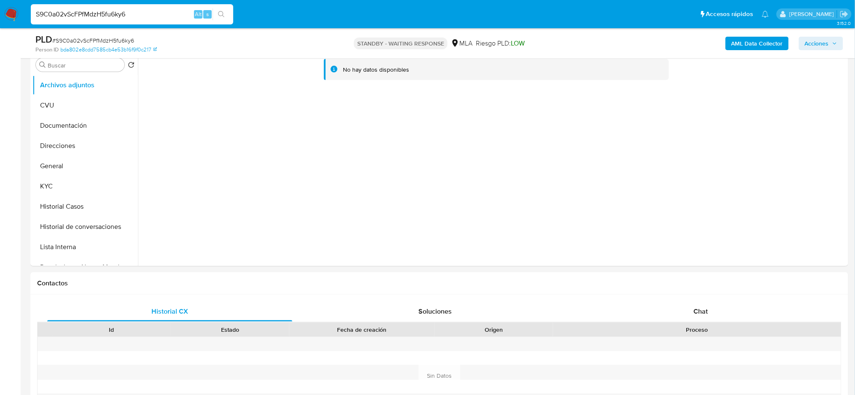
drag, startPoint x: 146, startPoint y: 17, endPoint x: 0, endPoint y: 33, distance: 146.5
paste input "juPjLipzUirfNqA3SUQZS3BQ"
type input "juPjLipzUirfNqA3SUQZS3BQ"
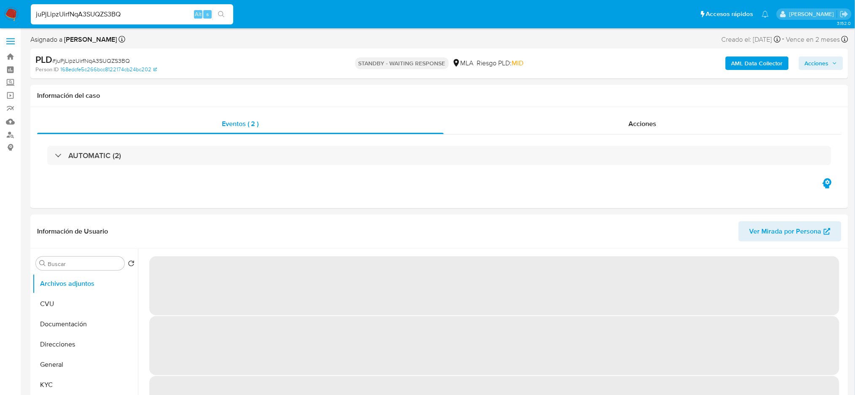
select select "10"
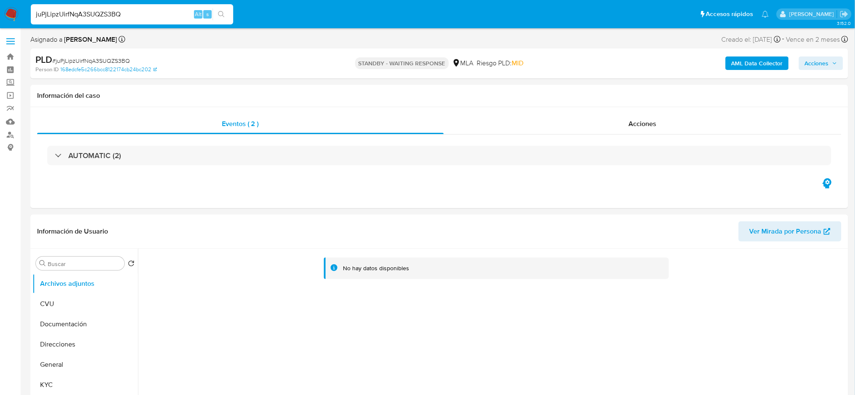
click at [0, 23] on nav "Pausado Ver notificaciones juPjLipzUirfNqA3SUQZS3BQ Alt s Accesos rápidos Presi…" at bounding box center [427, 14] width 855 height 28
paste input "xPTSr7SGH3bnJGnIDbmfn8Qt"
type input "xPTSr7SGH3bnJGnIDbmfn8Qt"
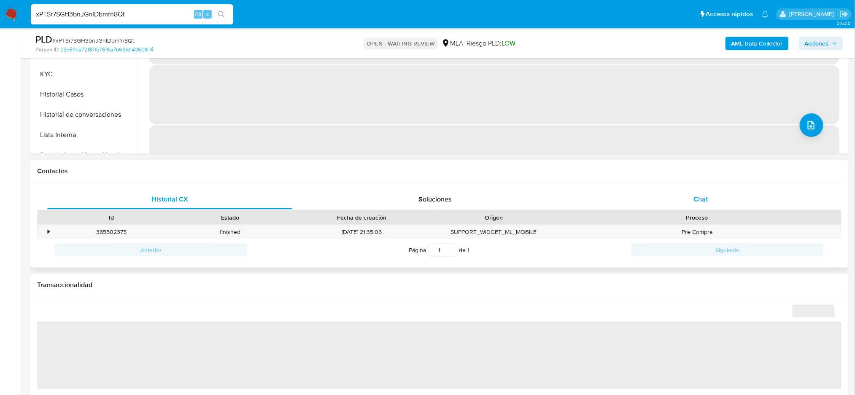
click at [702, 206] on div "Chat" at bounding box center [701, 199] width 245 height 20
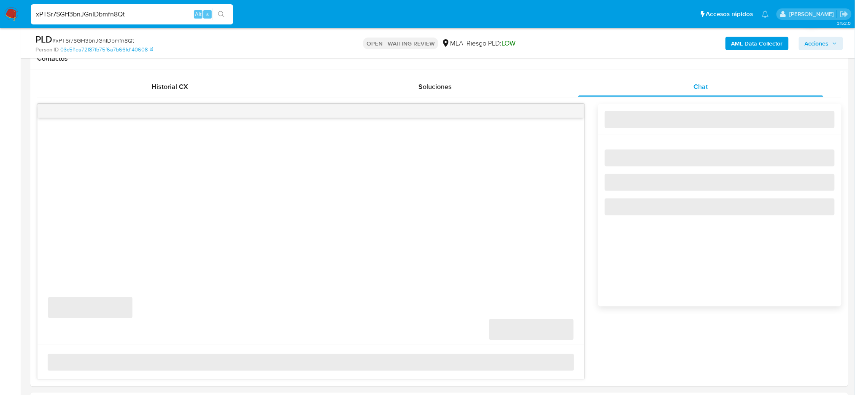
select select "10"
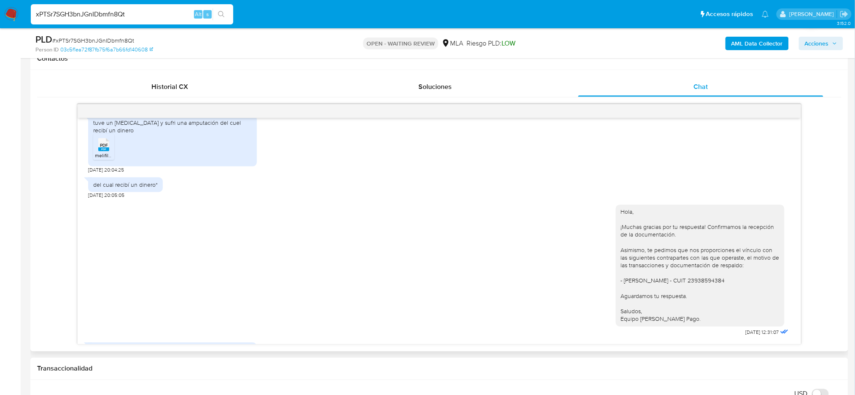
scroll to position [561, 0]
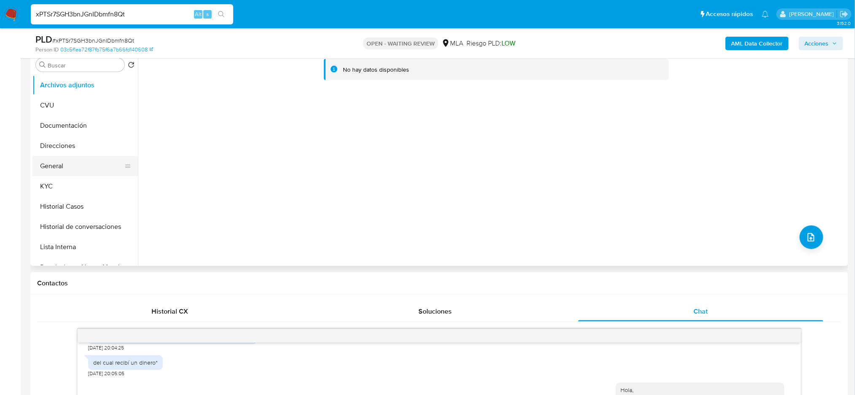
click at [71, 157] on button "General" at bounding box center [81, 166] width 99 height 20
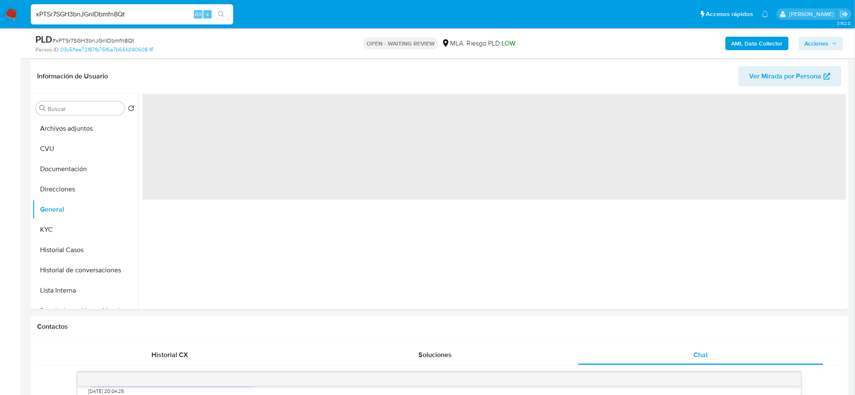
scroll to position [56, 0]
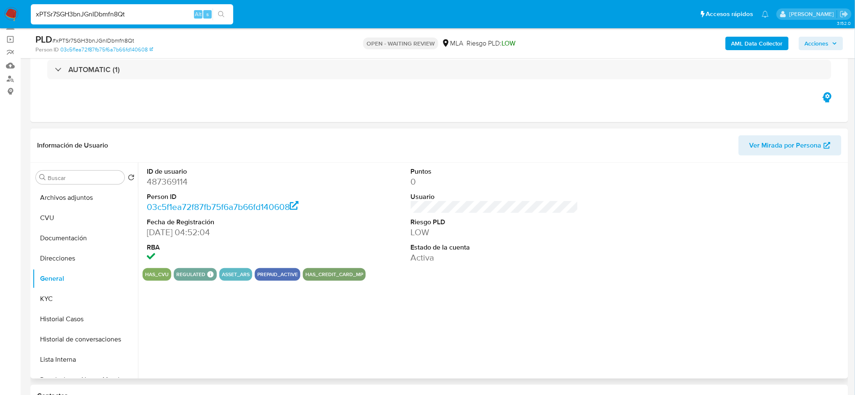
click at [176, 181] on dd "487369114" at bounding box center [231, 182] width 168 height 12
click at [167, 182] on dd "487369114" at bounding box center [231, 182] width 168 height 12
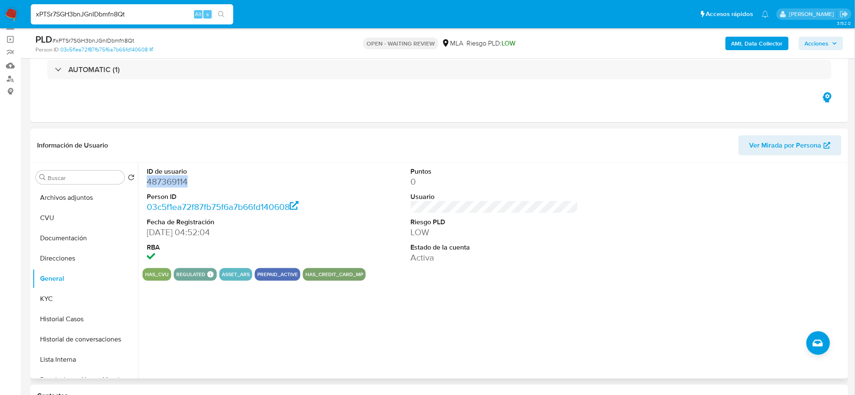
copy dd "487369114"
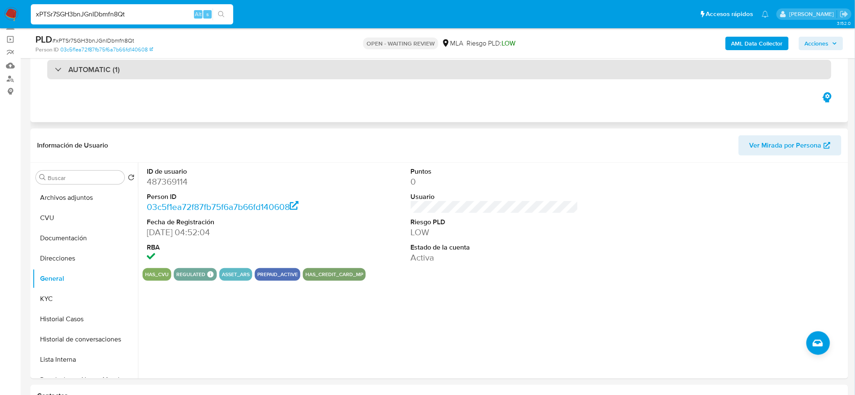
drag, startPoint x: 0, startPoint y: 244, endPoint x: 106, endPoint y: 75, distance: 199.3
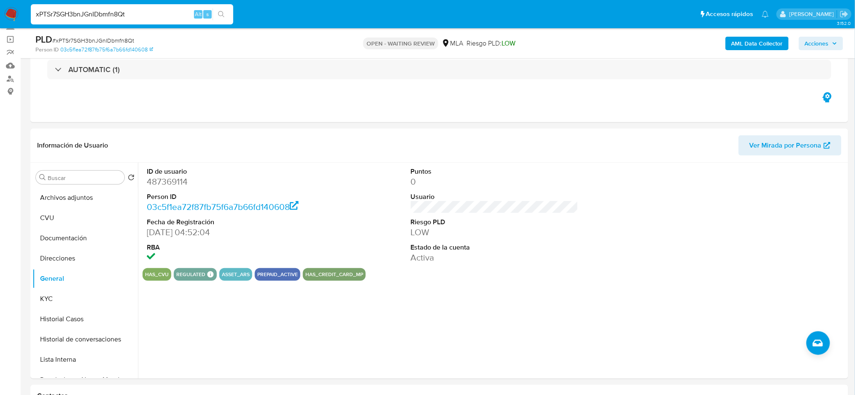
click at [117, 36] on span "# xPTSr7SGH3bnJGnIDbmfn8Qt" at bounding box center [93, 40] width 82 height 8
copy span "xPTSr7SGH3bnJGnIDbmfn8Qt"
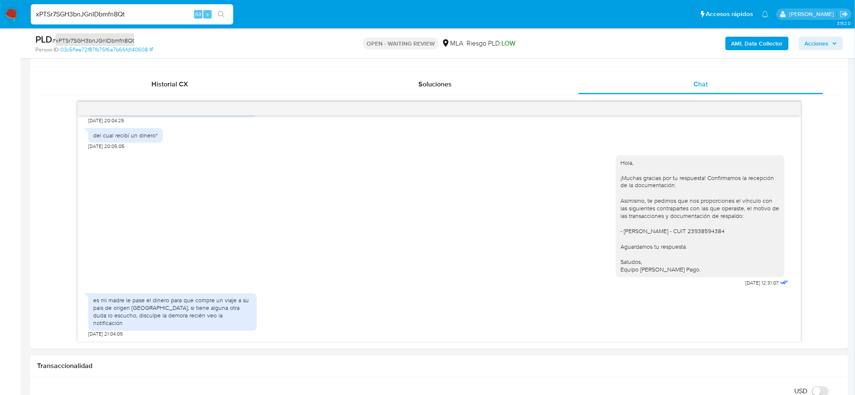
scroll to position [506, 0]
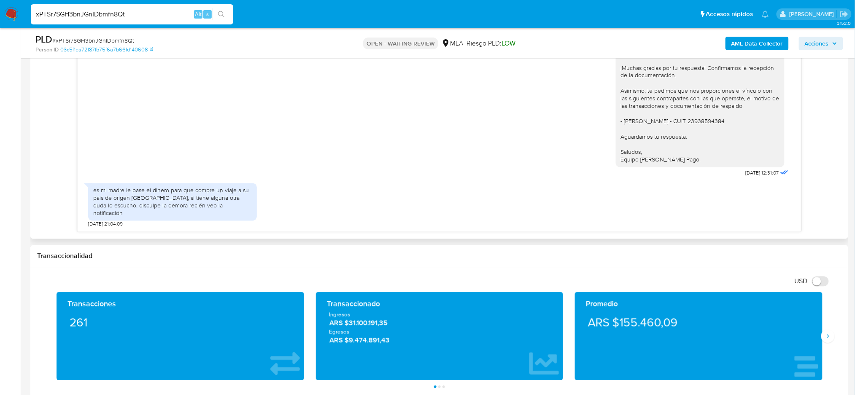
click at [356, 234] on div "Historial CX Soluciones Chat Id Estado Fecha de creación Origen Proceso • 36550…" at bounding box center [439, 98] width 818 height 282
drag, startPoint x: 617, startPoint y: 124, endPoint x: 705, endPoint y: 124, distance: 88.2
click at [705, 124] on div "Hola, ¡Muchas gracias por tu respuesta! Confirmamos la recepción de la document…" at bounding box center [700, 106] width 159 height 115
copy div "Edelmira Alejandrina Garay Quispe"
drag, startPoint x: 93, startPoint y: 199, endPoint x: 142, endPoint y: 207, distance: 49.5
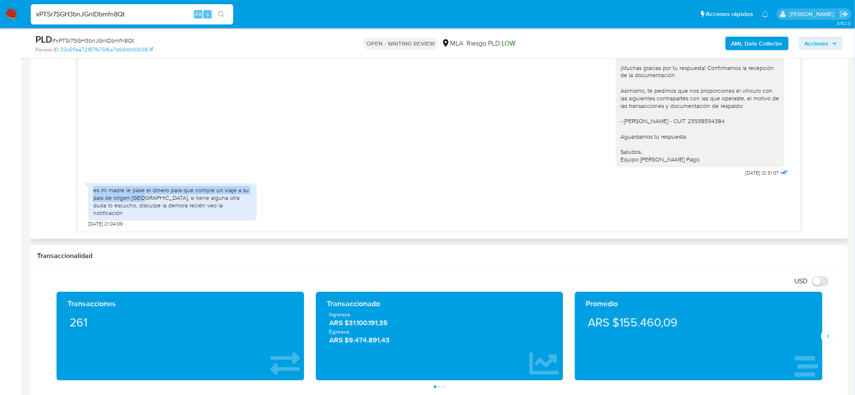
click at [142, 207] on div "es mi madre le pase el dinero para que compre un viaje a su pais de origen [GEO…" at bounding box center [172, 202] width 159 height 31
copy div "es mi madre le pase el dinero para que compre un viaje a su pais de origen perú"
click at [93, 41] on span "# xPTSr7SGH3bnJGnIDbmfn8Qt" at bounding box center [93, 40] width 82 height 8
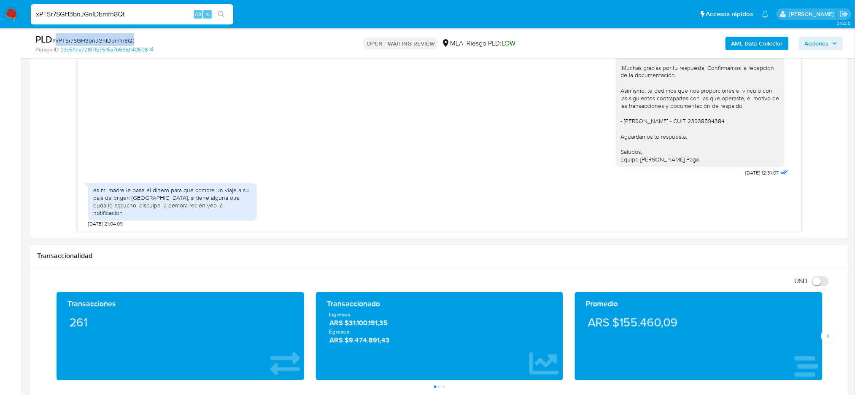
click at [93, 41] on span "# xPTSr7SGH3bnJGnIDbmfn8Qt" at bounding box center [93, 40] width 82 height 8
copy span "xPTSr7SGH3bnJGnIDbmfn8Qt"
click at [9, 11] on img at bounding box center [11, 14] width 14 height 14
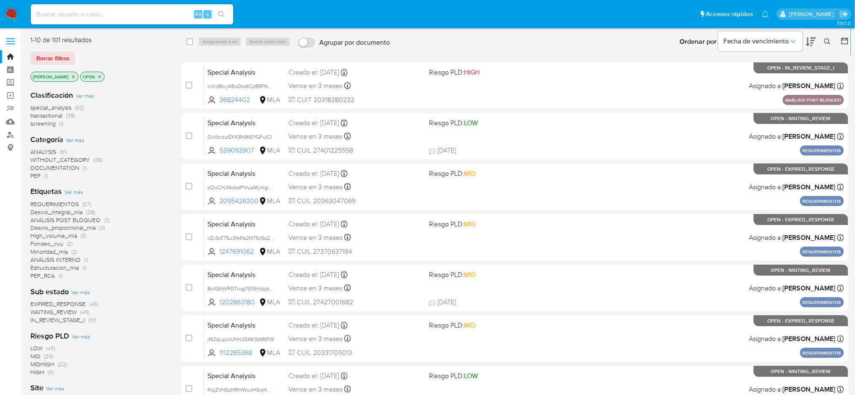
click at [829, 42] on icon at bounding box center [828, 41] width 6 height 6
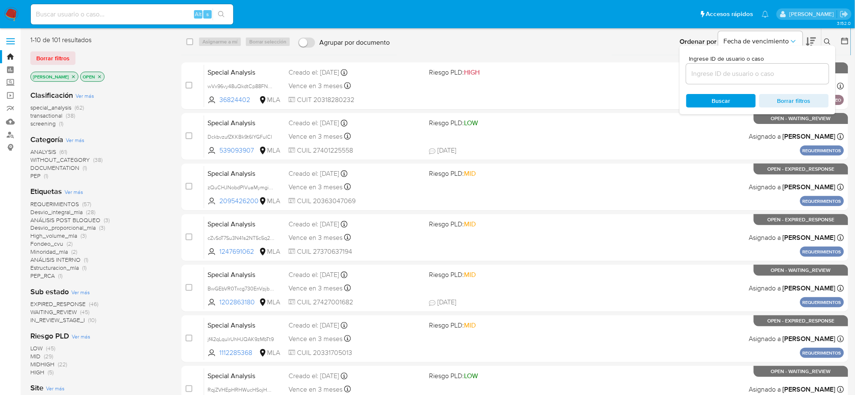
click at [758, 77] on input at bounding box center [758, 73] width 143 height 11
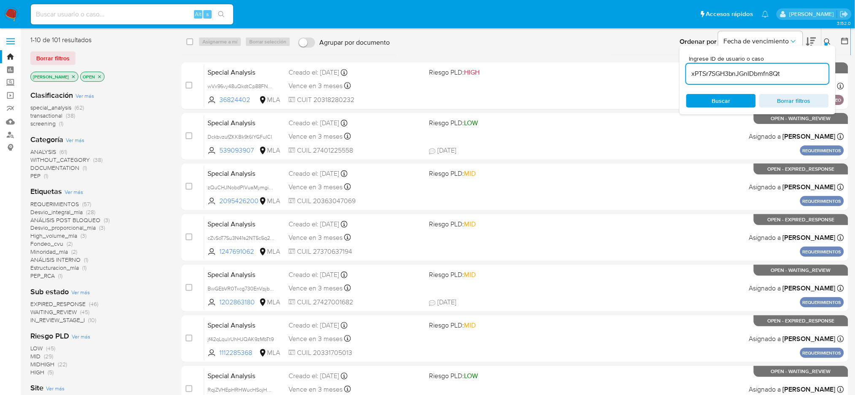
type input "xPTSr7SGH3bnJGnIDbmfn8Qt"
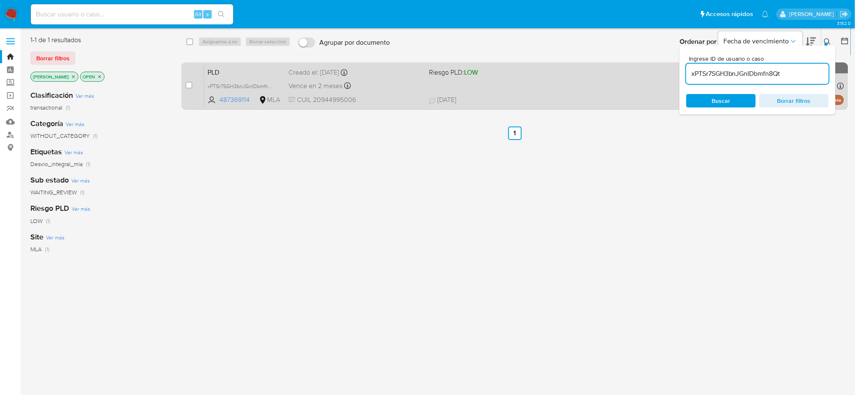
click at [186, 88] on div "case-item-checkbox" at bounding box center [189, 85] width 7 height 8
click at [189, 85] on input "checkbox" at bounding box center [189, 85] width 7 height 7
checkbox input "true"
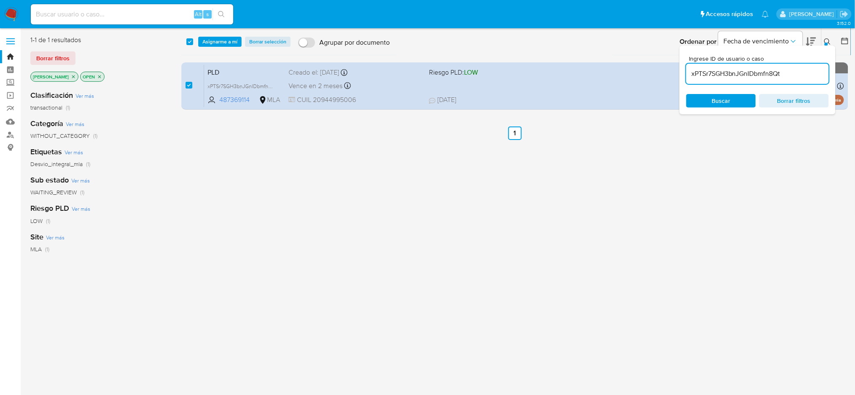
click at [221, 47] on div "select-all-cases-checkbox Asignarme a mí Borrar selección Agrupar por documento…" at bounding box center [516, 42] width 670 height 26
click at [221, 41] on span "Asignarme a mí" at bounding box center [220, 42] width 35 height 8
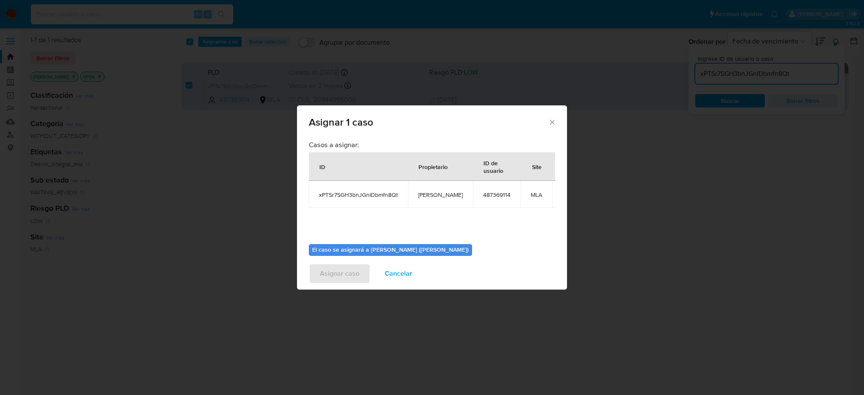
click at [443, 194] on span "[PERSON_NAME]" at bounding box center [440, 195] width 45 height 8
click at [443, 193] on span "[PERSON_NAME]" at bounding box center [440, 195] width 45 height 8
copy span "[PERSON_NAME]"
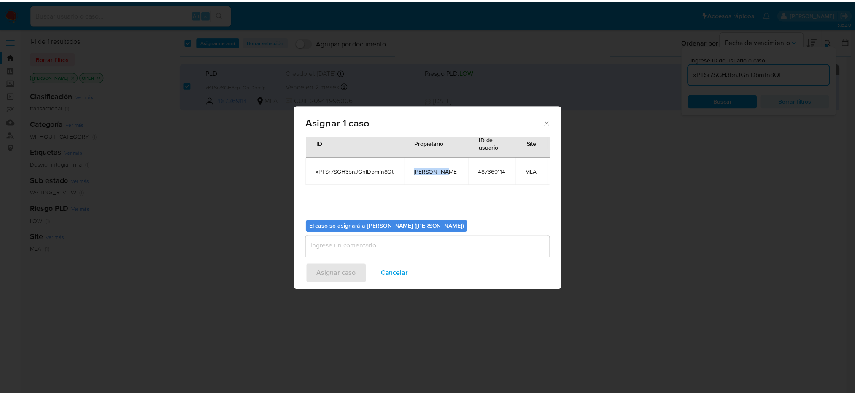
scroll to position [43, 0]
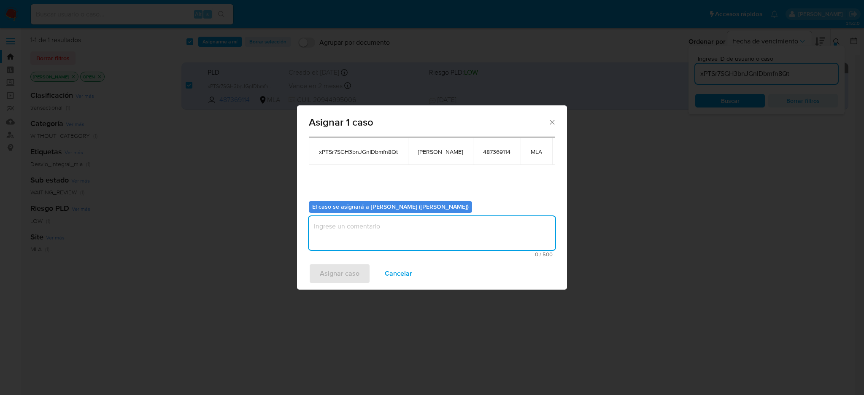
click at [389, 243] on textarea "assign-modal" at bounding box center [432, 233] width 246 height 34
paste textarea "[PERSON_NAME]"
type textarea "[PERSON_NAME]"
click at [349, 270] on span "Asignar caso" at bounding box center [340, 274] width 40 height 19
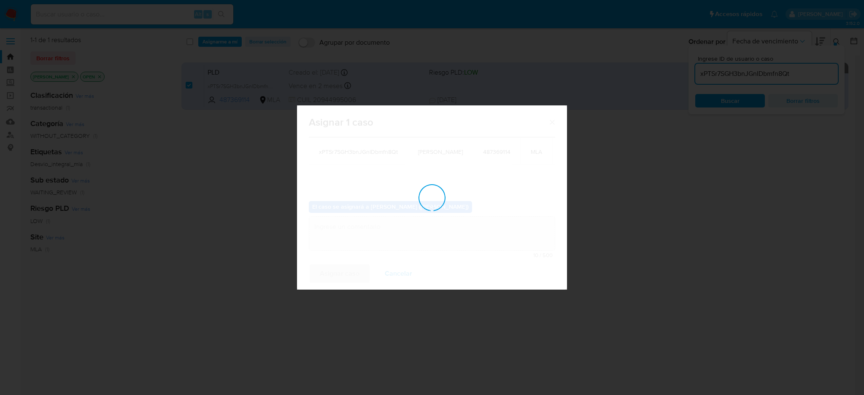
checkbox input "false"
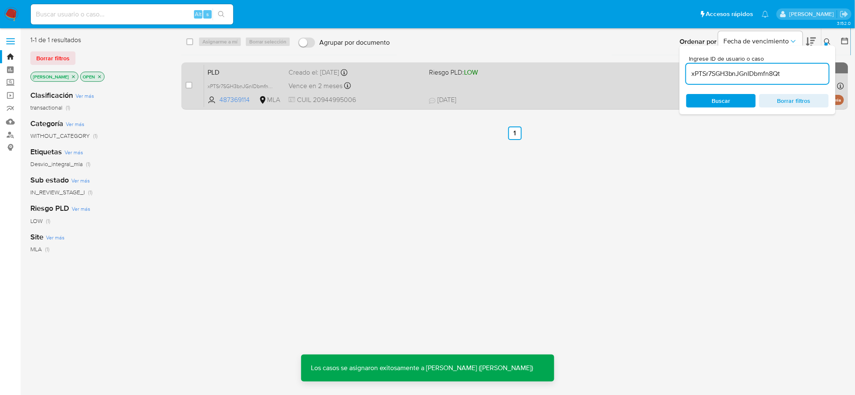
click at [268, 68] on span "PLD" at bounding box center [245, 71] width 74 height 11
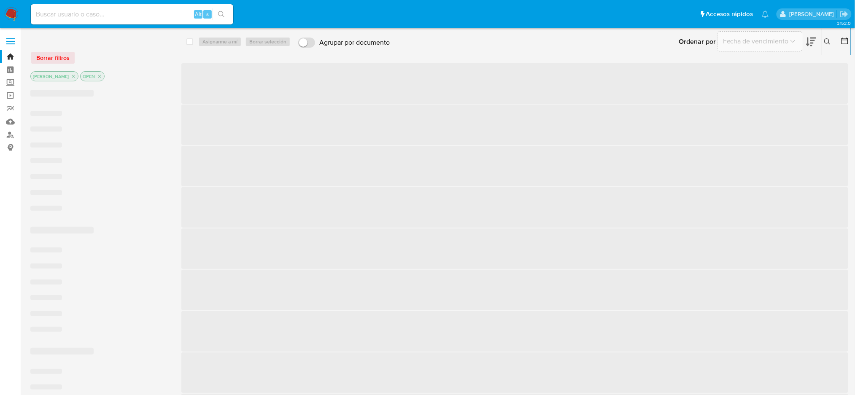
click at [648, 43] on icon at bounding box center [828, 41] width 6 height 6
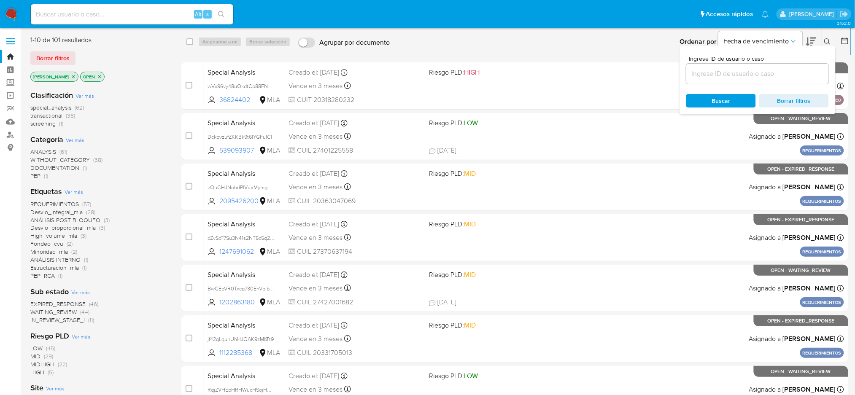
click at [648, 80] on div at bounding box center [758, 74] width 143 height 20
click at [648, 74] on input at bounding box center [758, 73] width 143 height 11
paste input "xPTSr7SGH3bnJGnIDbmfn8Qt"
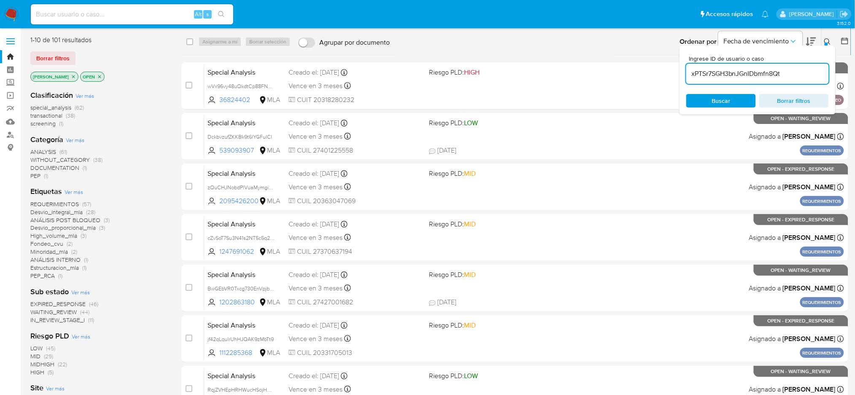
type input "xPTSr7SGH3bnJGnIDbmfn8Qt"
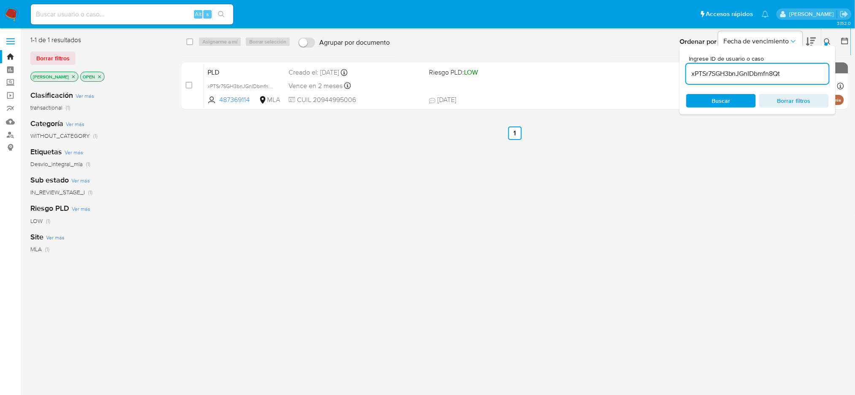
click at [189, 88] on div "case-item-checkbox" at bounding box center [189, 85] width 7 height 8
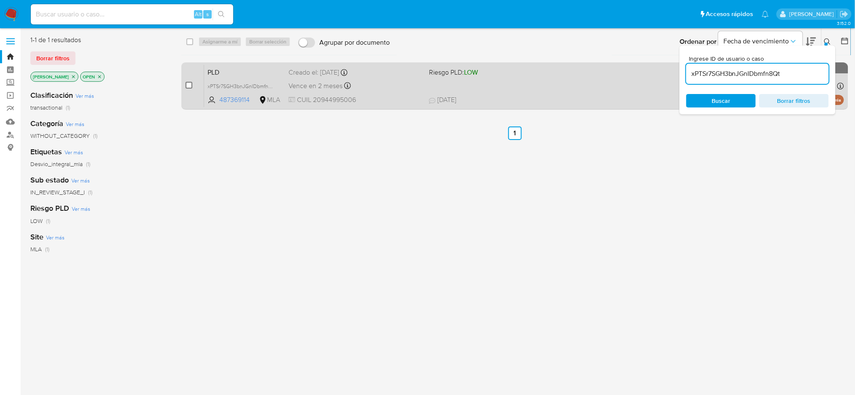
click at [191, 84] on input "checkbox" at bounding box center [189, 85] width 7 height 7
checkbox input "true"
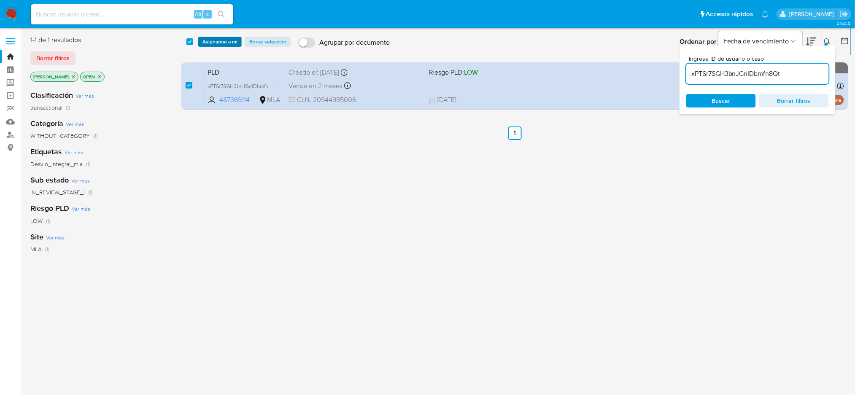
click at [217, 44] on span "Asignarme a mí" at bounding box center [220, 42] width 35 height 8
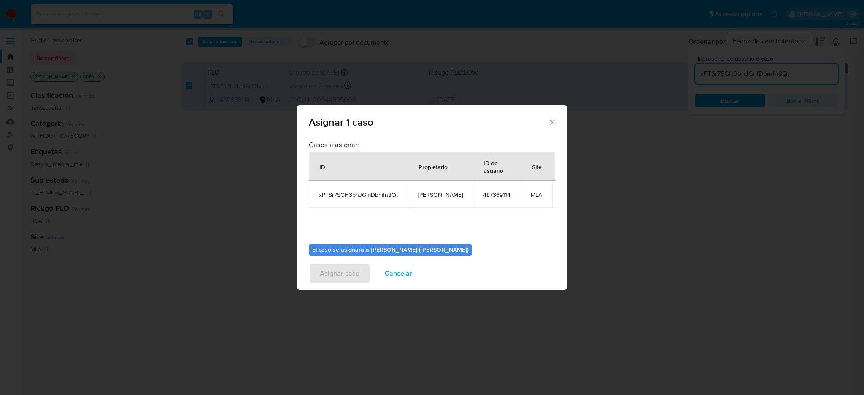
click at [439, 192] on span "[PERSON_NAME]" at bounding box center [440, 195] width 45 height 8
copy span "[PERSON_NAME]"
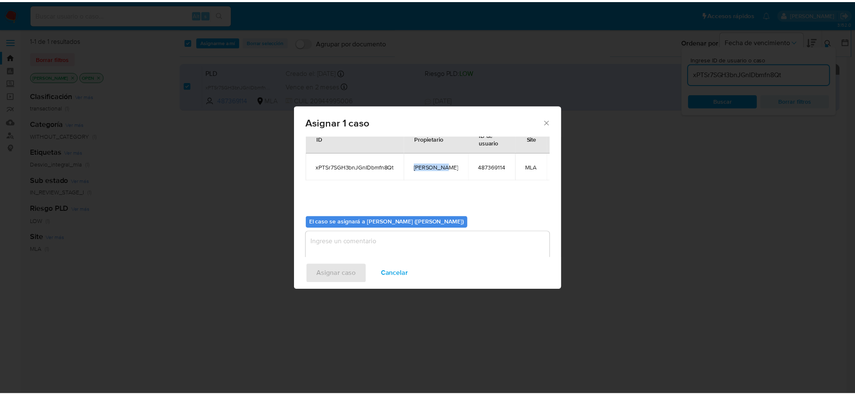
scroll to position [43, 0]
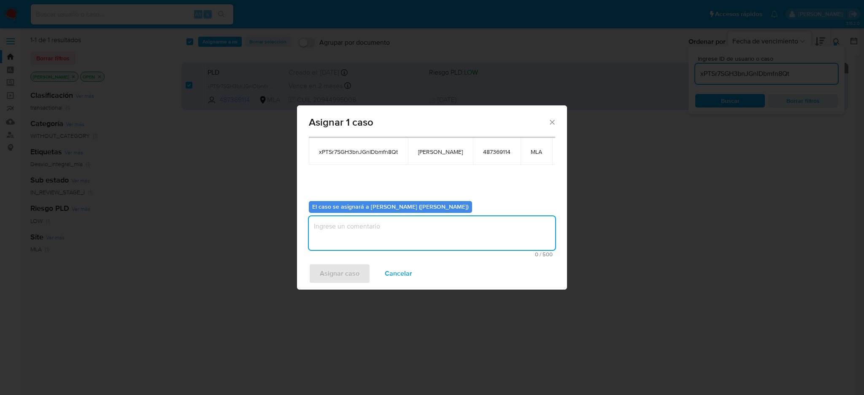
click at [379, 231] on textarea "assign-modal" at bounding box center [432, 233] width 246 height 34
paste textarea "[PERSON_NAME]"
type textarea "[PERSON_NAME]"
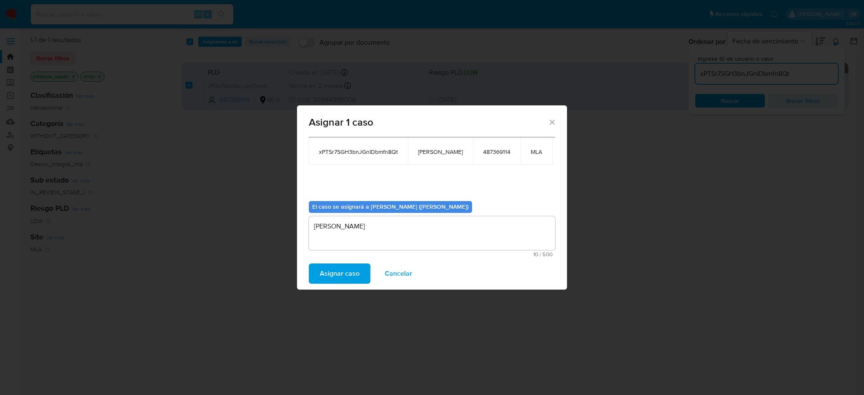
click at [342, 268] on span "Asignar caso" at bounding box center [340, 274] width 40 height 19
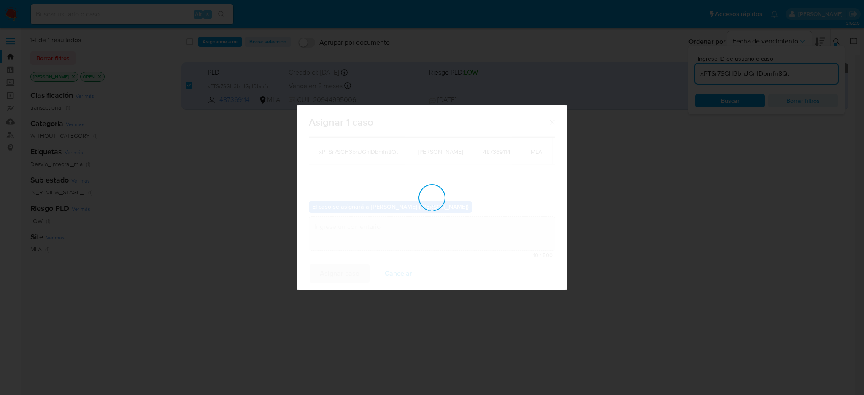
checkbox input "false"
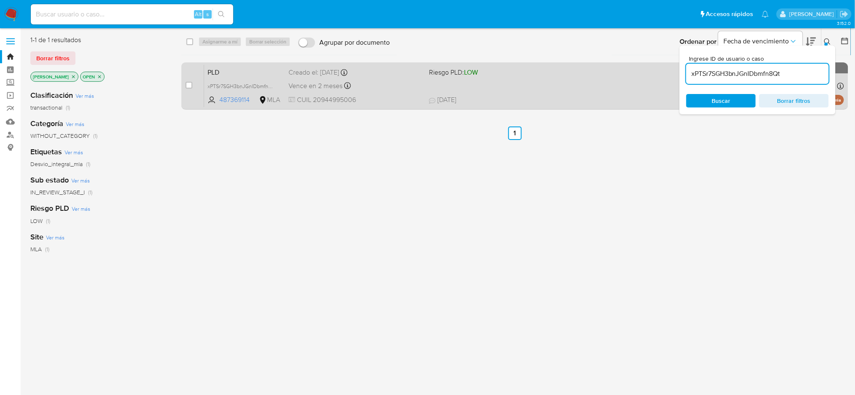
click at [392, 92] on div "PLD xPTSr7SGH3bnJGnIDbmfn8Qt 487369114 MLA Riesgo PLD: LOW Creado el: 12/07/202…" at bounding box center [524, 86] width 640 height 43
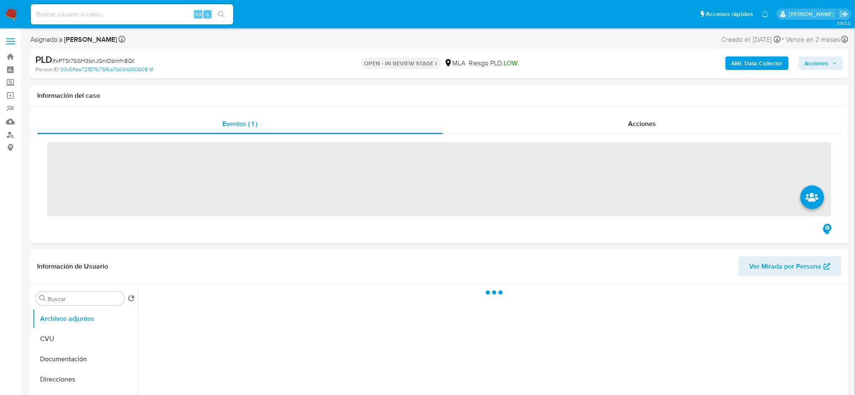
click at [94, 61] on span "# xPTSr7SGH3bnJGnIDbmfn8Qt" at bounding box center [93, 61] width 82 height 8
copy span "xPTSr7SGH3bnJGnIDbmfn8Qt"
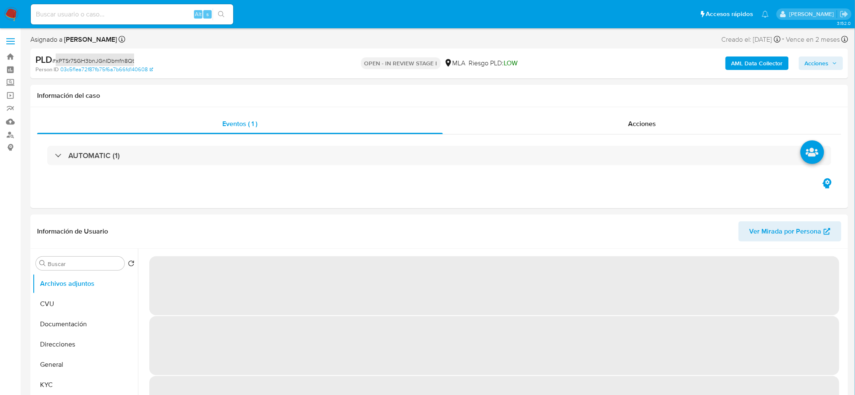
select select "10"
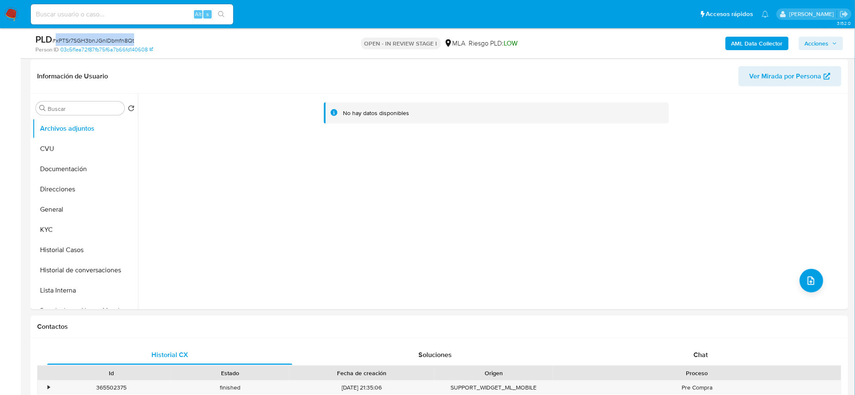
scroll to position [225, 0]
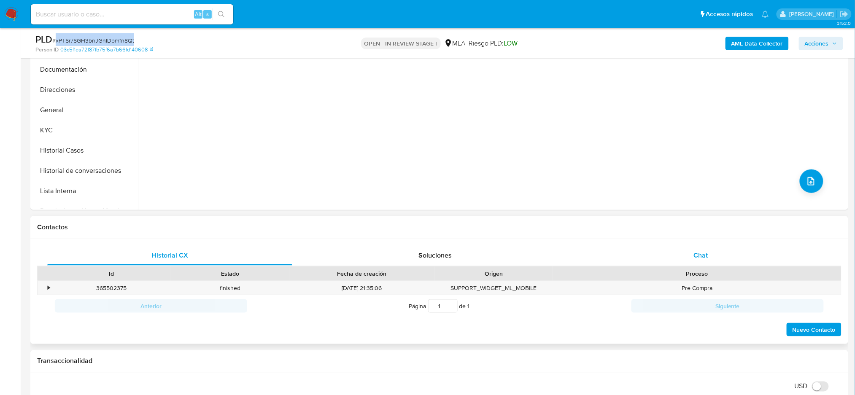
click div "Chat"
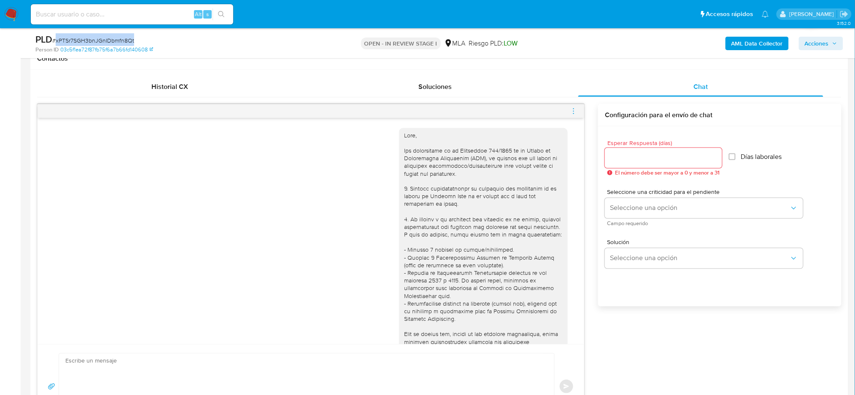
scroll to position [561, 0]
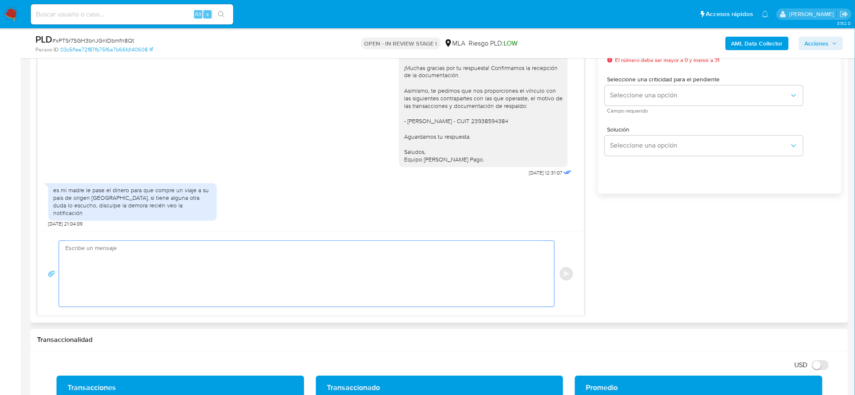
click textarea
paste textarea "Hola, ¡Muchas gracias por tu respuesta! Confirmamos la recepción de la document…"
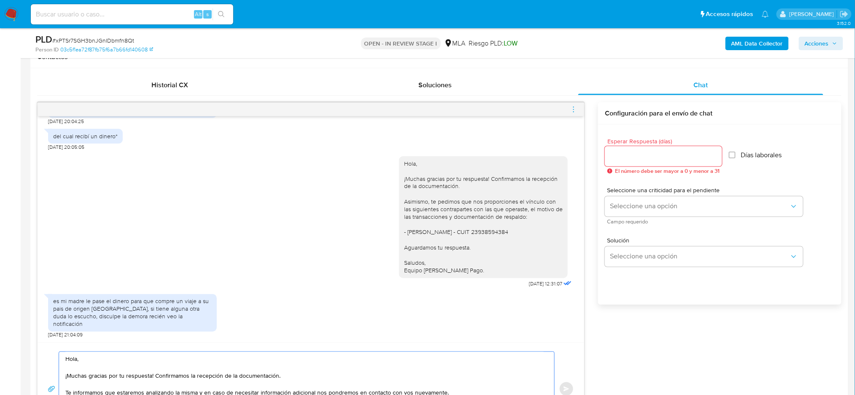
scroll to position [394, 0]
type textarea "Hola, ¡Muchas gracias por tu respuesta! Confirmamos la recepción de la document…"
click div
click input "Esperar Respuesta (días)"
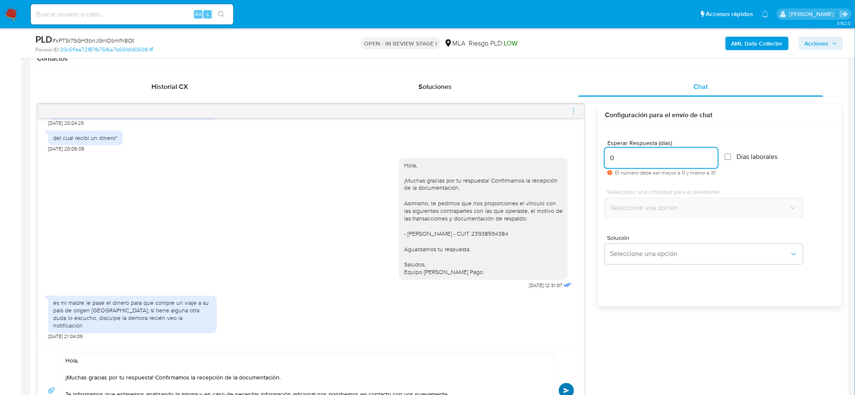
type input "0"
click button "Enviar"
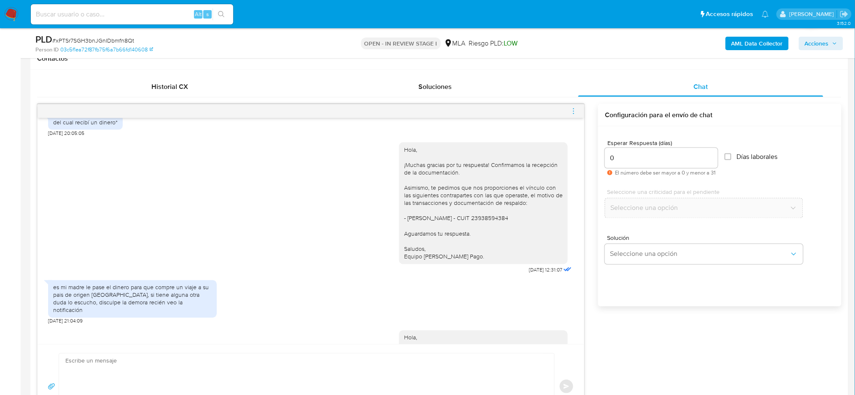
scroll to position [663, 0]
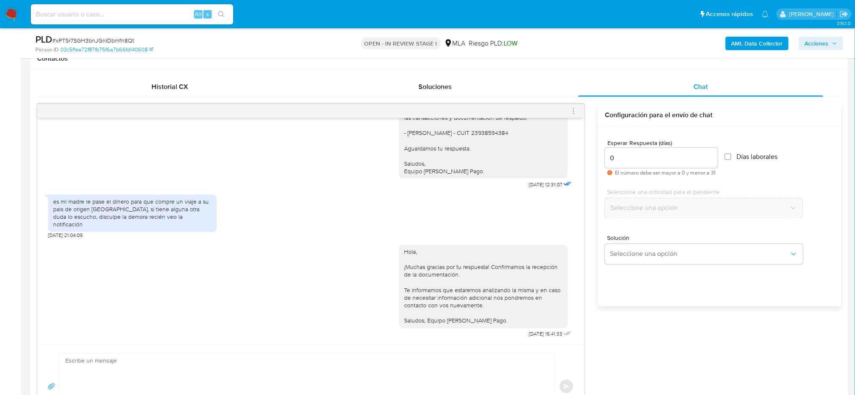
click icon "menu-action"
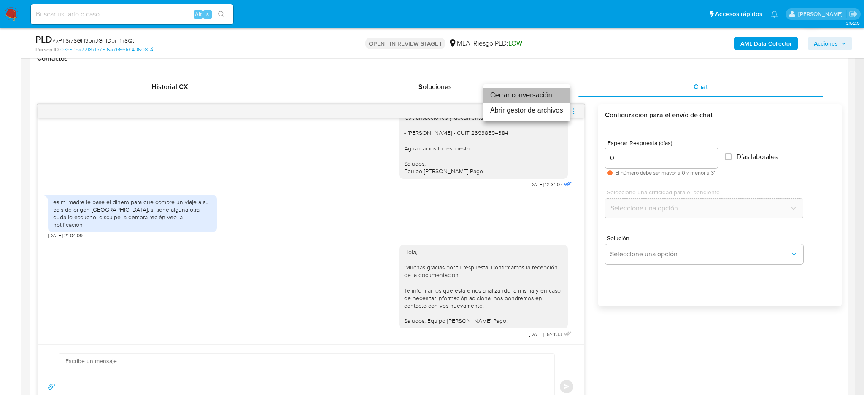
click li "Cerrar conversación"
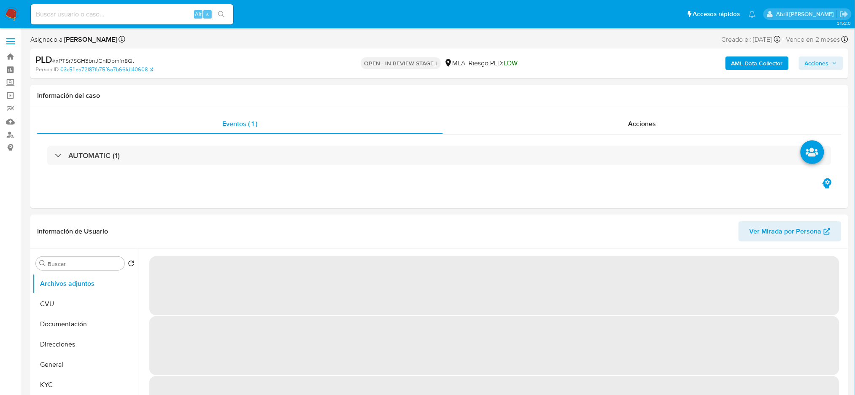
select select "10"
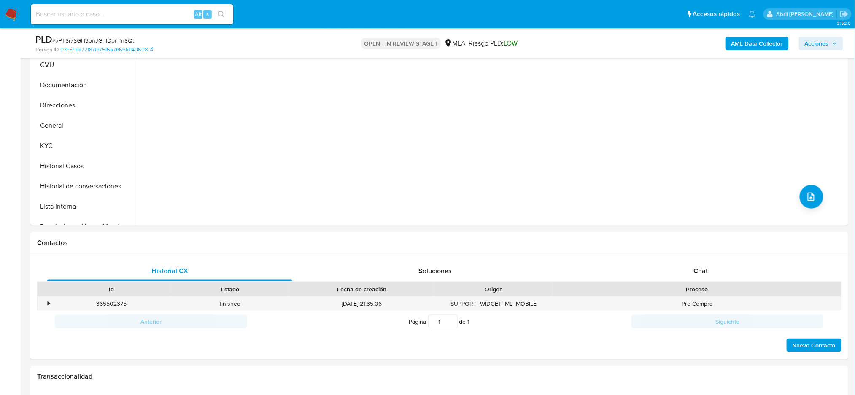
scroll to position [281, 0]
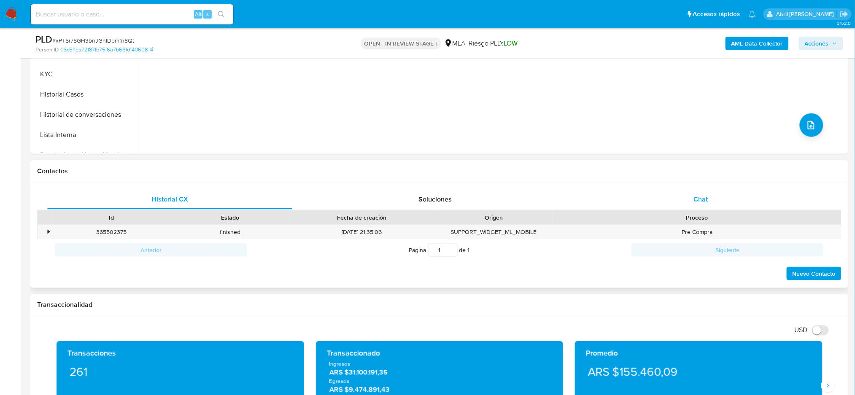
click at [705, 193] on div "Chat" at bounding box center [701, 199] width 245 height 20
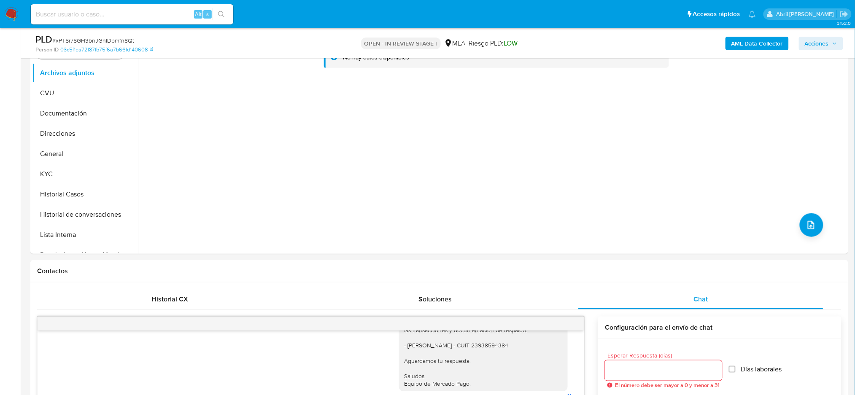
scroll to position [169, 0]
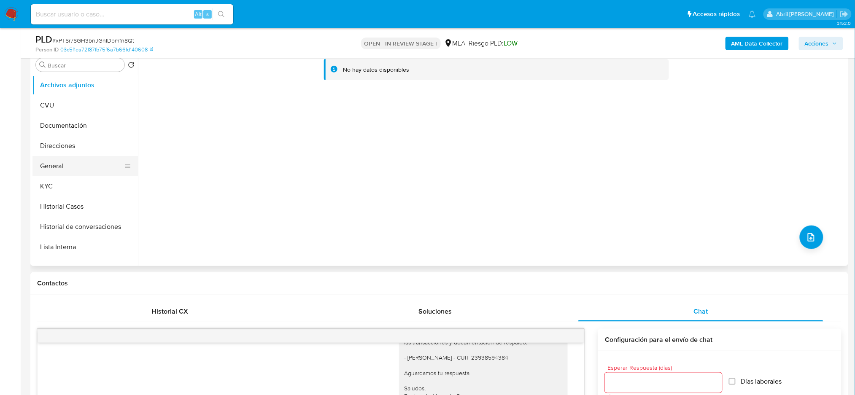
click at [52, 173] on button "General" at bounding box center [81, 166] width 99 height 20
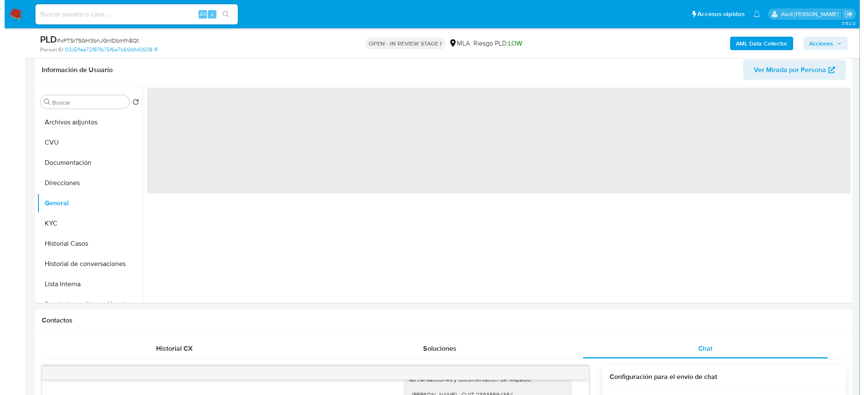
scroll to position [112, 0]
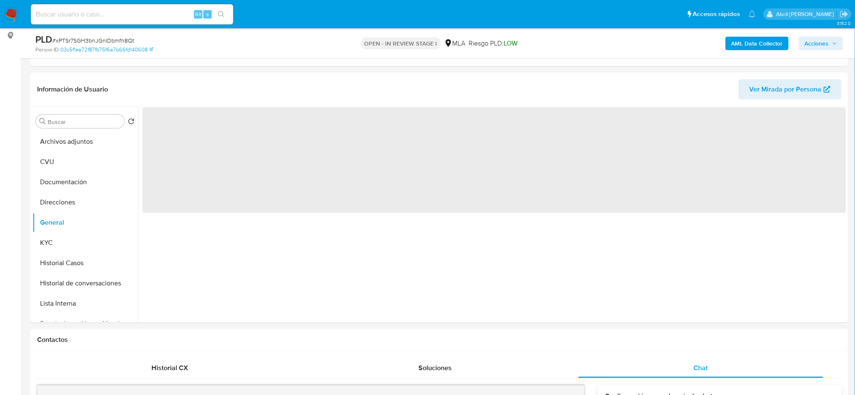
click at [733, 46] on b "AML Data Collector" at bounding box center [757, 44] width 51 height 14
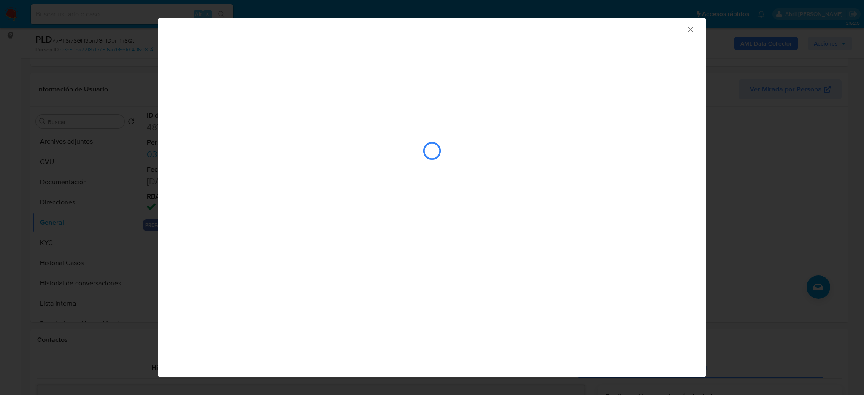
click at [411, 109] on div "closure-recommendation-modal" at bounding box center [432, 151] width 513 height 84
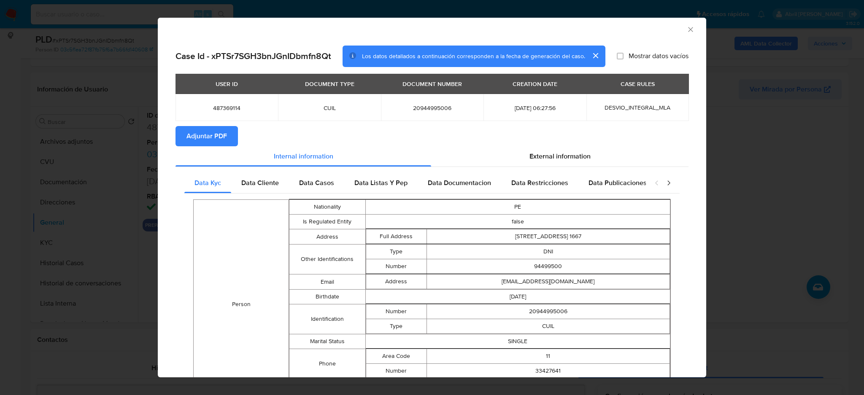
click at [227, 137] on button "Adjuntar PDF" at bounding box center [207, 136] width 62 height 20
click at [687, 30] on icon "Cerrar ventana" at bounding box center [691, 29] width 8 height 8
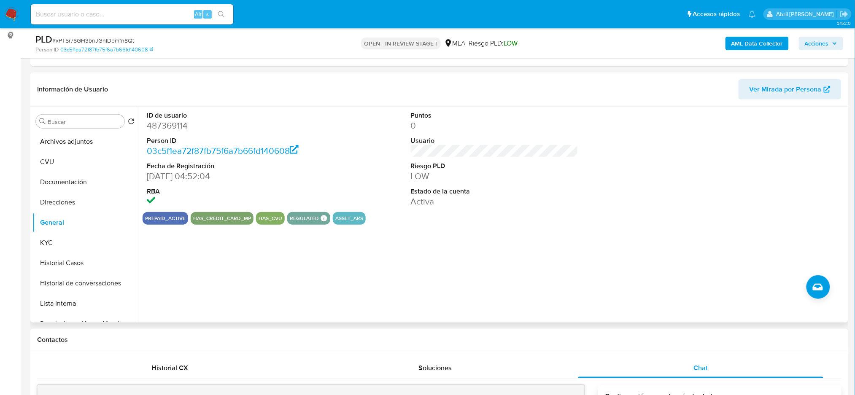
click at [163, 126] on dd "487369114" at bounding box center [231, 126] width 168 height 12
copy dd "487369114"
click at [64, 141] on button "Archivos adjuntos" at bounding box center [81, 142] width 99 height 20
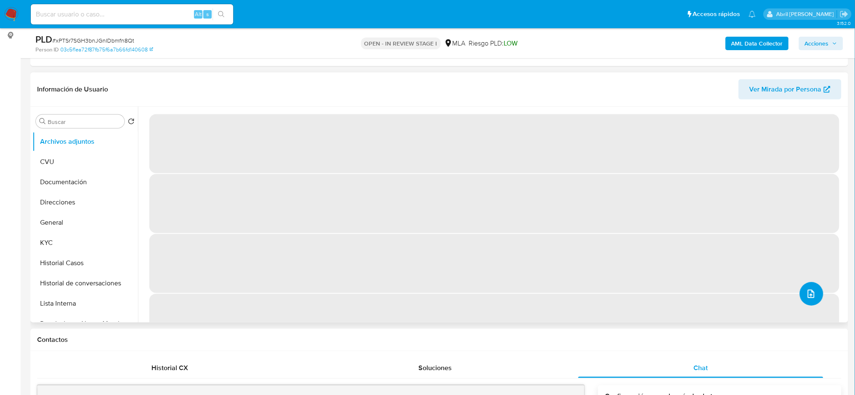
click at [813, 299] on span "upload-file" at bounding box center [811, 294] width 10 height 10
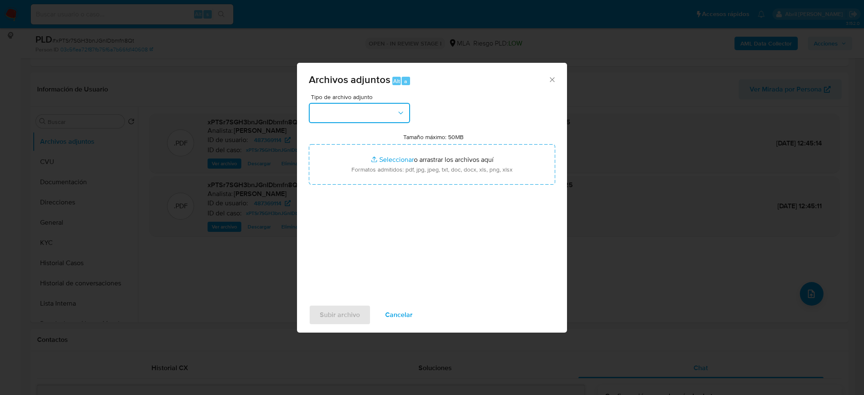
click at [343, 108] on button "button" at bounding box center [359, 113] width 101 height 20
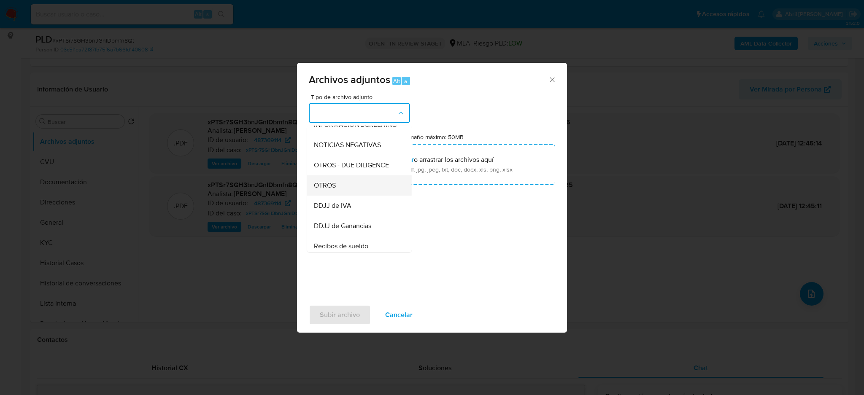
click at [330, 196] on div "OTROS" at bounding box center [357, 186] width 86 height 20
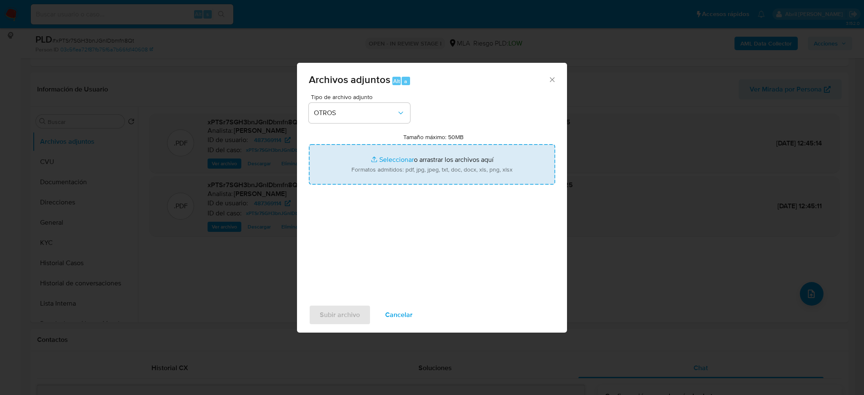
click at [366, 178] on input "Tamaño máximo: 50MB Seleccionar archivos" at bounding box center [432, 164] width 246 height 41
type input "C:\fakepath\Caselog xPTSr7SGH3bnJGnIDbmfn8Qt_2025_07_18_11_43_40.docx"
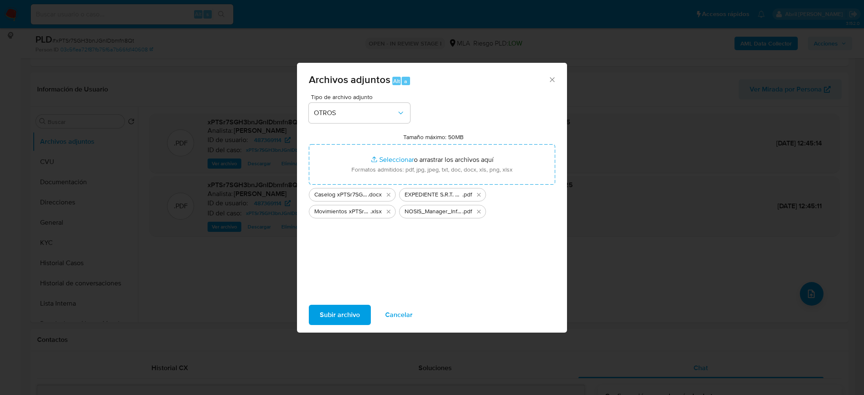
click at [320, 313] on span "Subir archivo" at bounding box center [340, 315] width 40 height 19
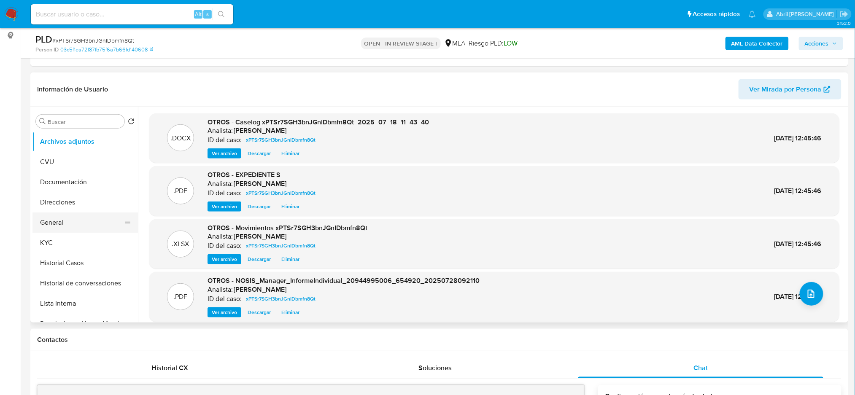
click at [70, 222] on button "General" at bounding box center [81, 223] width 99 height 20
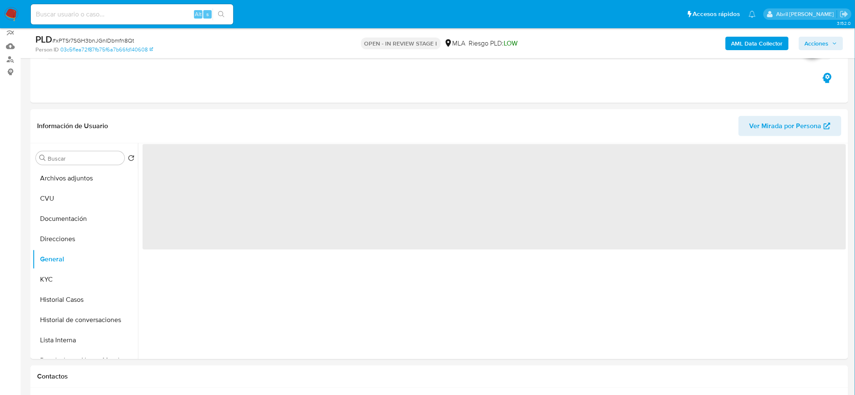
scroll to position [56, 0]
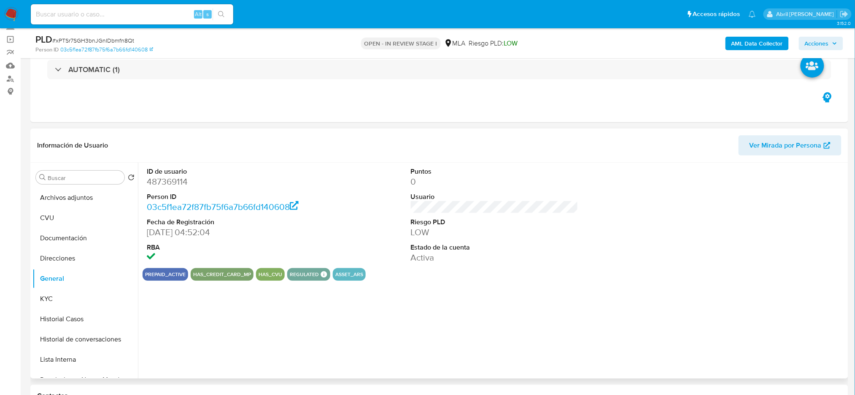
click at [158, 181] on dd "487369114" at bounding box center [231, 182] width 168 height 12
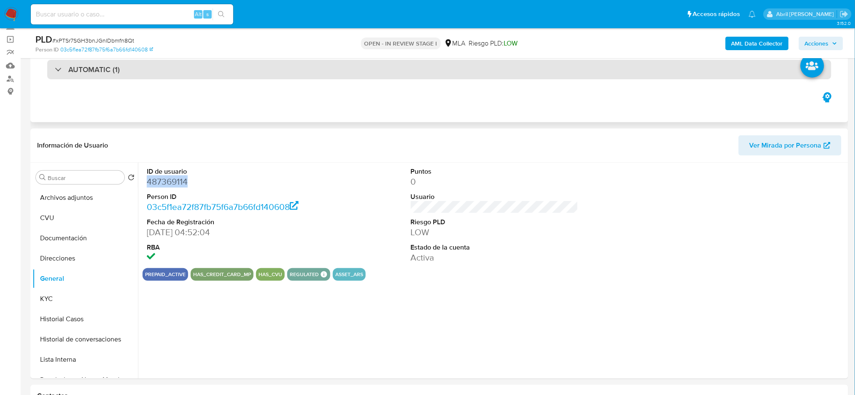
copy dd "487369114"
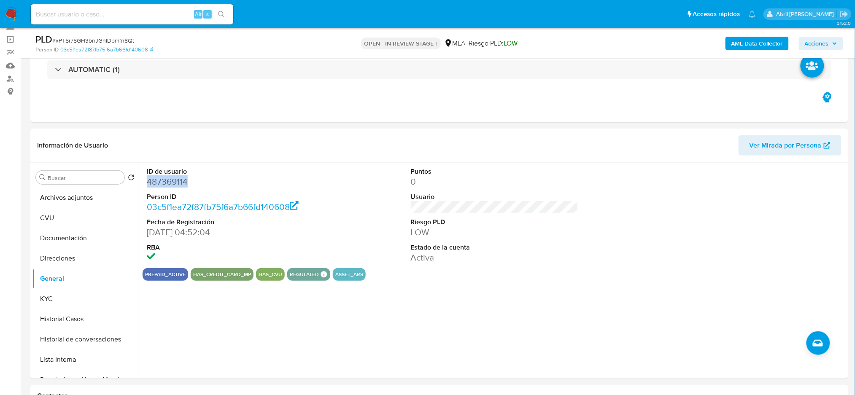
click at [811, 48] on span "Acciones" at bounding box center [817, 44] width 24 height 14
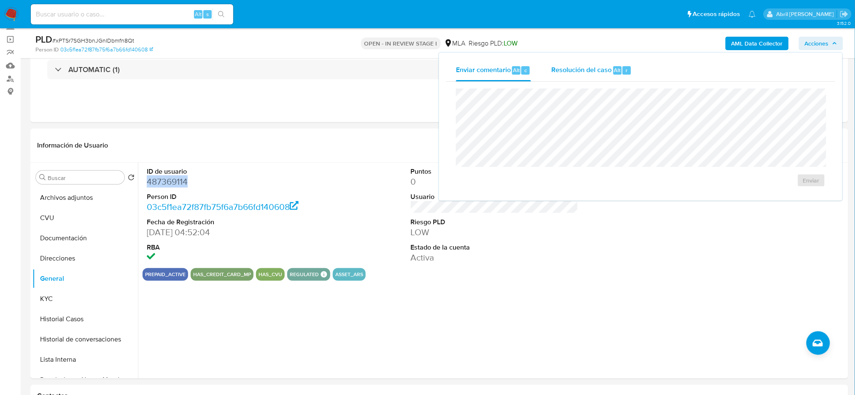
click at [580, 70] on span "Resolución del caso" at bounding box center [582, 70] width 60 height 10
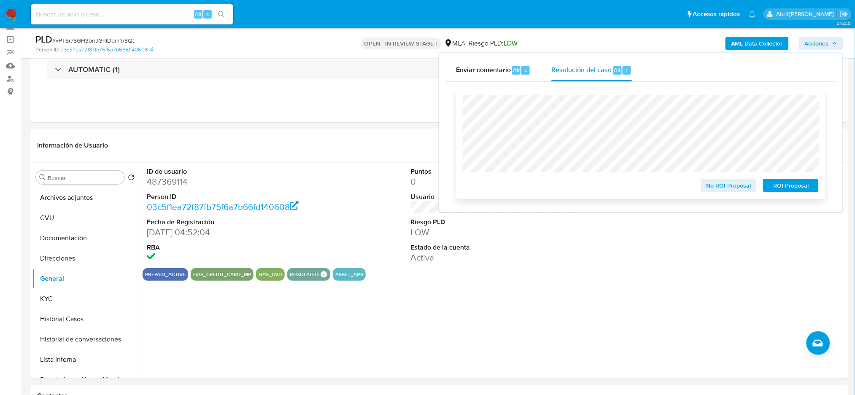
click at [706, 183] on button "No ROI Proposal" at bounding box center [729, 186] width 56 height 14
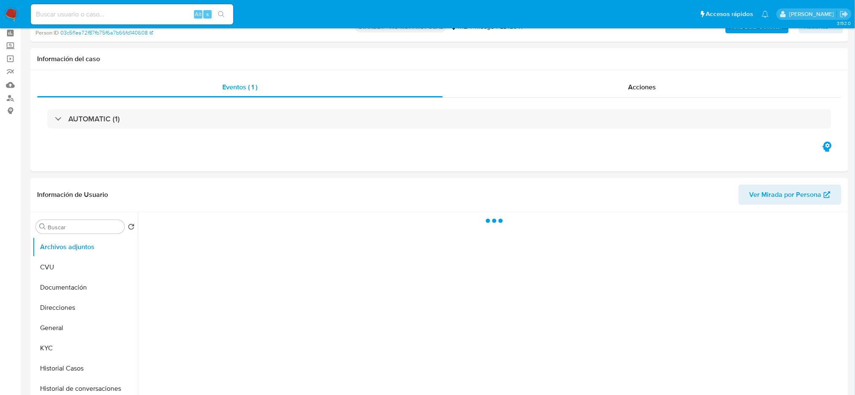
scroll to position [56, 0]
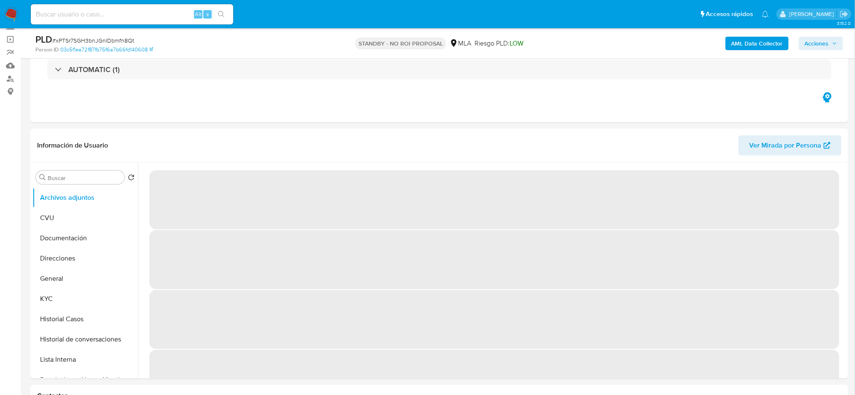
select select "10"
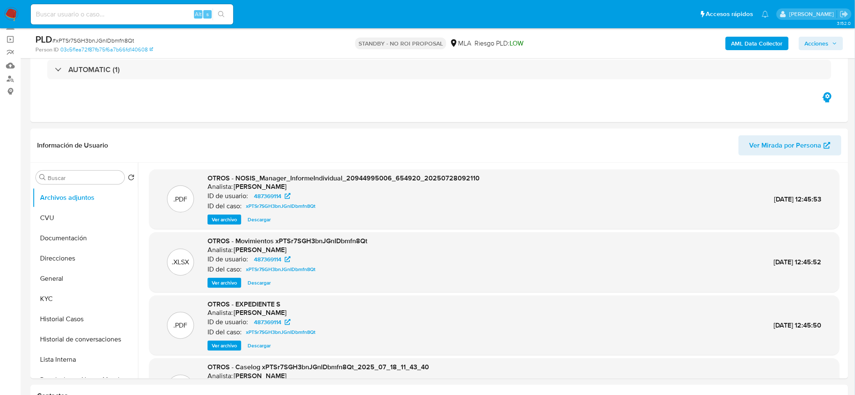
click at [167, 13] on input at bounding box center [132, 14] width 203 height 11
paste input "QBbl3yUHmWbL1td0Ob9H84Vw"
type input "QBbl3yUHmWbL1td0Ob9H84Vw"
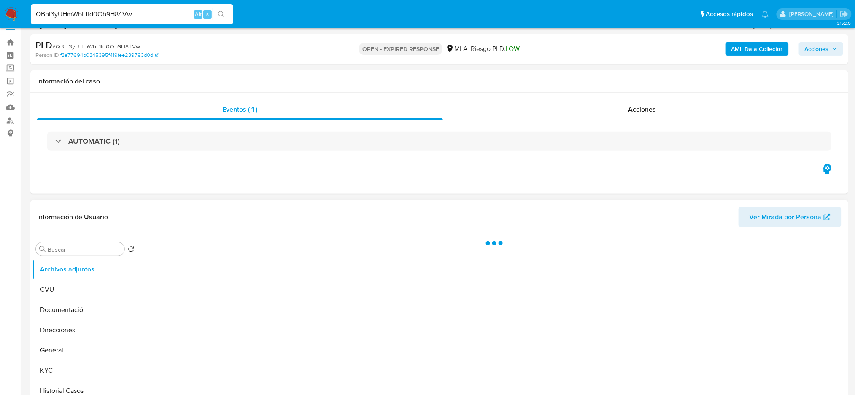
scroll to position [169, 0]
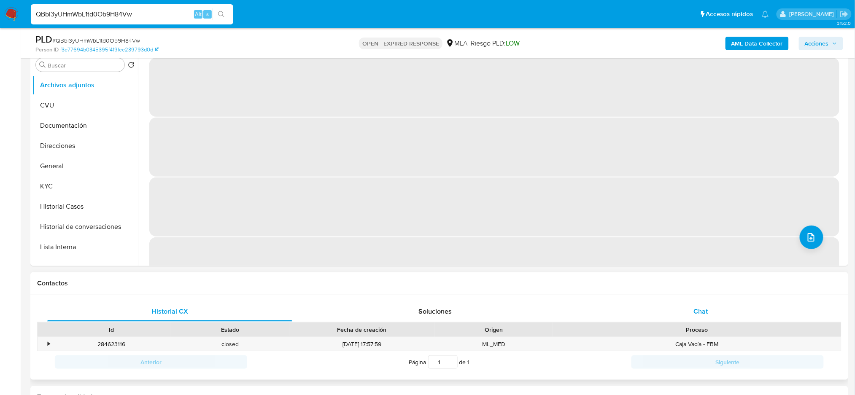
click at [713, 311] on div "Chat" at bounding box center [701, 312] width 245 height 20
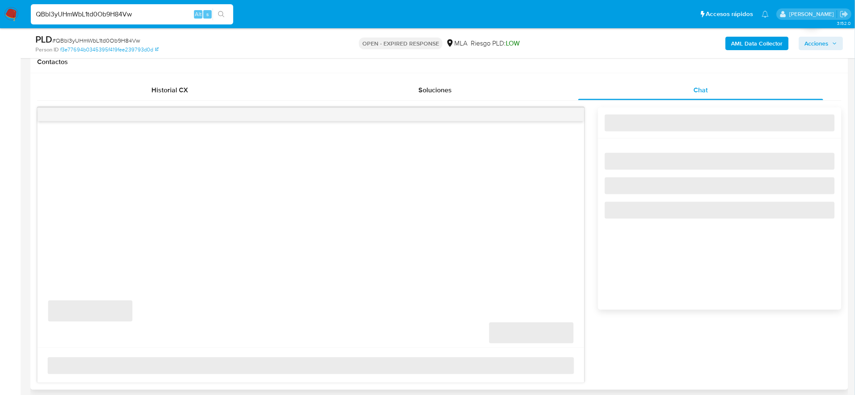
scroll to position [394, 0]
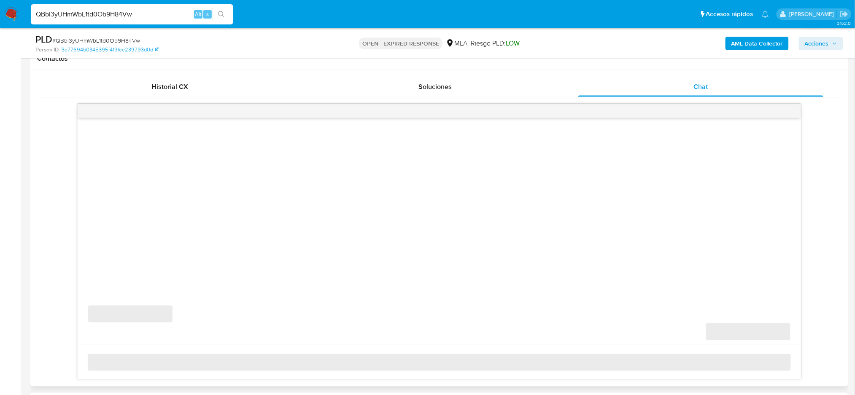
select select "10"
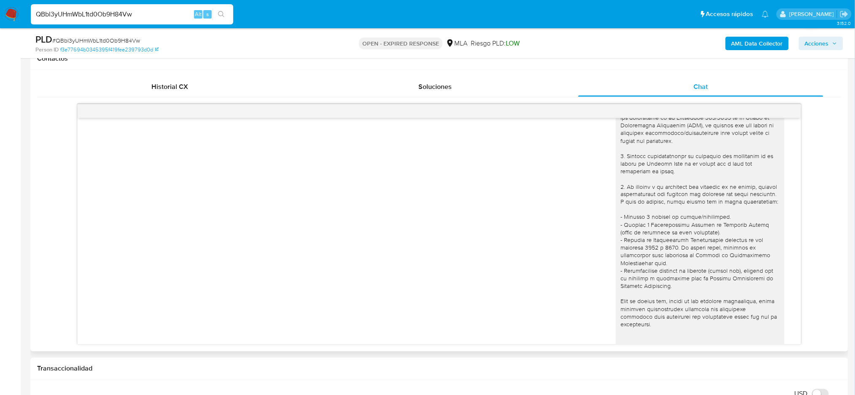
scroll to position [0, 0]
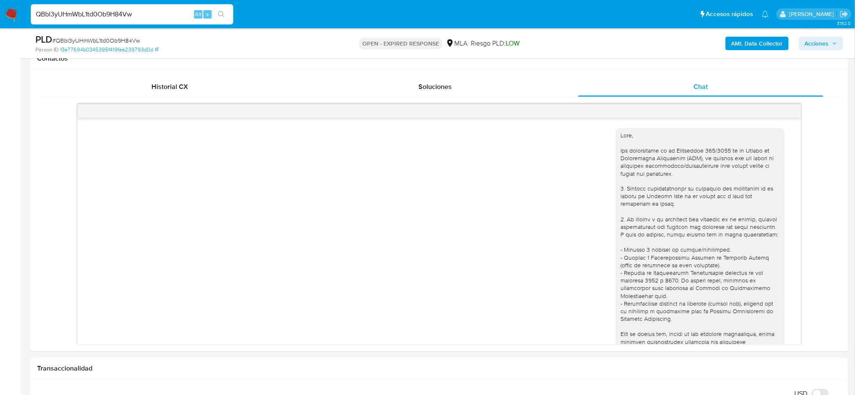
drag, startPoint x: 160, startPoint y: 13, endPoint x: 0, endPoint y: 24, distance: 160.8
click at [0, 24] on nav "Pausado Ver notificaciones QBbl3yUHmWbL1td0Ob9H84Vw Alt s Accesos rápidos Presi…" at bounding box center [427, 14] width 855 height 28
paste input "A41c5Mp8XFPYhSzNj2epuBoJ"
type input "A41c5Mp8XFPYhSzNj2epuBoJ"
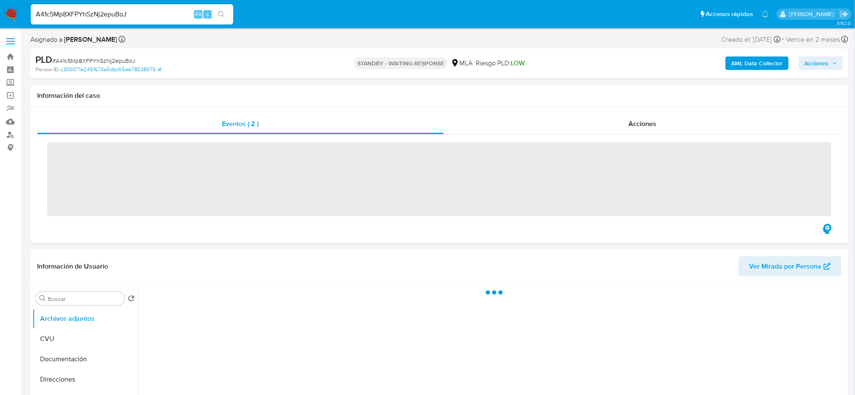
click at [16, 16] on img at bounding box center [11, 14] width 14 height 14
